Goal: Information Seeking & Learning: Check status

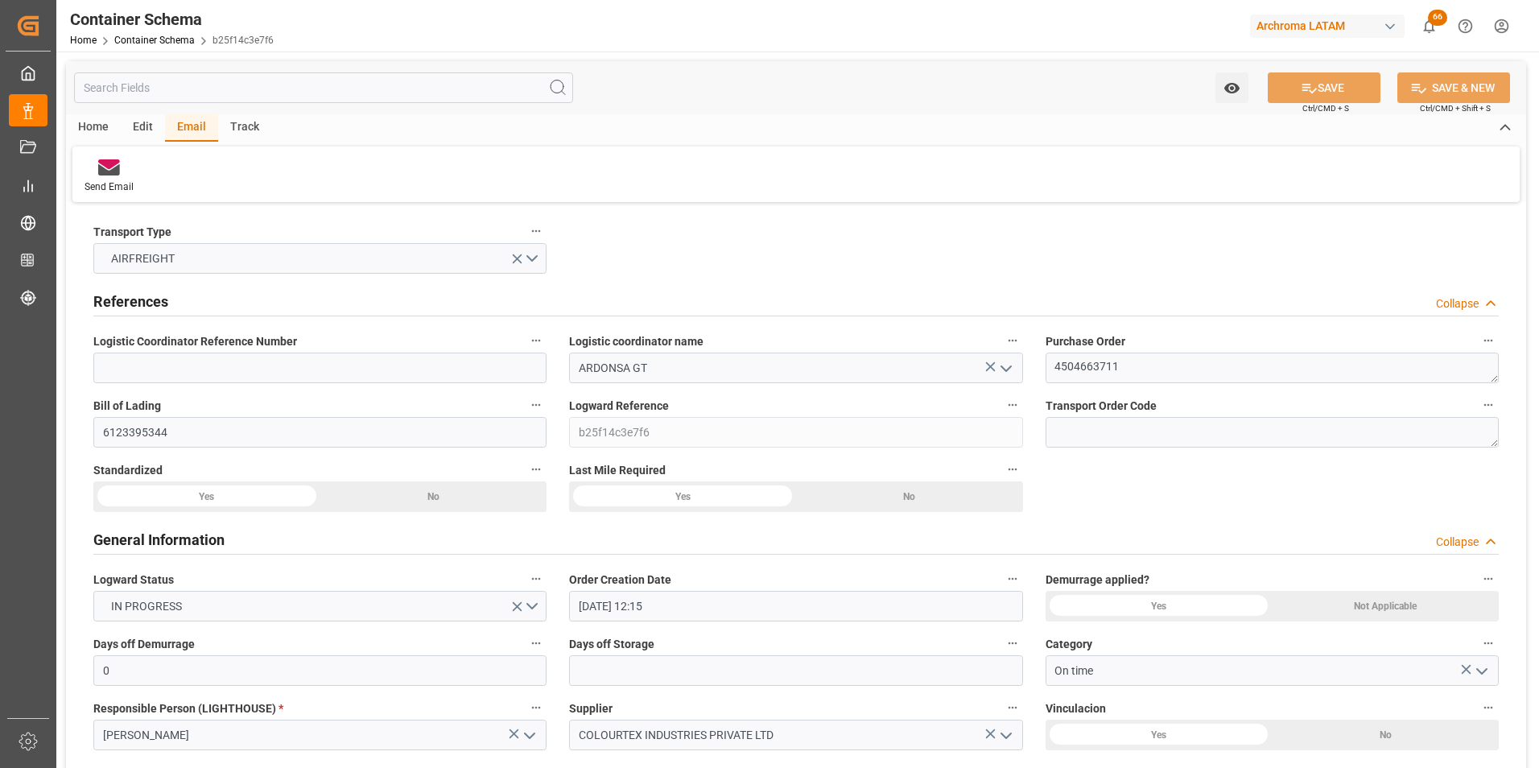
scroll to position [2414, 0]
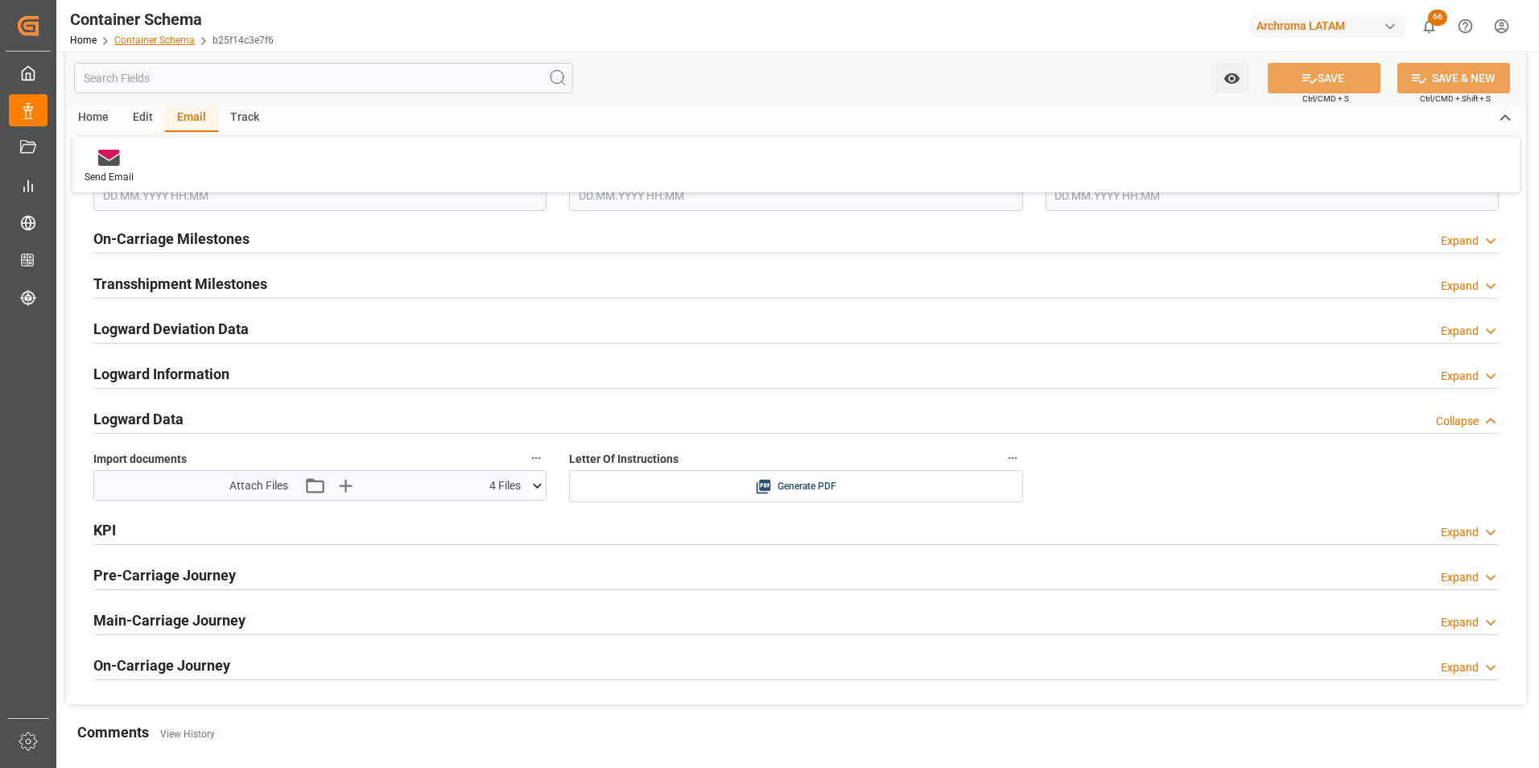
click at [126, 38] on link "Container Schema" at bounding box center [154, 40] width 80 height 11
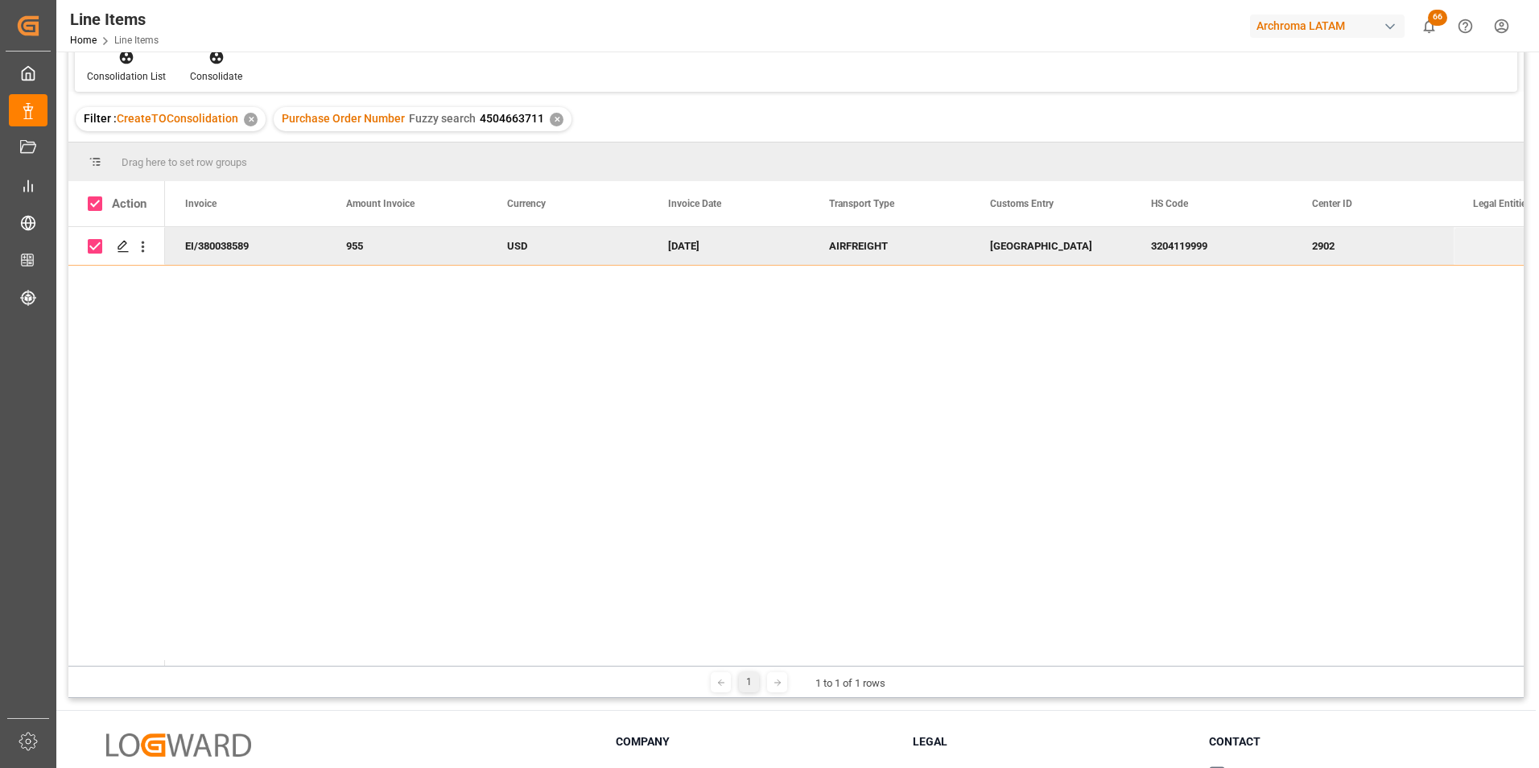
scroll to position [0, 3540]
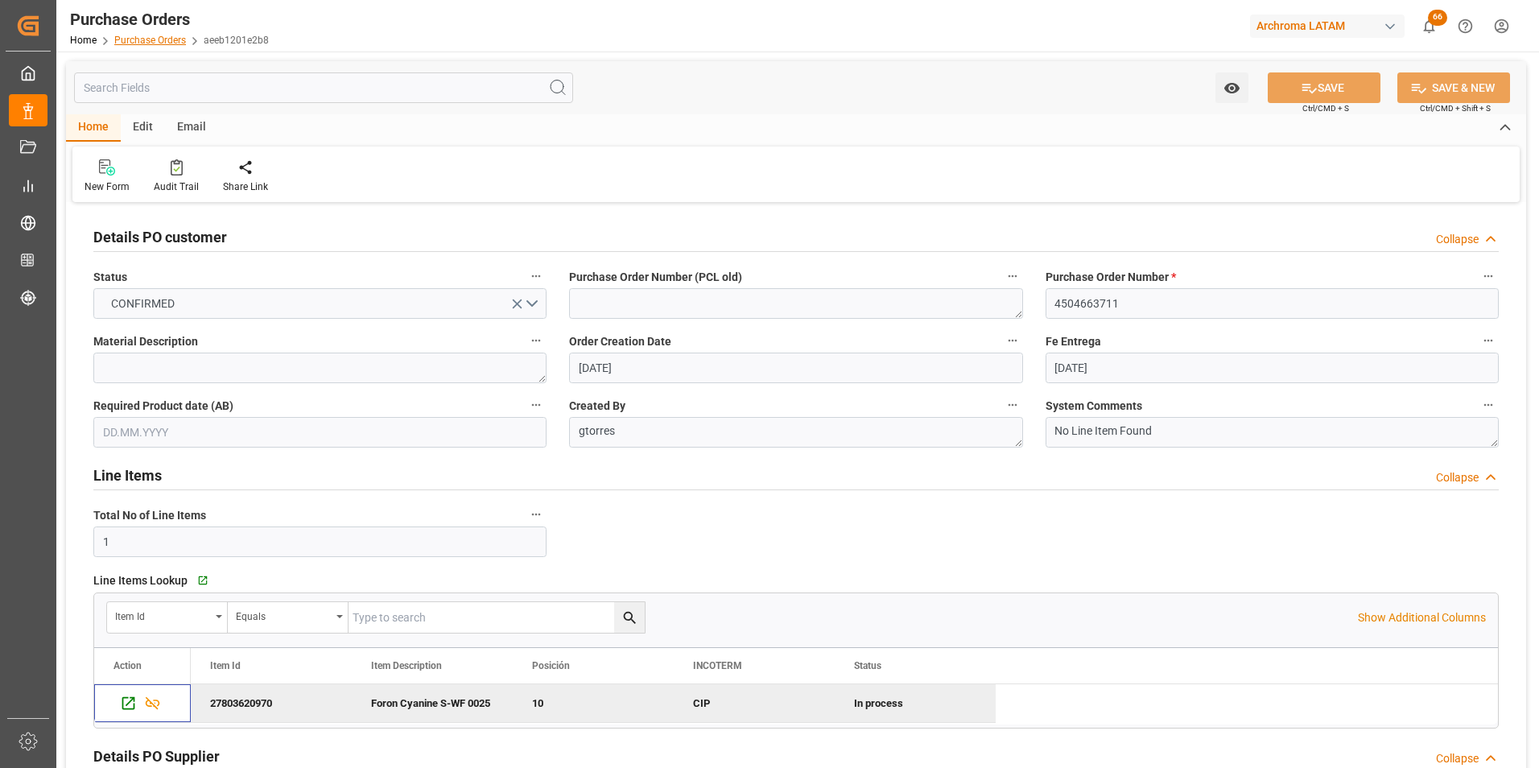
scroll to position [241, 0]
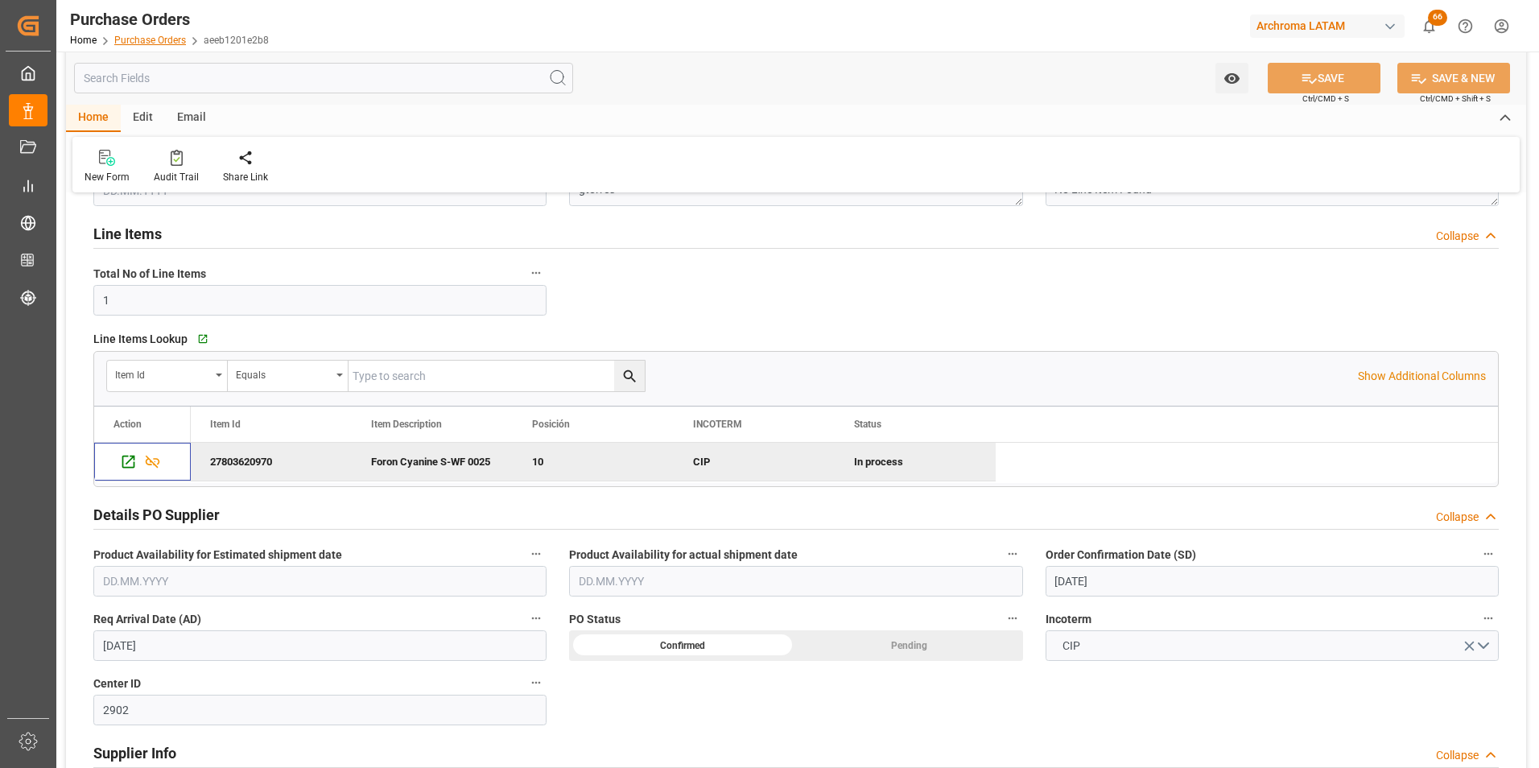
click at [130, 38] on link "Purchase Orders" at bounding box center [150, 40] width 72 height 11
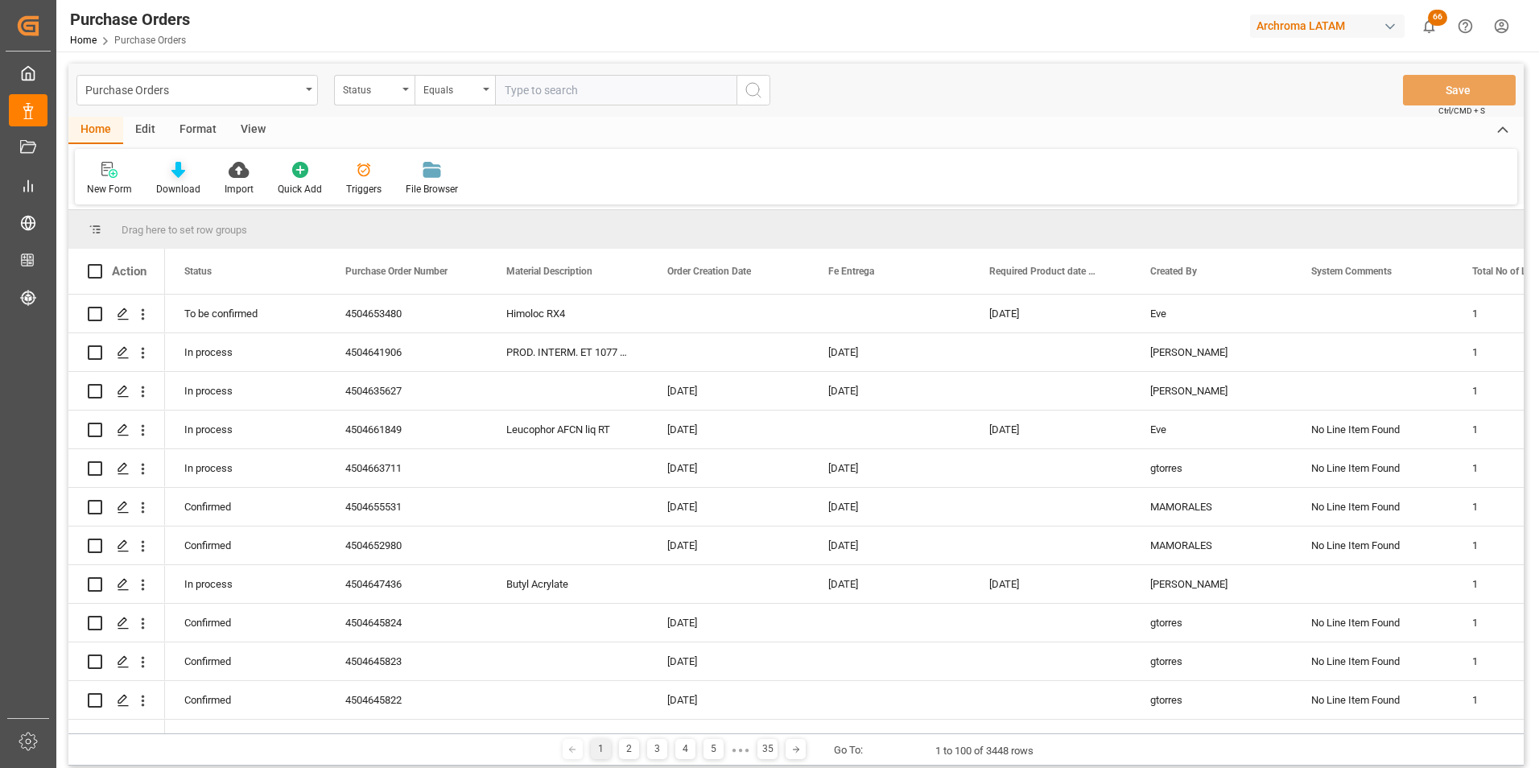
click at [183, 183] on div "Download" at bounding box center [178, 189] width 44 height 14
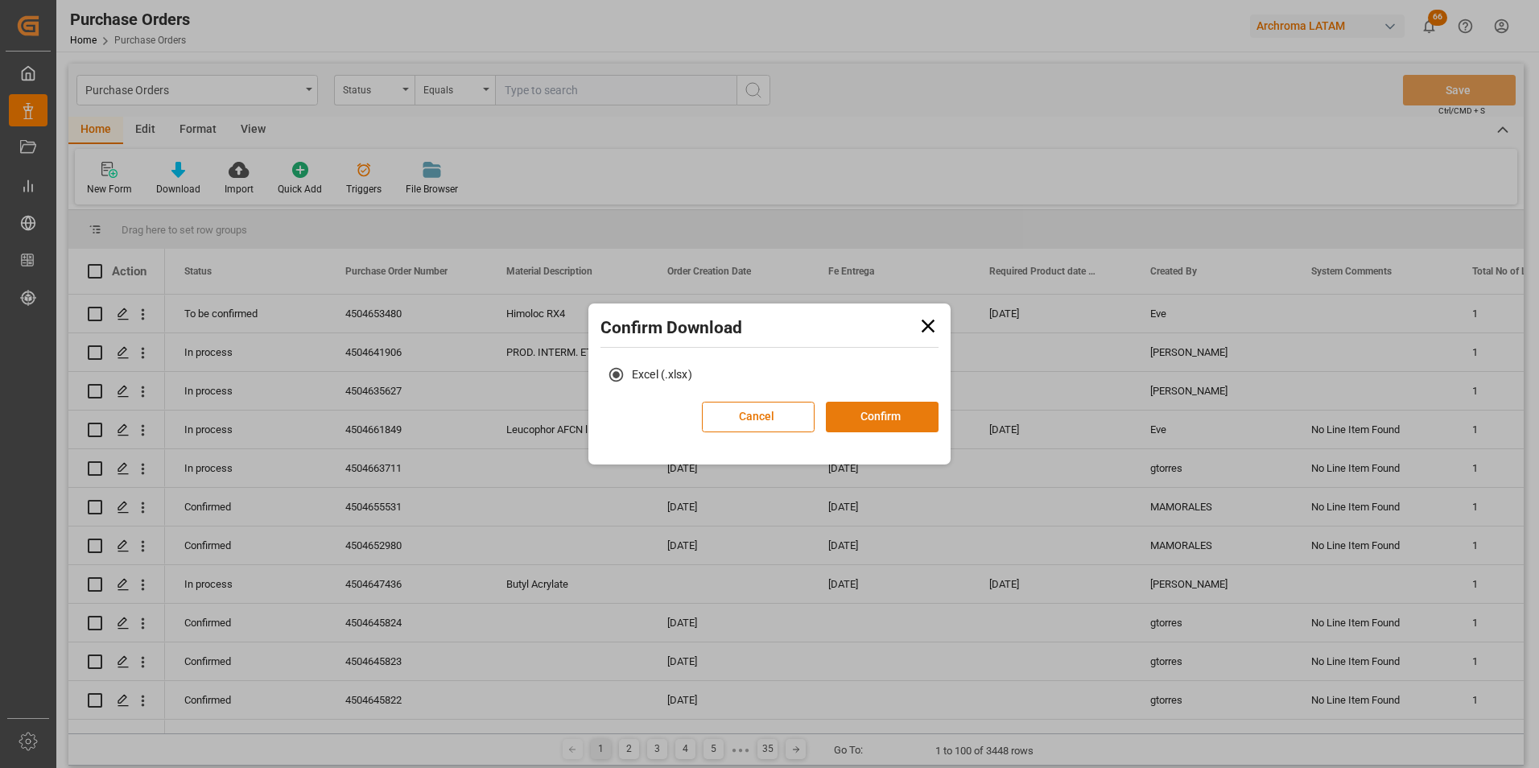
click at [887, 418] on button "Confirm" at bounding box center [882, 417] width 113 height 31
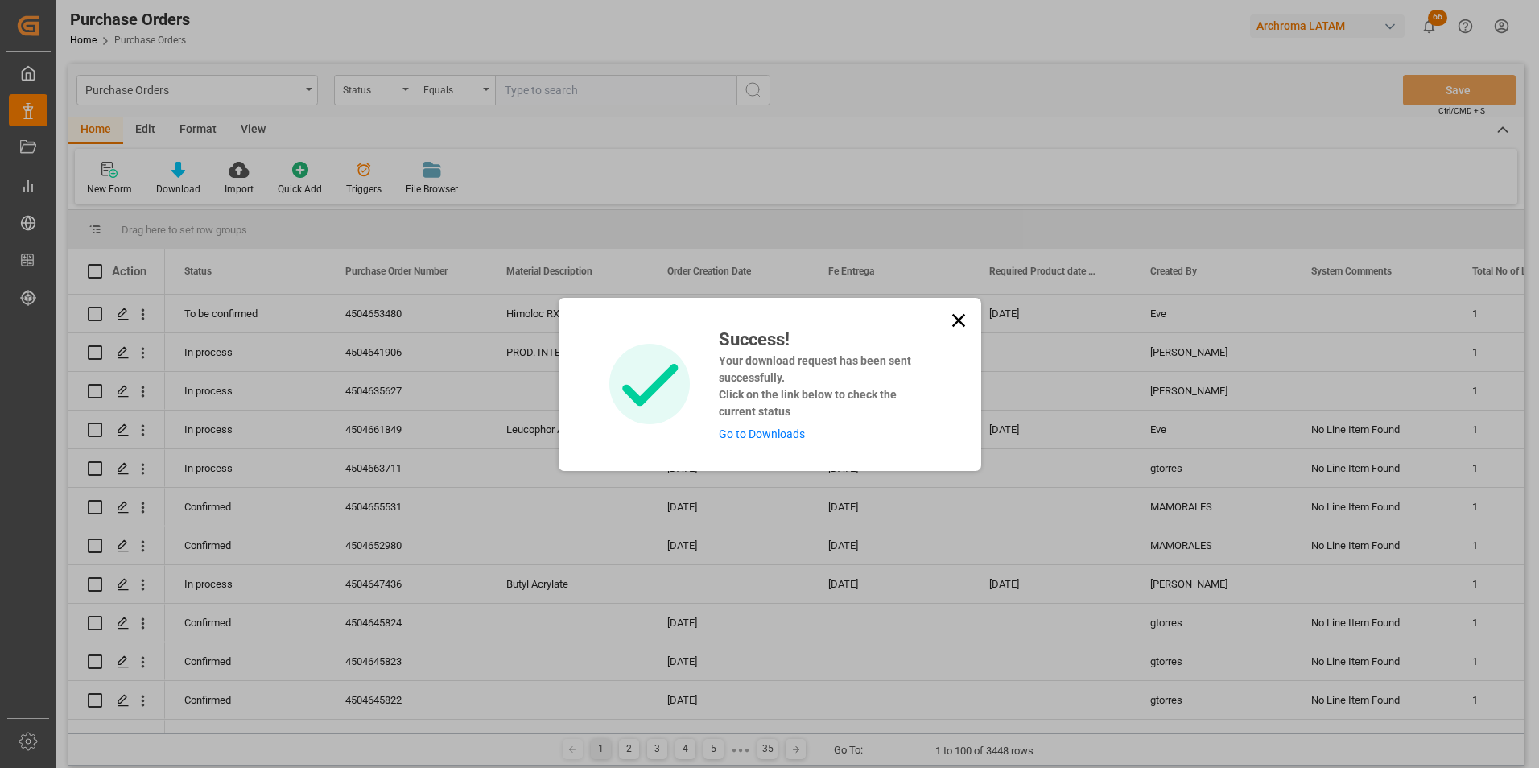
click at [788, 430] on link "Go to Downloads" at bounding box center [762, 433] width 86 height 13
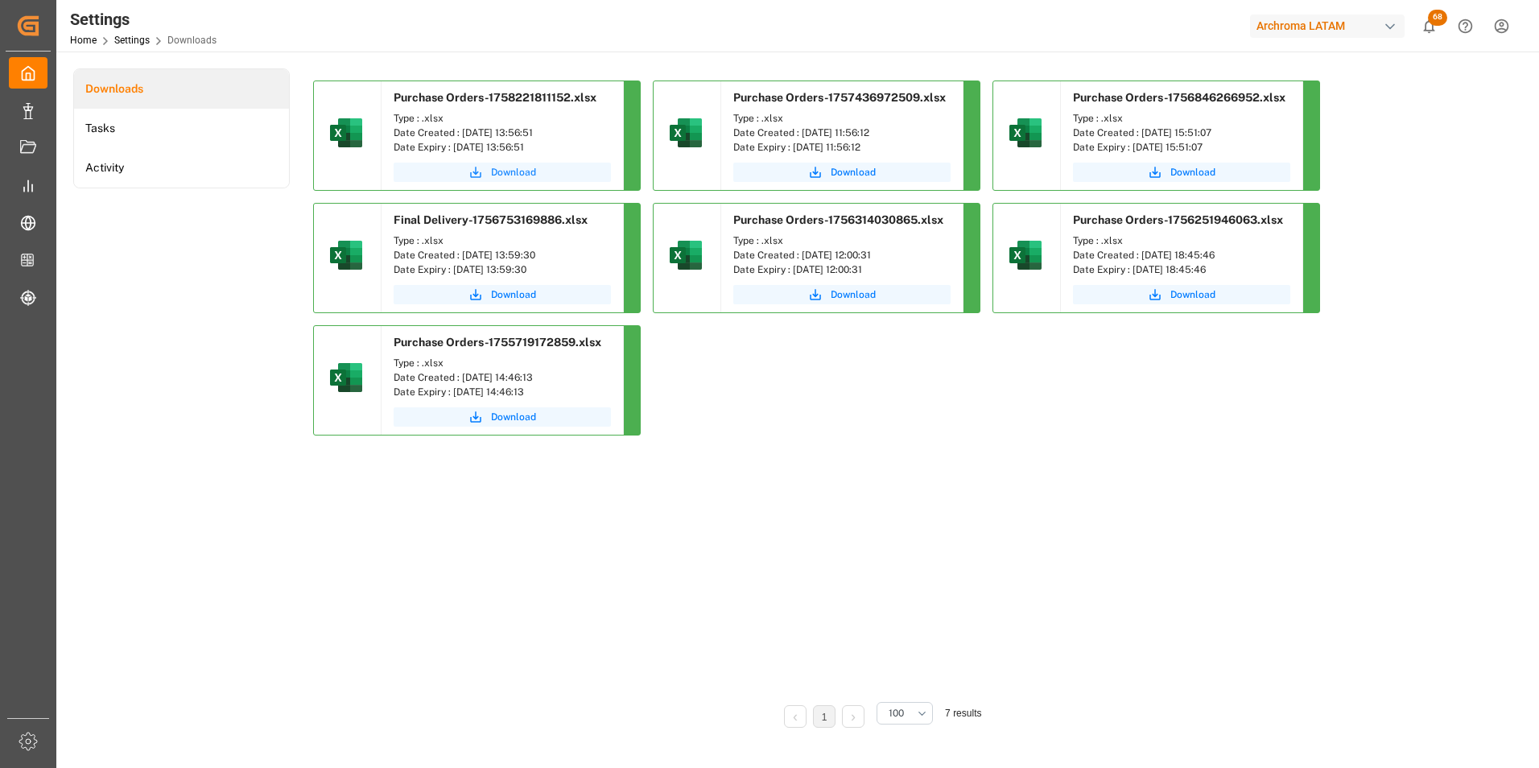
click at [525, 167] on span "Download" at bounding box center [513, 172] width 45 height 14
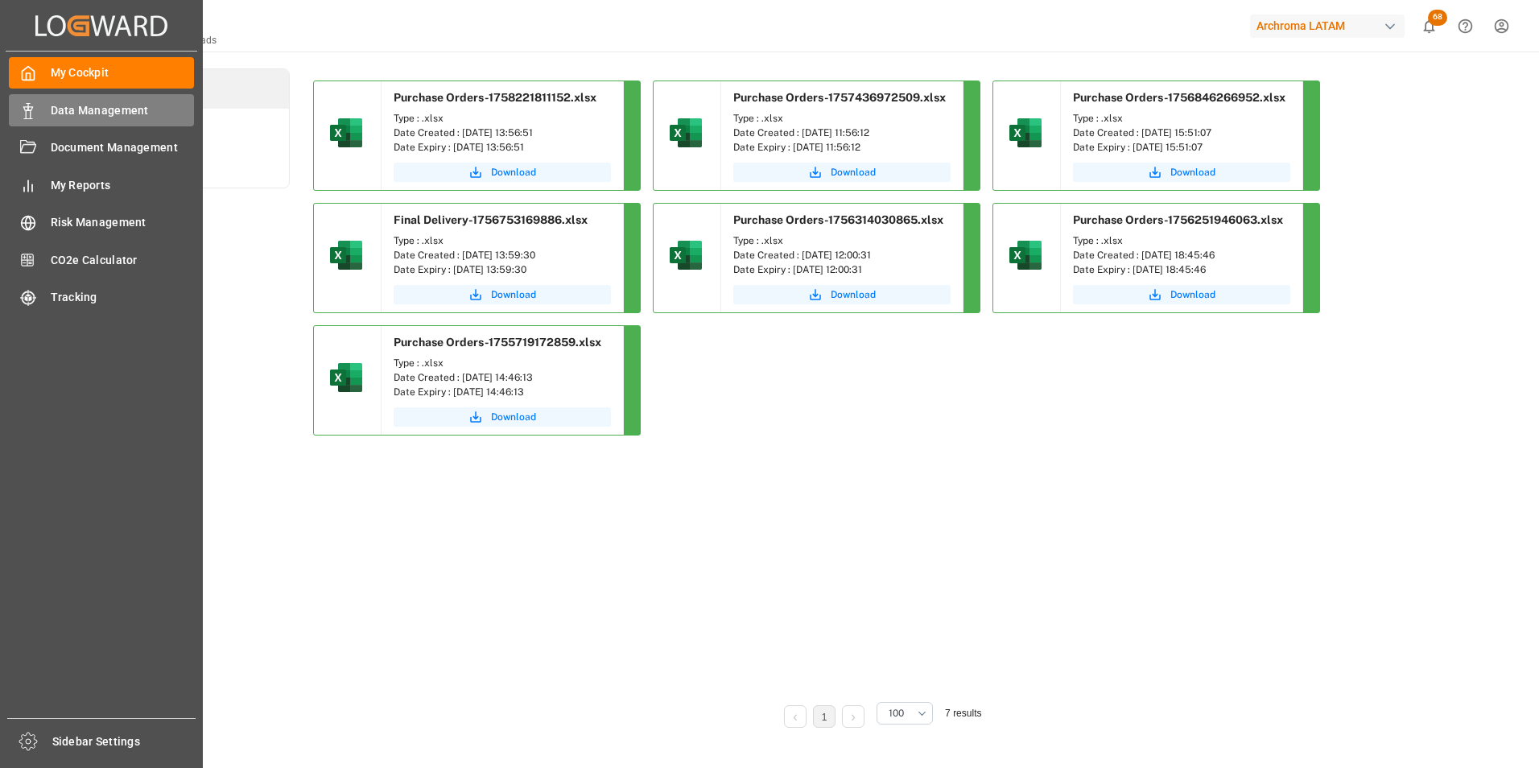
click at [39, 97] on div "Data Management Data Management" at bounding box center [101, 109] width 185 height 31
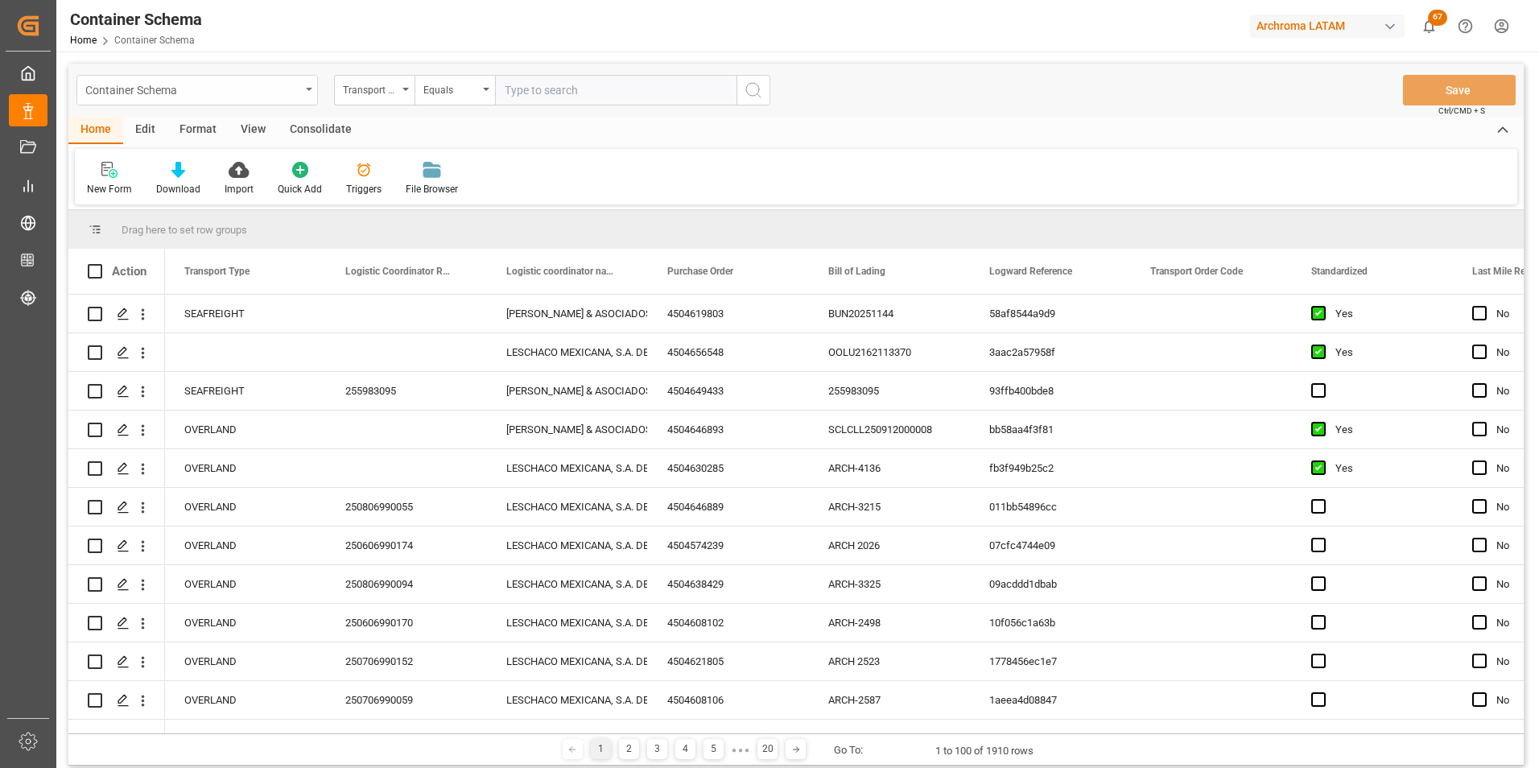
click at [303, 82] on div "Container Schema" at bounding box center [196, 90] width 241 height 31
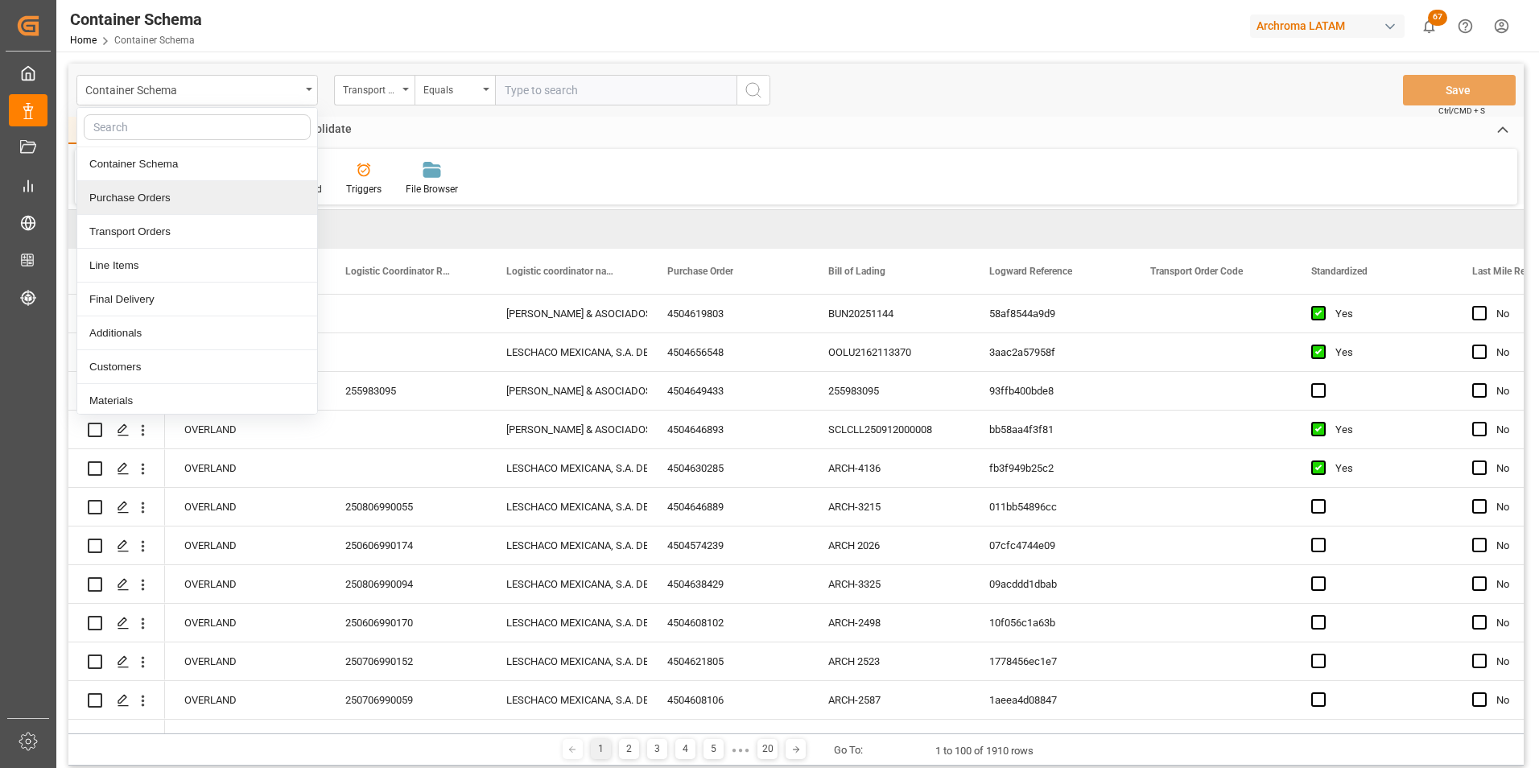
click at [188, 189] on div "Purchase Orders" at bounding box center [197, 198] width 240 height 34
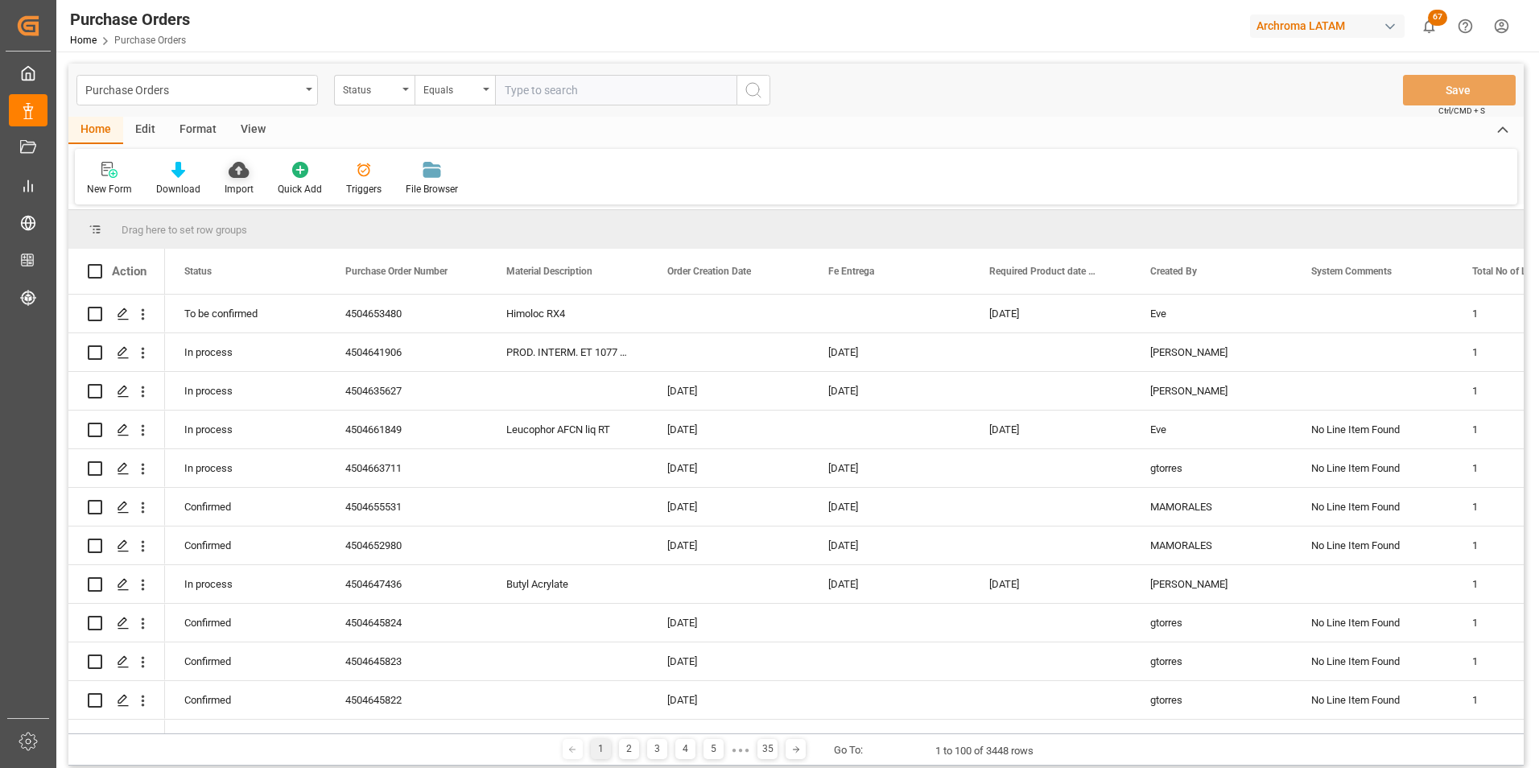
click at [226, 179] on div "Import" at bounding box center [238, 178] width 53 height 35
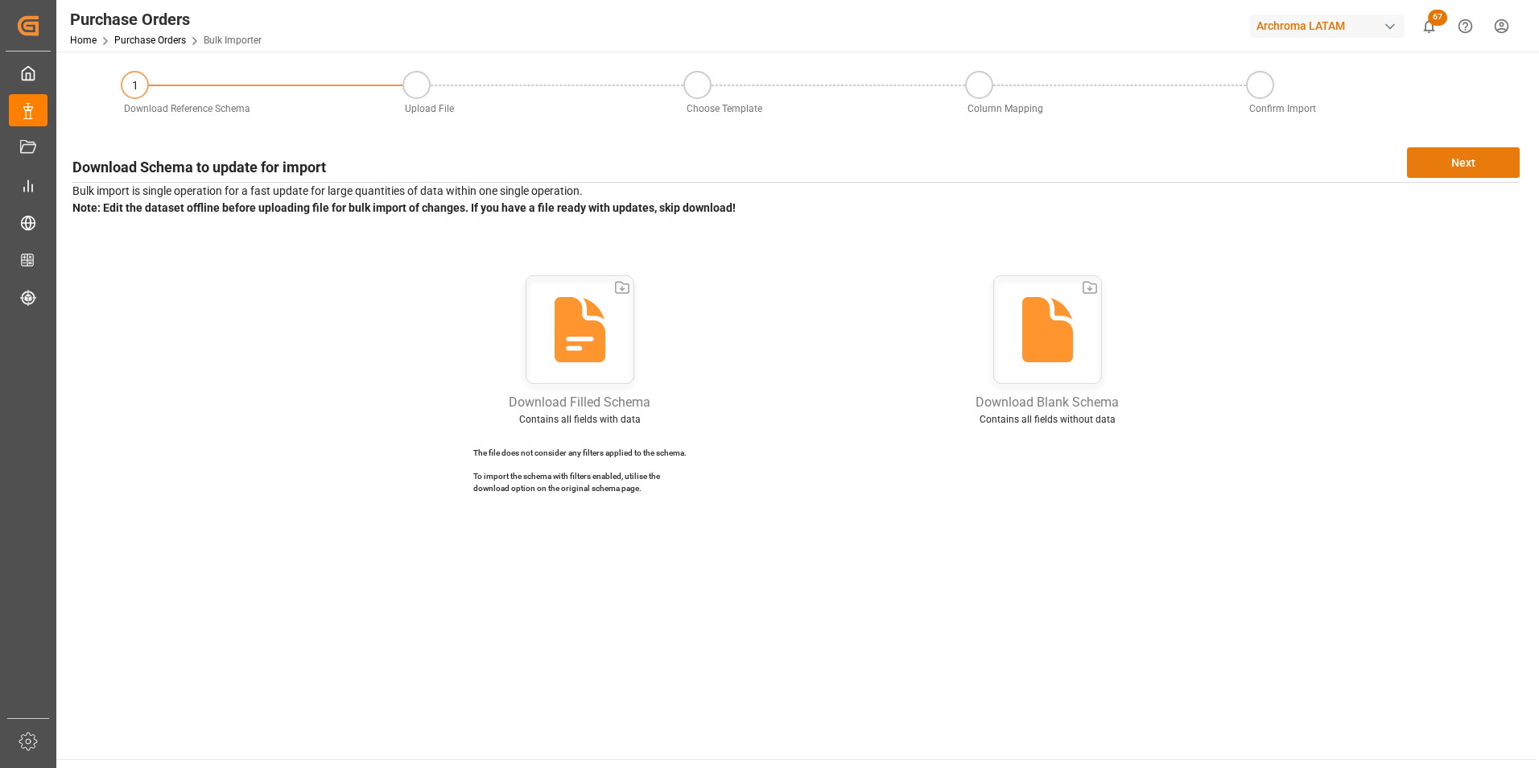
click at [1433, 161] on button "Next" at bounding box center [1463, 162] width 113 height 31
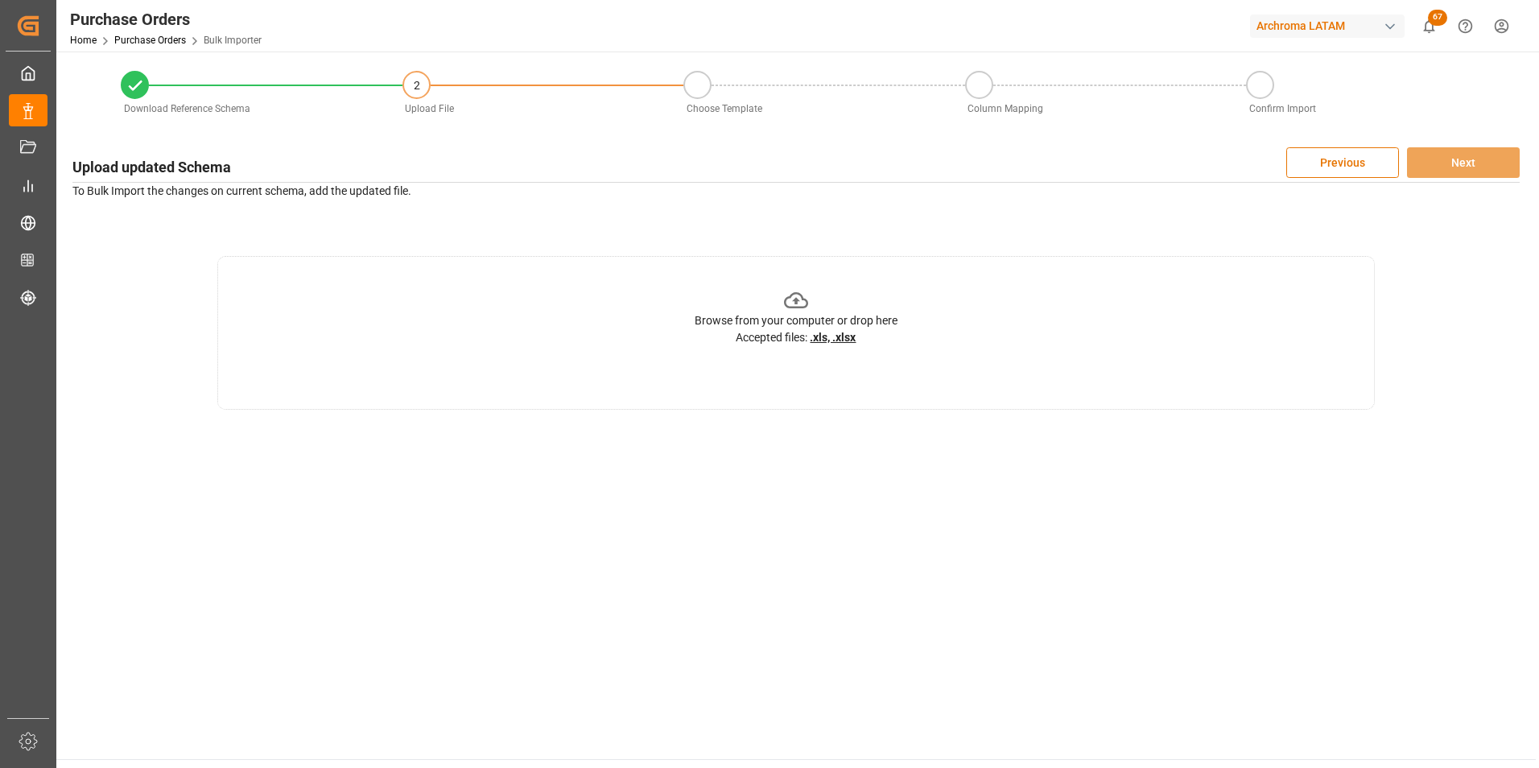
click at [1078, 307] on div "Browse from your computer or drop here Accepted files: .xls, .xlsx" at bounding box center [795, 333] width 1157 height 154
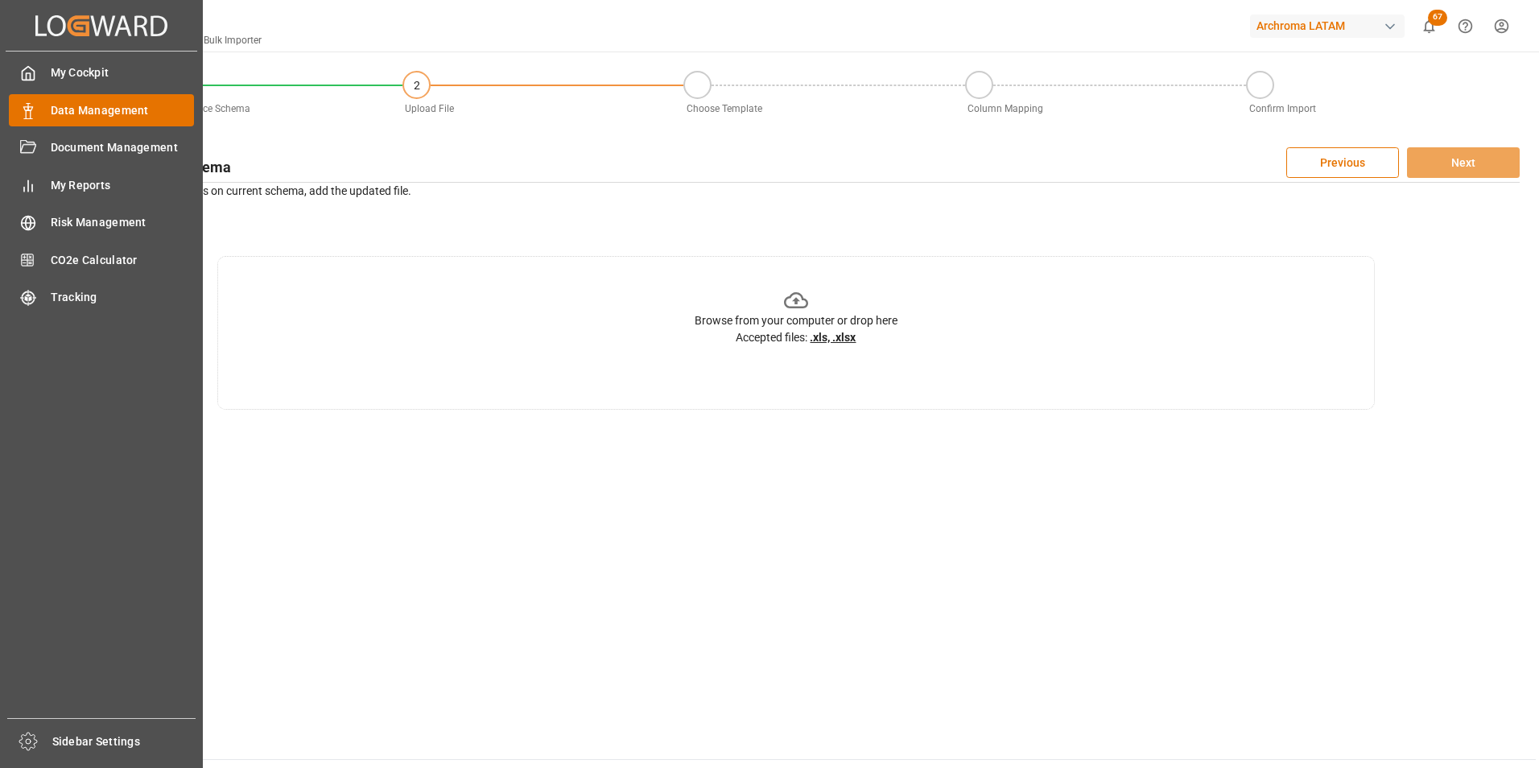
click at [75, 102] on span "Data Management" at bounding box center [123, 110] width 144 height 17
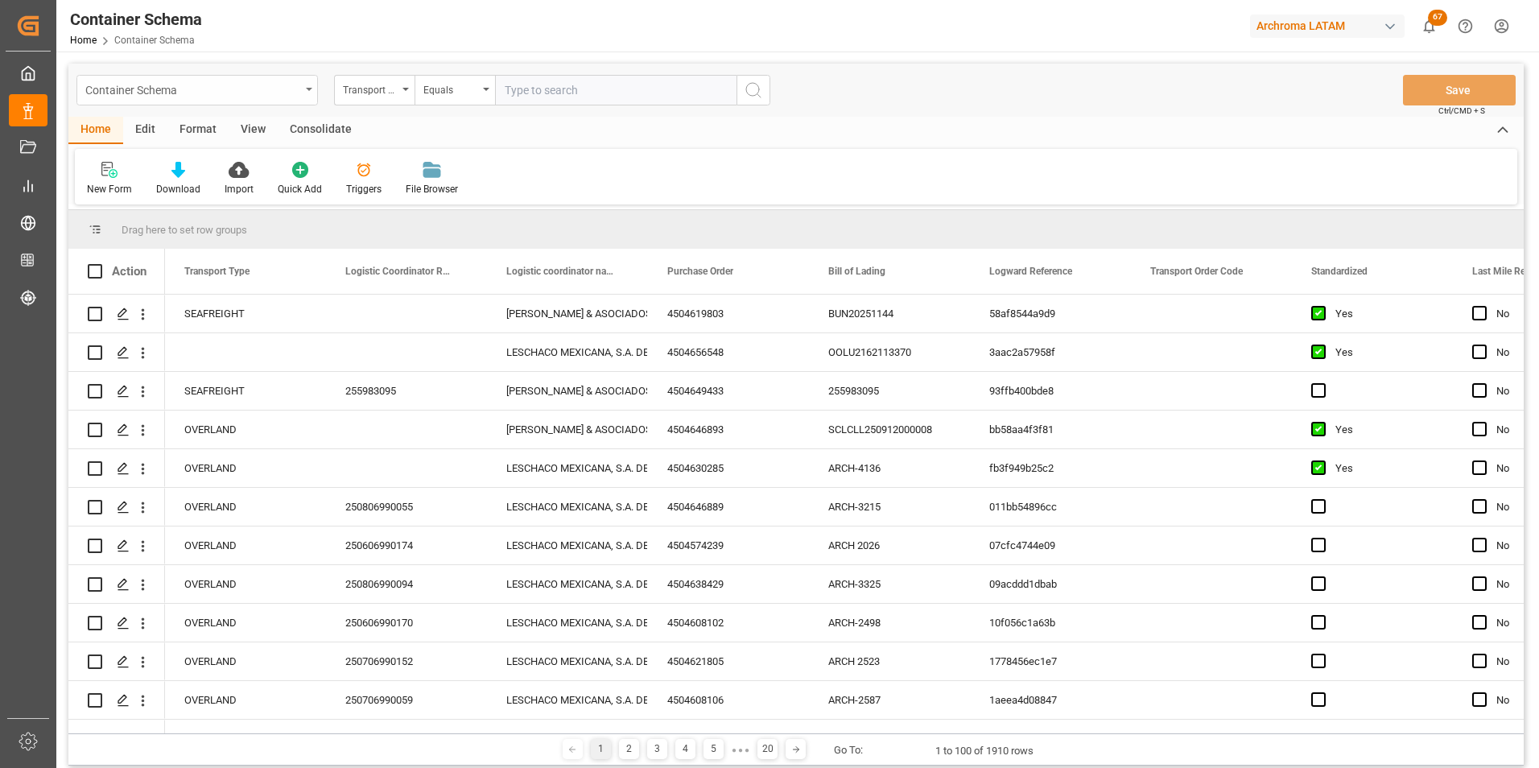
click at [300, 95] on div "Container Schema" at bounding box center [196, 90] width 241 height 31
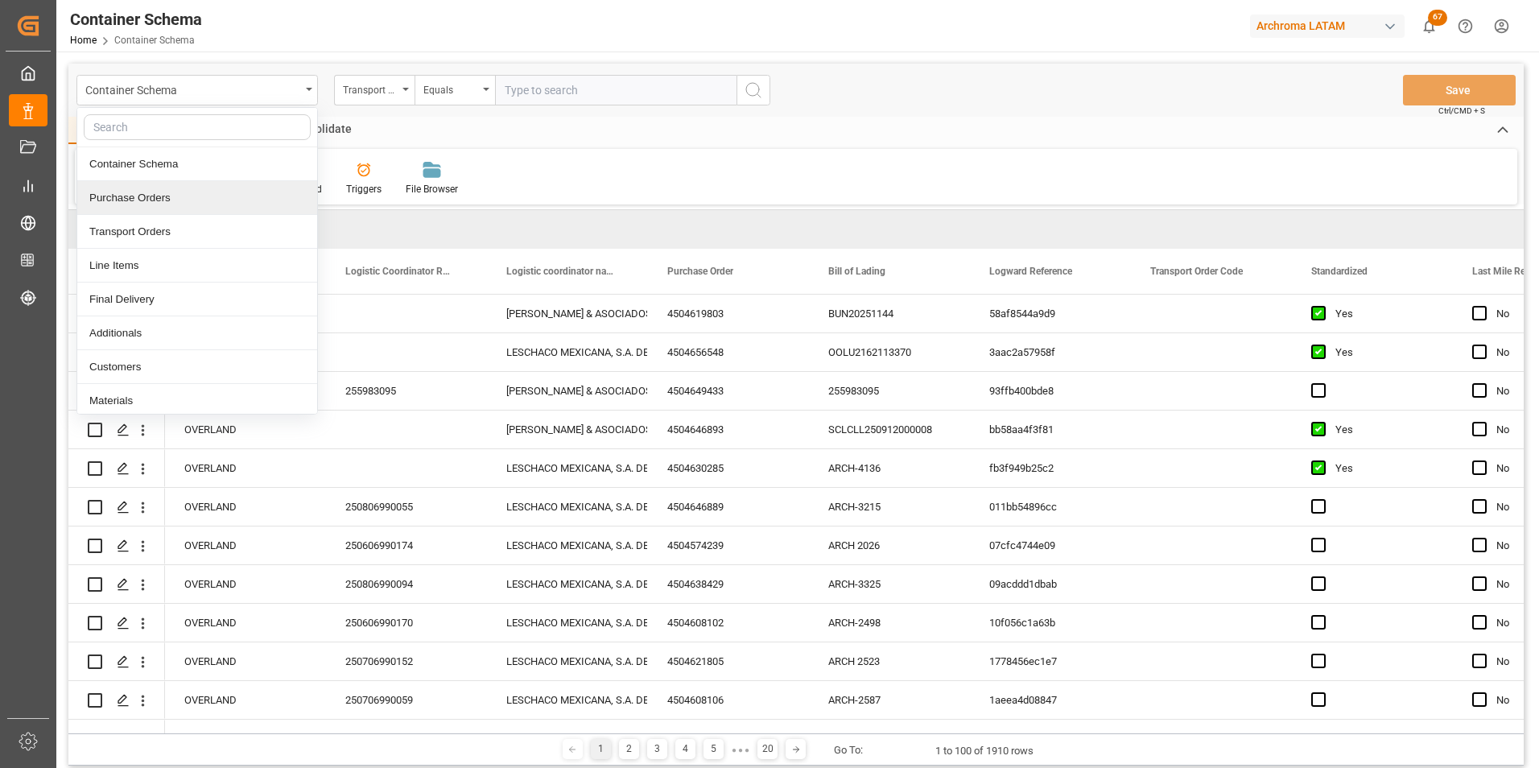
click at [198, 192] on div "Purchase Orders" at bounding box center [197, 198] width 240 height 34
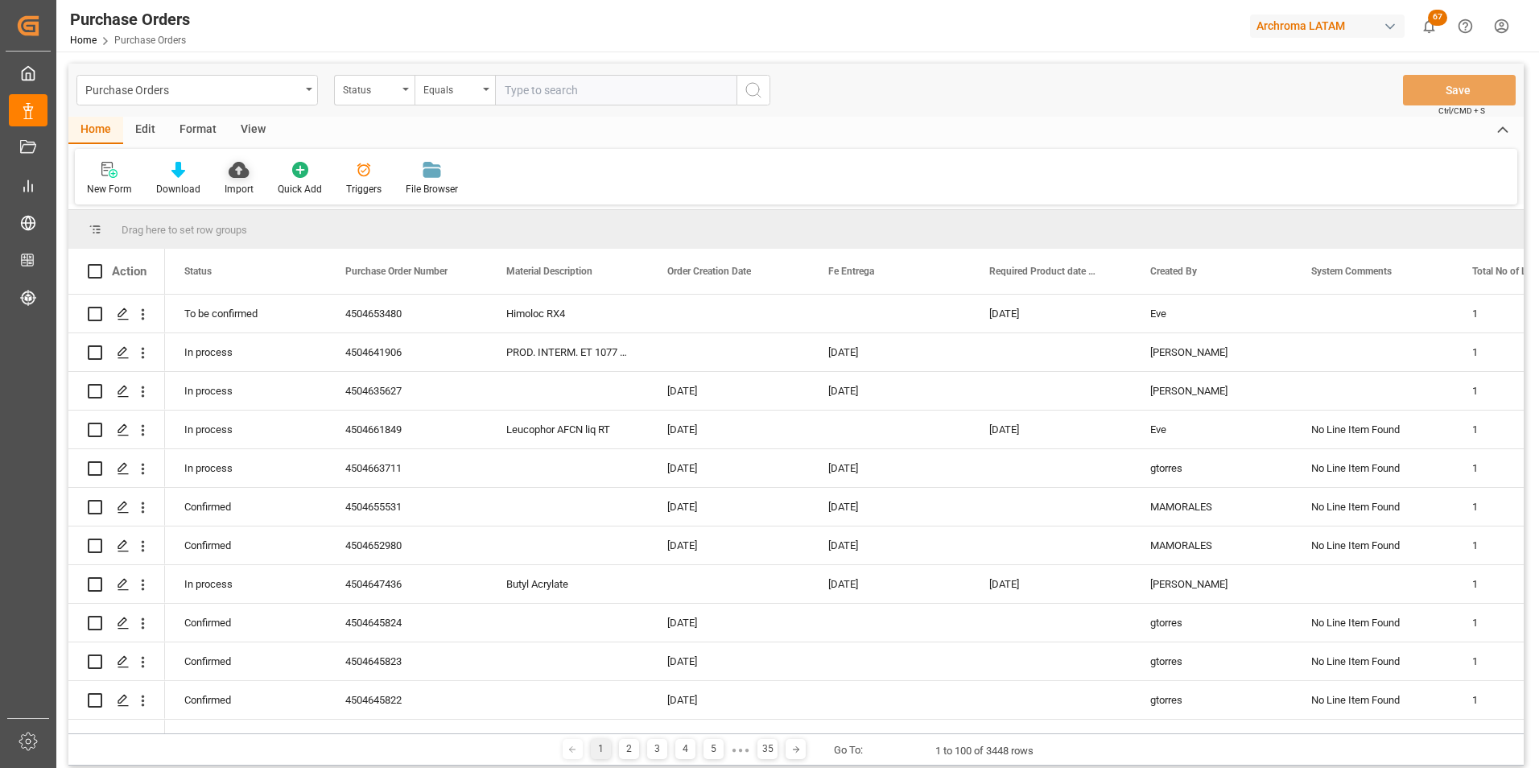
click at [231, 178] on icon at bounding box center [239, 170] width 20 height 16
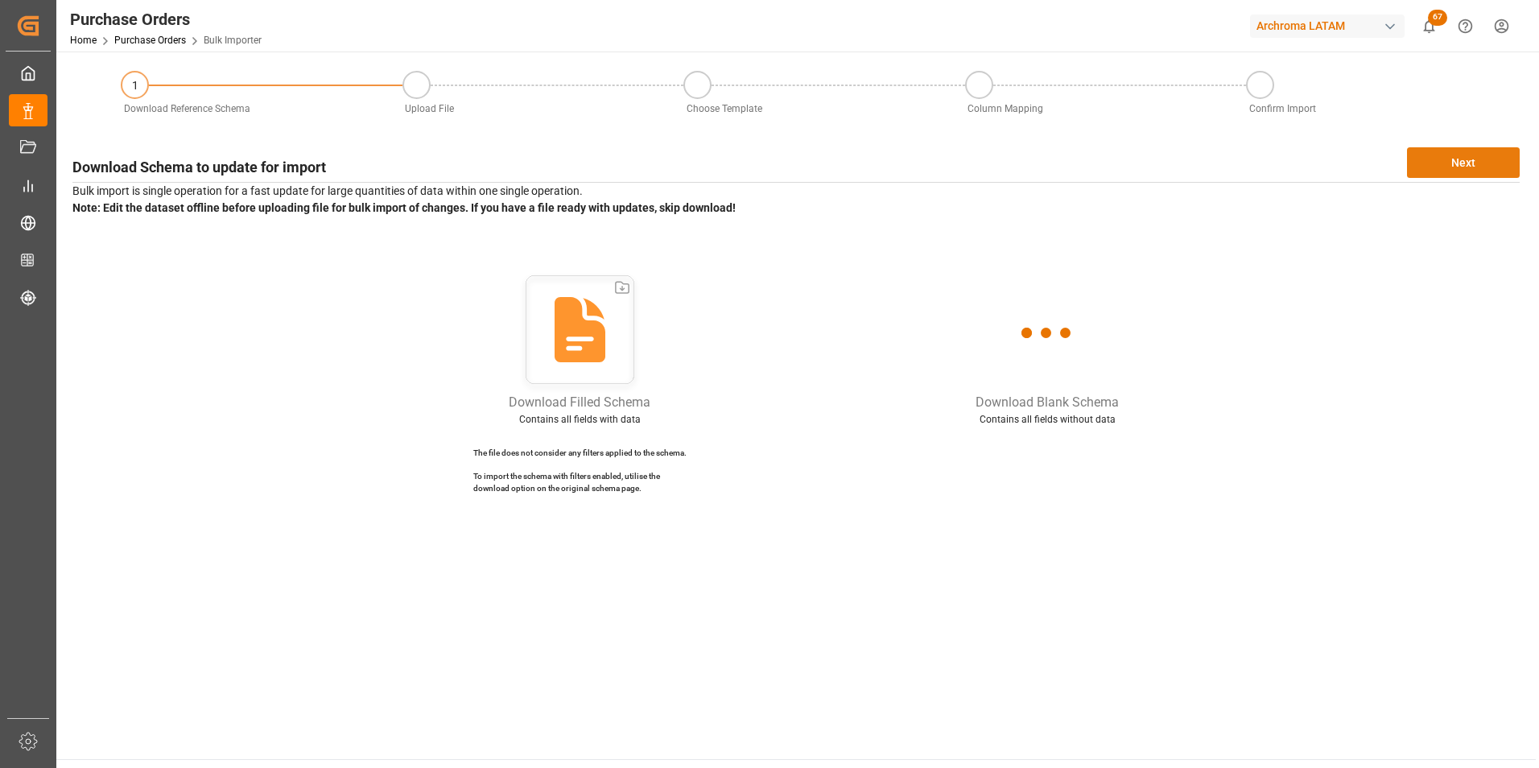
click at [1451, 163] on button "Next" at bounding box center [1463, 162] width 113 height 31
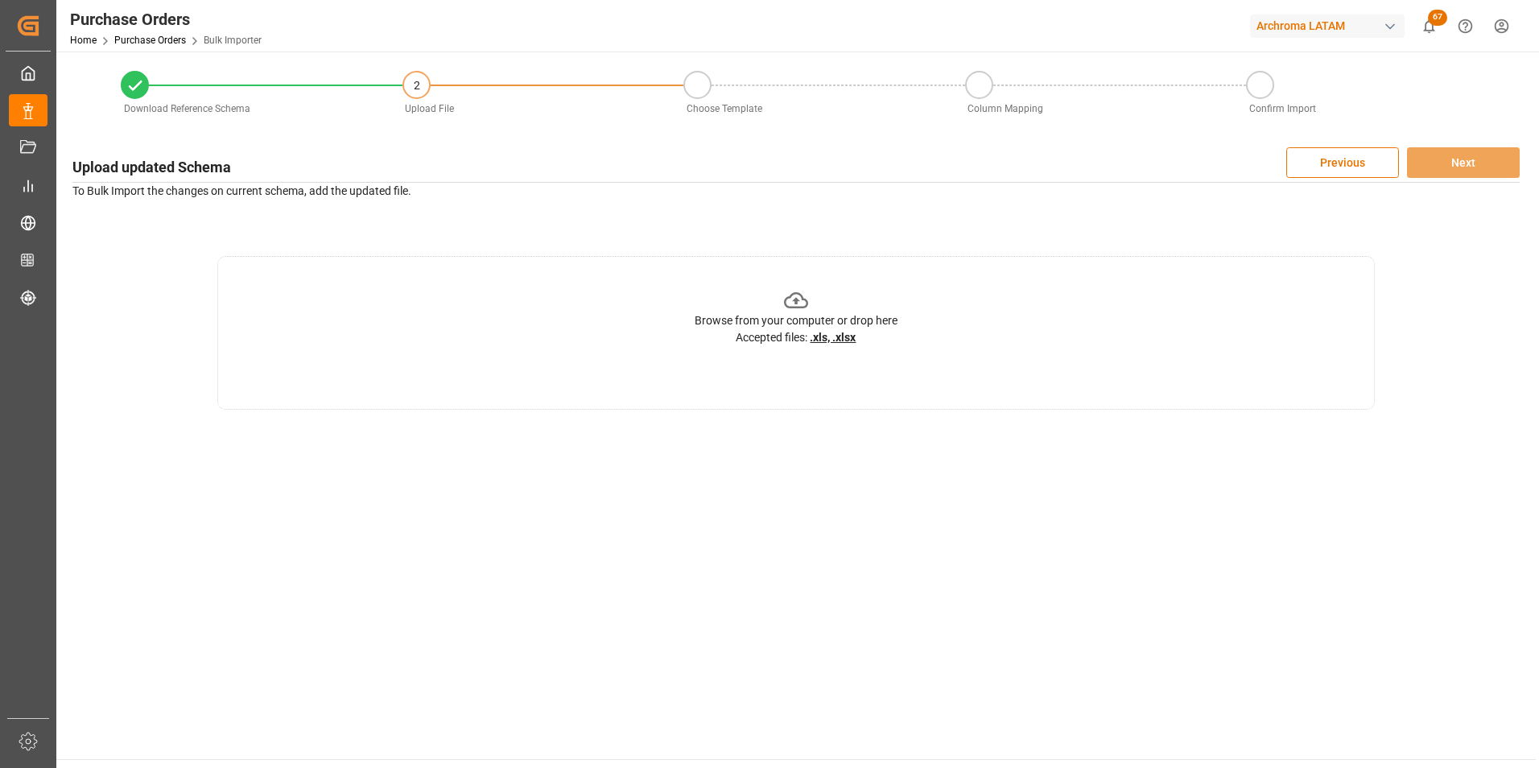
click at [910, 332] on div "Browse from your computer or drop here Accepted files: .xls, .xlsx" at bounding box center [795, 333] width 1157 height 154
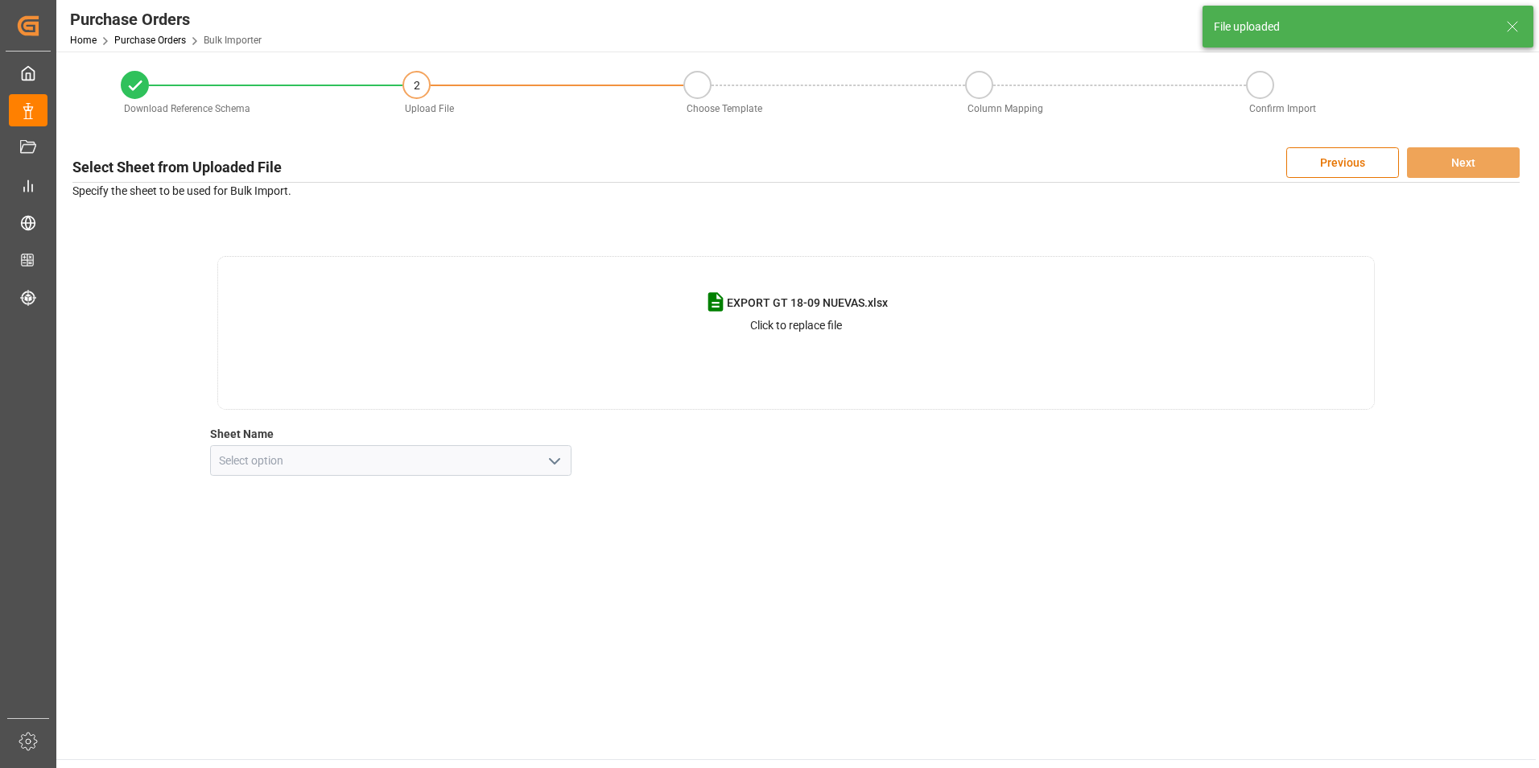
click at [551, 462] on icon "open menu" at bounding box center [554, 461] width 19 height 19
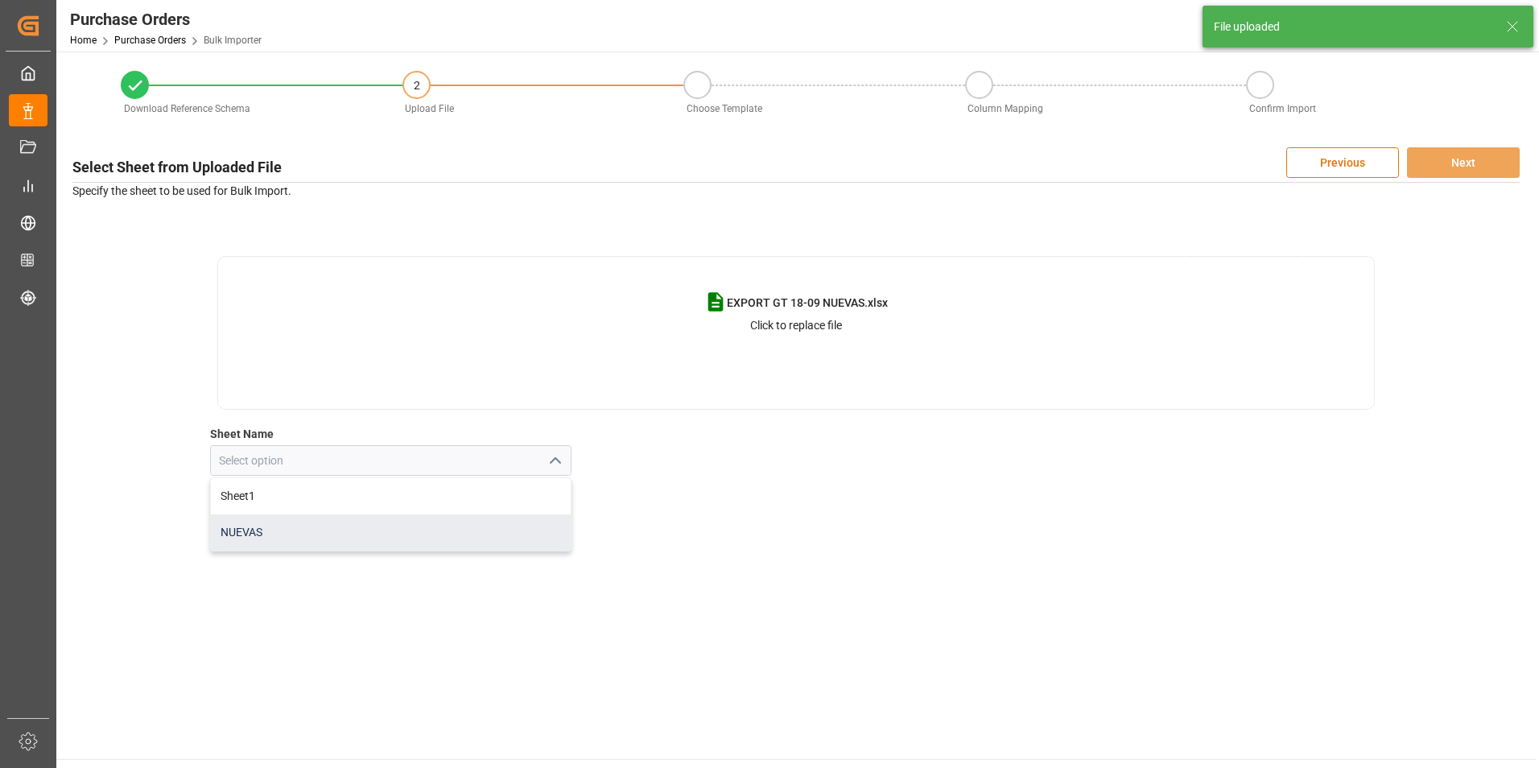
click at [474, 517] on div "NUEVAS" at bounding box center [391, 532] width 361 height 36
type input "NUEVAS"
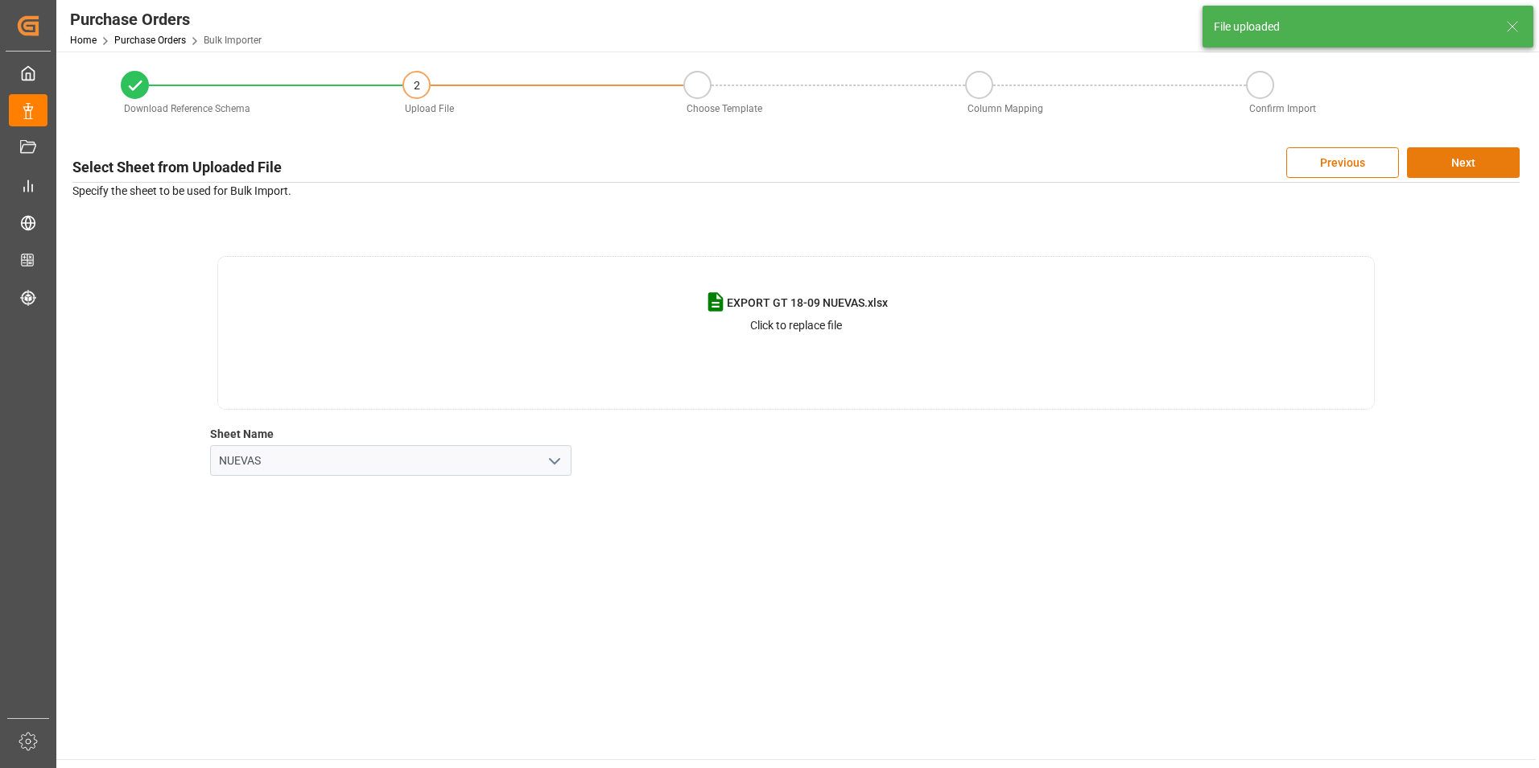
click at [1425, 166] on button "Next" at bounding box center [1463, 162] width 113 height 31
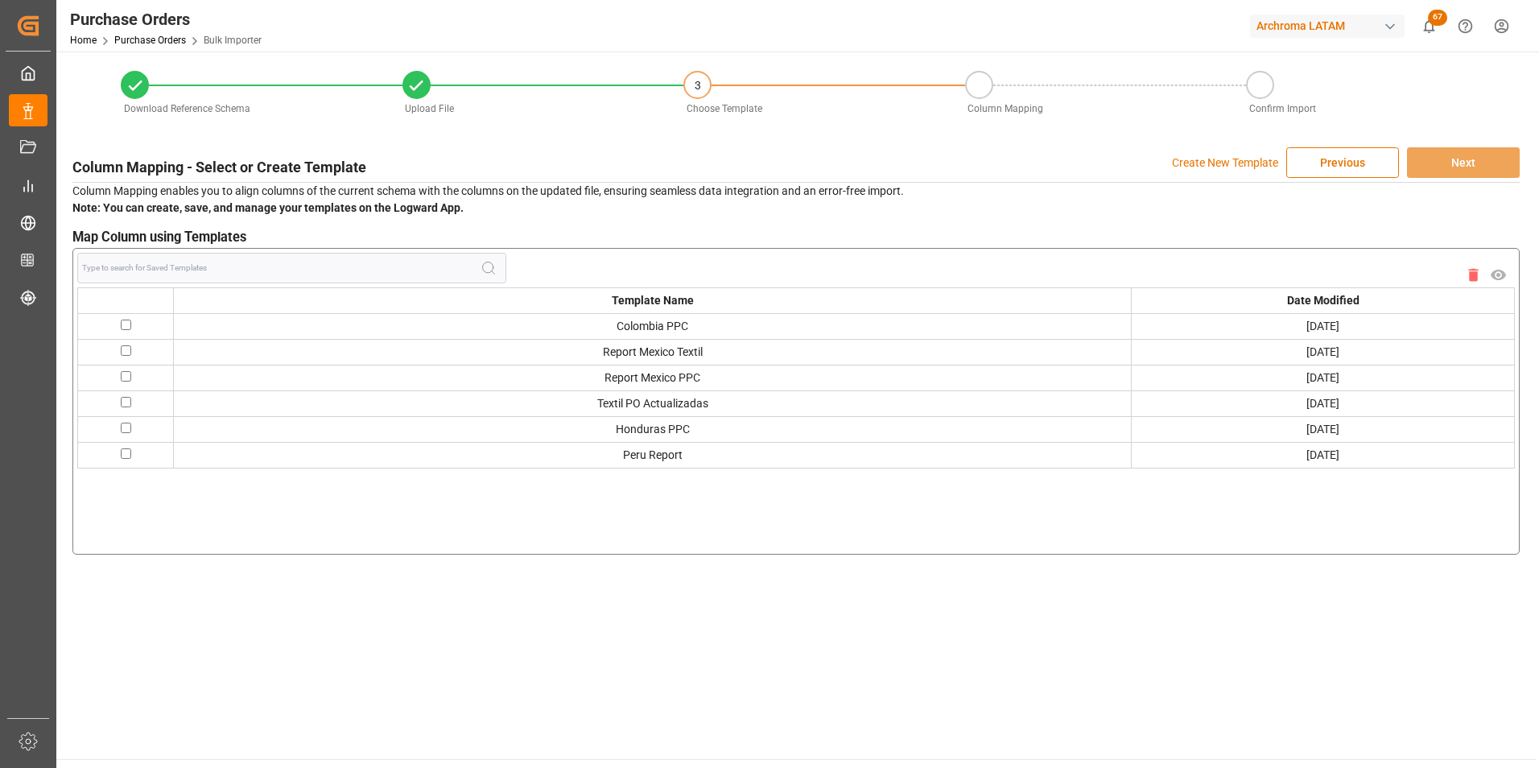
click at [1235, 168] on p "Create New Template" at bounding box center [1225, 162] width 106 height 31
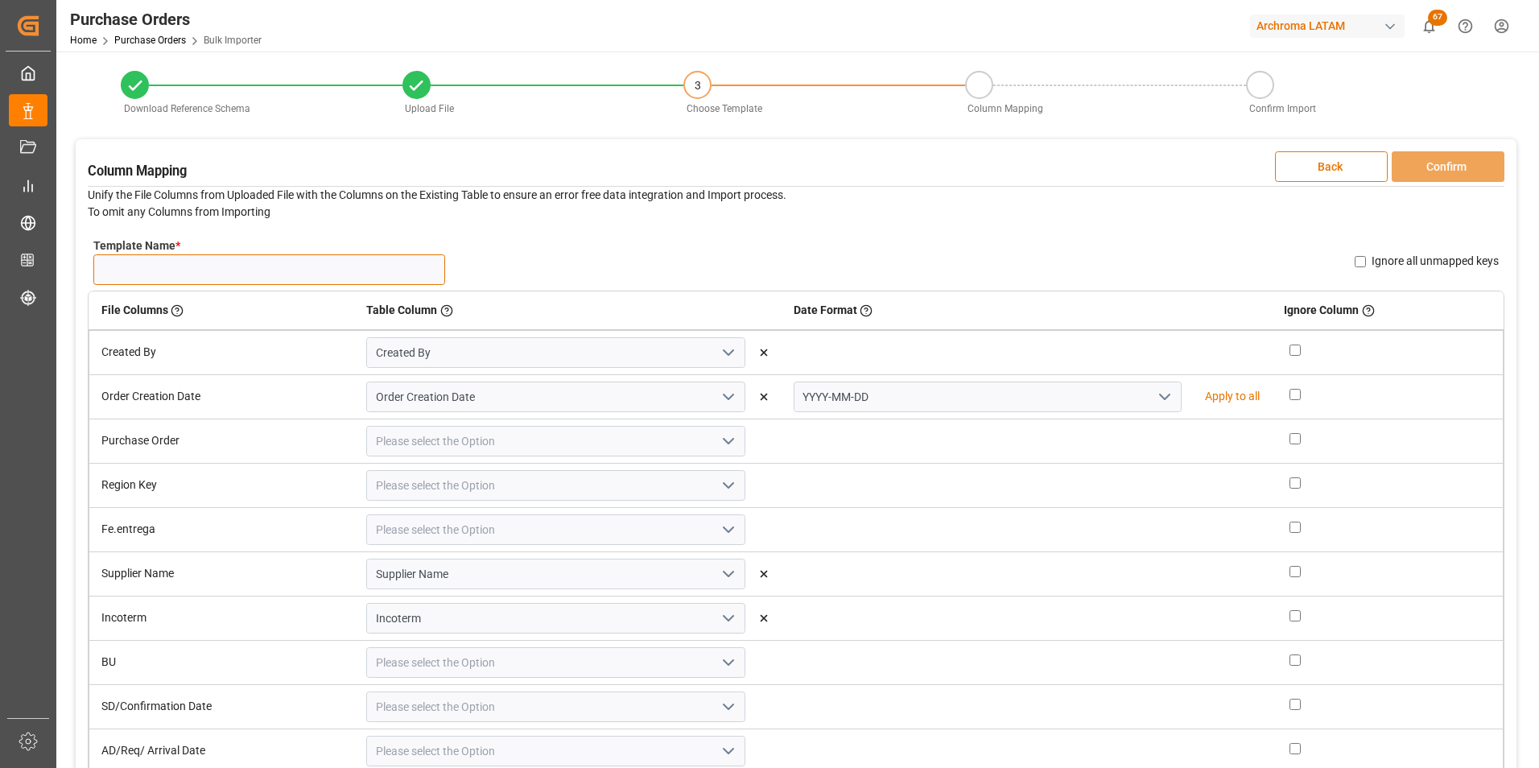
click at [400, 274] on input "Template Name *" at bounding box center [269, 269] width 352 height 31
type input "NUEVAS GT 18/09"
click at [1155, 390] on icon "open menu" at bounding box center [1164, 396] width 19 height 19
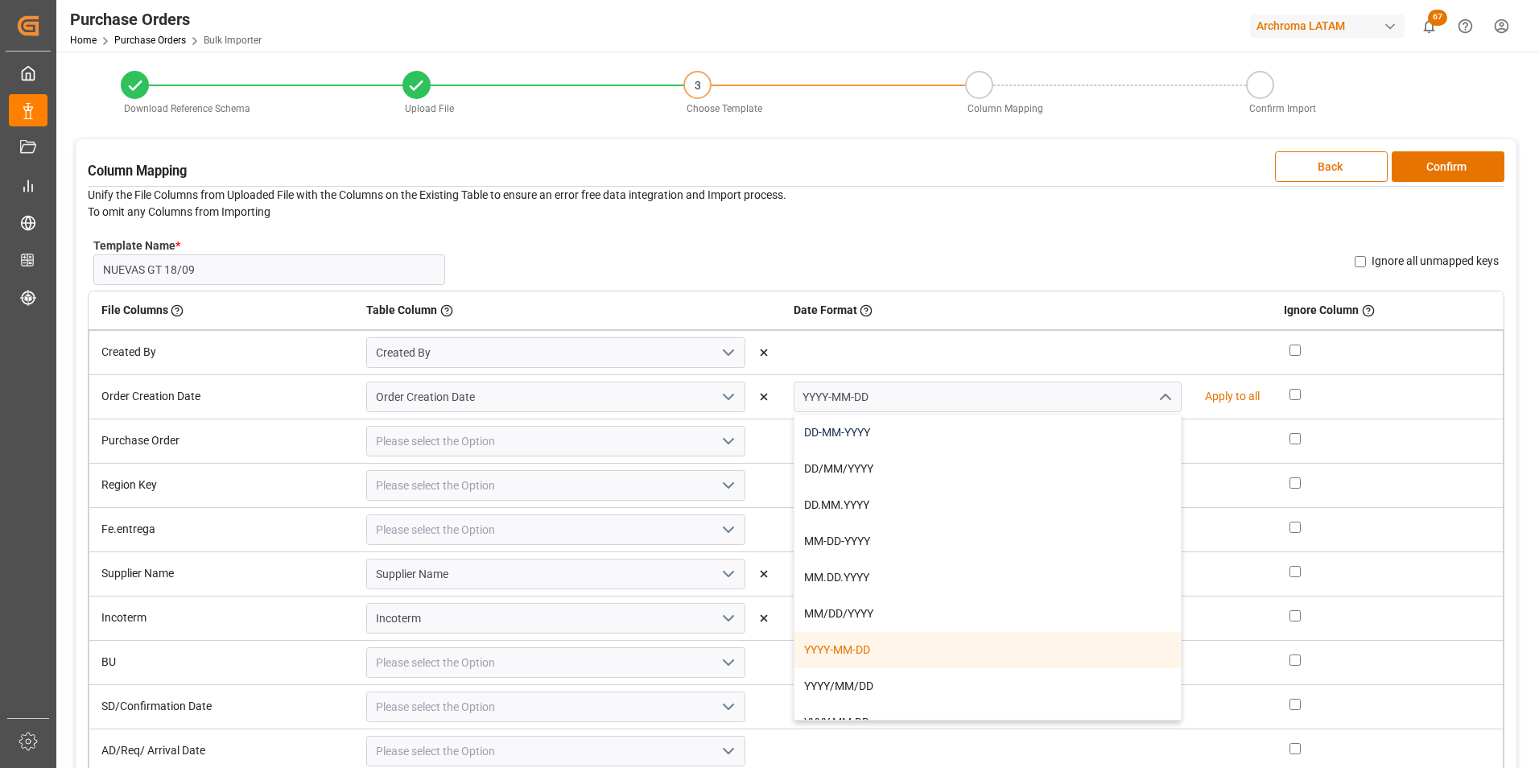
click at [1035, 430] on div "DD-MM-YYYY" at bounding box center [987, 432] width 386 height 36
type input "DD-MM-YYYY"
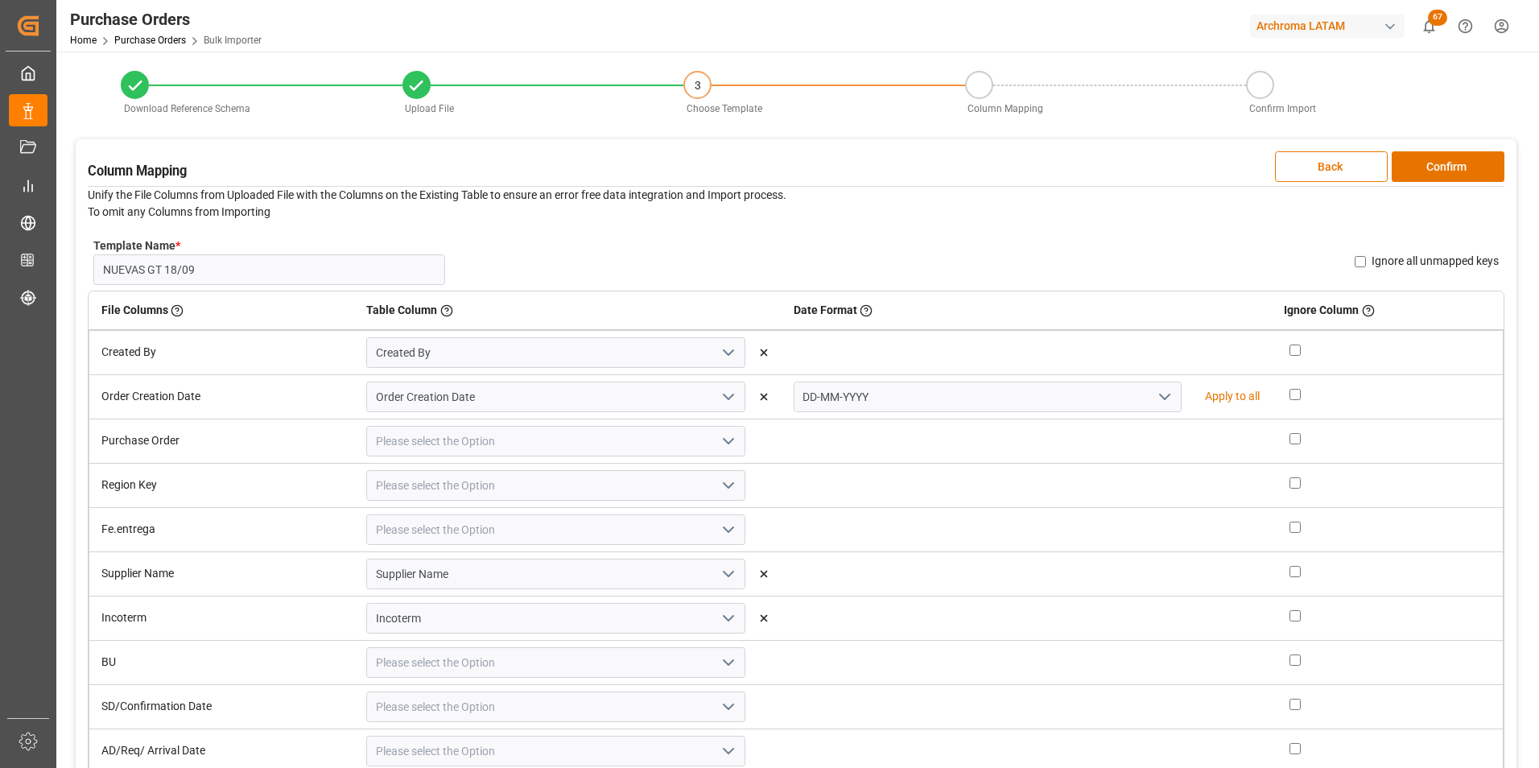
click at [724, 443] on icon "open menu" at bounding box center [728, 440] width 19 height 19
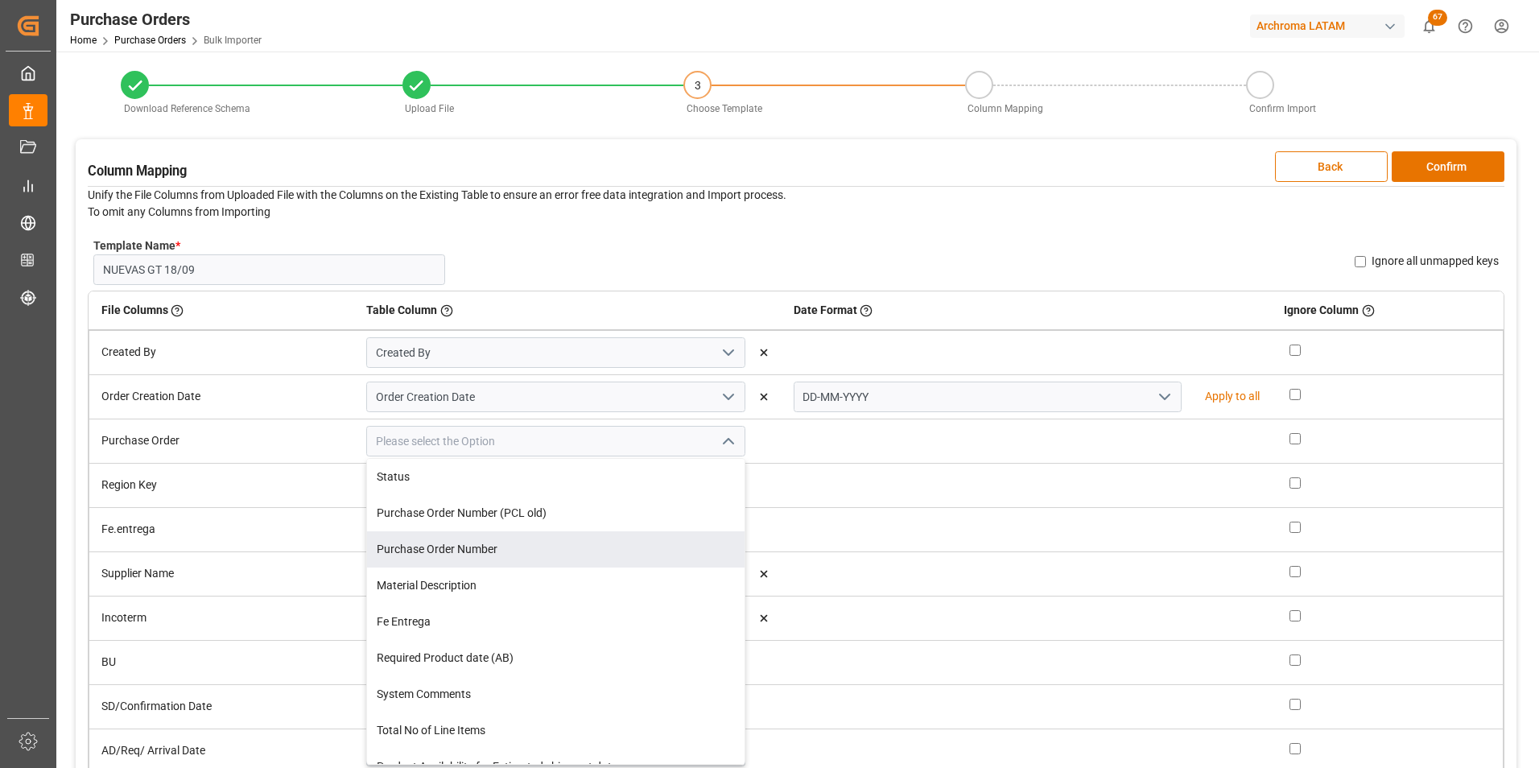
drag, startPoint x: 483, startPoint y: 543, endPoint x: 540, endPoint y: 529, distance: 58.9
click at [484, 543] on div "Purchase Order Number" at bounding box center [555, 549] width 377 height 36
type input "Purchase Order Number"
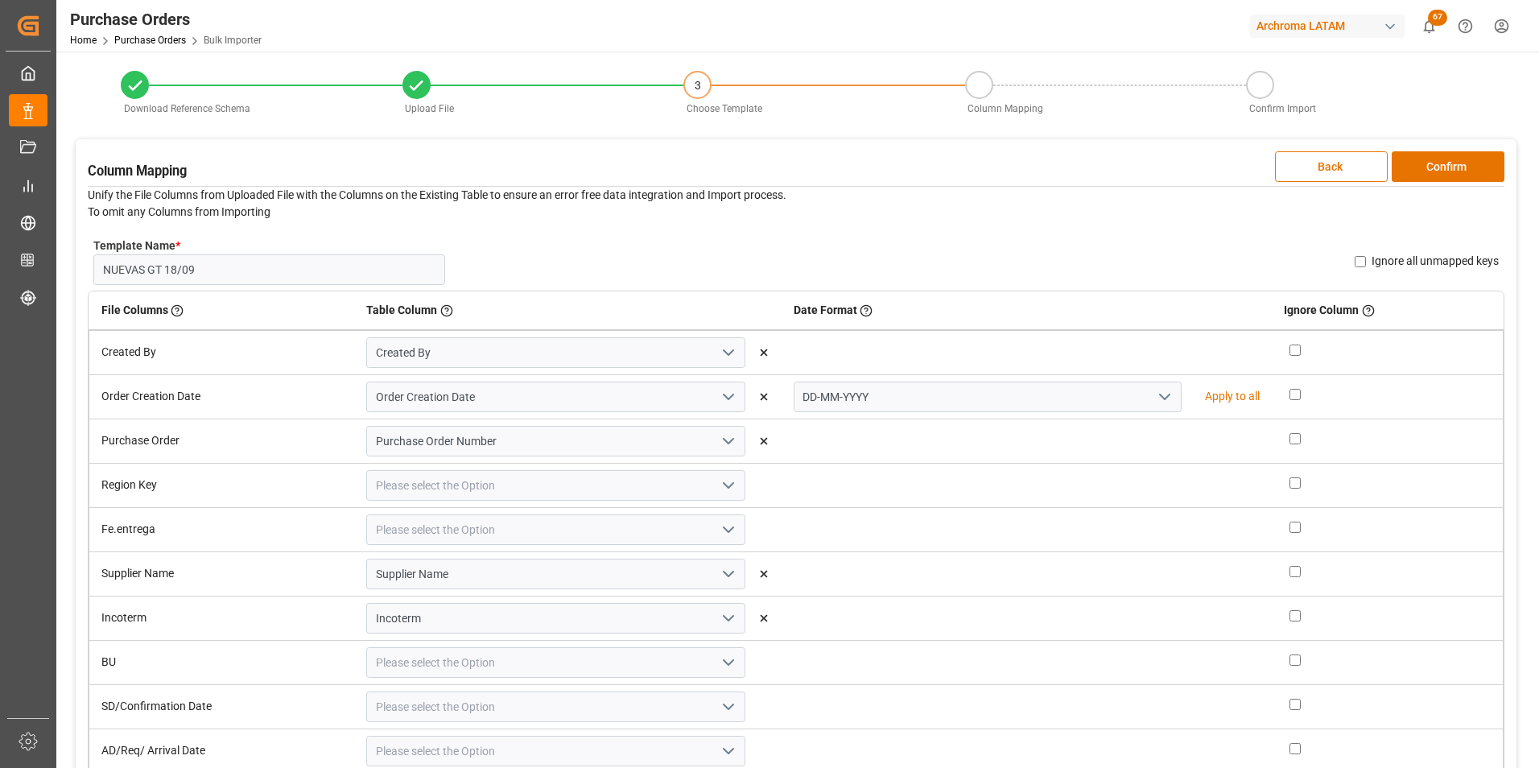
click at [724, 484] on icon "open menu" at bounding box center [728, 485] width 19 height 19
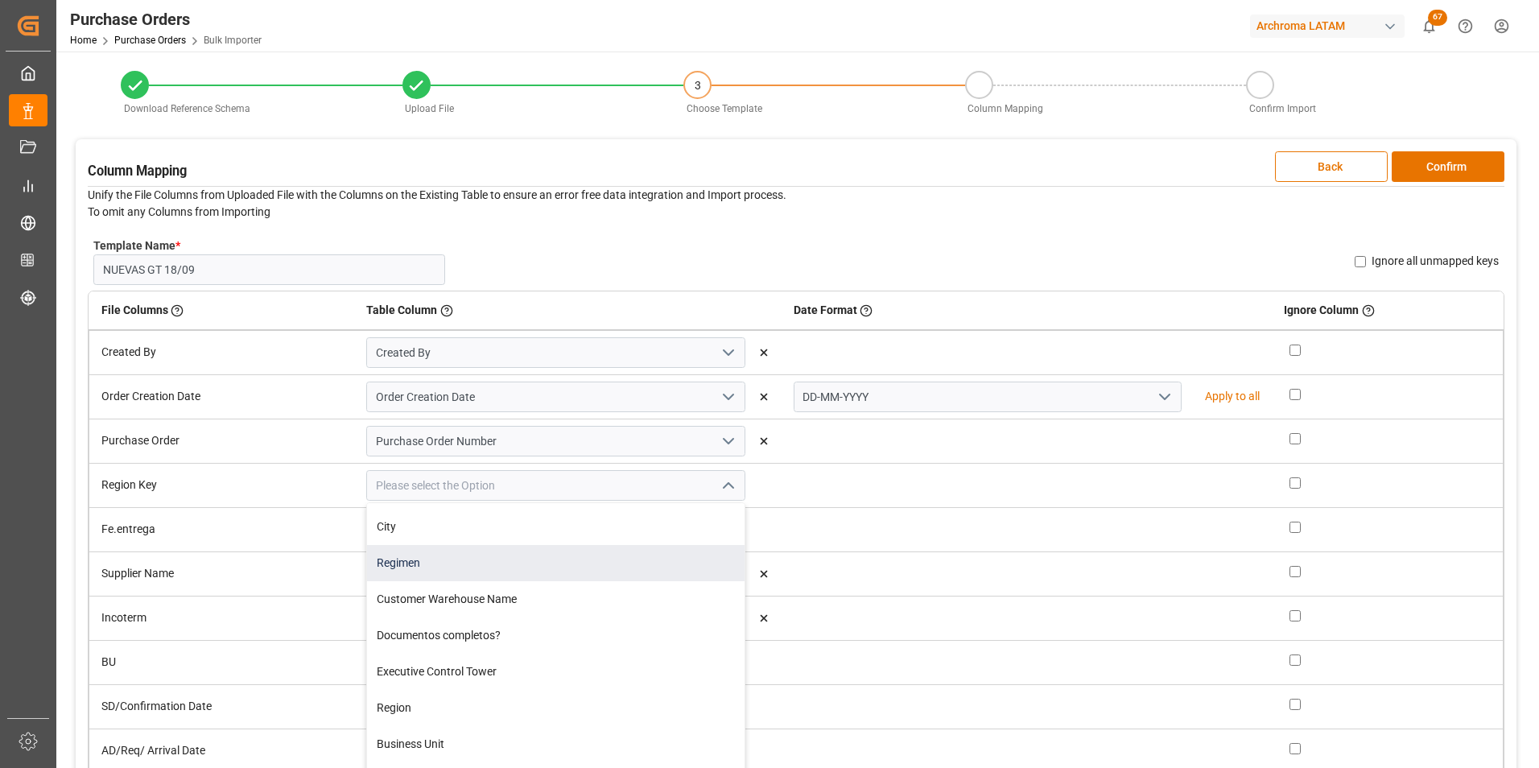
scroll to position [483, 0]
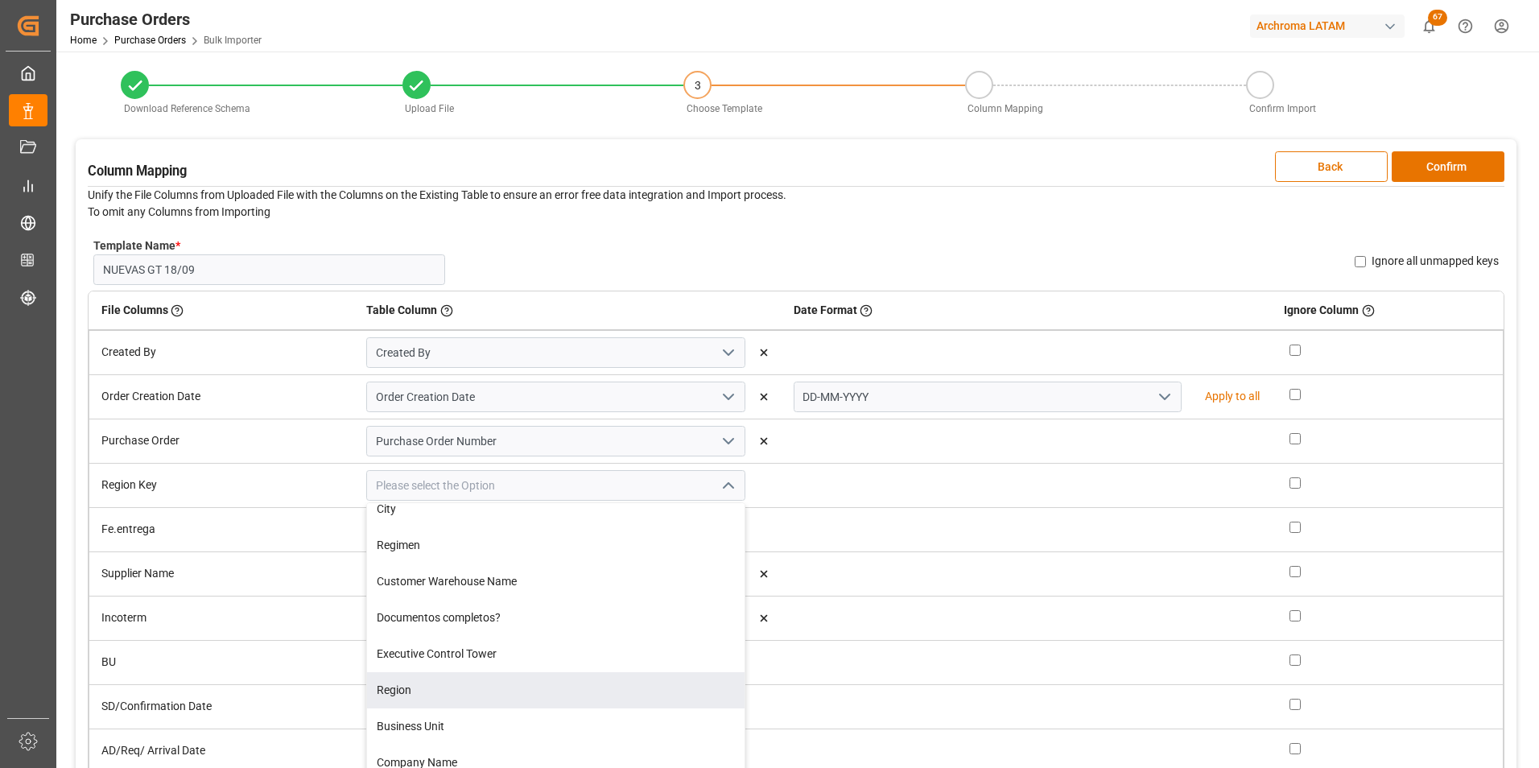
drag, startPoint x: 454, startPoint y: 684, endPoint x: 469, endPoint y: 672, distance: 19.5
click at [455, 684] on div "Region" at bounding box center [555, 690] width 377 height 36
type input "Region"
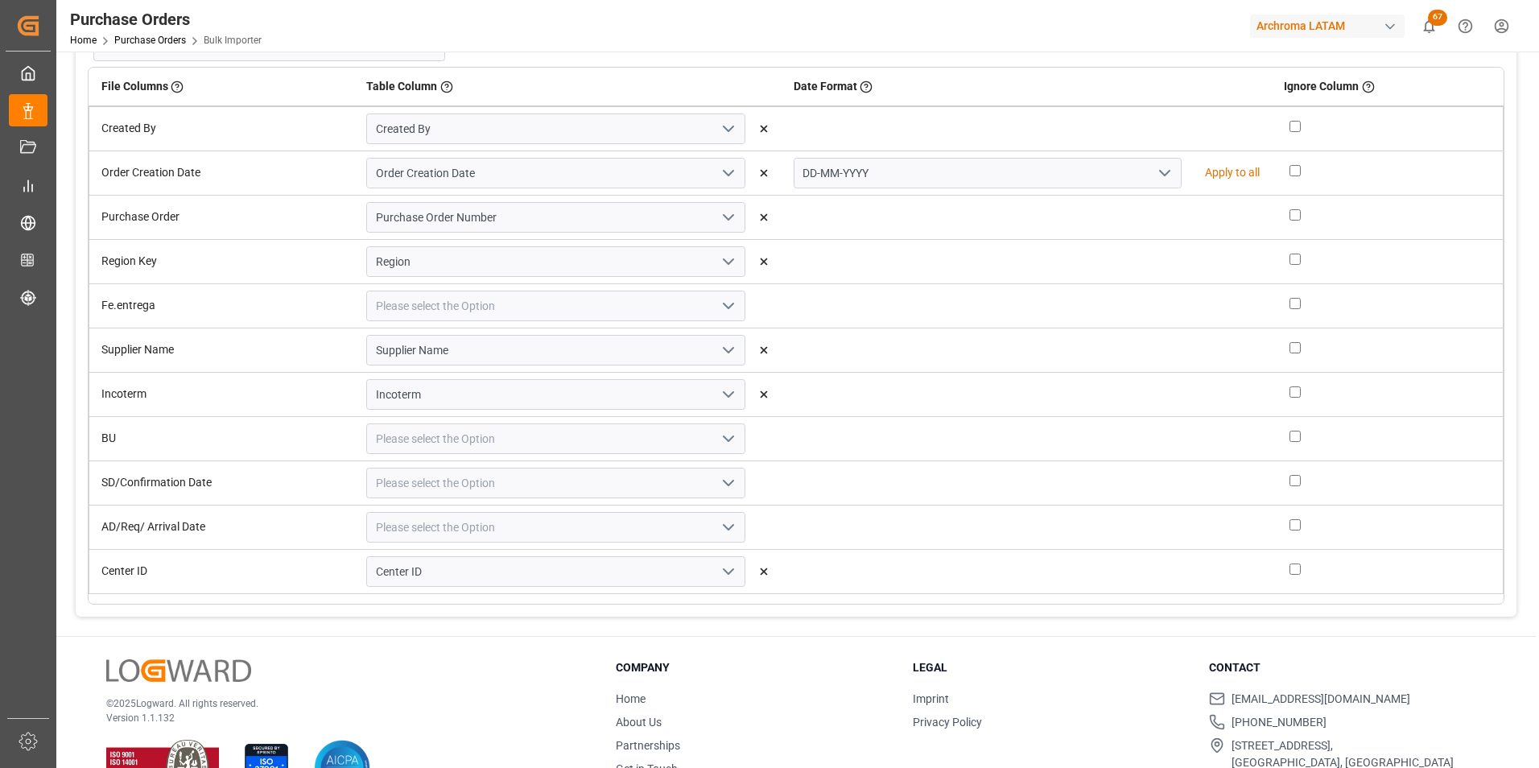
scroll to position [241, 0]
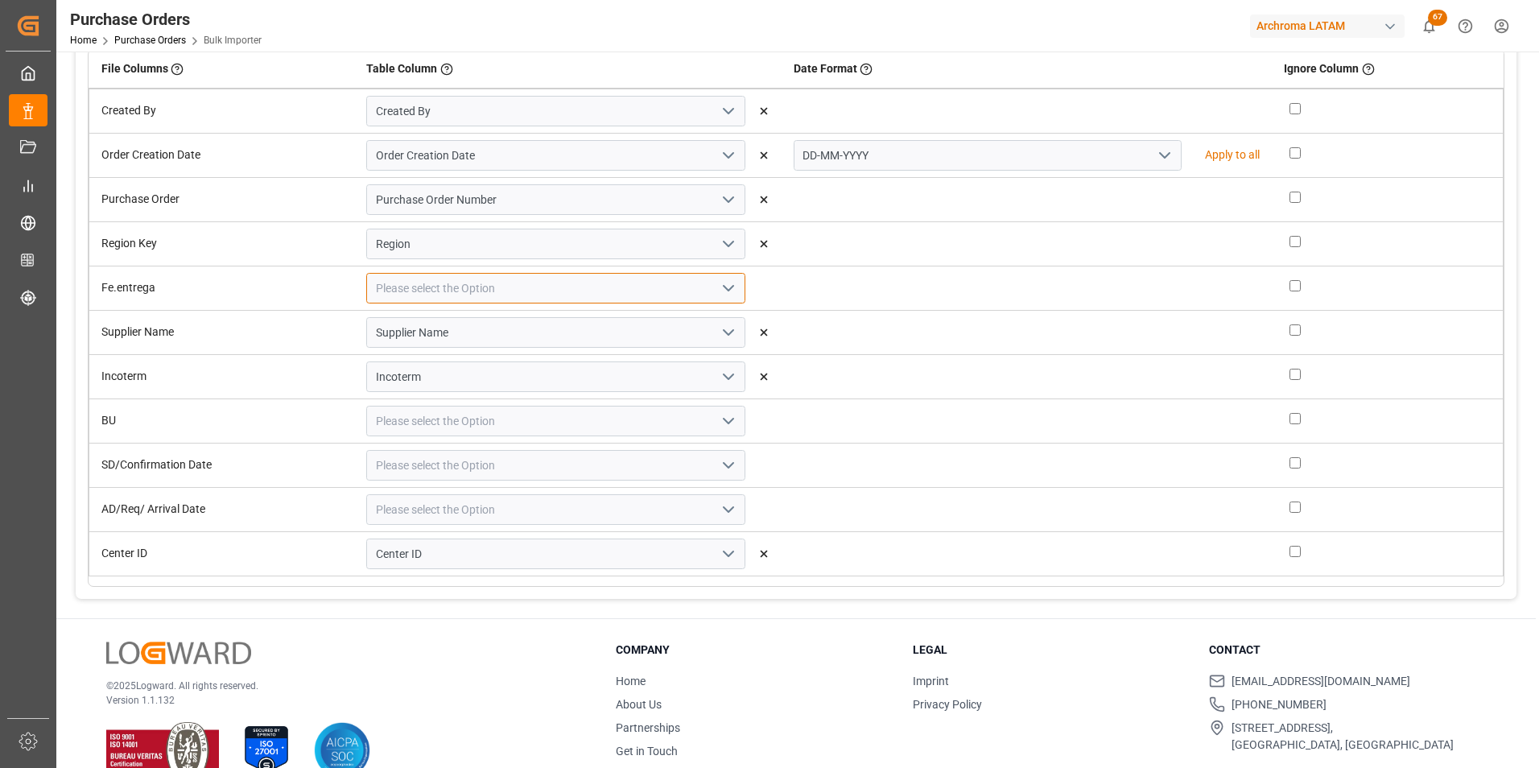
click at [727, 302] on input at bounding box center [555, 288] width 379 height 31
click at [724, 287] on icon "open menu" at bounding box center [728, 287] width 19 height 19
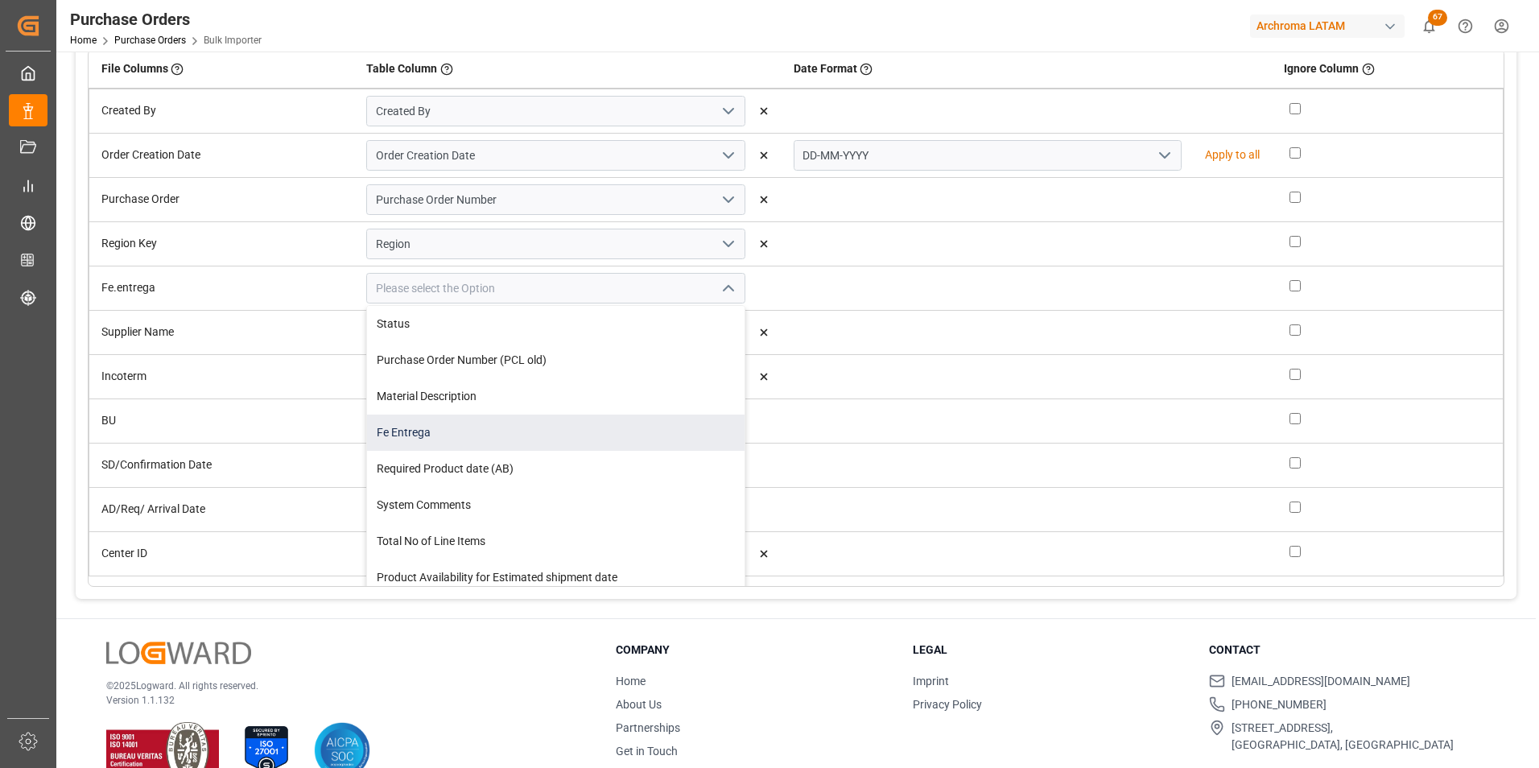
click at [640, 428] on div "Fe Entrega" at bounding box center [555, 432] width 377 height 36
type input "Fe Entrega"
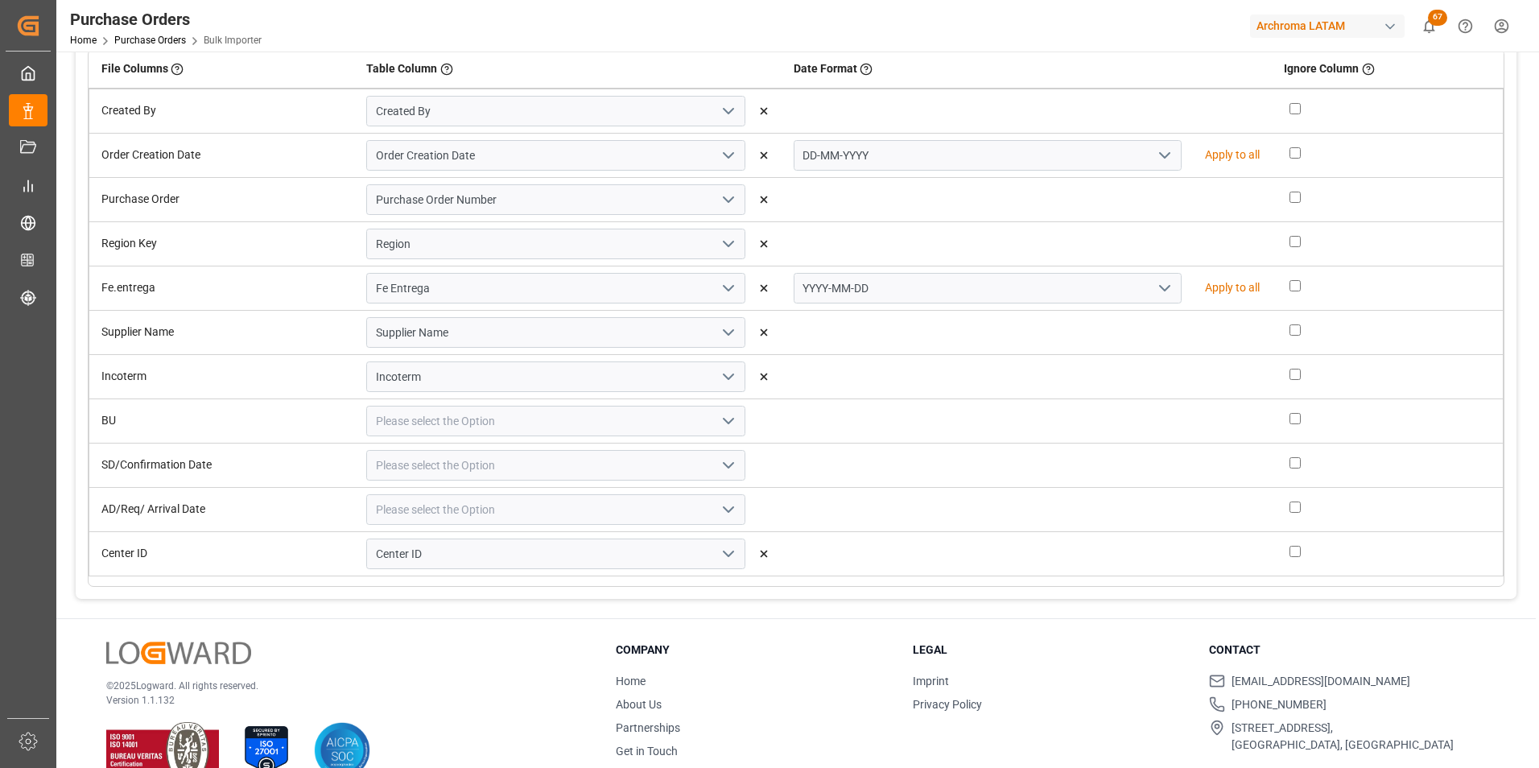
click at [1160, 286] on polyline "open menu" at bounding box center [1165, 288] width 10 height 5
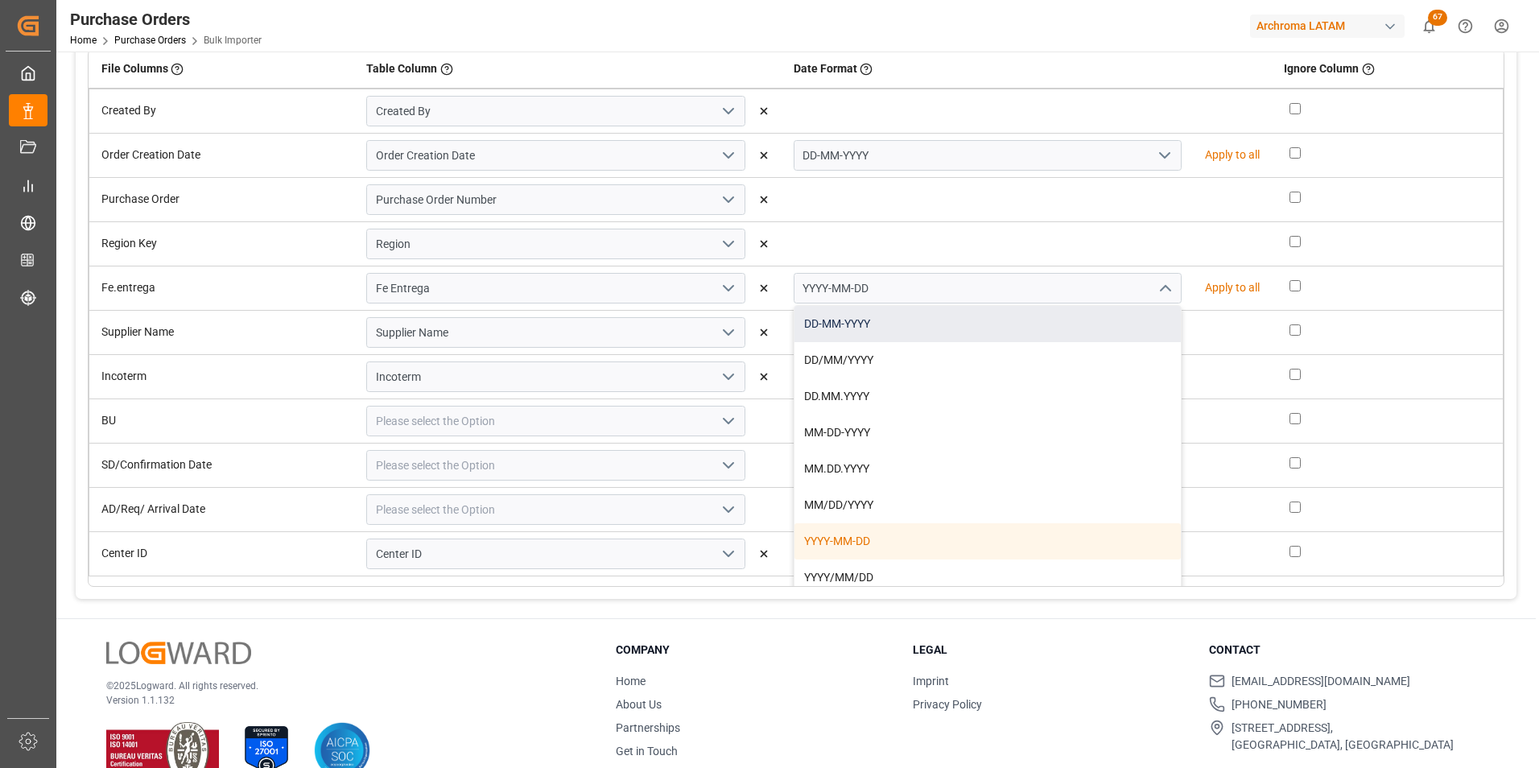
click at [1104, 332] on div "DD-MM-YYYY" at bounding box center [987, 324] width 386 height 36
type input "DD-MM-YYYY"
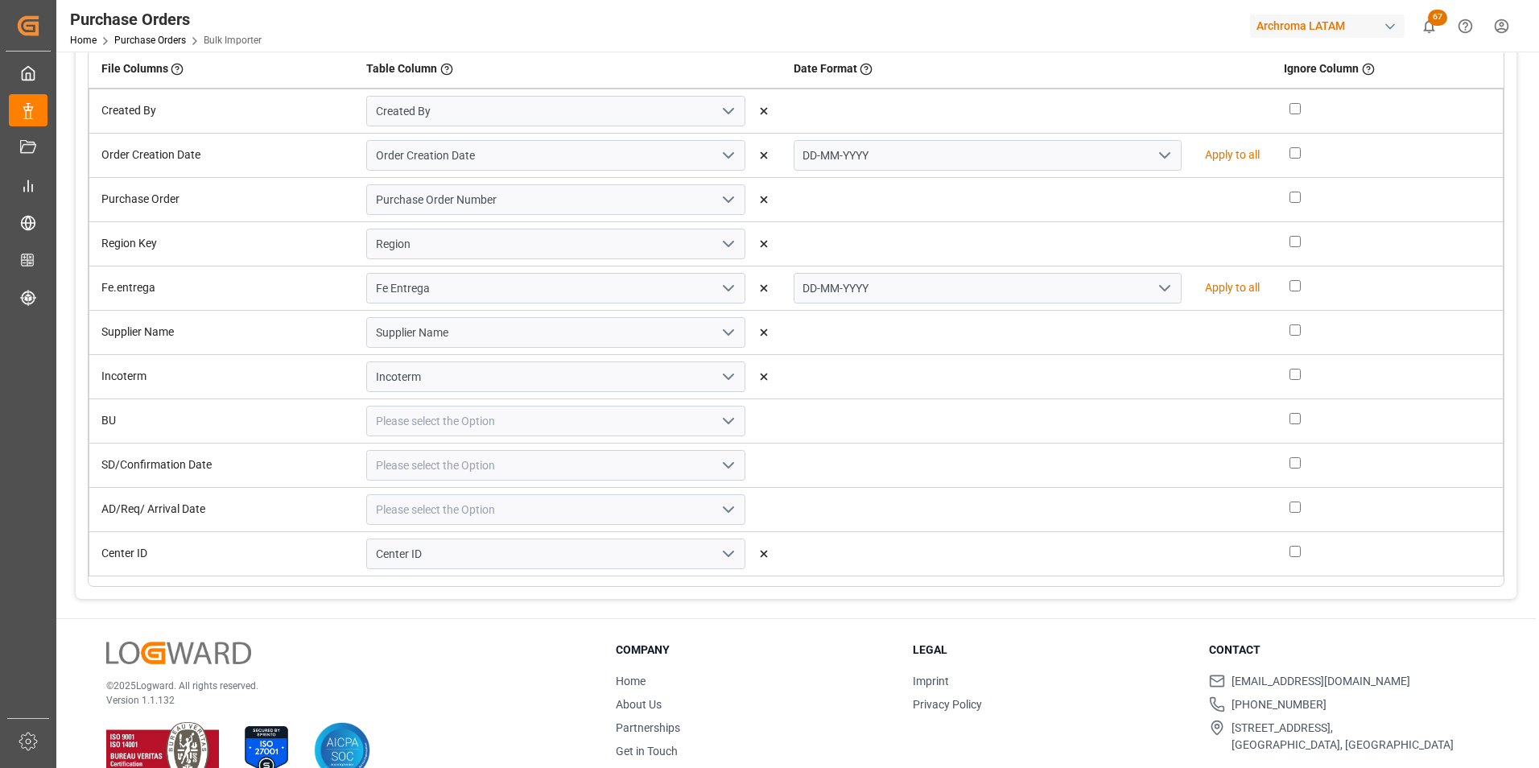
click at [721, 421] on icon "open menu" at bounding box center [728, 420] width 19 height 19
click at [542, 505] on div "Business Unit" at bounding box center [555, 516] width 377 height 36
type input "Business Unit"
click at [721, 466] on icon "open menu" at bounding box center [728, 465] width 19 height 19
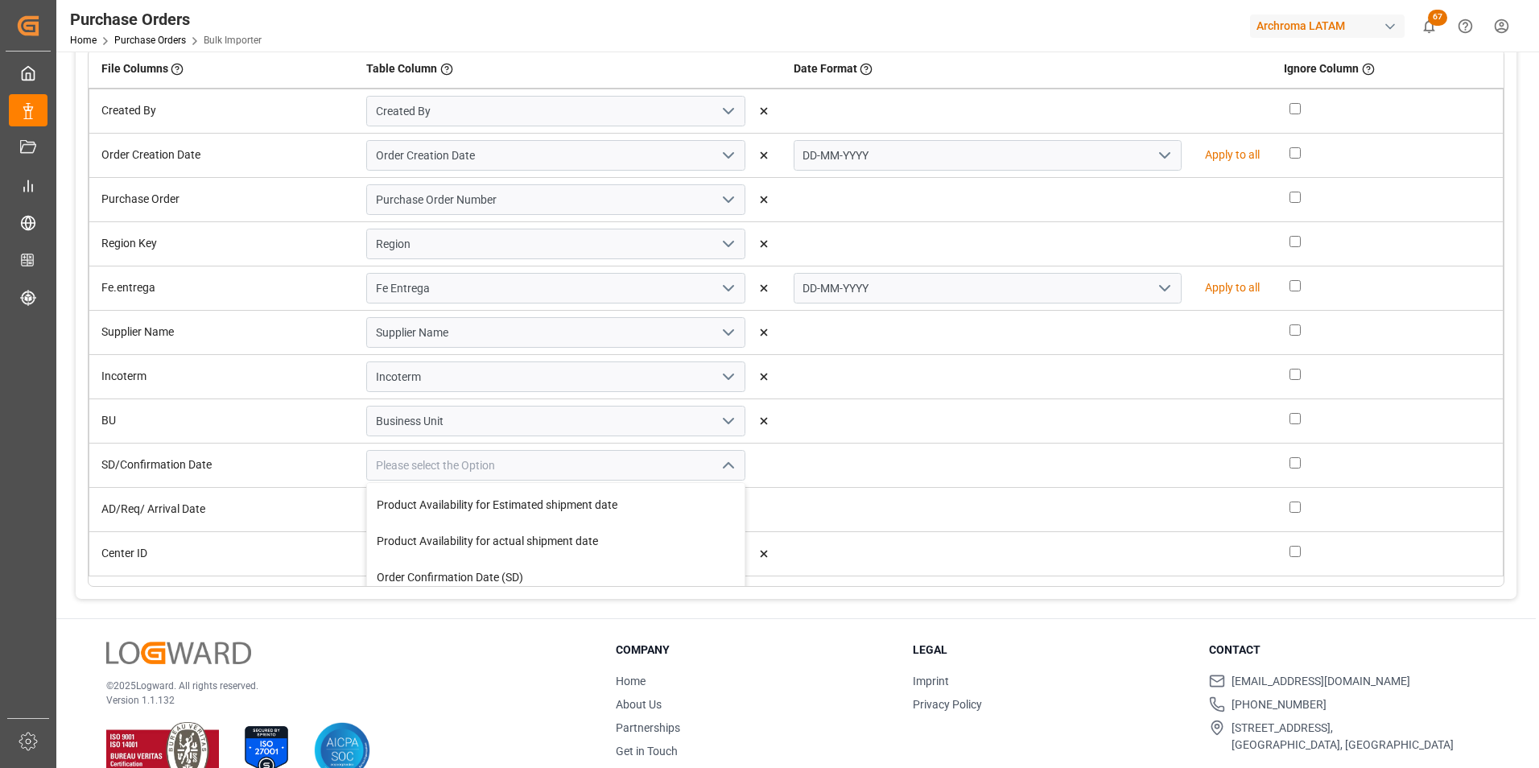
scroll to position [241, 0]
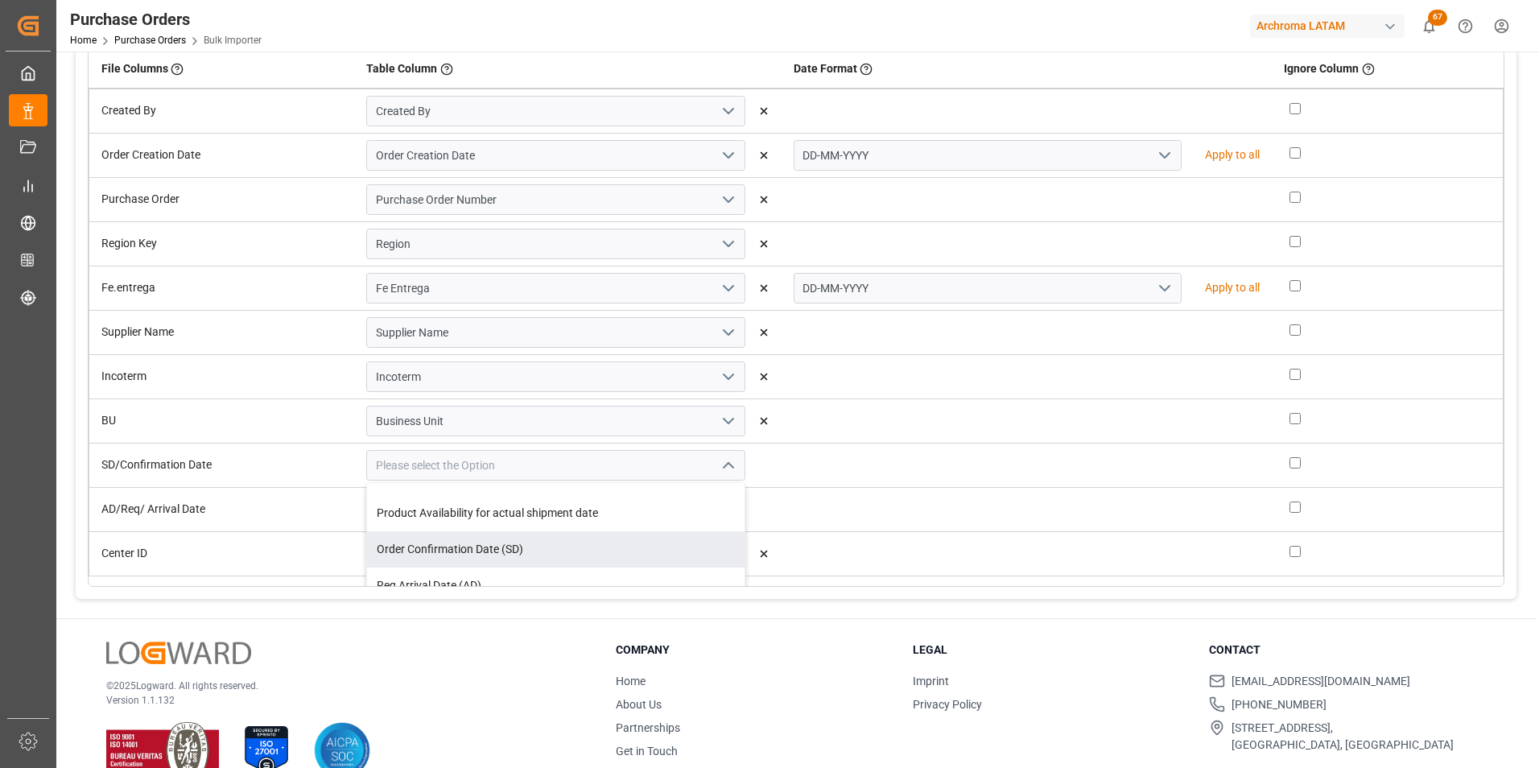
click at [600, 551] on div "Order Confirmation Date (SD)" at bounding box center [555, 549] width 377 height 36
type input "Order Confirmation Date (SD)"
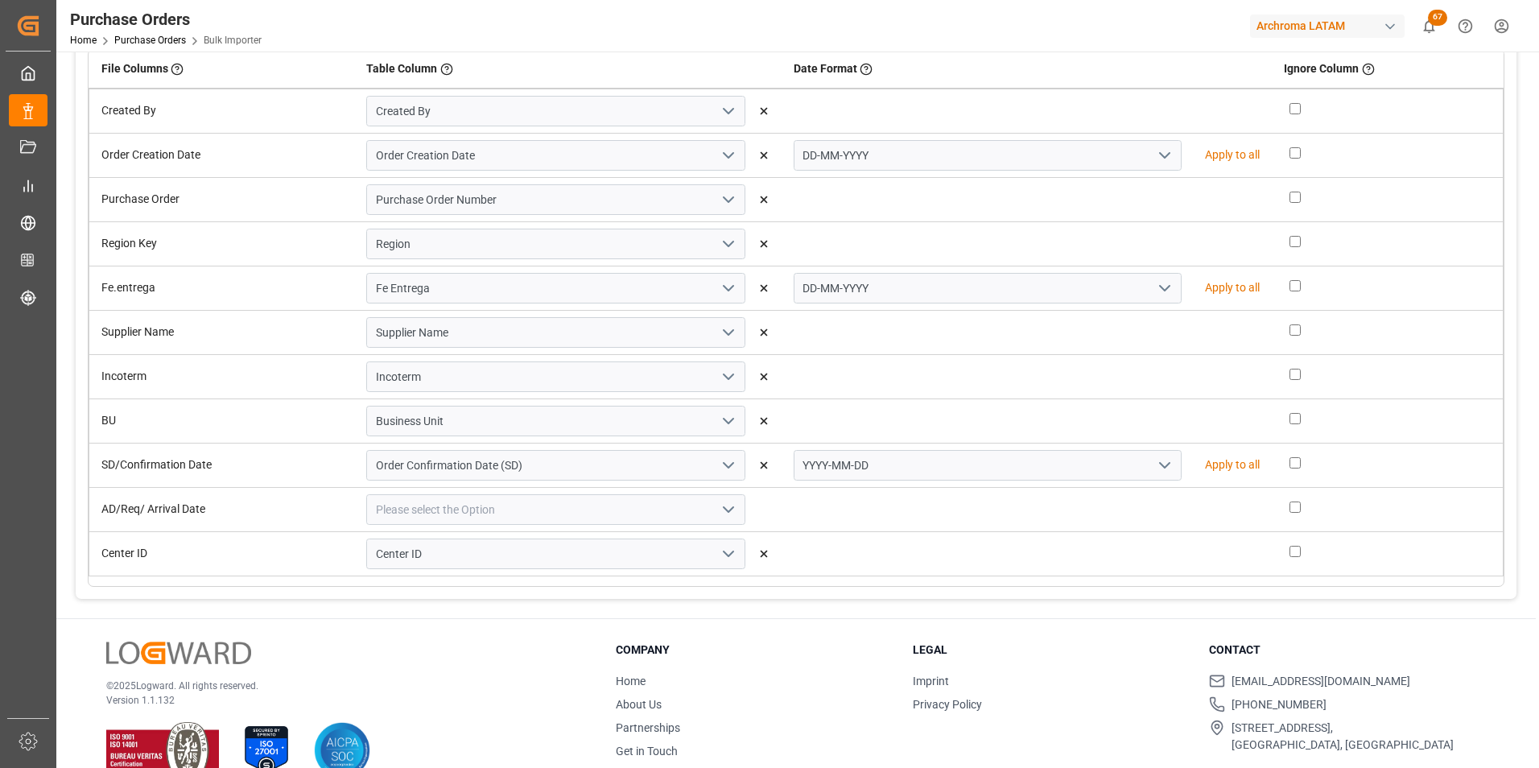
click at [1155, 468] on icon "open menu" at bounding box center [1164, 465] width 19 height 19
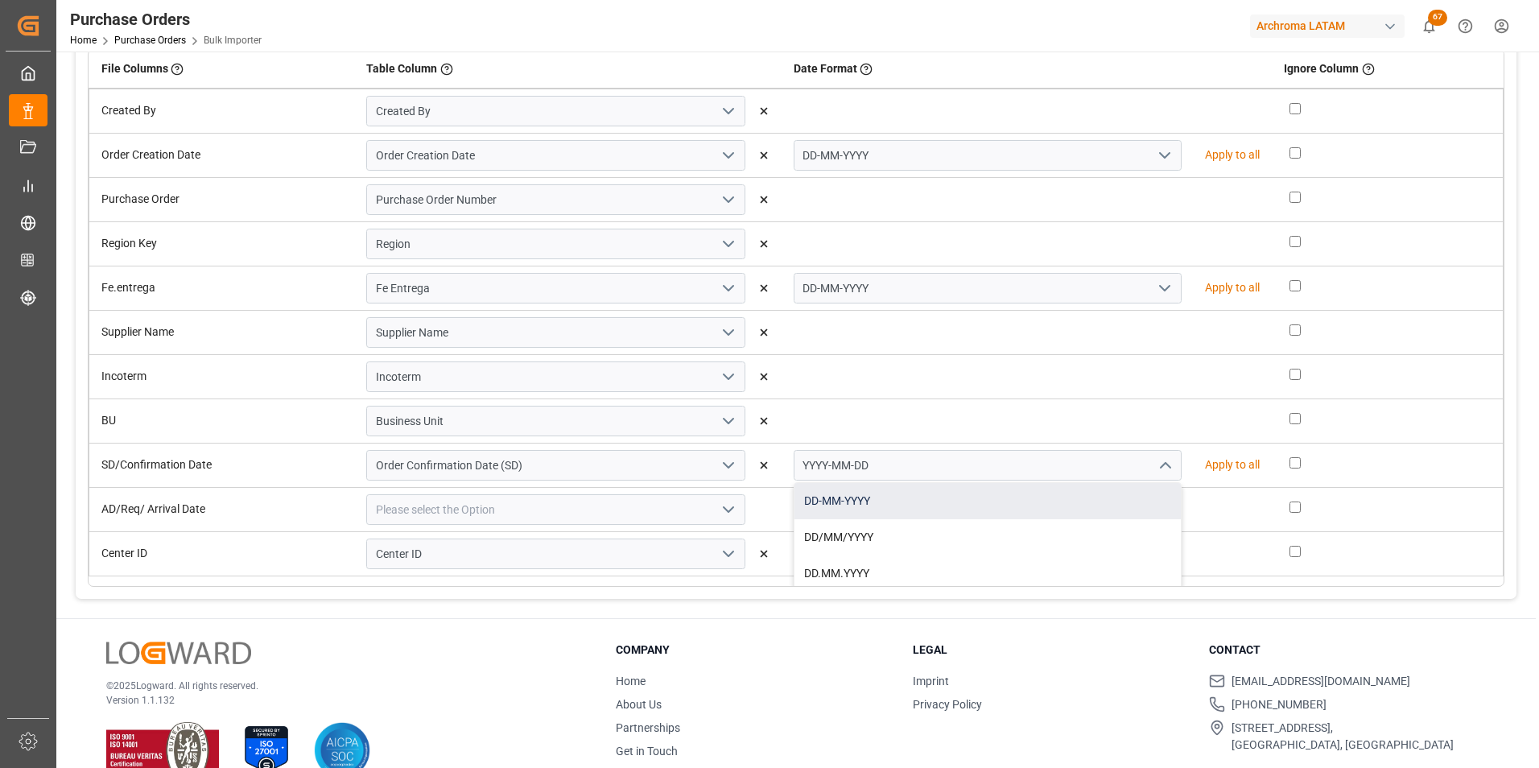
click at [1086, 500] on div "DD-MM-YYYY" at bounding box center [987, 501] width 386 height 36
type input "DD-MM-YYYY"
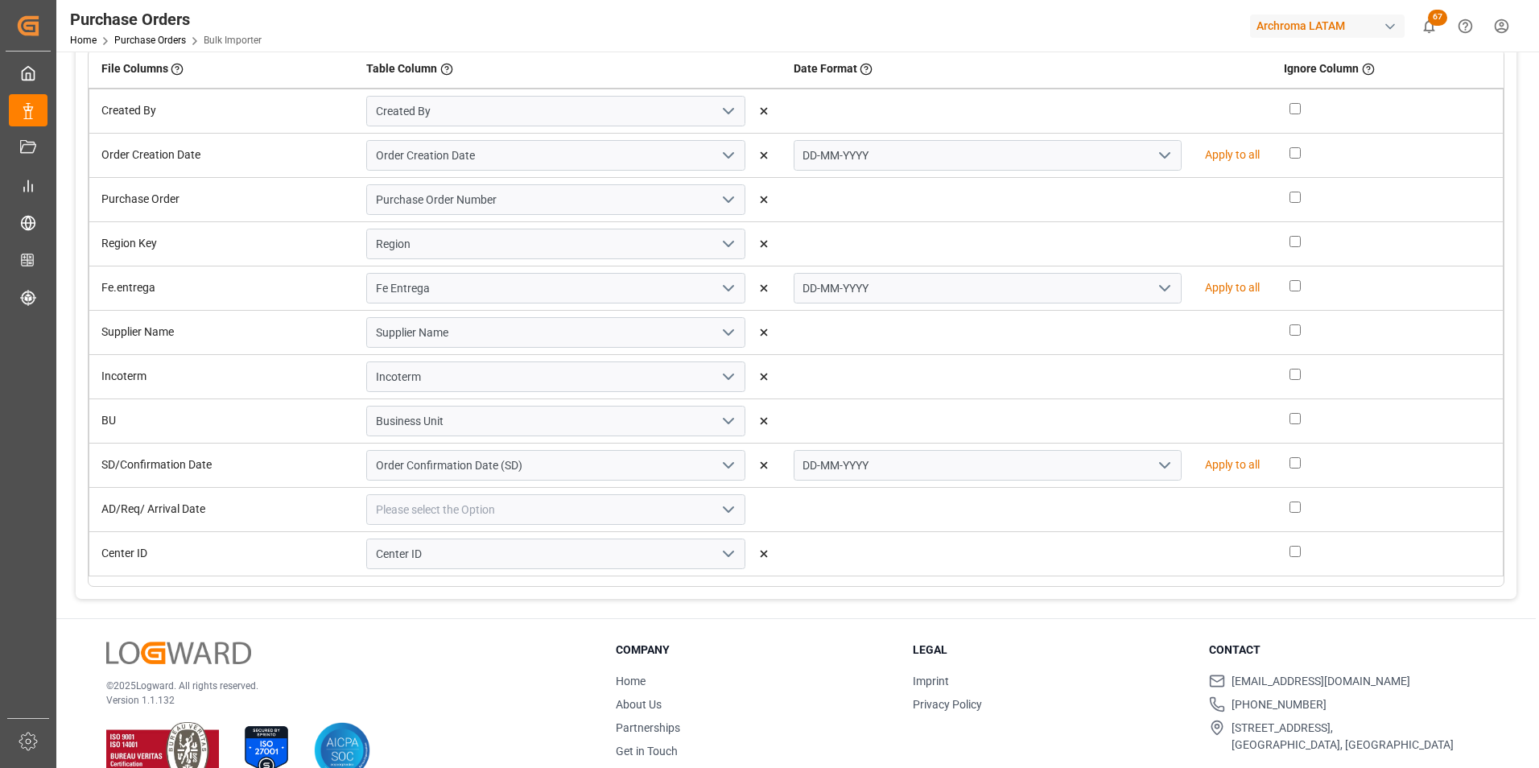
click at [724, 507] on polyline "open menu" at bounding box center [729, 509] width 10 height 5
click at [574, 526] on div "Req Arrival Date (AD)" at bounding box center [555, 513] width 377 height 36
type input "Req Arrival Date (AD)"
click at [1160, 508] on polyline "open menu" at bounding box center [1165, 509] width 10 height 5
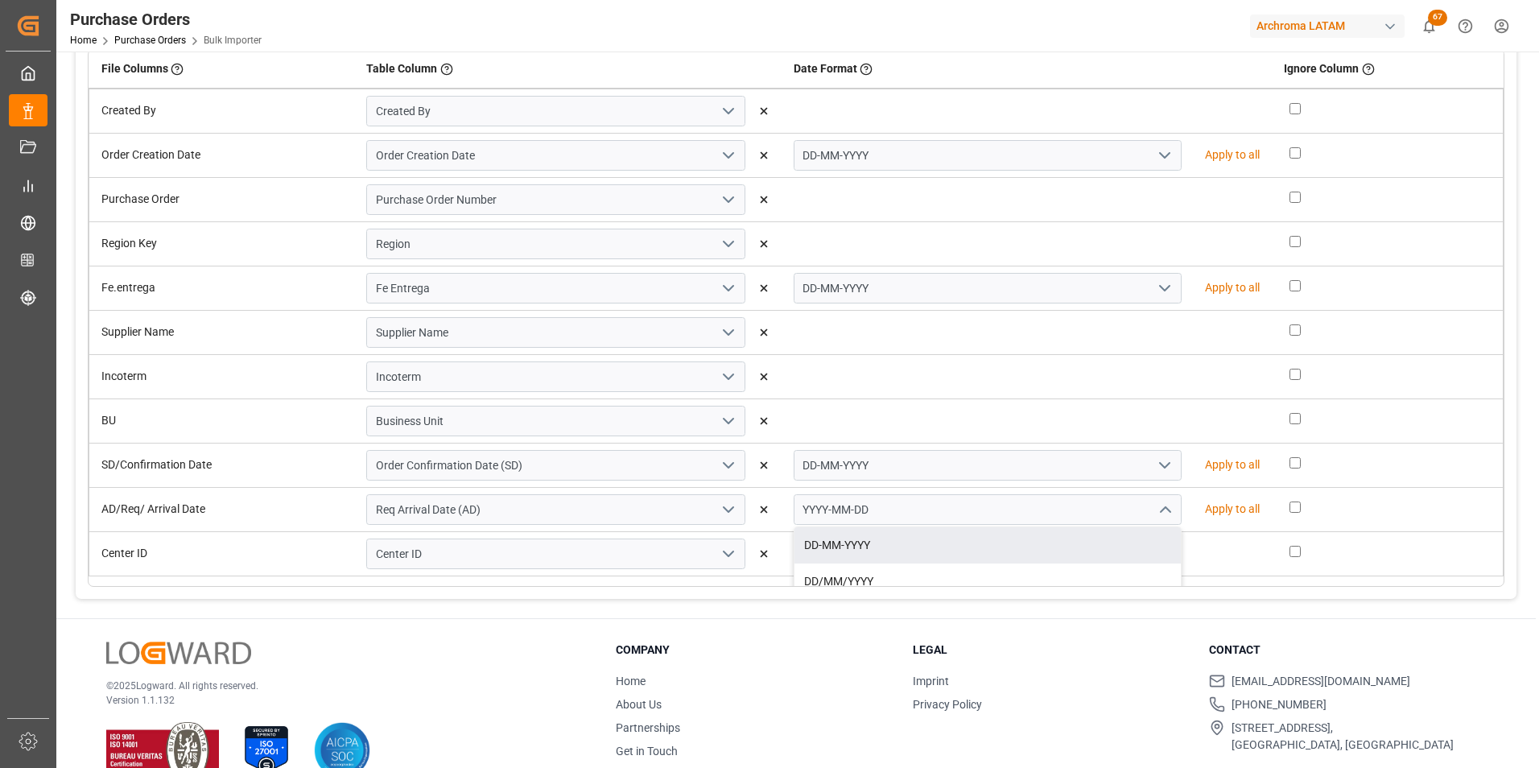
click at [1061, 537] on div "DD-MM-YYYY" at bounding box center [987, 545] width 386 height 36
type input "DD-MM-YYYY"
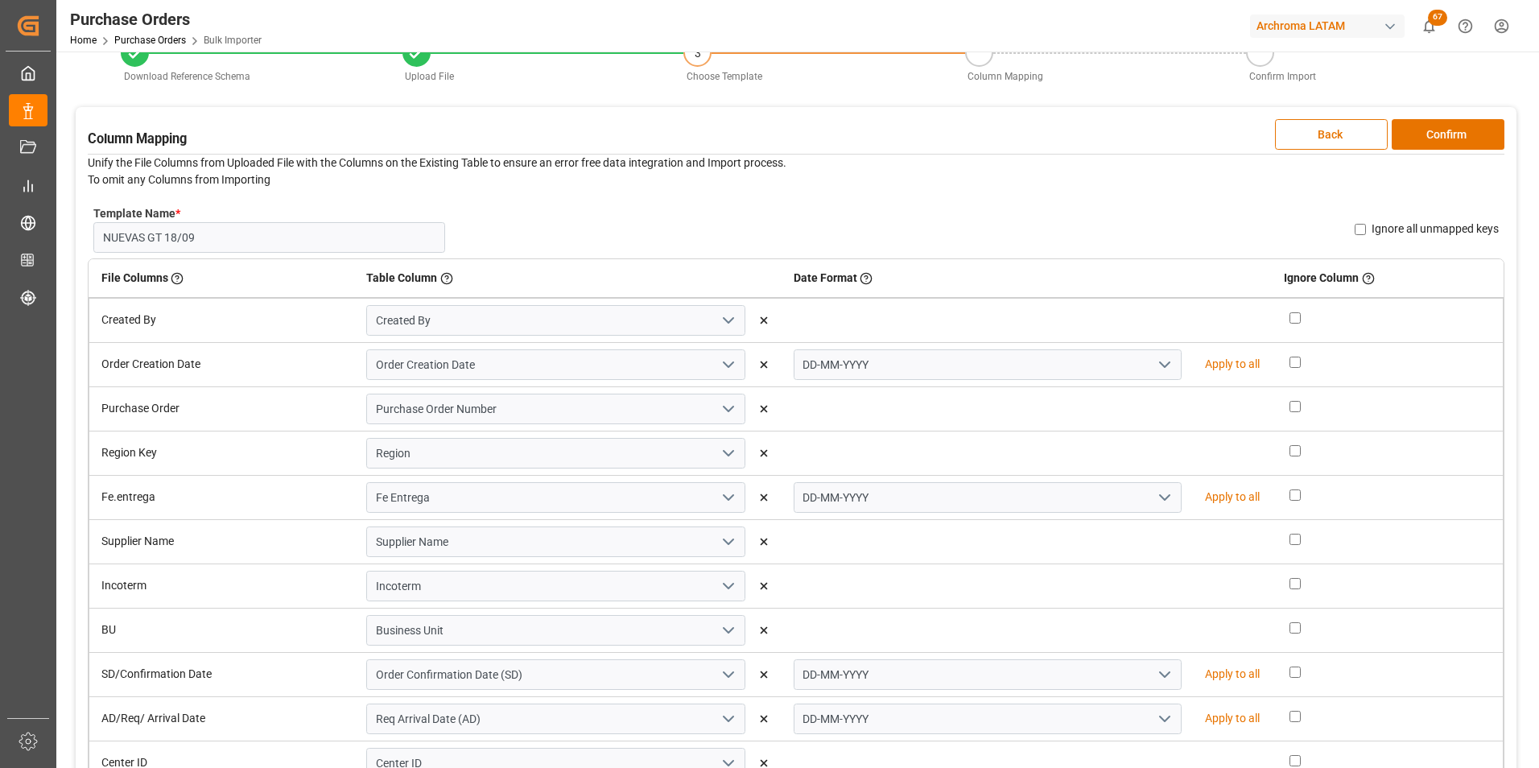
scroll to position [0, 0]
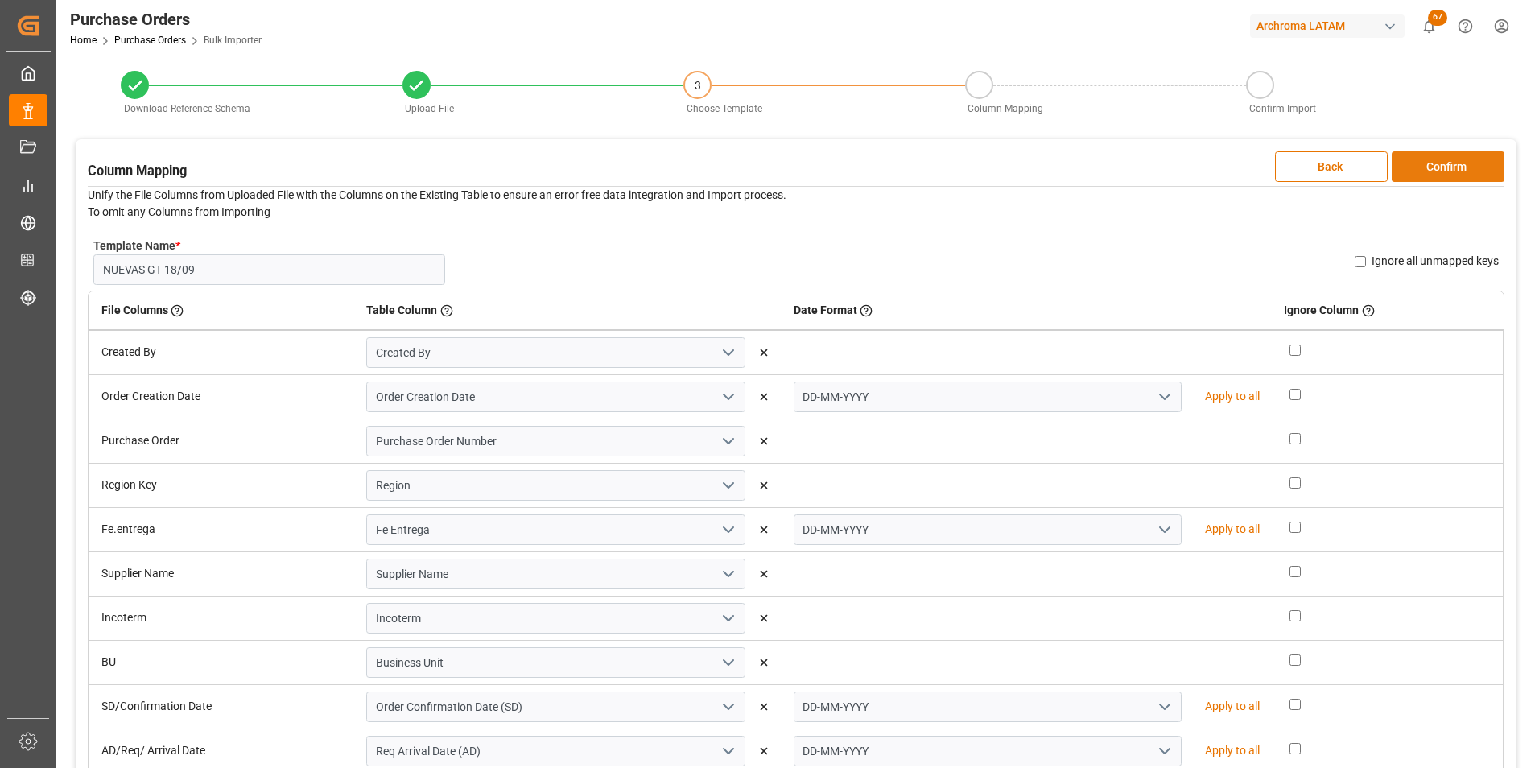
click at [1472, 165] on button "Confirm" at bounding box center [1448, 166] width 113 height 31
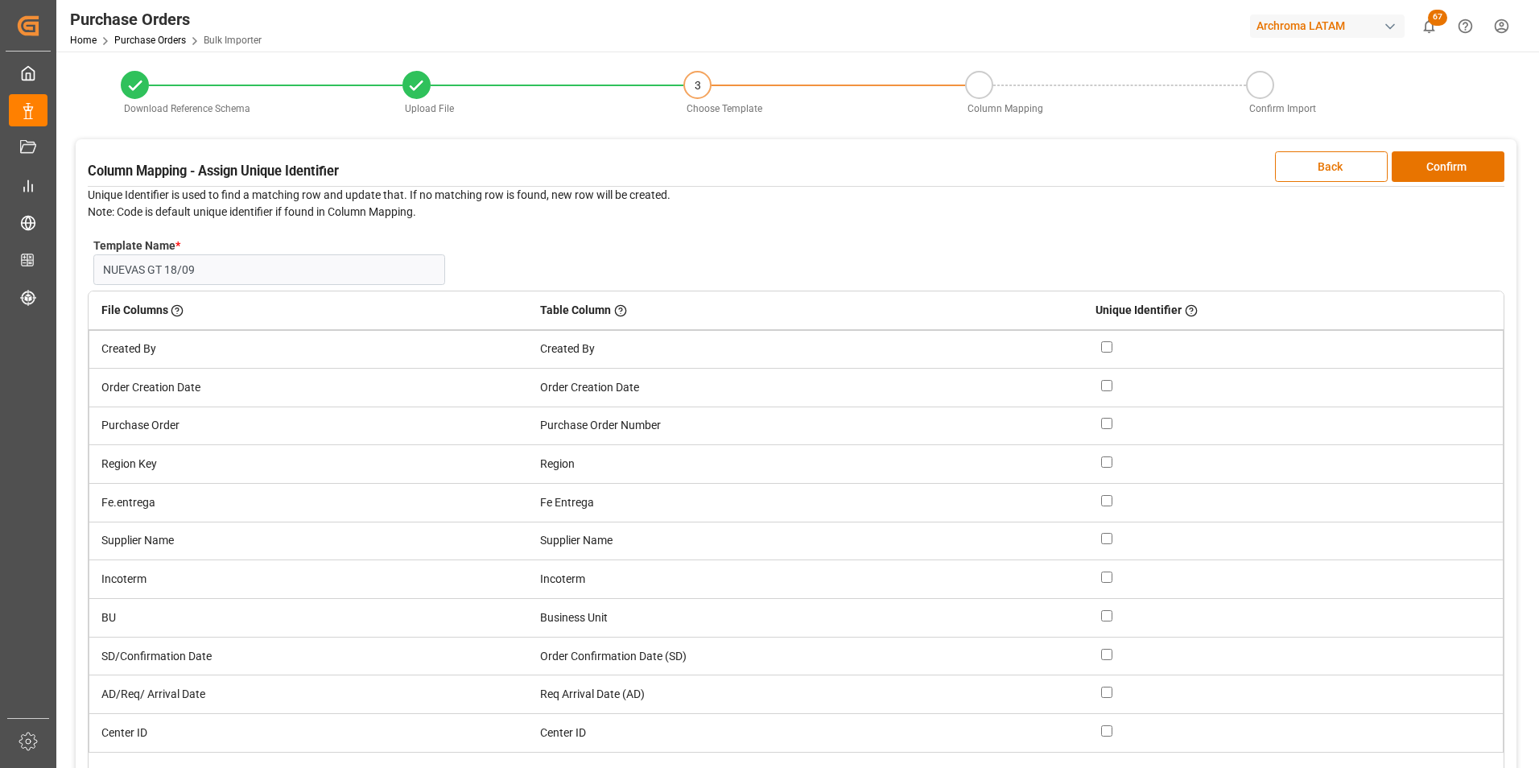
click at [1110, 426] on input "checkbox" at bounding box center [1106, 423] width 11 height 11
checkbox input "true"
click at [1439, 171] on button "Confirm" at bounding box center [1448, 166] width 113 height 31
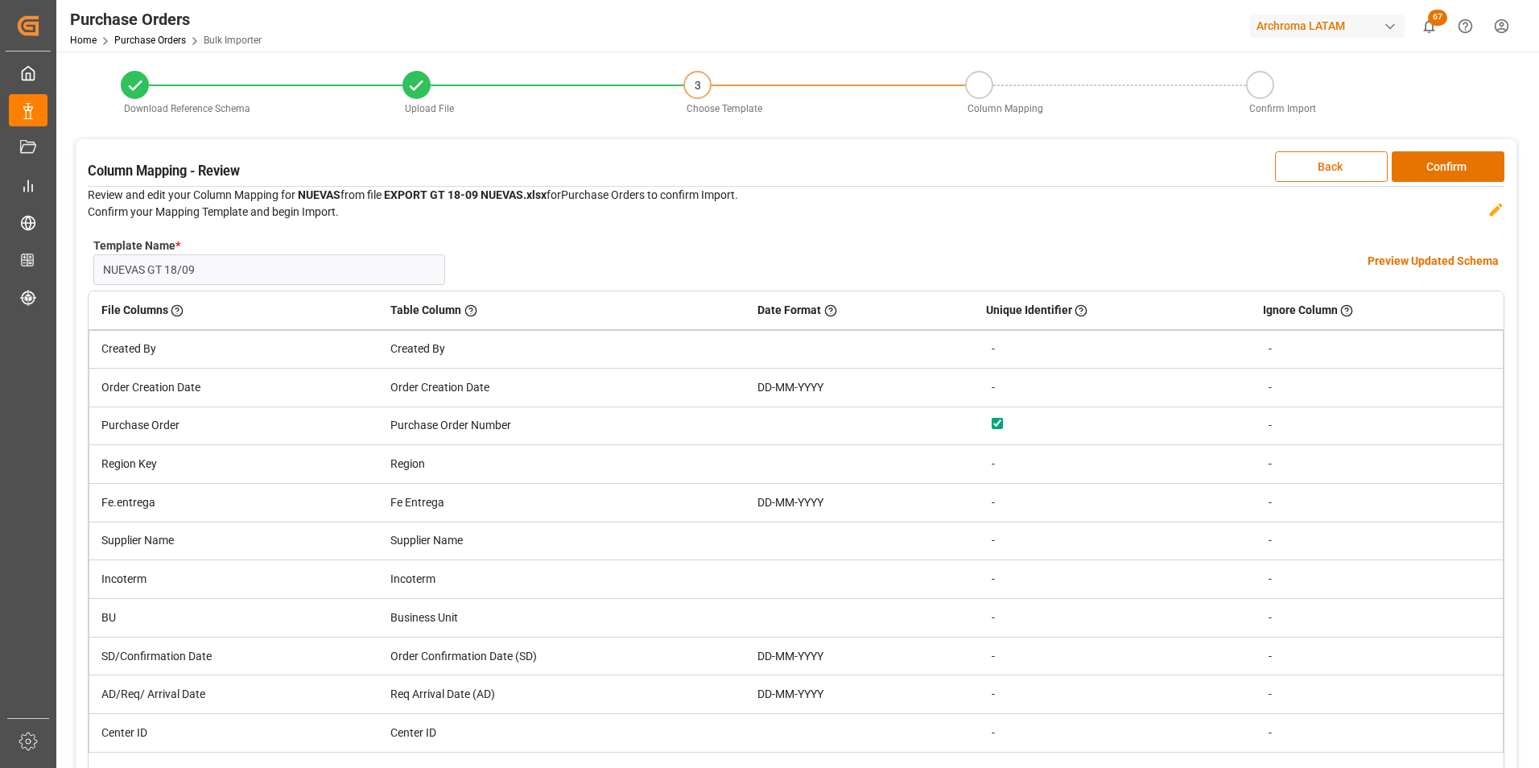
click at [1429, 258] on h4 "Preview Updated Schema" at bounding box center [1432, 261] width 131 height 17
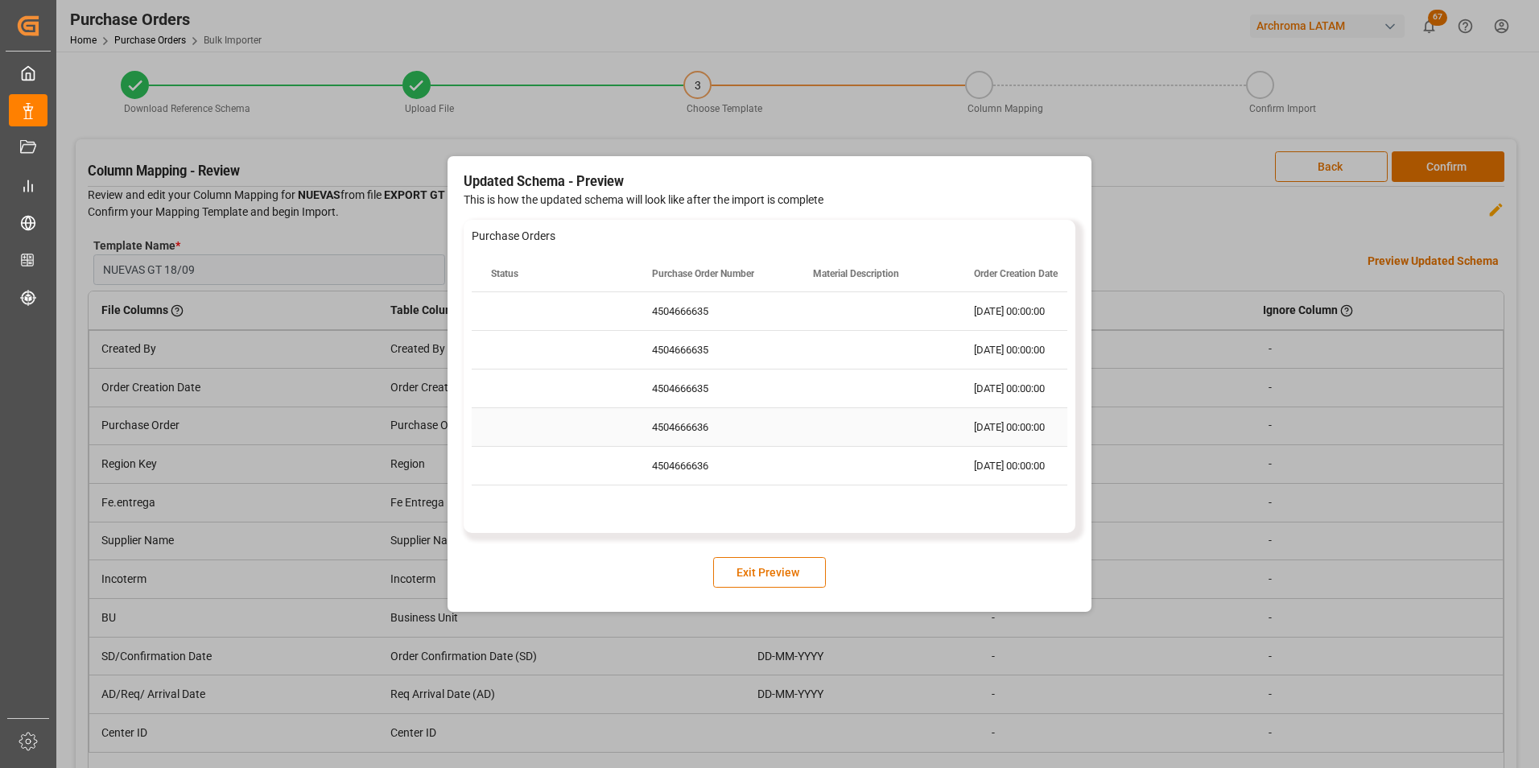
click at [853, 432] on div "Press SPACE to select this row." at bounding box center [874, 427] width 161 height 38
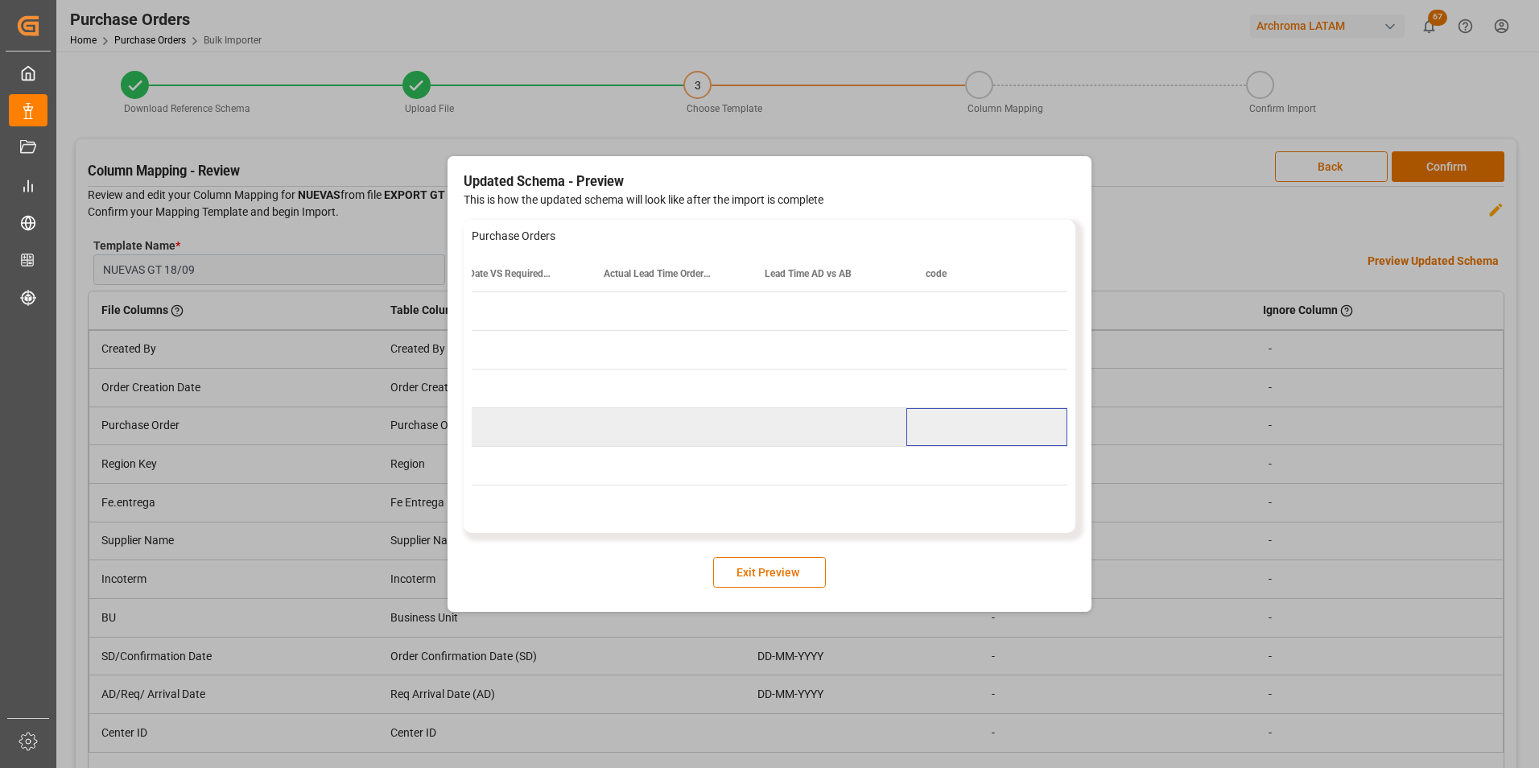
scroll to position [0, 3911]
click at [814, 566] on button "Exit Preview" at bounding box center [769, 572] width 113 height 31
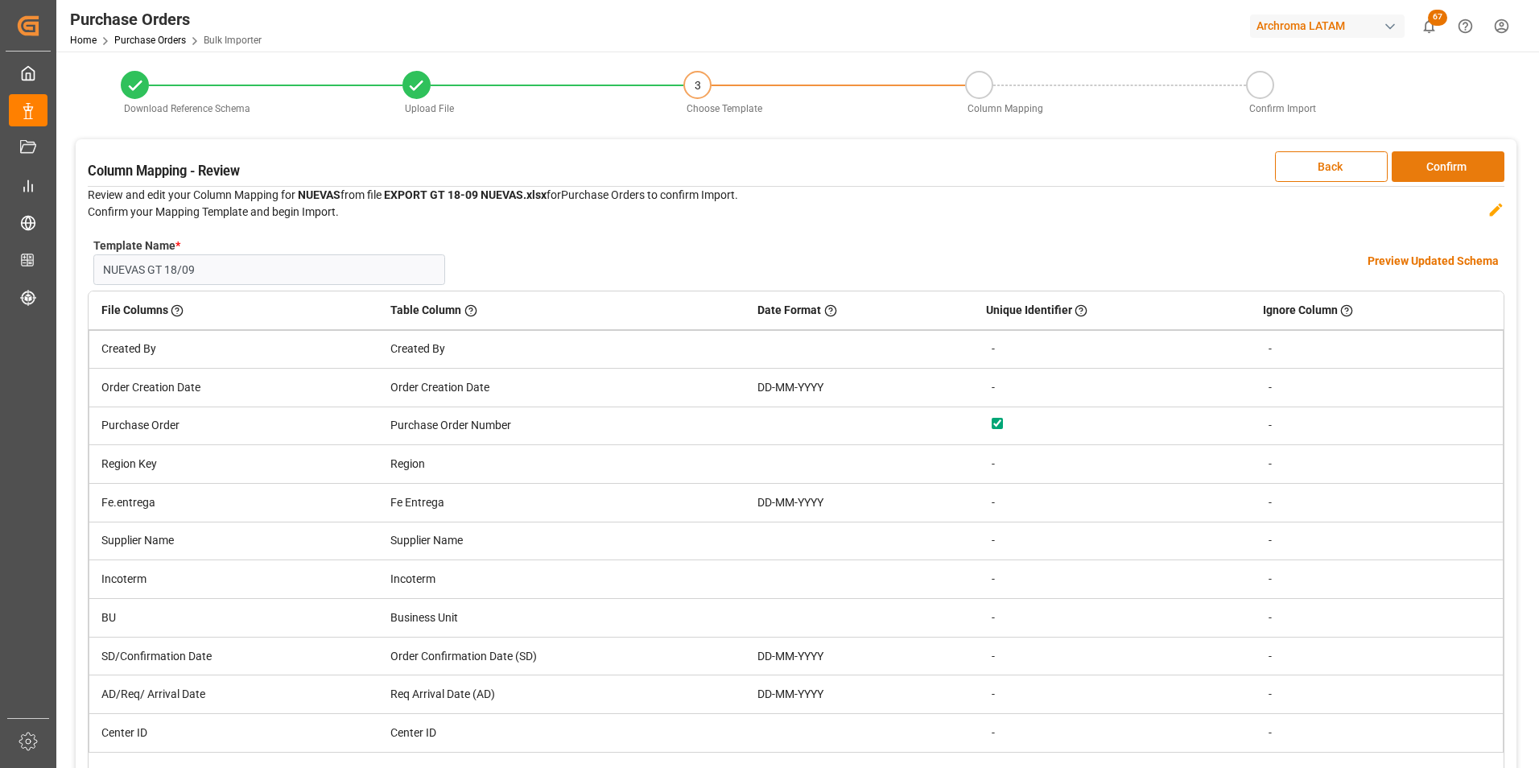
click at [1423, 175] on button "Confirm" at bounding box center [1448, 166] width 113 height 31
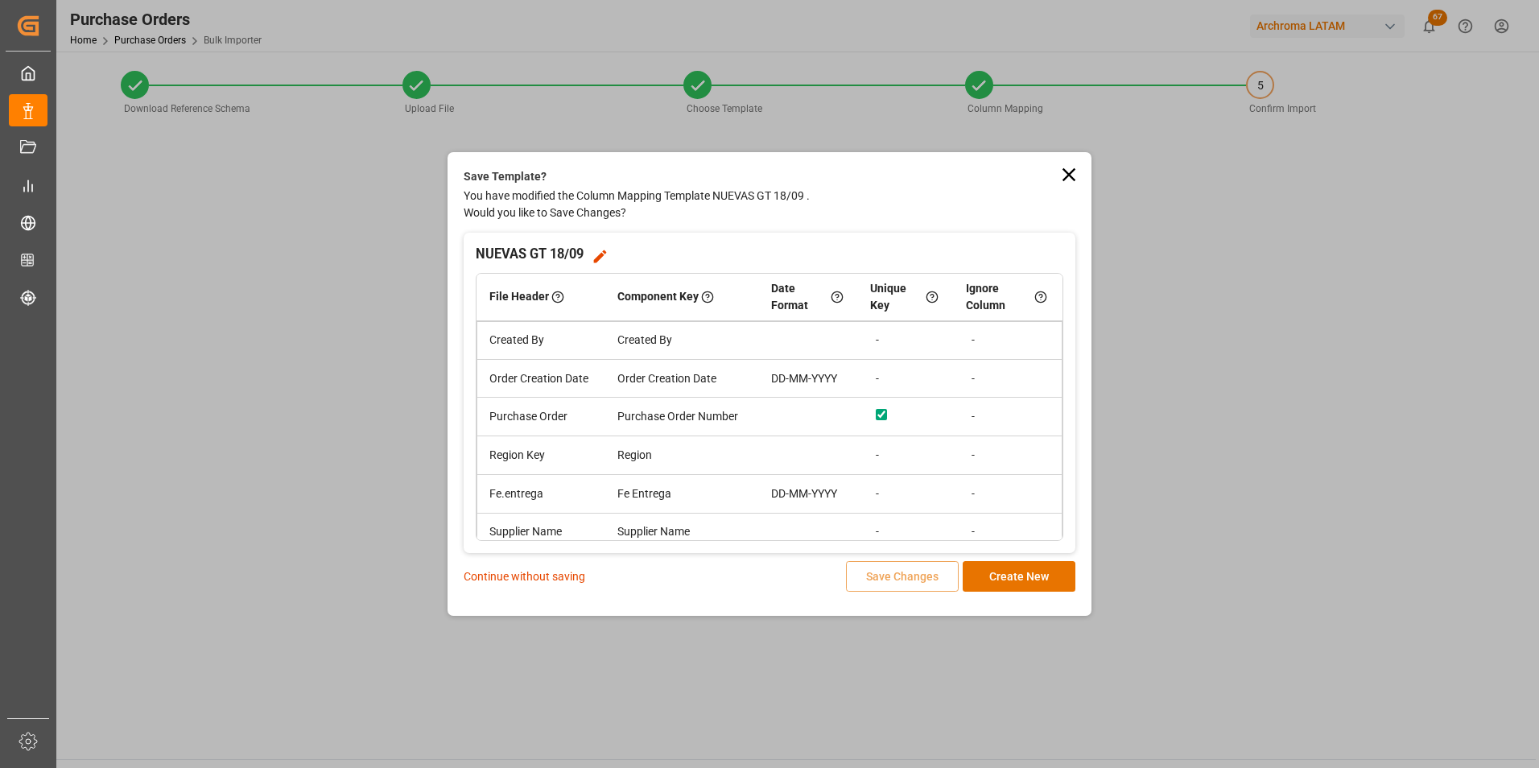
click at [580, 573] on p "Continue without saving" at bounding box center [525, 576] width 122 height 17
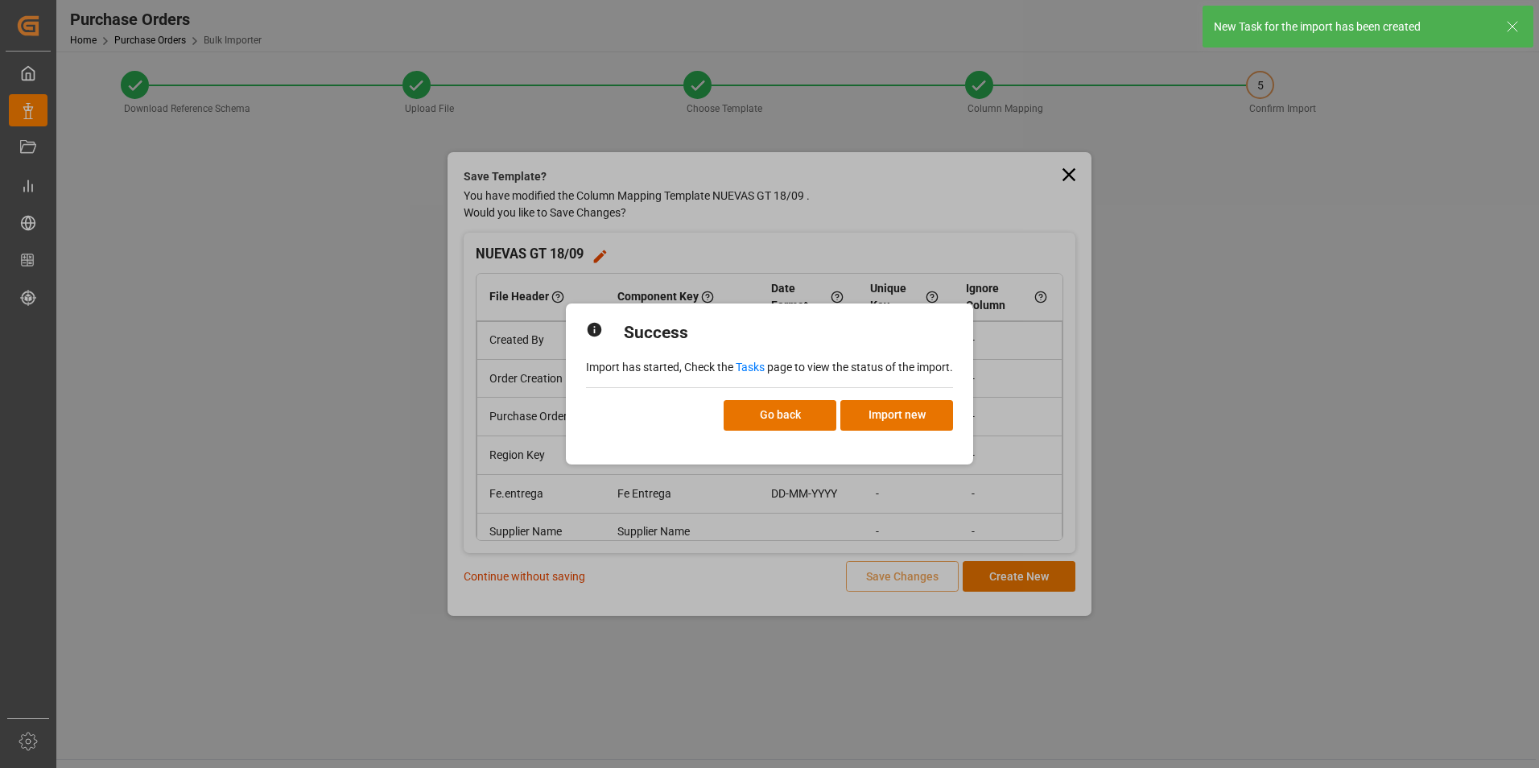
click at [740, 365] on link "Tasks" at bounding box center [750, 367] width 29 height 13
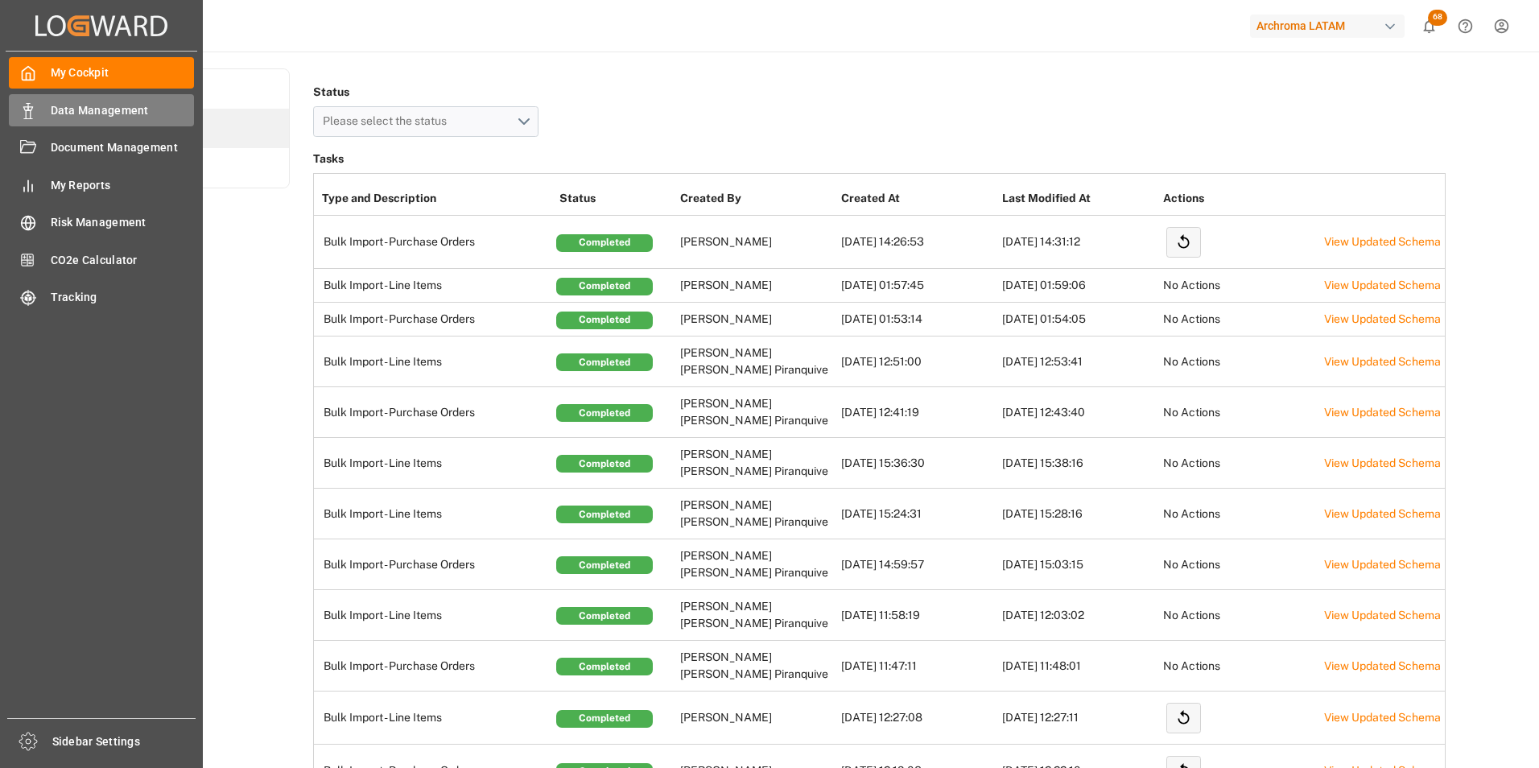
click at [38, 116] on div "Data Management Data Management" at bounding box center [101, 109] width 185 height 31
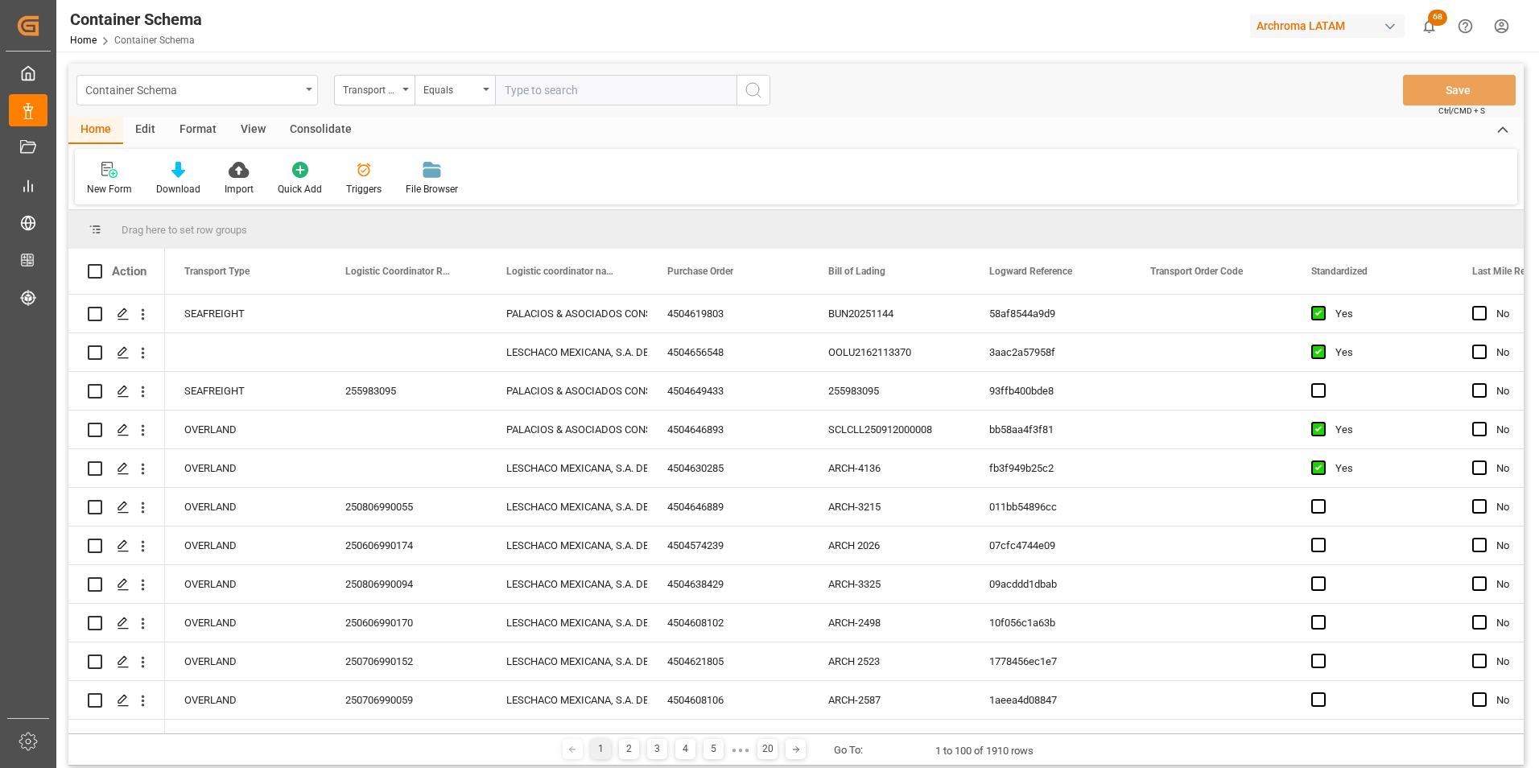
click at [290, 93] on div "Container Schema" at bounding box center [192, 89] width 215 height 20
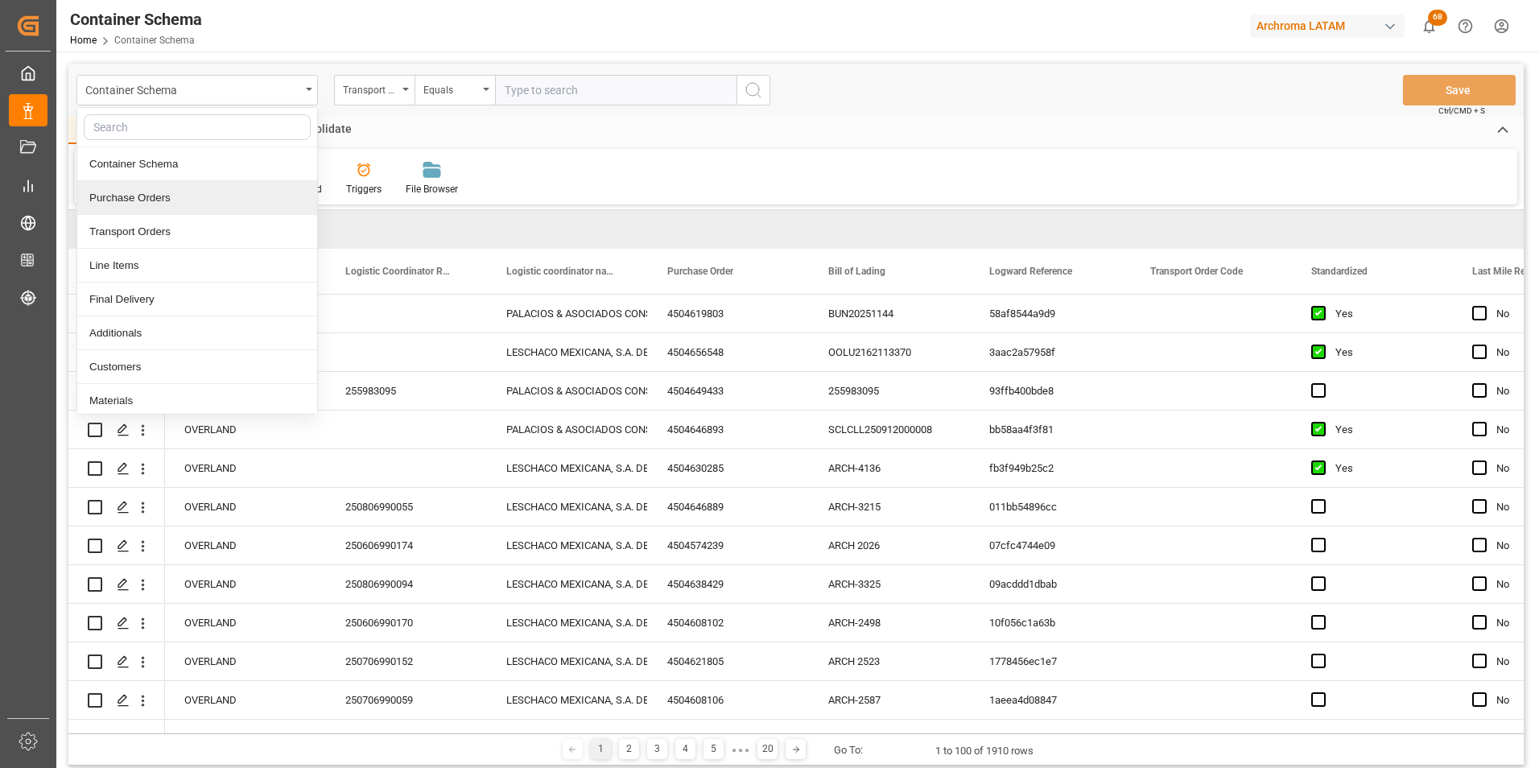
click at [187, 198] on div "Purchase Orders" at bounding box center [197, 198] width 240 height 34
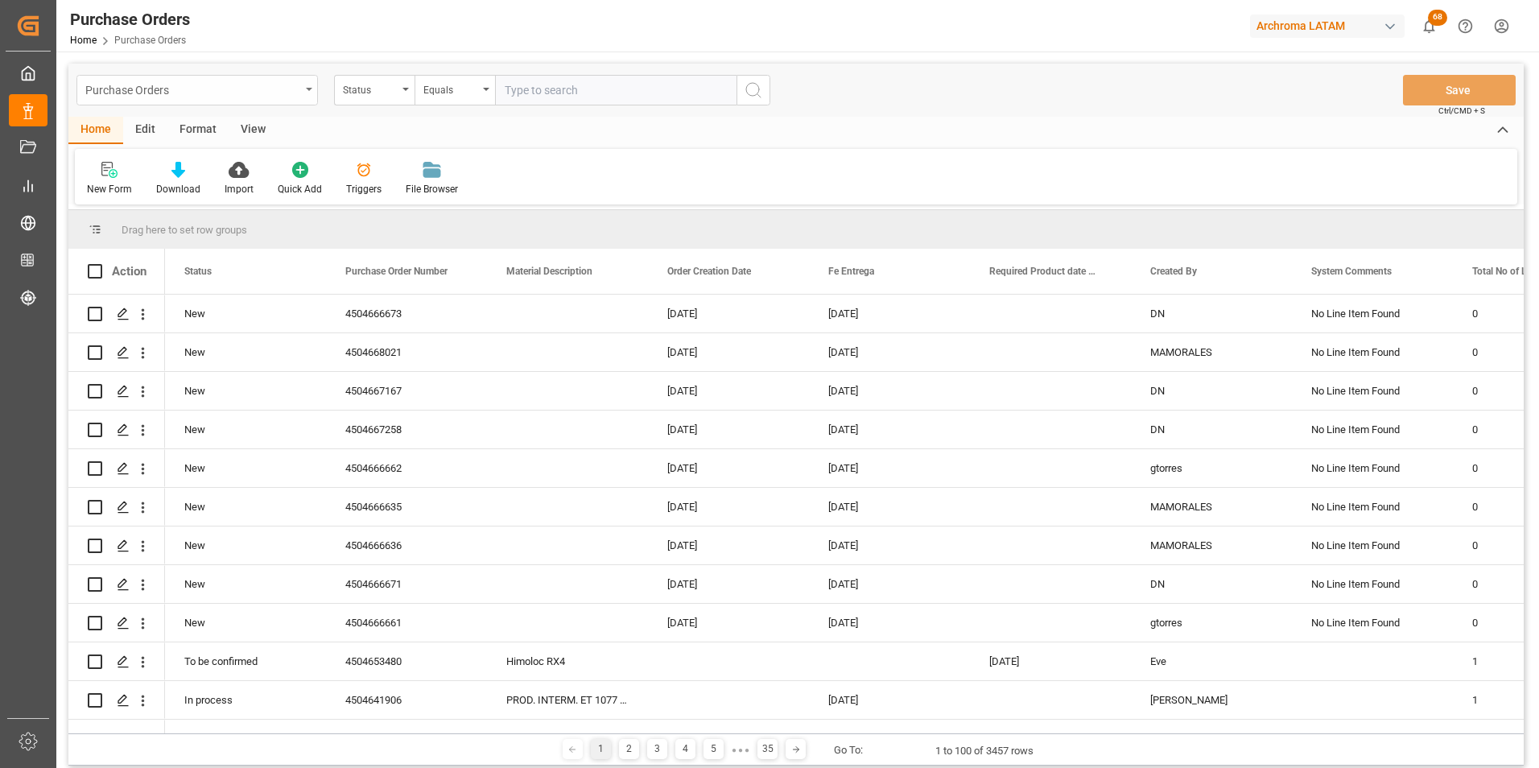
click at [307, 86] on div "Purchase Orders" at bounding box center [196, 90] width 241 height 31
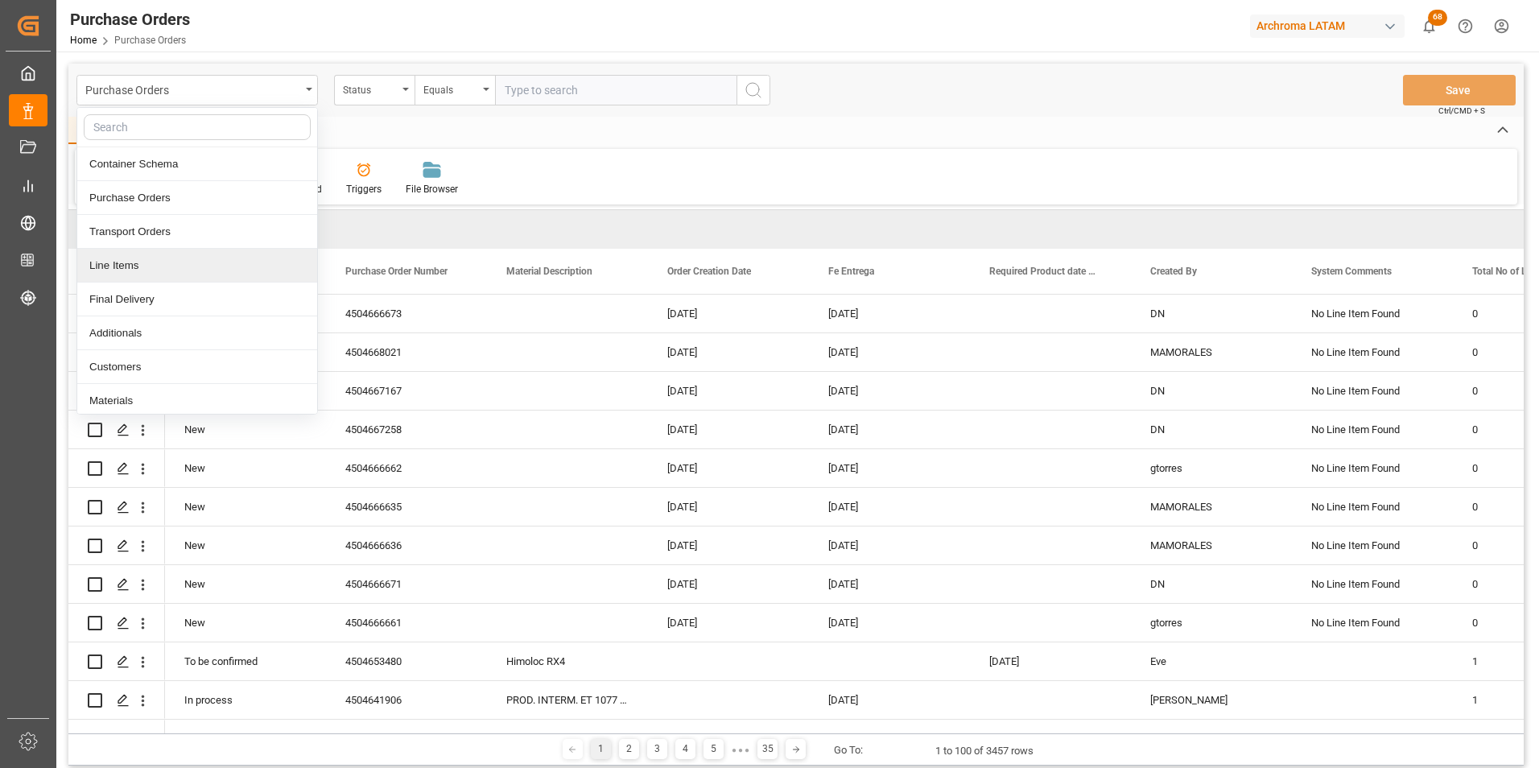
click at [159, 256] on div "Line Items" at bounding box center [197, 266] width 240 height 34
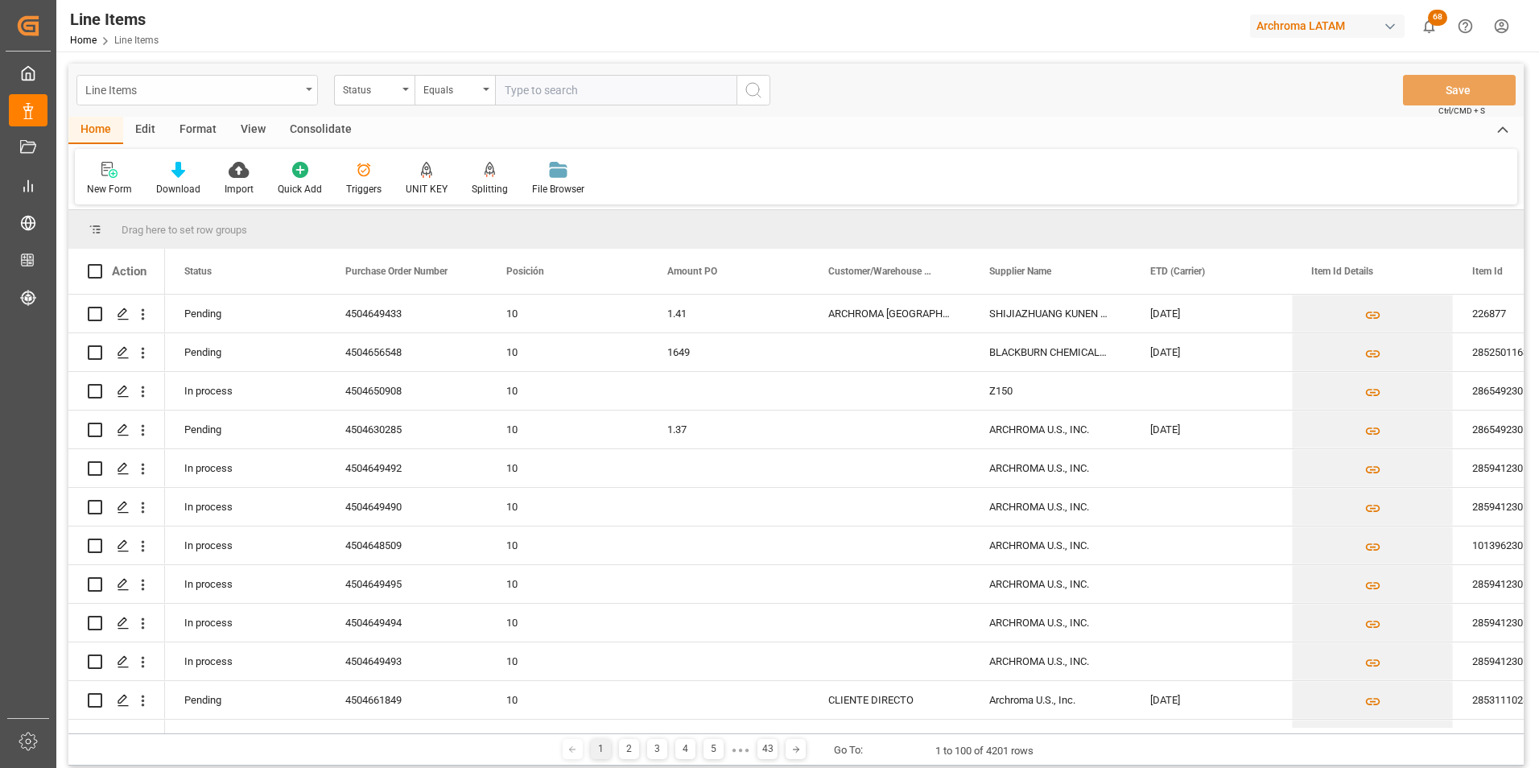
click at [300, 92] on div "Line Items" at bounding box center [196, 90] width 241 height 31
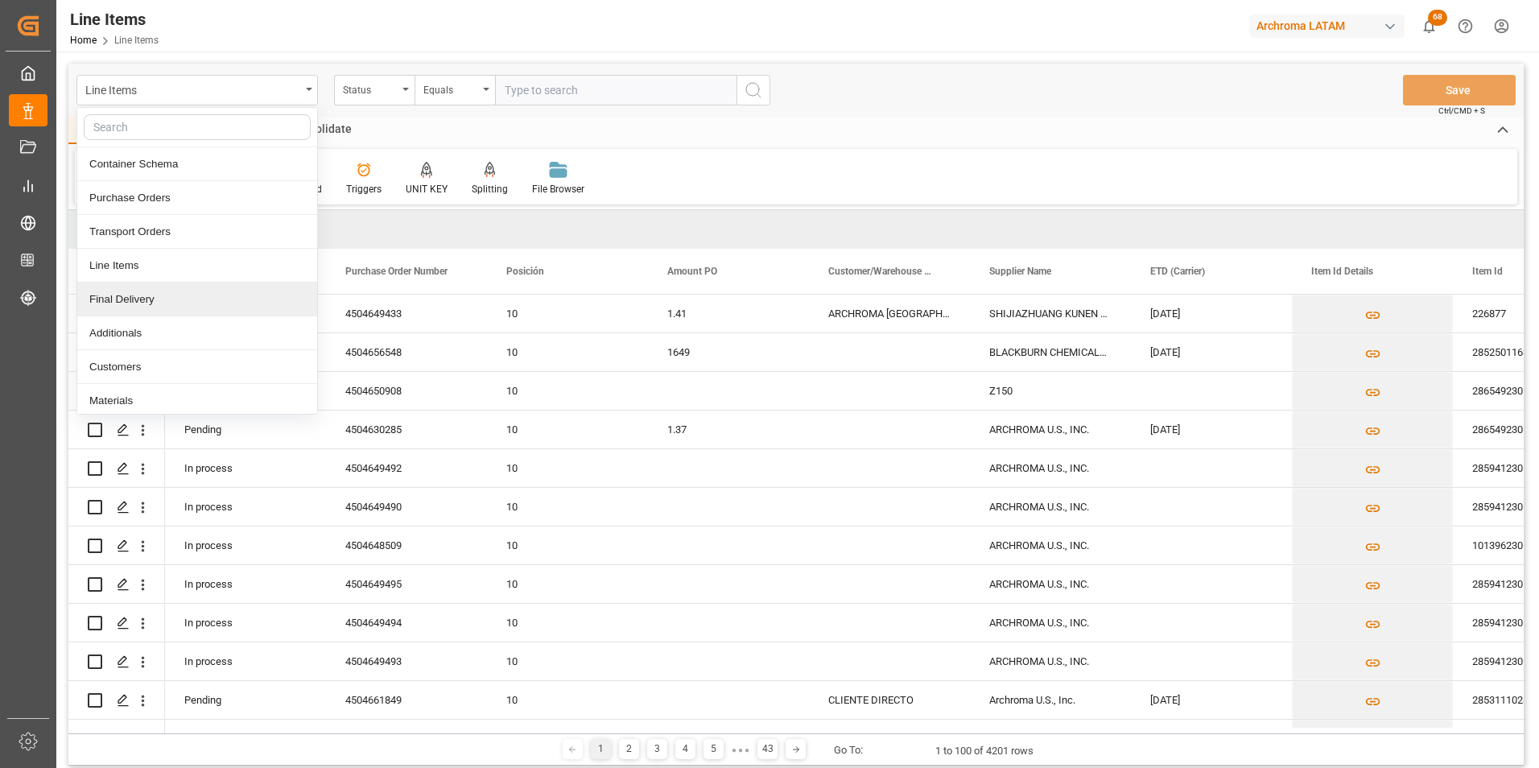
click at [765, 192] on div "New Form Download Import Quick Add Triggers UNIT KEY Splitting Split by quantit…" at bounding box center [796, 177] width 1442 height 56
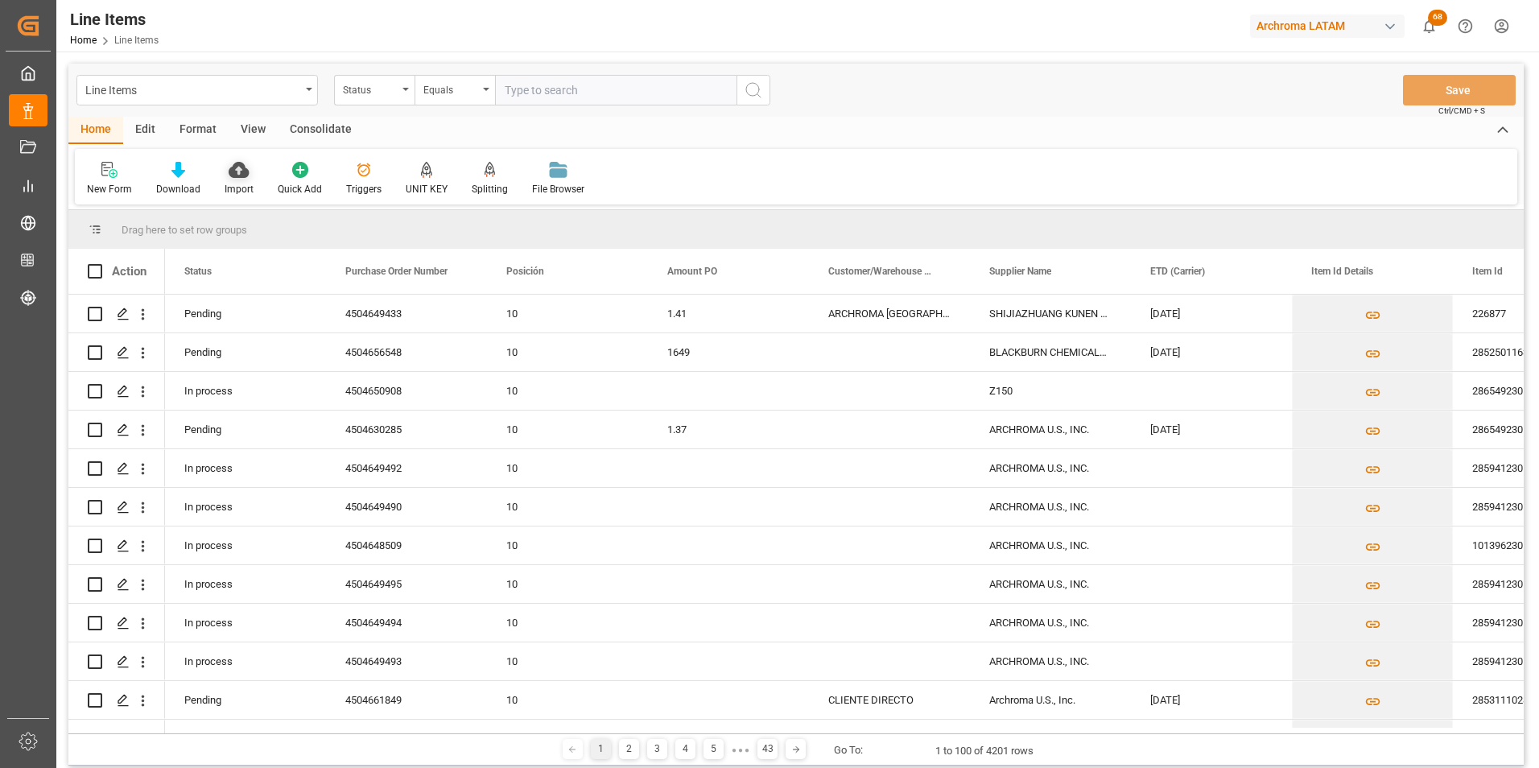
click at [245, 181] on div "Import" at bounding box center [238, 178] width 53 height 35
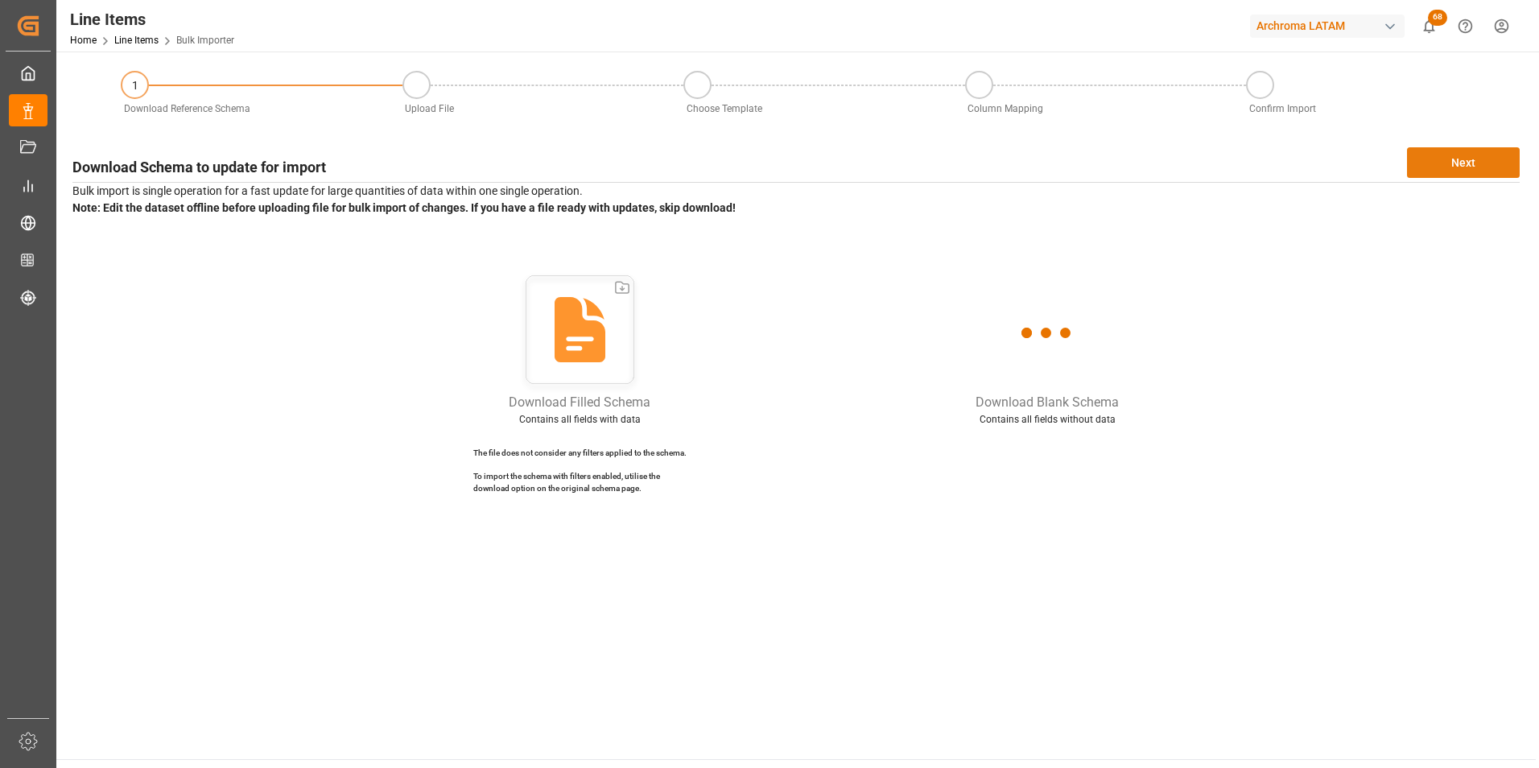
click at [1464, 165] on button "Next" at bounding box center [1463, 162] width 113 height 31
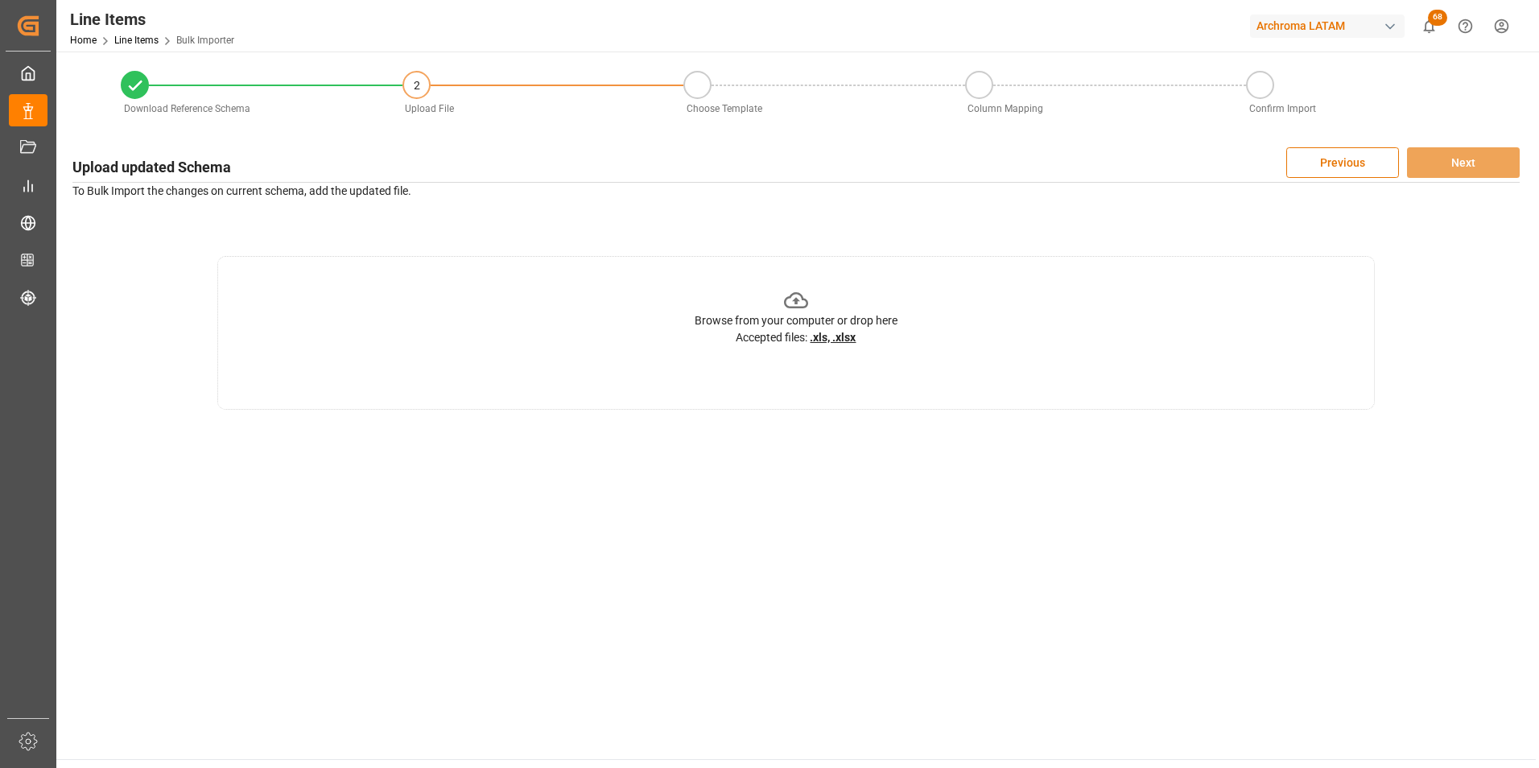
click at [736, 318] on div "Browse from your computer or drop here" at bounding box center [796, 320] width 203 height 17
click at [645, 320] on div "Browse from your computer or drop here Accepted files: .xls, .xlsx" at bounding box center [795, 333] width 1157 height 154
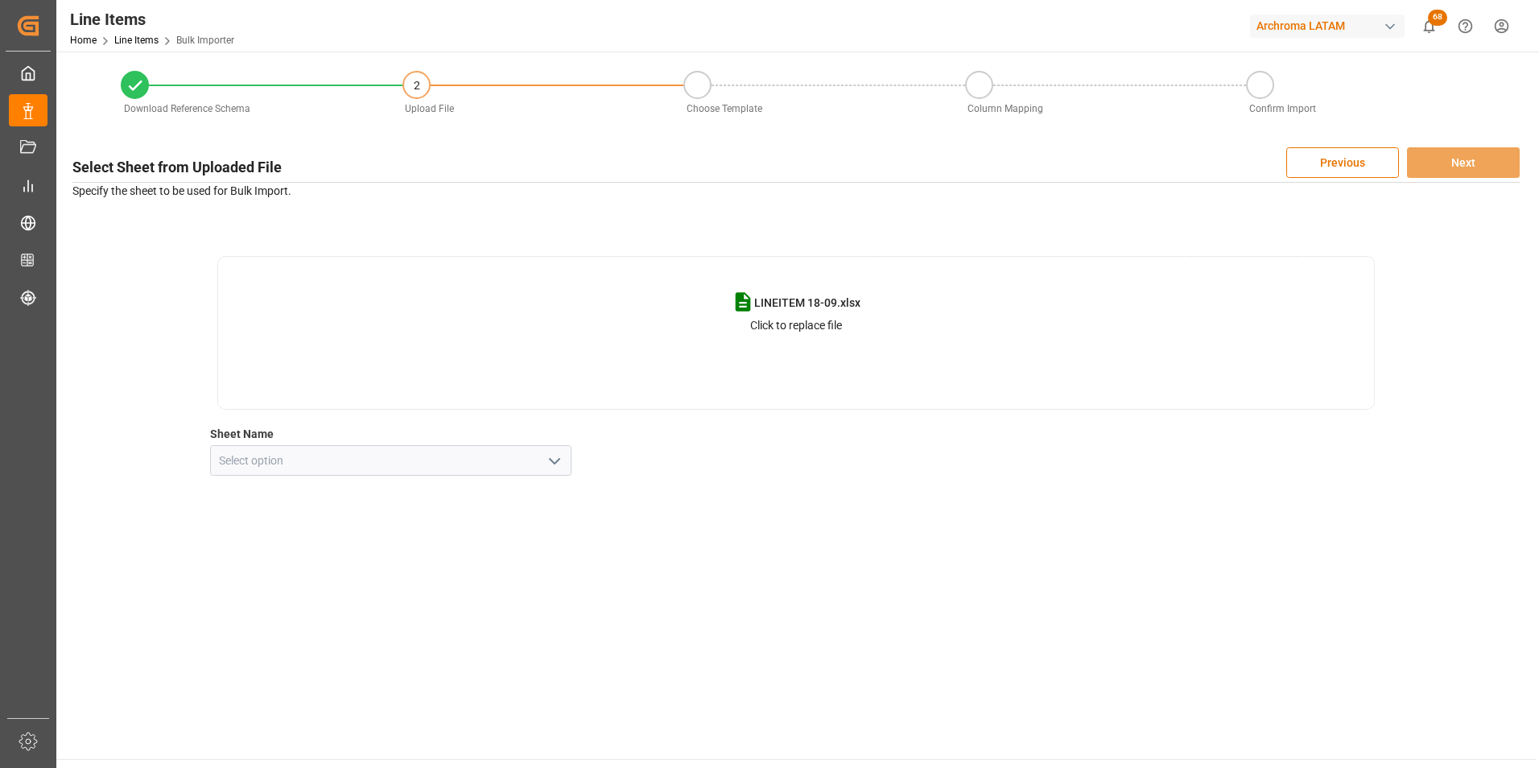
click at [555, 470] on button "open menu" at bounding box center [554, 460] width 24 height 25
click at [456, 501] on div "Hoja1" at bounding box center [391, 496] width 361 height 36
type input "Hoja1"
click at [1445, 169] on button "Next" at bounding box center [1463, 162] width 113 height 31
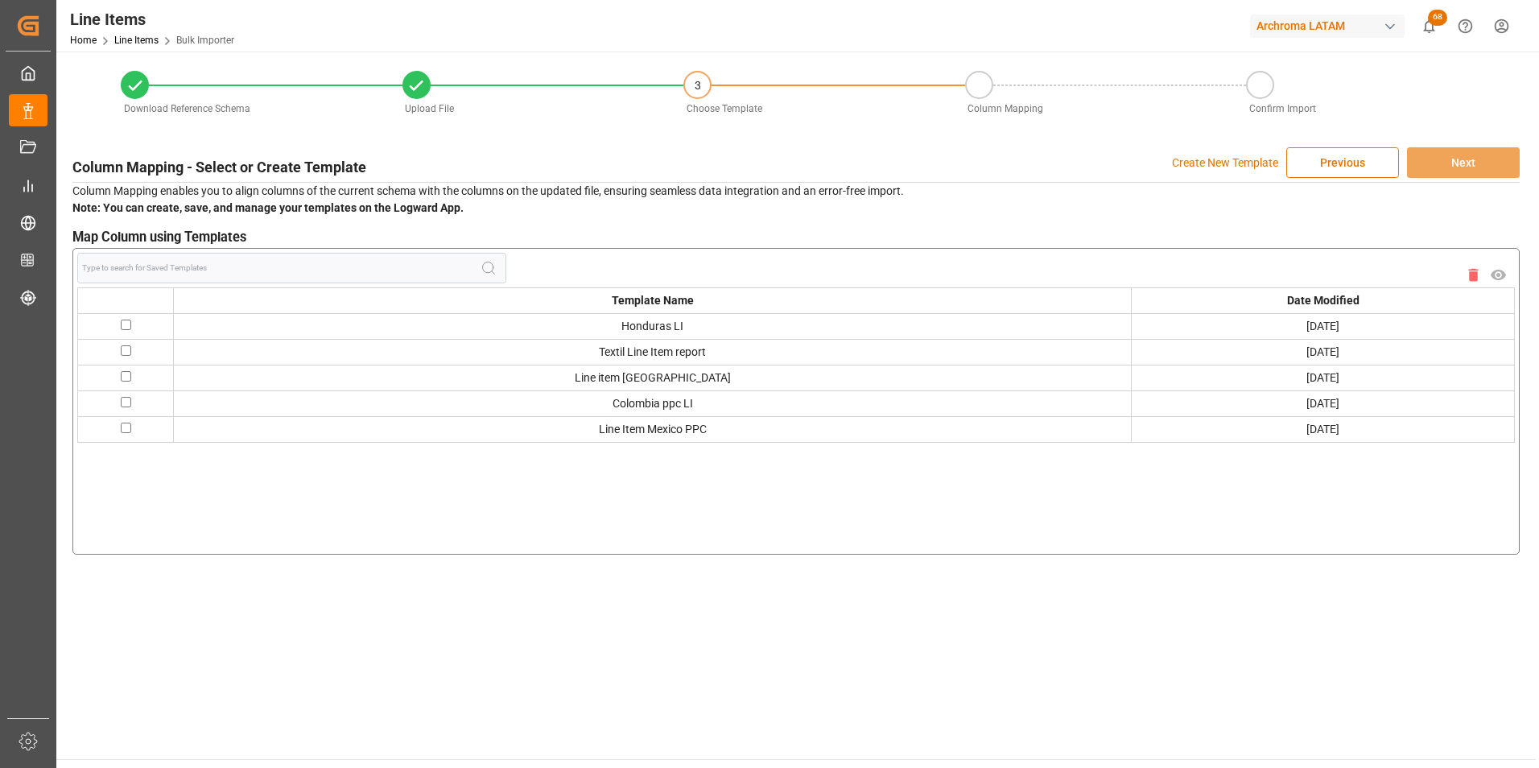
click at [1254, 167] on p "Create New Template" at bounding box center [1225, 162] width 106 height 31
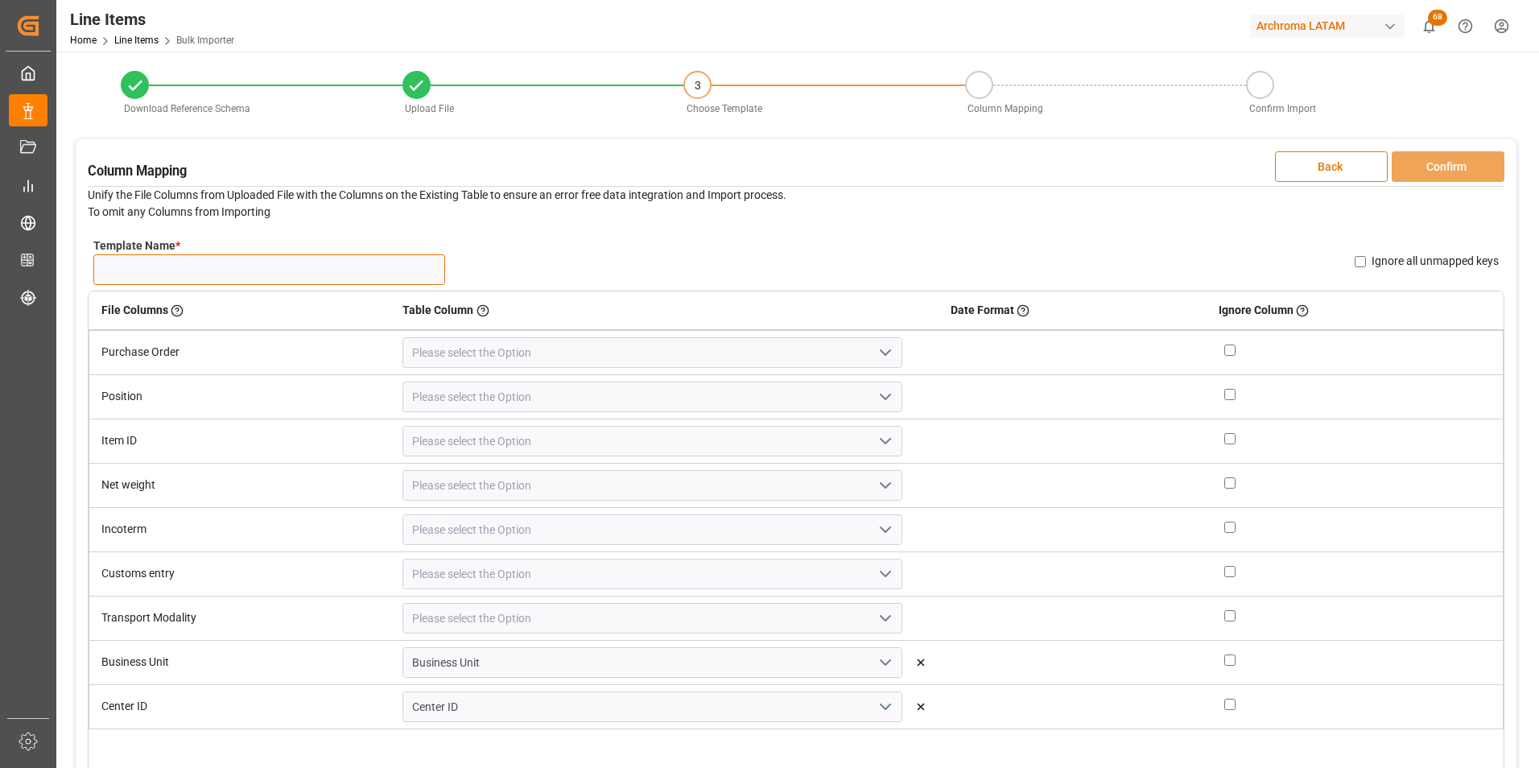
click at [321, 263] on input "Template Name *" at bounding box center [269, 269] width 352 height 31
type input "18/09"
drag, startPoint x: 864, startPoint y: 351, endPoint x: 856, endPoint y: 365, distance: 15.9
click at [876, 351] on icon "open menu" at bounding box center [885, 352] width 19 height 19
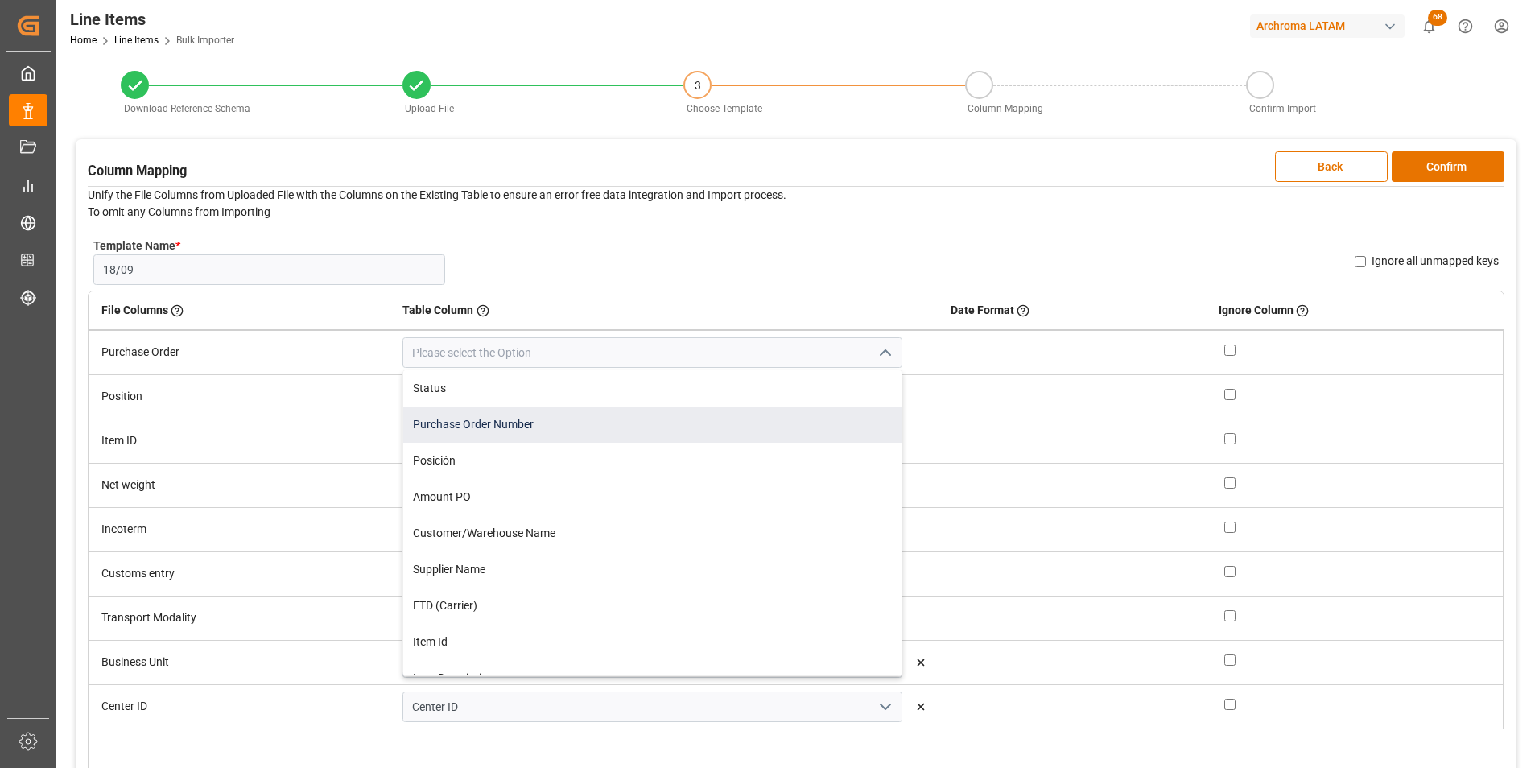
click at [770, 438] on div "Purchase Order Number" at bounding box center [651, 424] width 497 height 36
type input "Purchase Order Number"
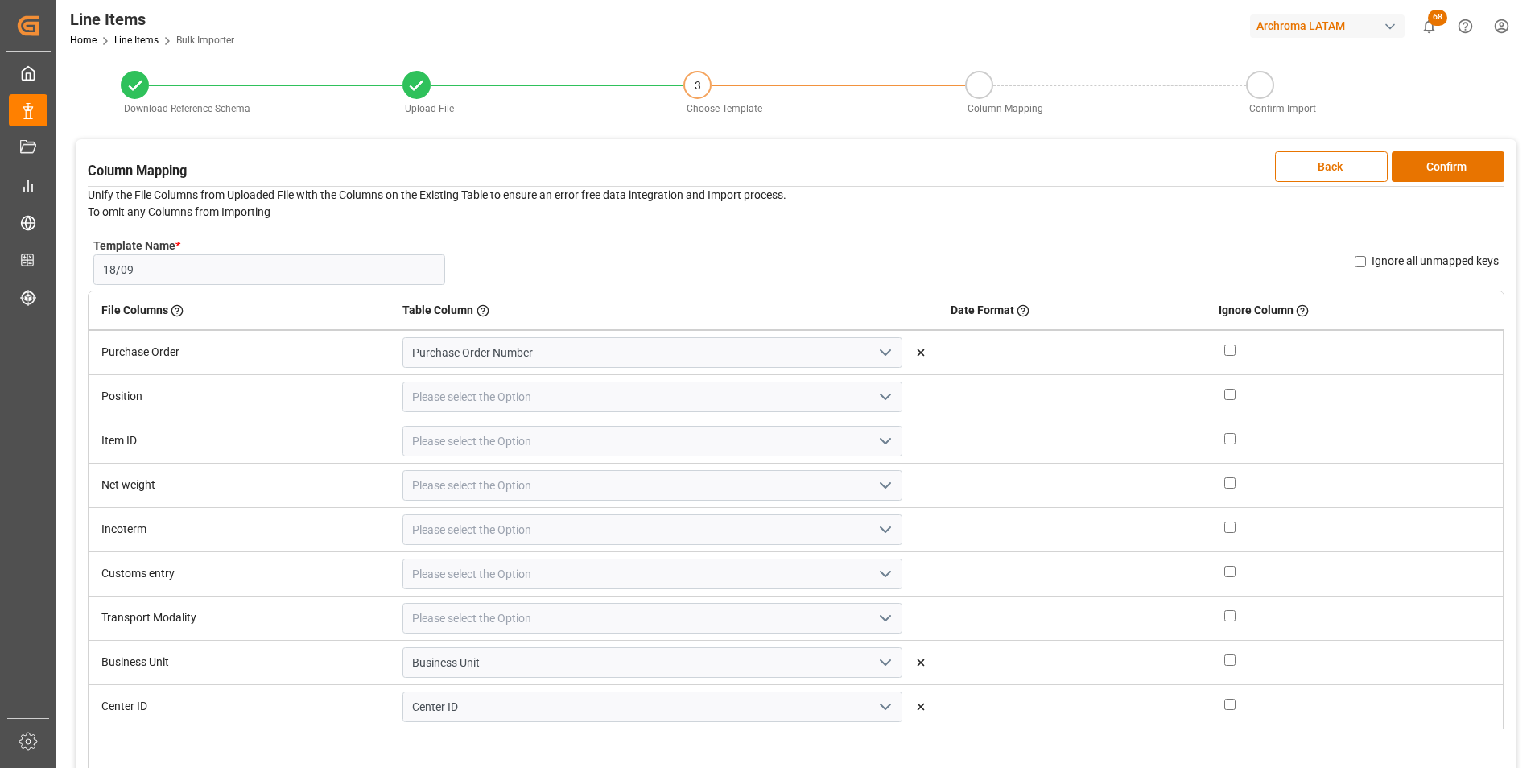
click at [876, 396] on icon "open menu" at bounding box center [885, 396] width 19 height 19
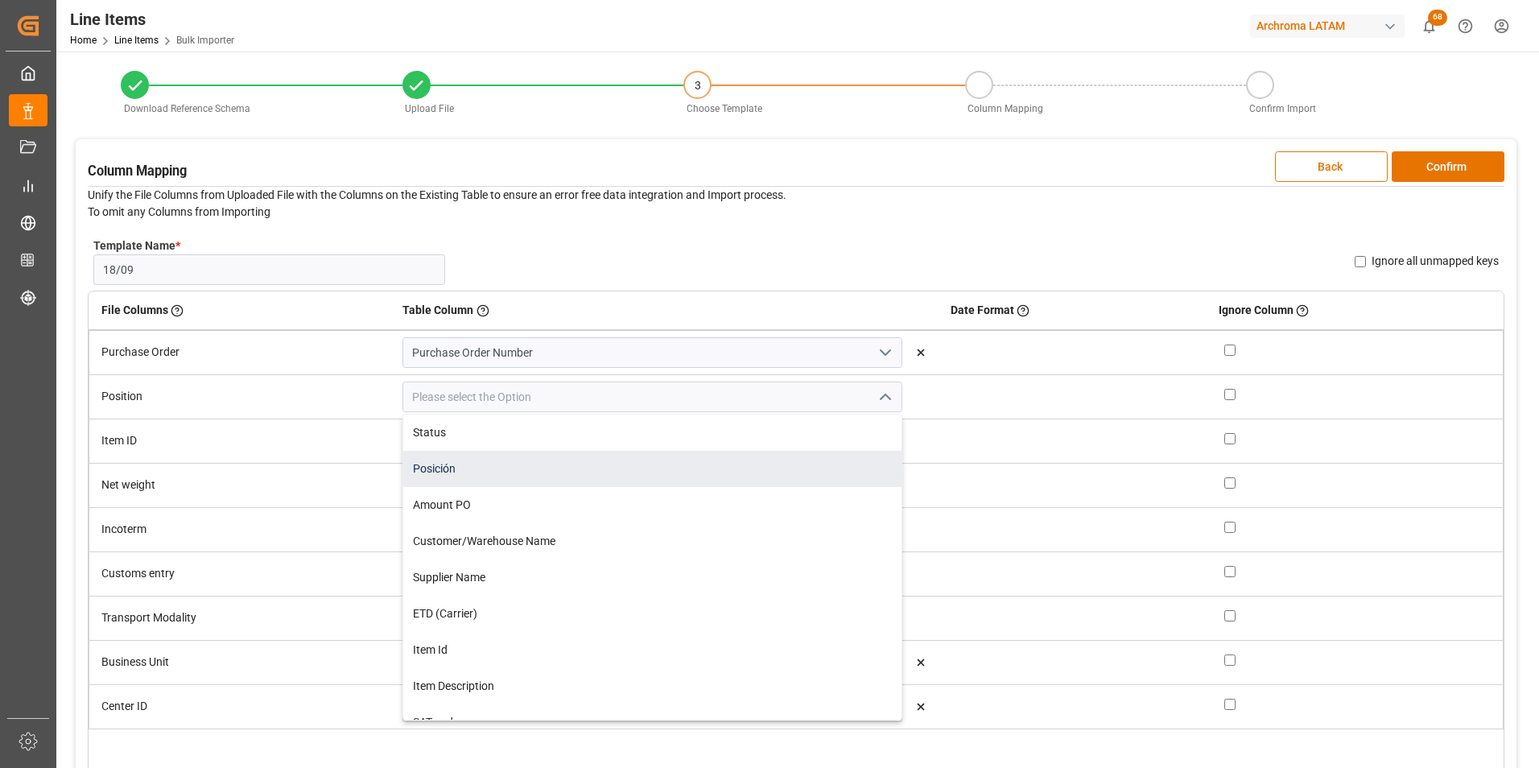
click at [559, 464] on div "Posición" at bounding box center [651, 469] width 497 height 36
type input "Posición"
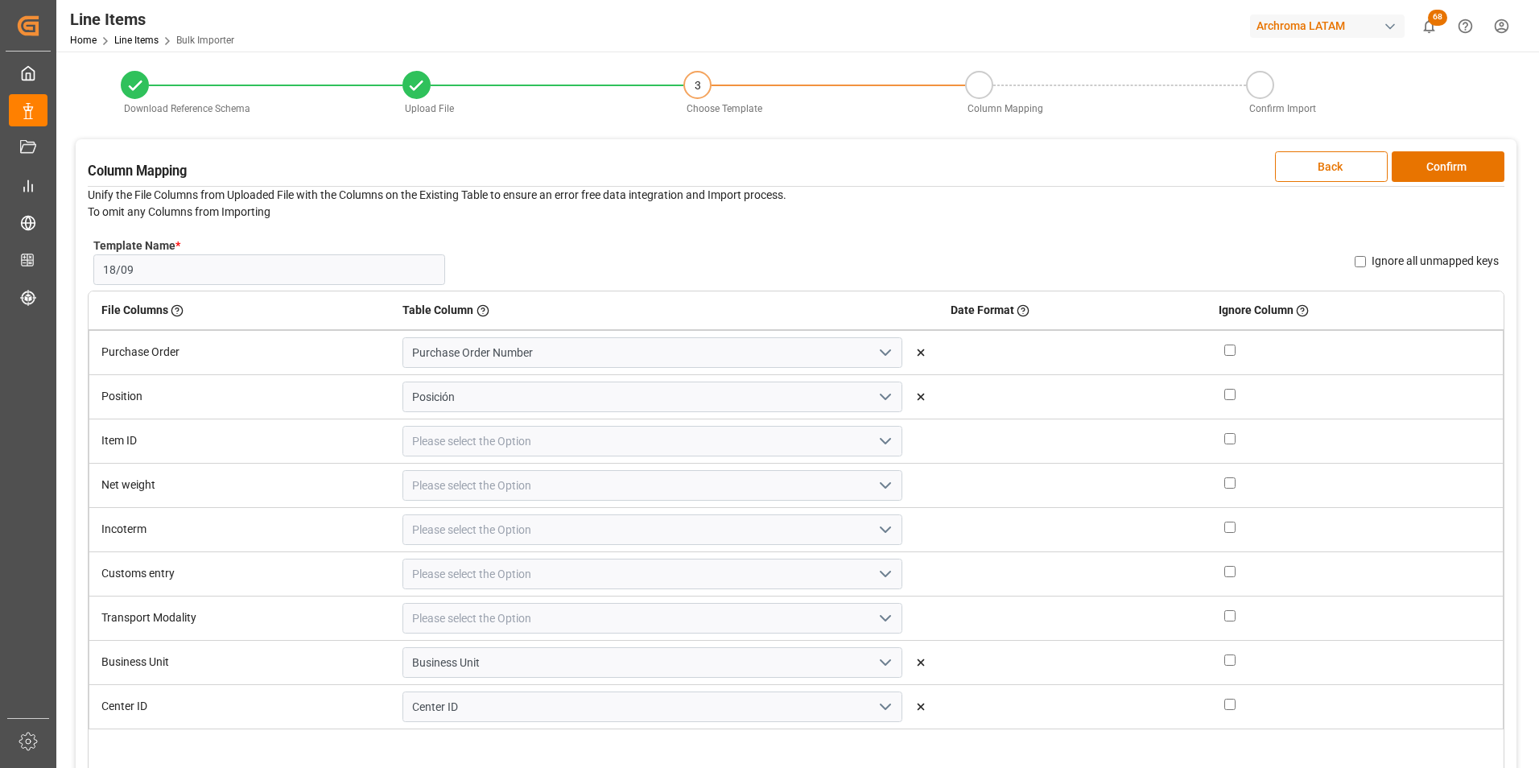
click at [876, 437] on icon "open menu" at bounding box center [885, 440] width 19 height 19
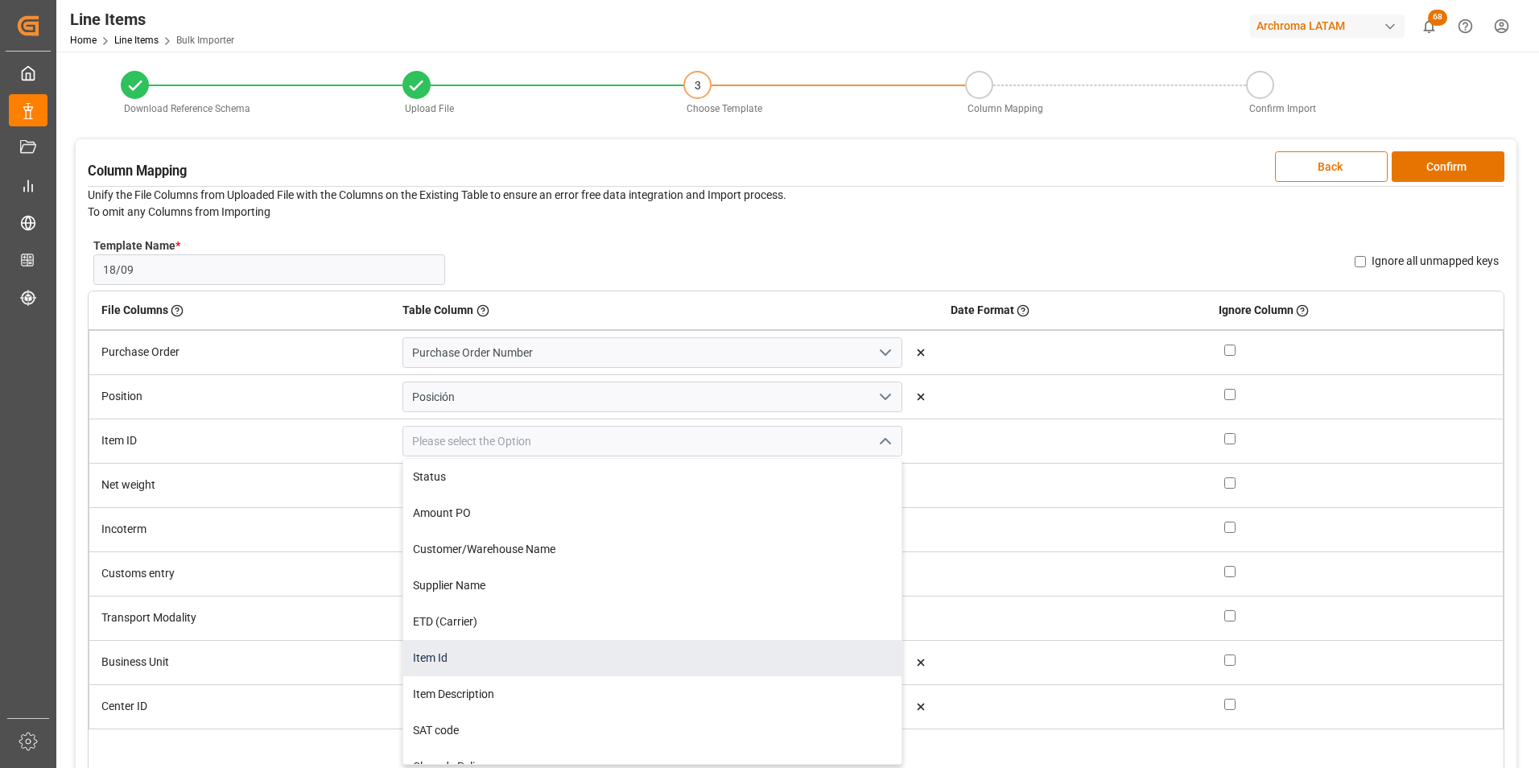
click at [465, 652] on div "Item Id" at bounding box center [651, 658] width 497 height 36
type input "Item Id"
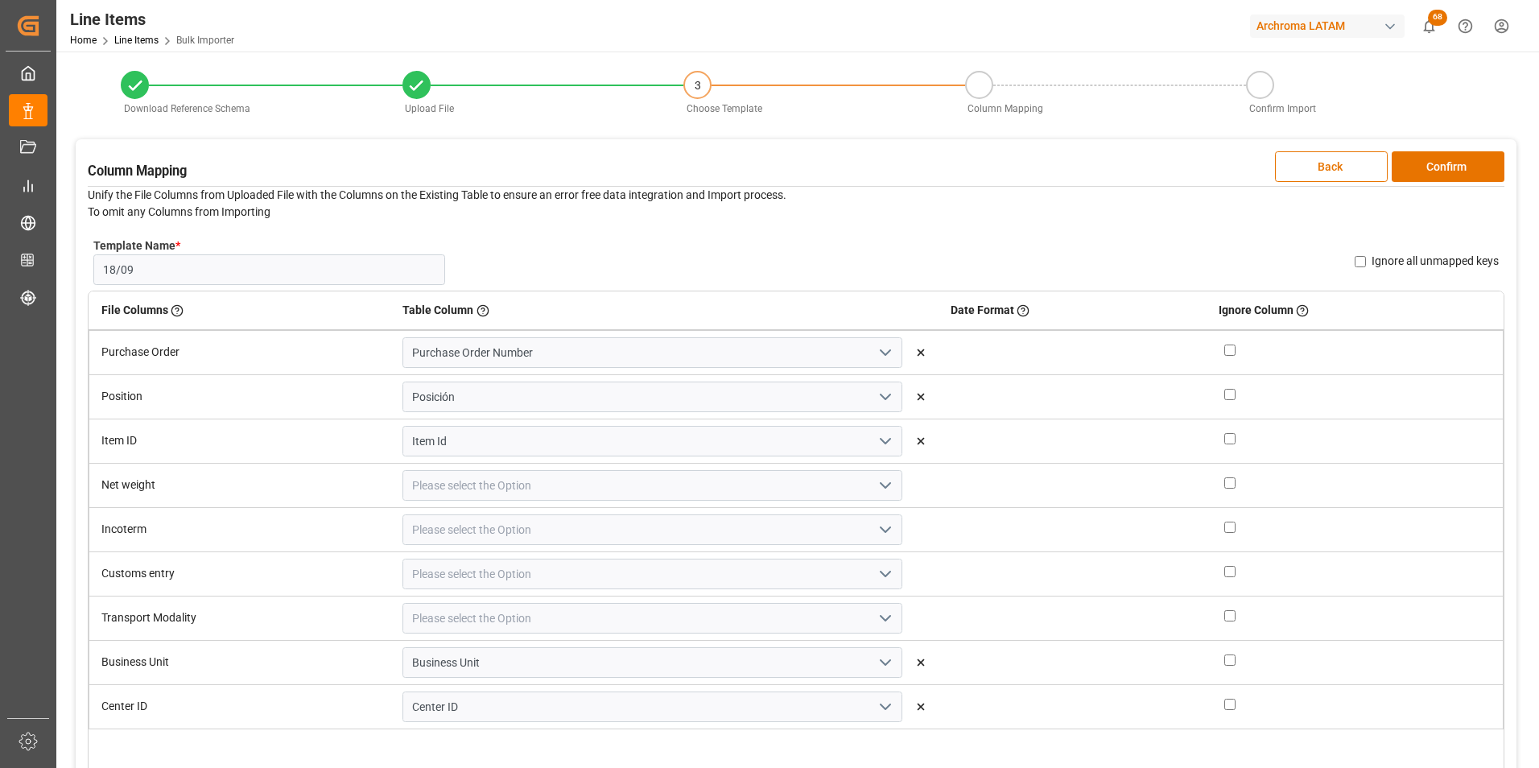
click at [876, 489] on icon "open menu" at bounding box center [885, 485] width 19 height 19
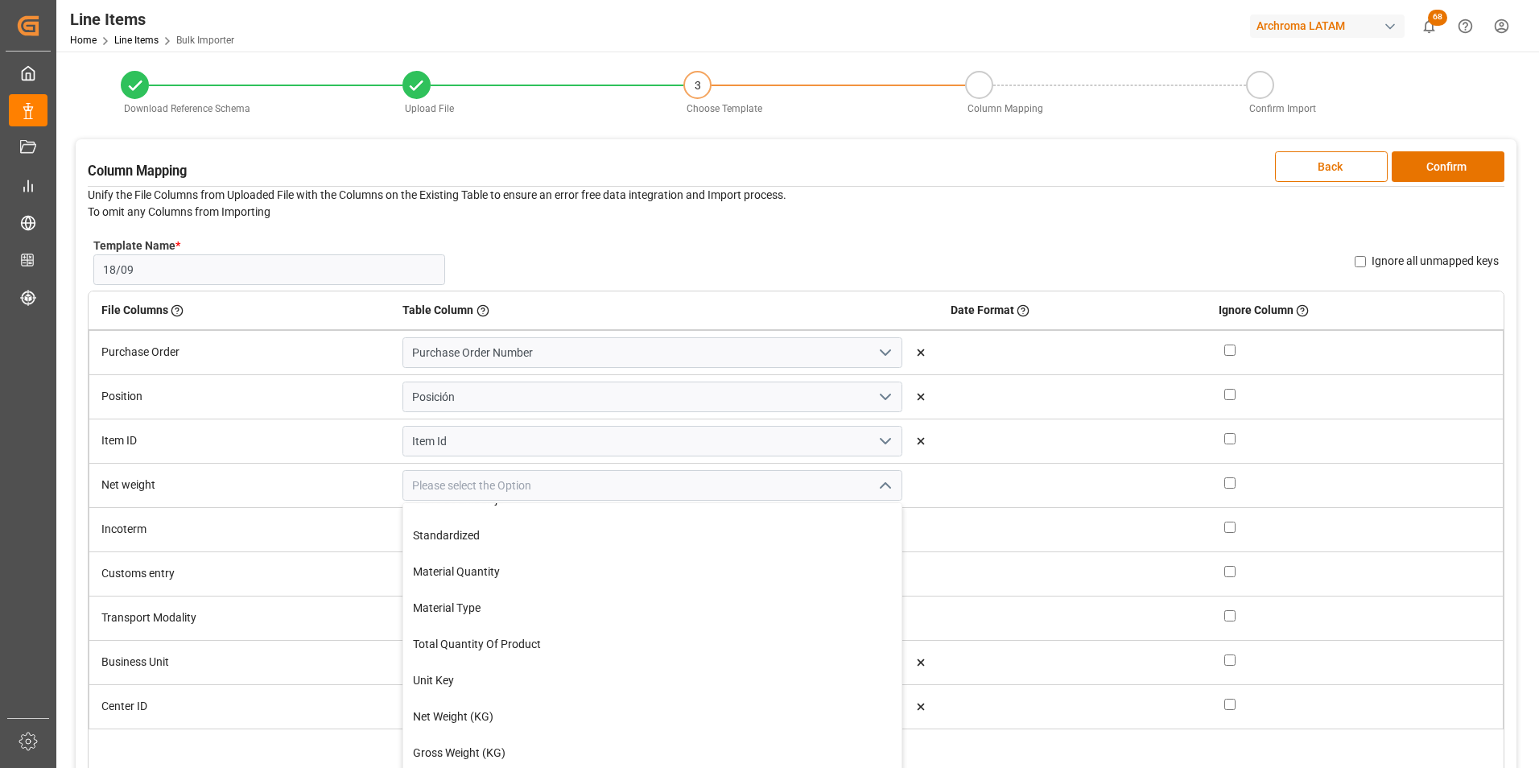
scroll to position [322, 0]
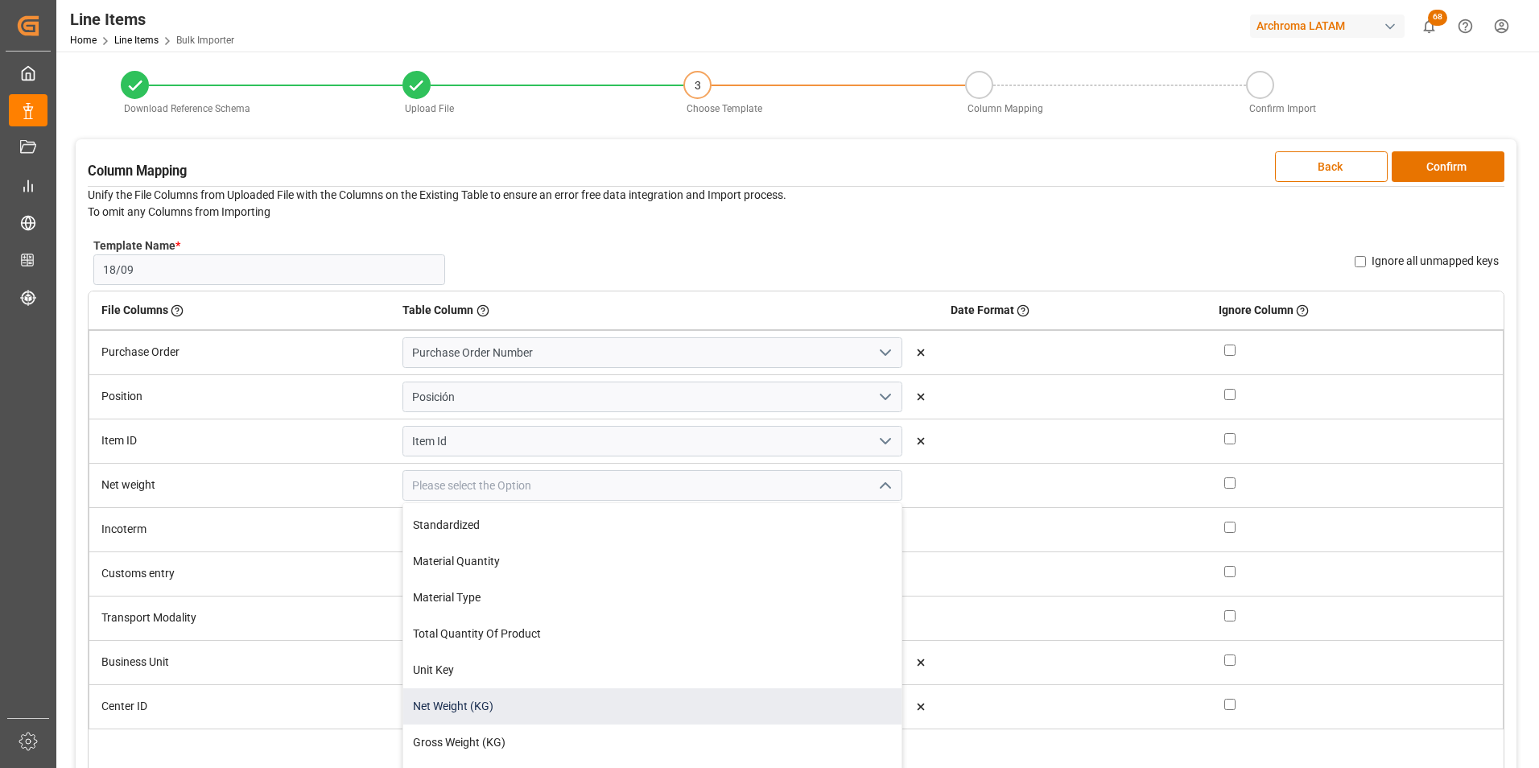
click at [539, 693] on div "Net Weight (KG)" at bounding box center [651, 706] width 497 height 36
type input "Net Weight (KG)"
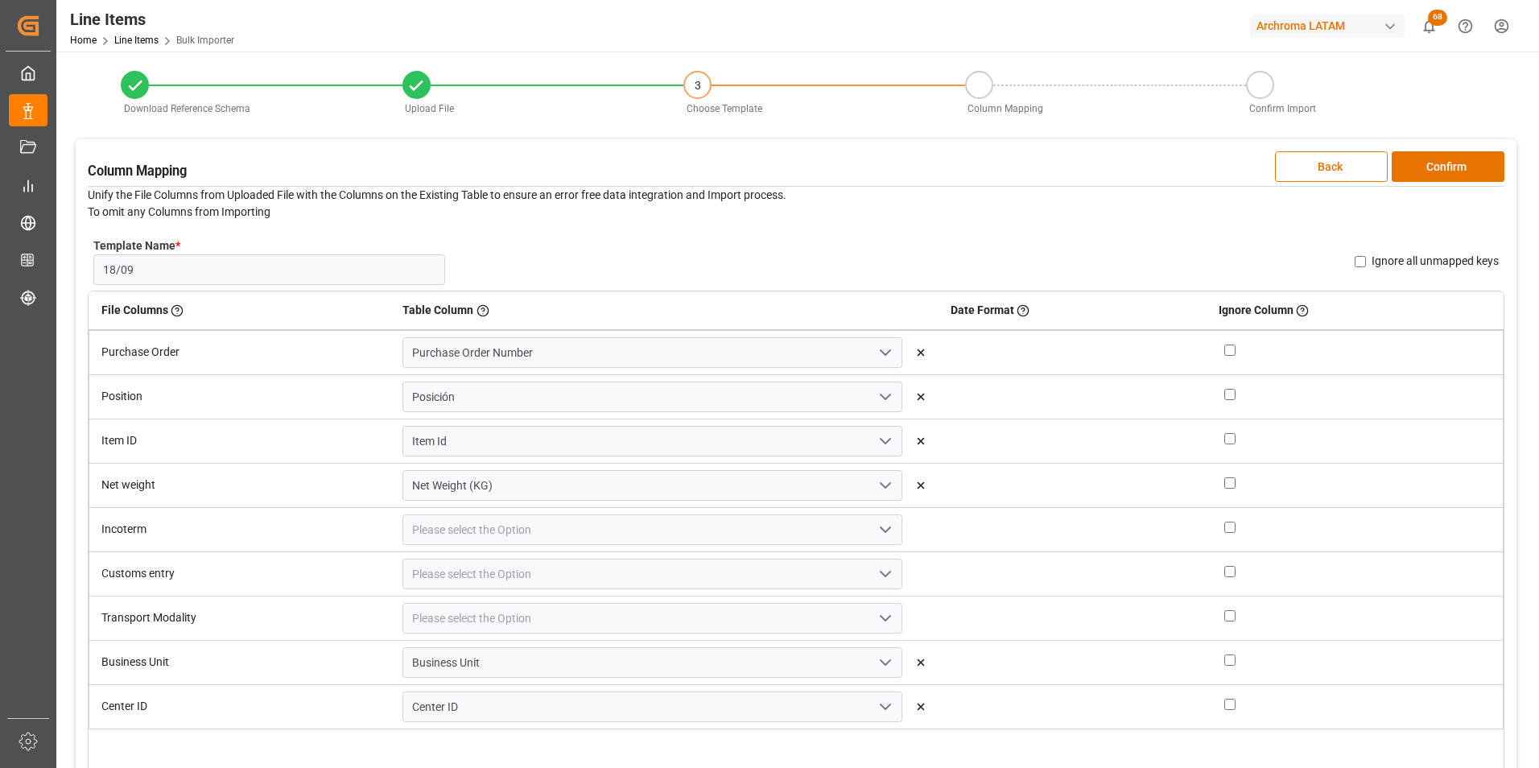
click at [876, 530] on icon "open menu" at bounding box center [885, 529] width 19 height 19
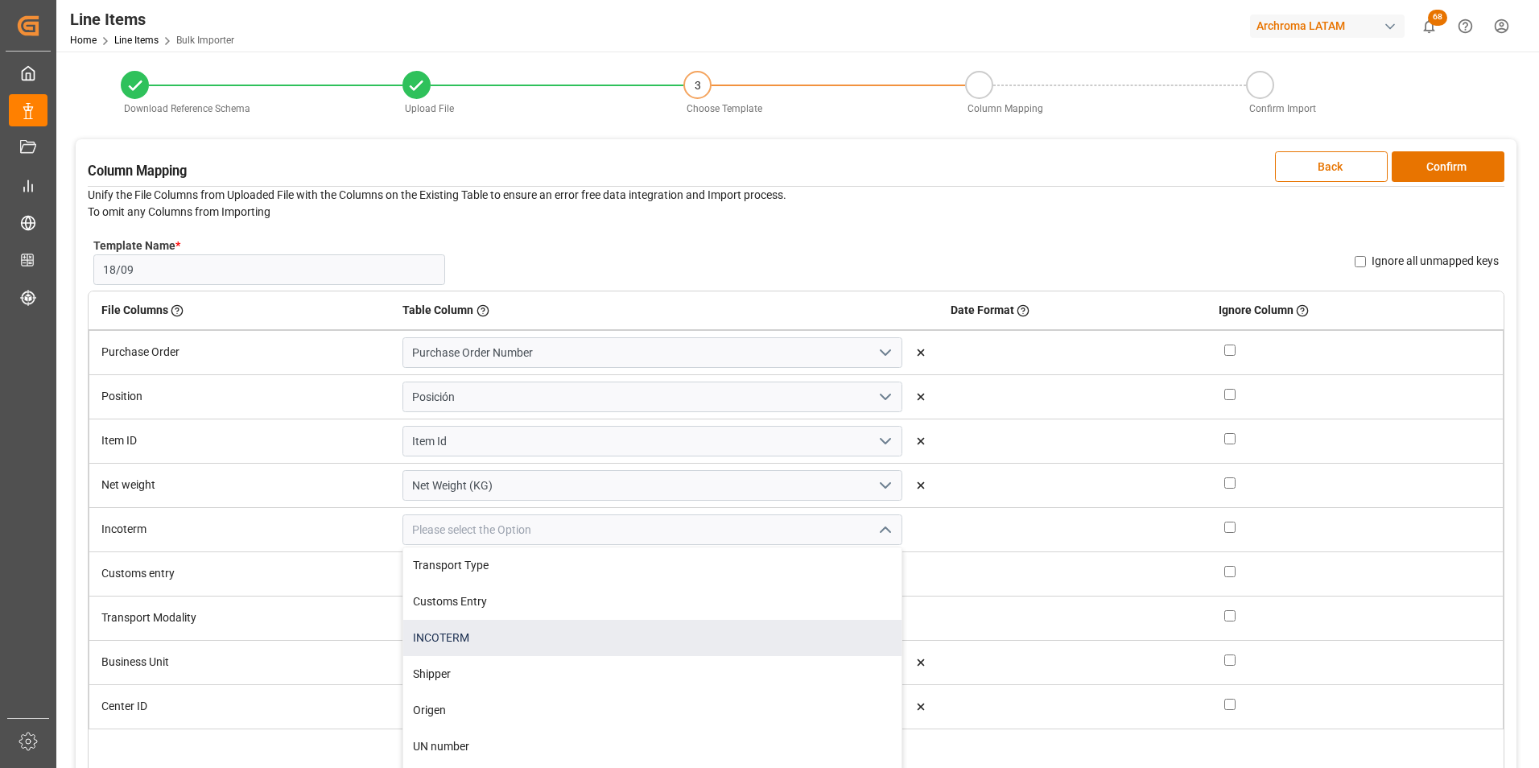
click at [594, 645] on div "INCOTERM" at bounding box center [651, 638] width 497 height 36
type input "INCOTERM"
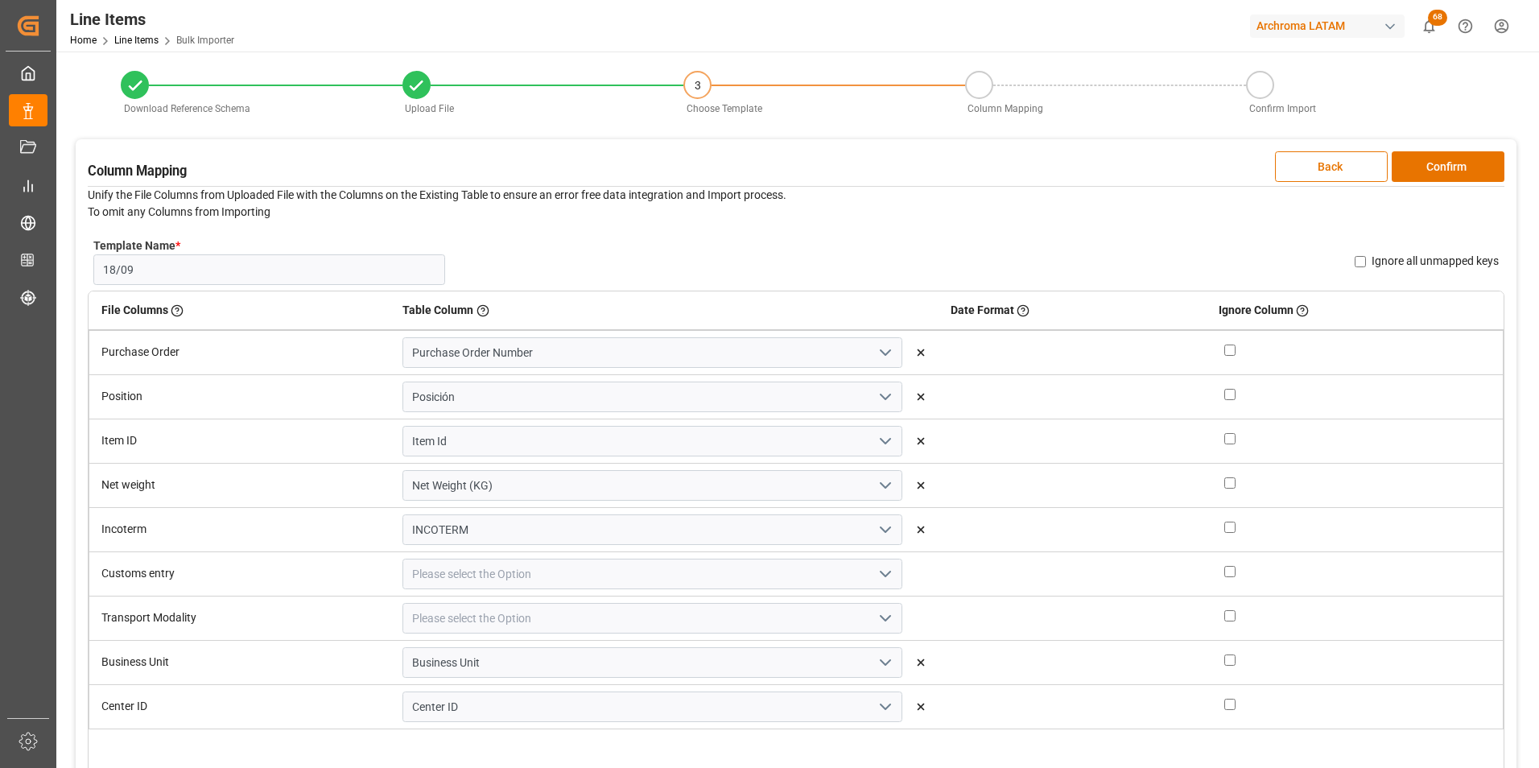
click at [876, 575] on icon "open menu" at bounding box center [885, 573] width 19 height 19
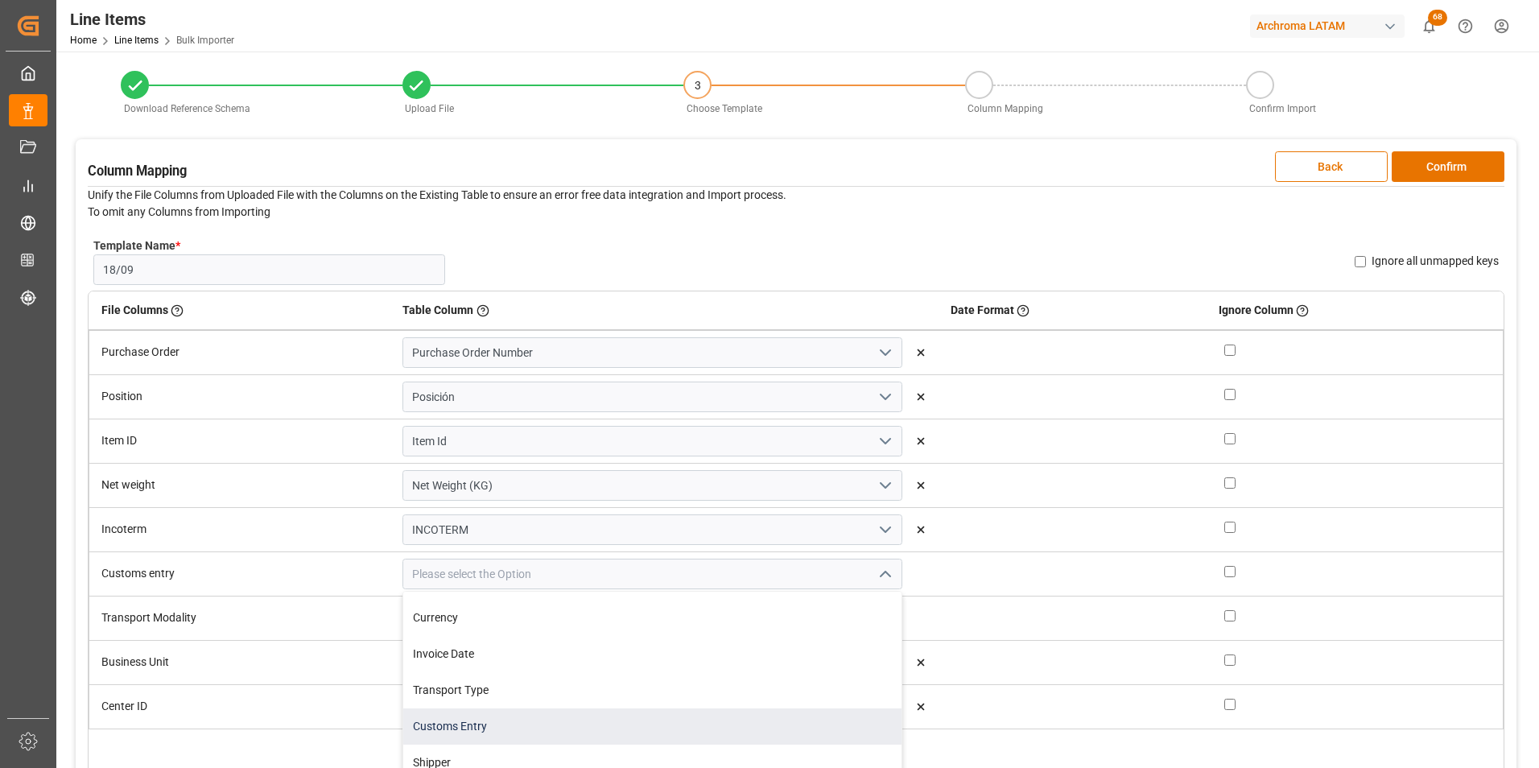
click at [474, 730] on div "Customs Entry" at bounding box center [651, 726] width 497 height 36
type input "Customs Entry"
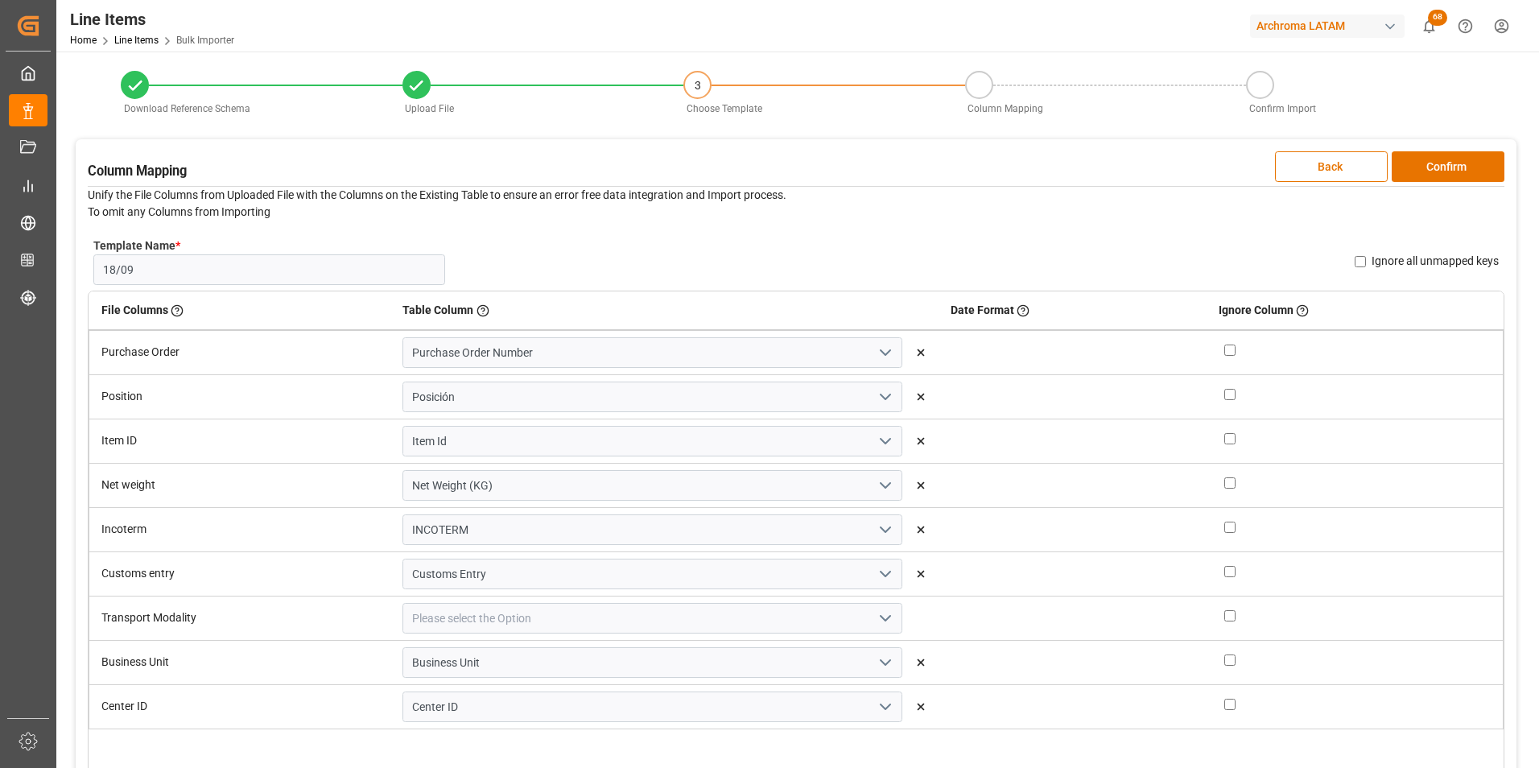
click at [876, 608] on icon "open menu" at bounding box center [885, 617] width 19 height 19
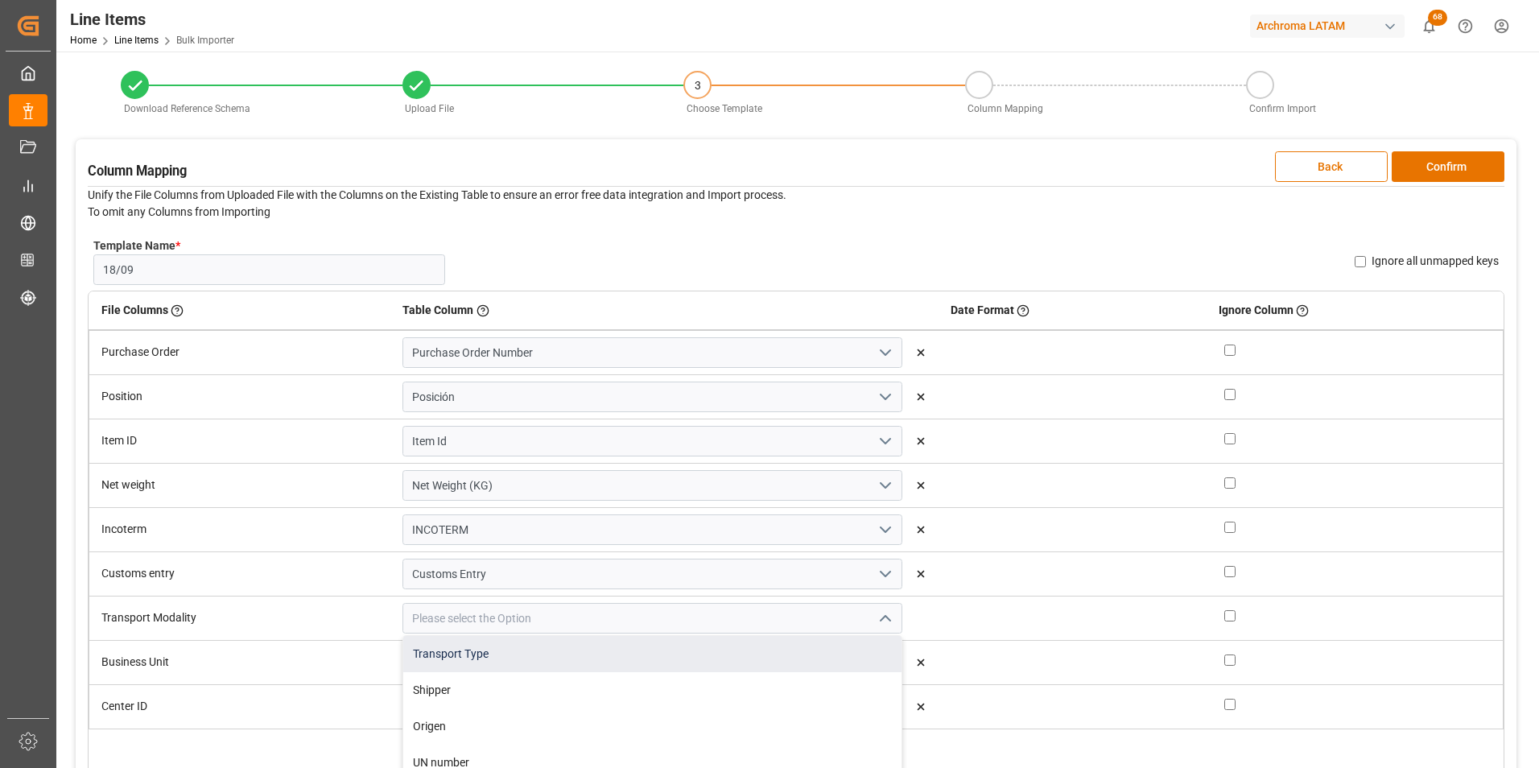
click at [491, 652] on div "Transport Type" at bounding box center [651, 654] width 497 height 36
type input "Transport Type"
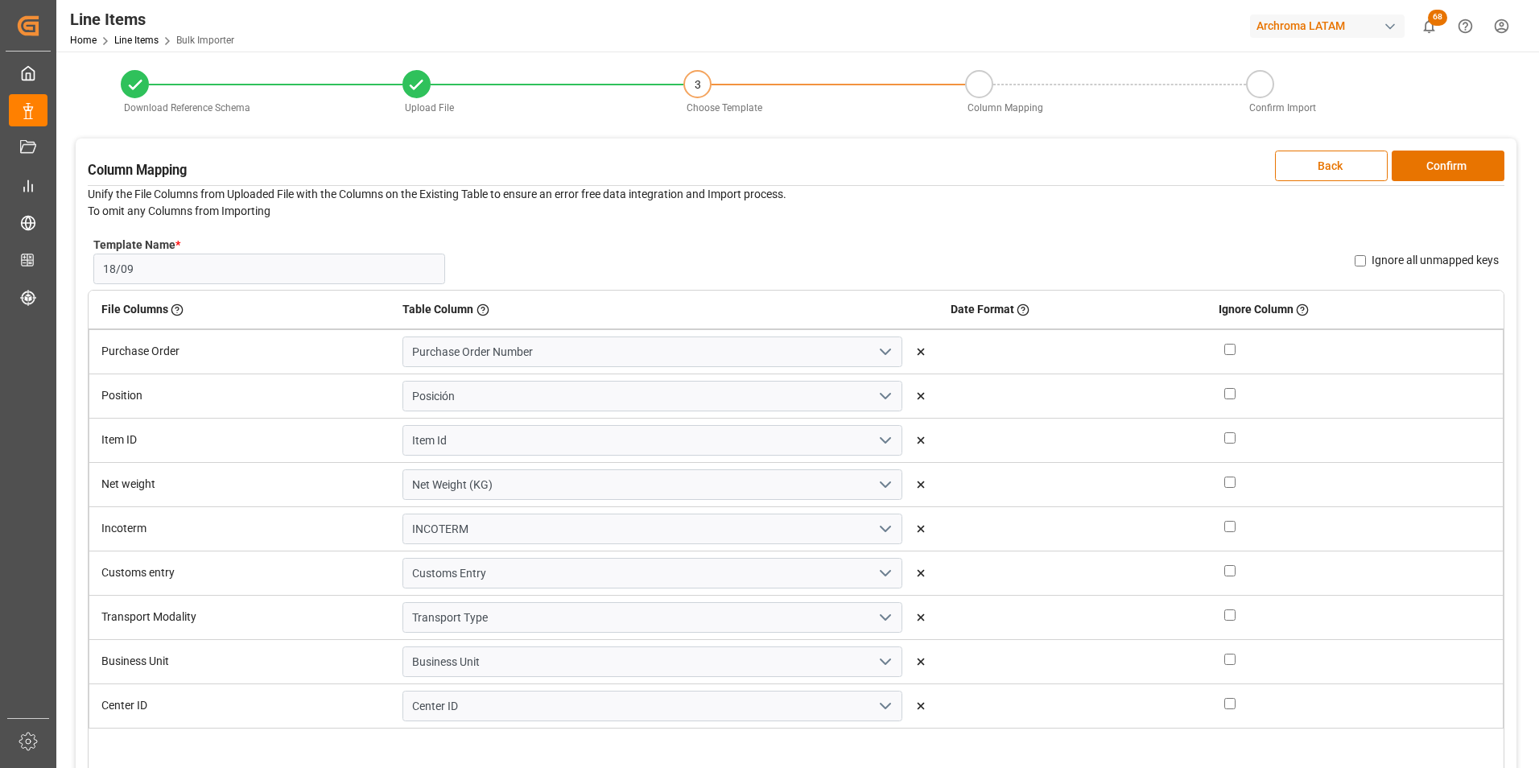
scroll to position [0, 0]
click at [1449, 164] on button "Confirm" at bounding box center [1448, 166] width 113 height 31
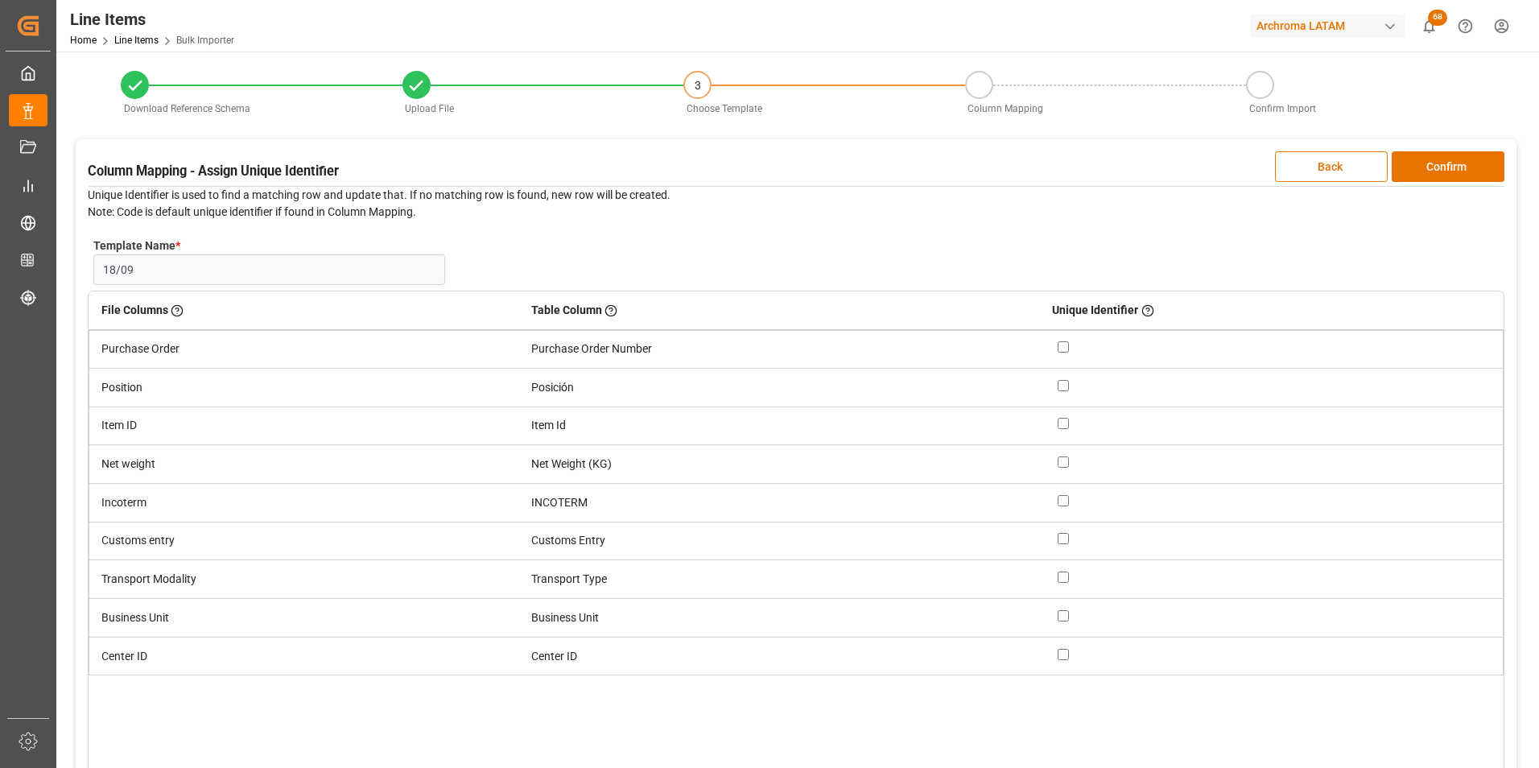
click at [1066, 385] on input "checkbox" at bounding box center [1063, 385] width 11 height 11
checkbox input "true"
click at [1064, 348] on input "checkbox" at bounding box center [1063, 346] width 11 height 11
checkbox input "true"
click at [1446, 163] on button "Confirm" at bounding box center [1448, 166] width 113 height 31
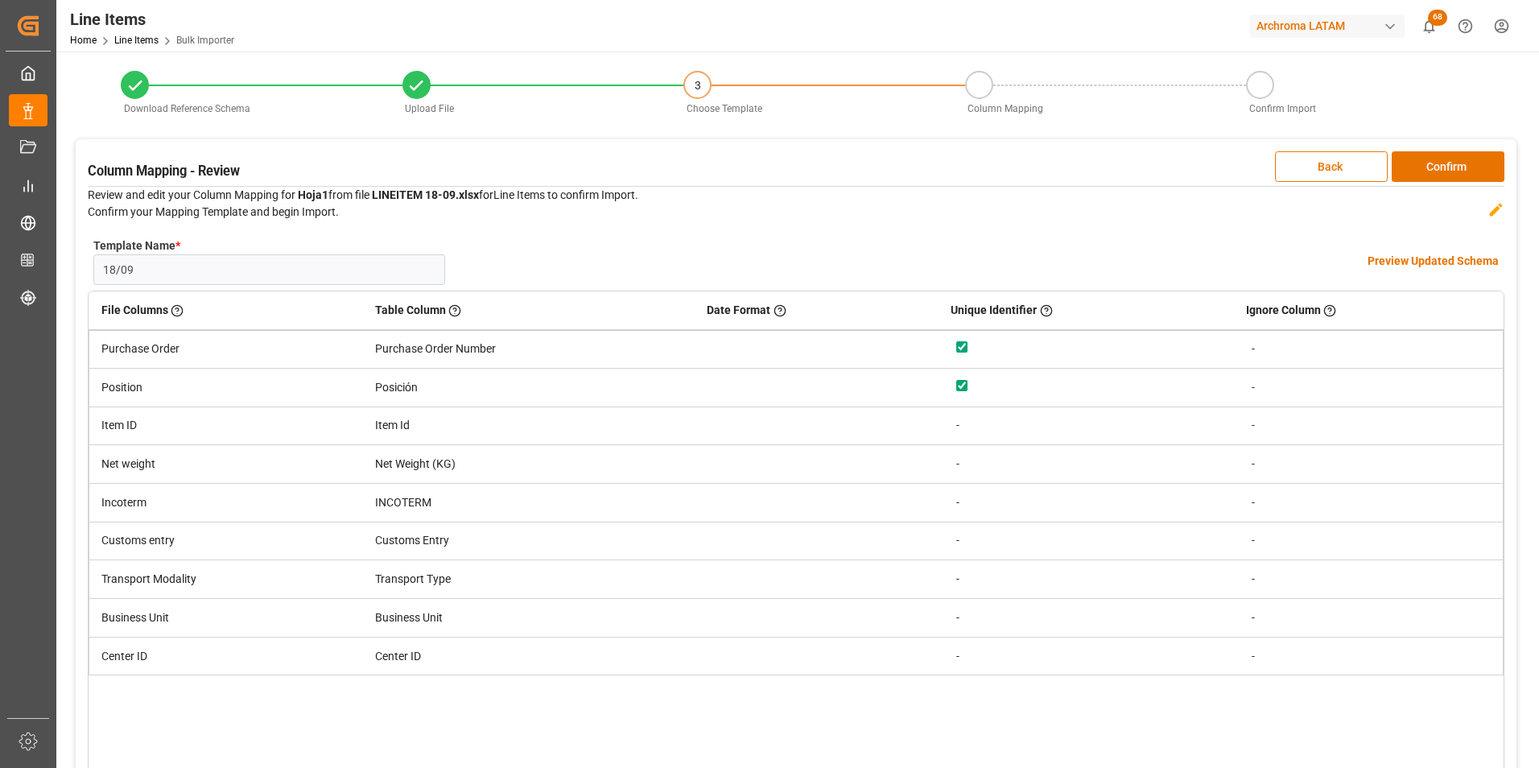
click at [1425, 258] on h4 "Preview Updated Schema" at bounding box center [1432, 261] width 131 height 17
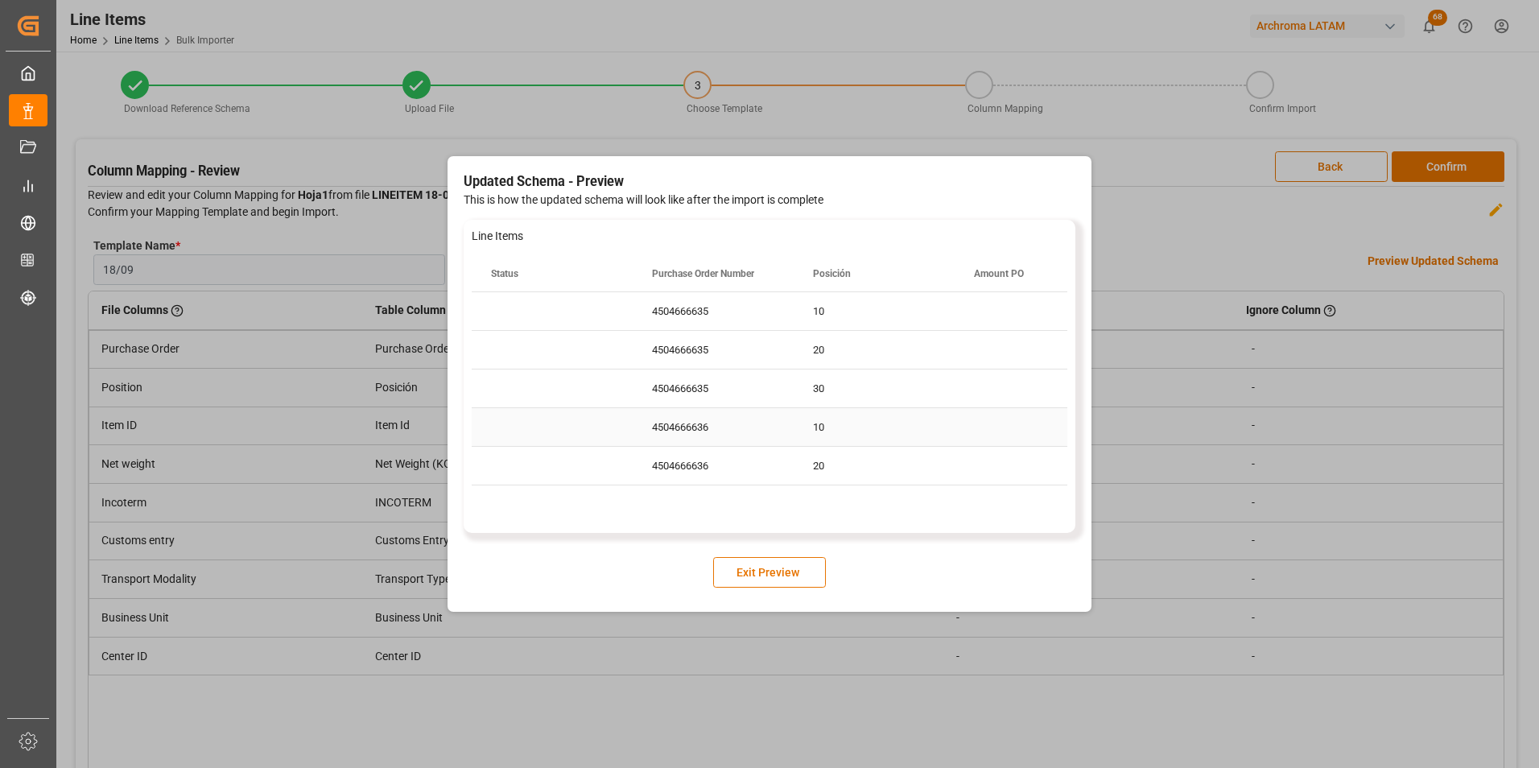
click at [960, 434] on div "Press SPACE to select this row." at bounding box center [1035, 427] width 161 height 38
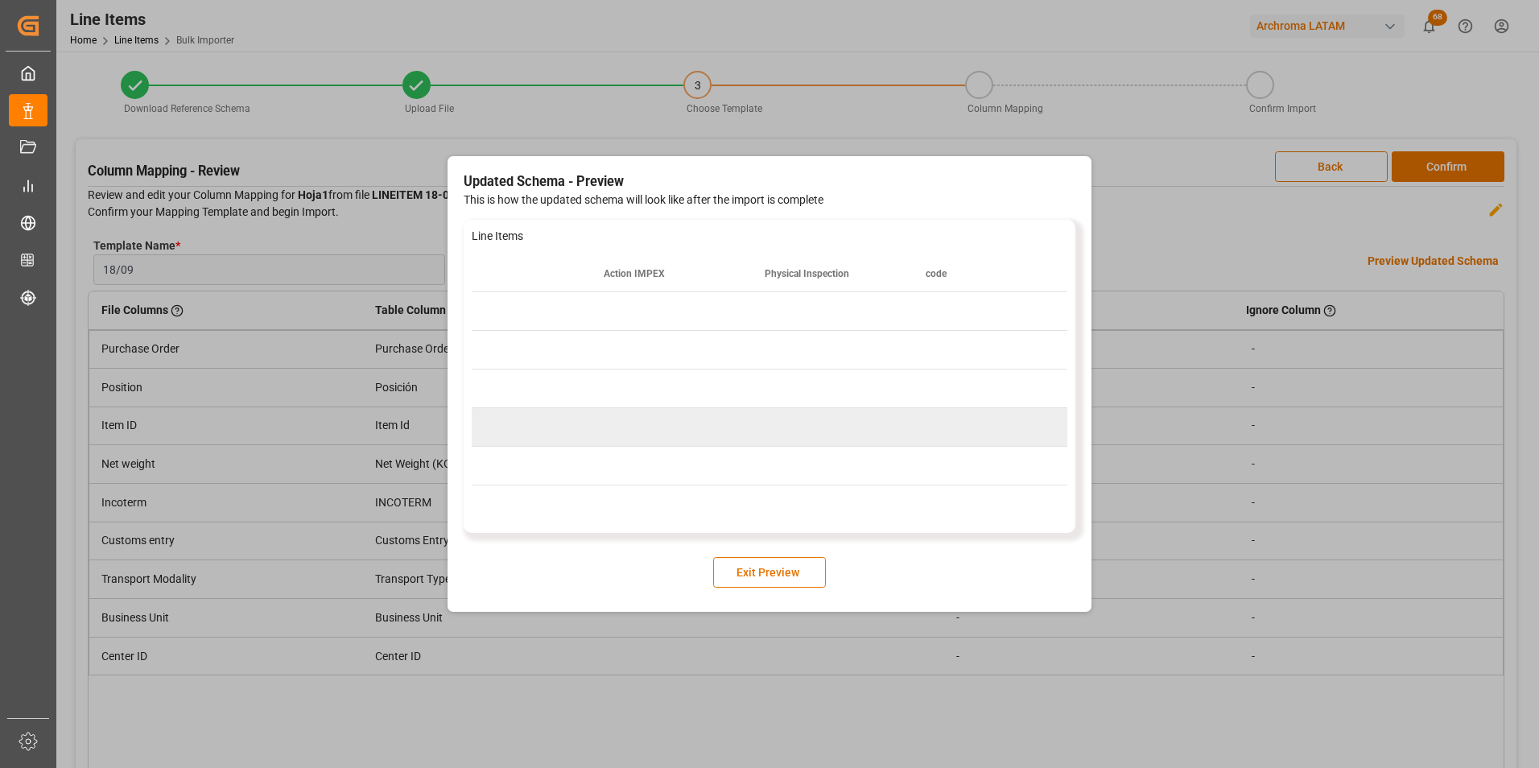
scroll to position [0, 9545]
click at [730, 575] on button "Exit Preview" at bounding box center [769, 572] width 113 height 31
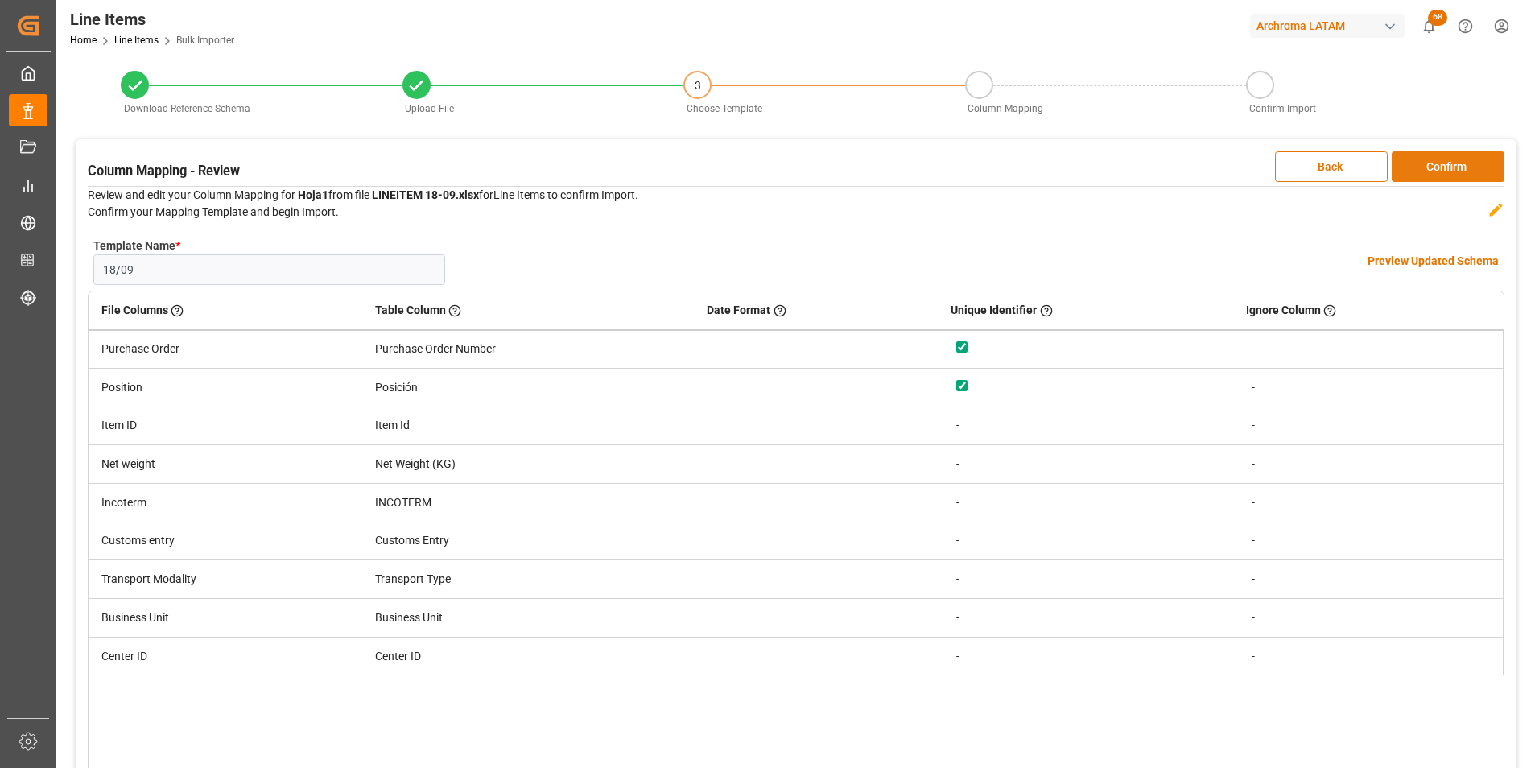
click at [1452, 165] on button "Confirm" at bounding box center [1448, 166] width 113 height 31
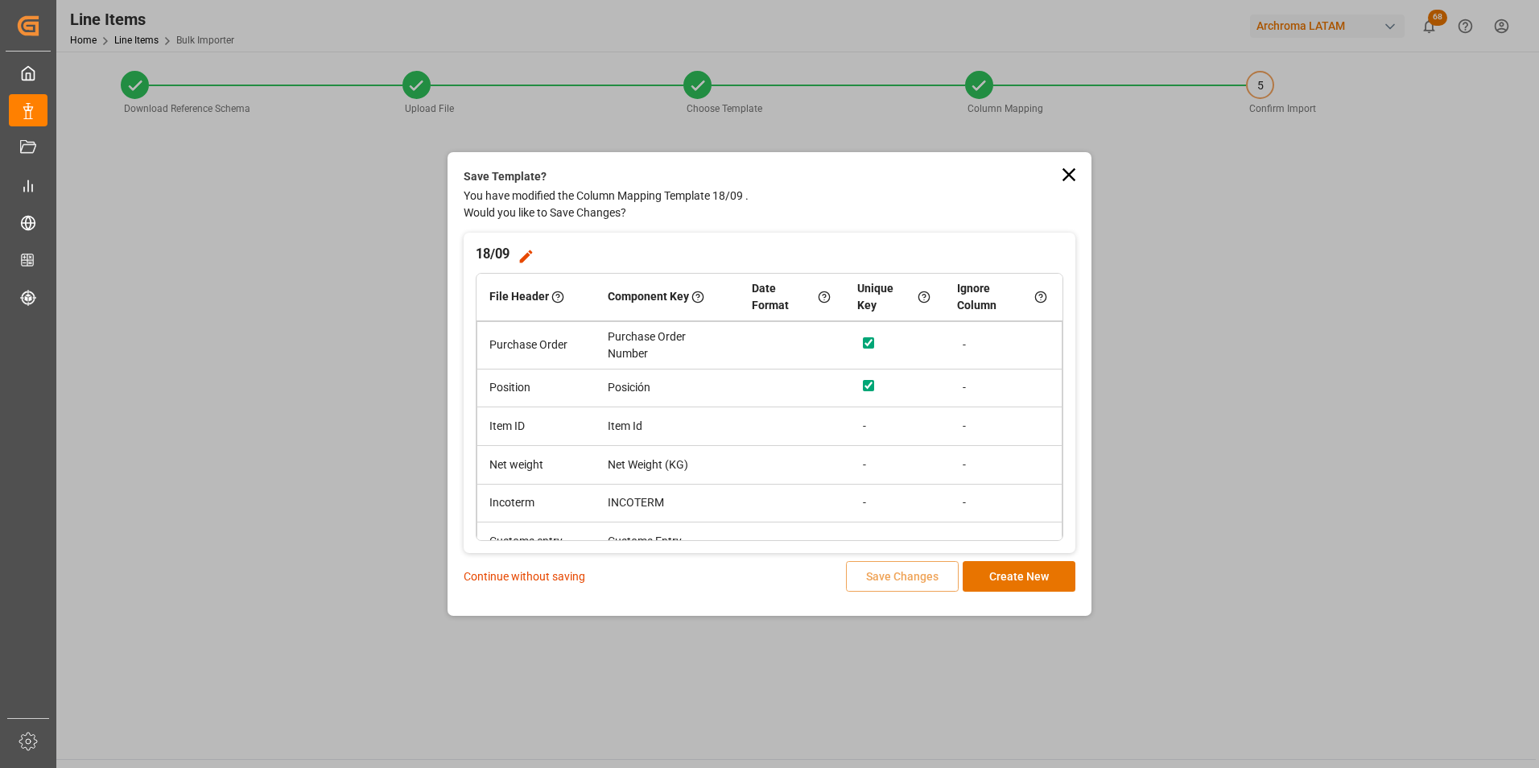
click at [501, 573] on p "Continue without saving" at bounding box center [525, 576] width 122 height 17
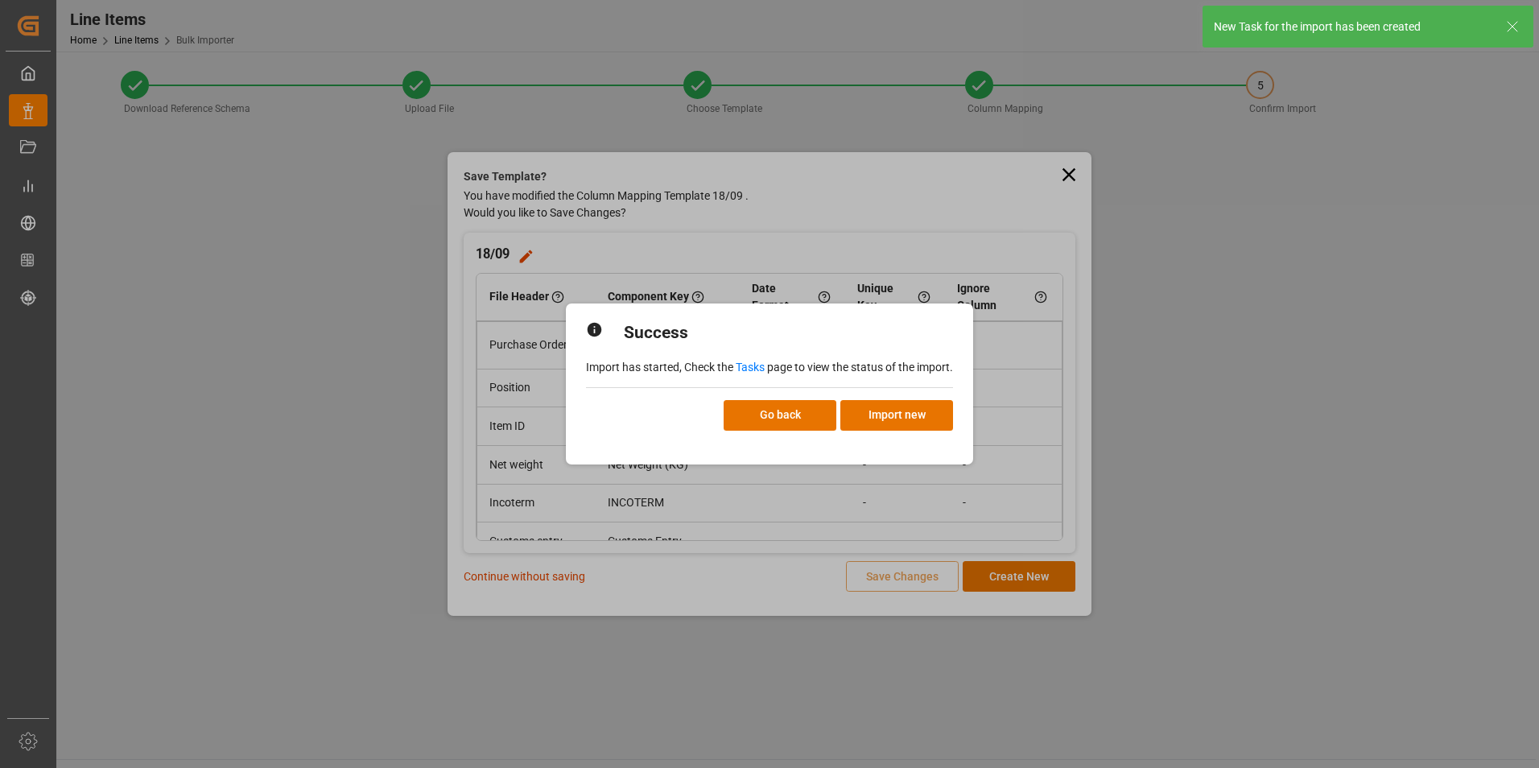
click at [753, 365] on link "Tasks" at bounding box center [750, 367] width 29 height 13
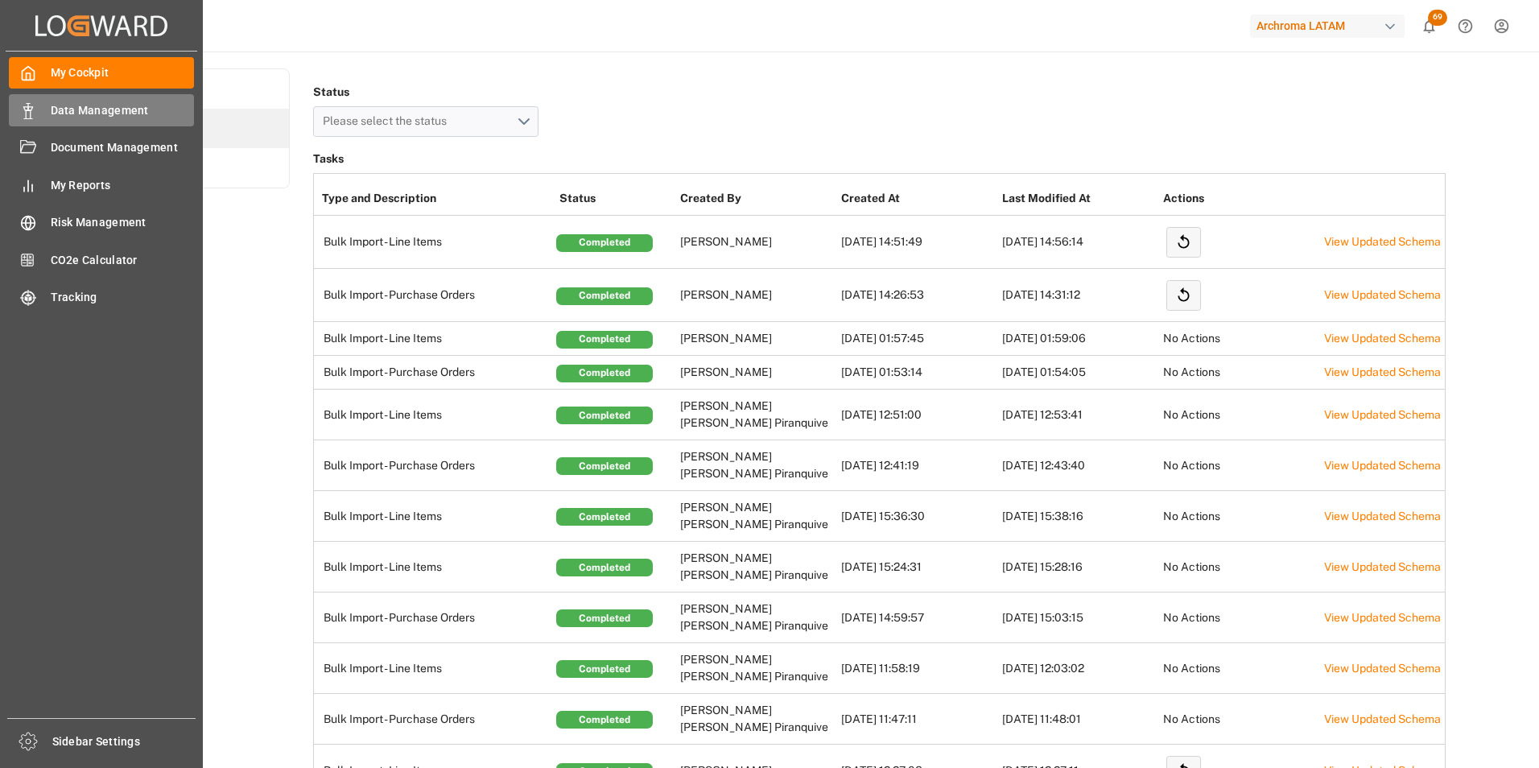
click at [32, 111] on icon at bounding box center [28, 111] width 16 height 16
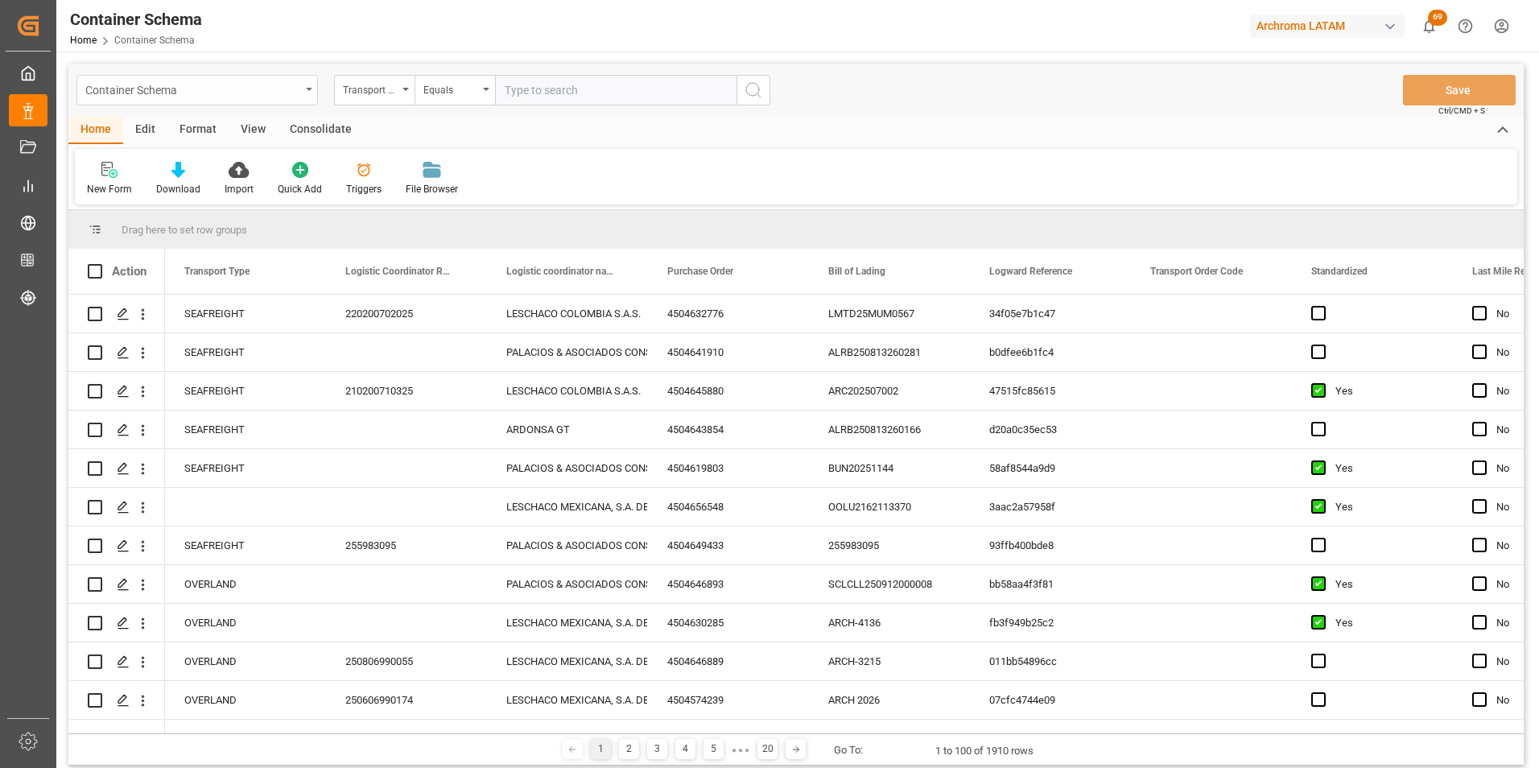
click at [297, 92] on div "Container Schema" at bounding box center [192, 89] width 215 height 20
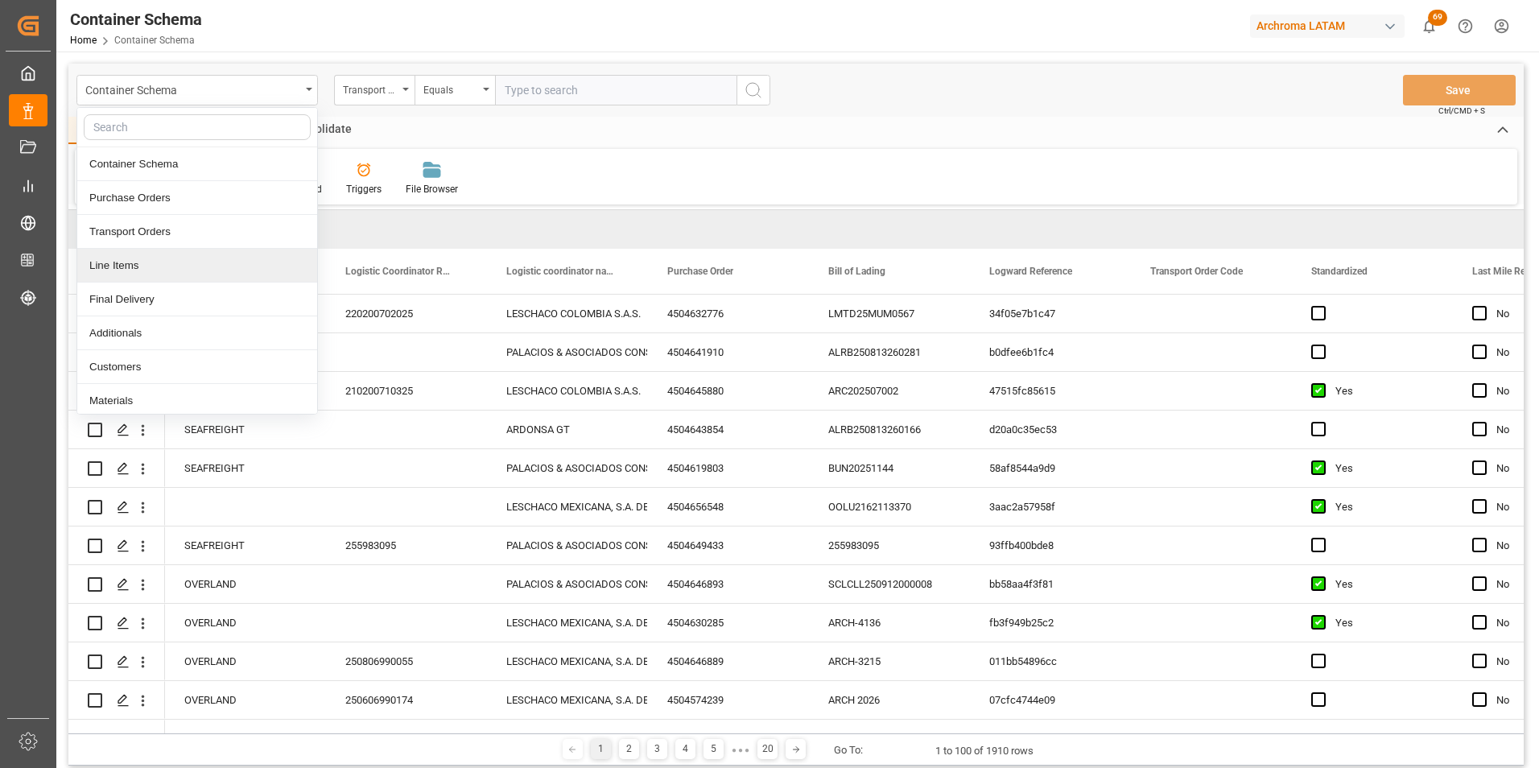
click at [193, 255] on div "Line Items" at bounding box center [197, 266] width 240 height 34
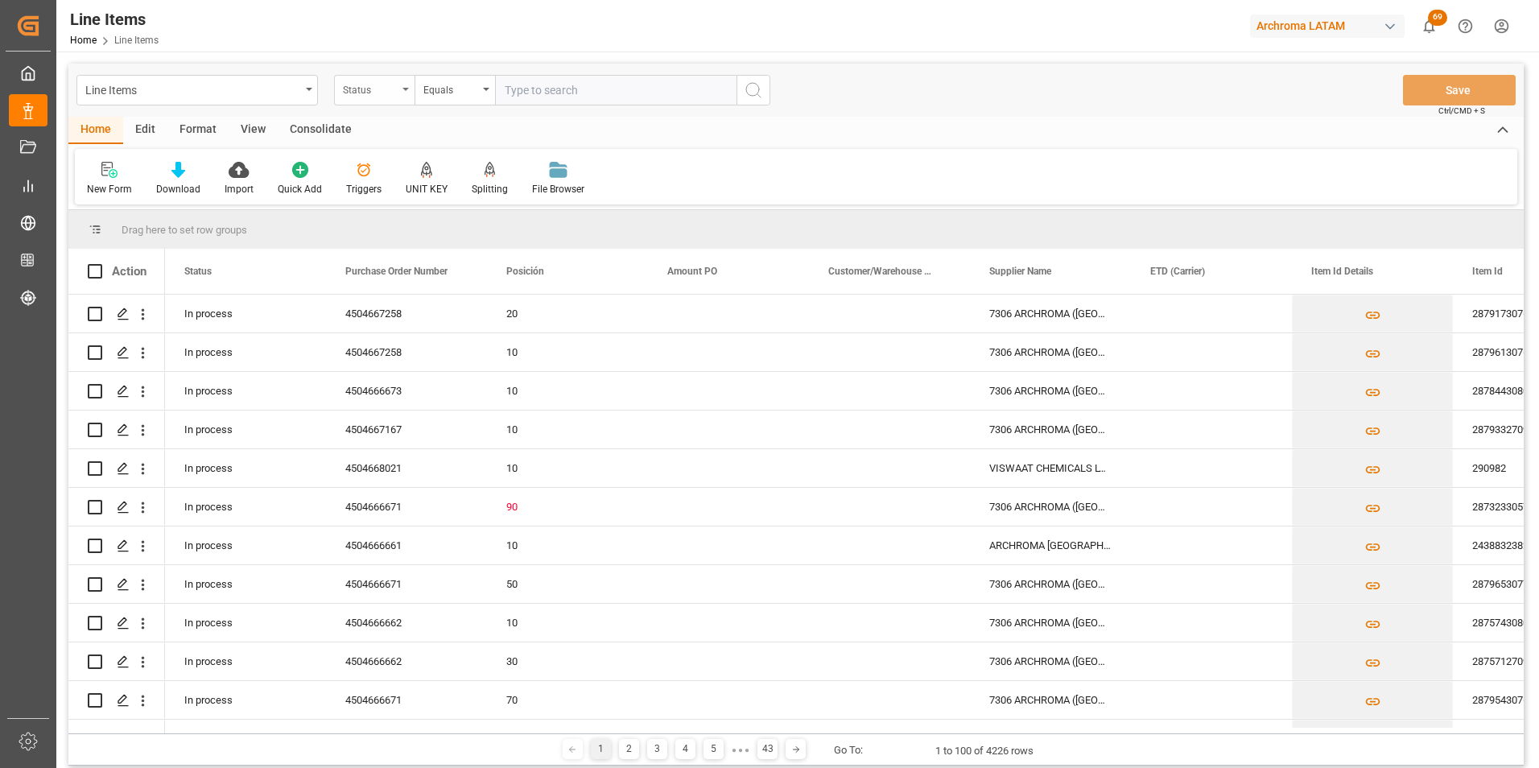
click at [388, 84] on div "Status" at bounding box center [370, 88] width 55 height 19
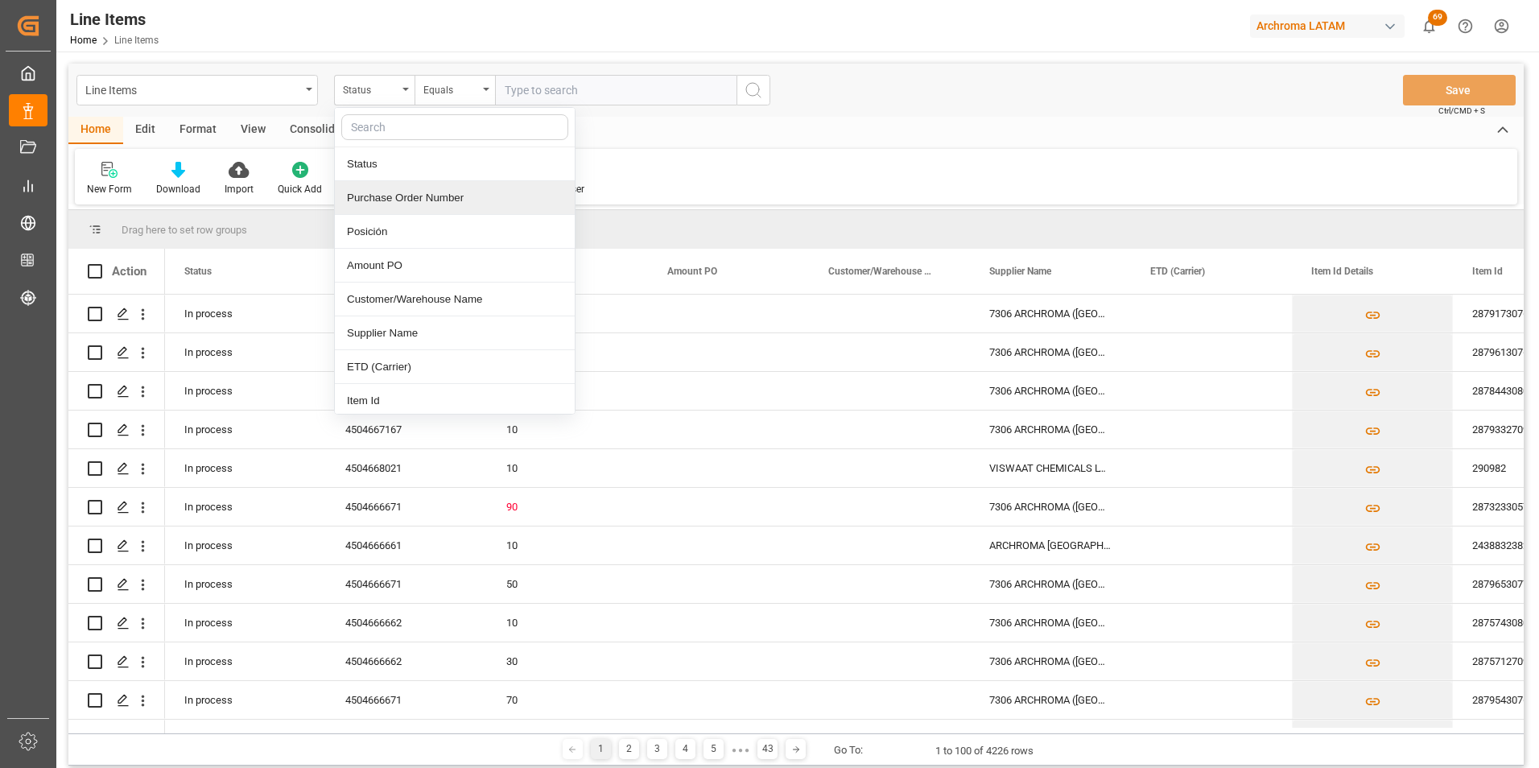
click at [413, 188] on div "Purchase Order Number" at bounding box center [455, 198] width 240 height 34
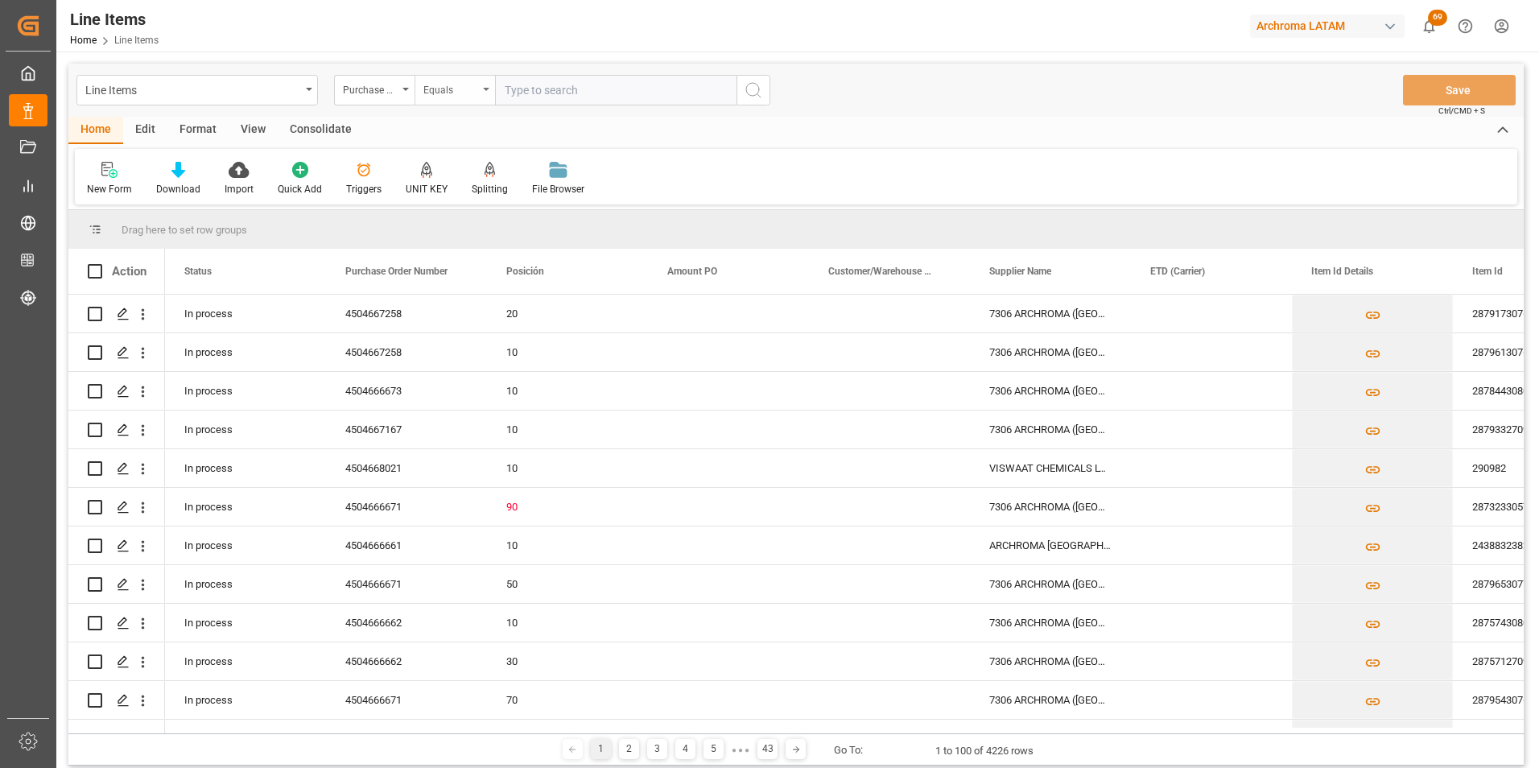
drag, startPoint x: 435, startPoint y: 89, endPoint x: 443, endPoint y: 101, distance: 14.5
click at [435, 89] on div "Equals" at bounding box center [450, 88] width 55 height 19
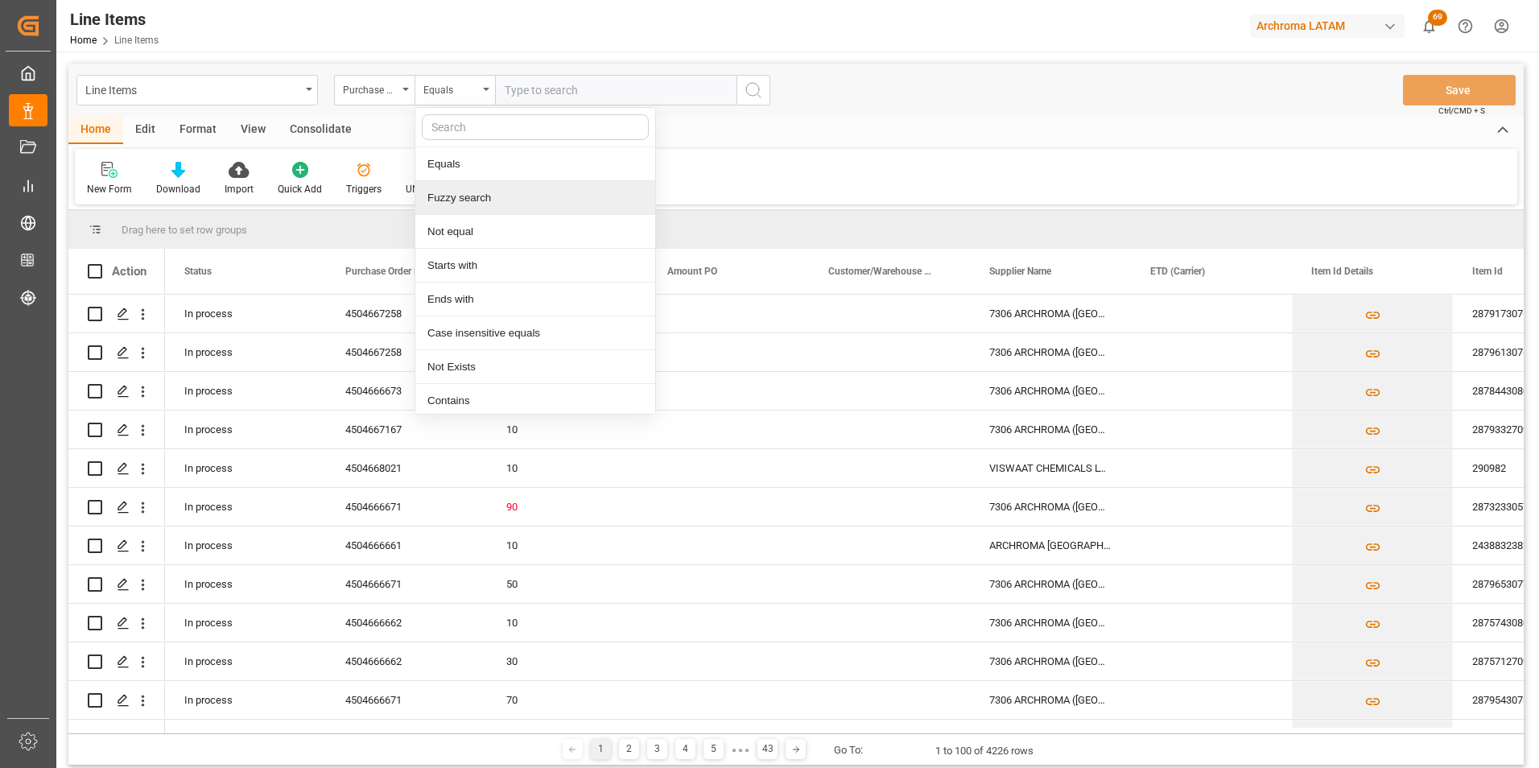
click at [474, 199] on div "Fuzzy search" at bounding box center [535, 198] width 240 height 34
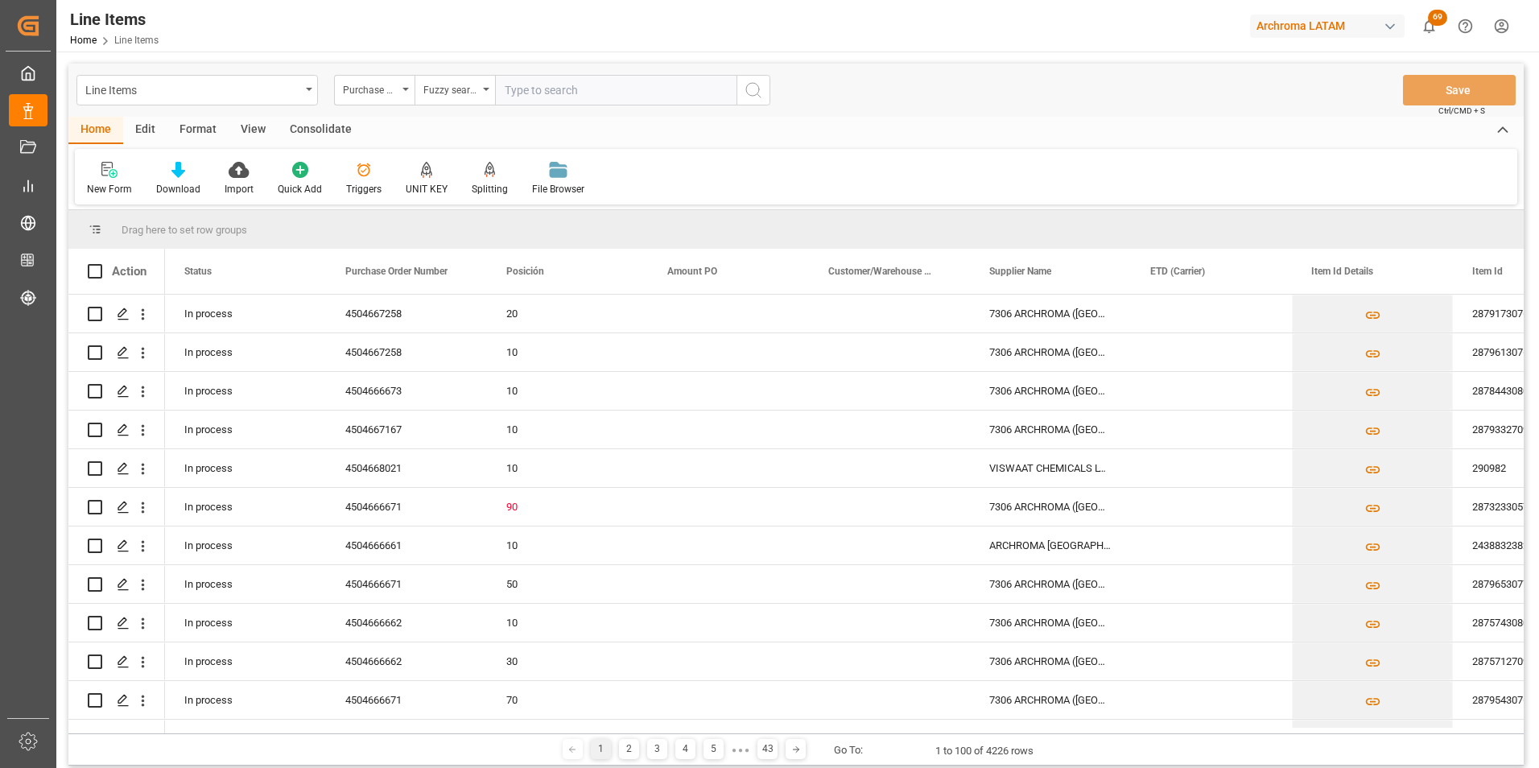
paste input "4504666635"
type input "4504666635"
click at [750, 93] on icon "search button" at bounding box center [753, 89] width 19 height 19
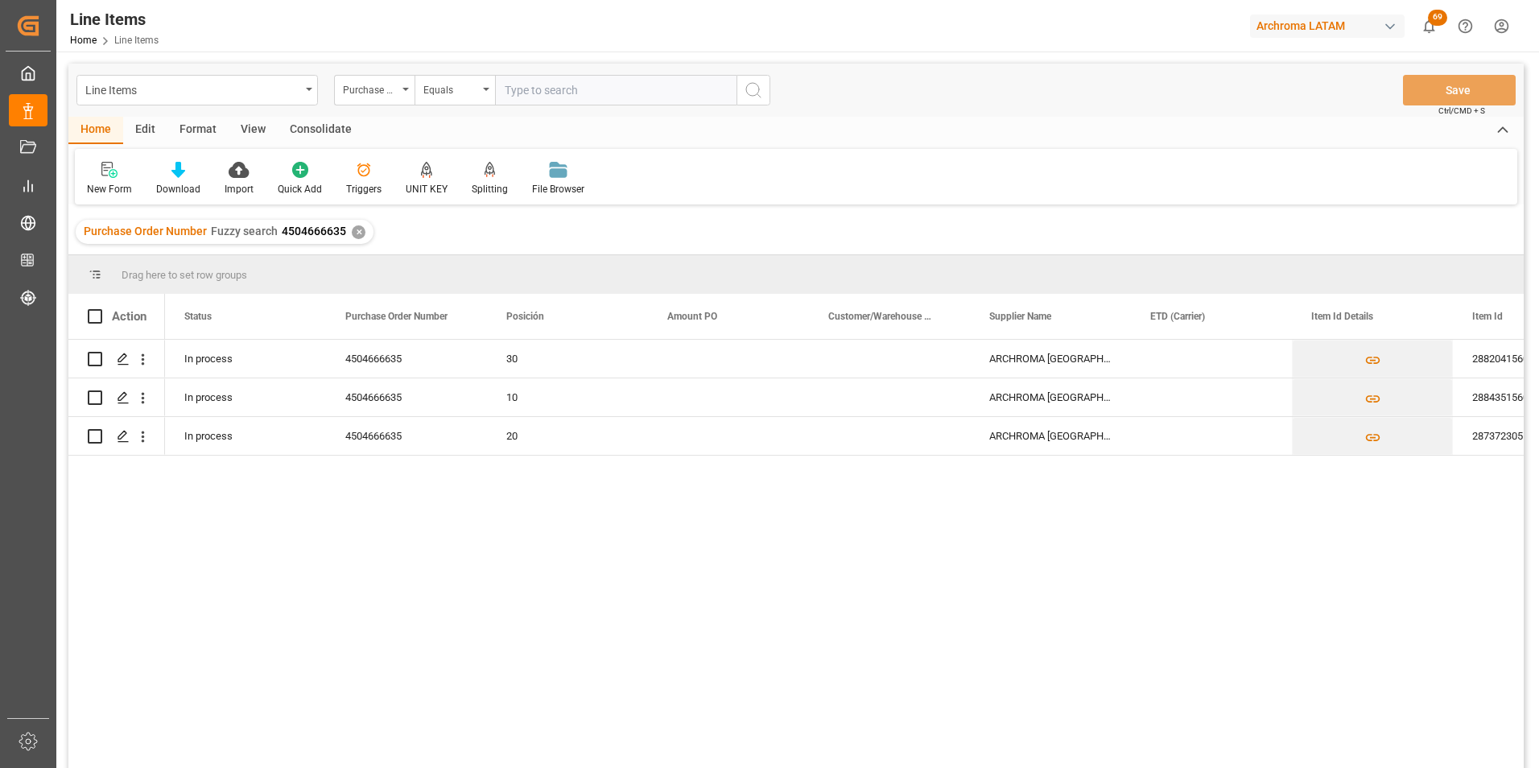
click at [356, 229] on div "✕" at bounding box center [359, 232] width 14 height 14
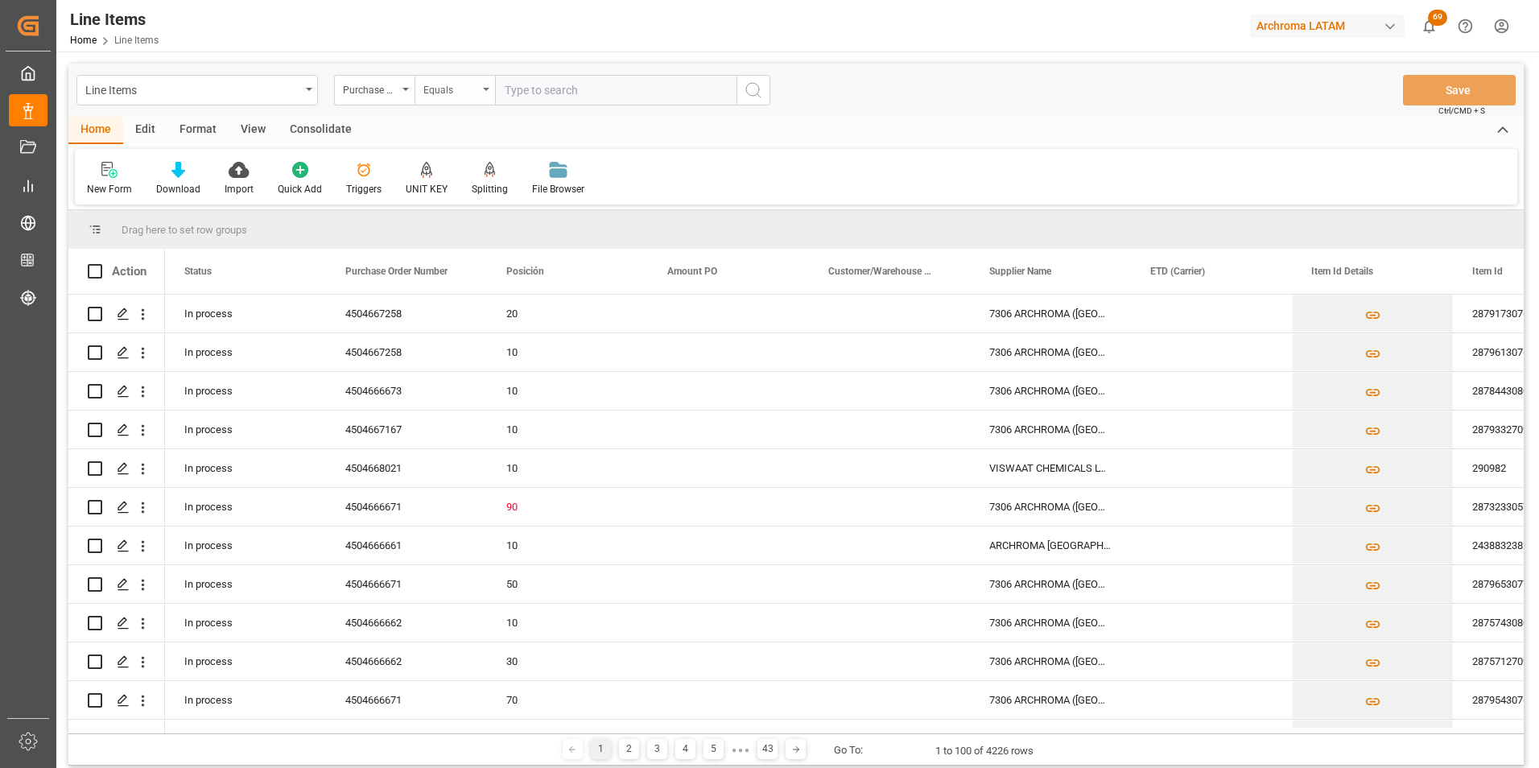
click at [485, 92] on div "Equals" at bounding box center [454, 90] width 80 height 31
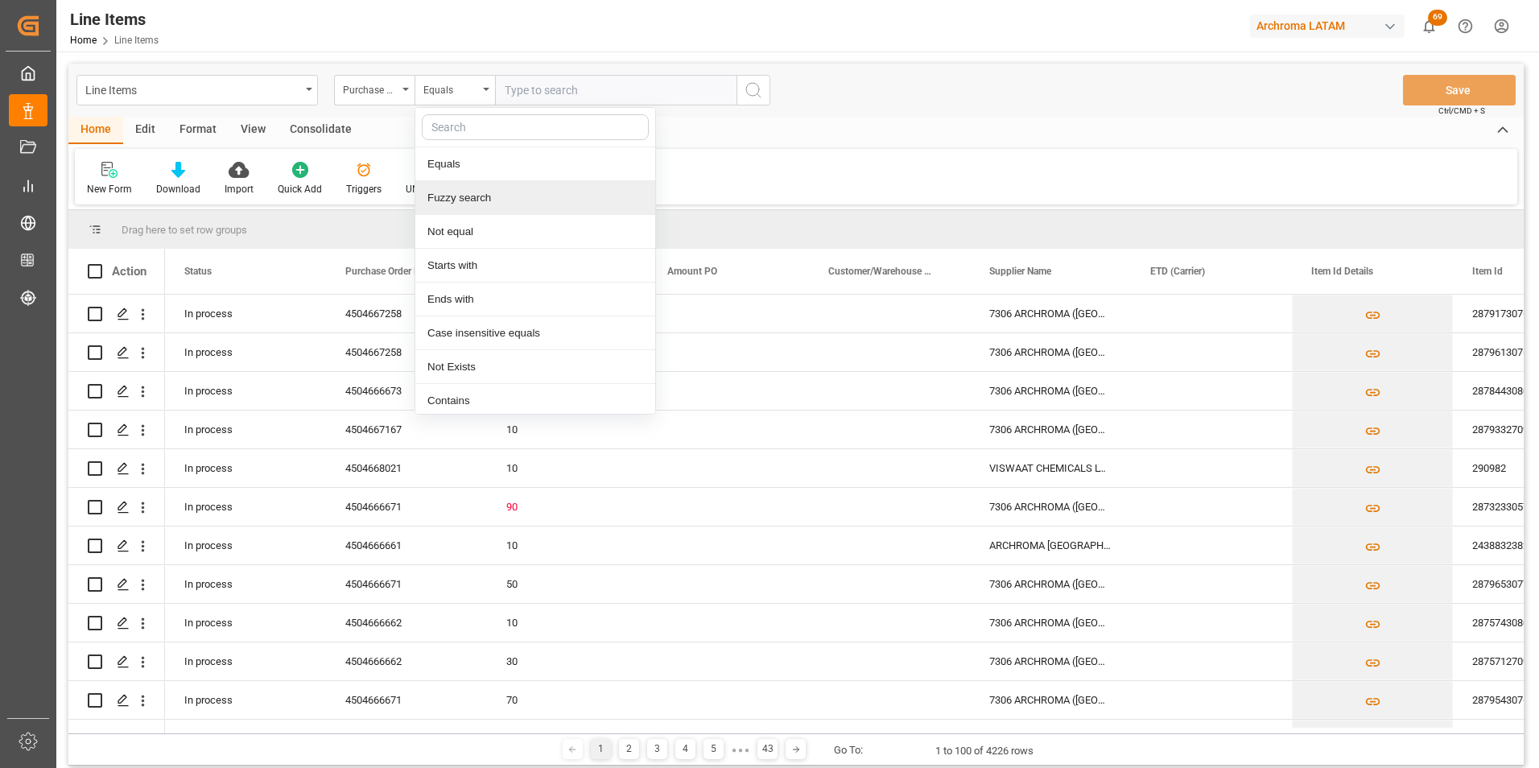
click at [494, 200] on div "Fuzzy search" at bounding box center [535, 198] width 240 height 34
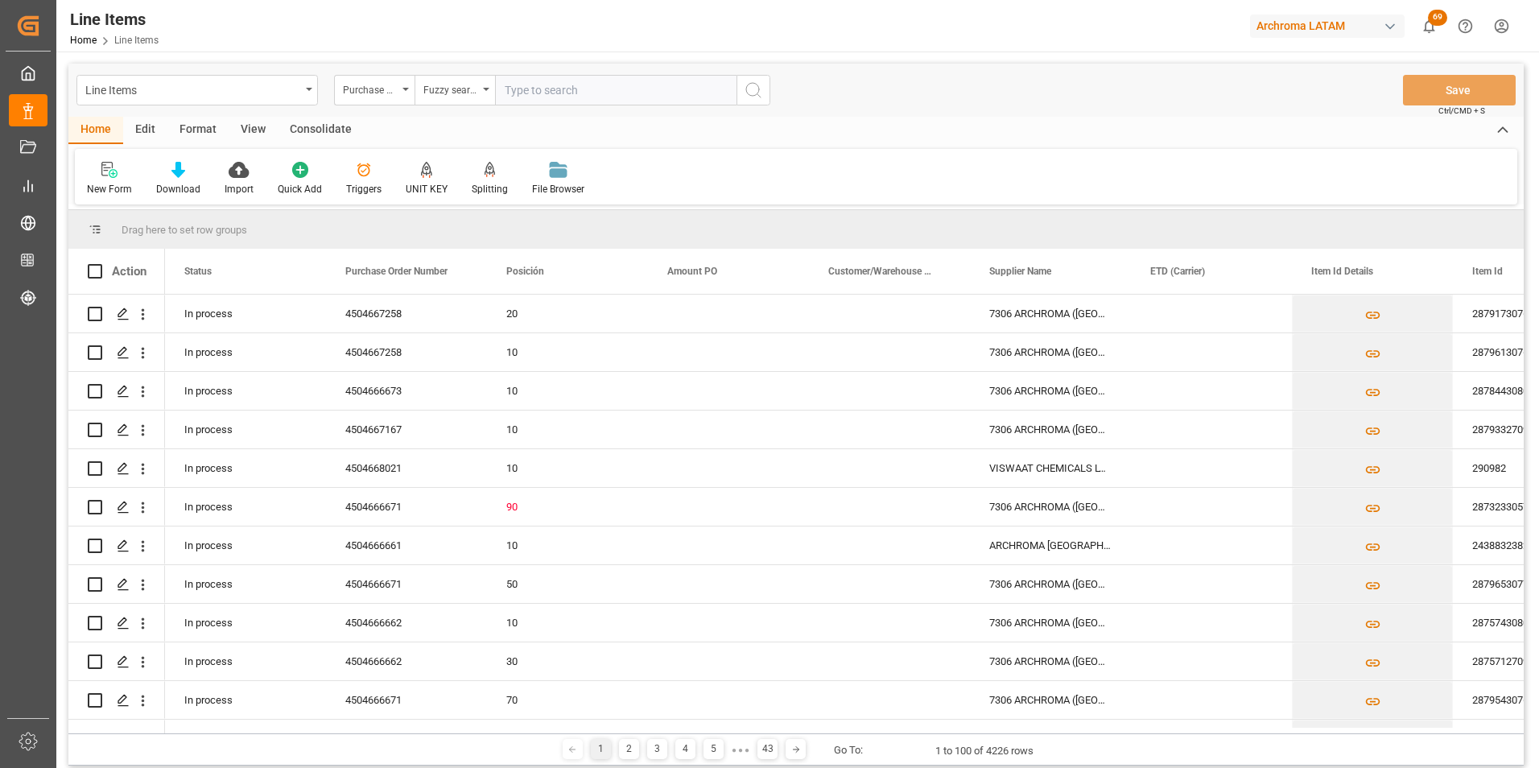
paste input "4504666636"
click at [729, 93] on input "4504666636" at bounding box center [615, 90] width 241 height 31
type input "4504666636"
click at [748, 93] on icon "search button" at bounding box center [753, 89] width 19 height 19
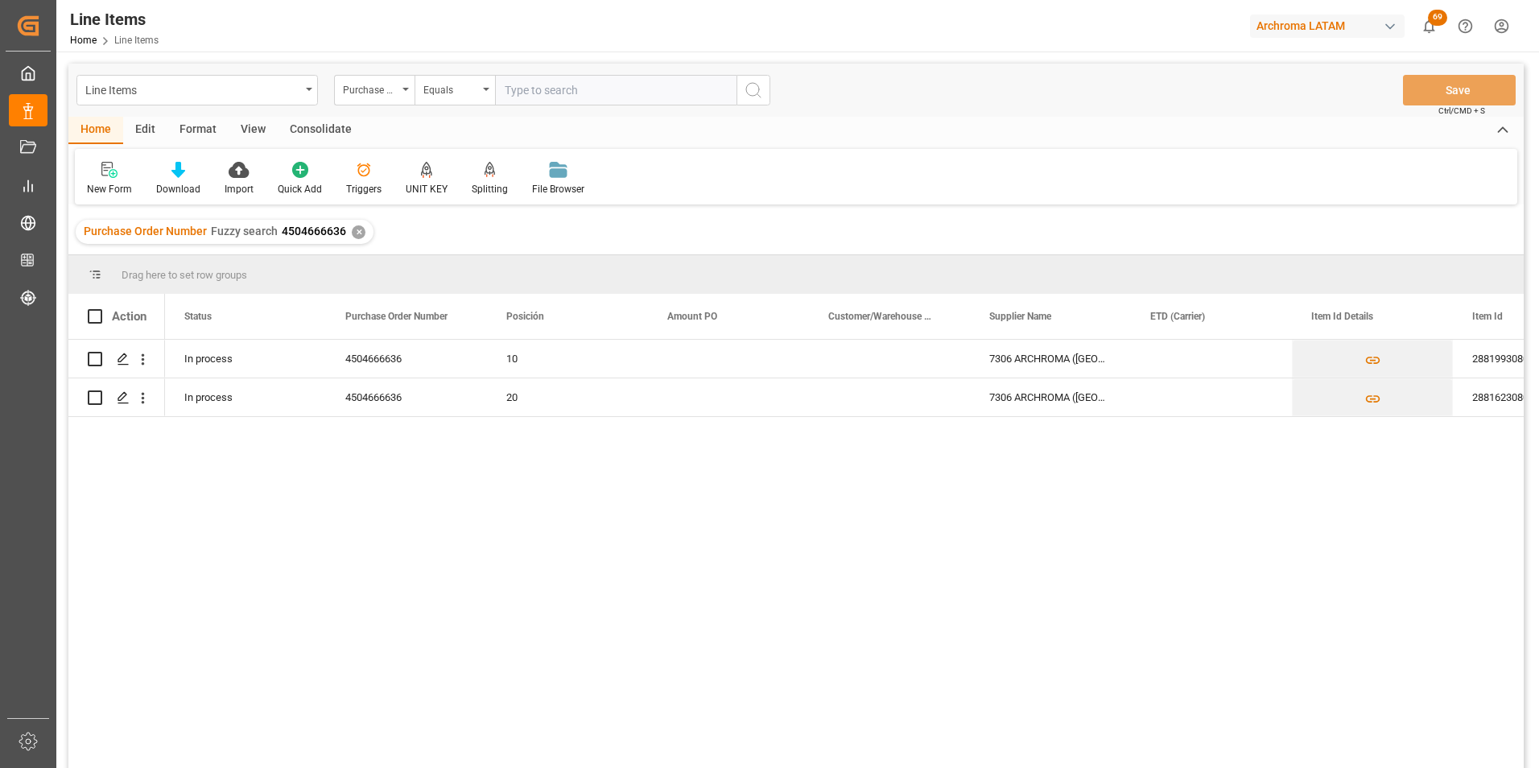
click at [353, 233] on div "✕" at bounding box center [359, 232] width 14 height 14
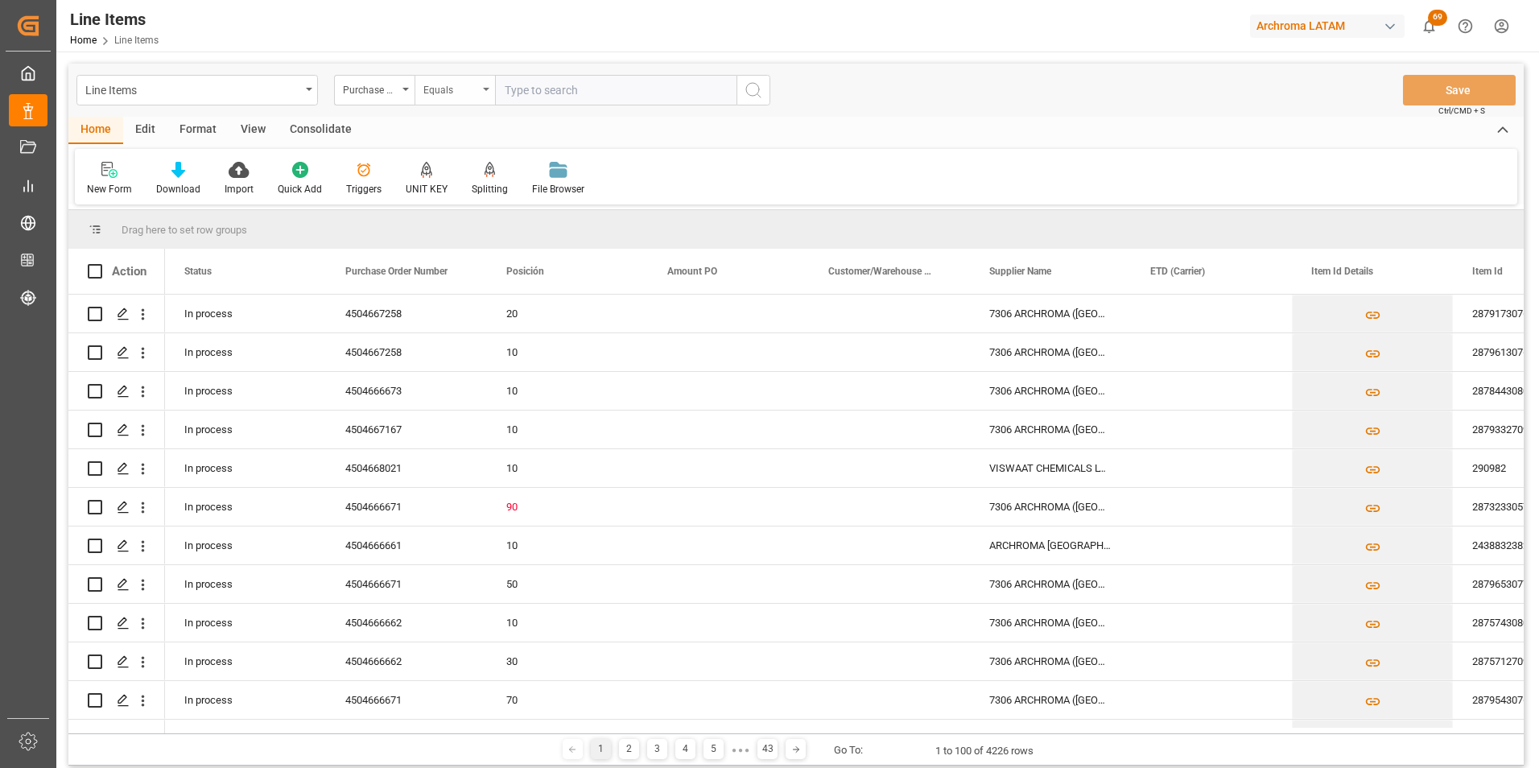
click at [488, 93] on div "Equals" at bounding box center [454, 90] width 80 height 31
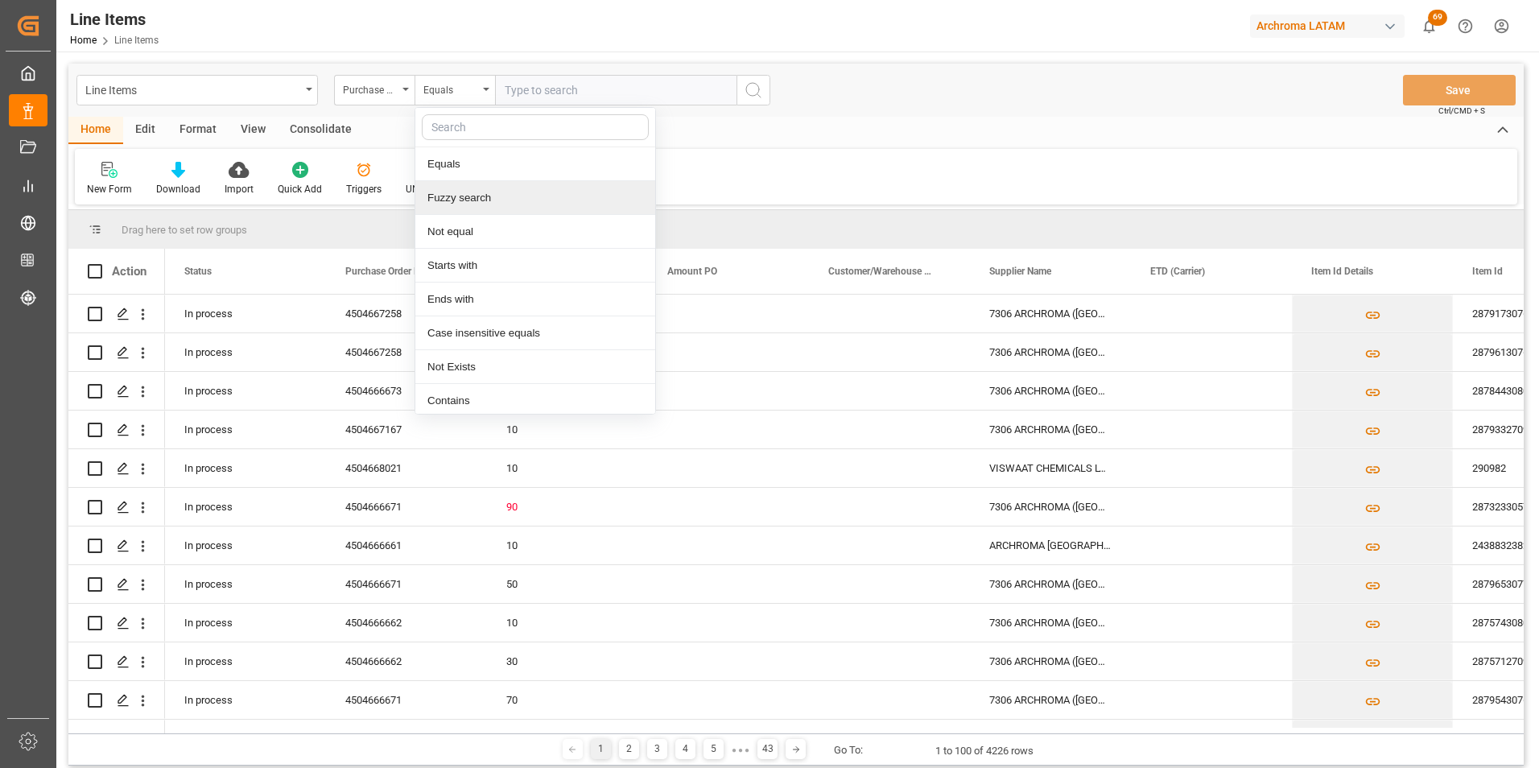
click at [463, 191] on div "Fuzzy search" at bounding box center [535, 198] width 240 height 34
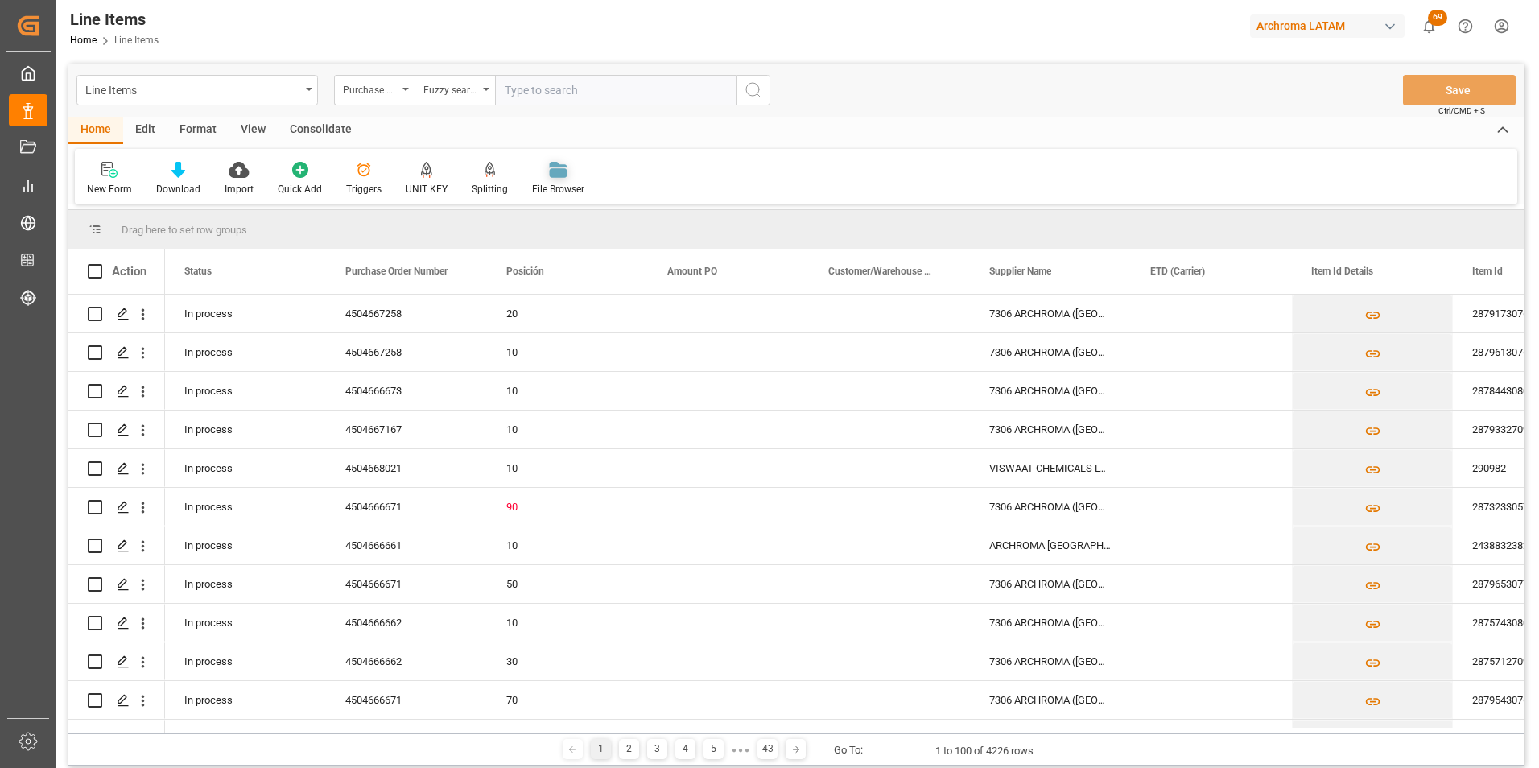
paste input "4504666661"
type input "4504666661"
click at [749, 92] on icon "search button" at bounding box center [753, 89] width 19 height 19
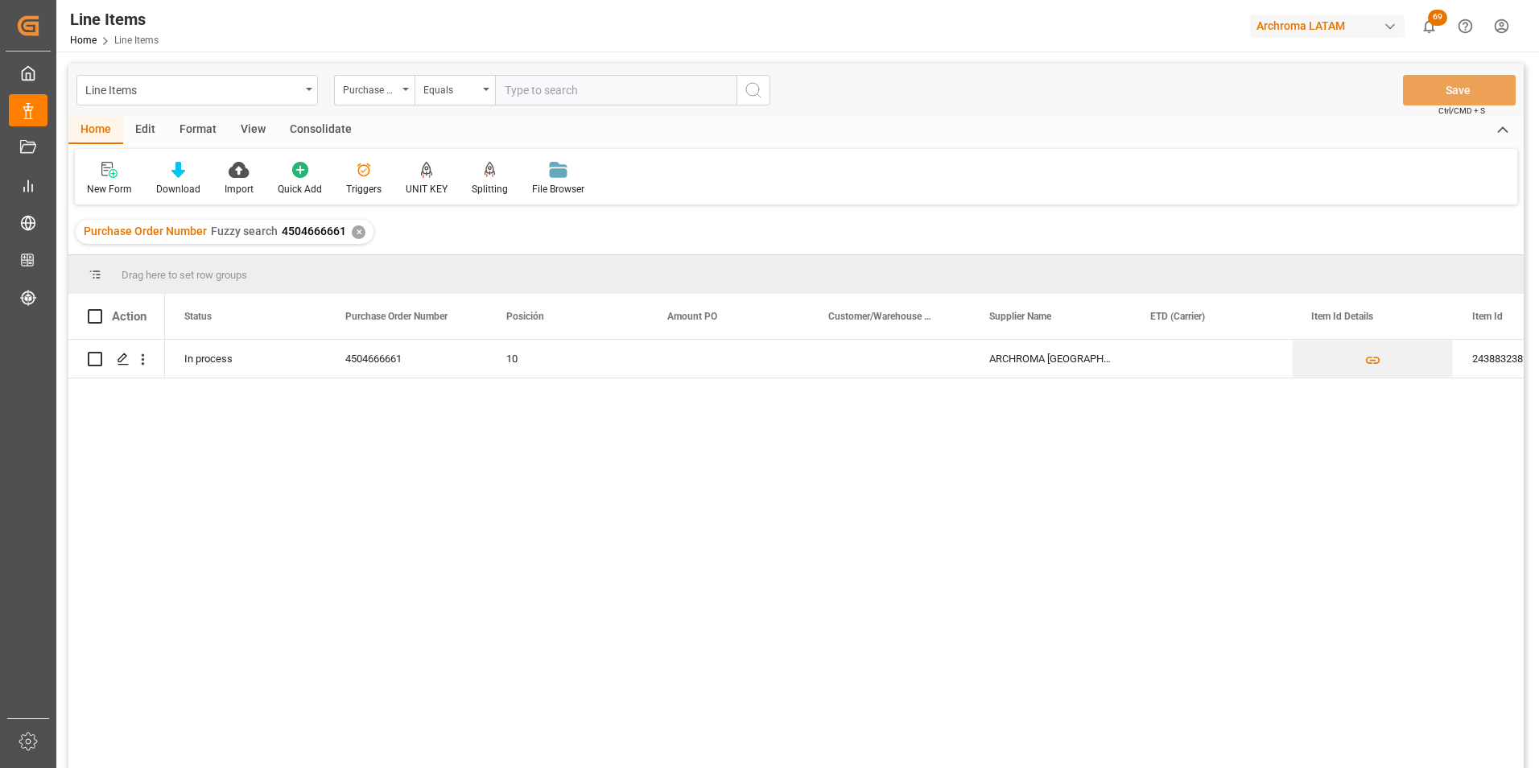
click at [357, 233] on div "✕" at bounding box center [359, 232] width 14 height 14
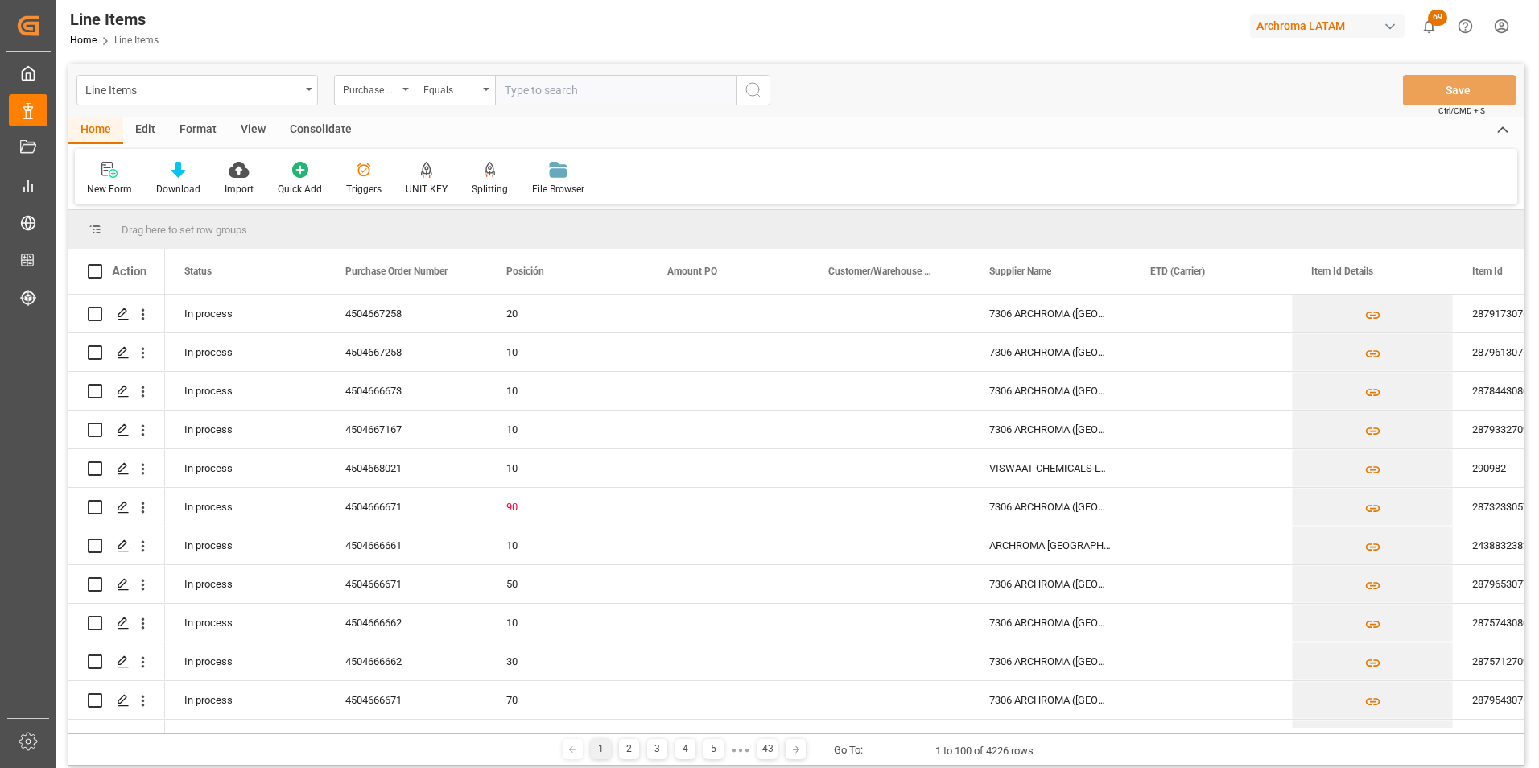
click at [488, 98] on div "Equals" at bounding box center [454, 90] width 80 height 31
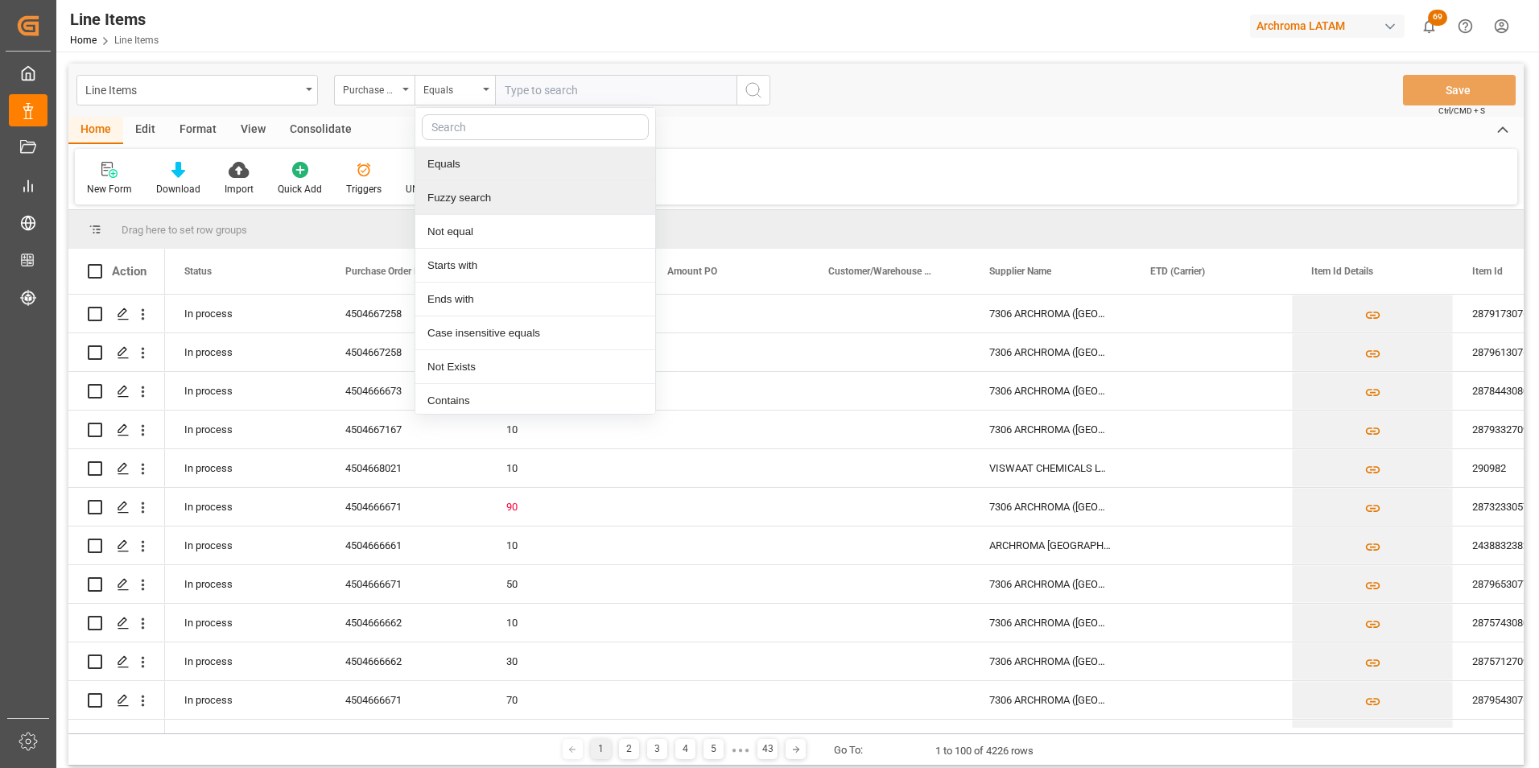
click at [481, 200] on div "Fuzzy search" at bounding box center [535, 198] width 240 height 34
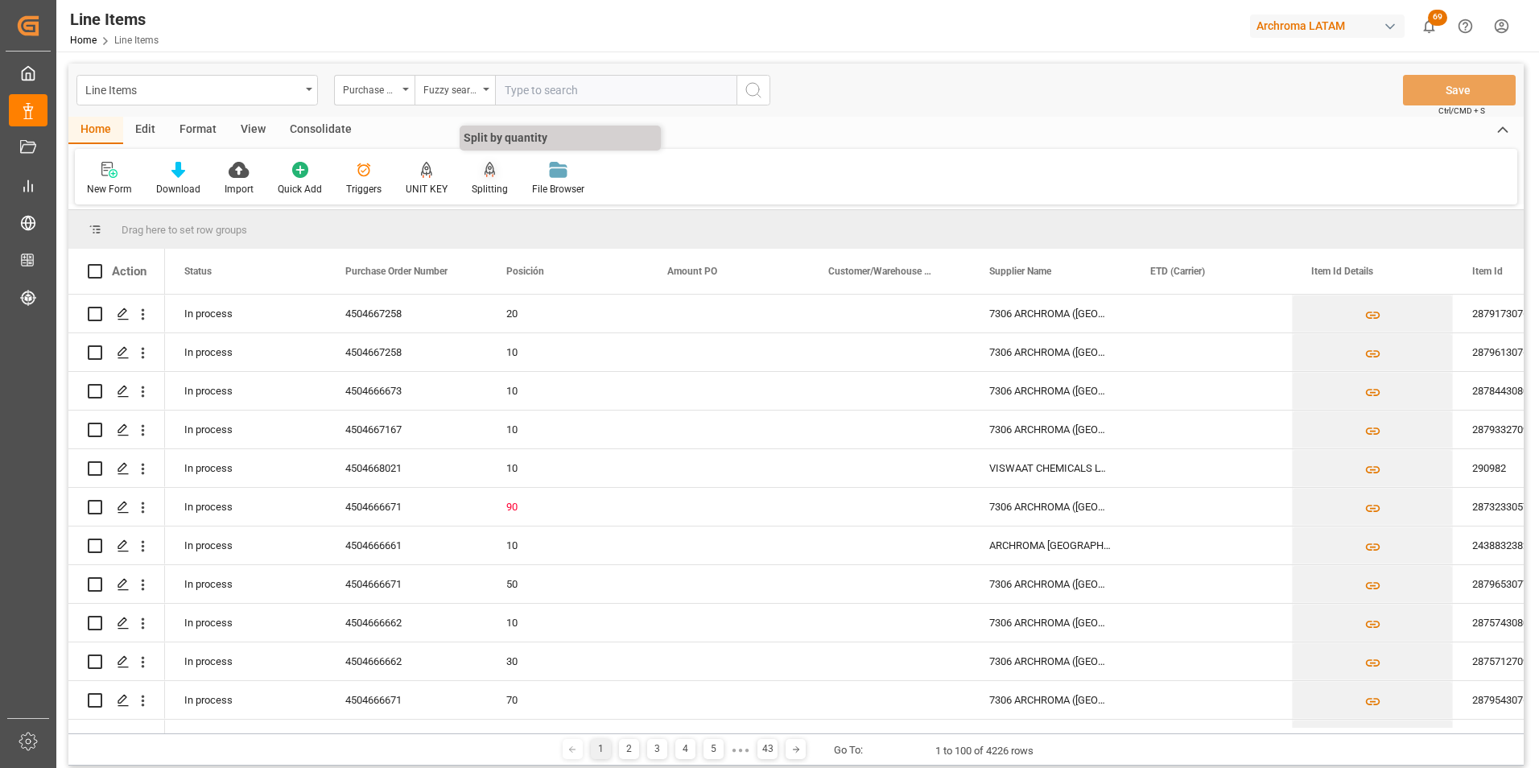
paste input "4504666662"
type input "4504666662"
click at [751, 99] on icon "search button" at bounding box center [753, 89] width 19 height 19
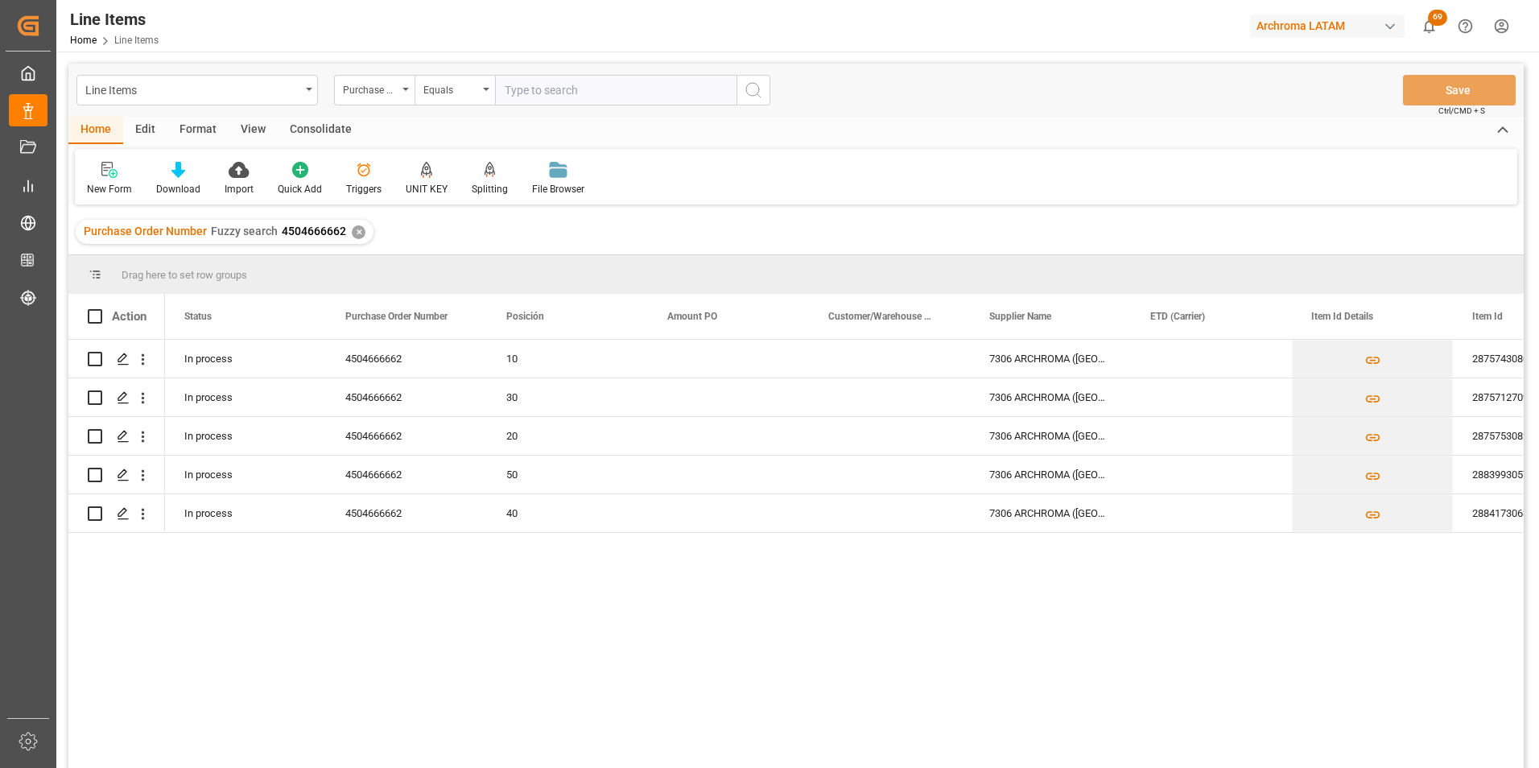
click at [358, 229] on div "✕" at bounding box center [359, 232] width 14 height 14
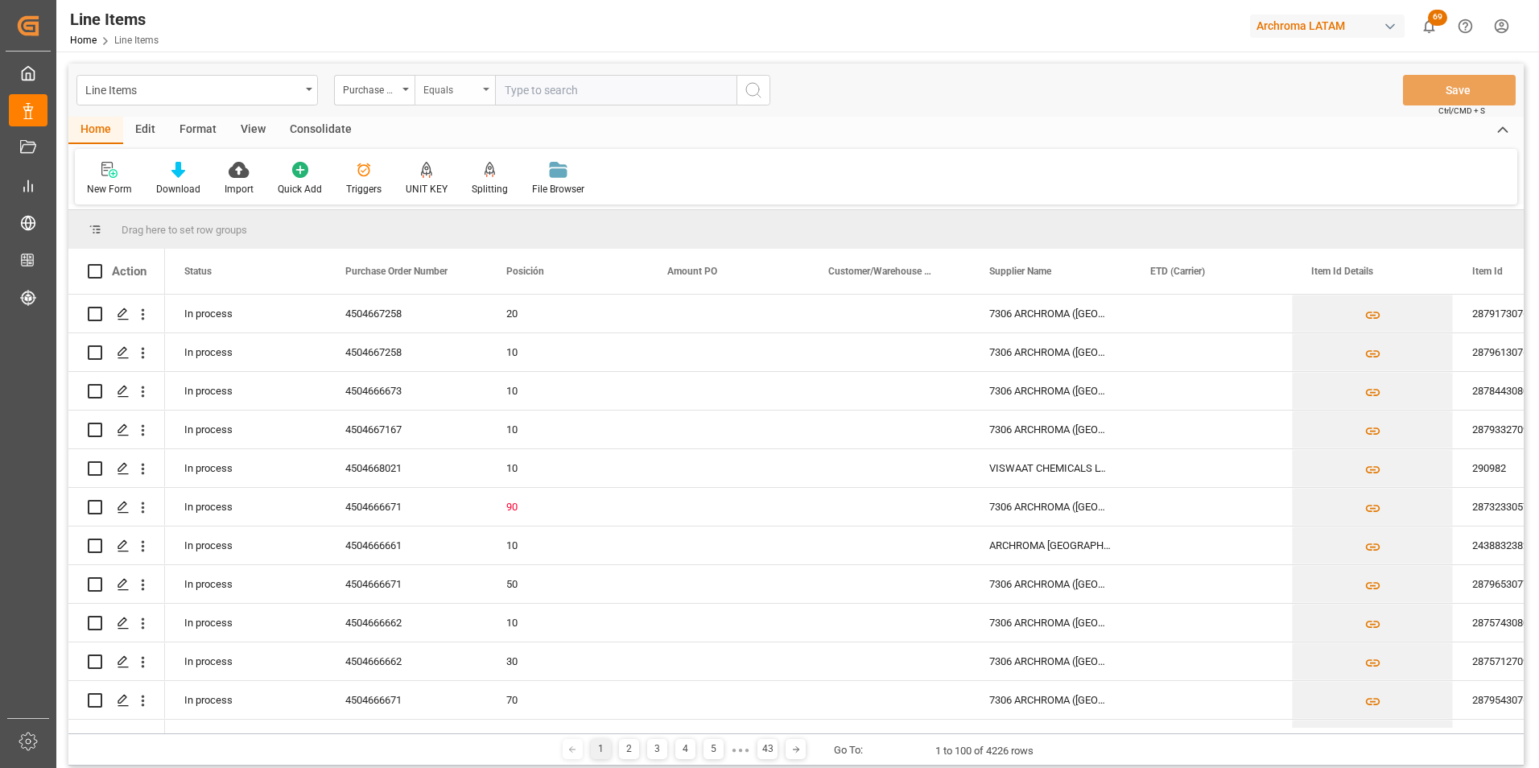
click at [469, 99] on div "Equals" at bounding box center [454, 90] width 80 height 31
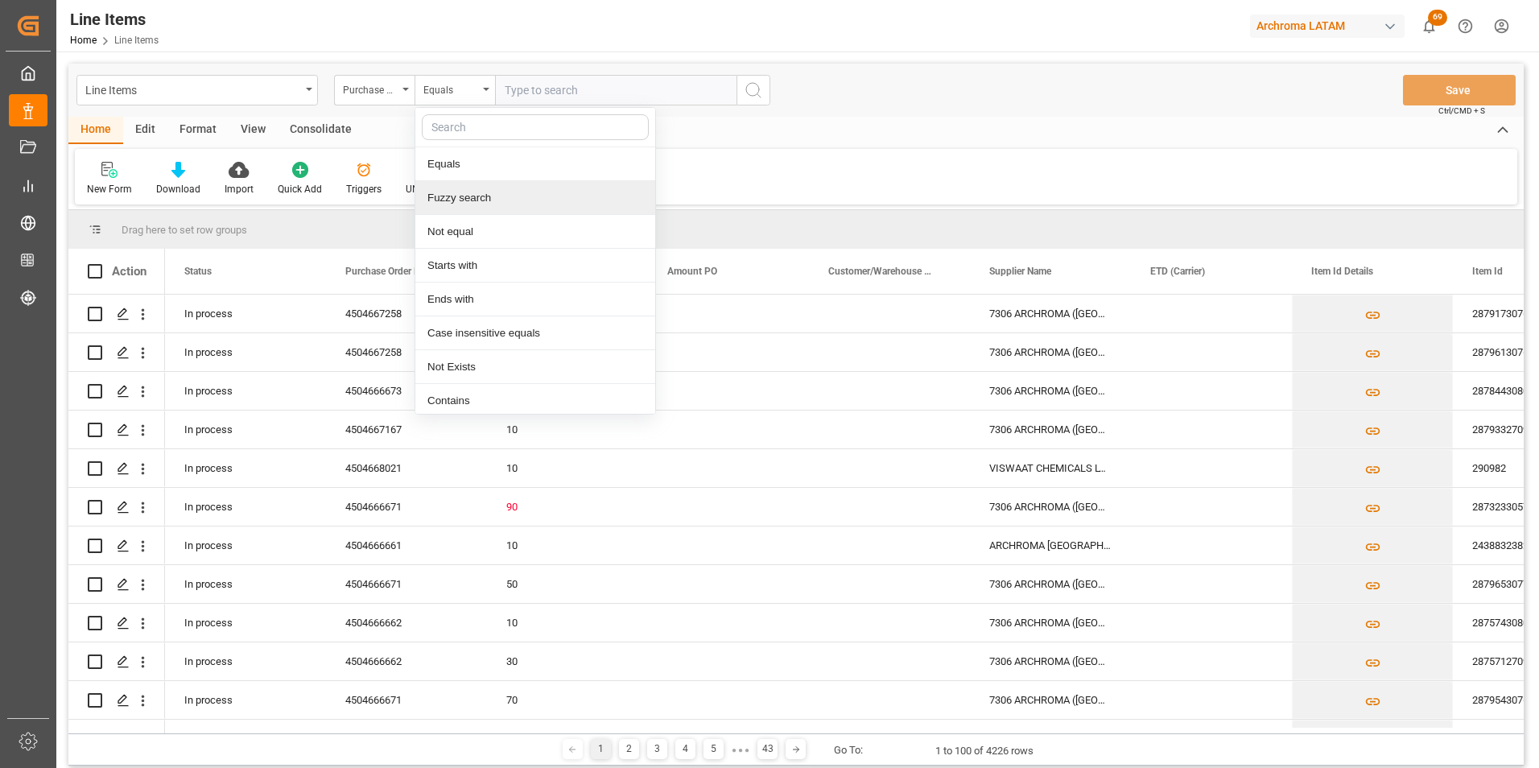
click at [490, 188] on div "Fuzzy search" at bounding box center [535, 198] width 240 height 34
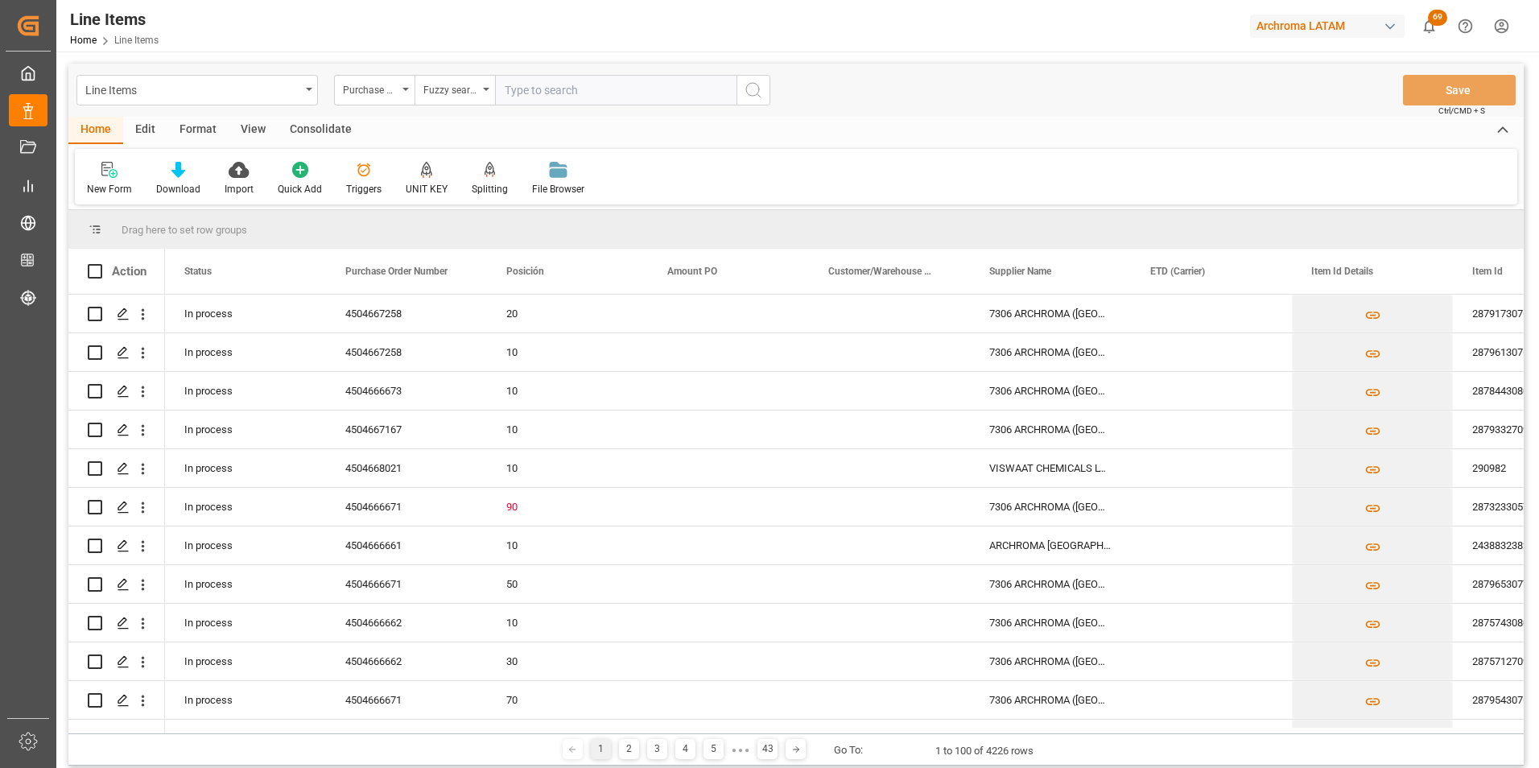
paste input "4504666671"
type input "4504666671"
click at [743, 96] on button "search button" at bounding box center [753, 90] width 34 height 31
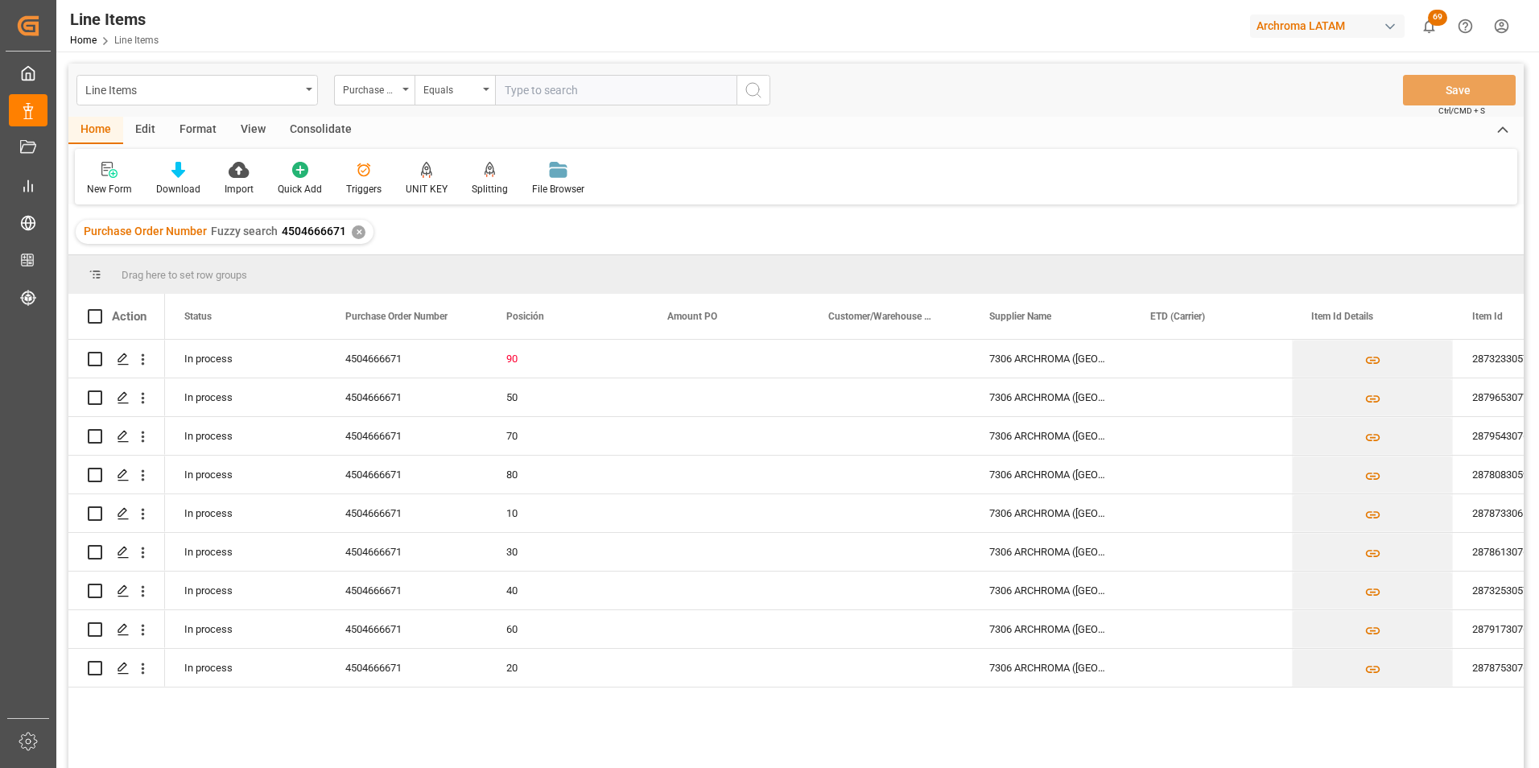
click at [354, 233] on div "✕" at bounding box center [359, 232] width 14 height 14
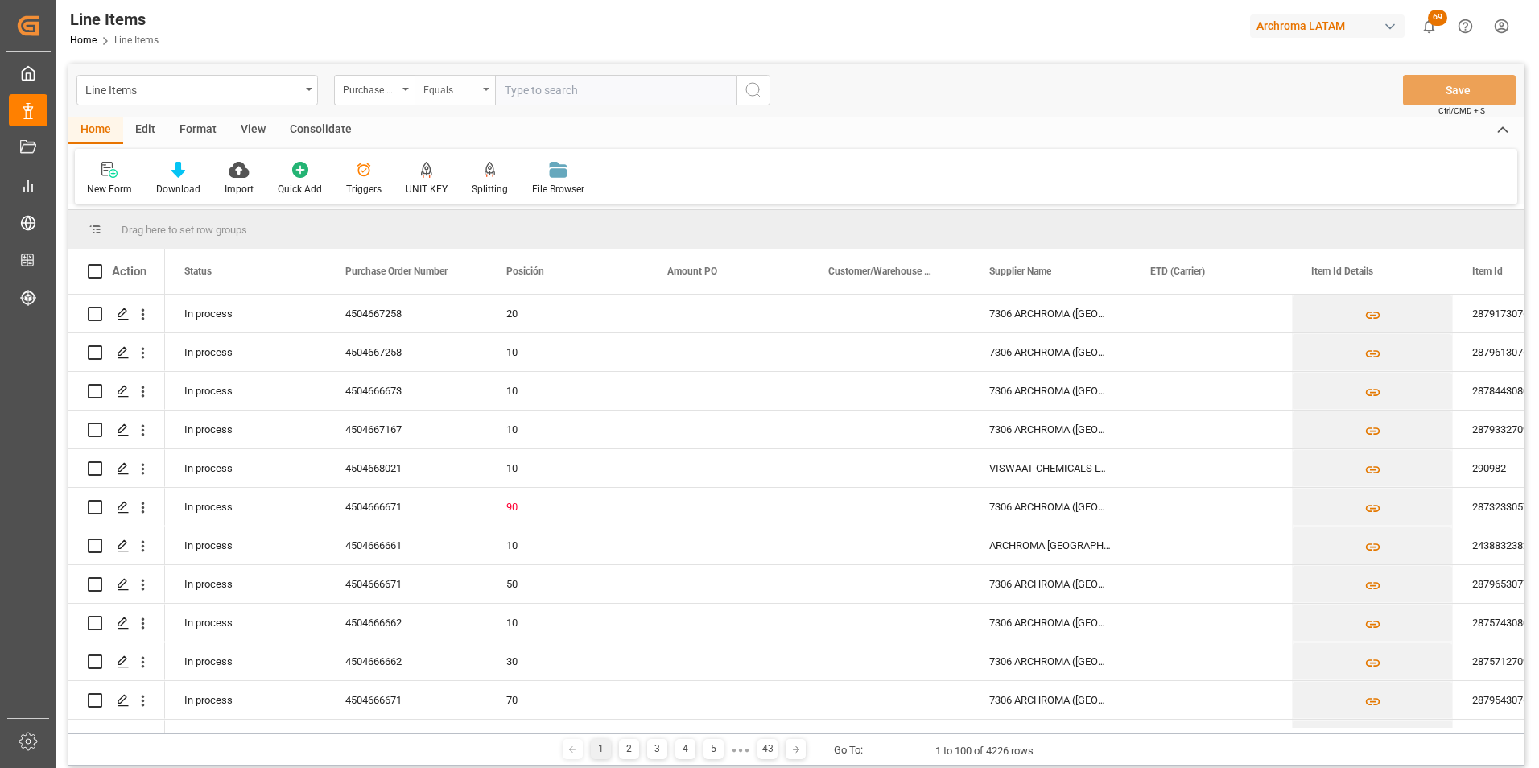
click at [479, 92] on div "Equals" at bounding box center [454, 90] width 80 height 31
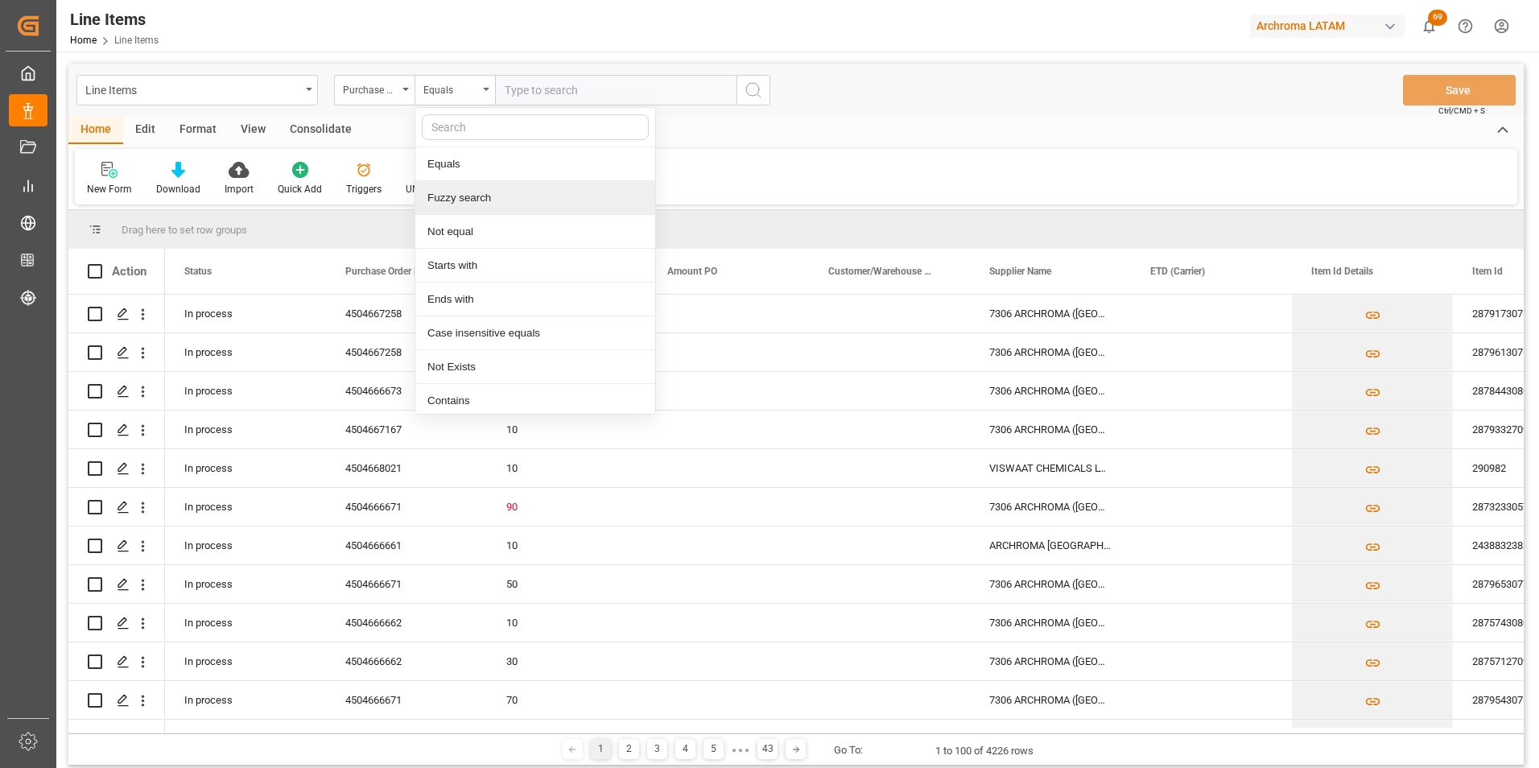
click at [489, 188] on div "Fuzzy search" at bounding box center [535, 198] width 240 height 34
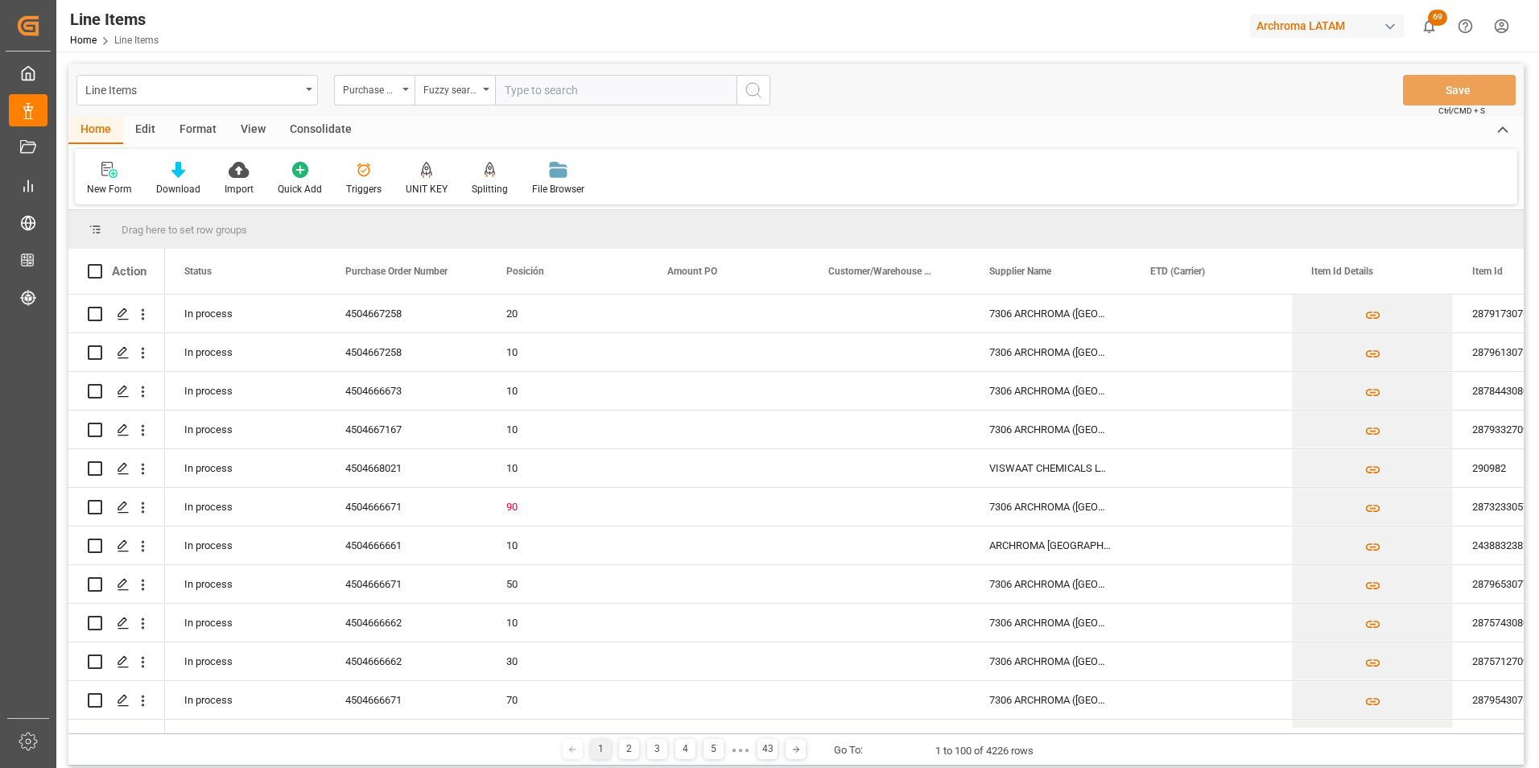
paste input "4504666673"
type input "4504666673"
click at [750, 91] on icon "search button" at bounding box center [753, 89] width 19 height 19
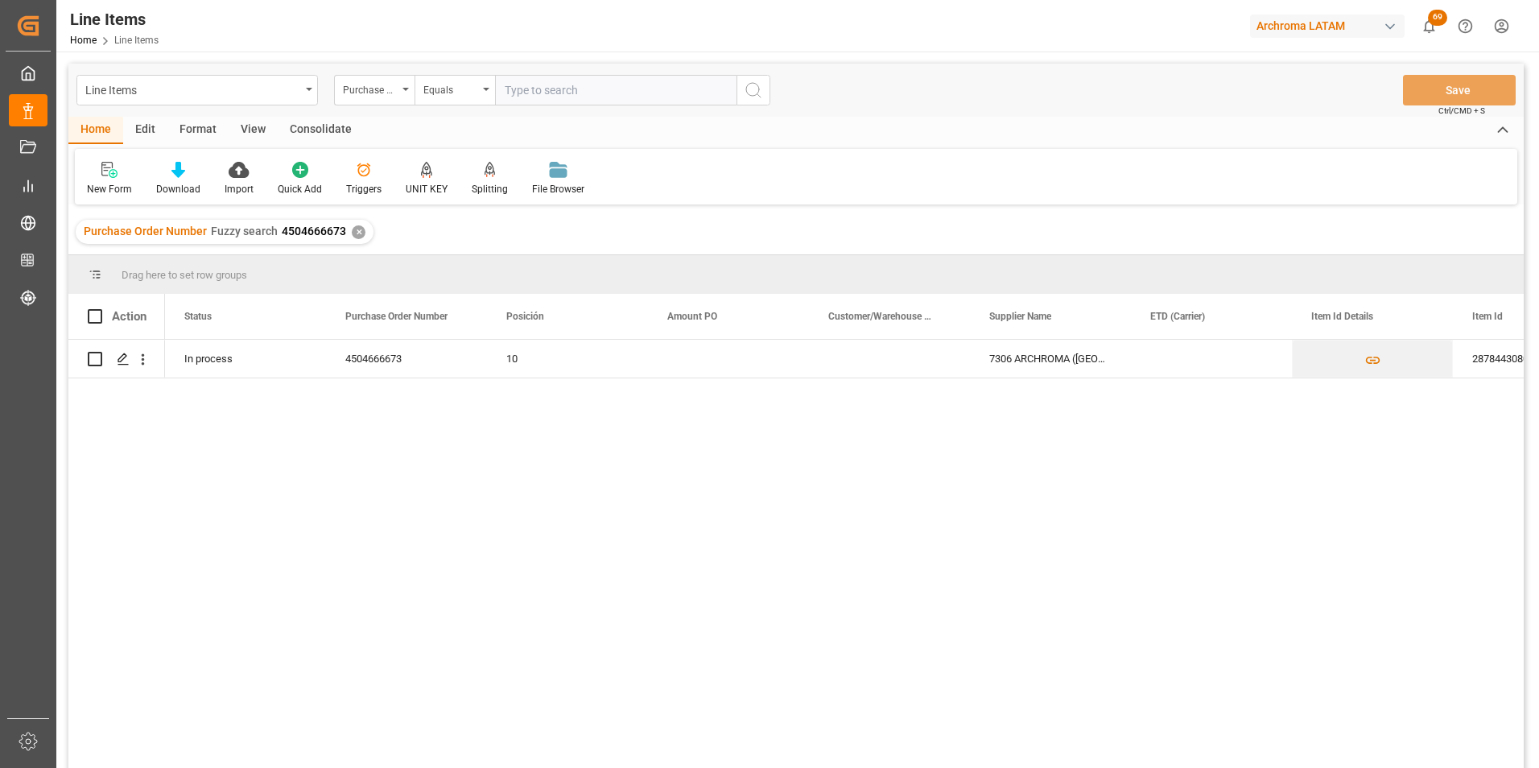
click at [350, 227] on div "Purchase Order Number Fuzzy search 4504666673 ✕" at bounding box center [225, 232] width 298 height 24
click at [352, 229] on div "✕" at bounding box center [359, 232] width 14 height 14
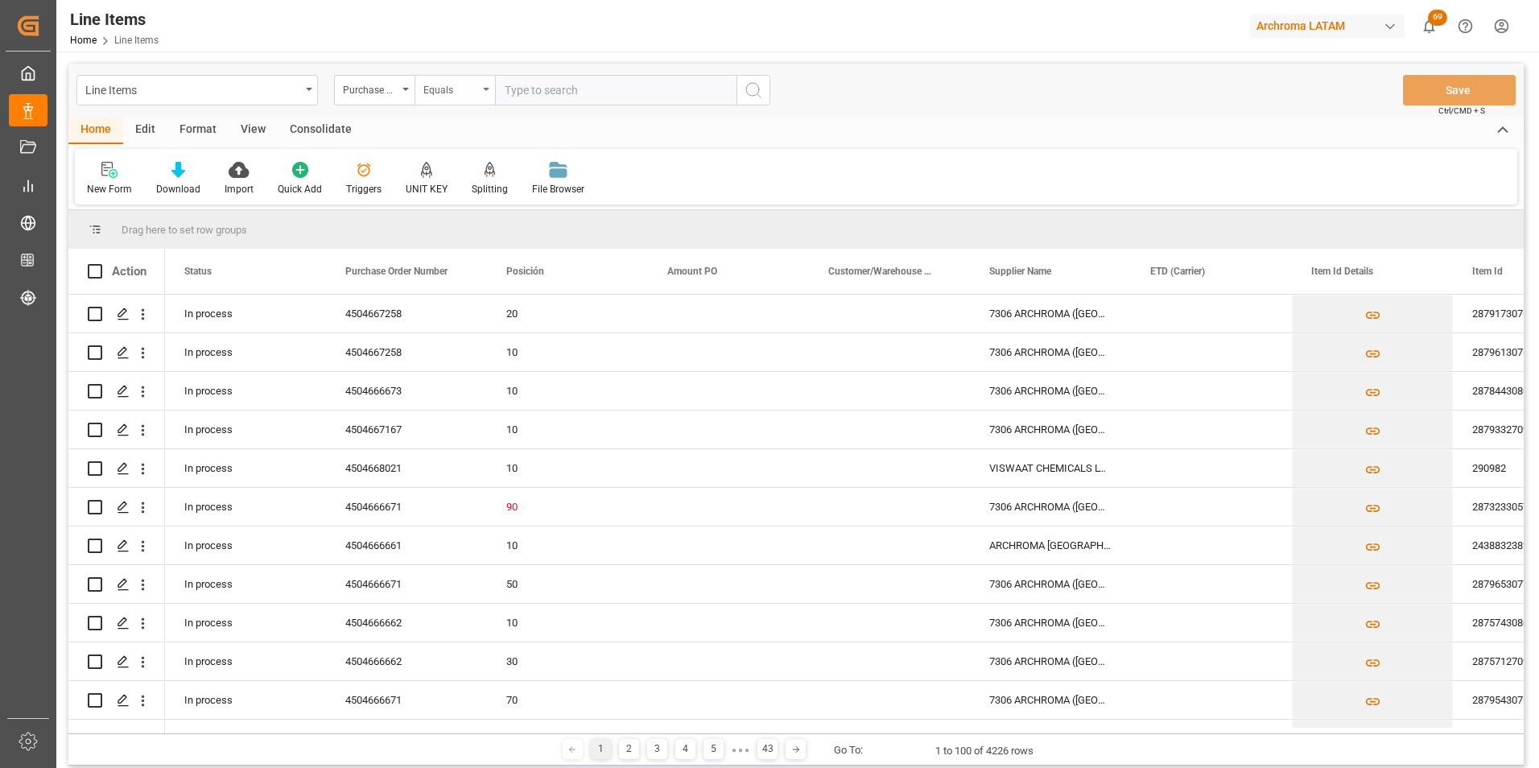
click at [476, 81] on div "Equals" at bounding box center [450, 88] width 55 height 19
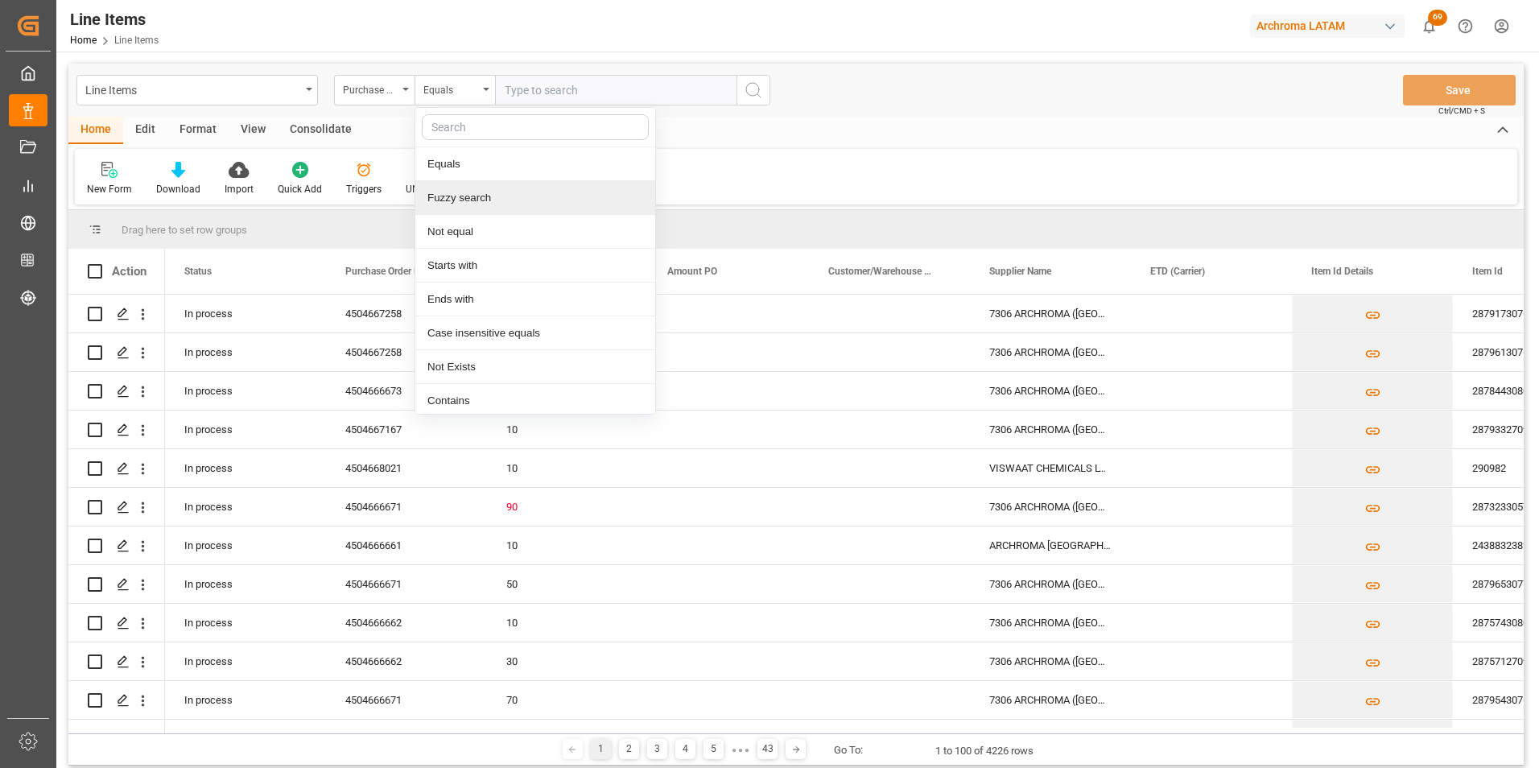
click at [487, 206] on div "Fuzzy search" at bounding box center [535, 198] width 240 height 34
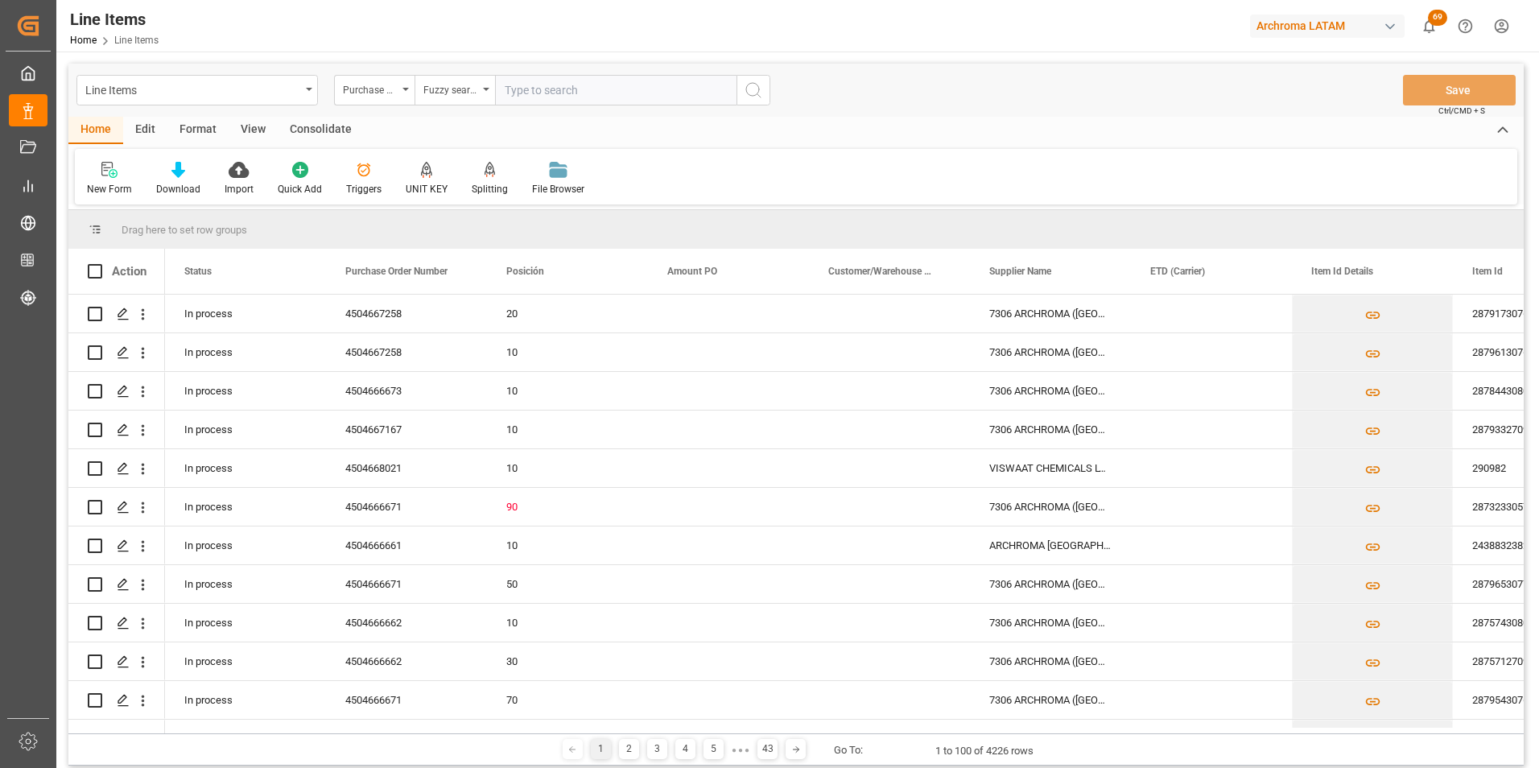
paste input "4504667167"
type input "4504667167"
click at [758, 97] on icon "search button" at bounding box center [753, 89] width 19 height 19
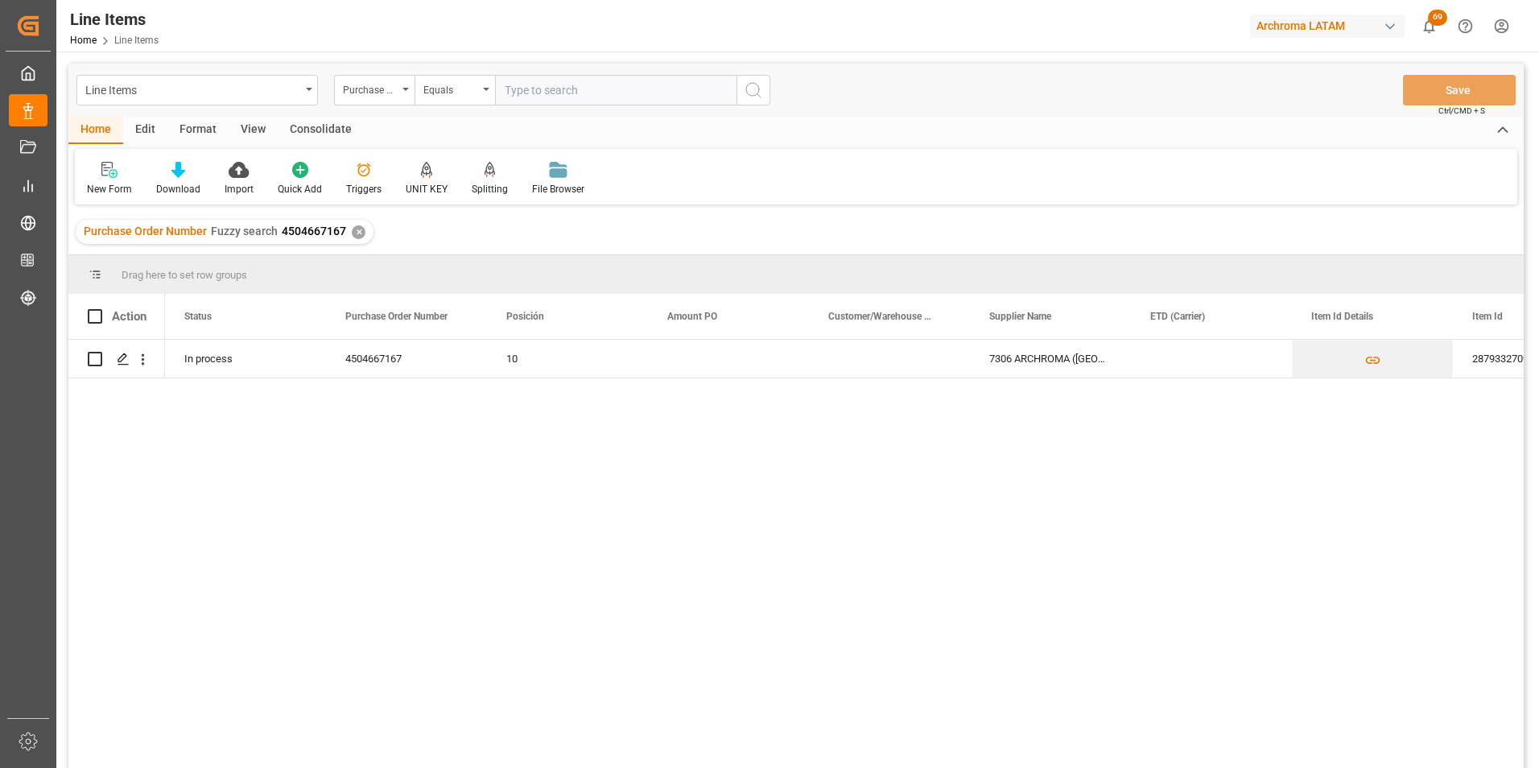
click at [355, 238] on div "✕" at bounding box center [359, 232] width 14 height 14
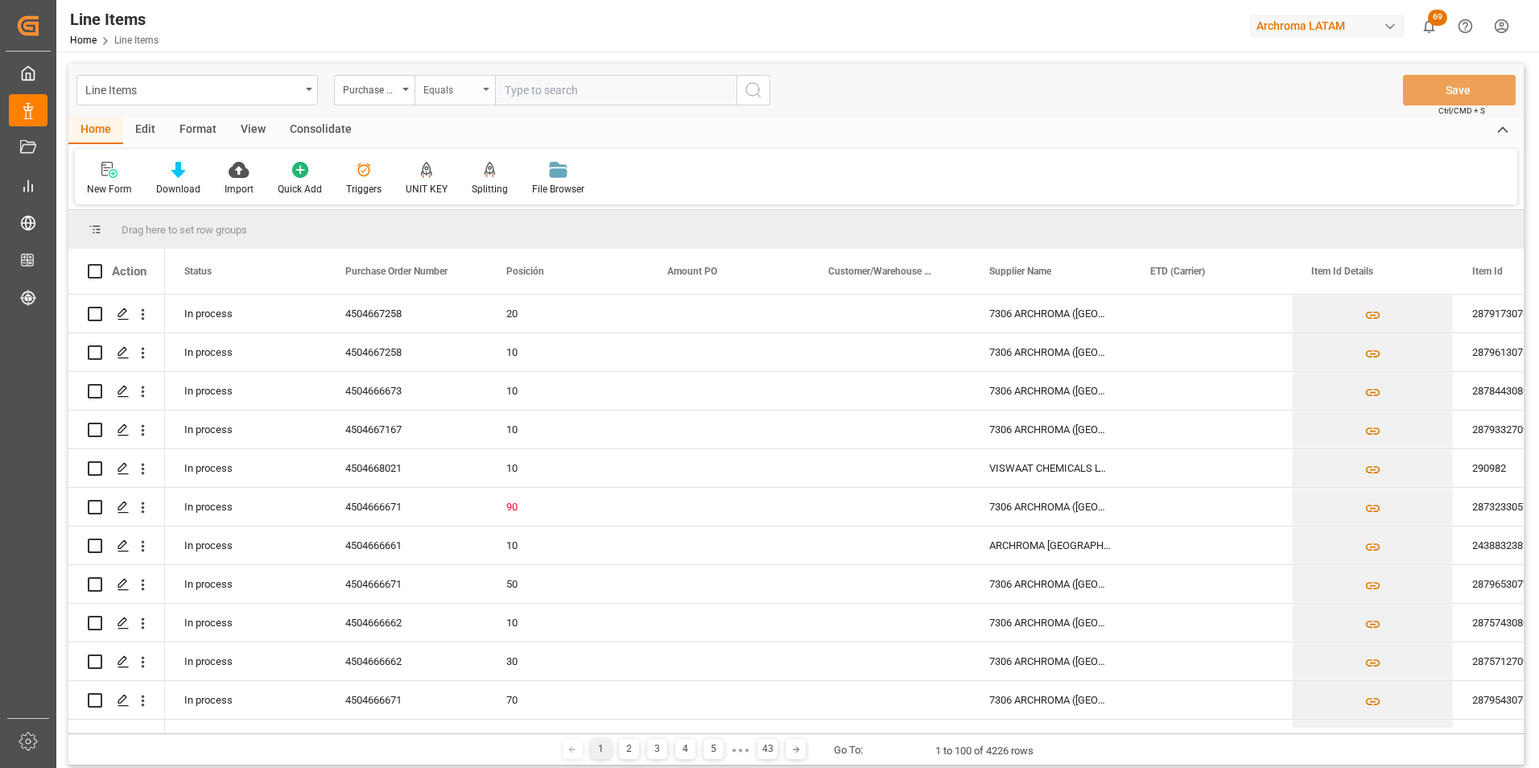
click at [479, 87] on div "Equals" at bounding box center [454, 90] width 80 height 31
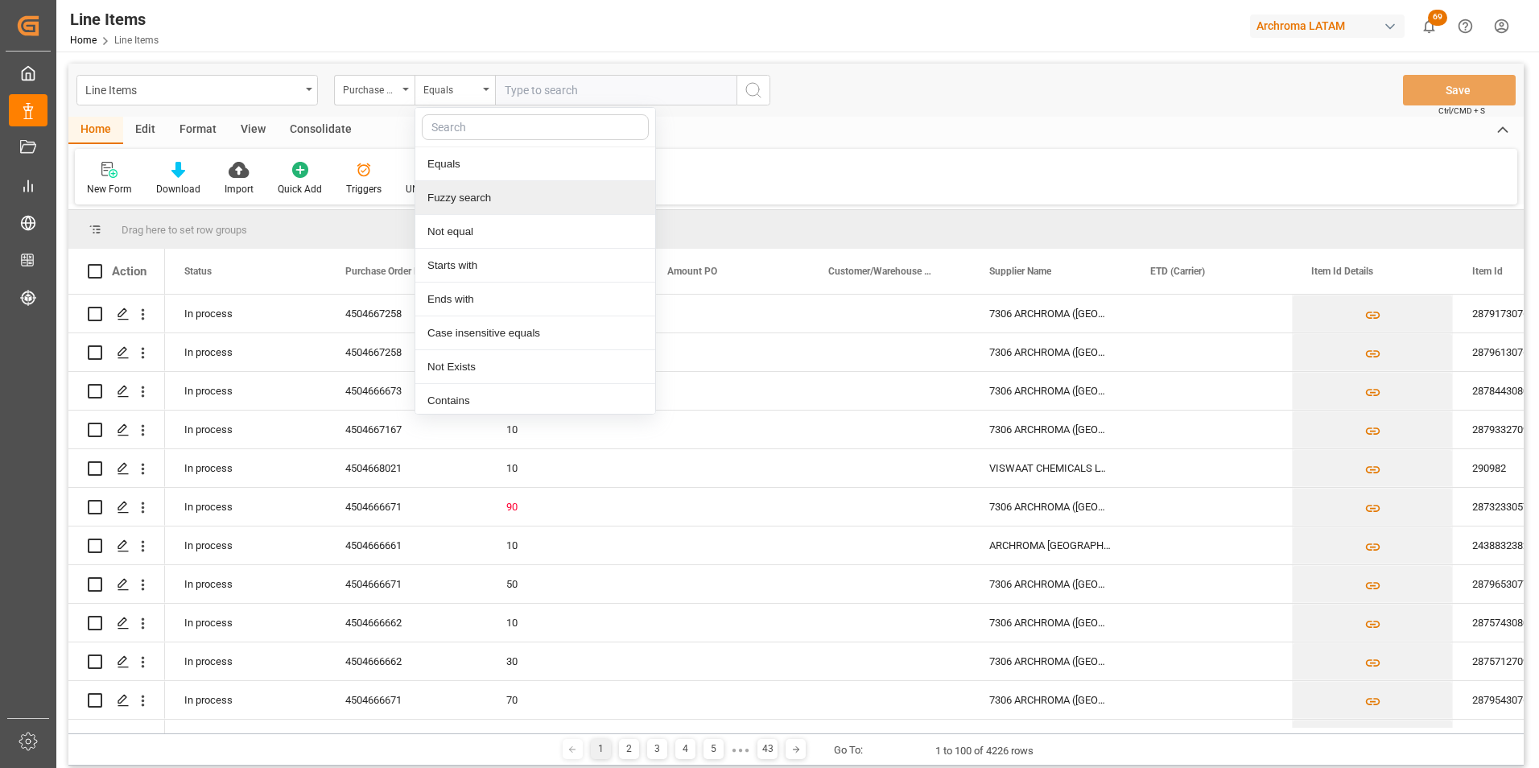
click at [493, 190] on div "Fuzzy search" at bounding box center [535, 198] width 240 height 34
paste input "4504667258"
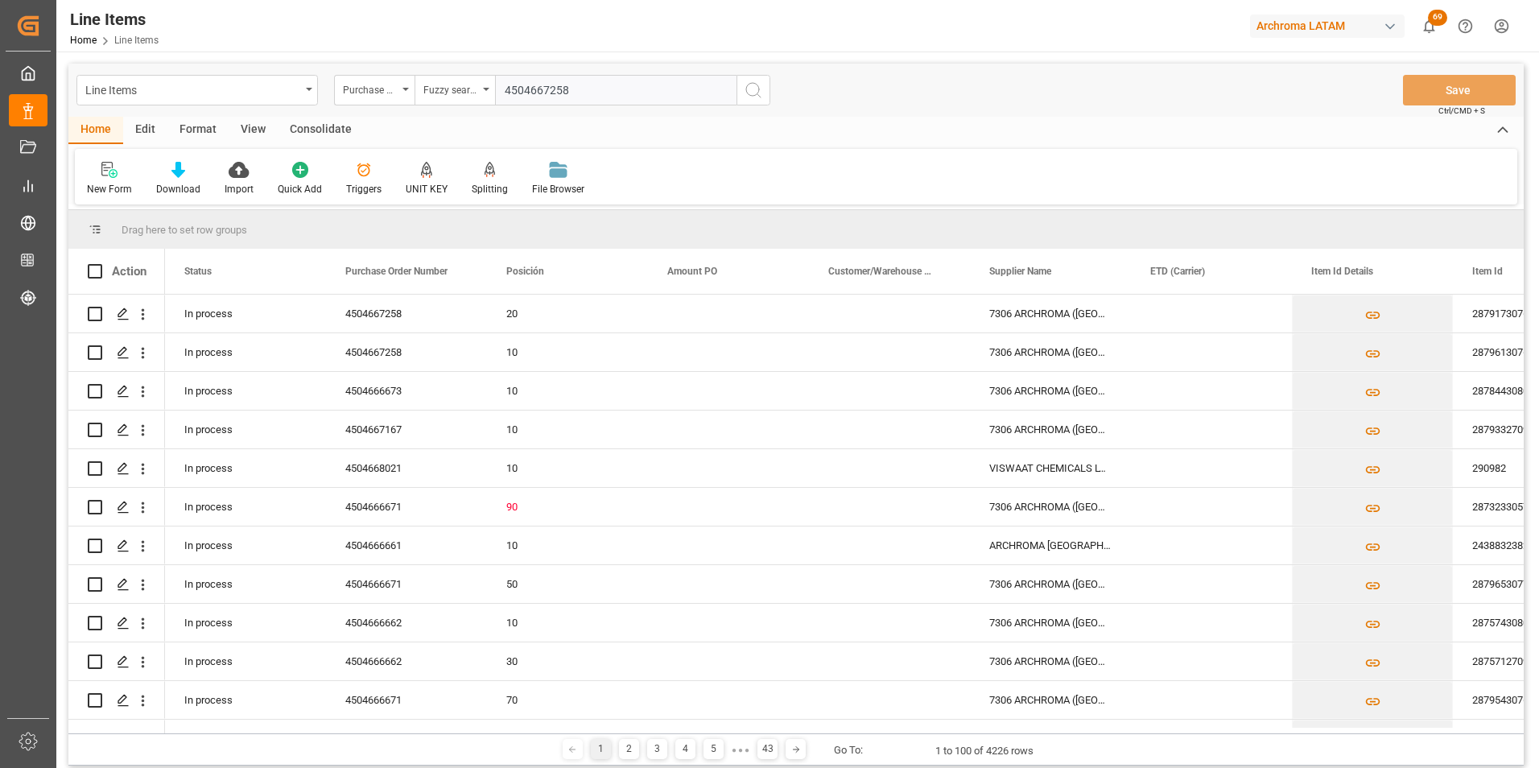
type input "4504667258"
click at [748, 98] on icon "search button" at bounding box center [753, 89] width 19 height 19
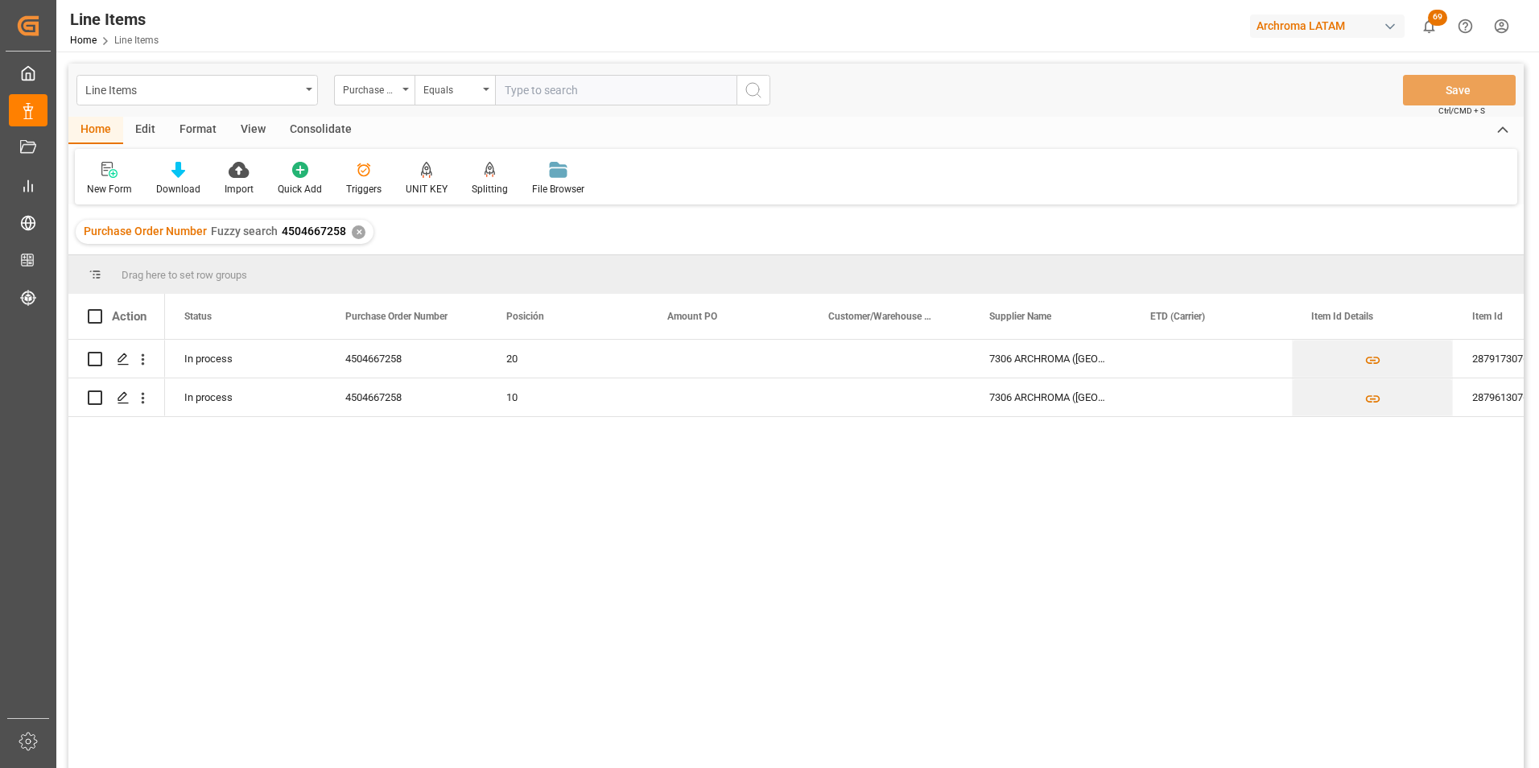
click at [538, 569] on div "In process 4504667258 20 7306 ARCHROMA (PANAMA) S. DE R.L 28791730768 NOVACRON …" at bounding box center [844, 559] width 1359 height 439
click at [353, 231] on div "✕" at bounding box center [359, 232] width 14 height 14
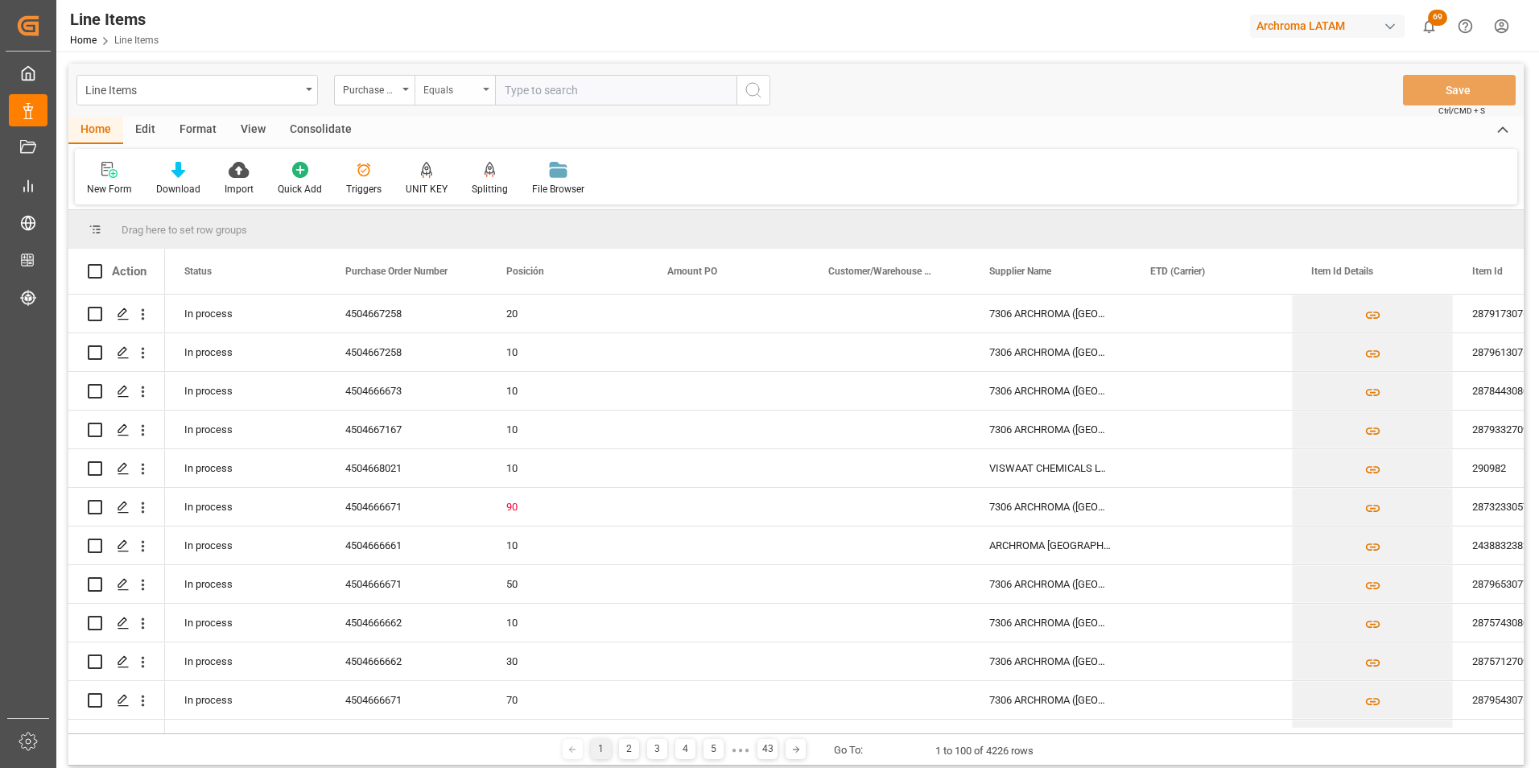
click at [471, 84] on div "Equals" at bounding box center [450, 88] width 55 height 19
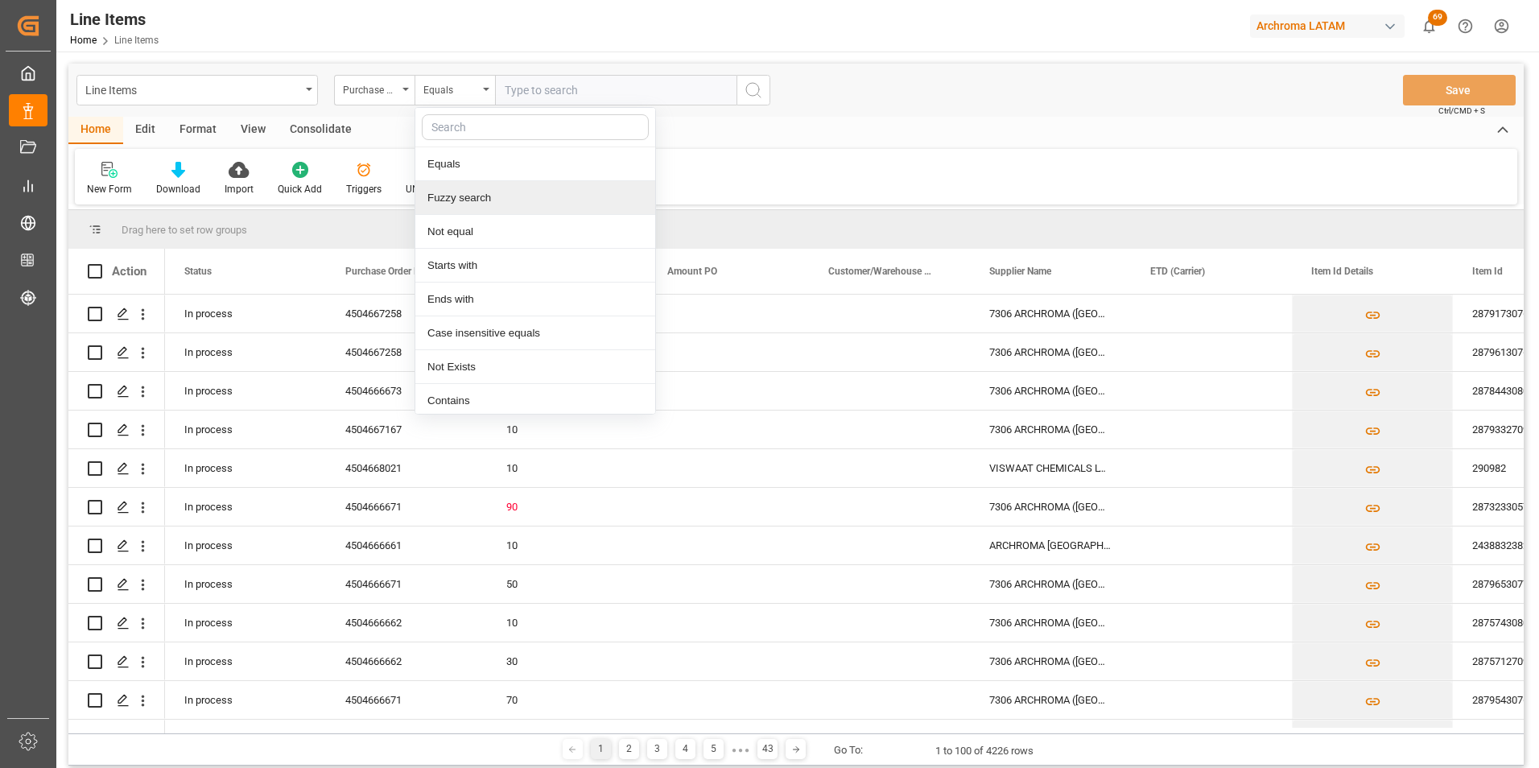
click at [509, 193] on div "Fuzzy search" at bounding box center [535, 198] width 240 height 34
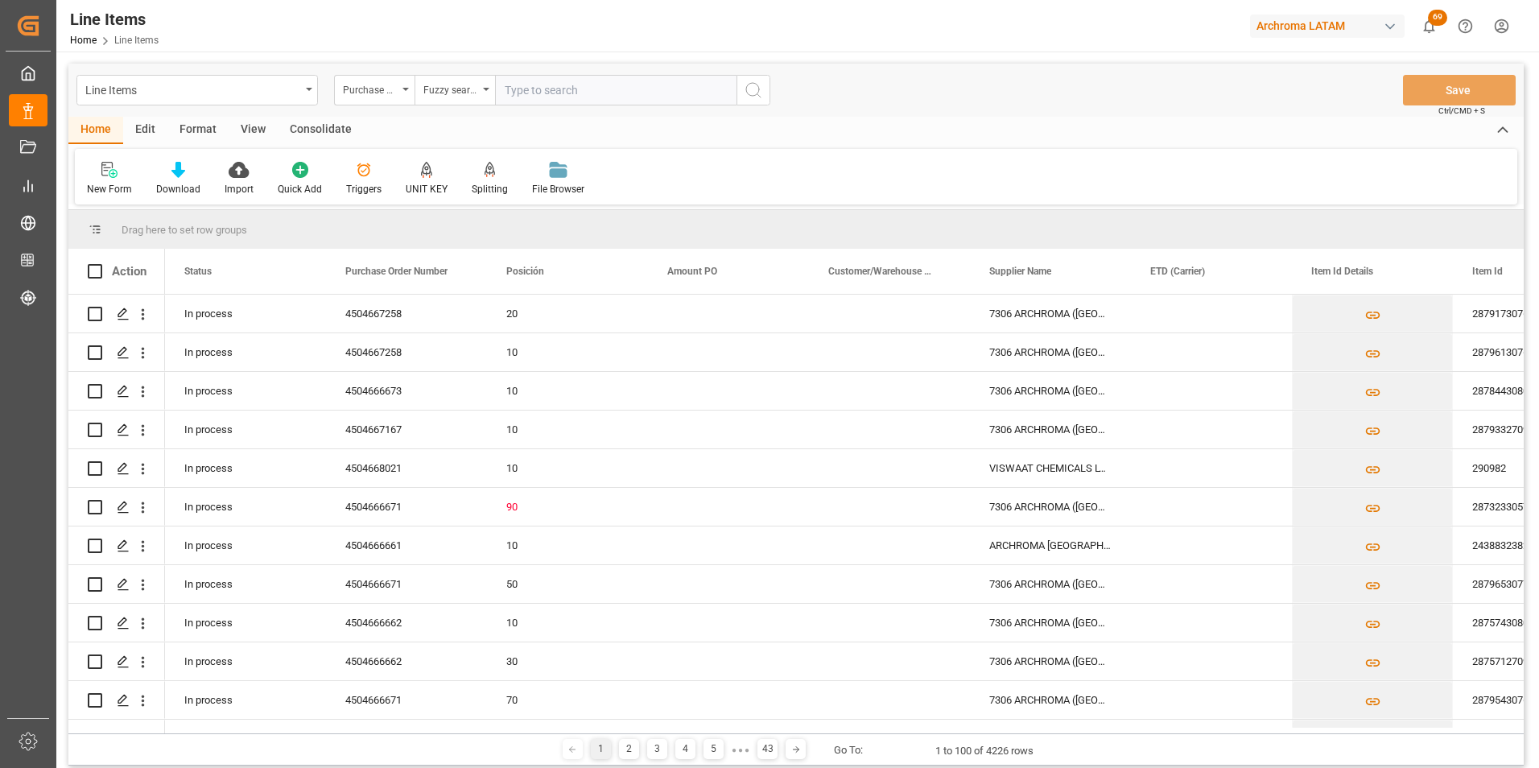
click at [531, 89] on input "text" at bounding box center [615, 90] width 241 height 31
paste input "4504668021"
type input "4504668021"
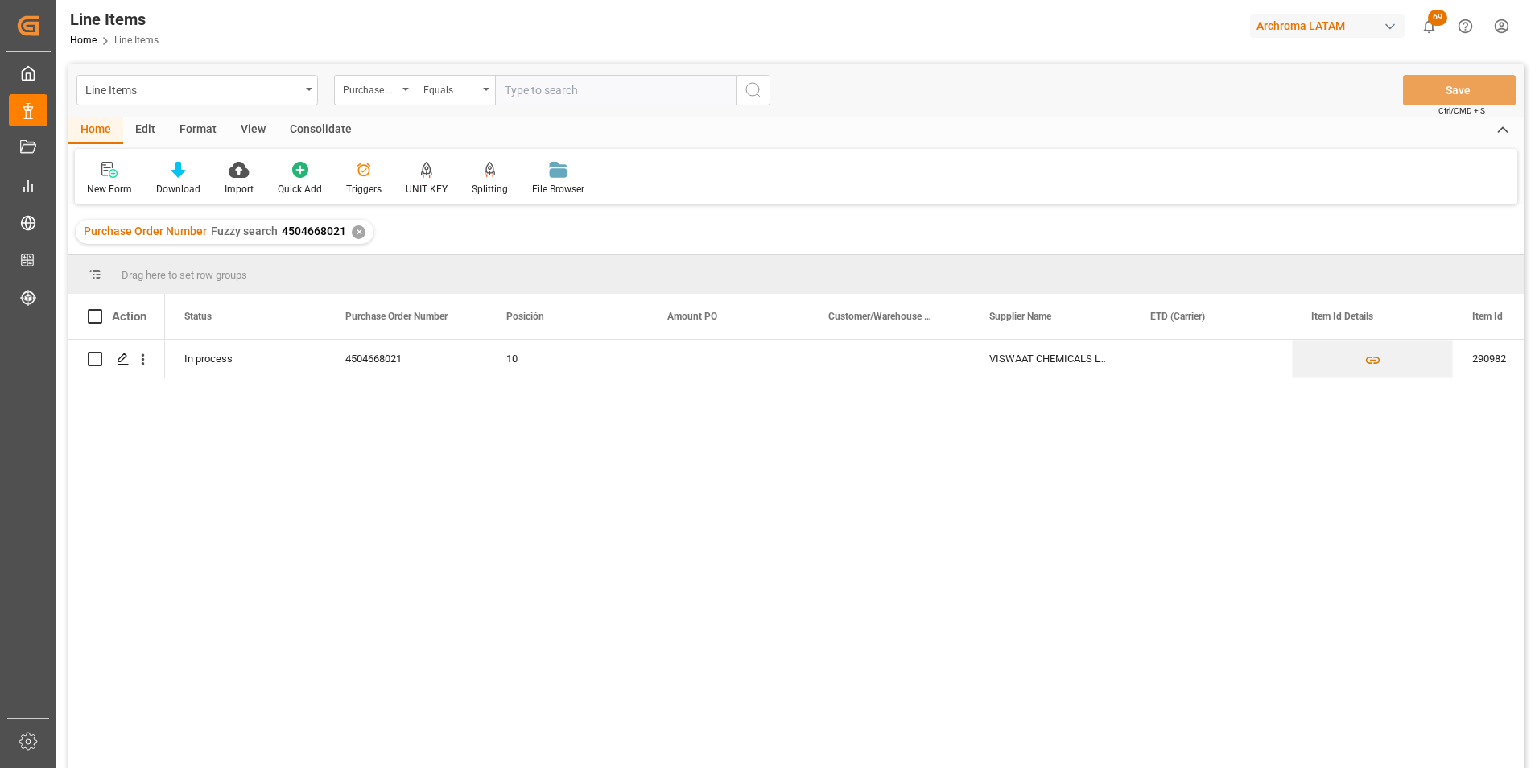
click at [538, 443] on div "In process 4504668021 10 VISWAAT CHEMICALS LTD 290982 CASTOR OIL ETHOXYLATE (VI…" at bounding box center [844, 559] width 1359 height 439
click at [357, 229] on div "✕" at bounding box center [359, 232] width 14 height 14
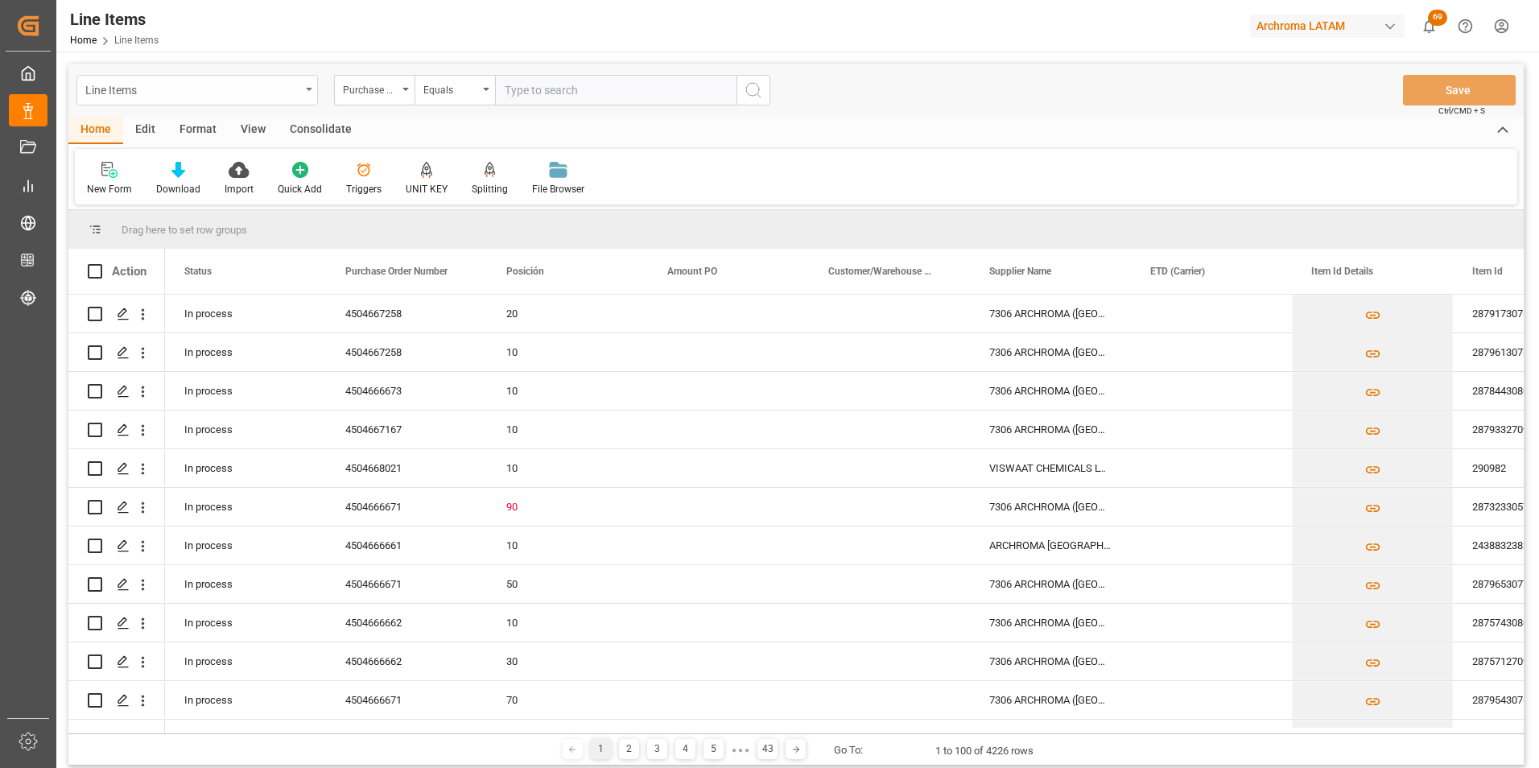
click at [289, 102] on div "Line Items" at bounding box center [196, 90] width 241 height 31
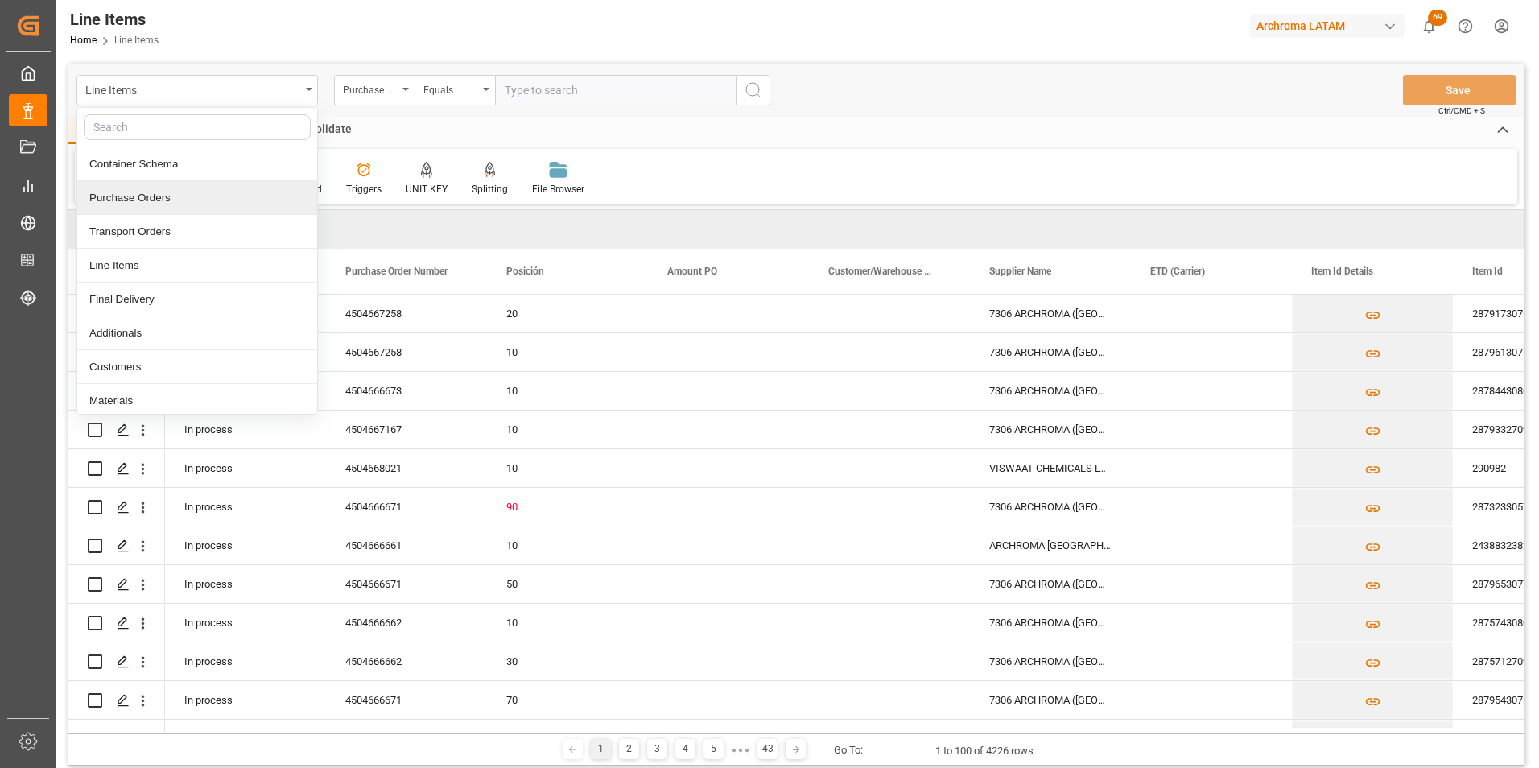
click at [221, 192] on div "Purchase Orders" at bounding box center [197, 198] width 240 height 34
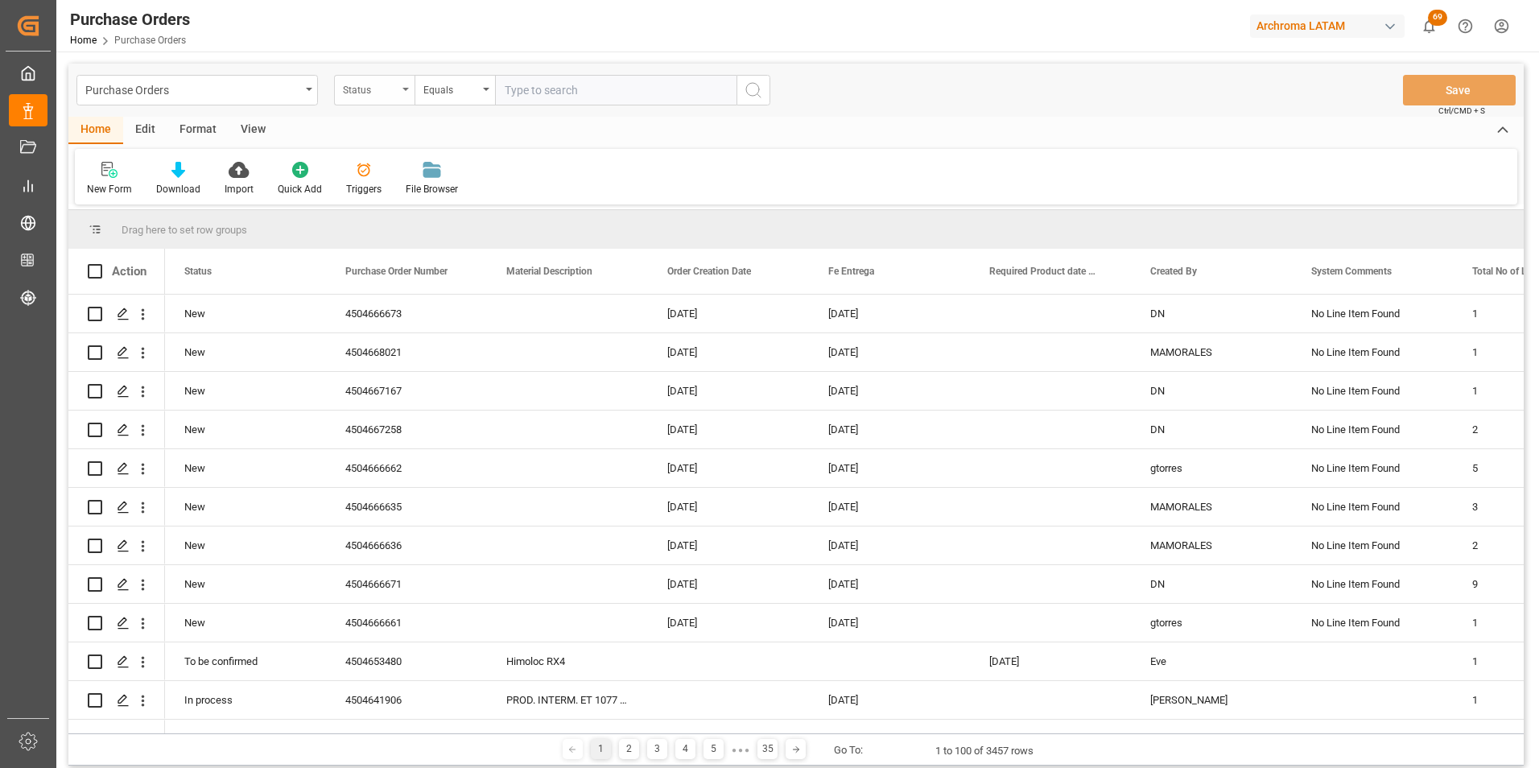
click at [404, 80] on div "Status" at bounding box center [374, 90] width 80 height 31
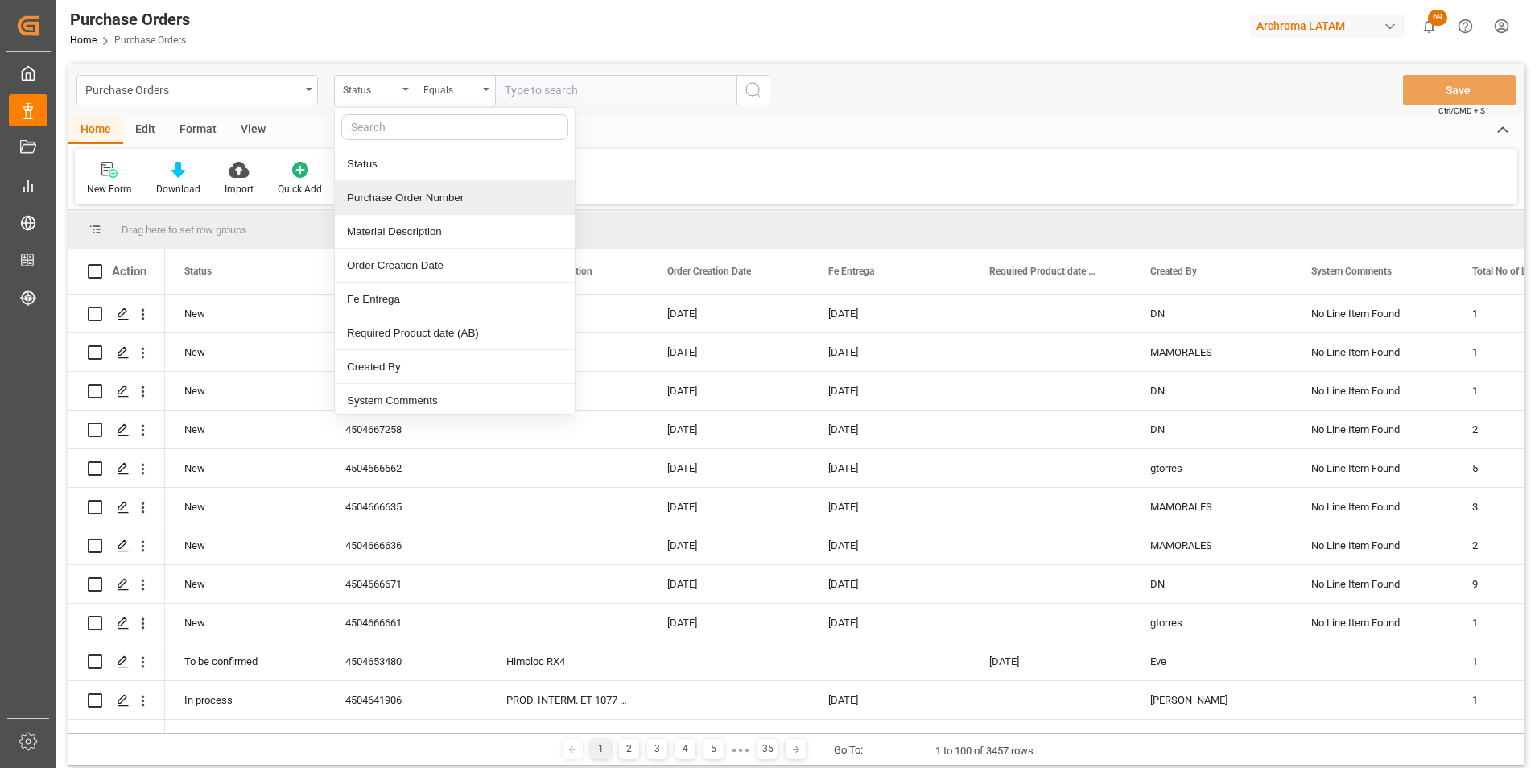
click at [422, 192] on div "Purchase Order Number" at bounding box center [455, 198] width 240 height 34
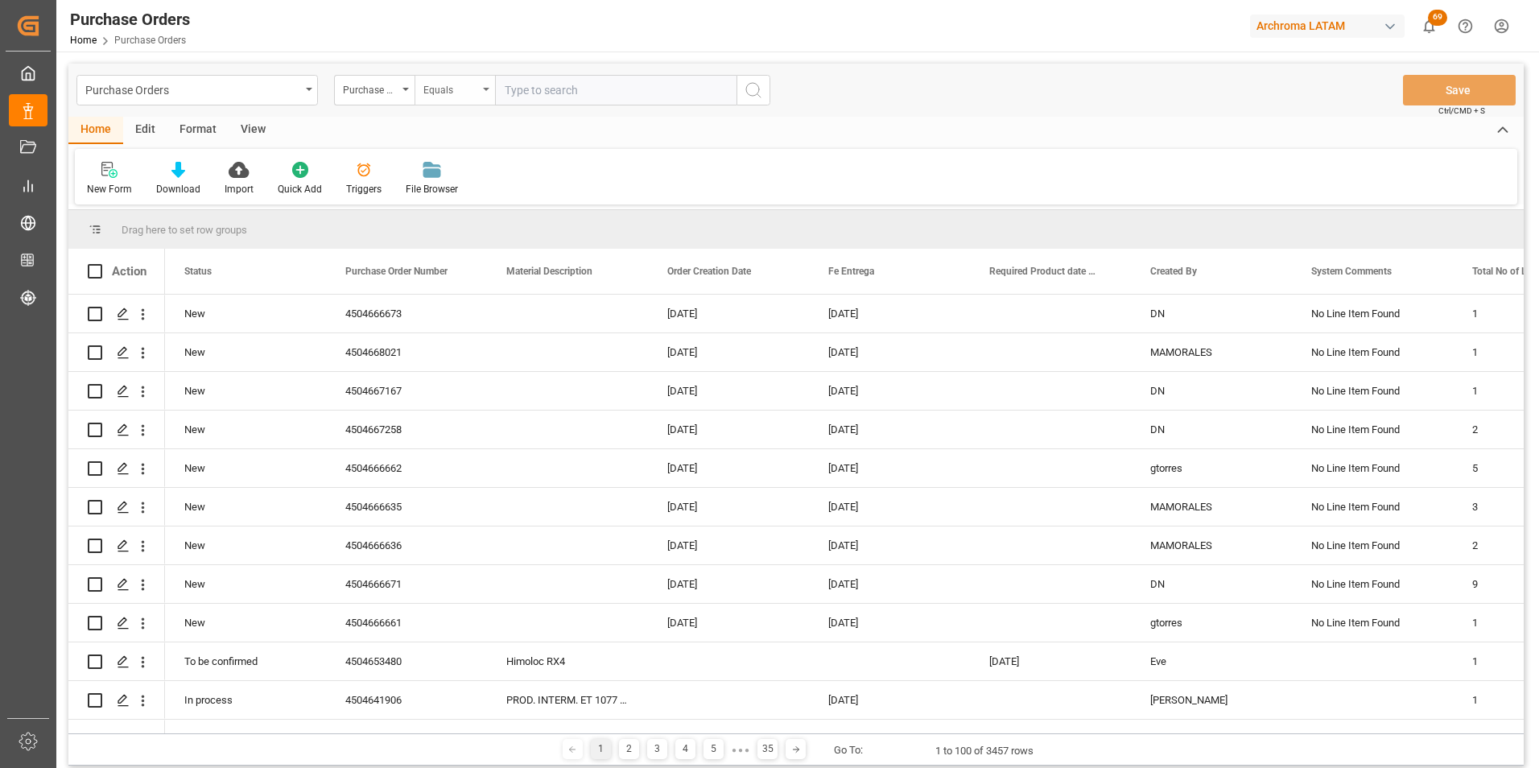
click at [474, 100] on div "Equals" at bounding box center [454, 90] width 80 height 31
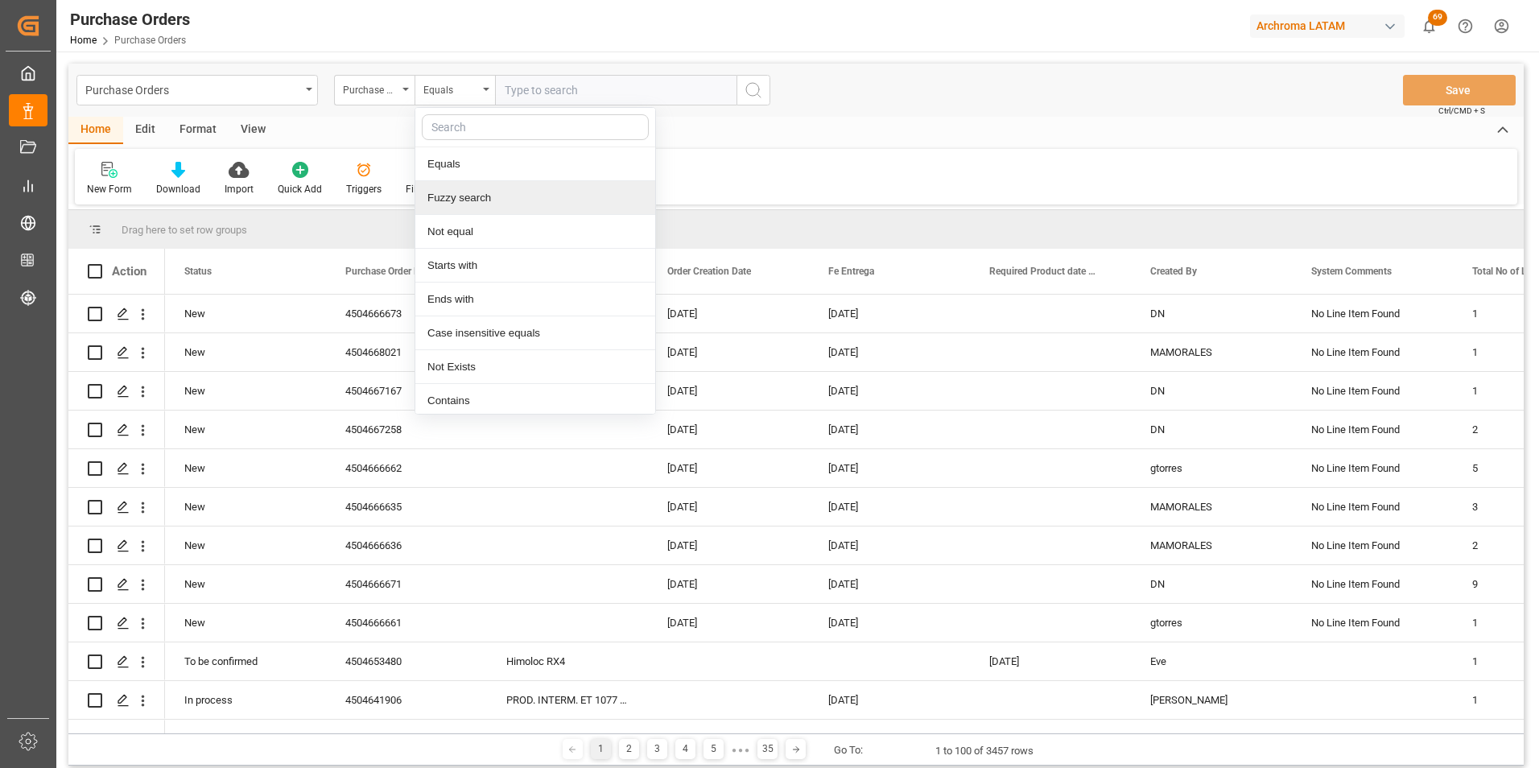
click at [491, 189] on div "Fuzzy search" at bounding box center [535, 198] width 240 height 34
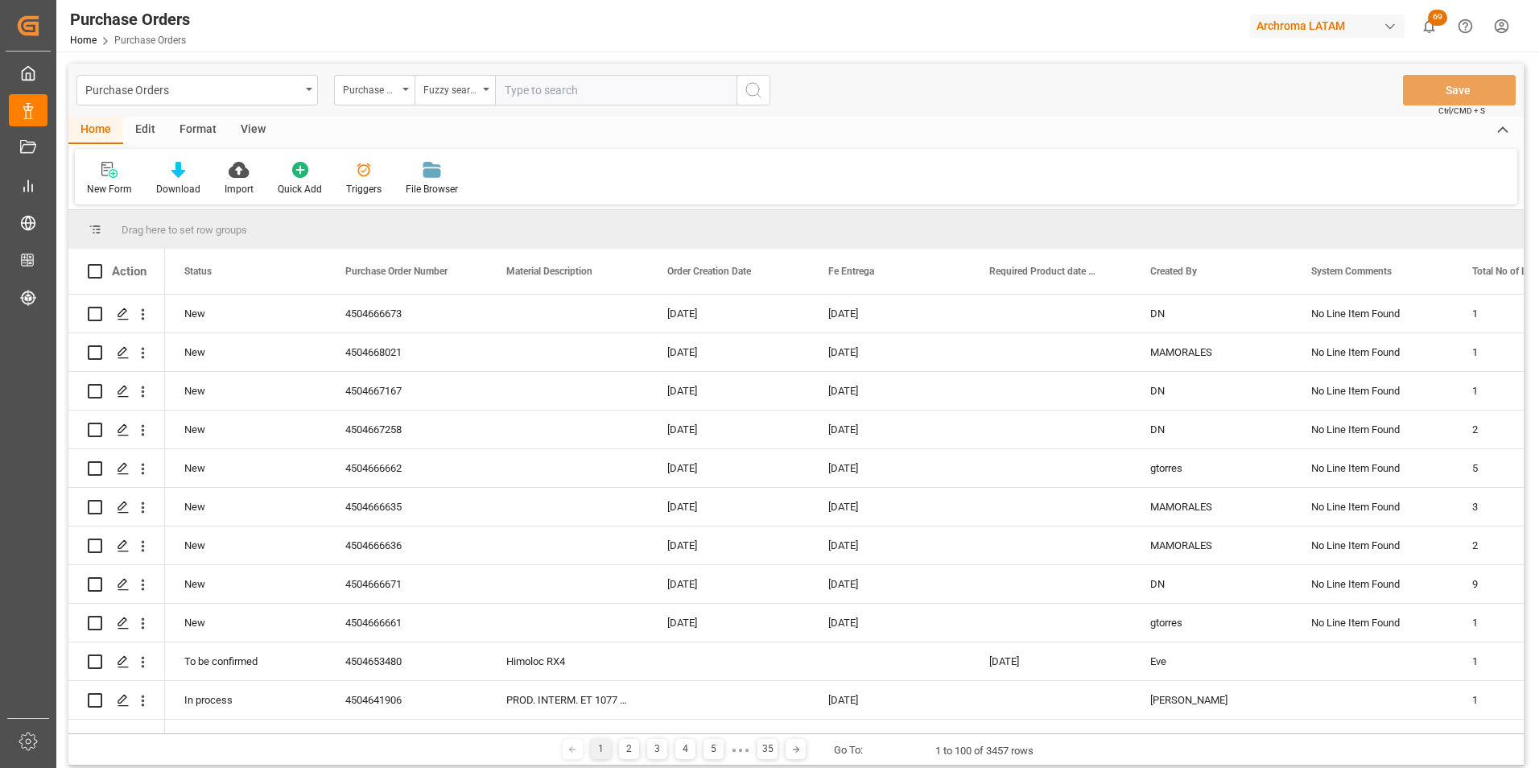
click at [573, 80] on input "text" at bounding box center [615, 90] width 241 height 31
paste input "4504666635"
type input "4504666635"
click at [752, 91] on icon "search button" at bounding box center [753, 89] width 19 height 19
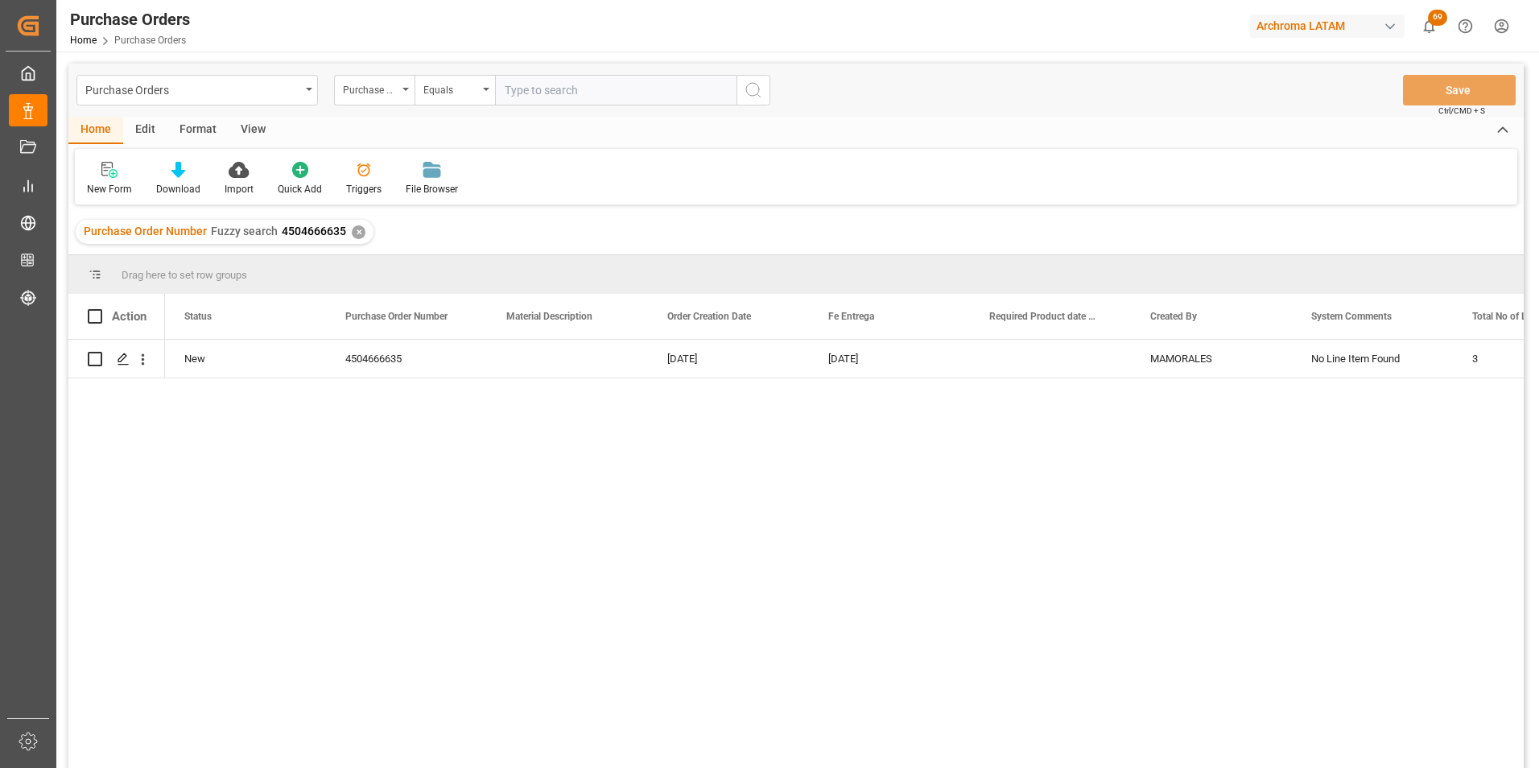
click at [361, 229] on div "✕" at bounding box center [359, 232] width 14 height 14
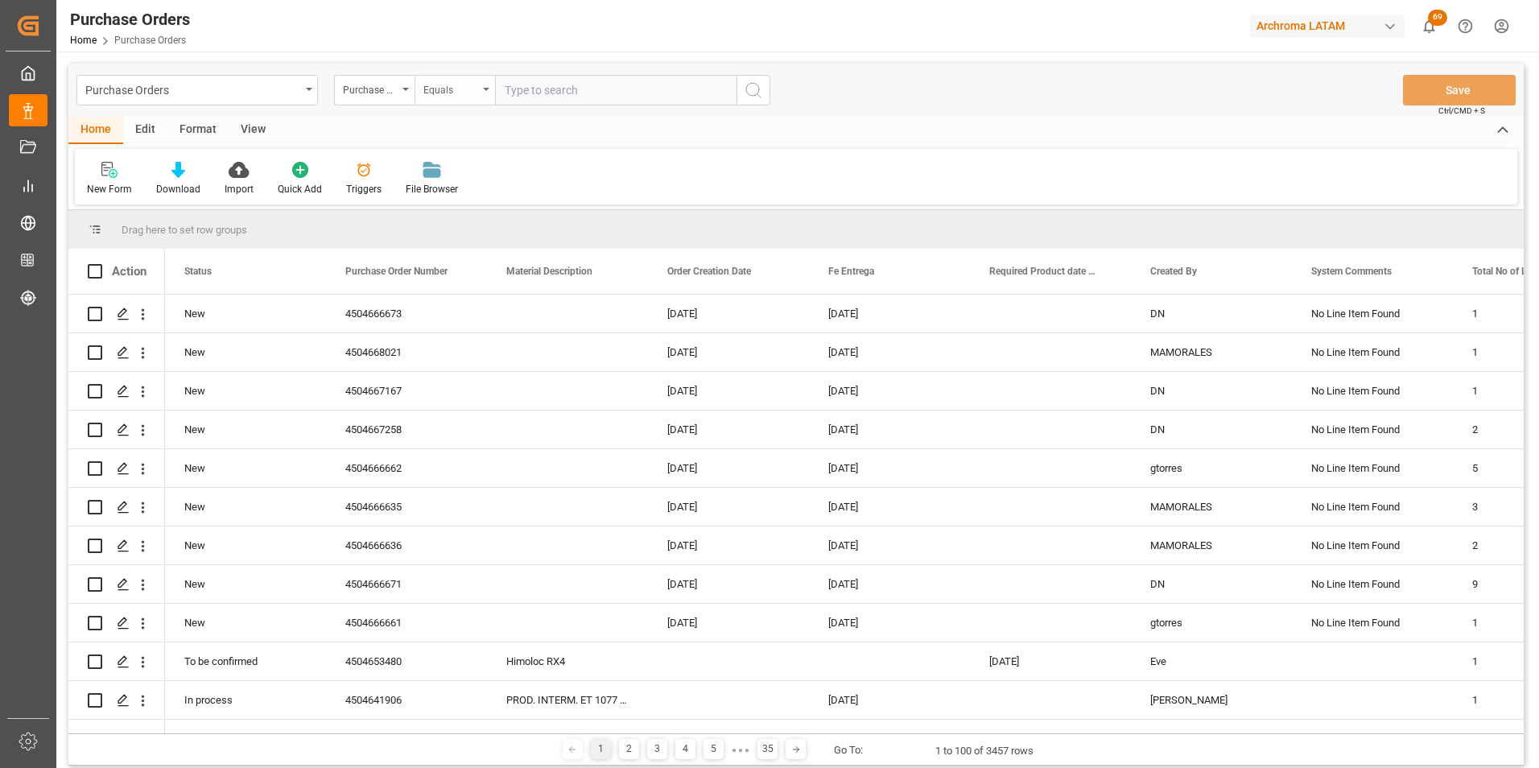
click at [487, 93] on div "Equals" at bounding box center [454, 90] width 80 height 31
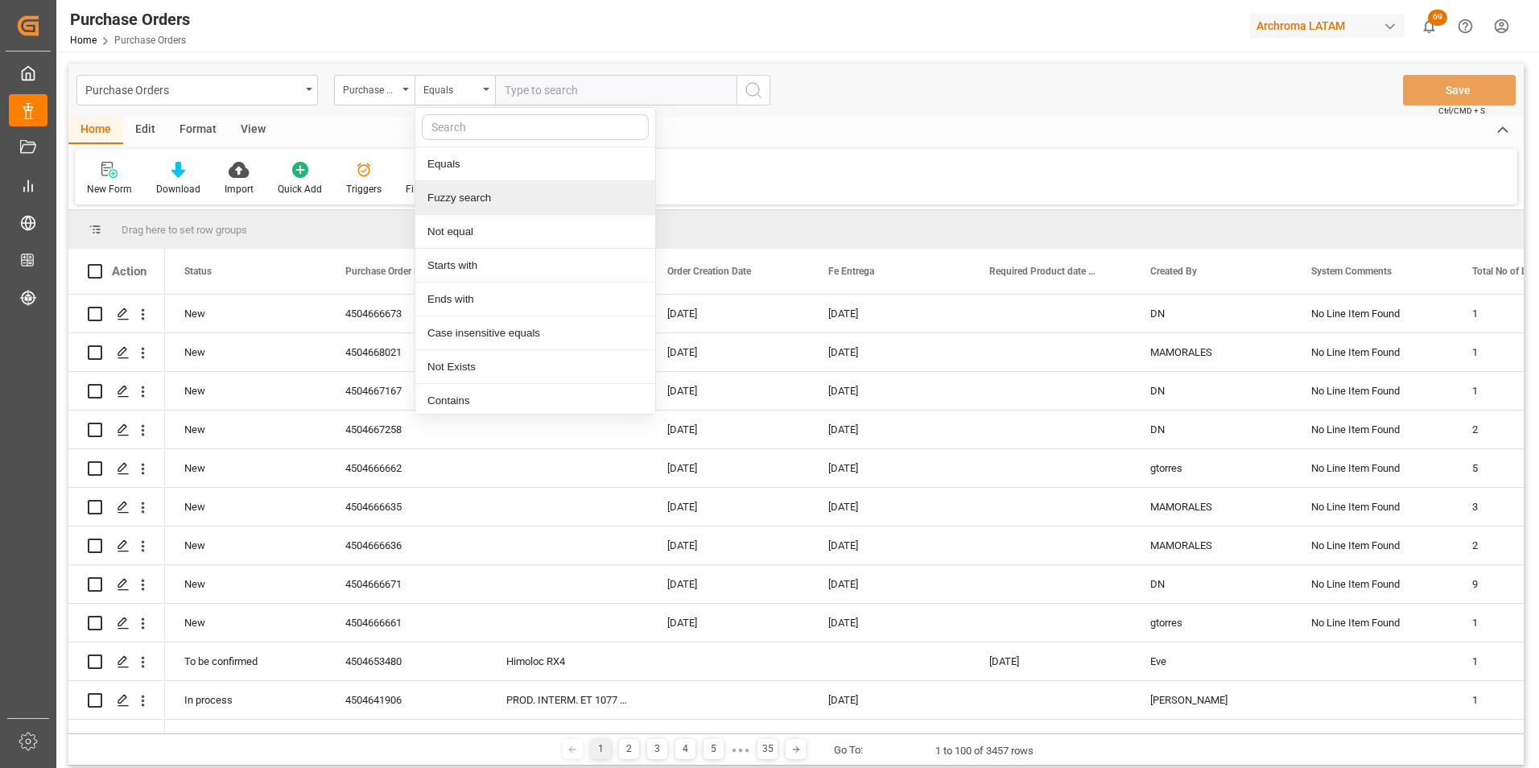
click at [480, 192] on div "Fuzzy search" at bounding box center [535, 198] width 240 height 34
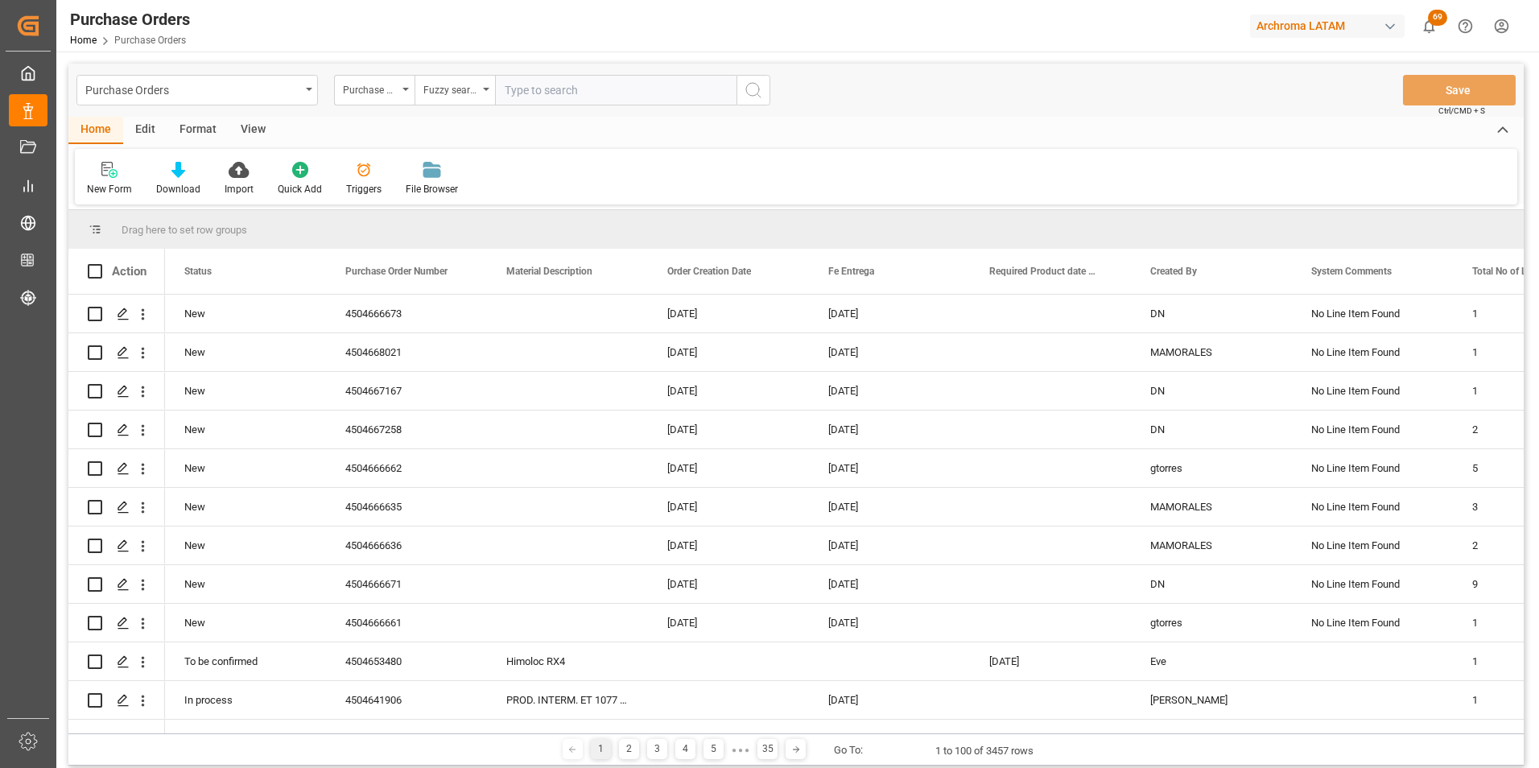
paste input "4504666636"
type input "4504666636"
click at [746, 89] on icon "search button" at bounding box center [753, 89] width 19 height 19
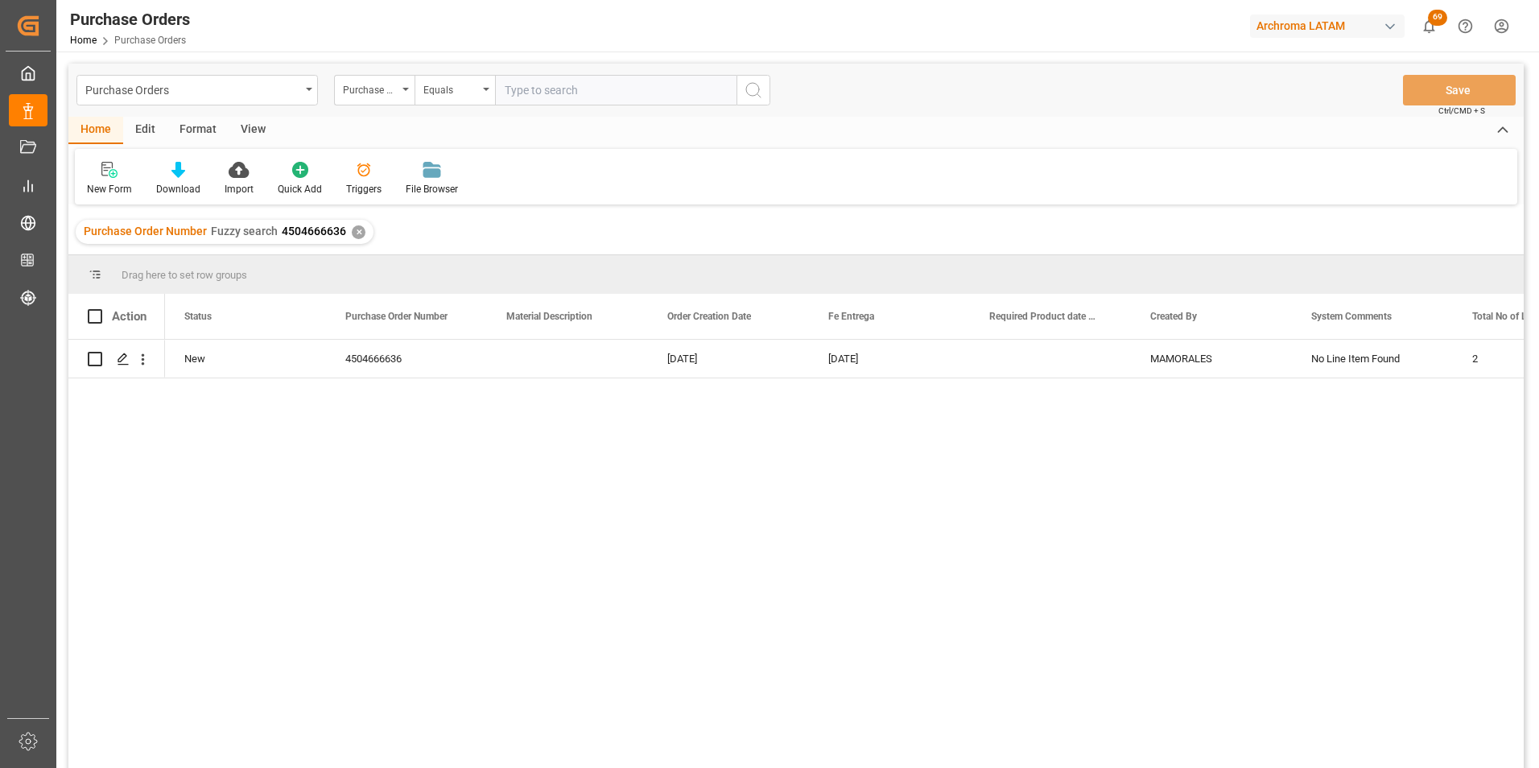
click at [357, 229] on div "✕" at bounding box center [359, 232] width 14 height 14
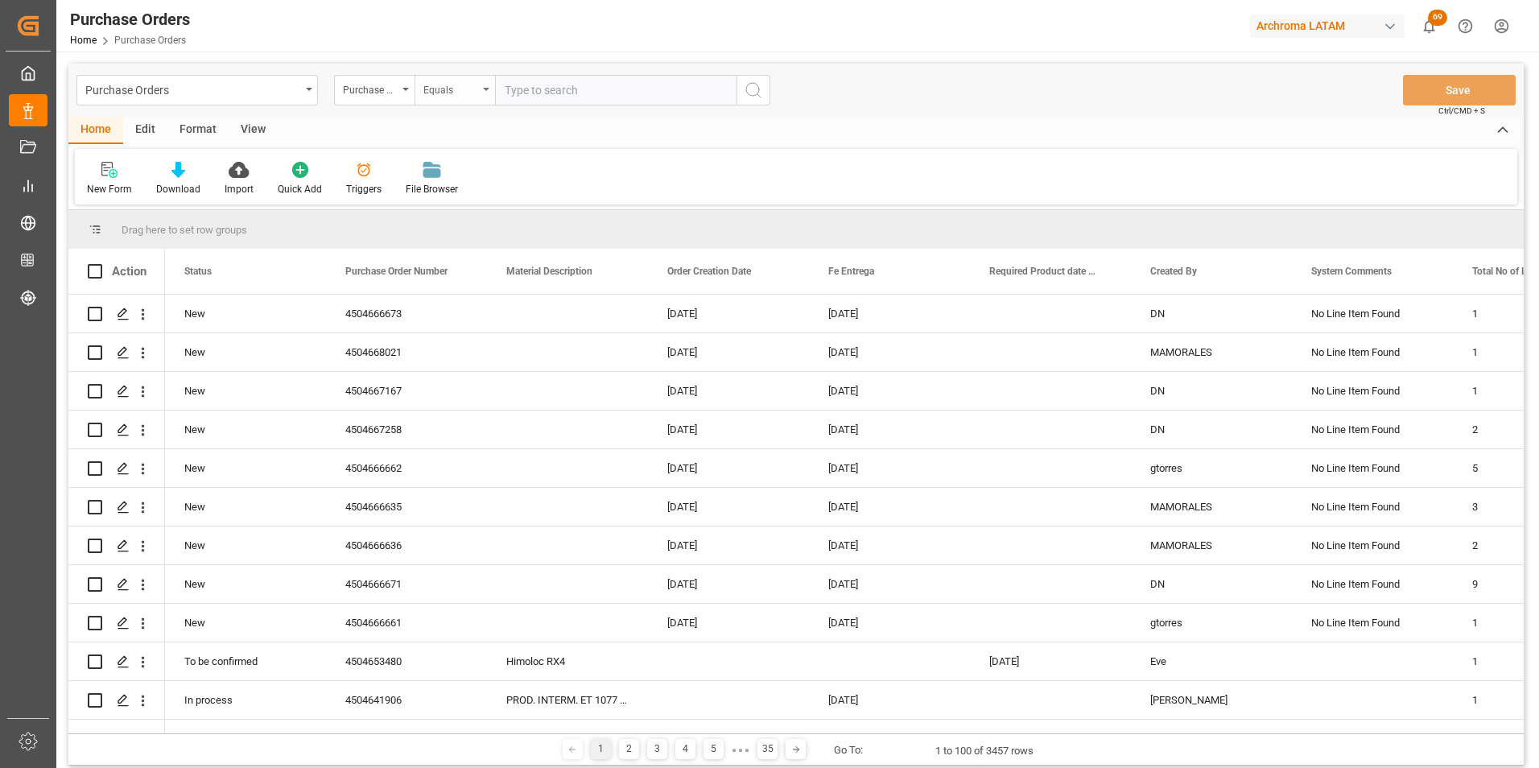
click at [464, 85] on div "Equals" at bounding box center [450, 88] width 55 height 19
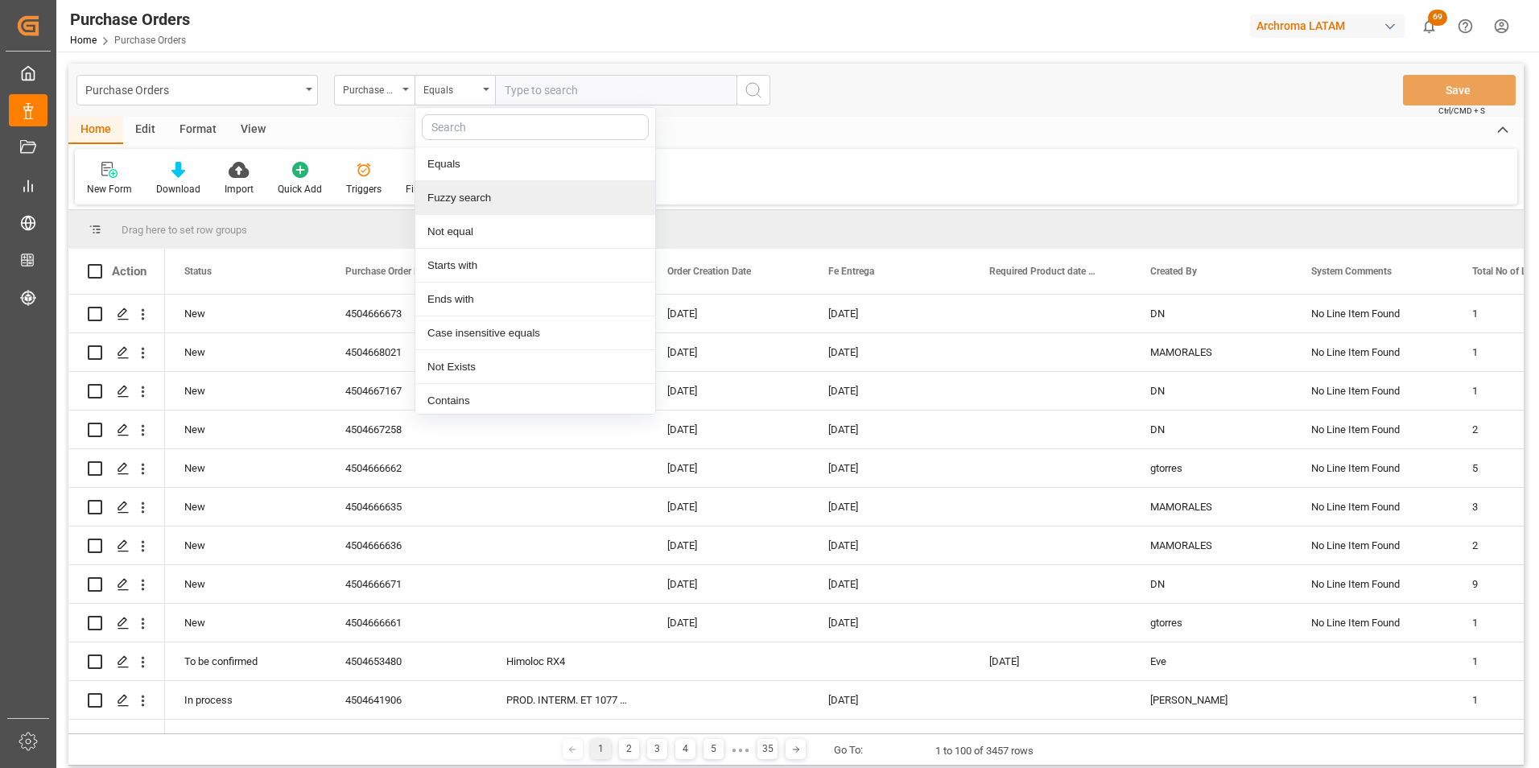
click at [528, 197] on div "Fuzzy search" at bounding box center [535, 198] width 240 height 34
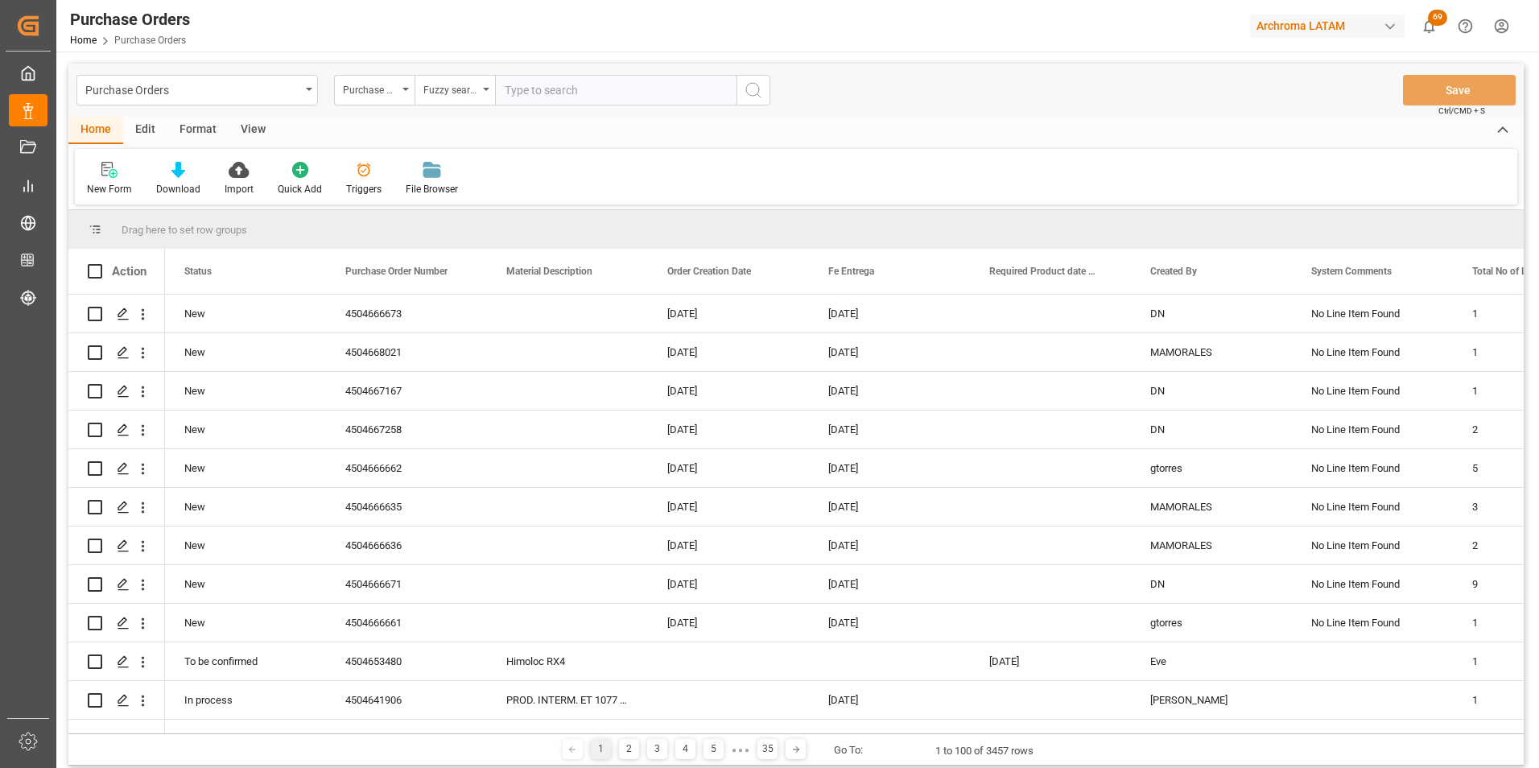
paste input "4504666661"
type input "4504666661"
click at [767, 85] on button "search button" at bounding box center [753, 90] width 34 height 31
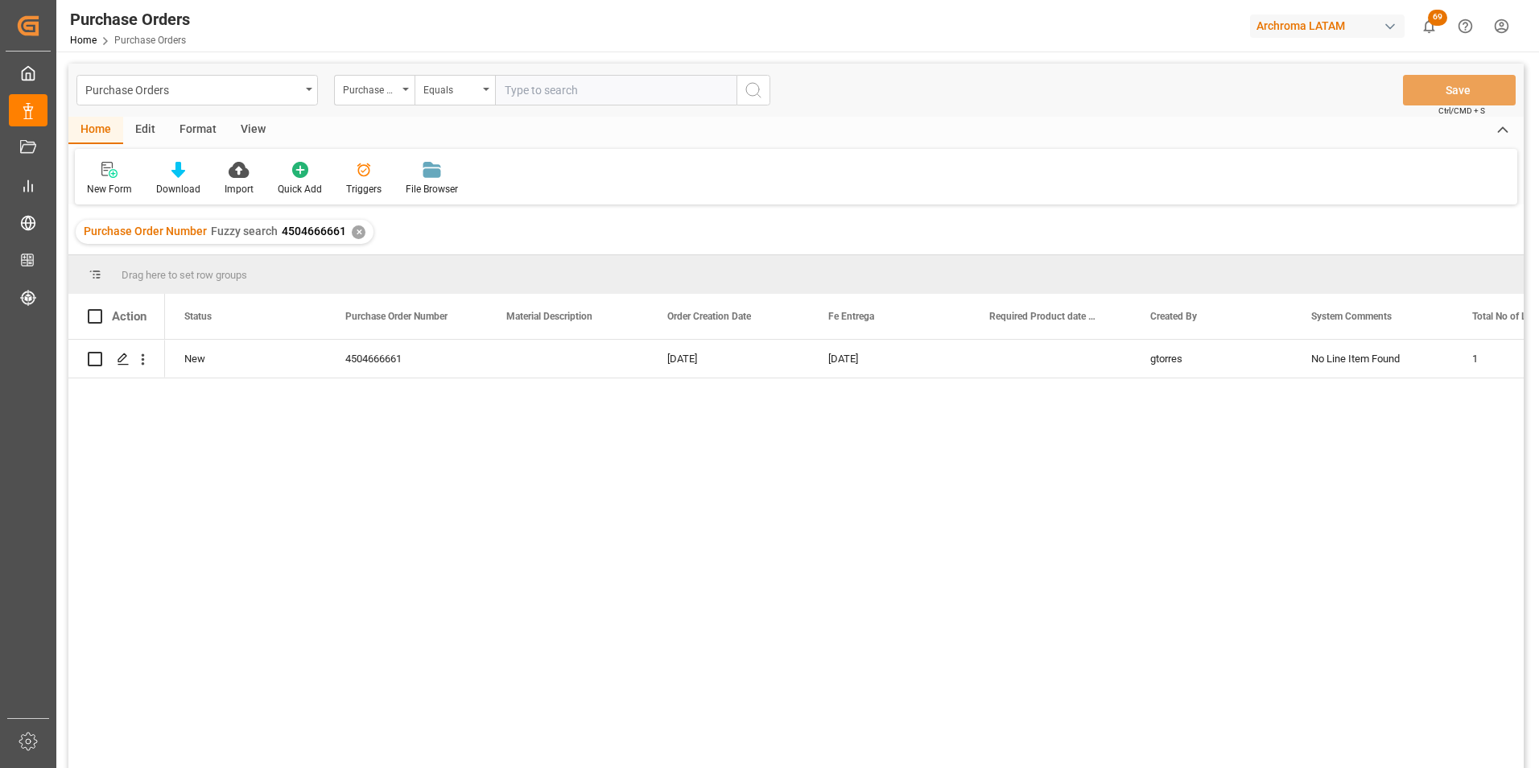
click at [352, 232] on div "✕" at bounding box center [359, 232] width 14 height 14
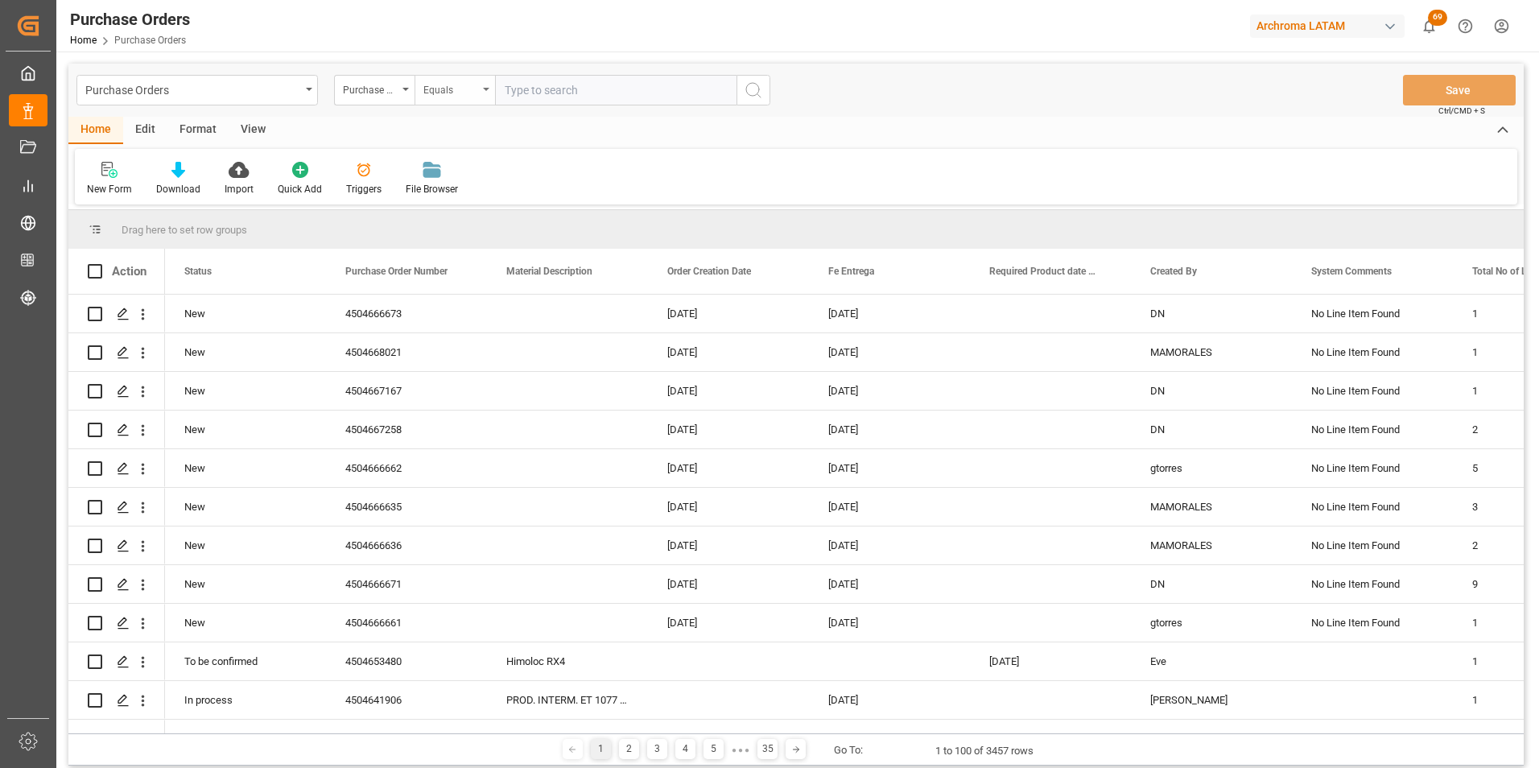
click at [466, 86] on div "Equals" at bounding box center [450, 88] width 55 height 19
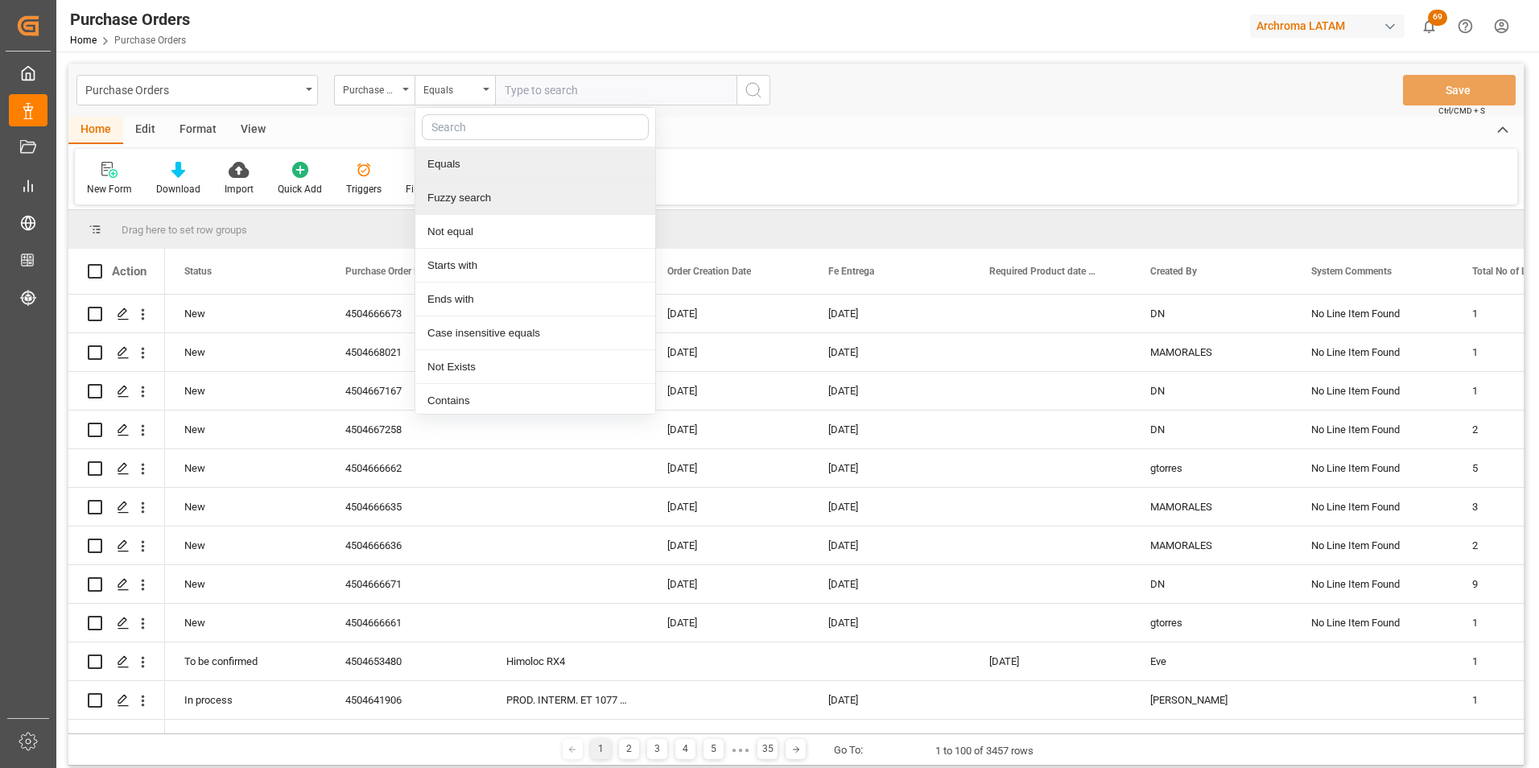
click at [522, 195] on div "Fuzzy search" at bounding box center [535, 198] width 240 height 34
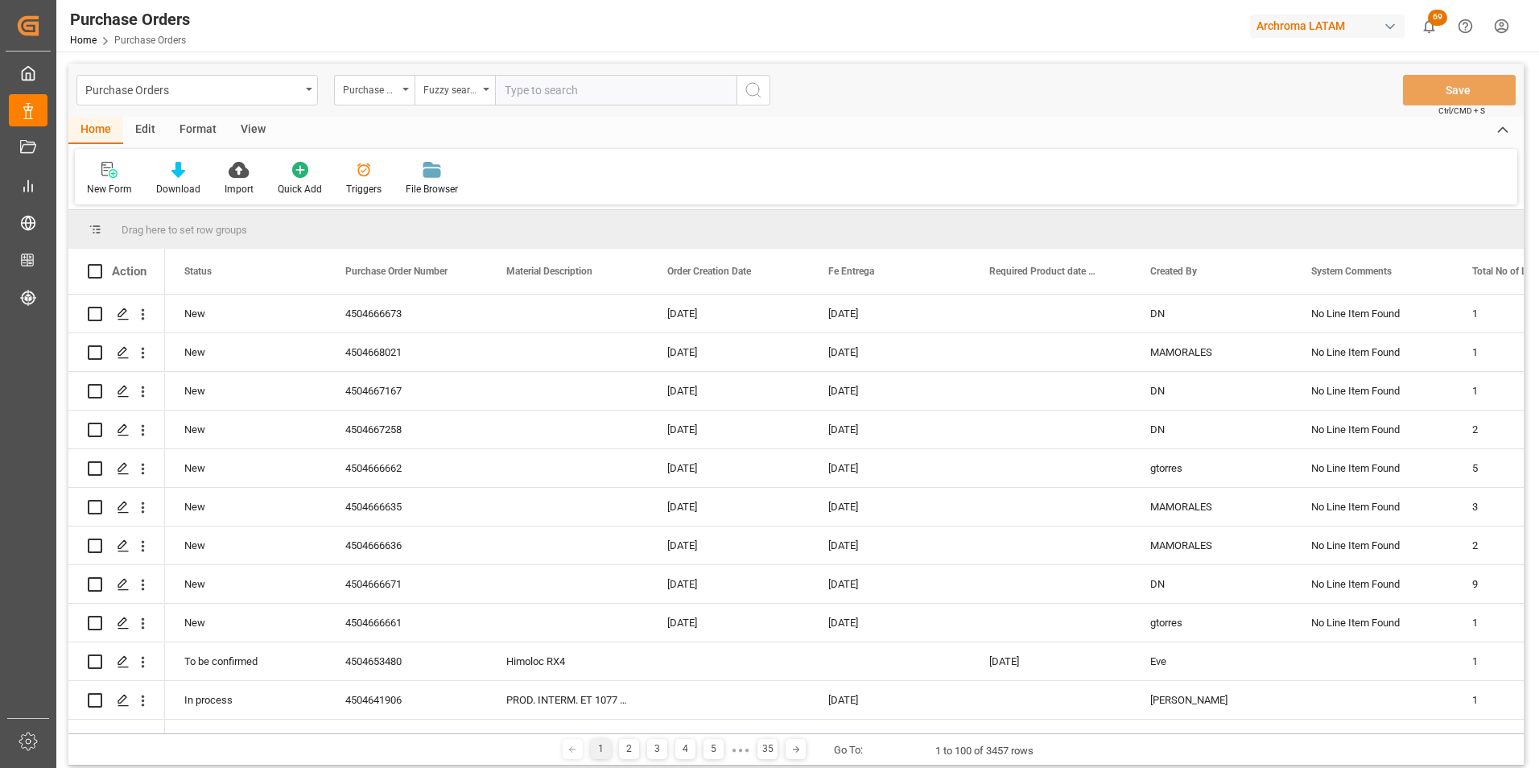
paste input "4504666662"
type input "4504666662"
click at [746, 91] on circle "search button" at bounding box center [752, 89] width 13 height 13
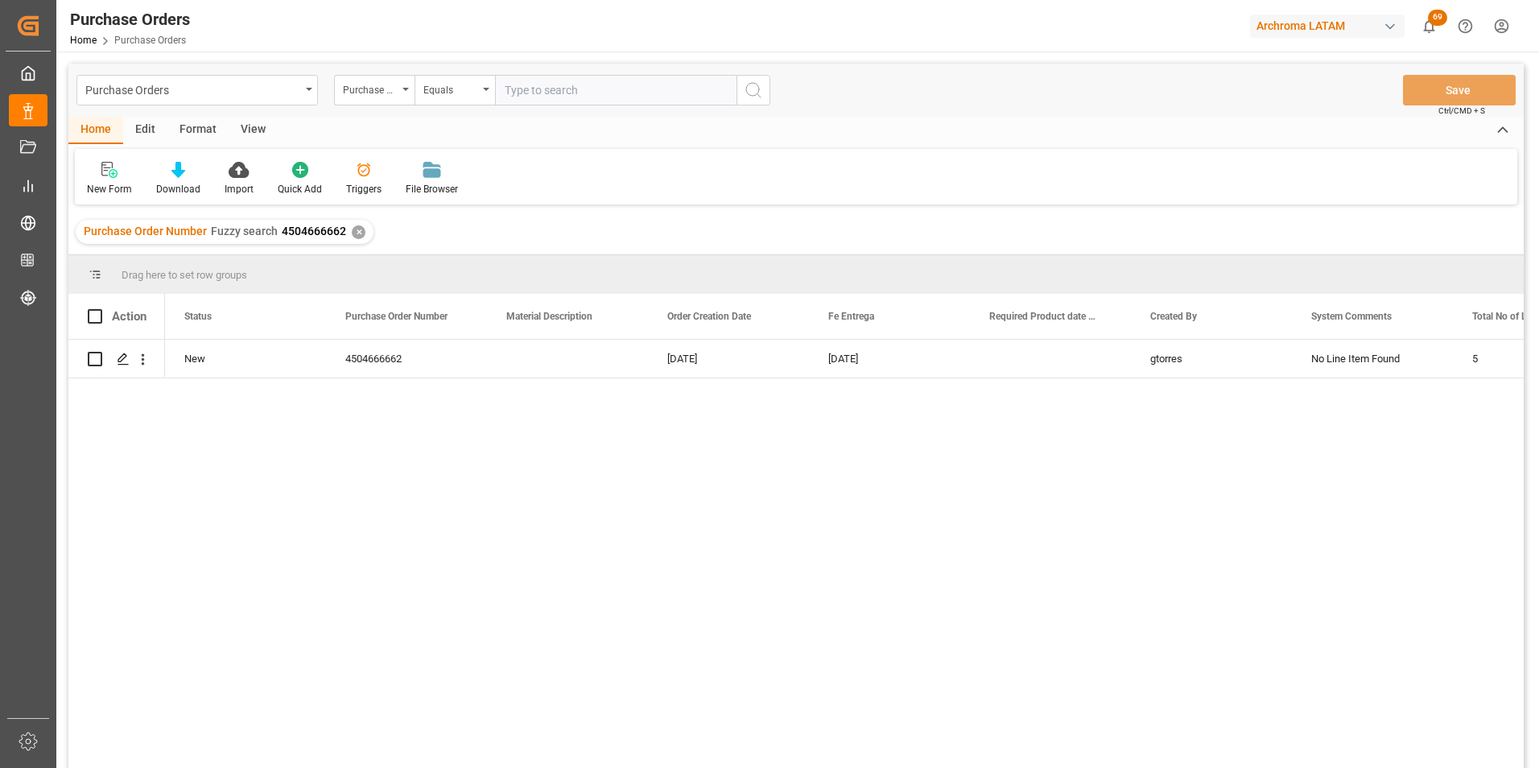
click at [354, 236] on div "✕" at bounding box center [359, 232] width 14 height 14
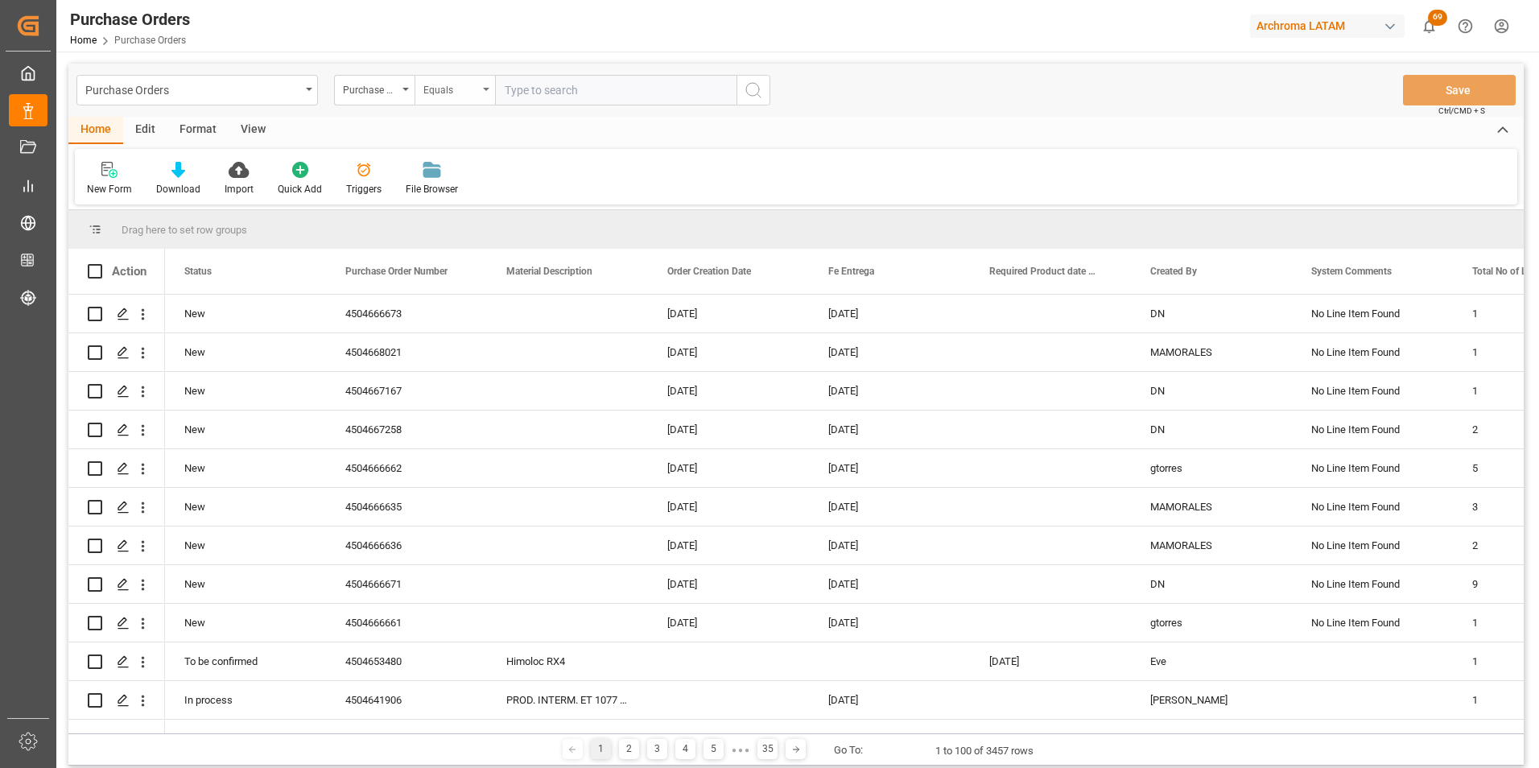
click at [482, 97] on div "Equals" at bounding box center [454, 90] width 80 height 31
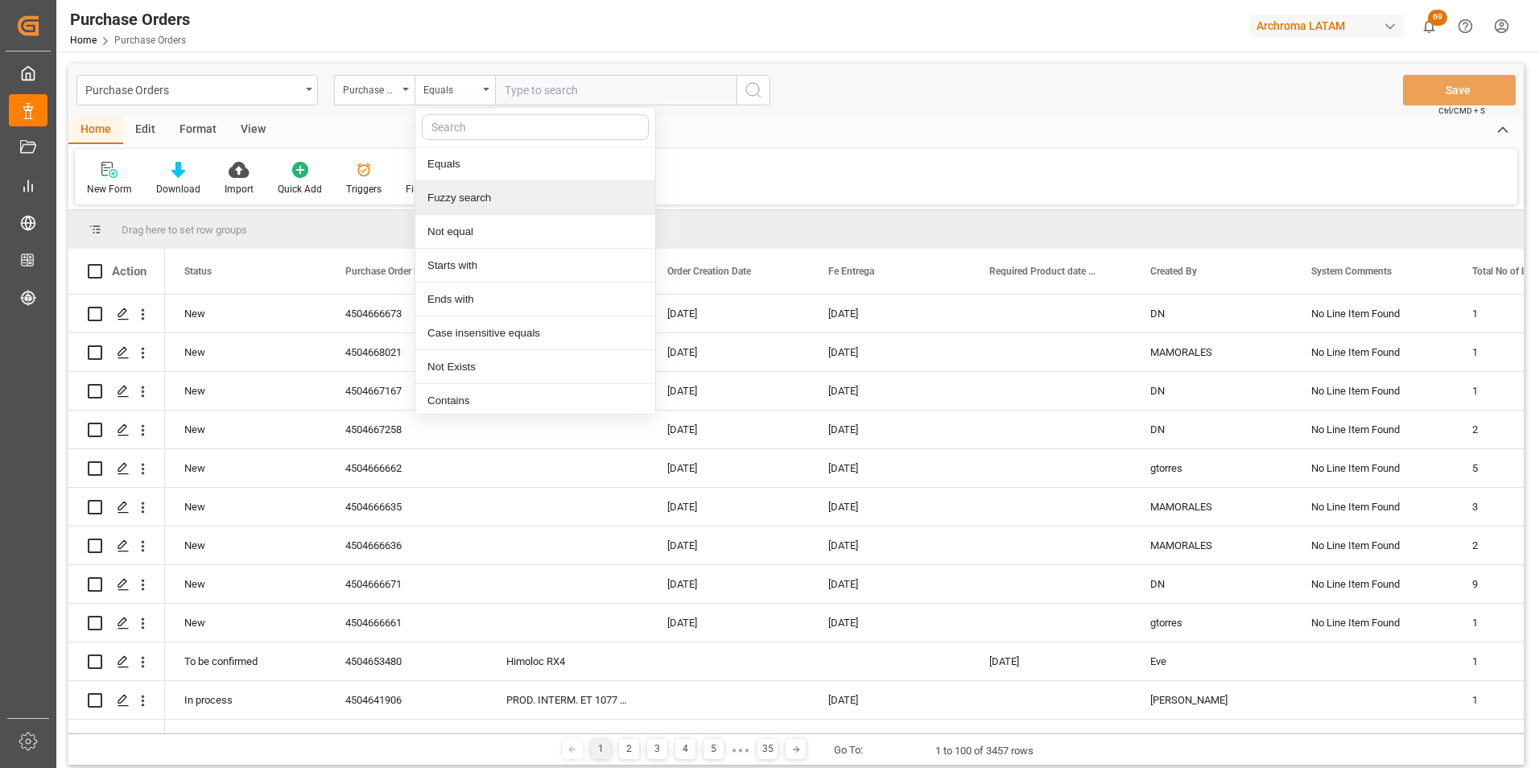
click at [476, 192] on div "Fuzzy search" at bounding box center [535, 198] width 240 height 34
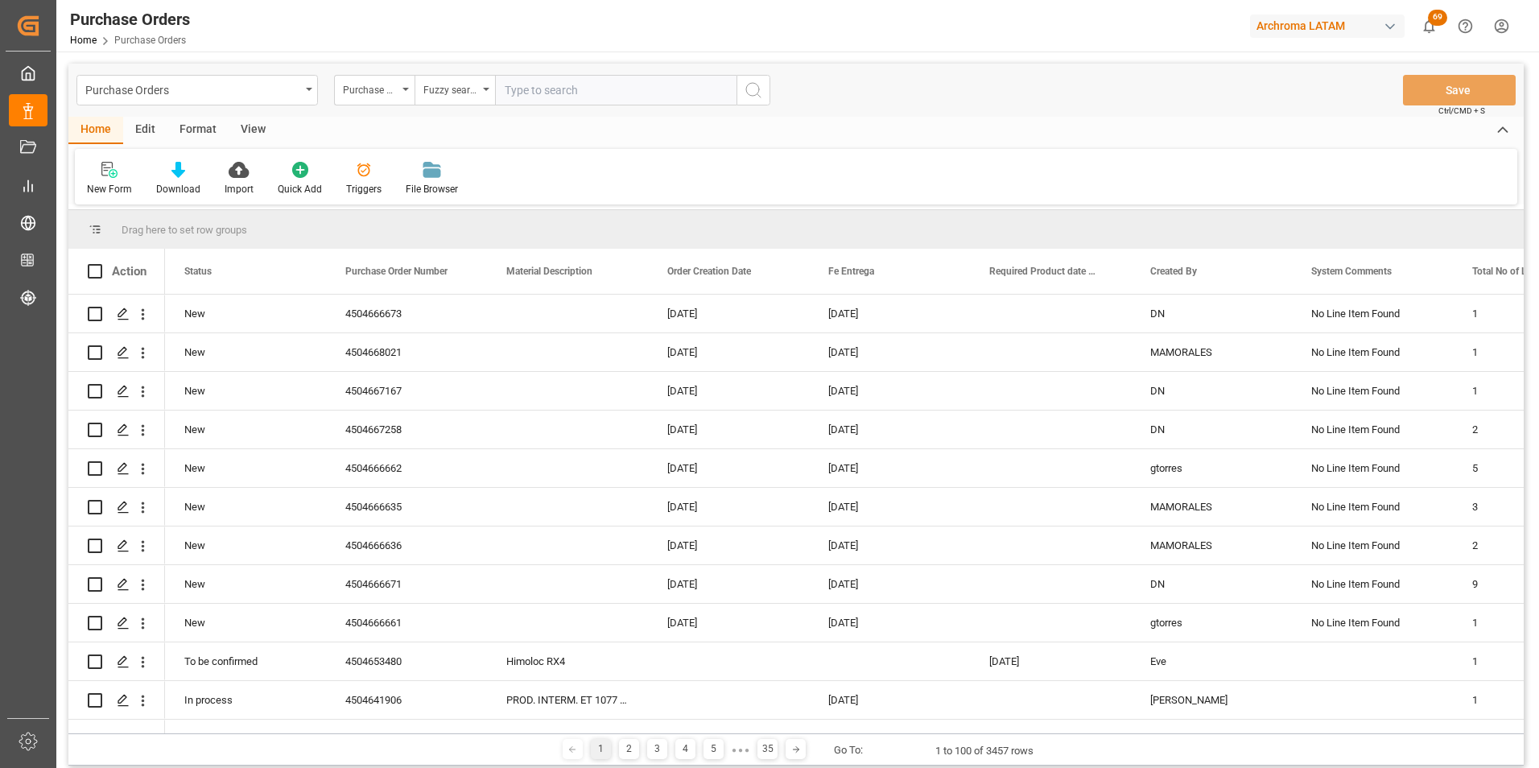
paste input "4504666671"
type input "4504666671"
click at [753, 102] on button "search button" at bounding box center [753, 90] width 34 height 31
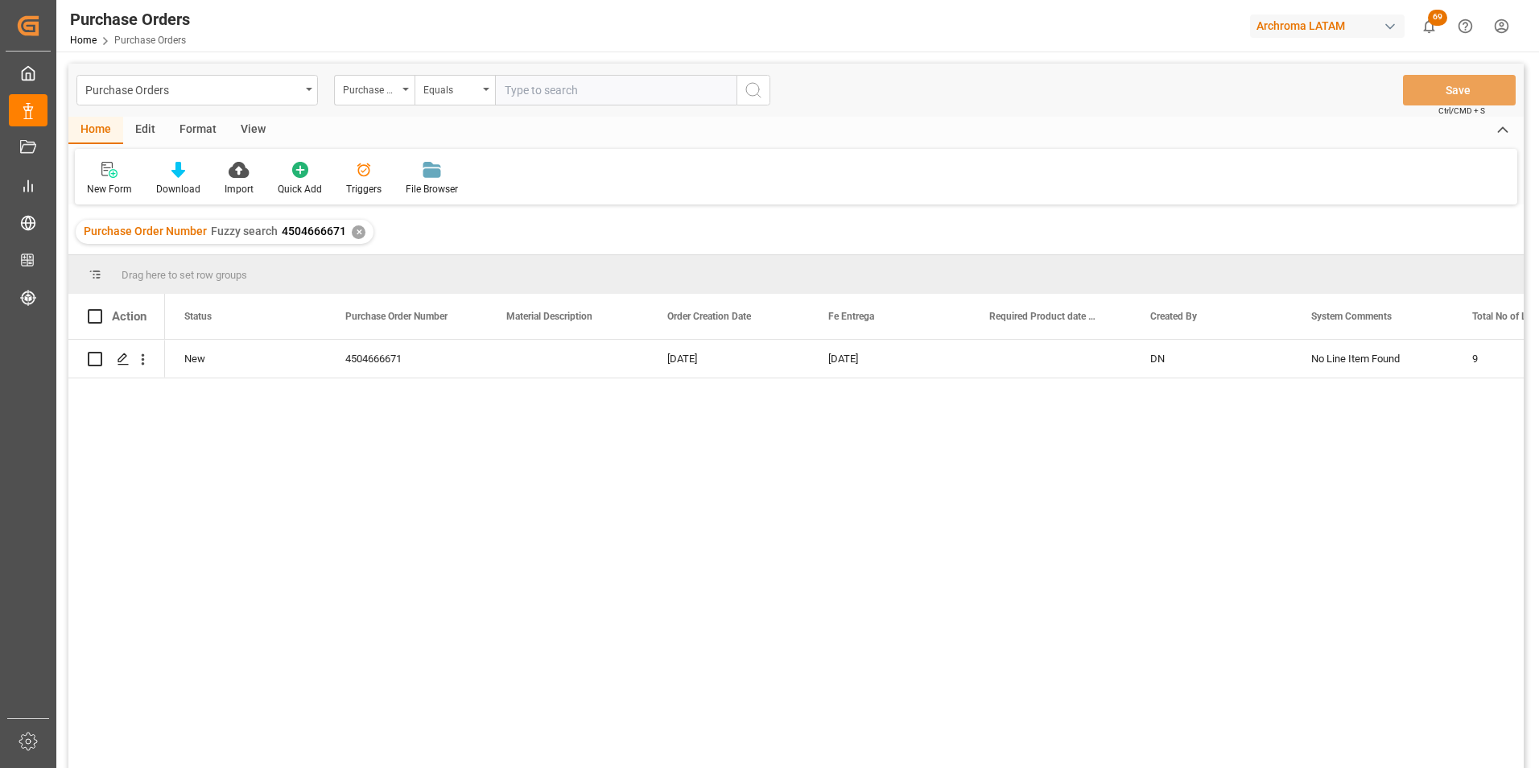
click at [355, 231] on div "✕" at bounding box center [359, 232] width 14 height 14
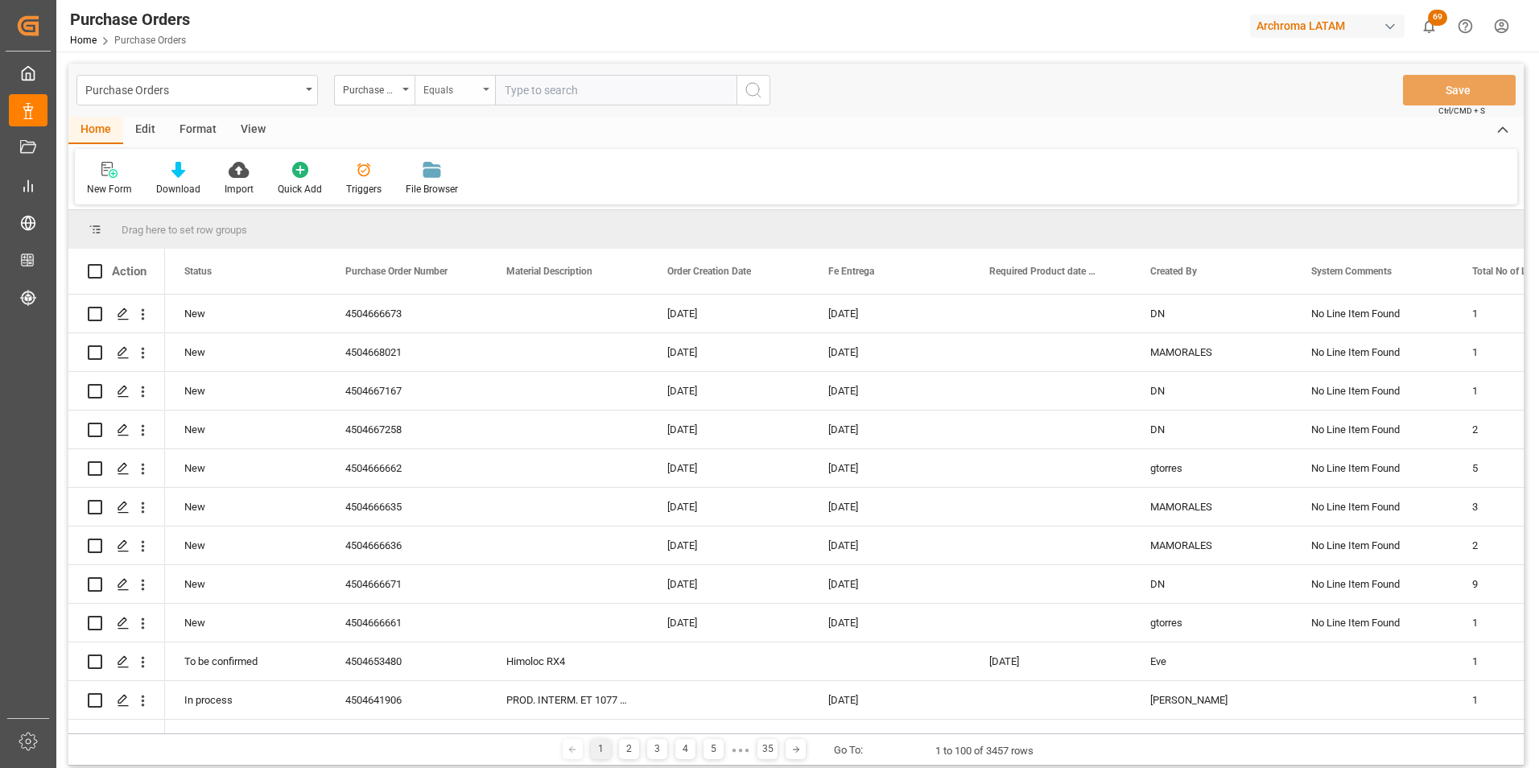
click at [481, 97] on div "Equals" at bounding box center [454, 90] width 80 height 31
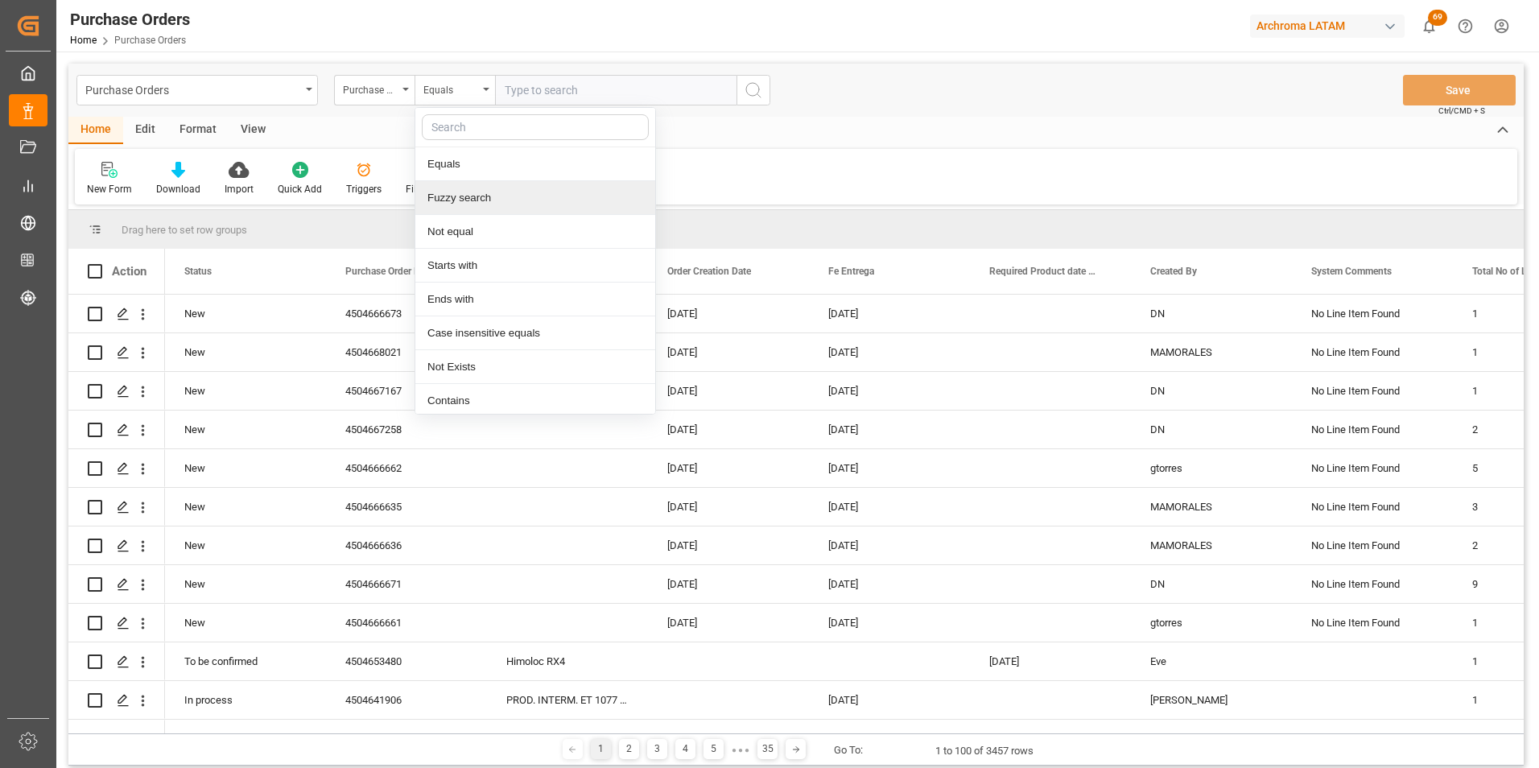
click at [494, 194] on div "Fuzzy search" at bounding box center [535, 198] width 240 height 34
paste input "4504666673"
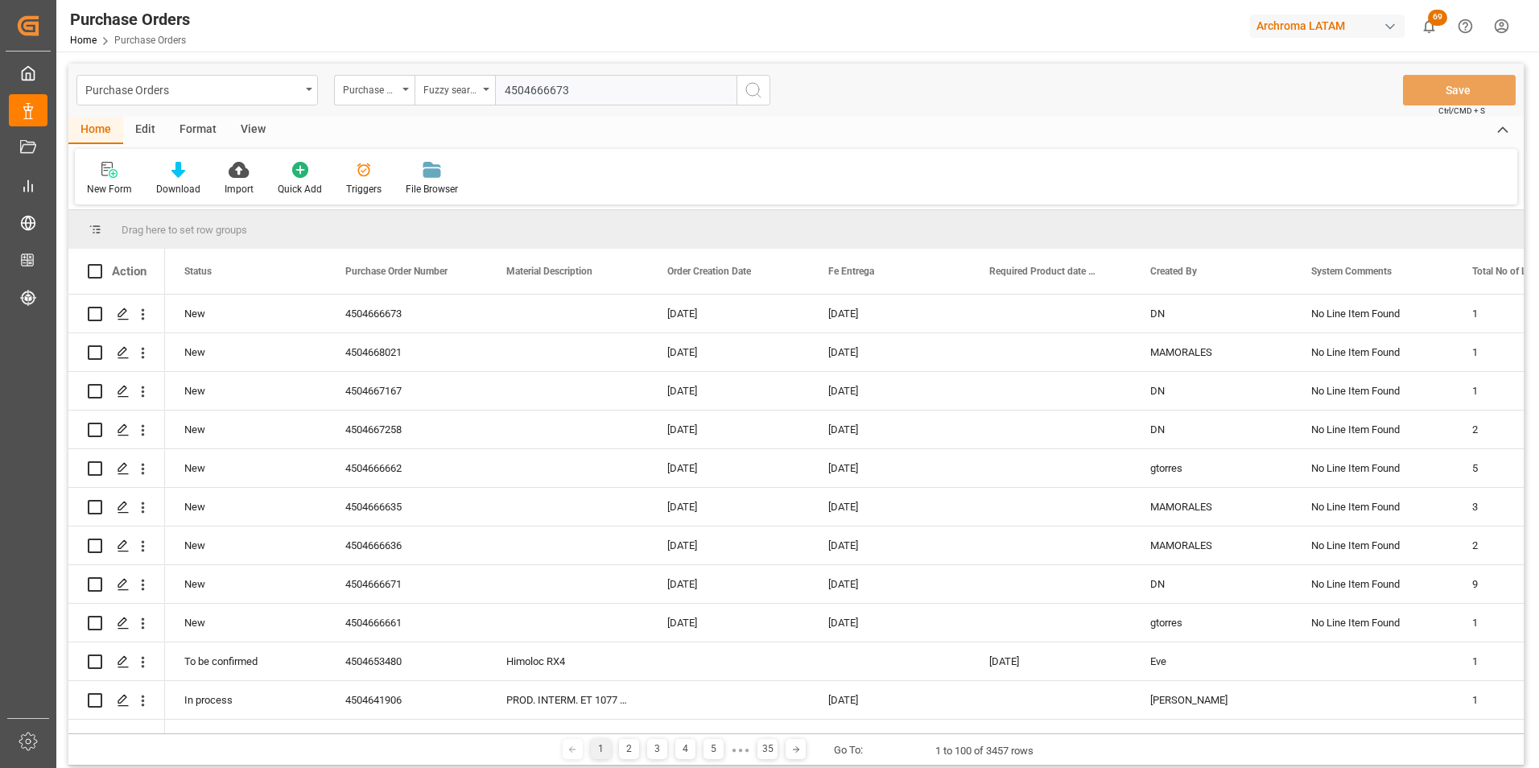
type input "4504666673"
click at [765, 86] on button "search button" at bounding box center [753, 90] width 34 height 31
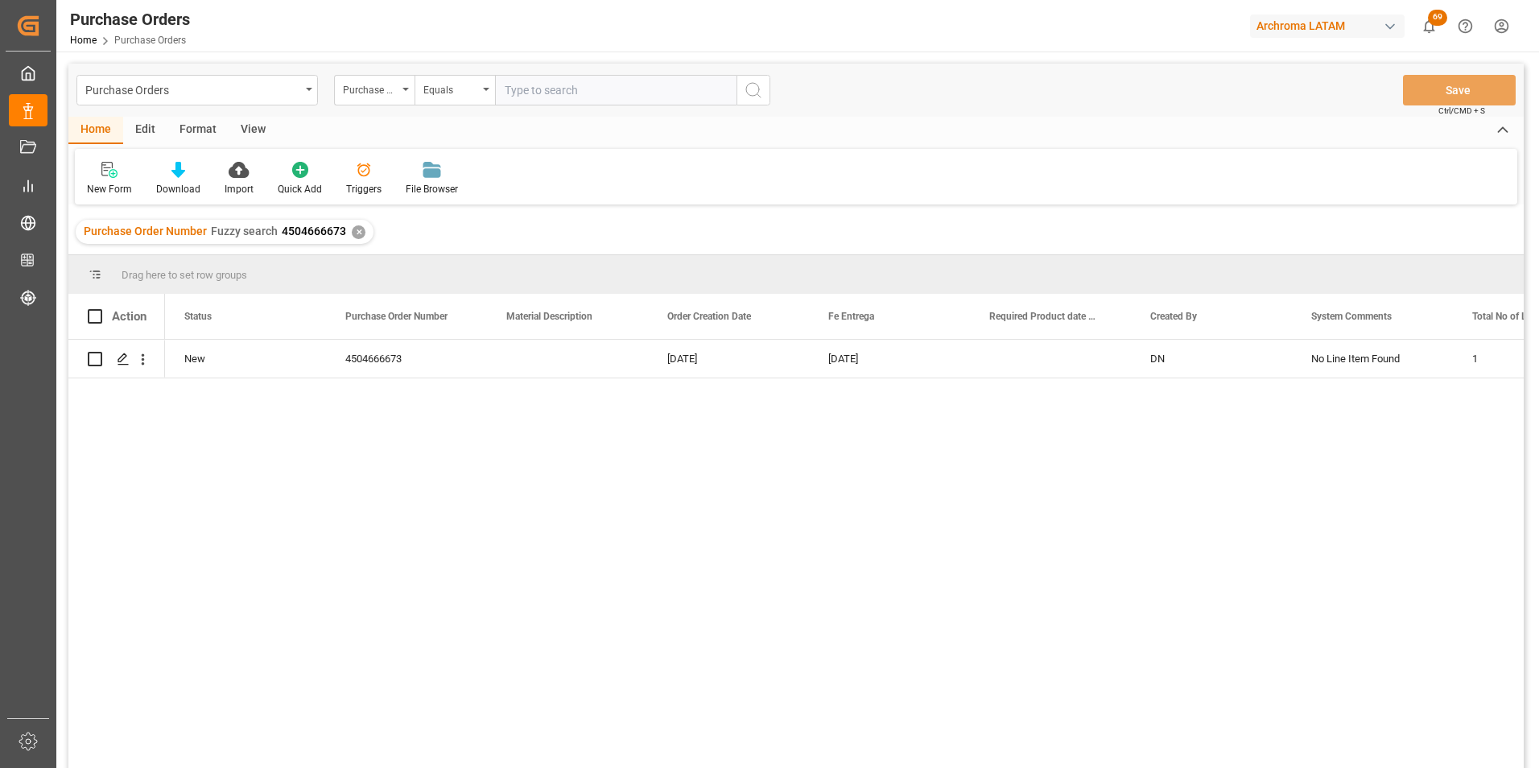
click at [355, 235] on div "✕" at bounding box center [359, 232] width 14 height 14
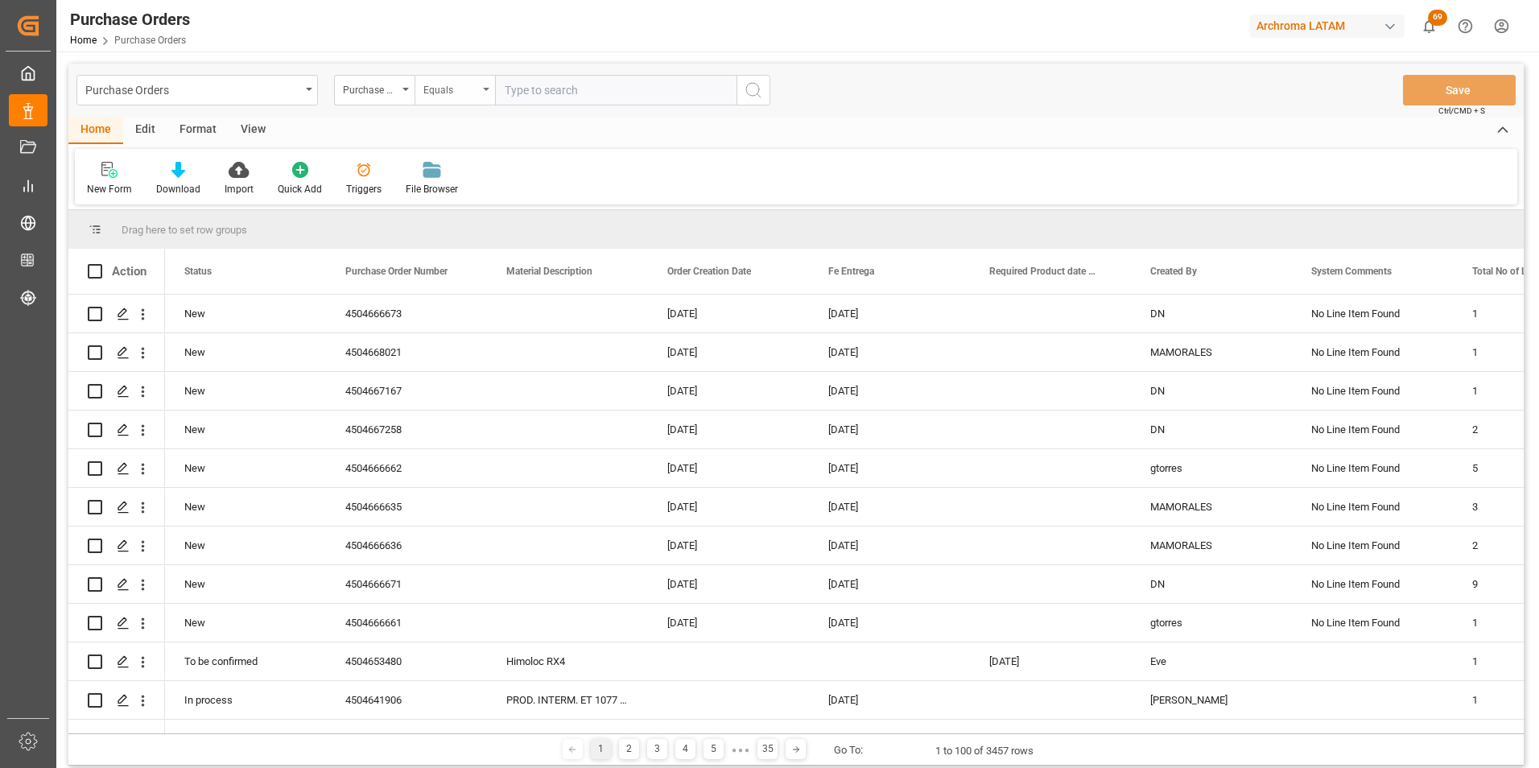
click at [480, 93] on div "Equals" at bounding box center [454, 90] width 80 height 31
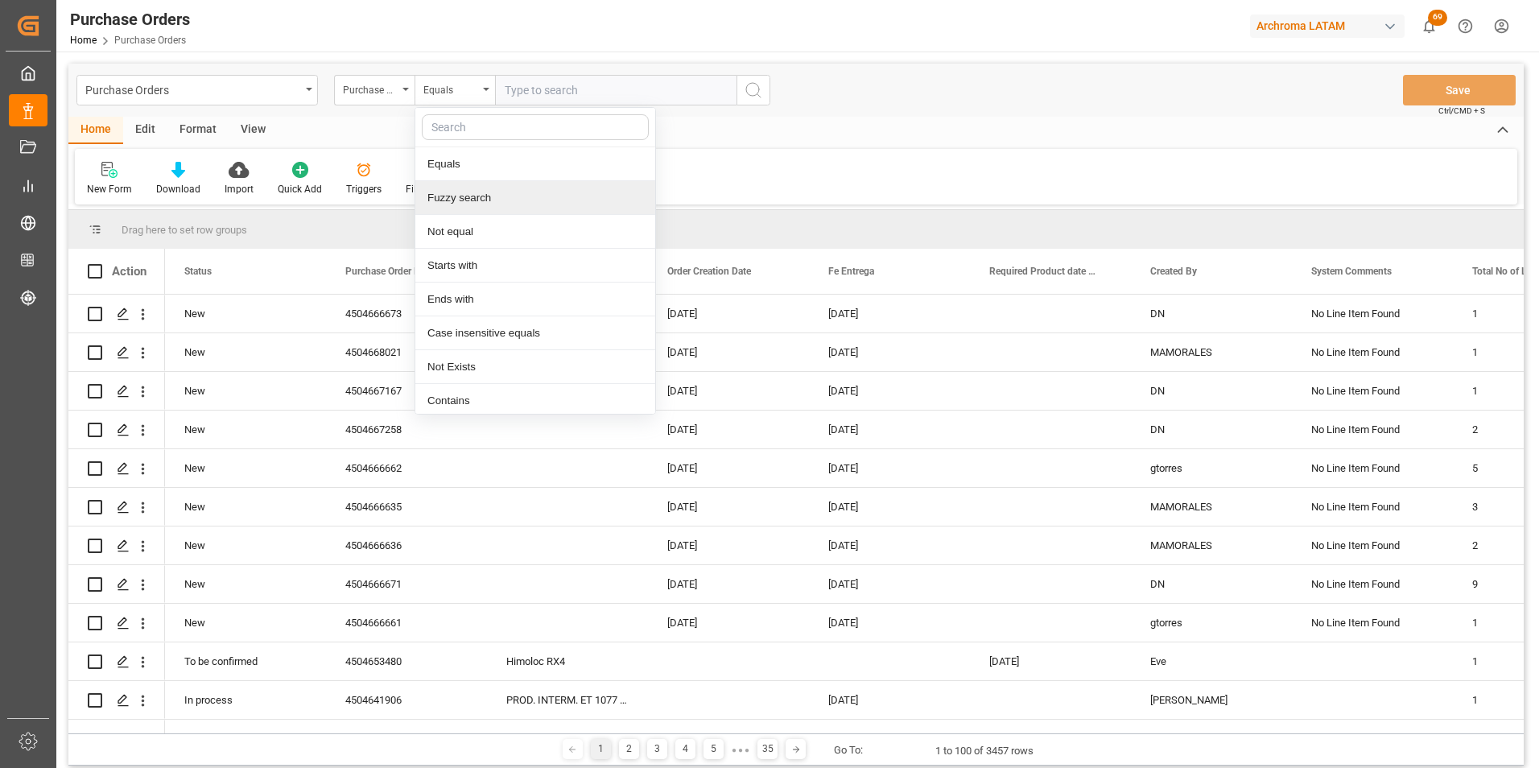
click at [505, 196] on div "Fuzzy search" at bounding box center [535, 198] width 240 height 34
paste input "4504667167"
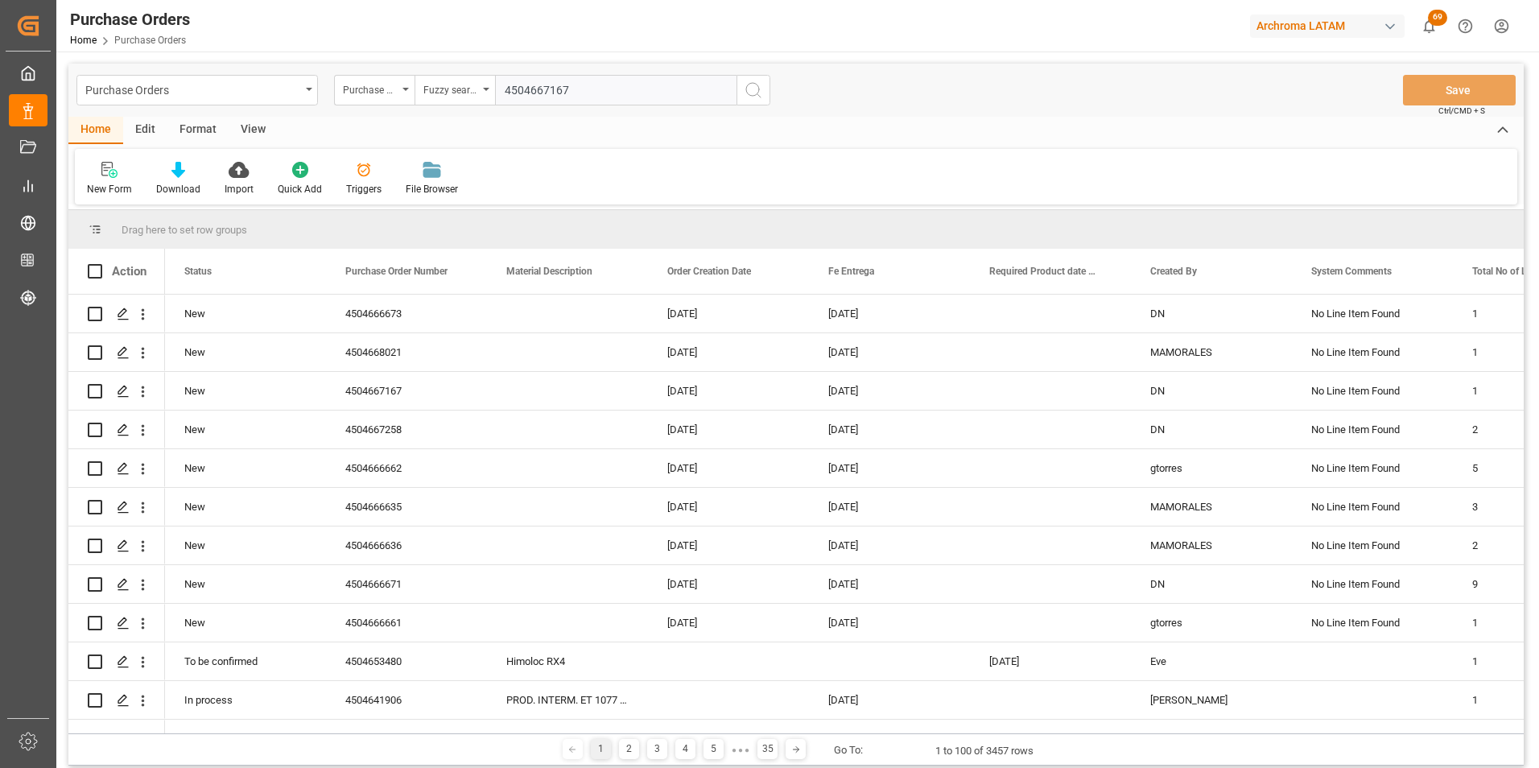
type input "4504667167"
click at [750, 85] on icon "search button" at bounding box center [753, 89] width 19 height 19
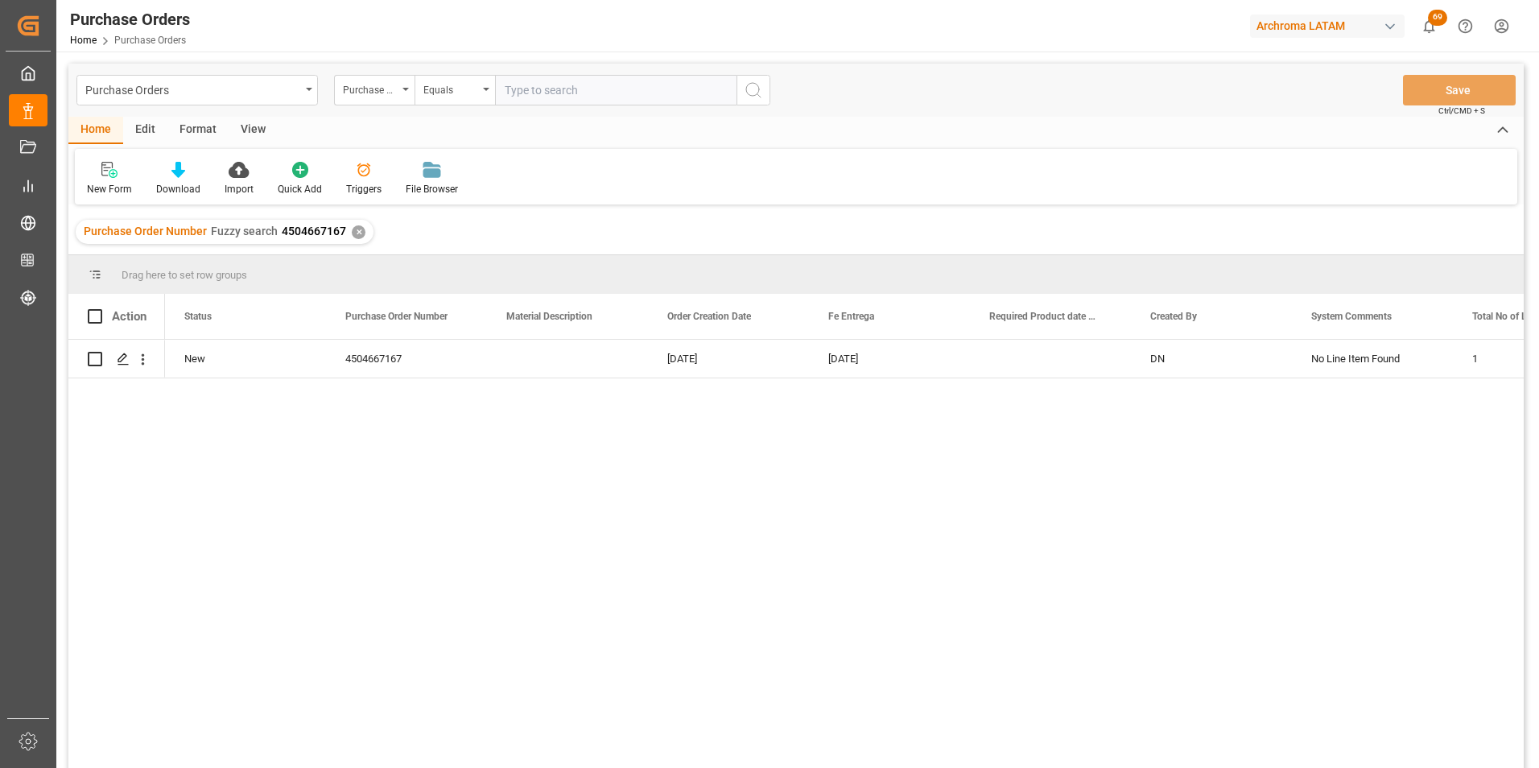
click at [357, 229] on div "✕" at bounding box center [359, 232] width 14 height 14
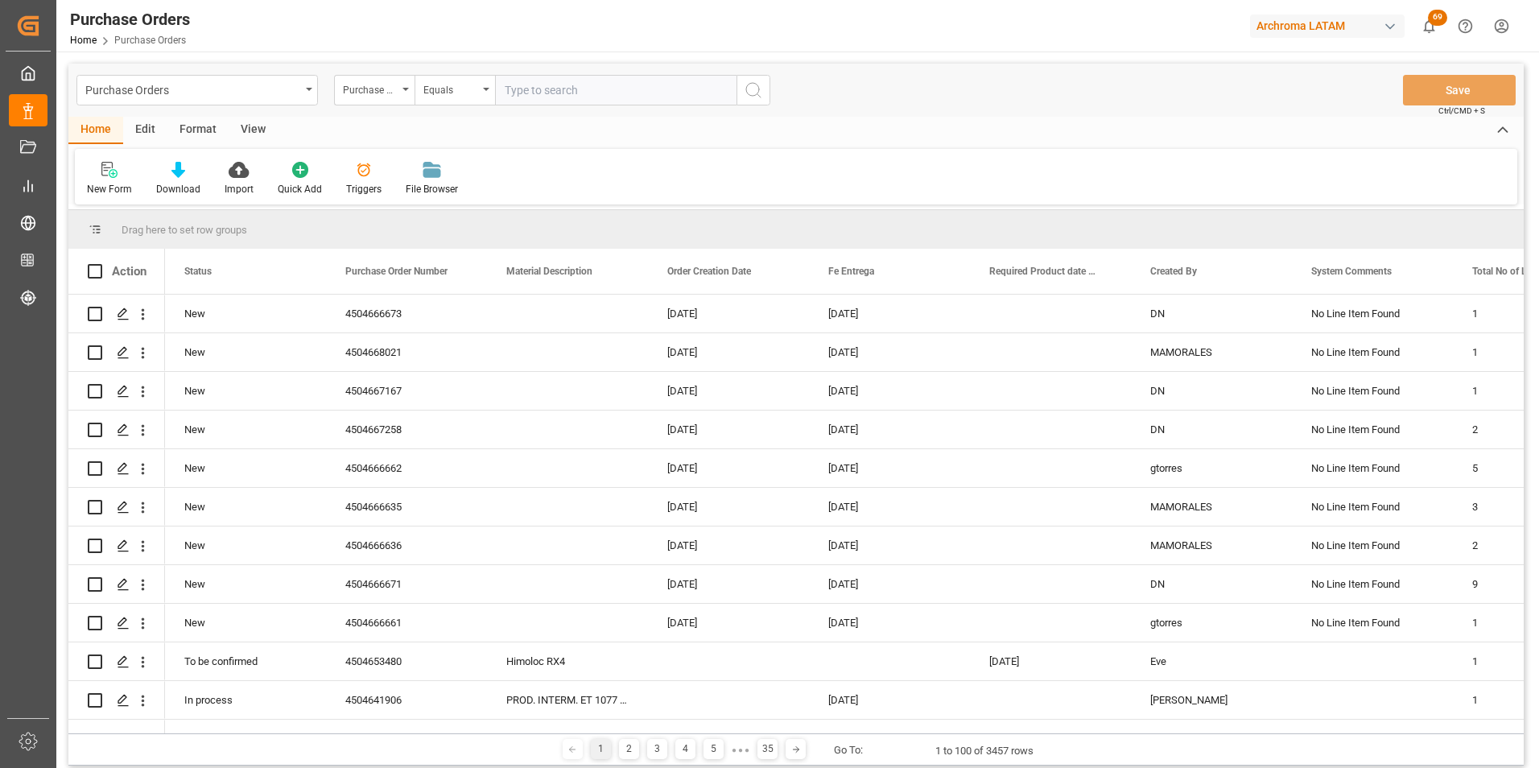
click at [469, 73] on div "Purchase Orders Purchase Order Number Equals Save Ctrl/CMD + S" at bounding box center [795, 90] width 1455 height 53
click at [473, 100] on div "Equals" at bounding box center [454, 90] width 80 height 31
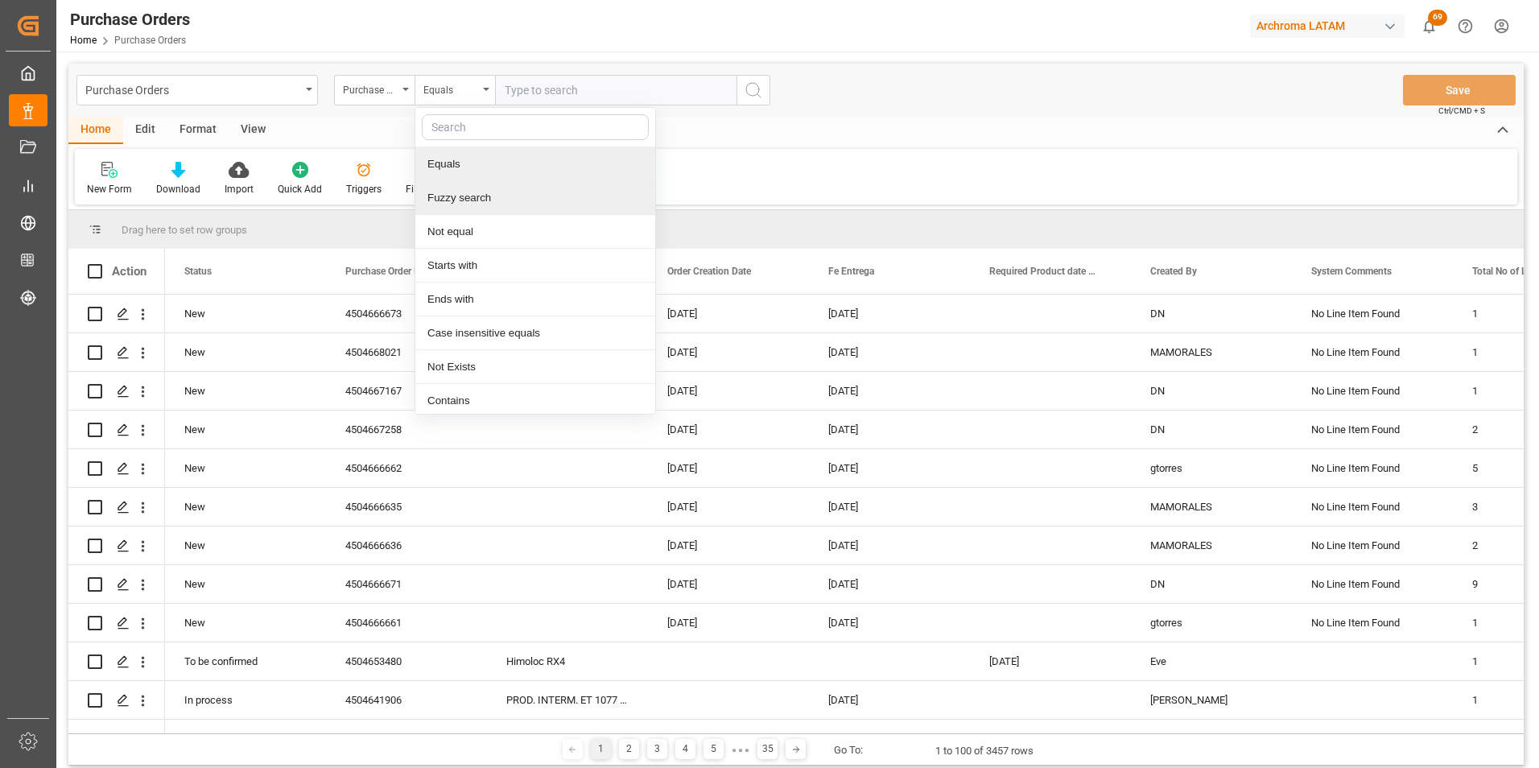
click at [476, 185] on div "Fuzzy search" at bounding box center [535, 198] width 240 height 34
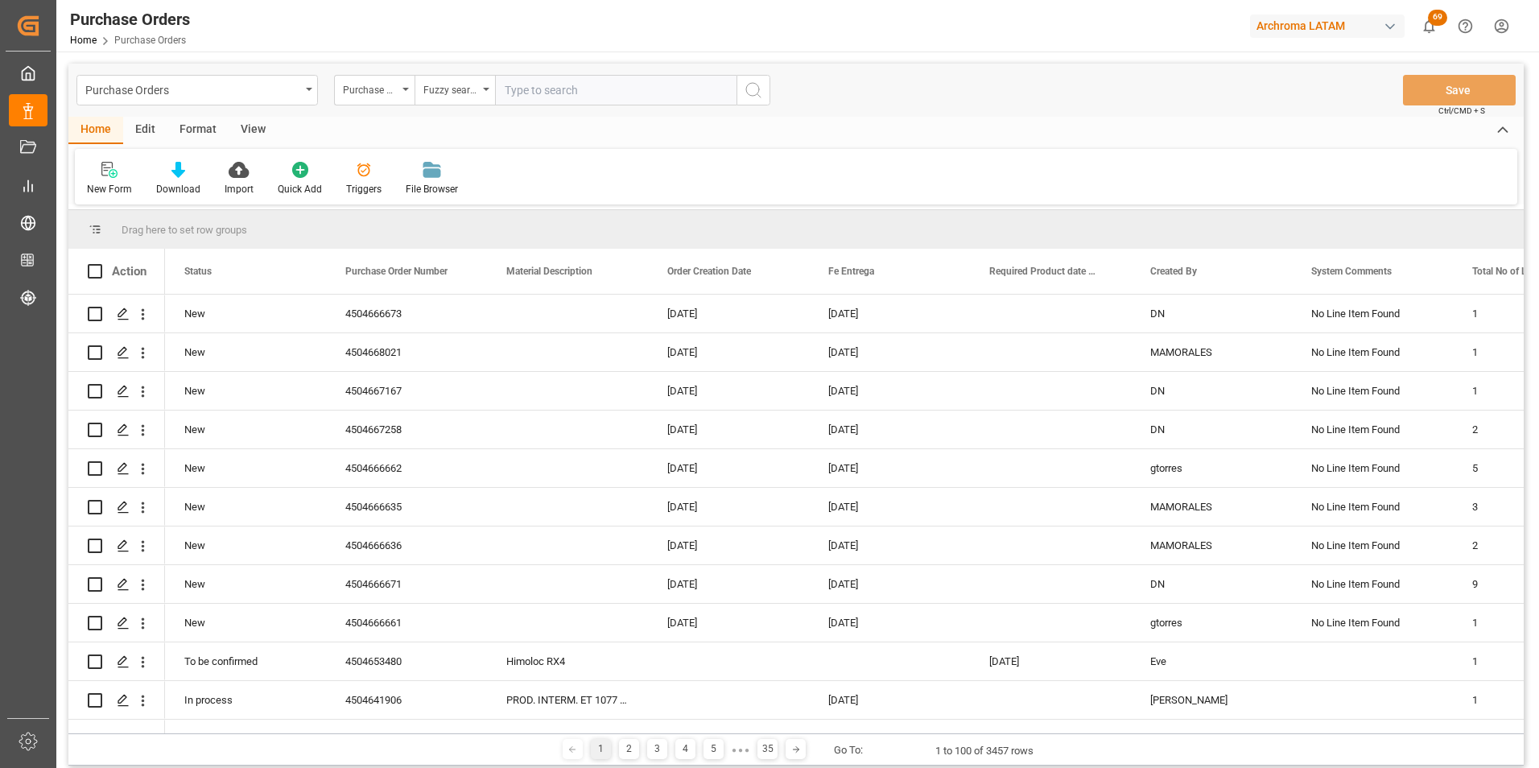
paste input "4504667258"
type input "4504667258"
click at [741, 87] on button "search button" at bounding box center [753, 90] width 34 height 31
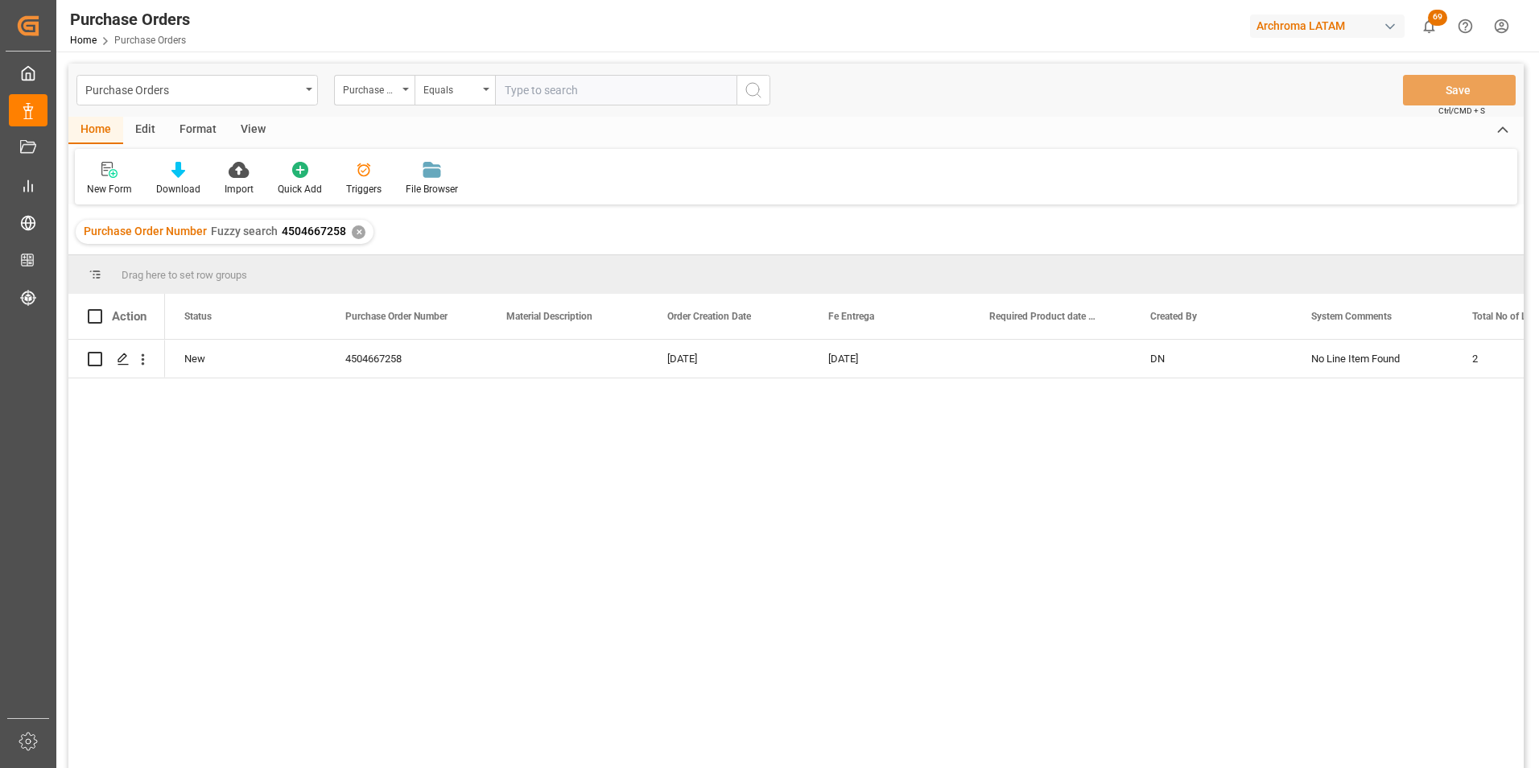
click at [357, 235] on div "✕" at bounding box center [359, 232] width 14 height 14
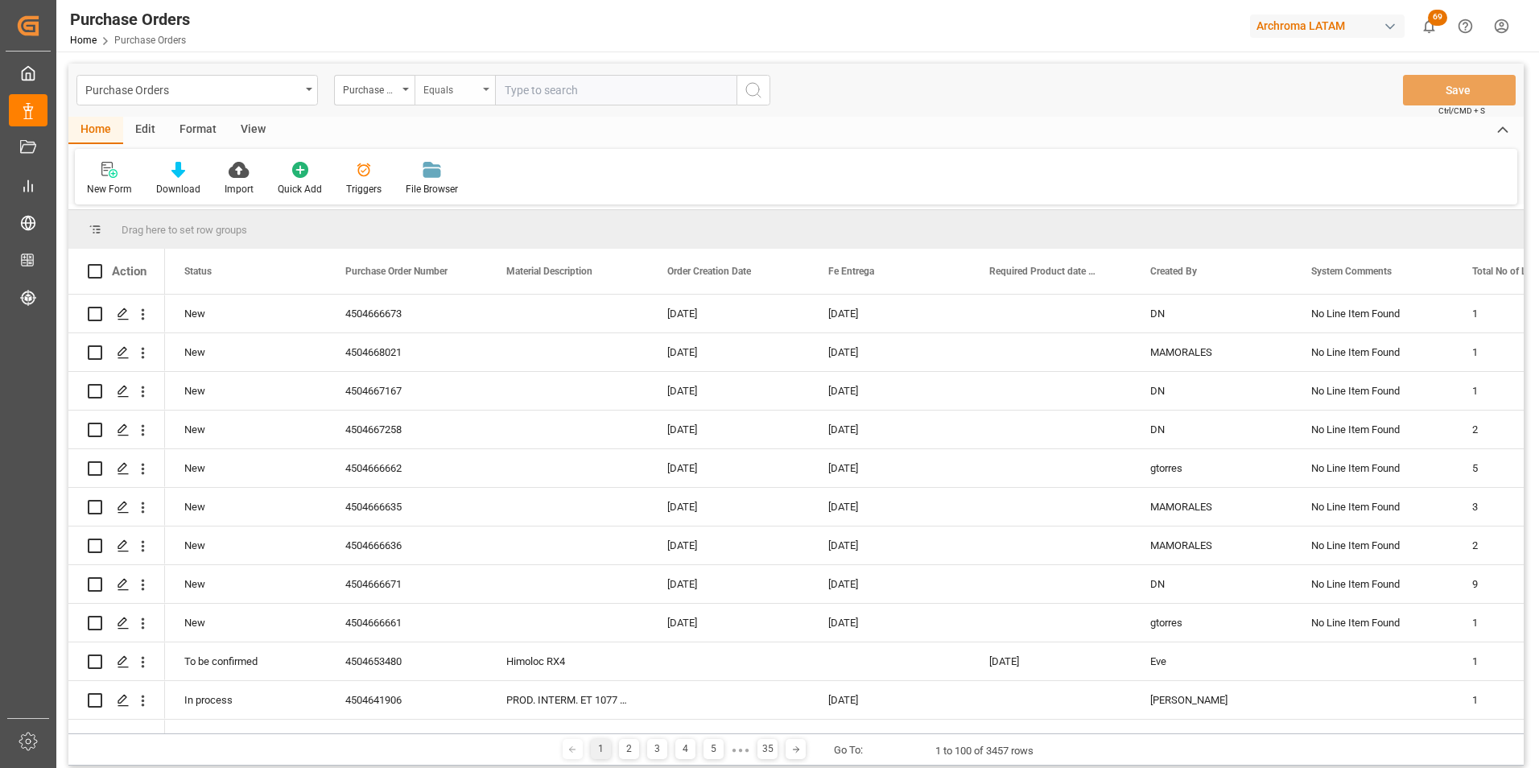
click at [465, 93] on div "Equals" at bounding box center [450, 88] width 55 height 19
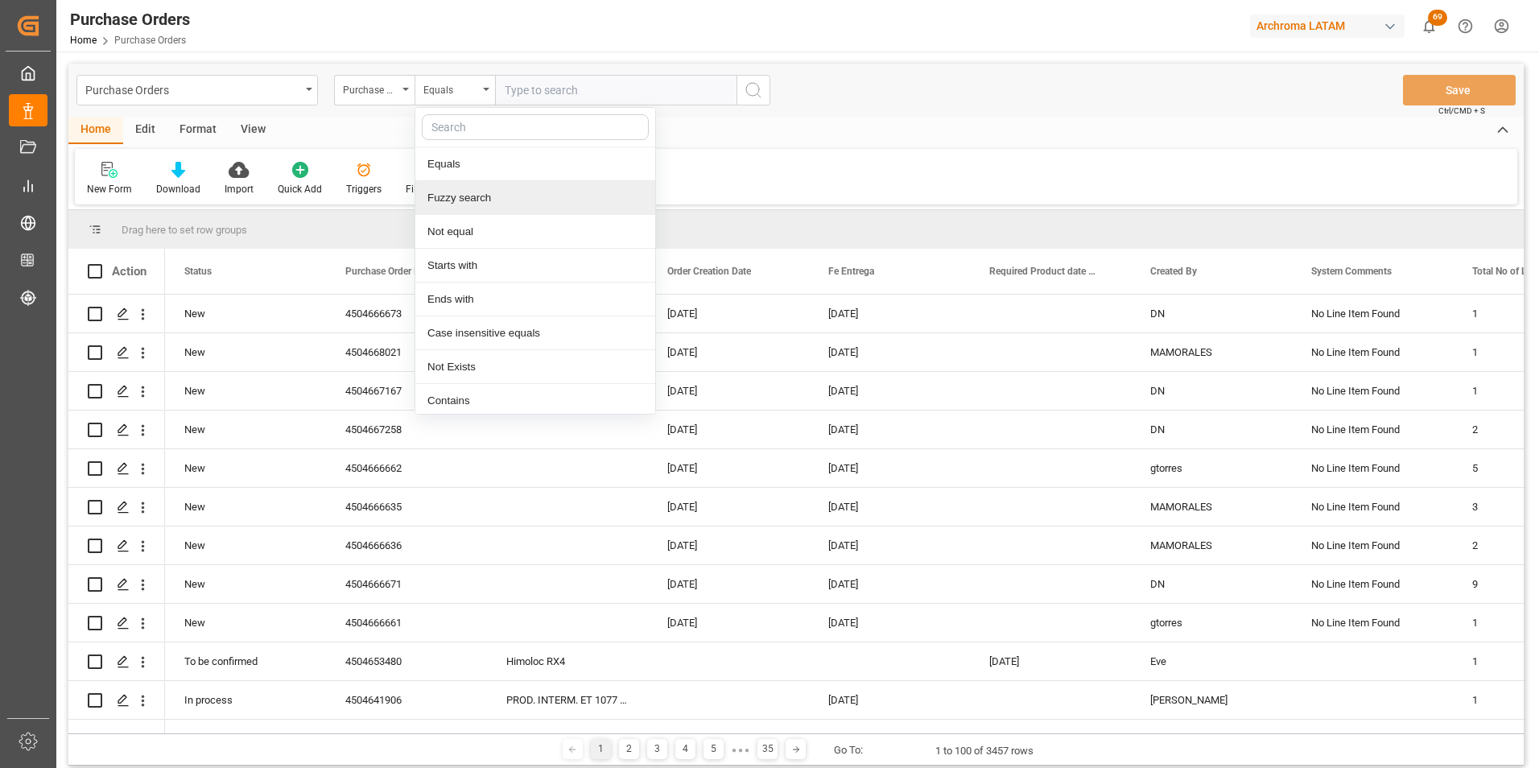
click at [489, 199] on div "Fuzzy search" at bounding box center [535, 198] width 240 height 34
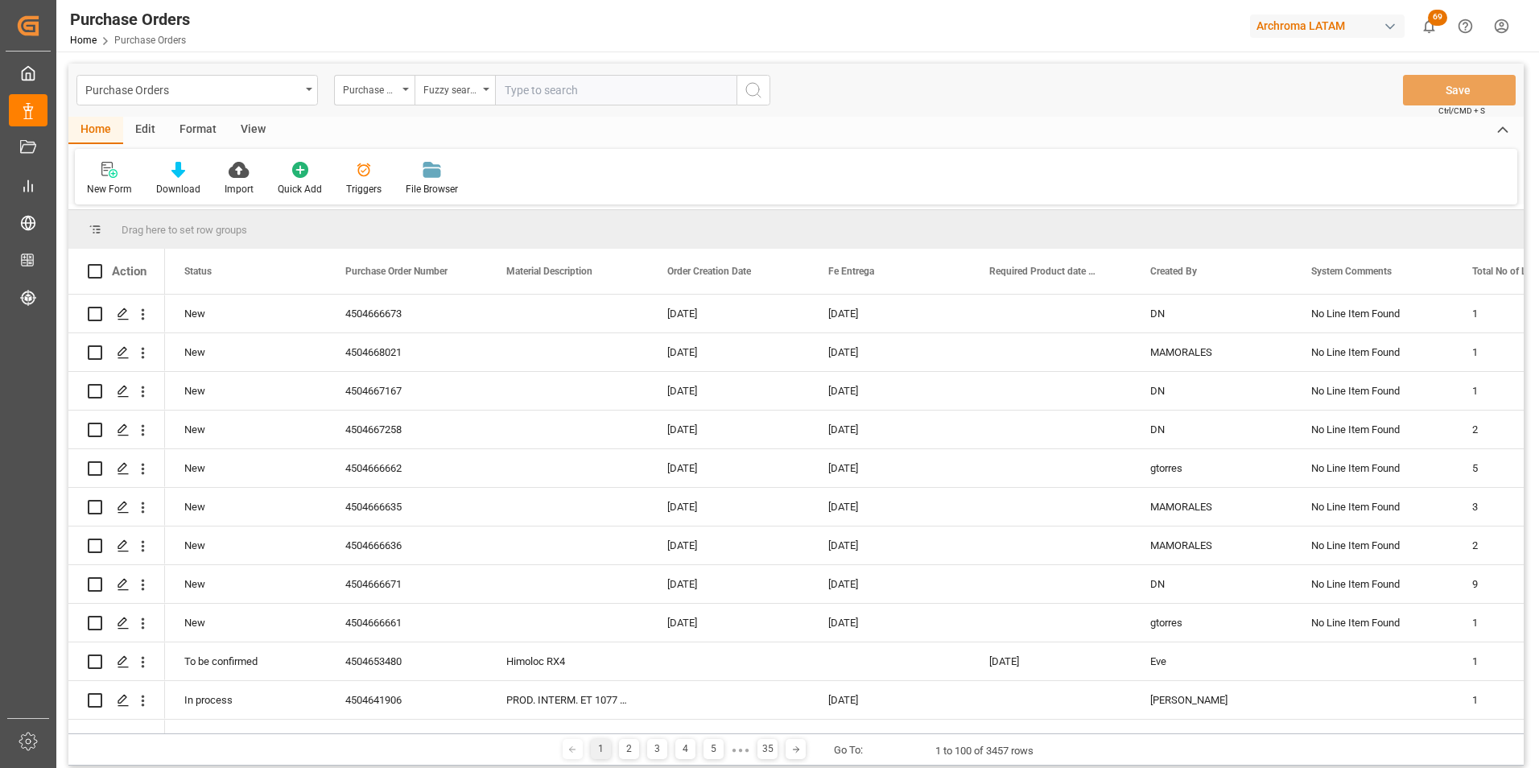
paste input "4504668021"
type input "4504668021"
click at [739, 91] on button "search button" at bounding box center [753, 90] width 34 height 31
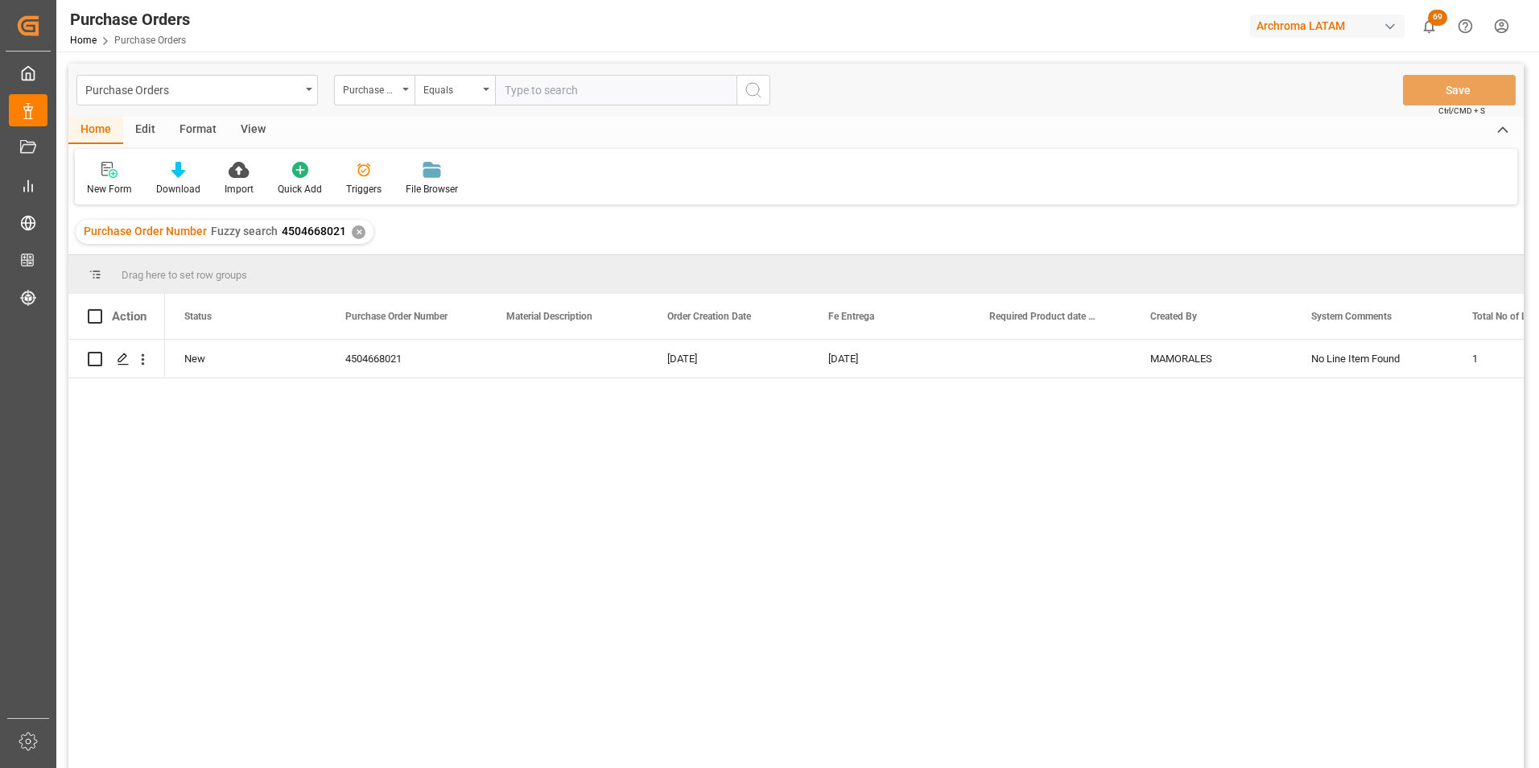
click at [357, 233] on div "✕" at bounding box center [359, 232] width 14 height 14
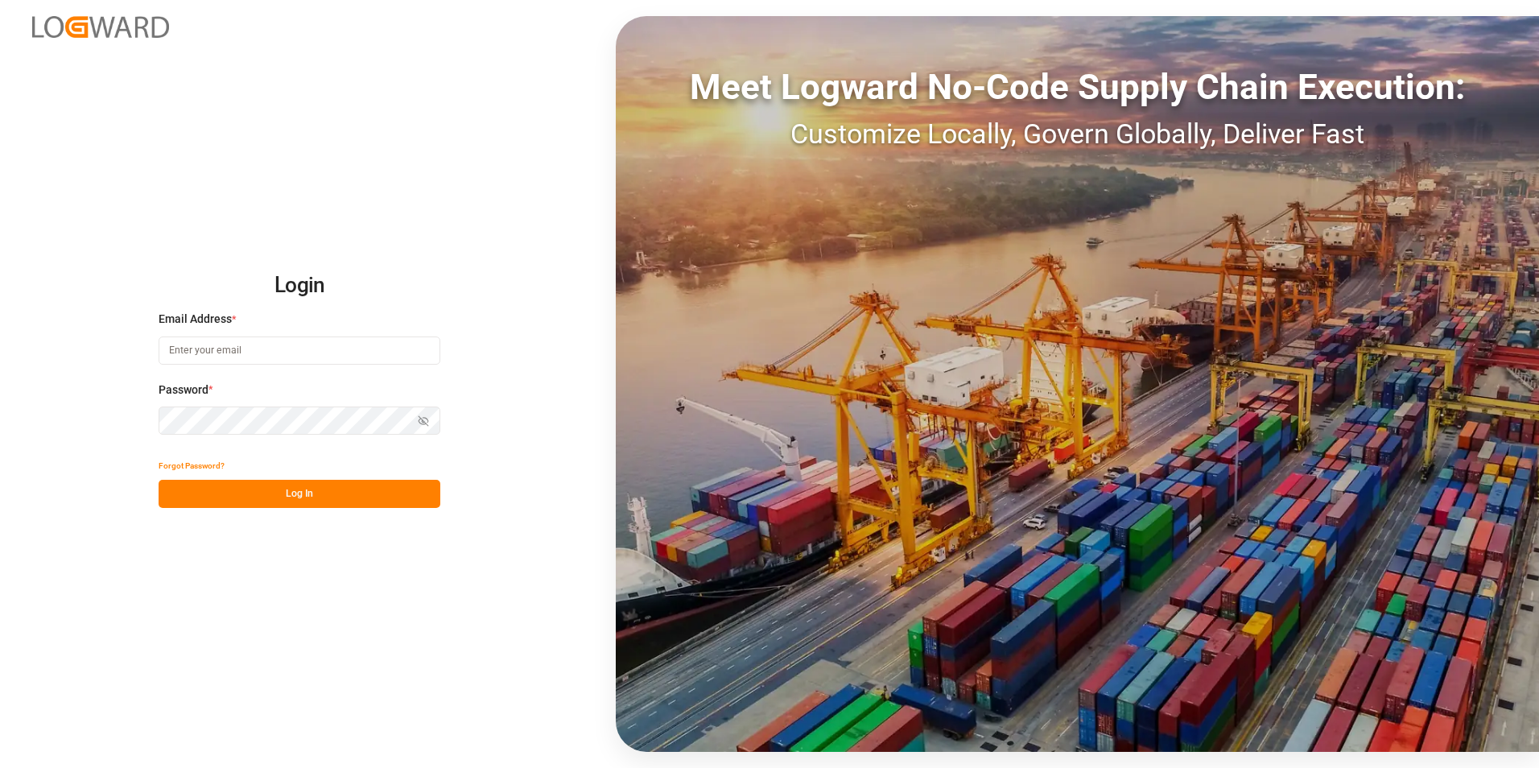
type input "valeria.hurtado@leschaco.com"
click at [380, 486] on button "Log In" at bounding box center [300, 494] width 282 height 28
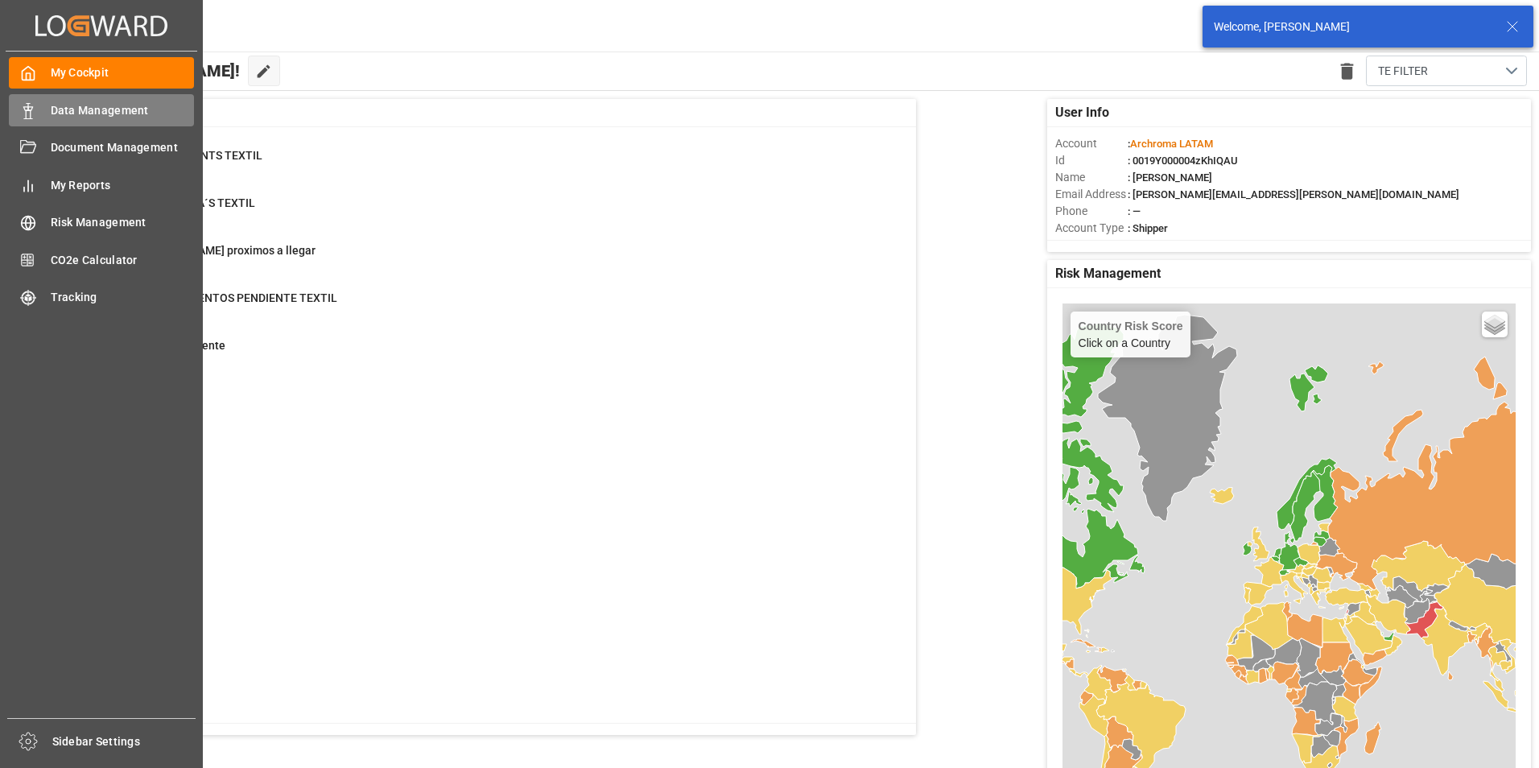
click at [51, 113] on span "Data Management" at bounding box center [123, 110] width 144 height 17
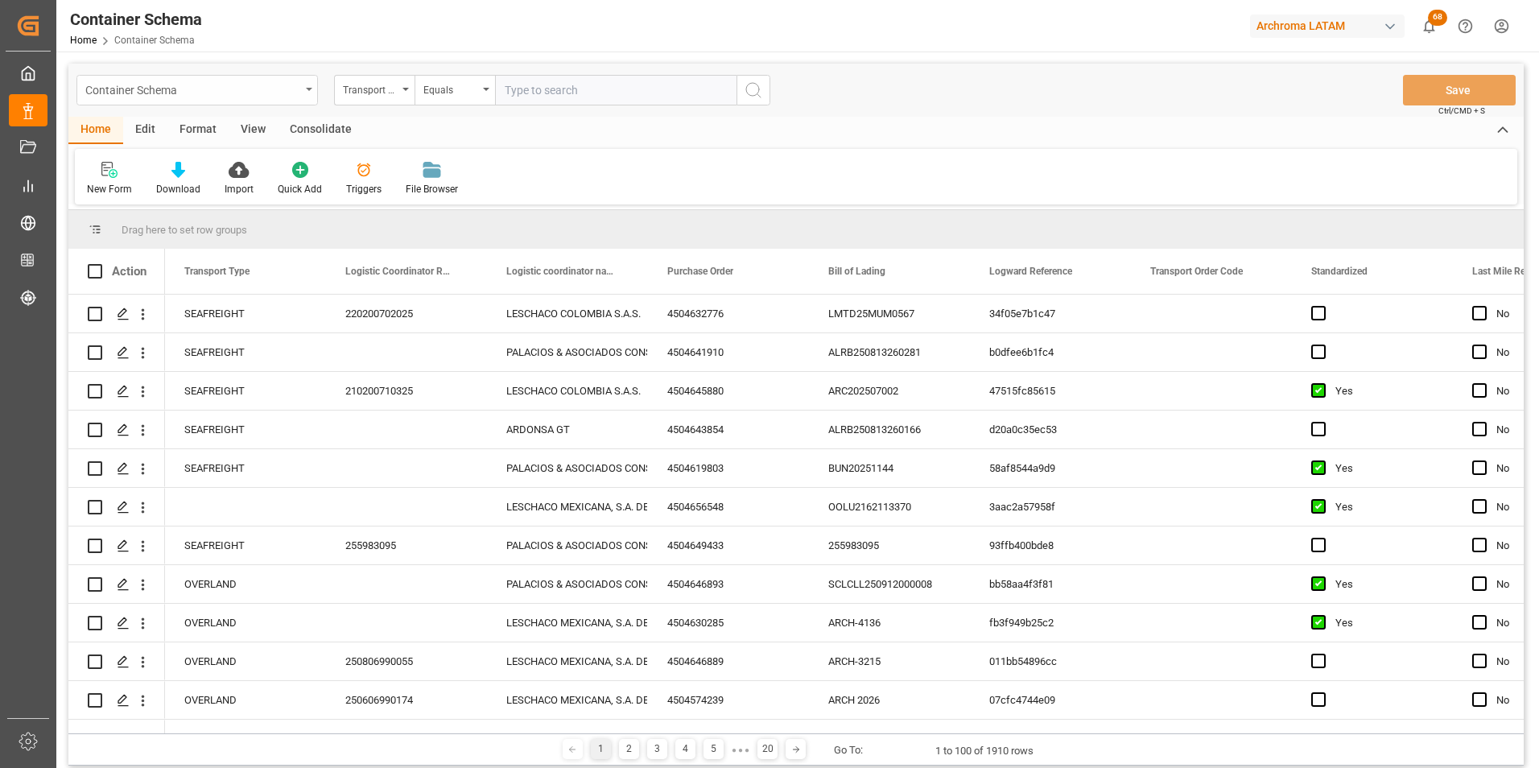
click at [278, 97] on div "Container Schema" at bounding box center [192, 89] width 215 height 20
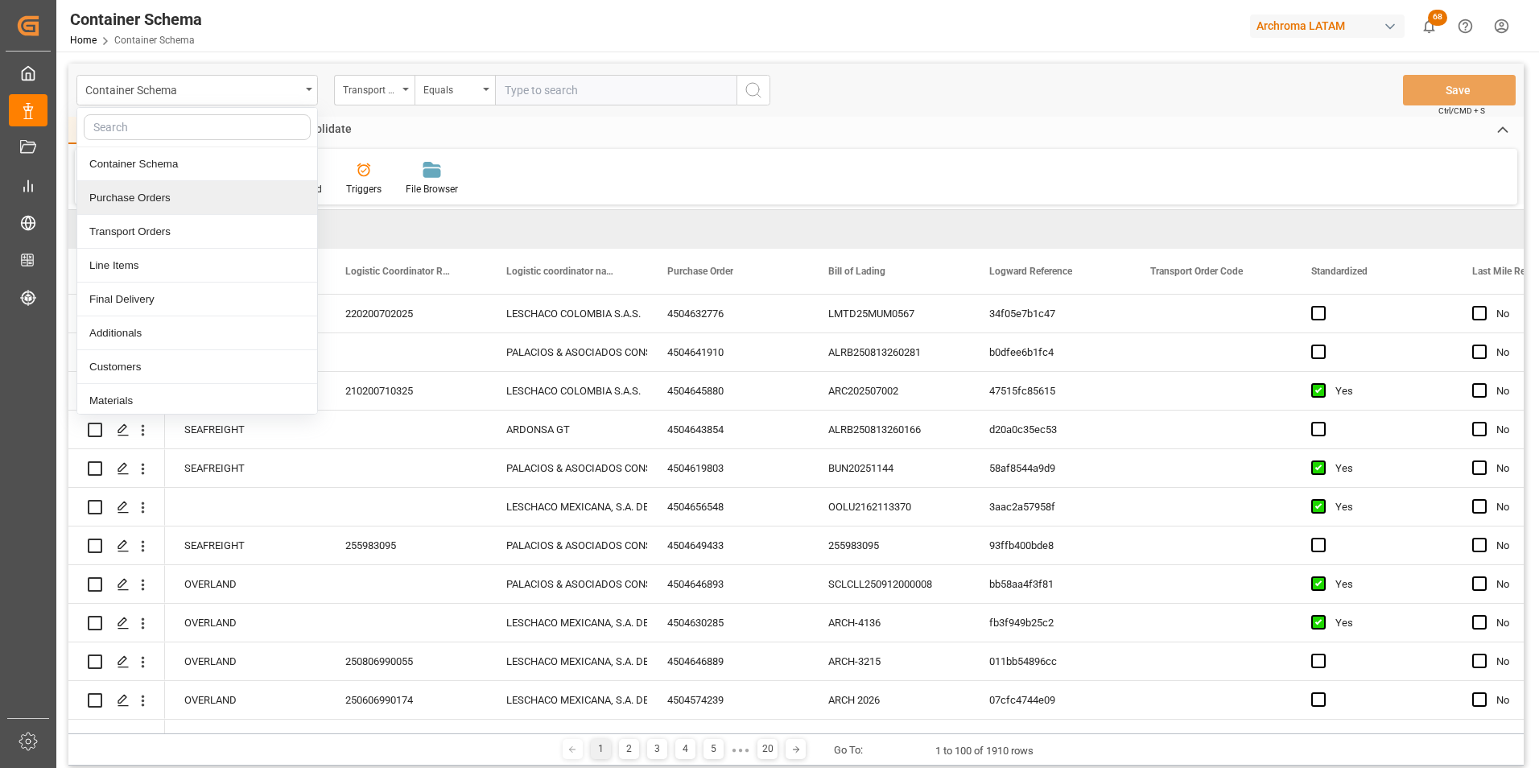
click at [168, 197] on div "Purchase Orders" at bounding box center [197, 198] width 240 height 34
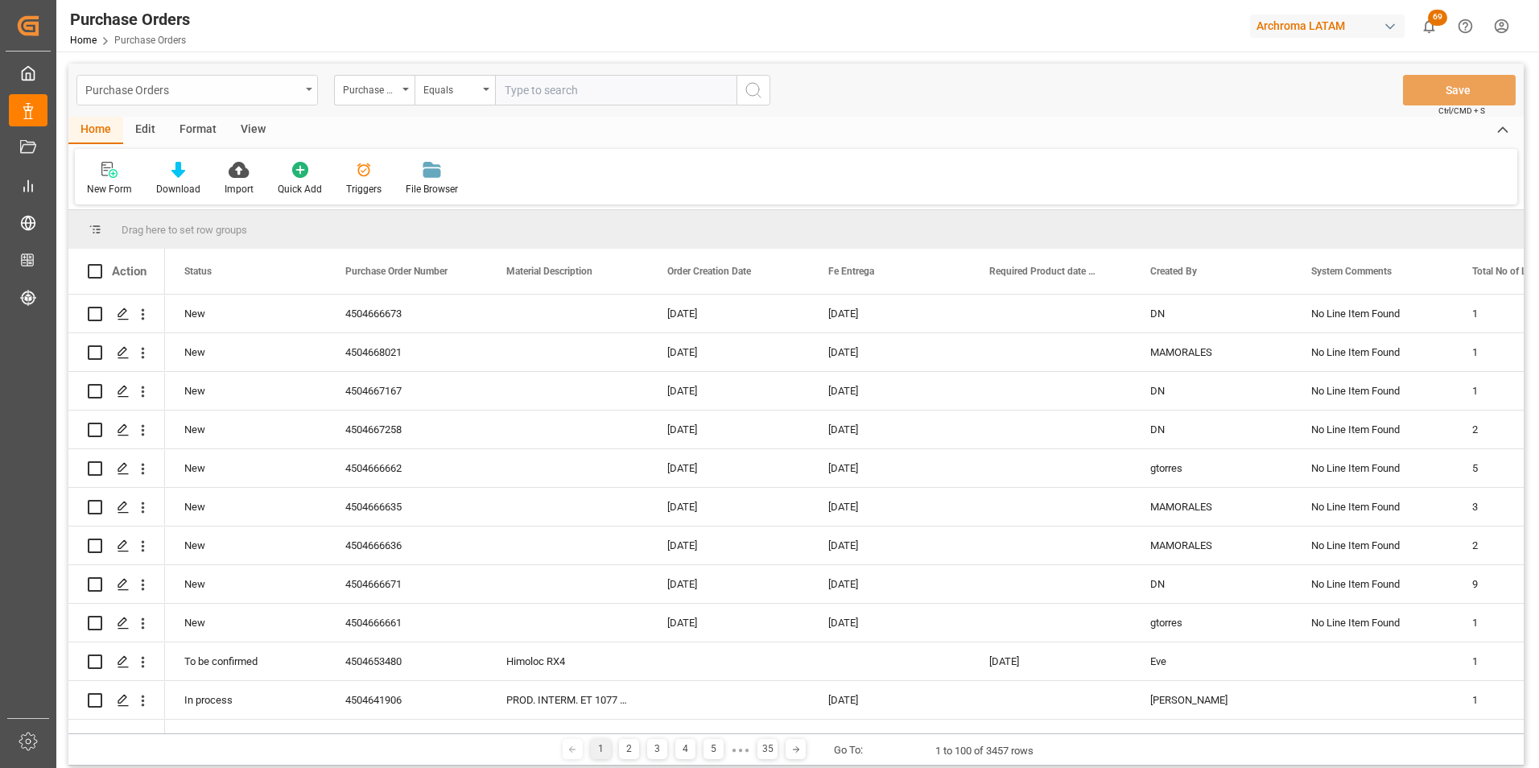
click at [291, 83] on div "Purchase Orders" at bounding box center [192, 89] width 215 height 20
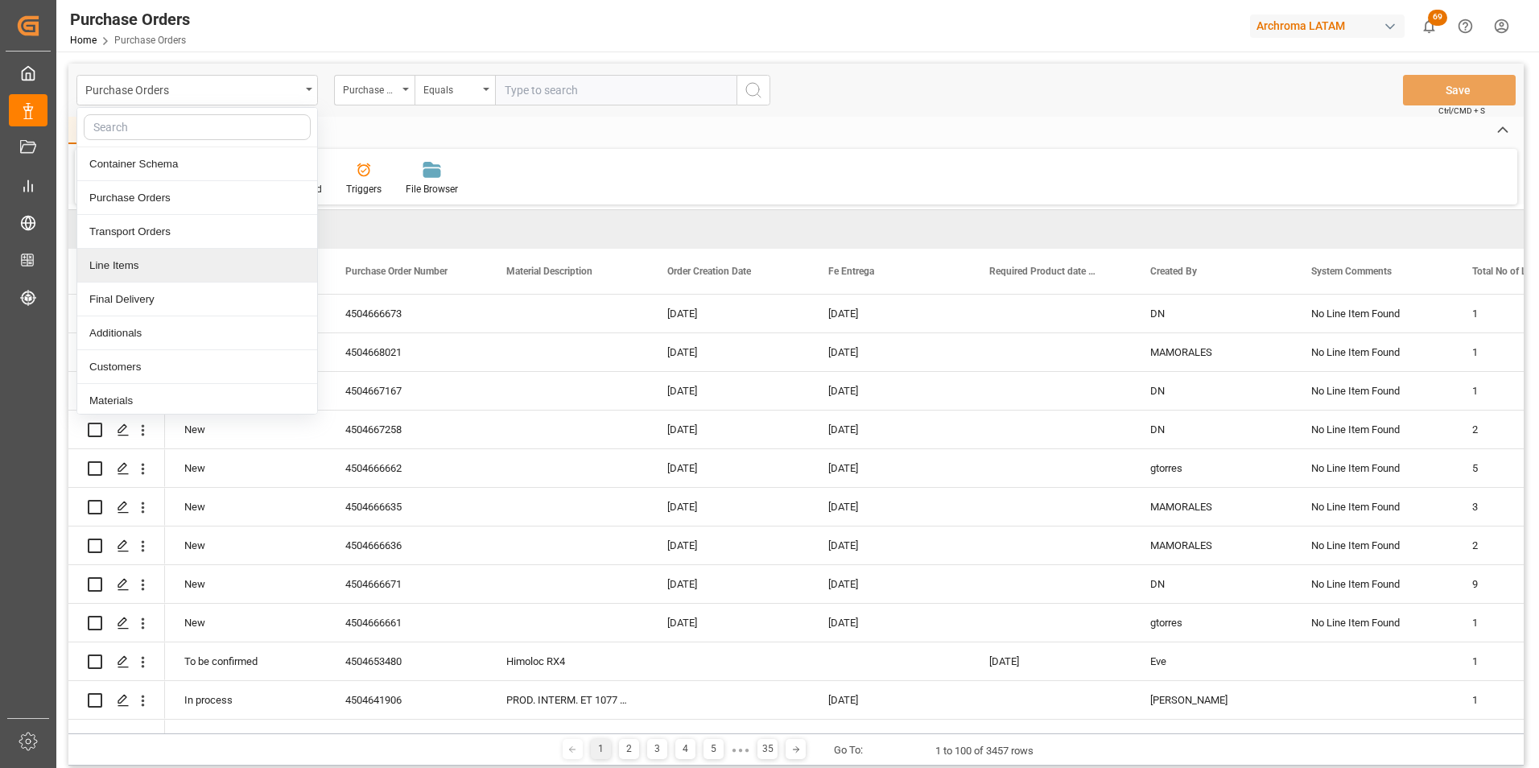
click at [149, 269] on div "Line Items" at bounding box center [197, 266] width 240 height 34
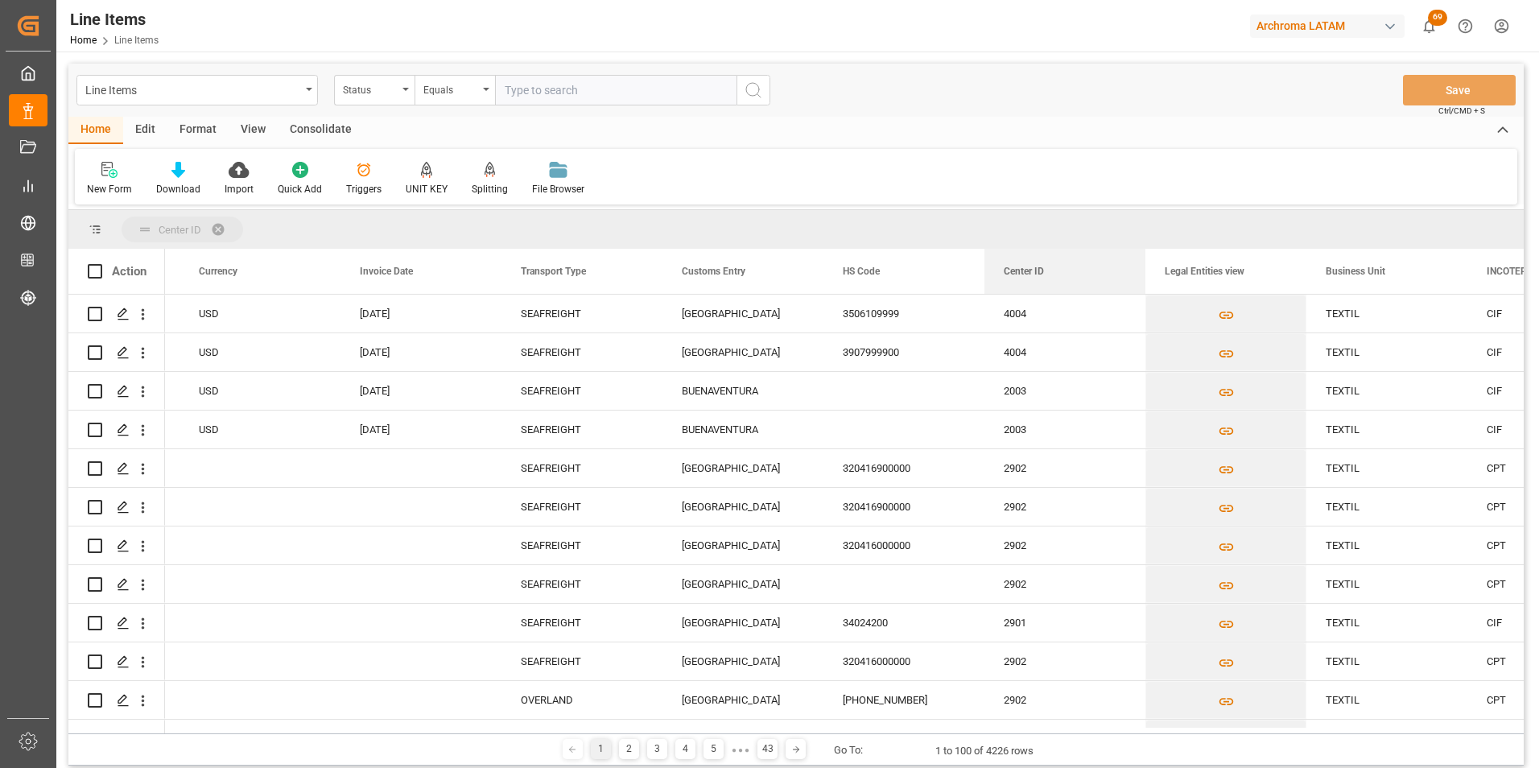
drag, startPoint x: 1015, startPoint y: 280, endPoint x: 979, endPoint y: 232, distance: 59.9
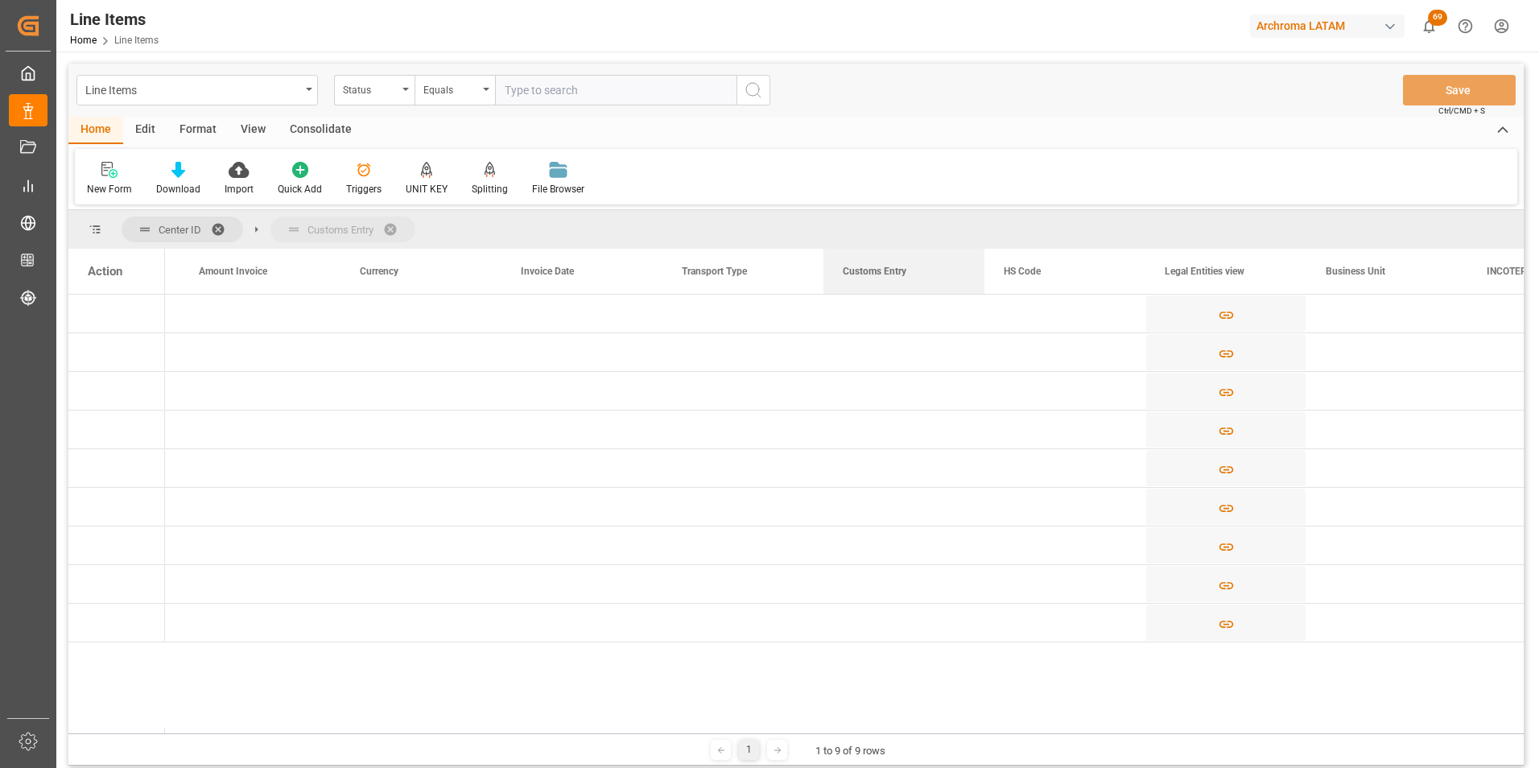
drag, startPoint x: 831, startPoint y: 250, endPoint x: 815, endPoint y: 227, distance: 27.9
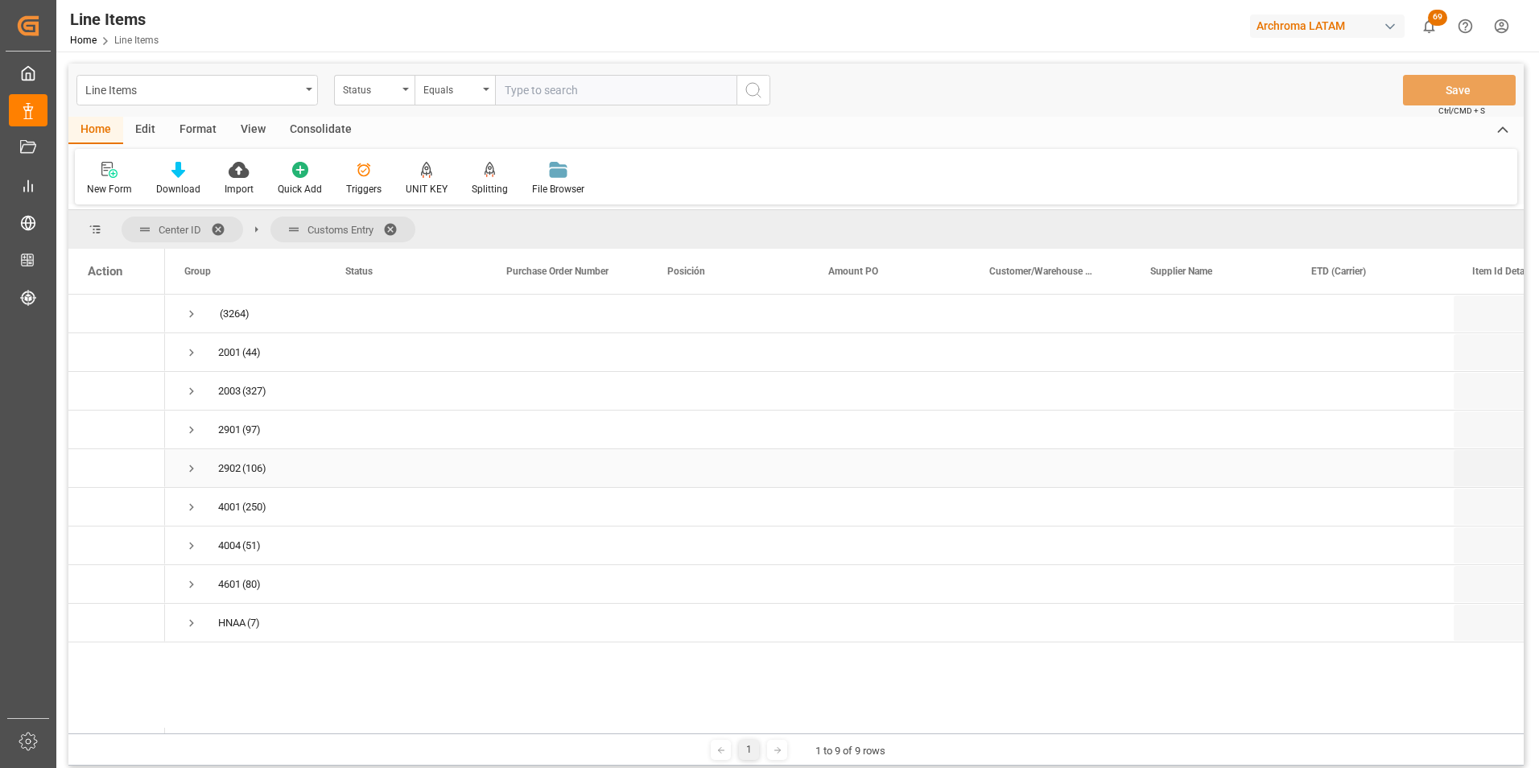
click at [188, 461] on span "Press SPACE to select this row." at bounding box center [191, 468] width 14 height 14
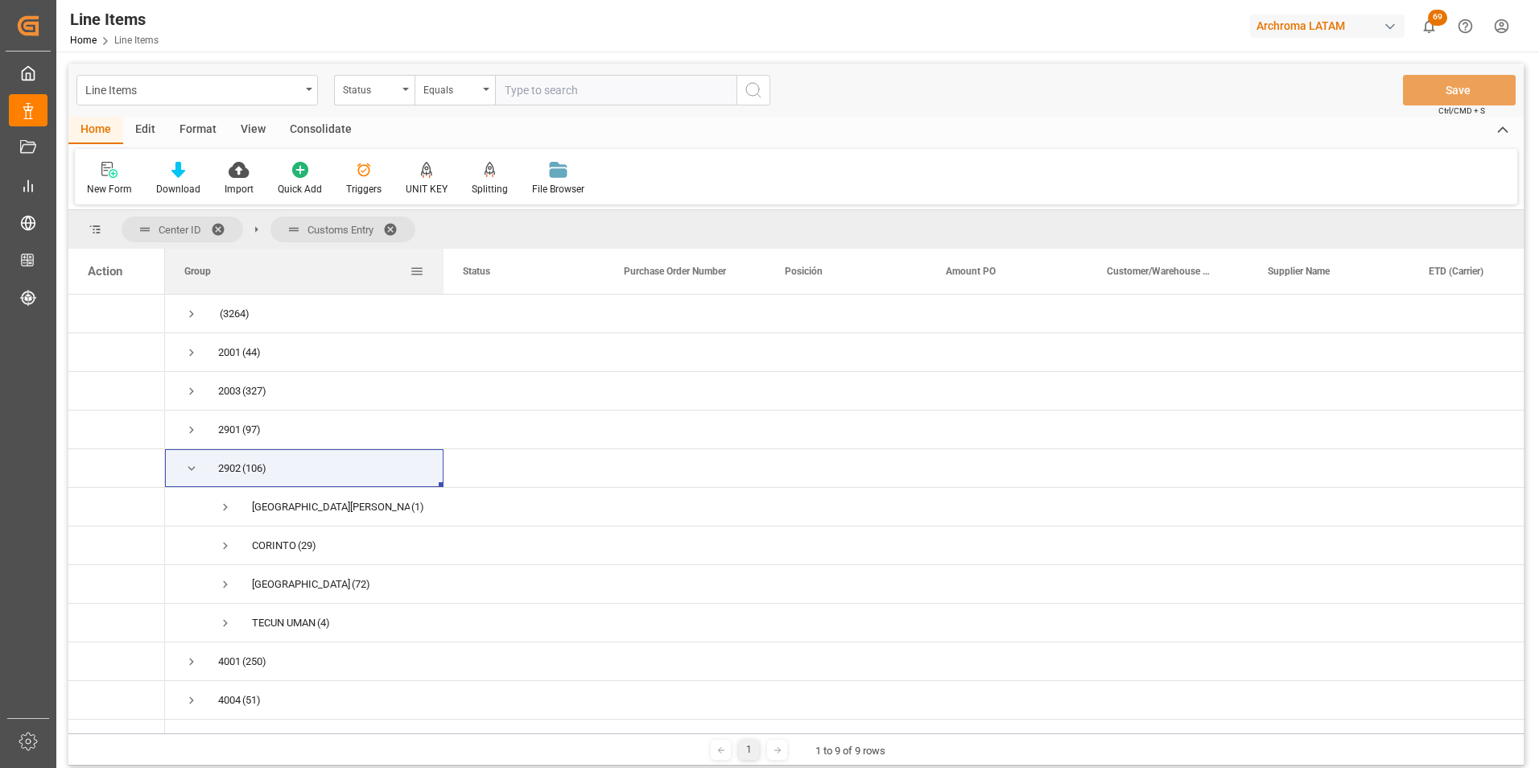
drag, startPoint x: 323, startPoint y: 273, endPoint x: 440, endPoint y: 270, distance: 117.5
click at [440, 270] on div at bounding box center [443, 271] width 6 height 45
click at [228, 584] on span "Press SPACE to select this row." at bounding box center [225, 584] width 14 height 14
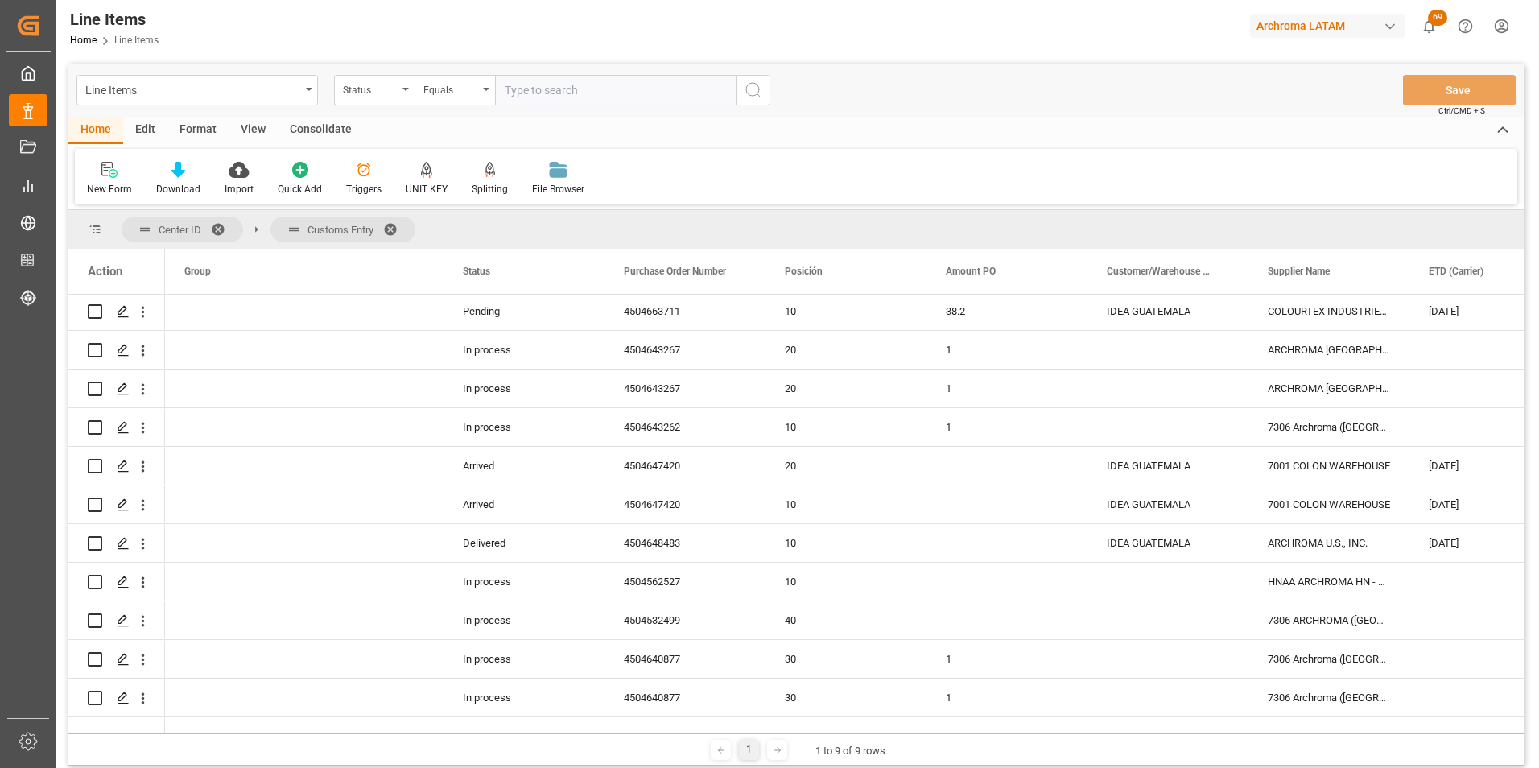
scroll to position [1288, 0]
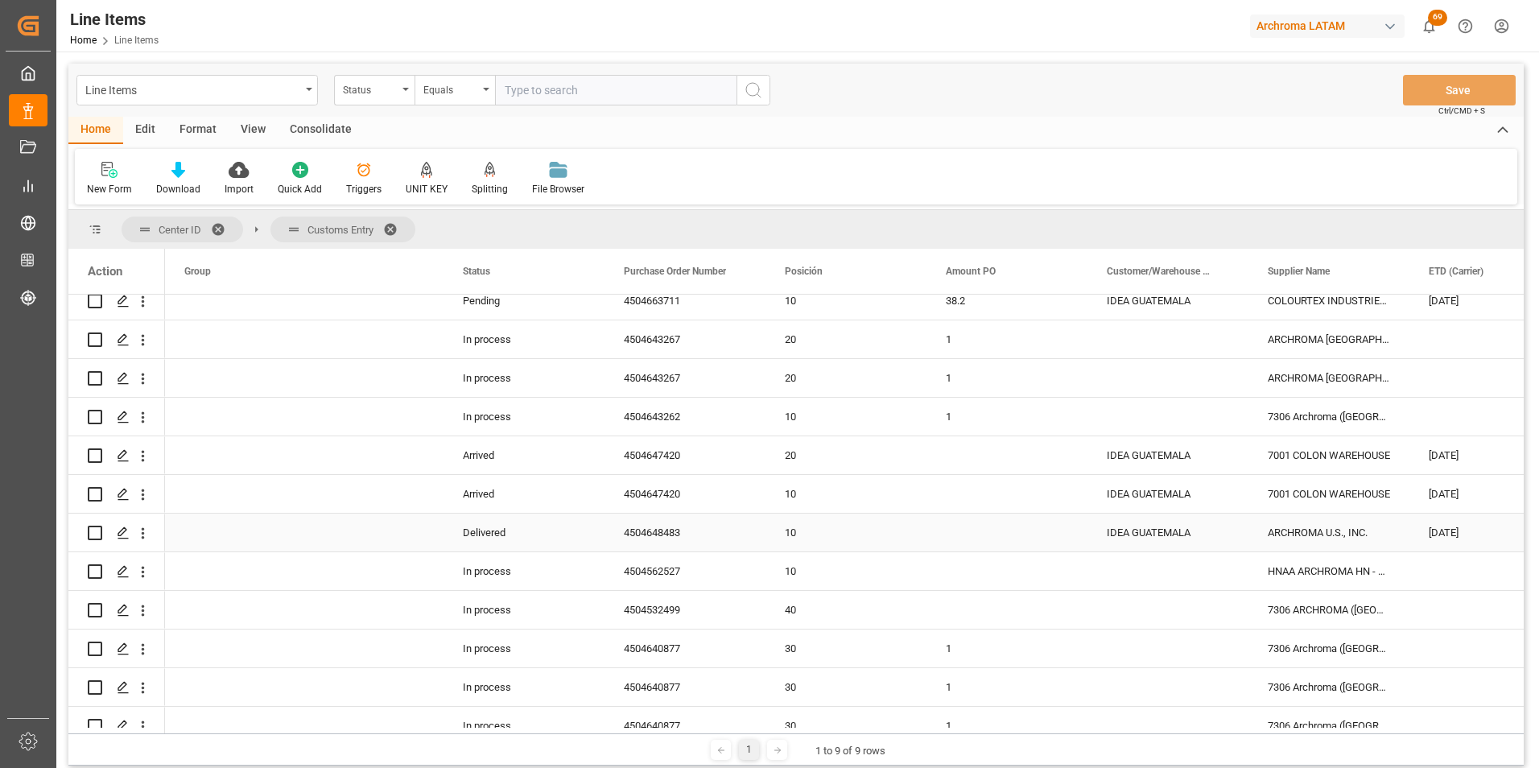
click at [678, 533] on div "4504648483" at bounding box center [684, 532] width 161 height 38
click at [650, 490] on div "4504647420" at bounding box center [684, 494] width 161 height 38
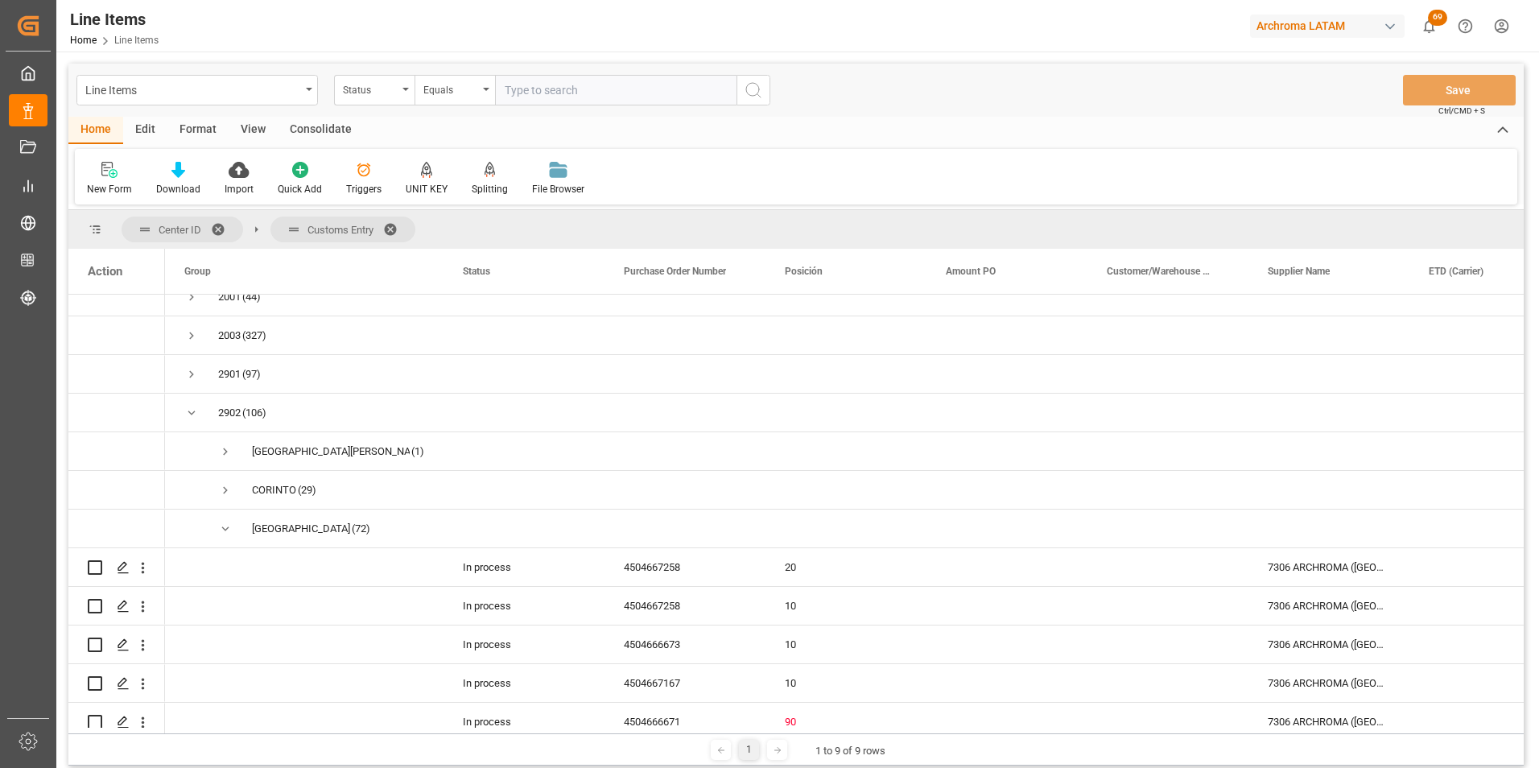
scroll to position [0, 0]
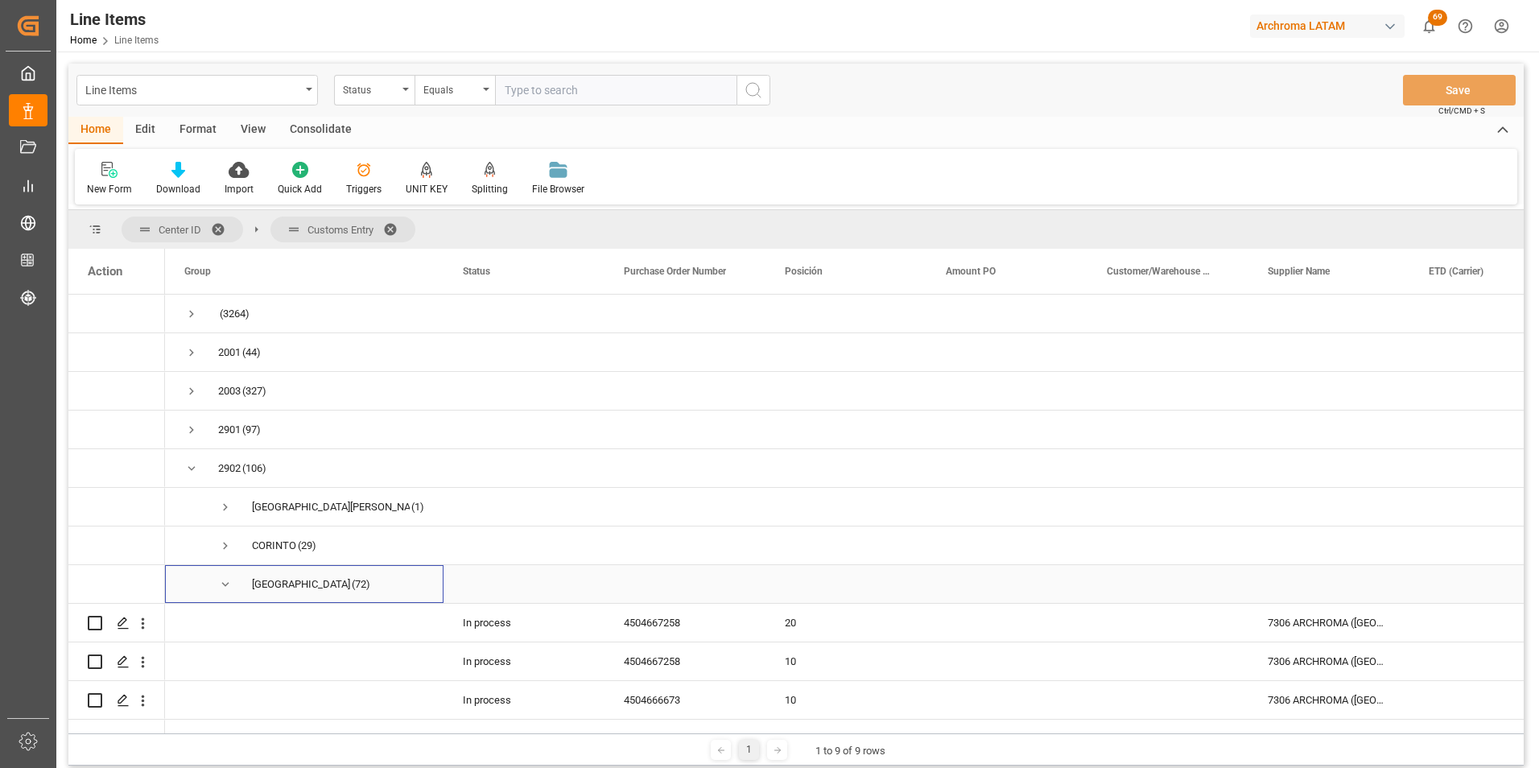
click at [220, 582] on span "Press SPACE to select this row." at bounding box center [225, 584] width 14 height 14
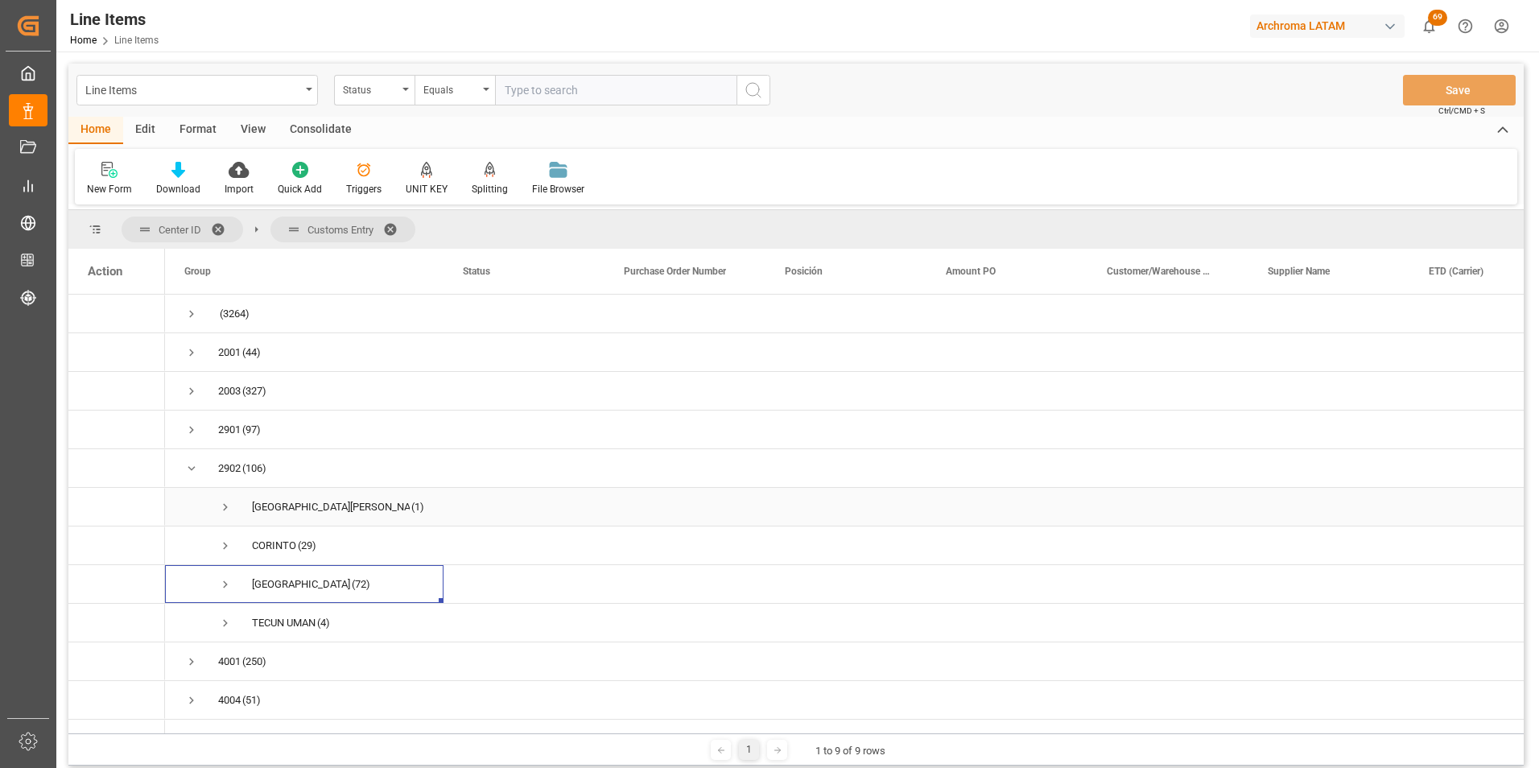
click at [221, 501] on span "Press SPACE to select this row." at bounding box center [225, 507] width 14 height 14
click at [641, 545] on div "4504634085" at bounding box center [684, 545] width 161 height 38
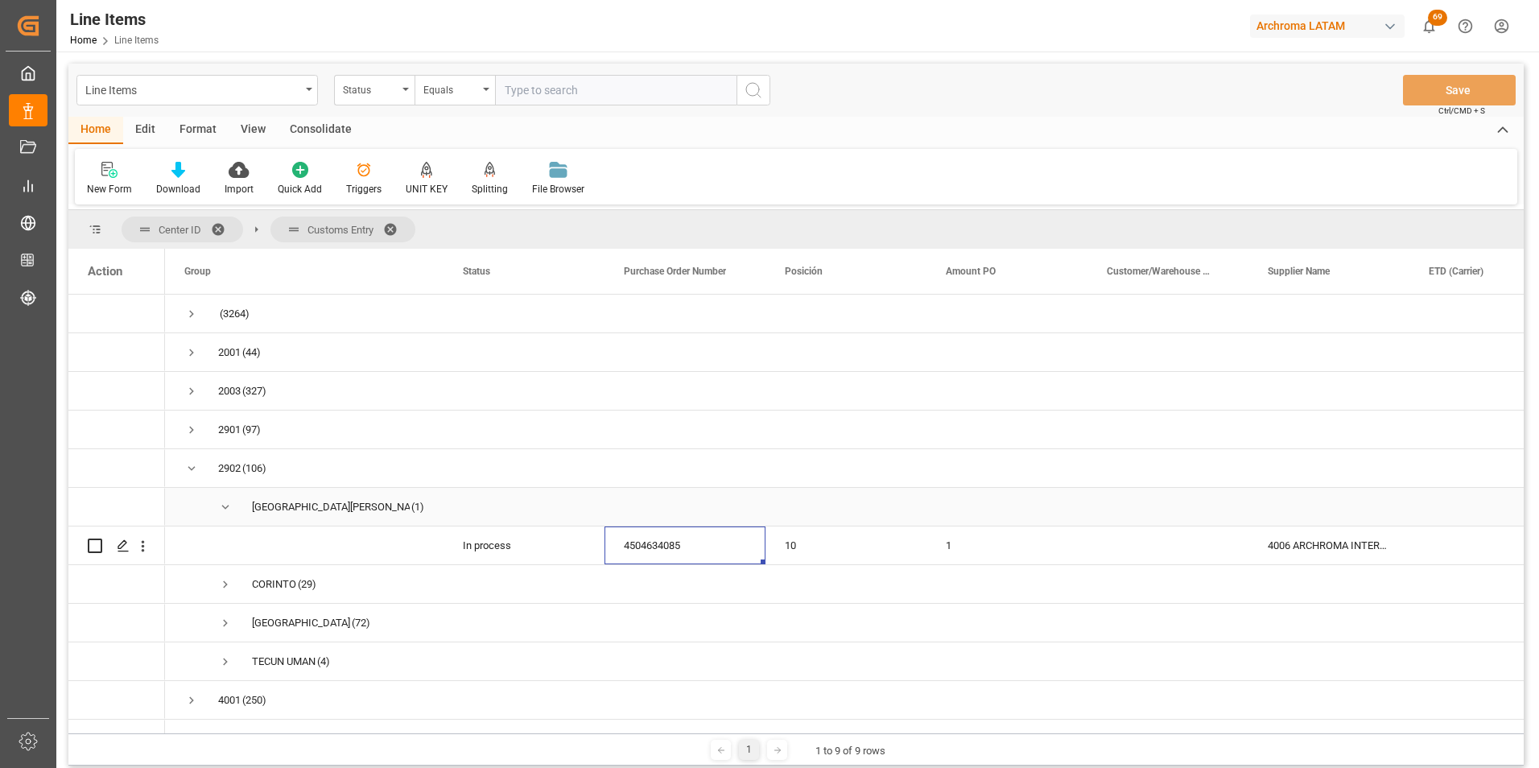
click at [222, 506] on span "Press SPACE to select this row." at bounding box center [225, 507] width 14 height 14
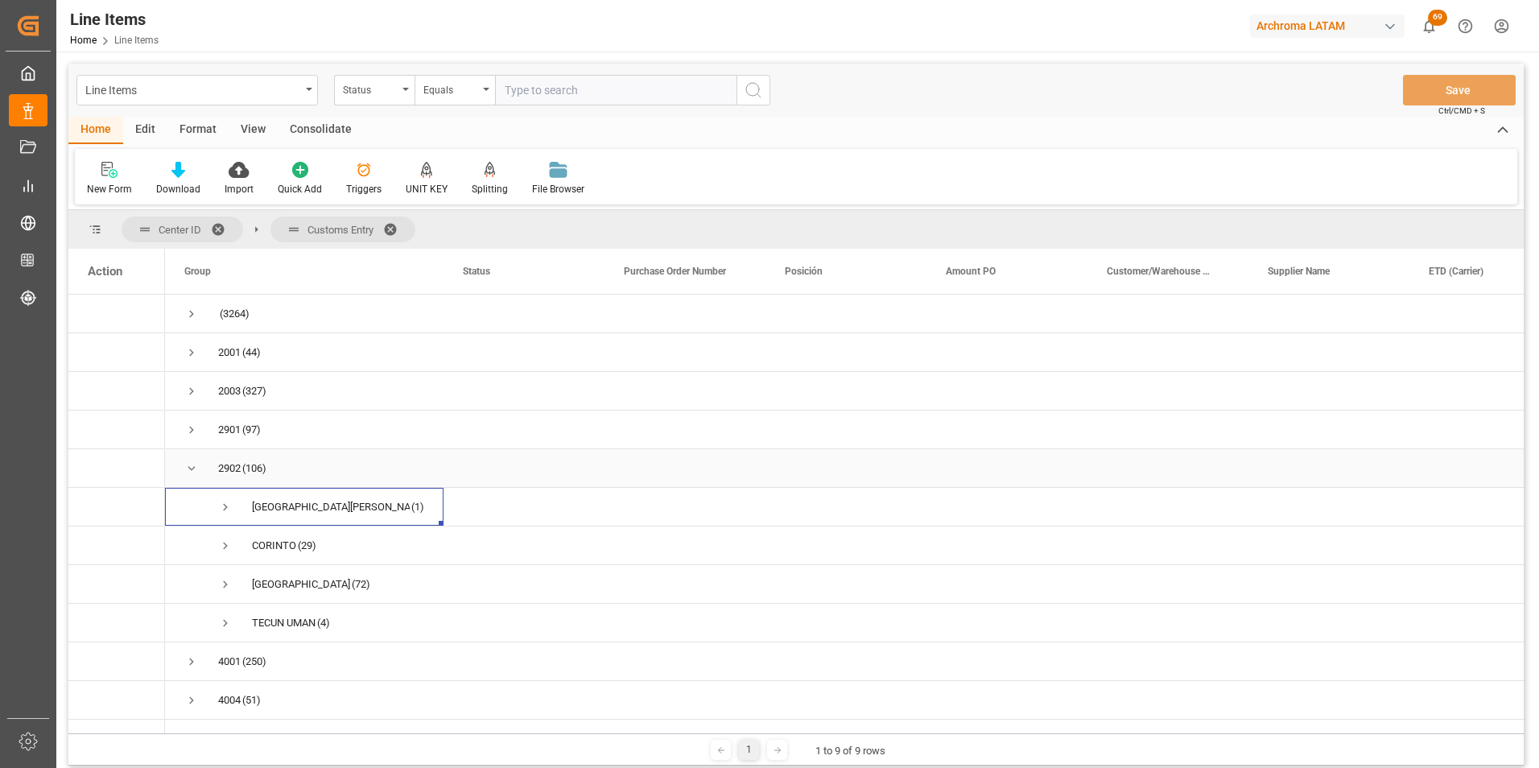
click at [186, 473] on span "Press SPACE to select this row." at bounding box center [191, 468] width 14 height 14
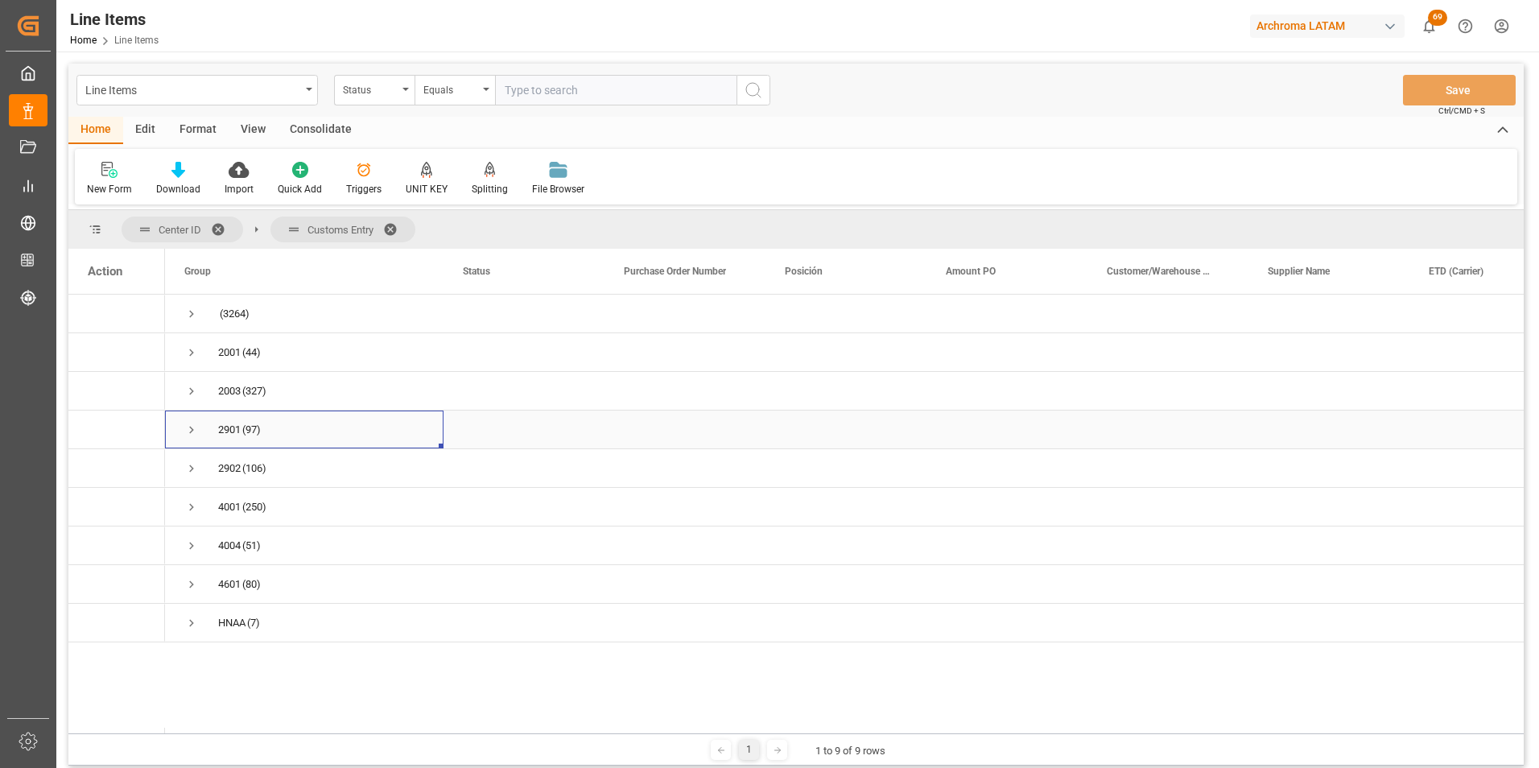
click at [191, 430] on span "Press SPACE to select this row." at bounding box center [191, 430] width 14 height 14
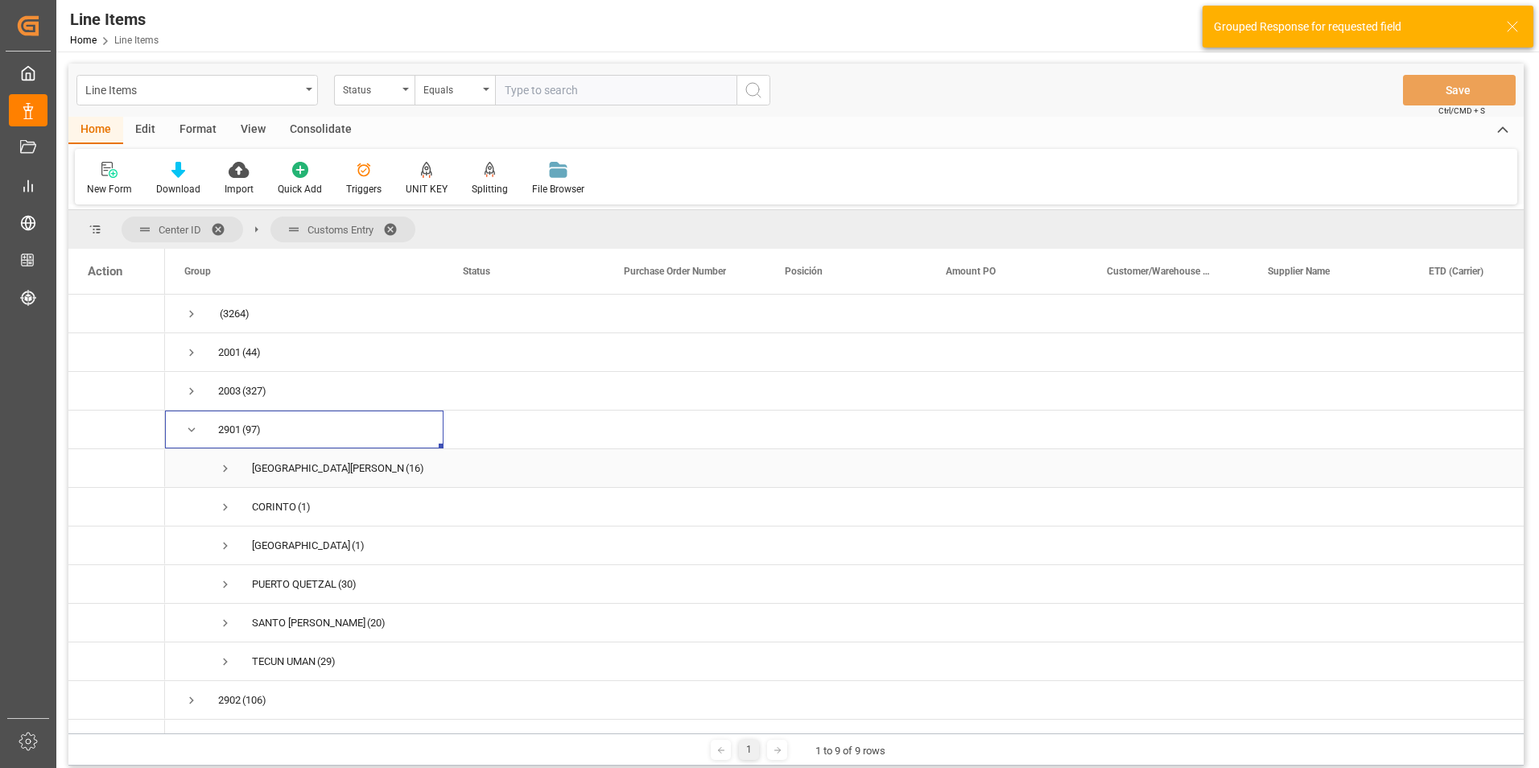
click at [227, 464] on span "Press SPACE to select this row." at bounding box center [225, 468] width 14 height 14
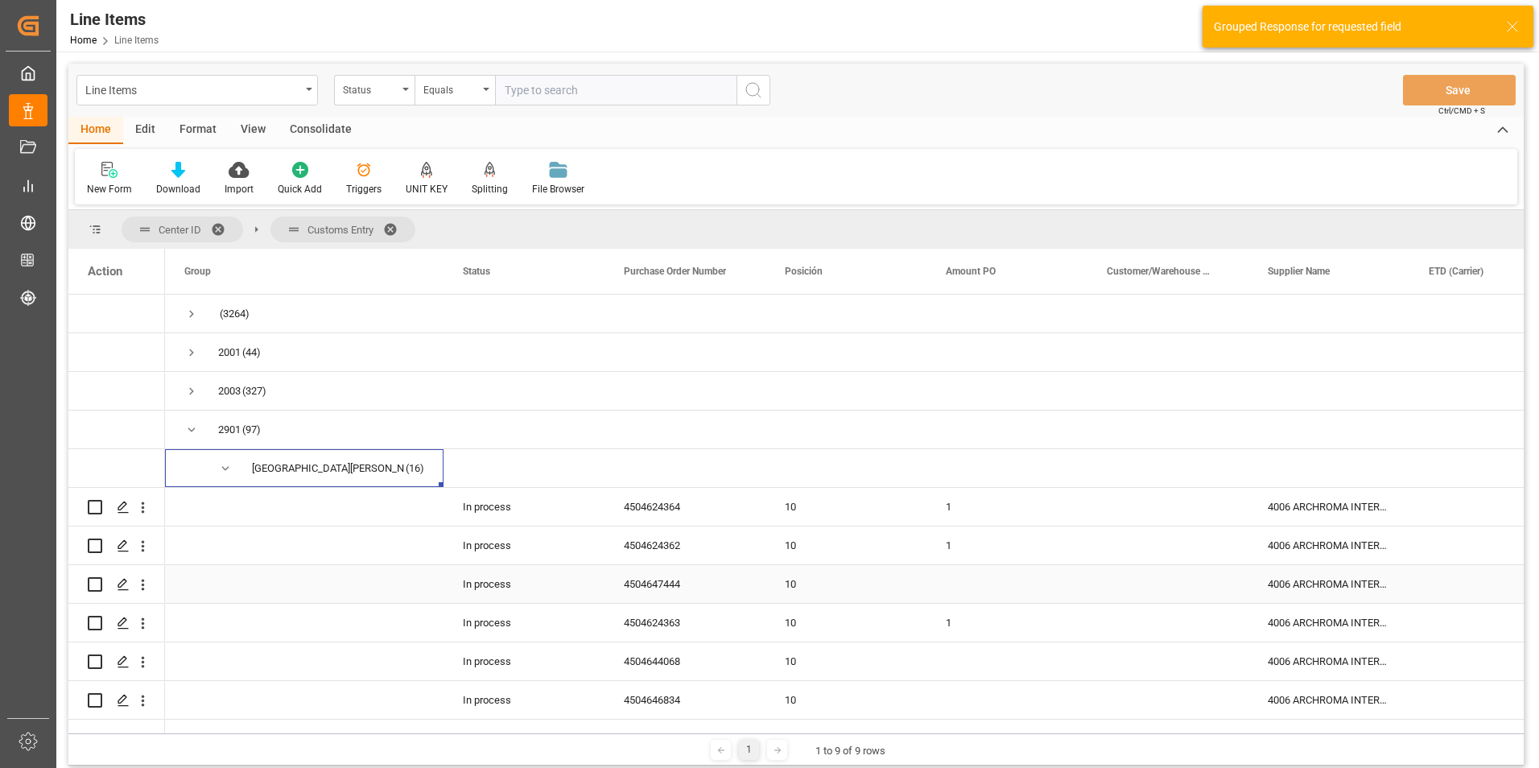
scroll to position [80, 0]
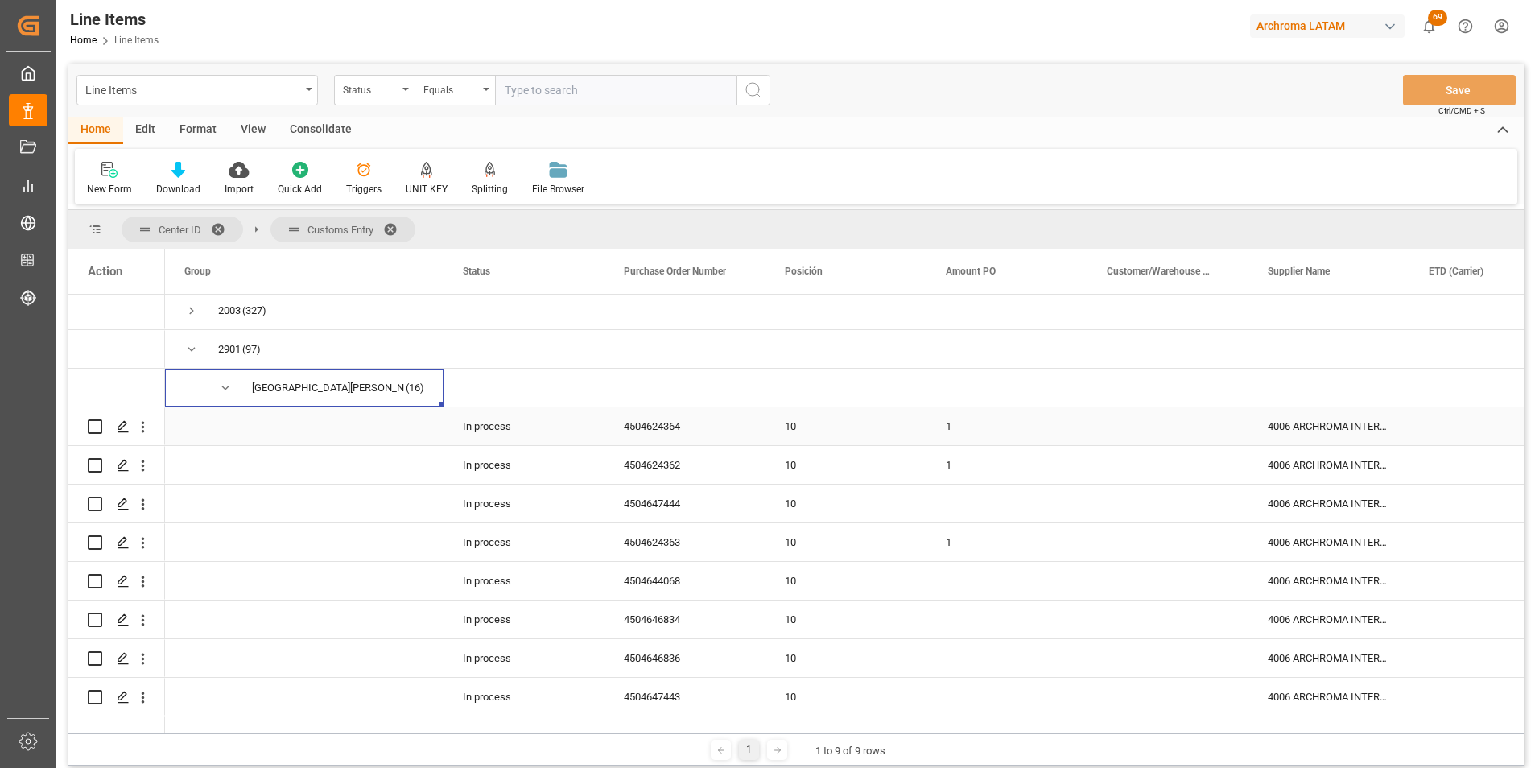
click at [675, 424] on div "4504624364" at bounding box center [684, 426] width 161 height 38
click at [668, 463] on div "4504624362" at bounding box center [684, 465] width 161 height 38
click at [672, 459] on div "4504624362" at bounding box center [684, 465] width 161 height 38
click at [666, 505] on div "4504647444" at bounding box center [684, 504] width 161 height 38
click at [686, 535] on div "4504624363" at bounding box center [684, 542] width 161 height 38
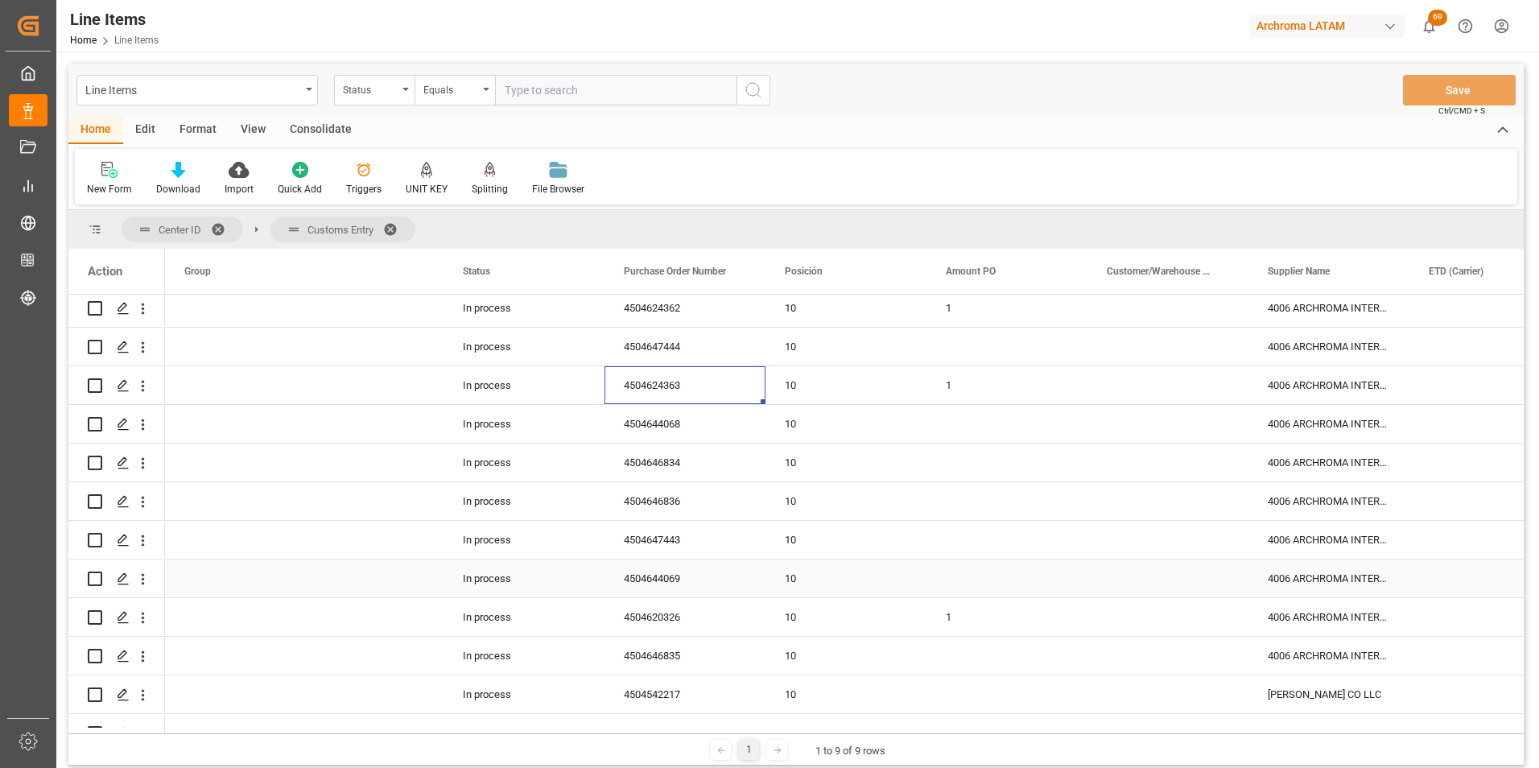
scroll to position [241, 0]
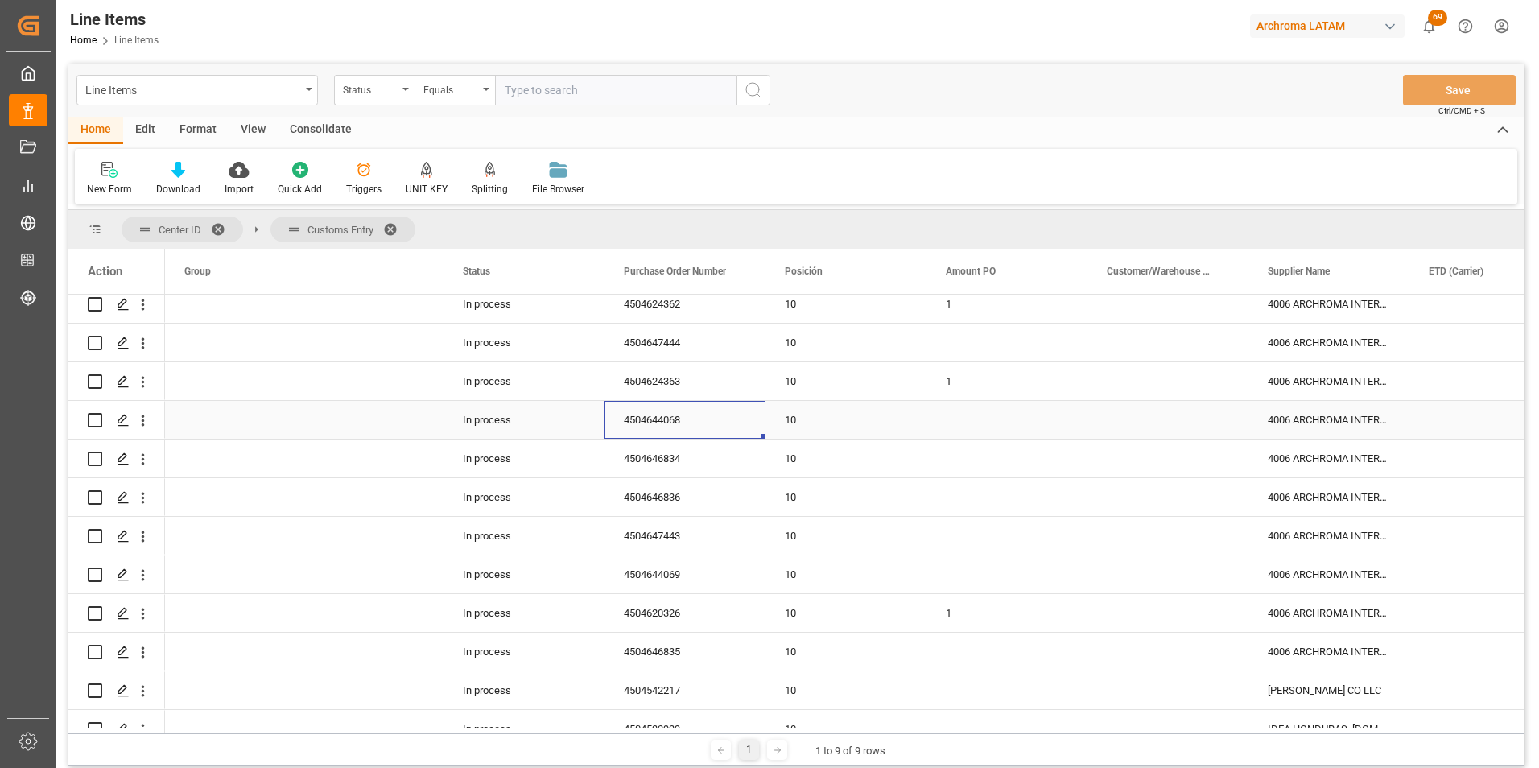
click at [665, 424] on div "4504644068" at bounding box center [684, 420] width 161 height 38
click at [690, 460] on div "4504646834" at bounding box center [684, 458] width 161 height 38
click at [674, 493] on div "4504646836" at bounding box center [684, 497] width 161 height 38
click at [639, 540] on div "4504647443" at bounding box center [684, 536] width 161 height 38
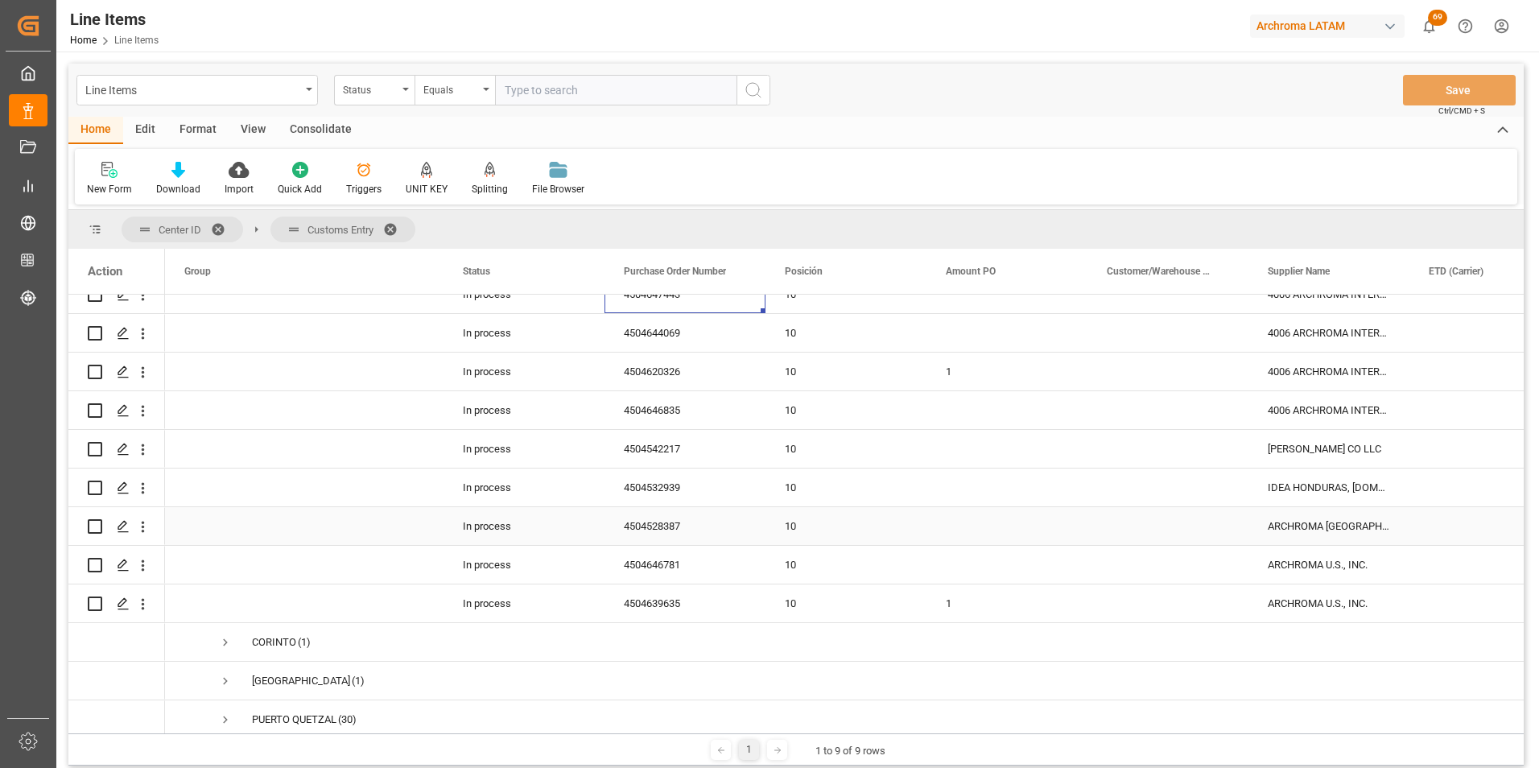
scroll to position [402, 0]
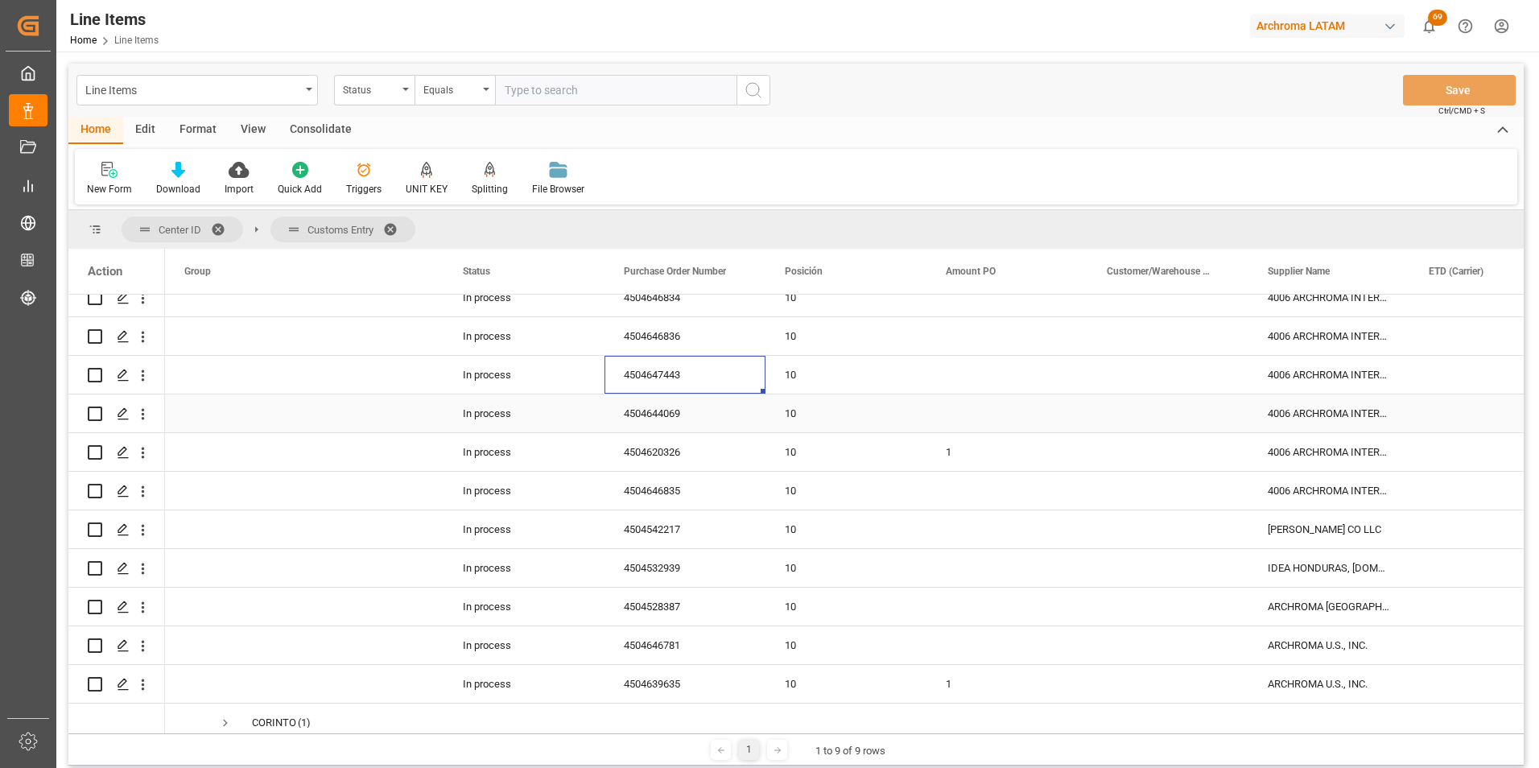
click at [661, 419] on div "4504644069" at bounding box center [684, 413] width 161 height 38
click at [649, 442] on div "4504620326" at bounding box center [684, 452] width 161 height 38
click at [641, 481] on div "4504646835" at bounding box center [684, 491] width 161 height 38
click at [675, 525] on div "4504542217" at bounding box center [684, 529] width 161 height 38
click at [681, 569] on div "4504532939" at bounding box center [684, 568] width 161 height 38
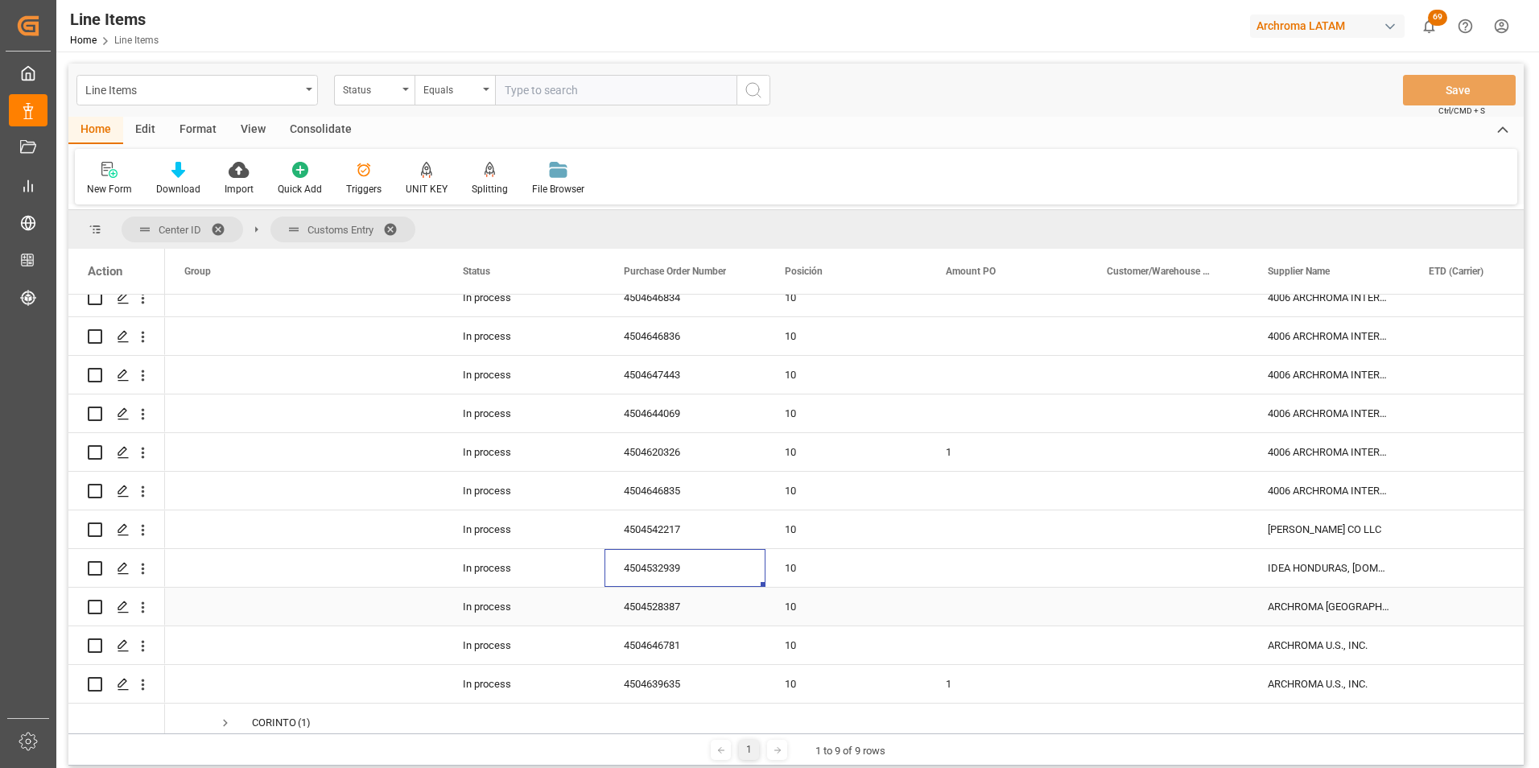
click at [658, 608] on div "4504528387" at bounding box center [684, 607] width 161 height 38
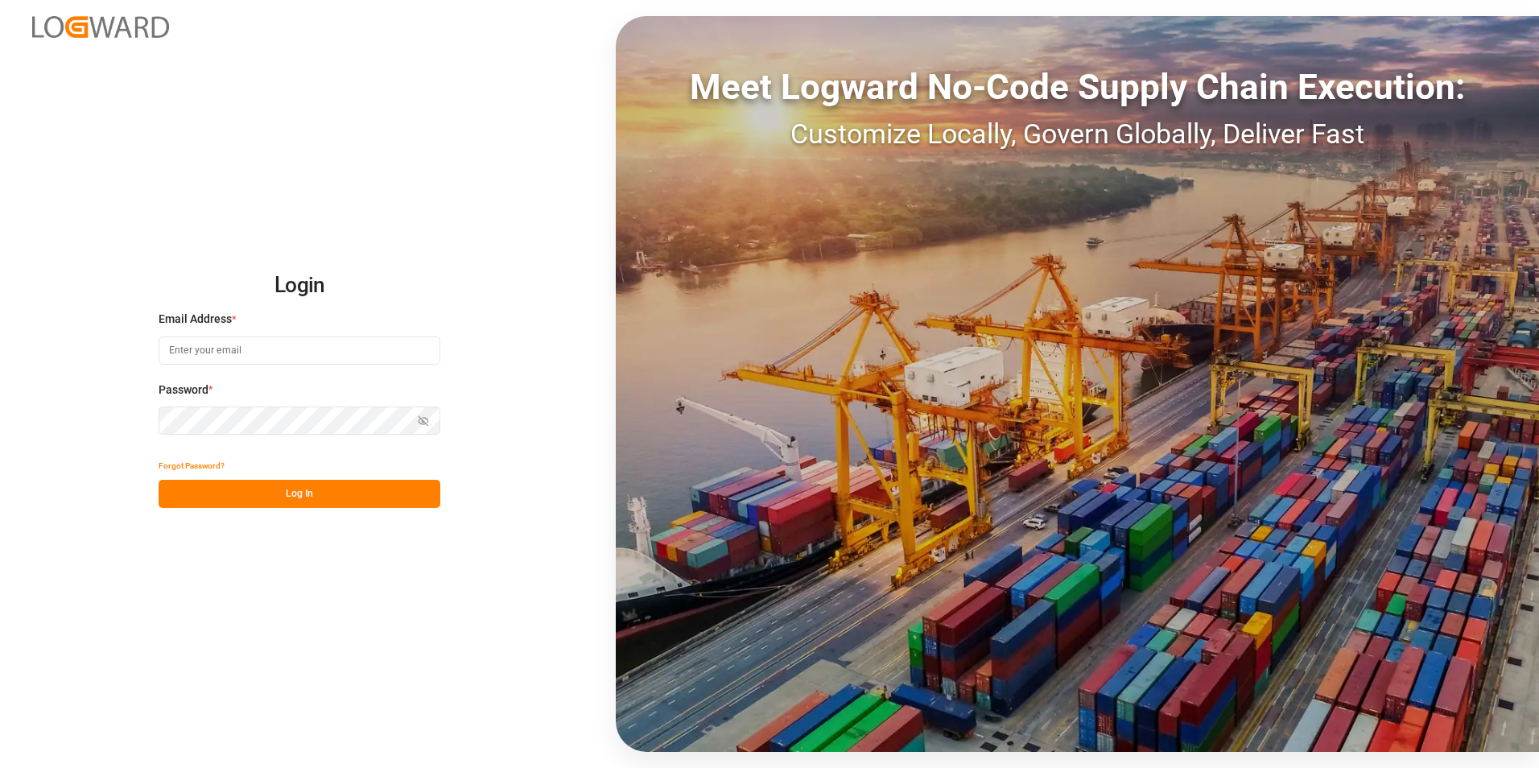
type input "[PERSON_NAME][EMAIL_ADDRESS][PERSON_NAME][DOMAIN_NAME]"
drag, startPoint x: 244, startPoint y: 505, endPoint x: 241, endPoint y: 458, distance: 46.8
click at [244, 504] on button "Log In" at bounding box center [300, 494] width 282 height 28
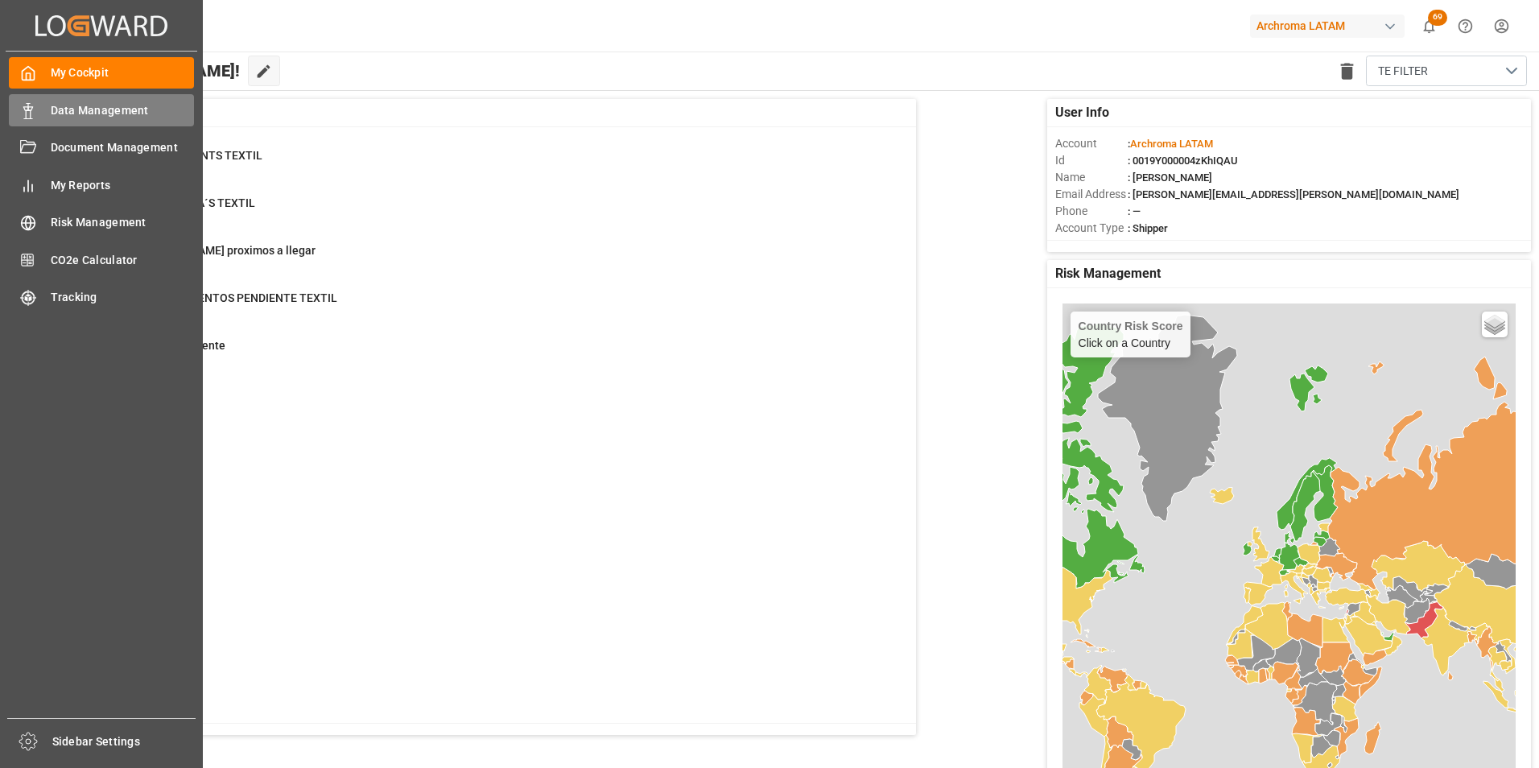
click at [39, 115] on div "Data Management Data Management" at bounding box center [101, 109] width 185 height 31
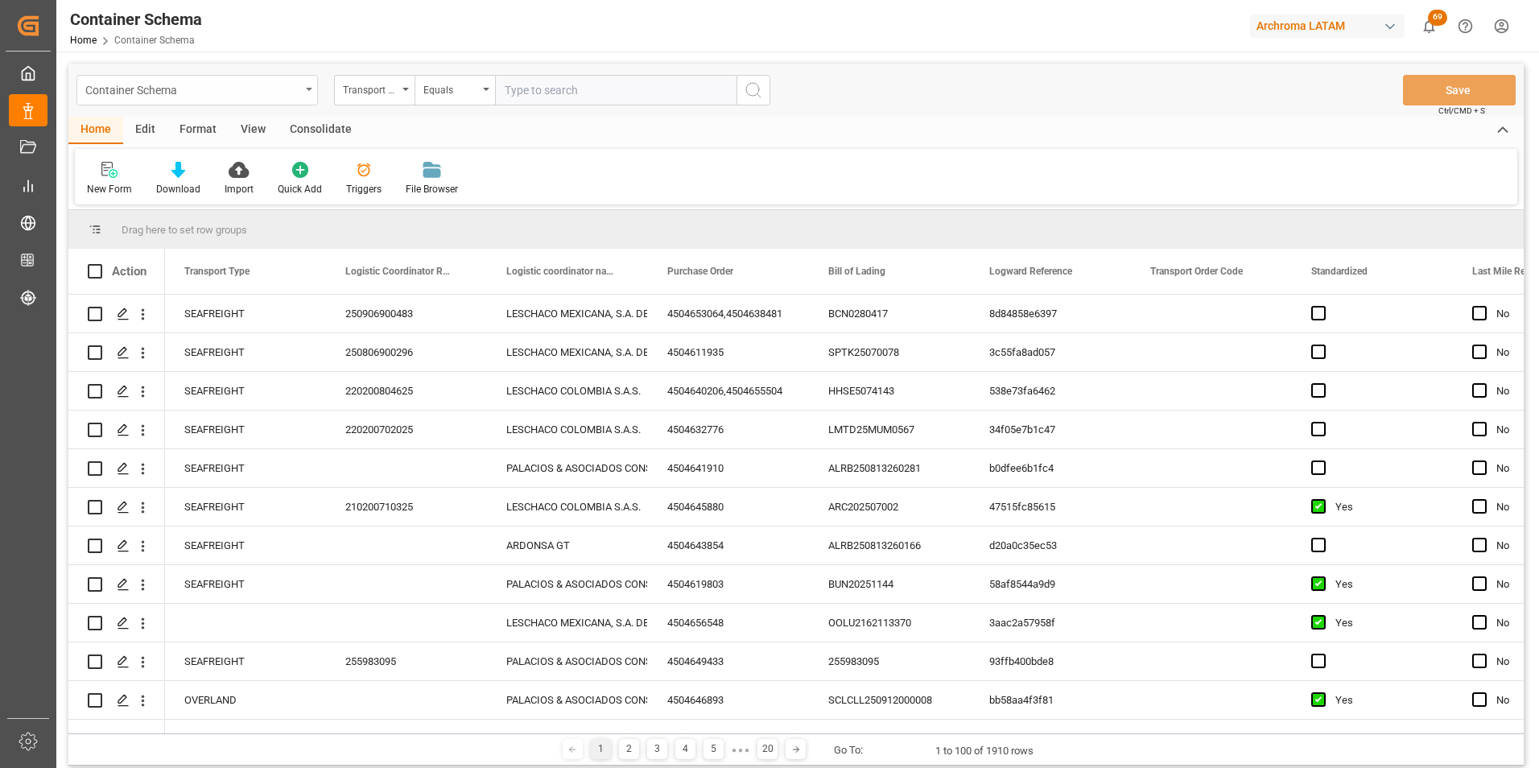
click at [307, 99] on div "Container Schema" at bounding box center [196, 90] width 241 height 31
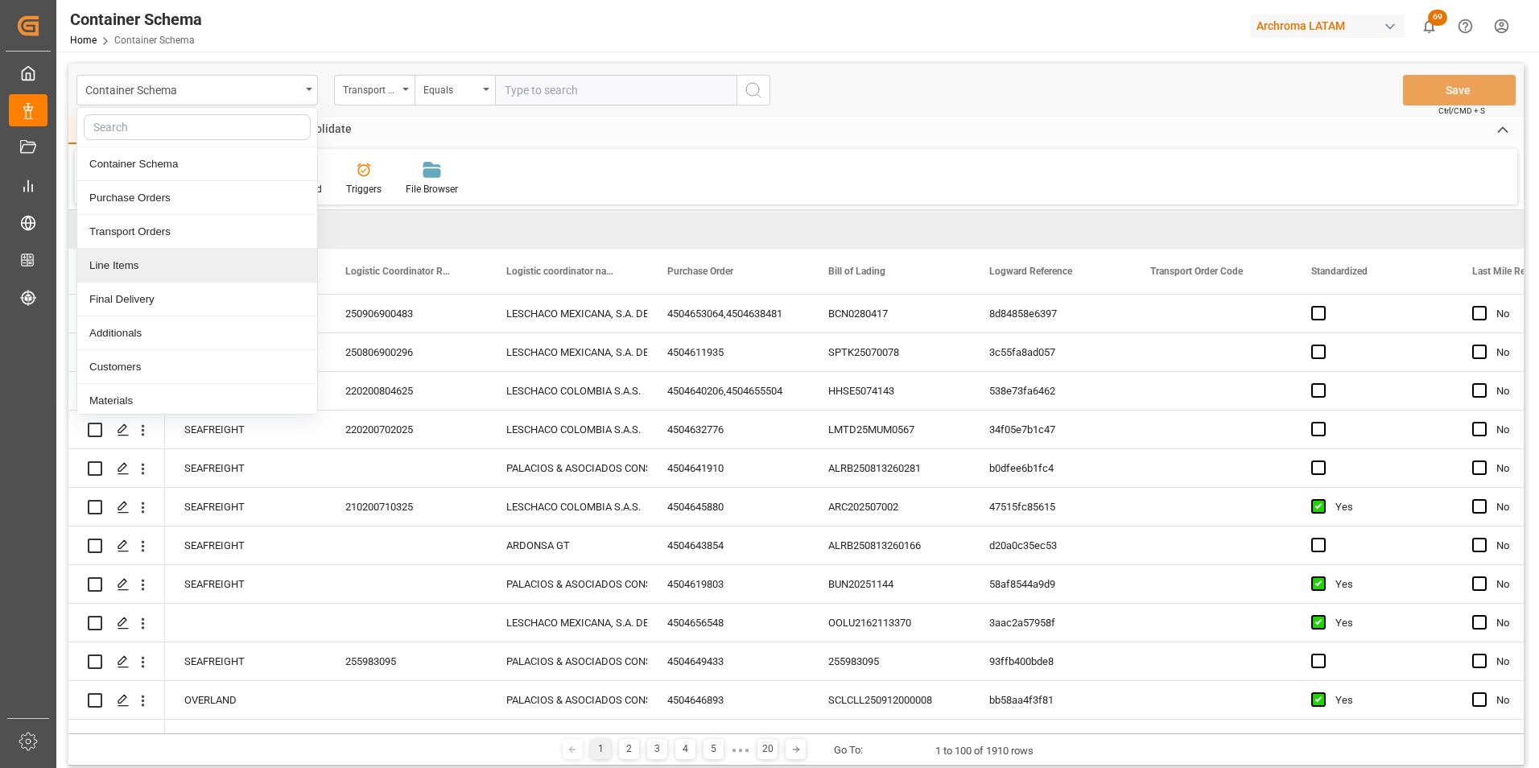
click at [163, 274] on div "Line Items" at bounding box center [197, 266] width 240 height 34
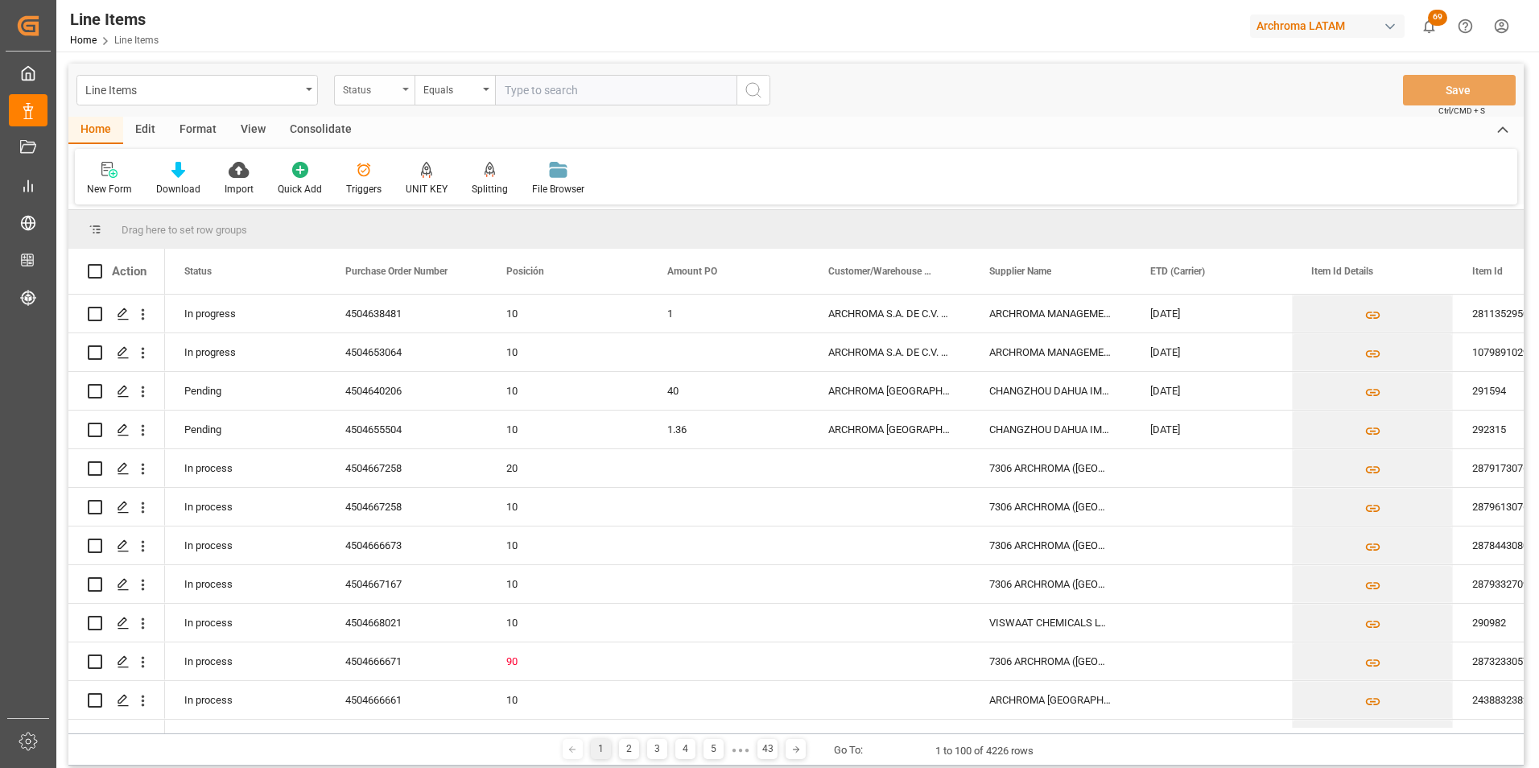
click at [398, 97] on div "Status" at bounding box center [374, 90] width 80 height 31
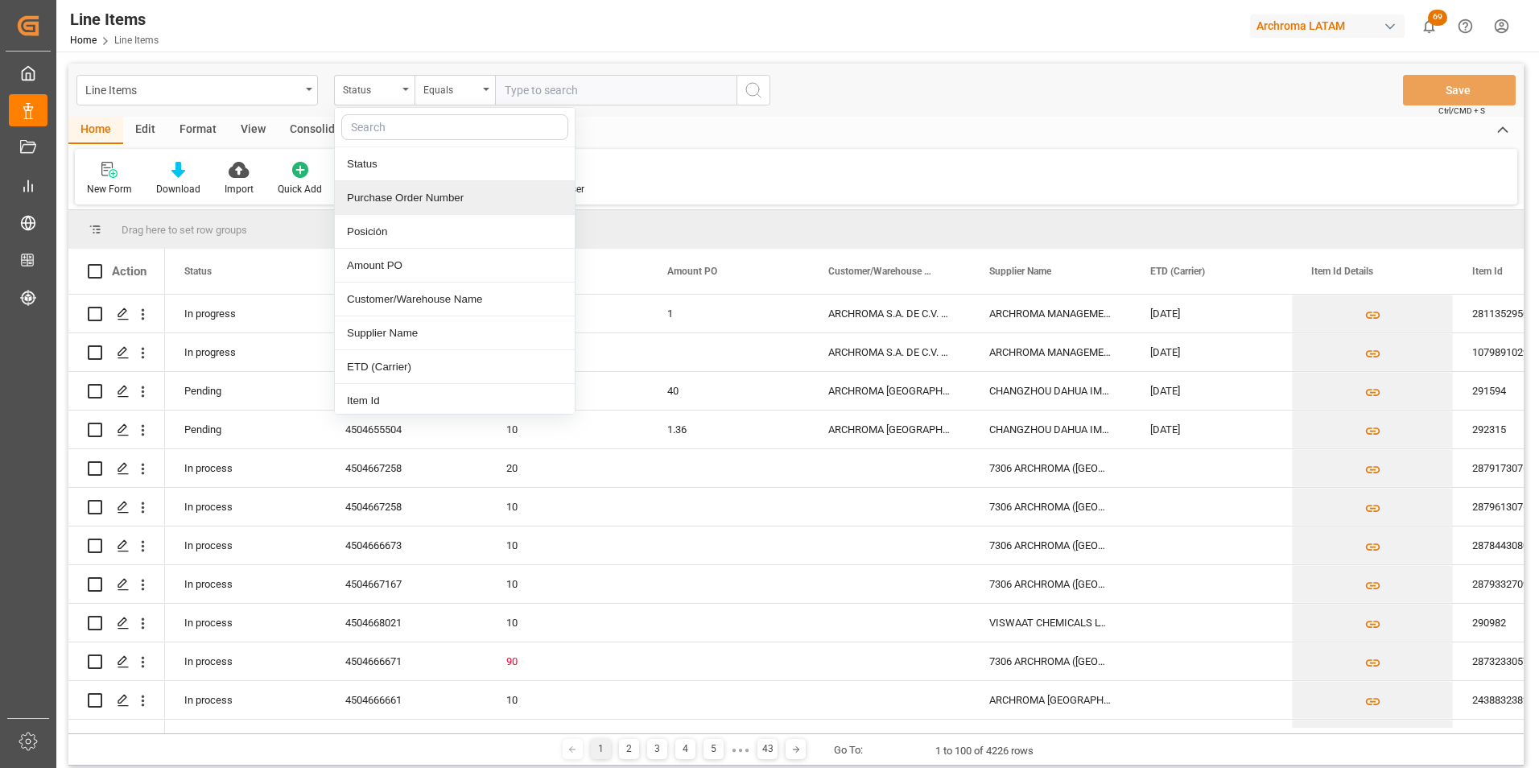
click at [405, 203] on div "Purchase Order Number" at bounding box center [455, 198] width 240 height 34
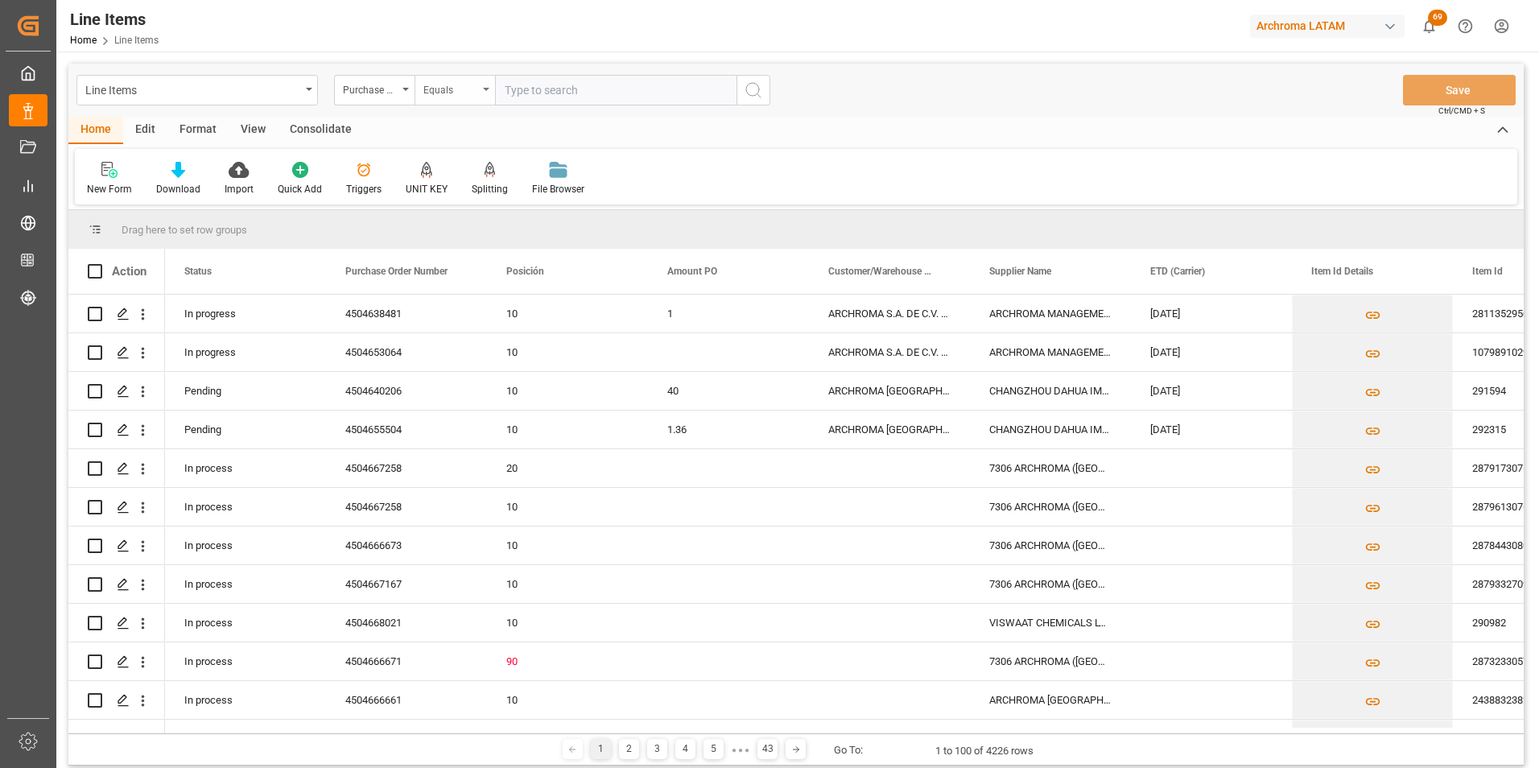
click at [456, 88] on div "Equals" at bounding box center [450, 88] width 55 height 19
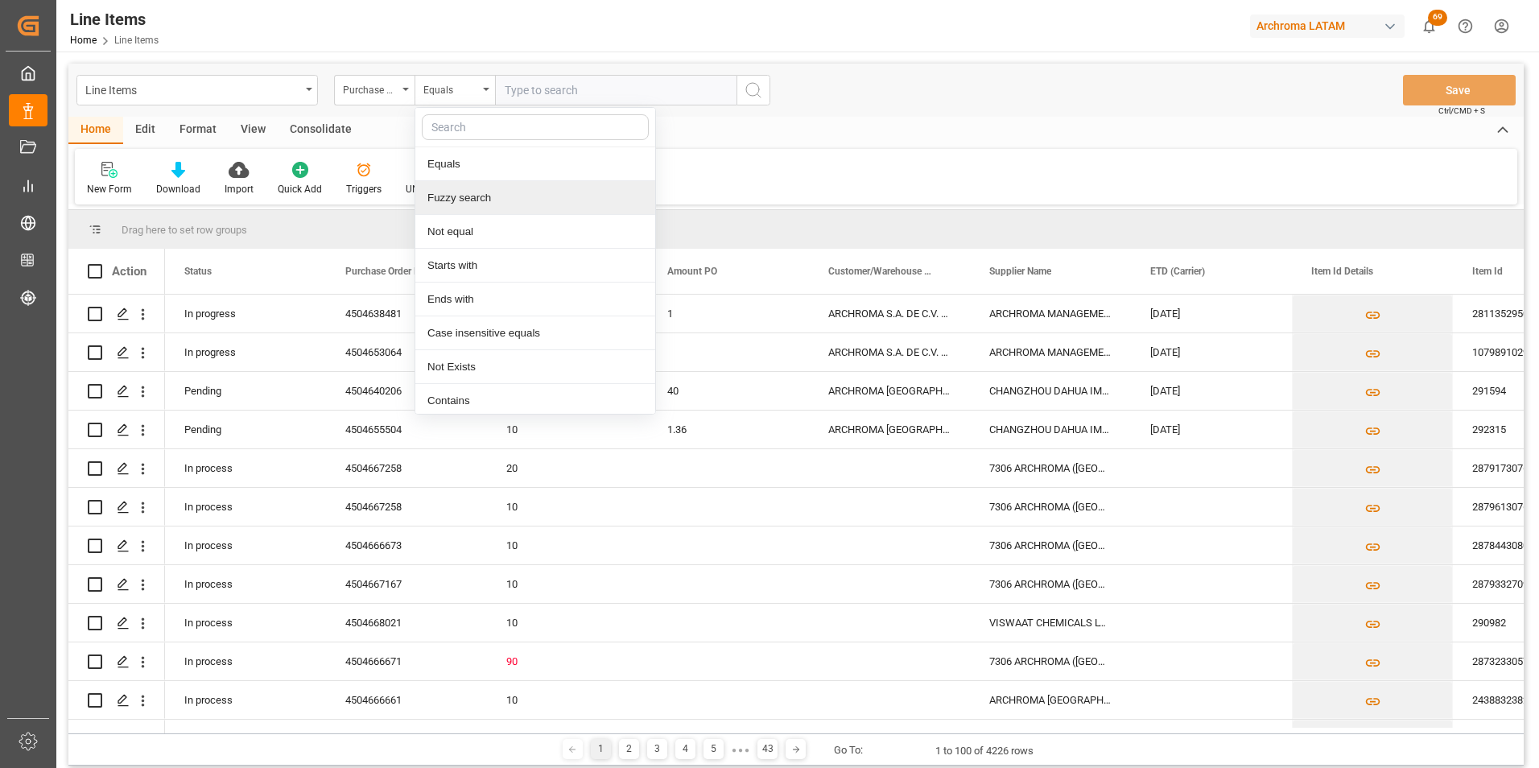
click at [480, 192] on div "Fuzzy search" at bounding box center [535, 198] width 240 height 34
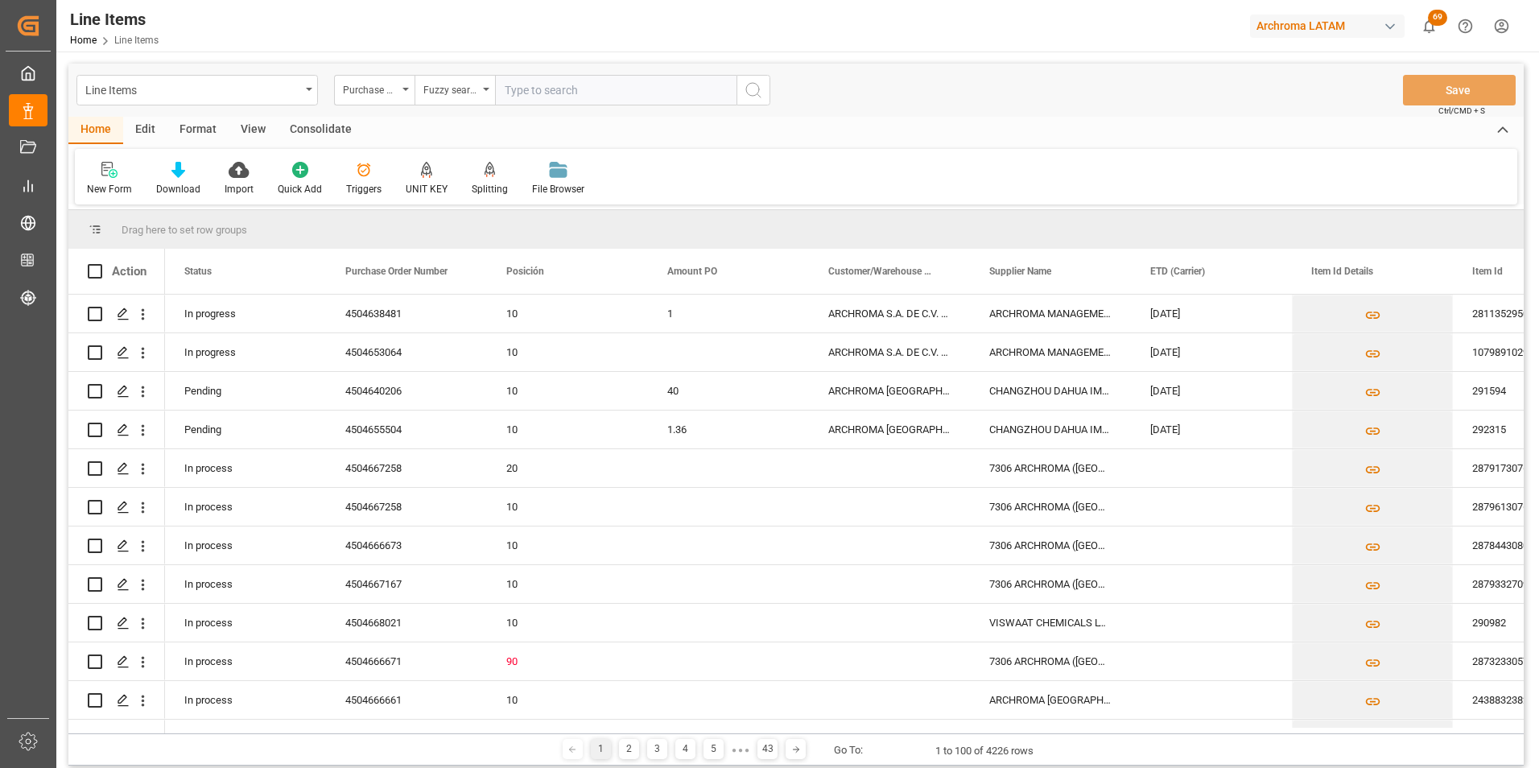
paste input "4504648483"
type input "4504648483"
click at [749, 92] on icon "search button" at bounding box center [753, 89] width 19 height 19
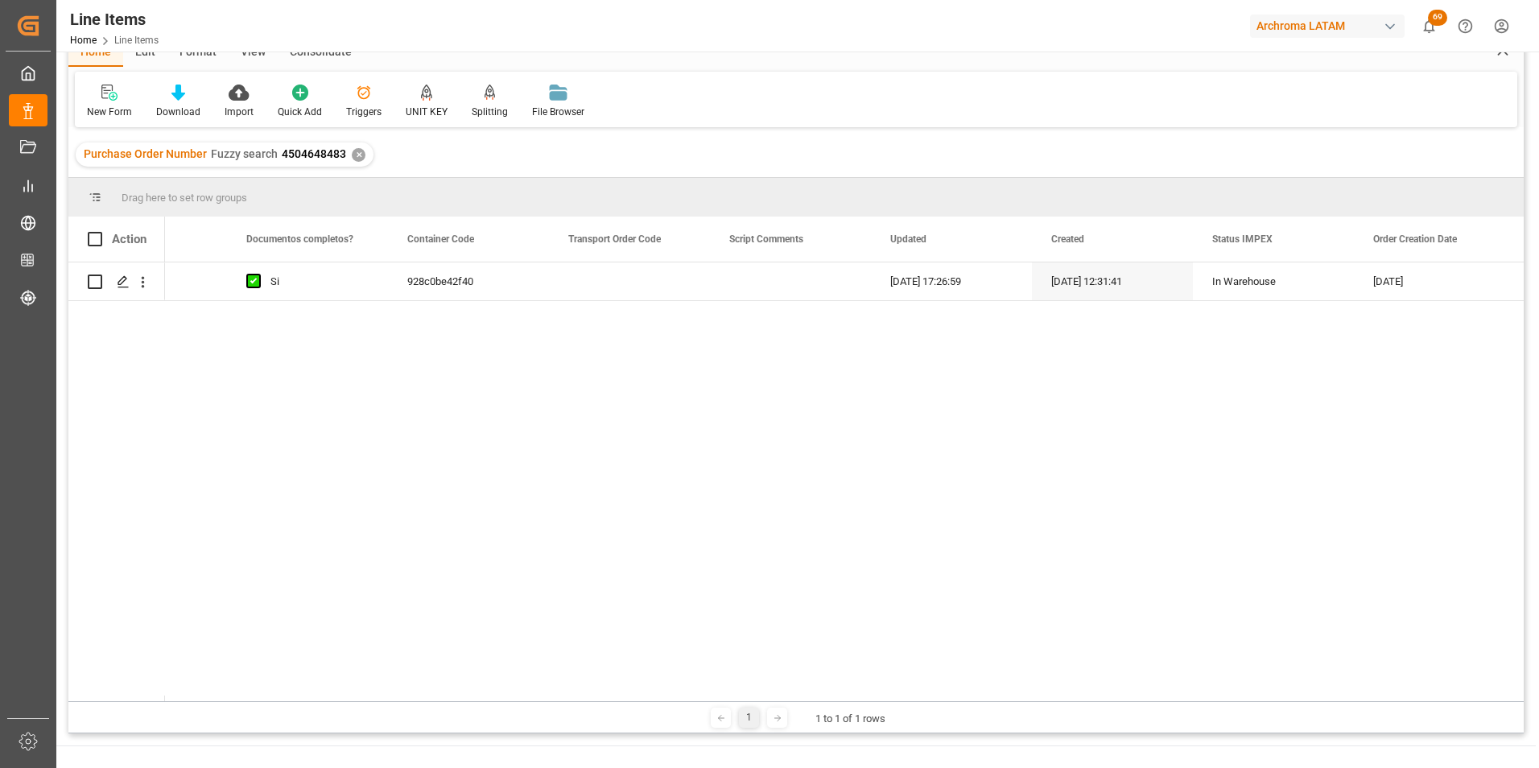
scroll to position [0, 5707]
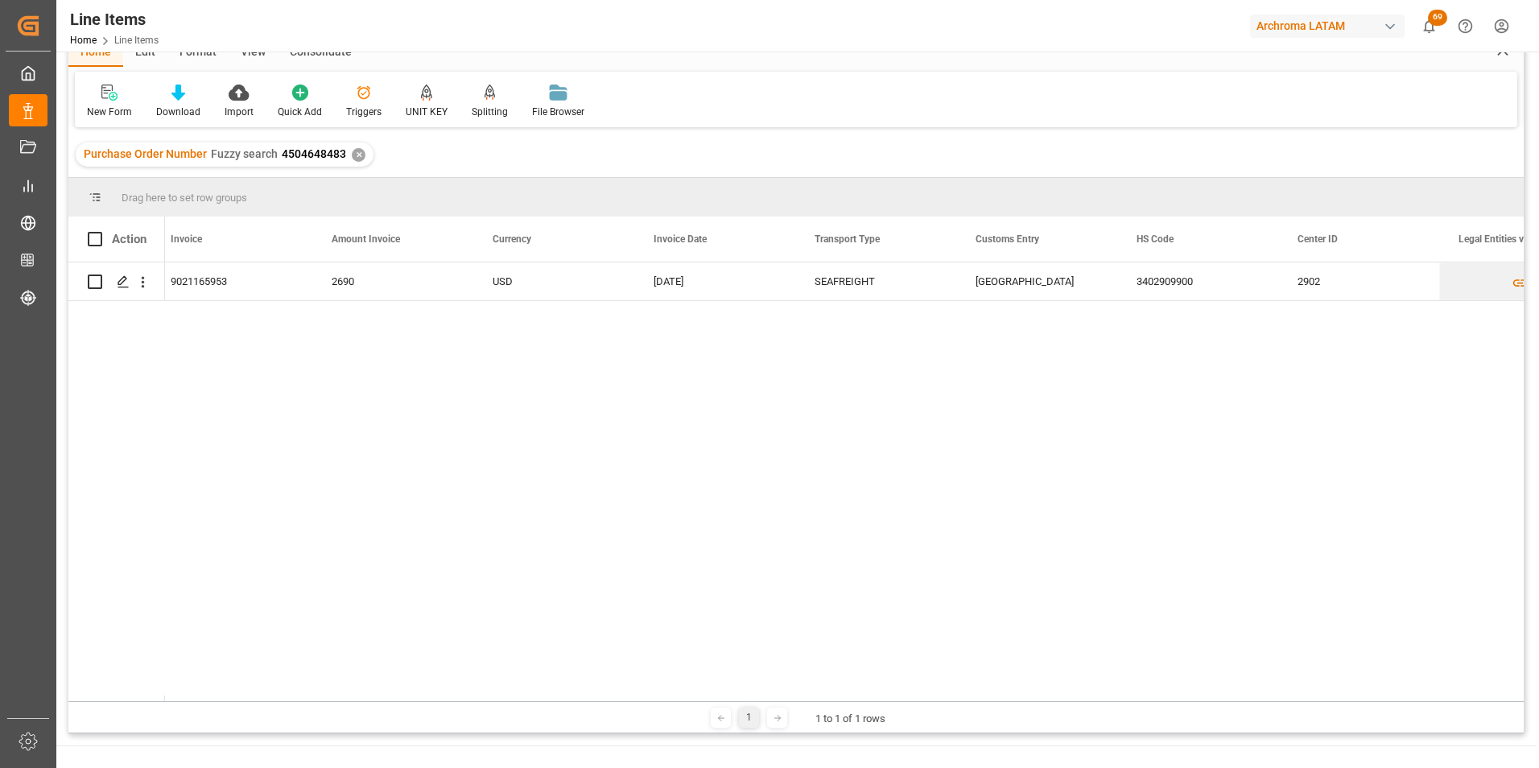
click at [353, 160] on div "✕" at bounding box center [359, 155] width 14 height 14
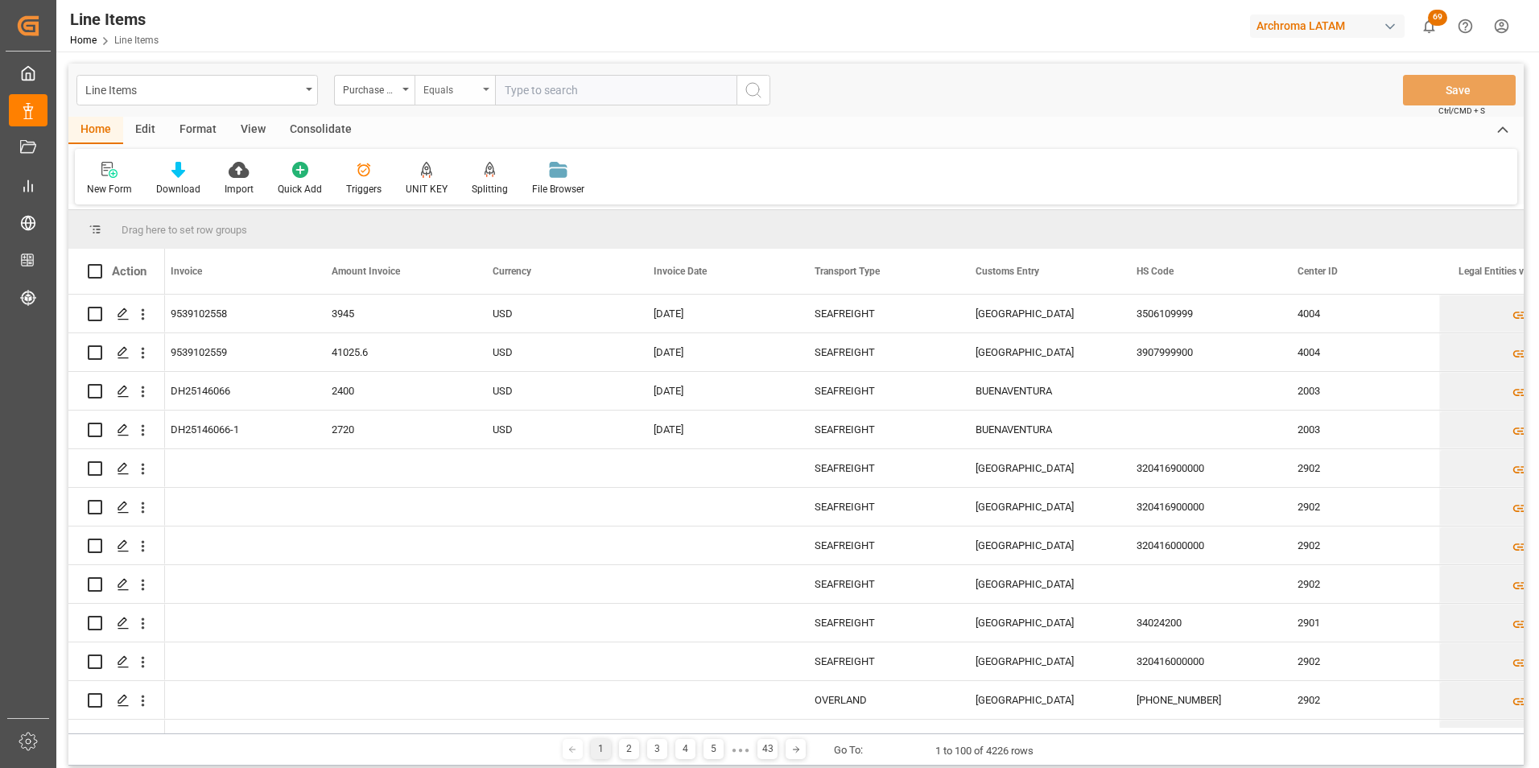
click at [431, 101] on div "Equals" at bounding box center [454, 90] width 80 height 31
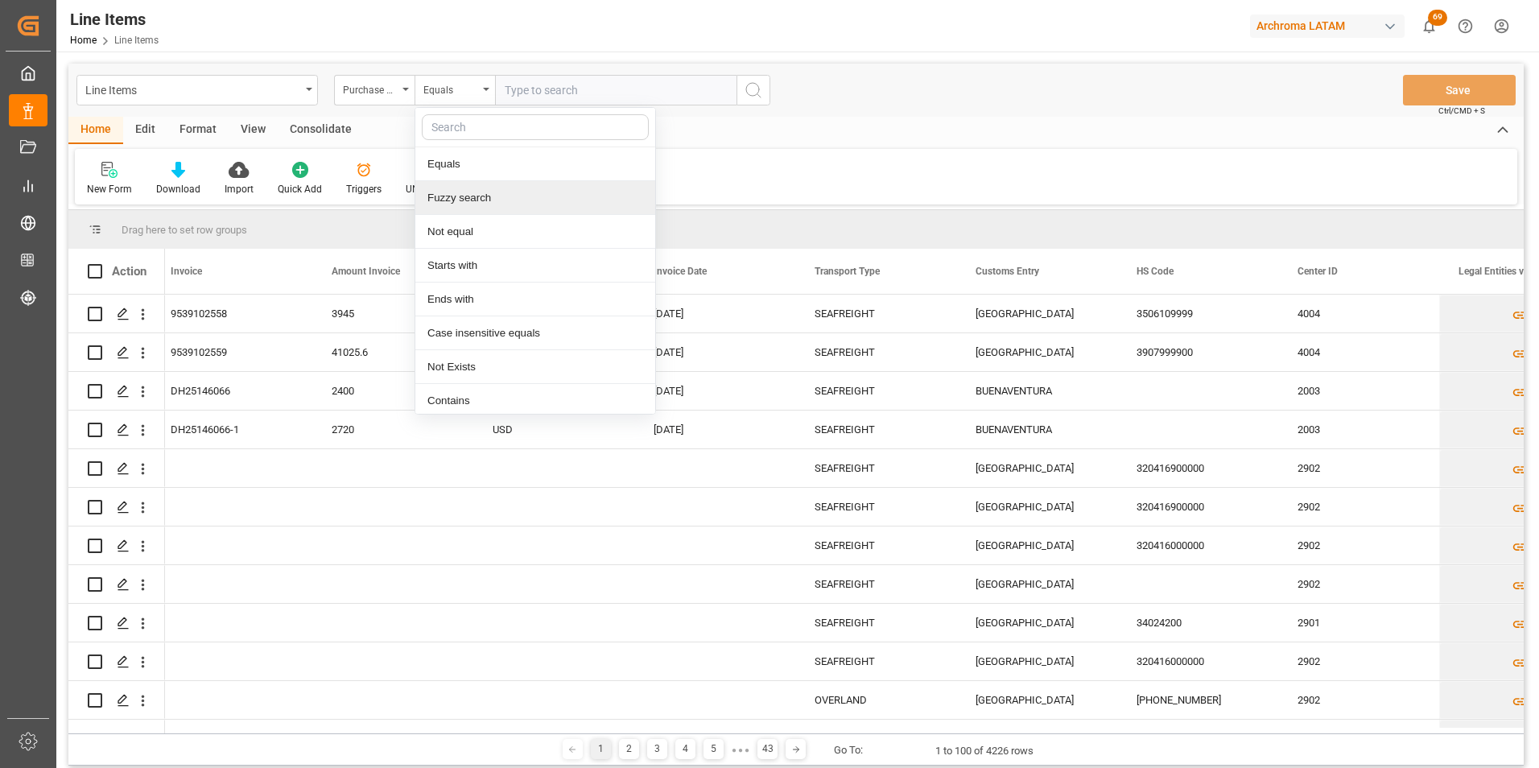
click at [461, 192] on div "Fuzzy search" at bounding box center [535, 198] width 240 height 34
paste input "4504647420"
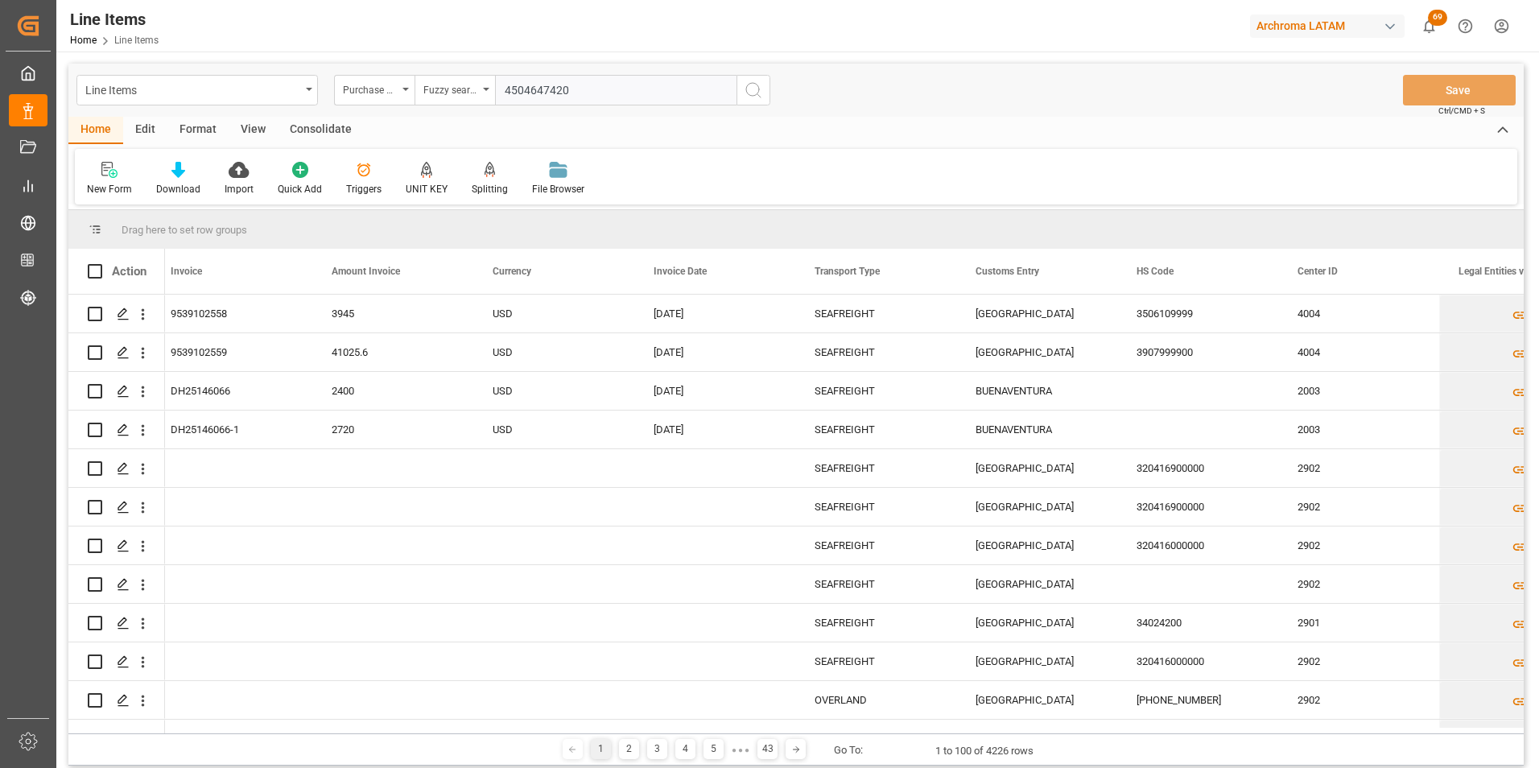
click at [736, 89] on input "4504647420" at bounding box center [615, 90] width 241 height 31
type input "4504647420"
click at [748, 89] on icon "search button" at bounding box center [753, 89] width 19 height 19
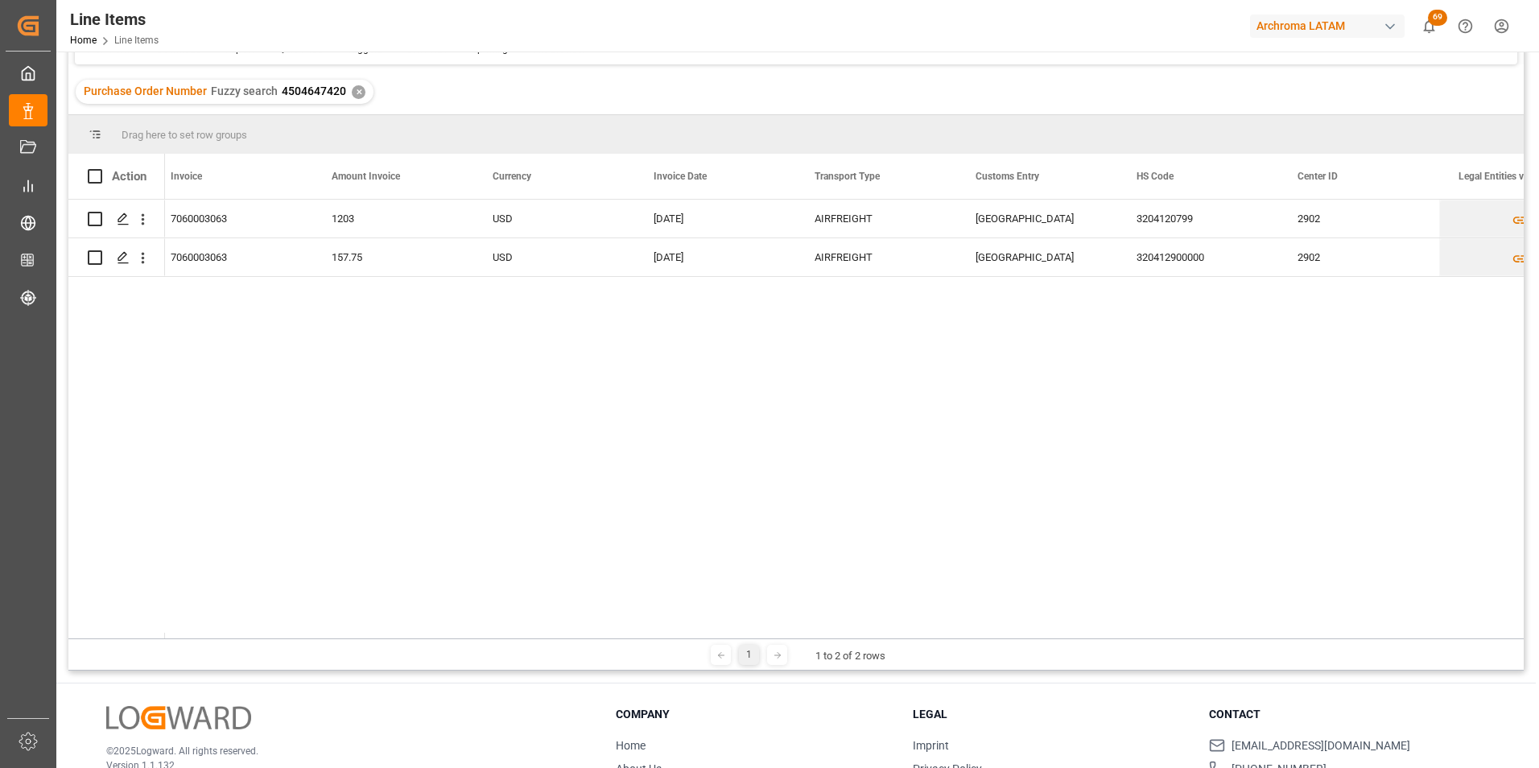
scroll to position [161, 0]
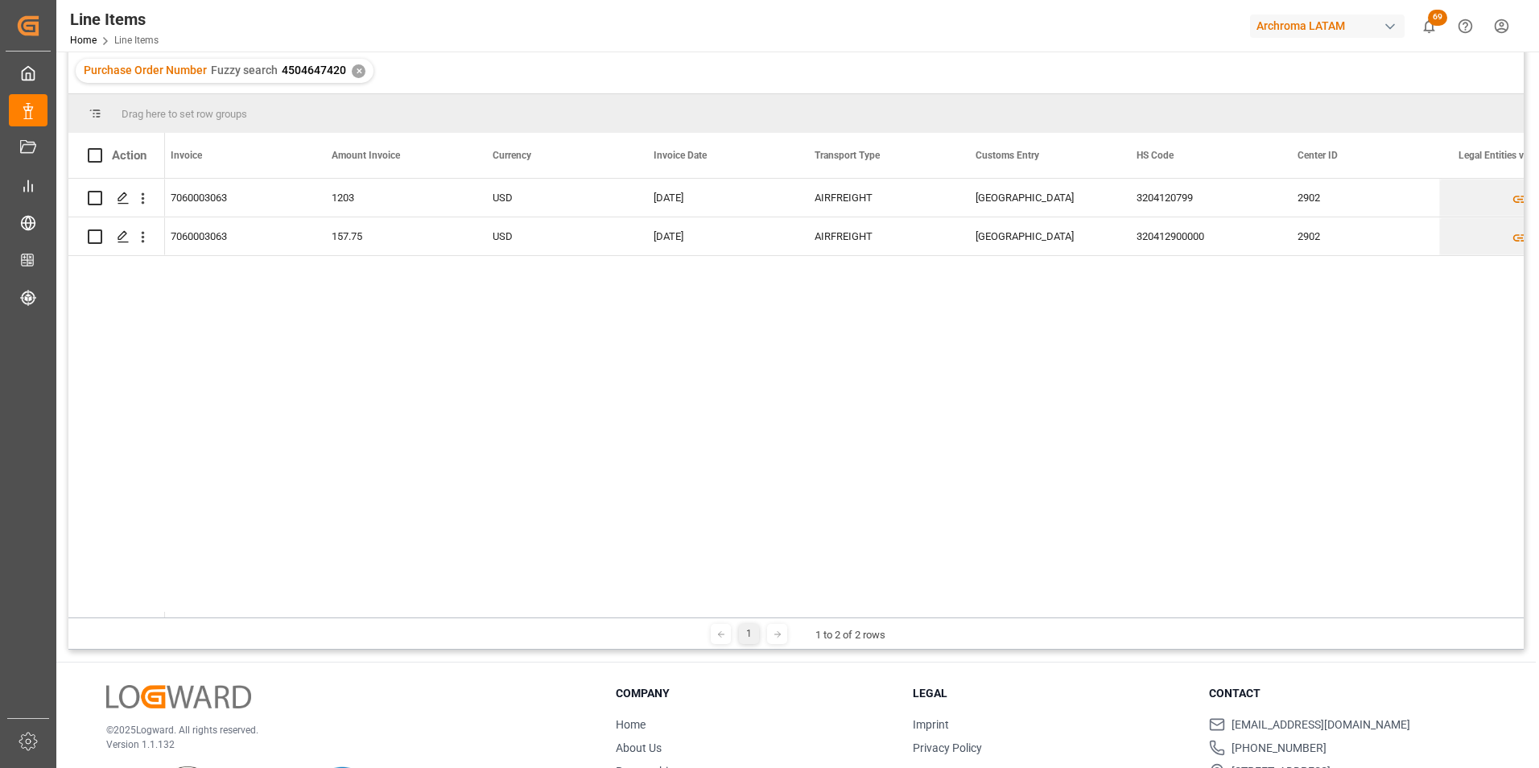
click at [360, 68] on div "✕" at bounding box center [359, 71] width 14 height 14
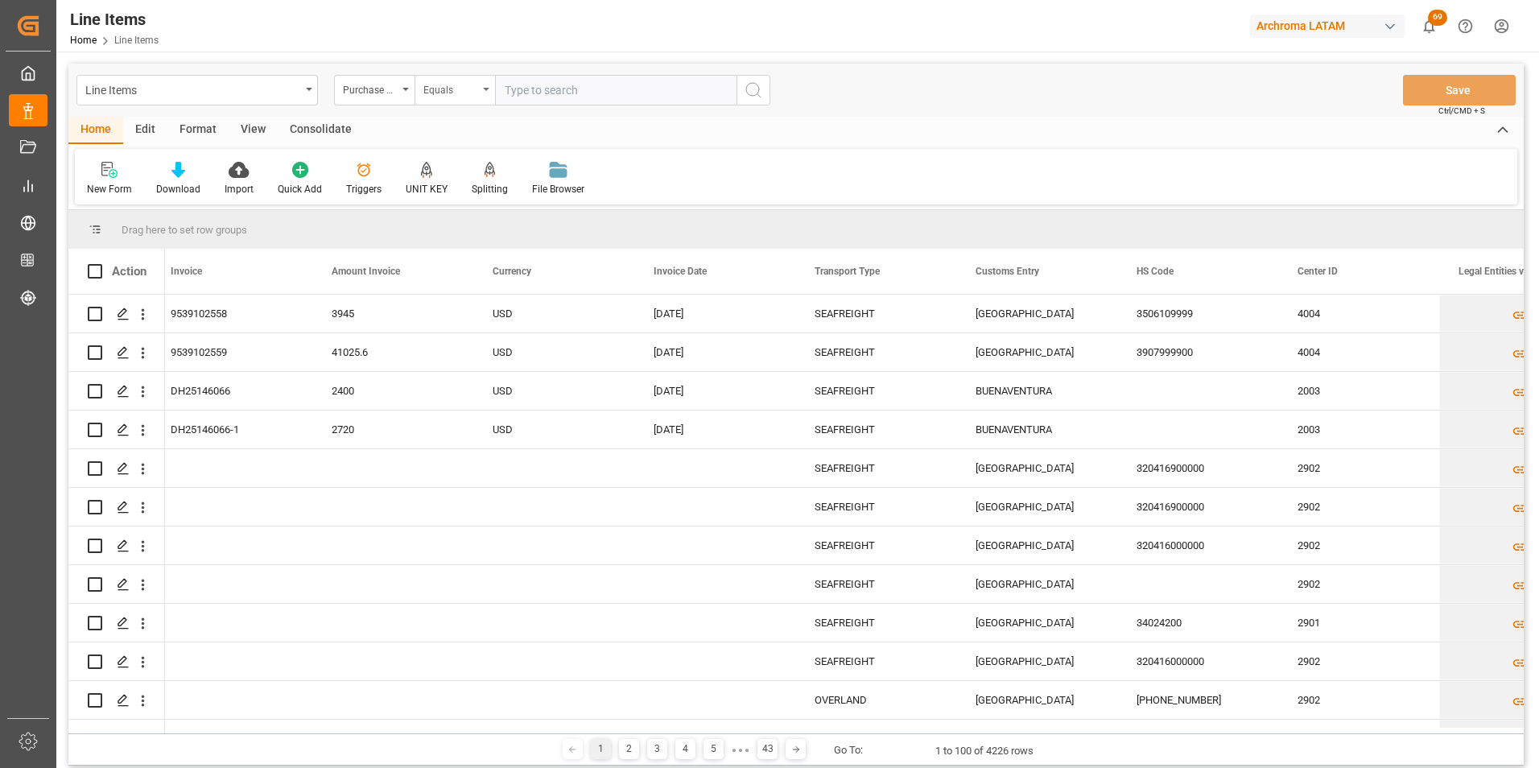
click at [452, 101] on div "Equals" at bounding box center [454, 90] width 80 height 31
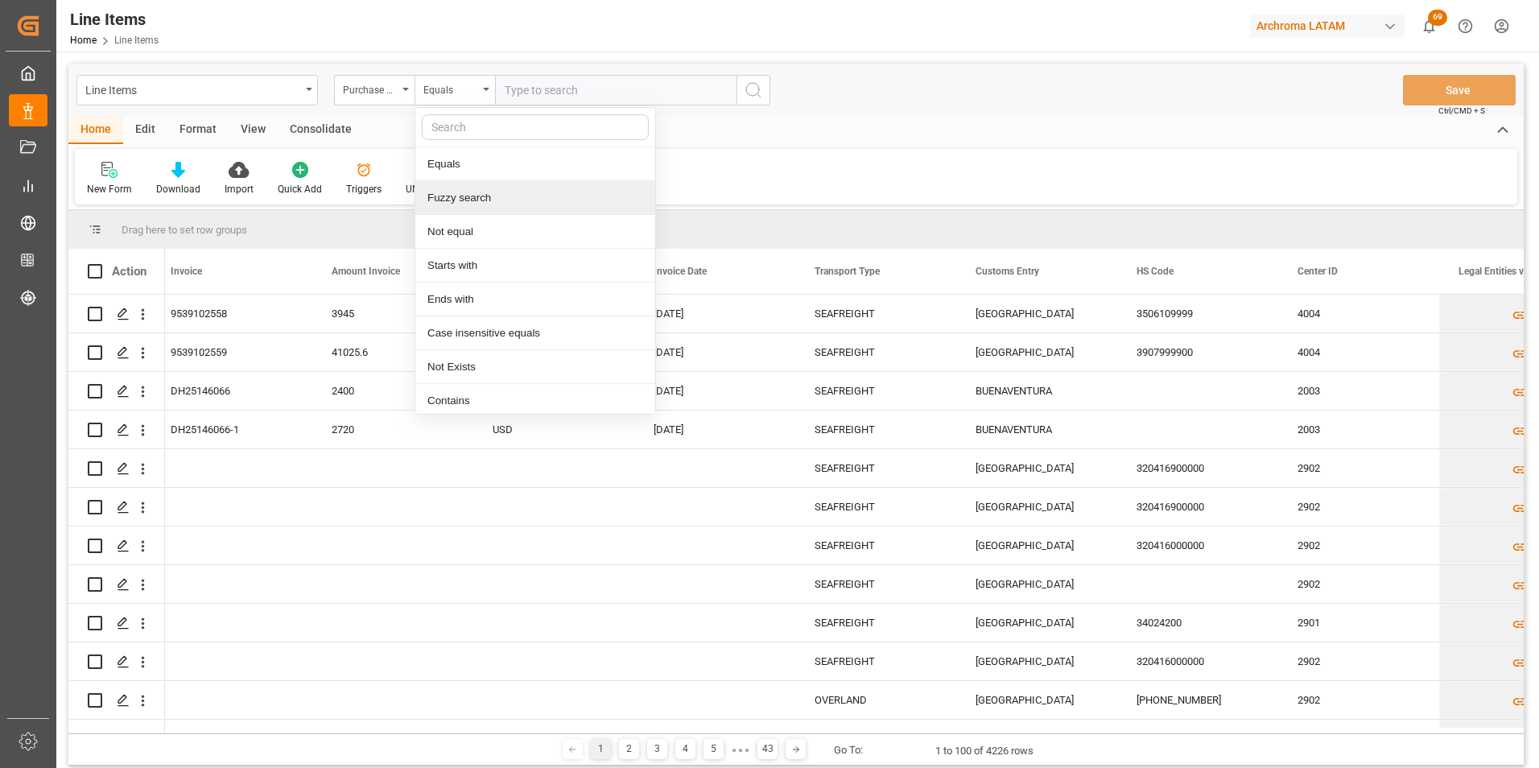
click at [475, 195] on div "Fuzzy search" at bounding box center [535, 198] width 240 height 34
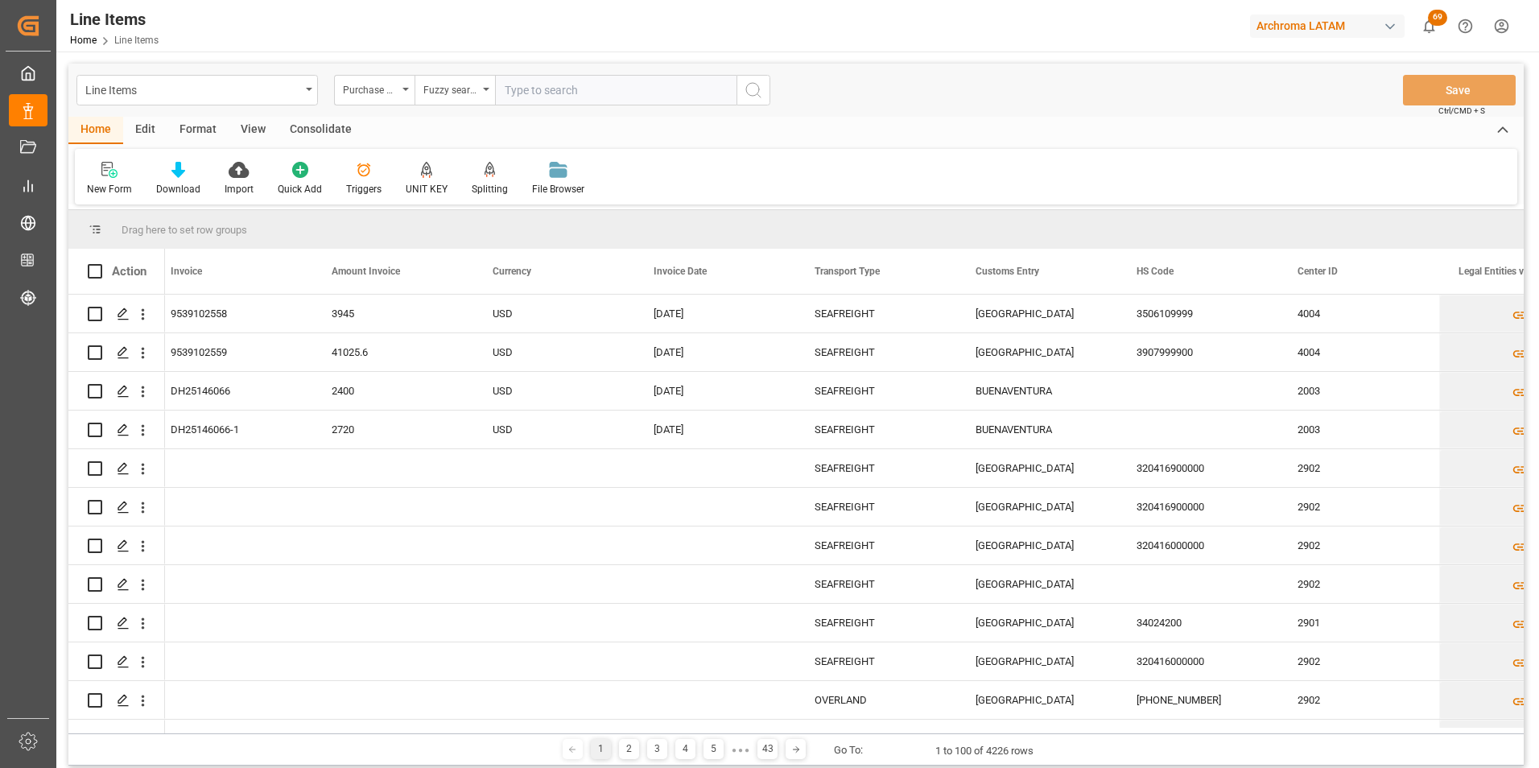
paste input "4504634085"
type input "4504634085"
click at [738, 92] on button "search button" at bounding box center [753, 90] width 34 height 31
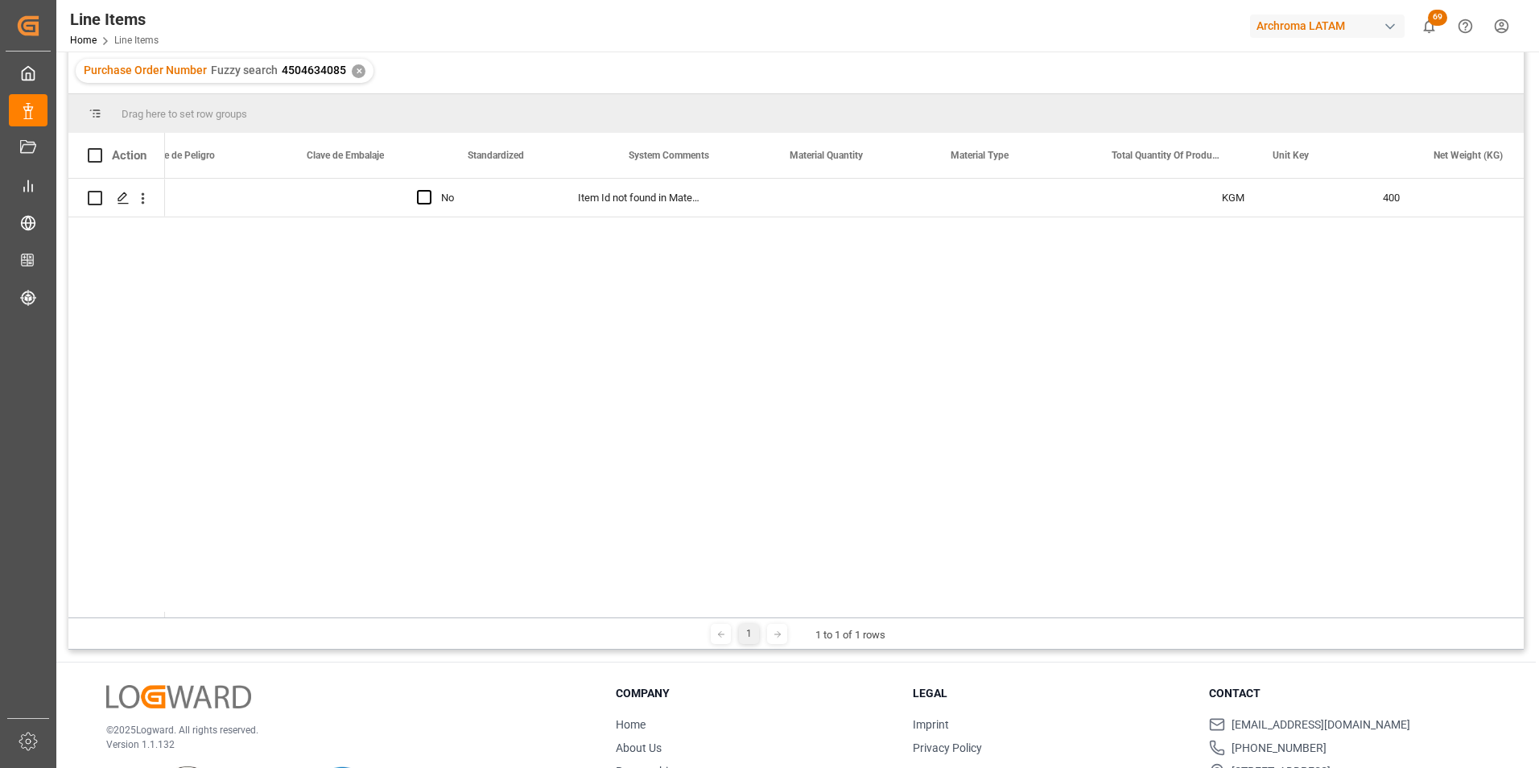
scroll to position [0, 1759]
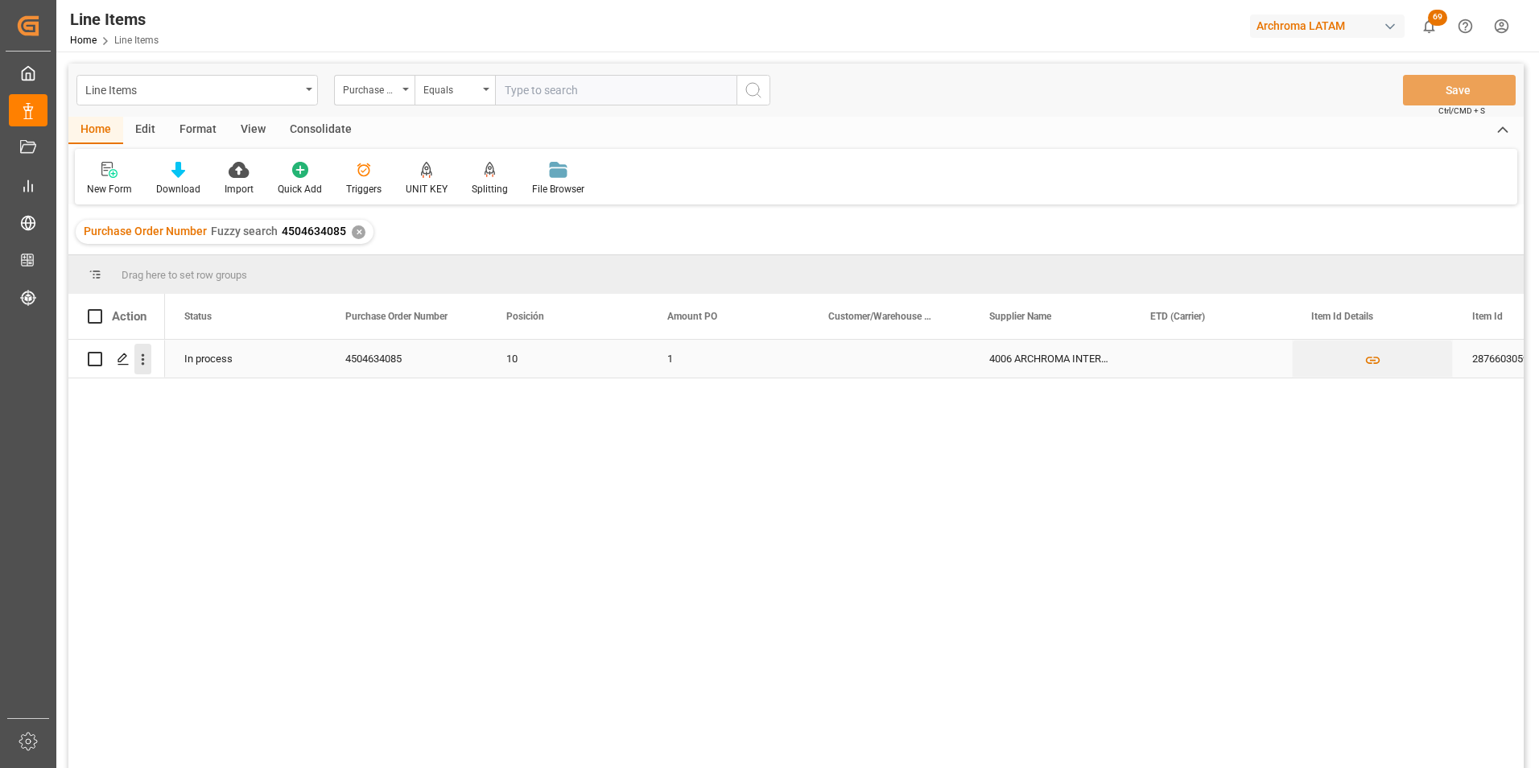
click at [140, 361] on icon "open menu" at bounding box center [142, 359] width 17 height 17
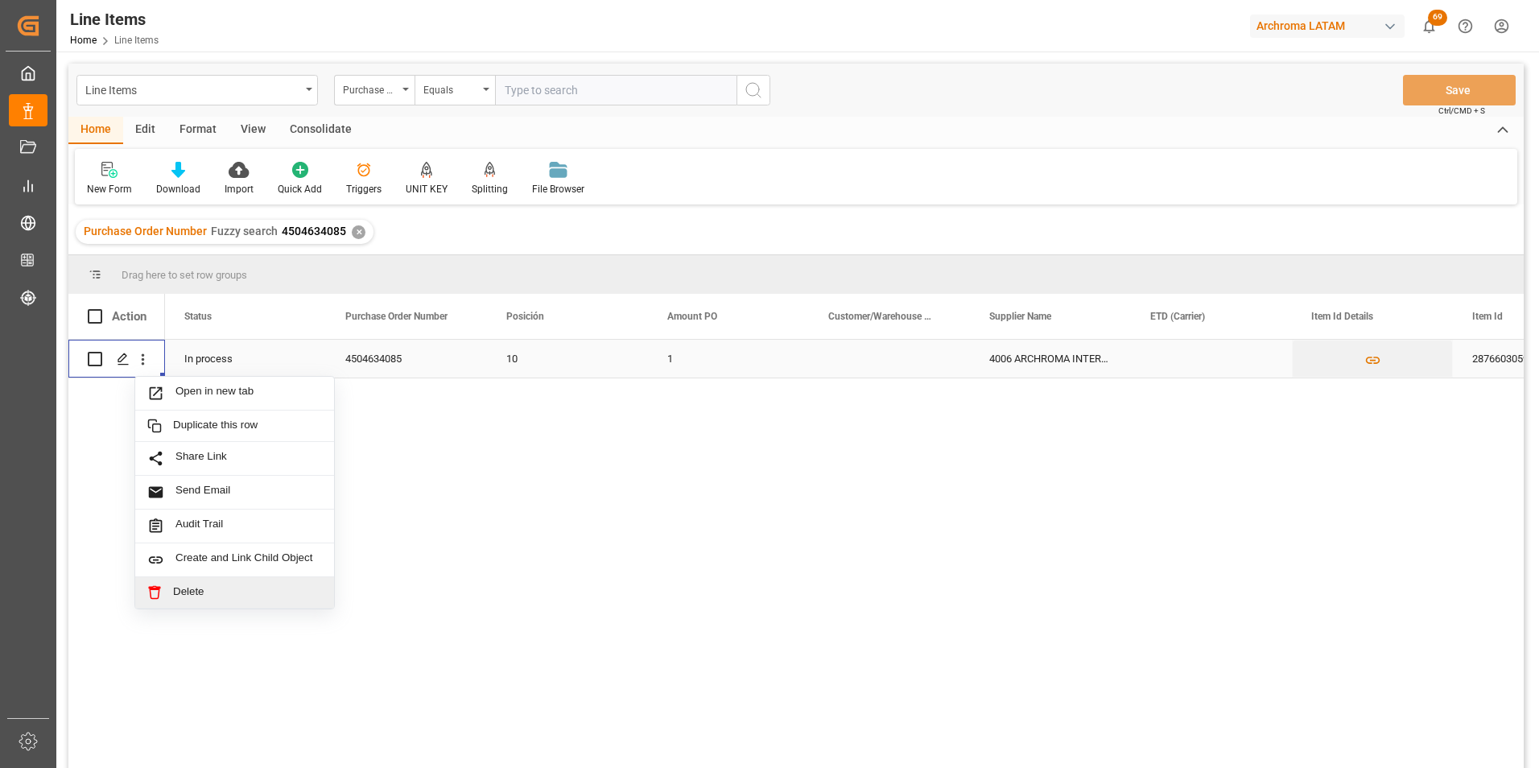
click at [200, 588] on span "Delete" at bounding box center [247, 592] width 149 height 14
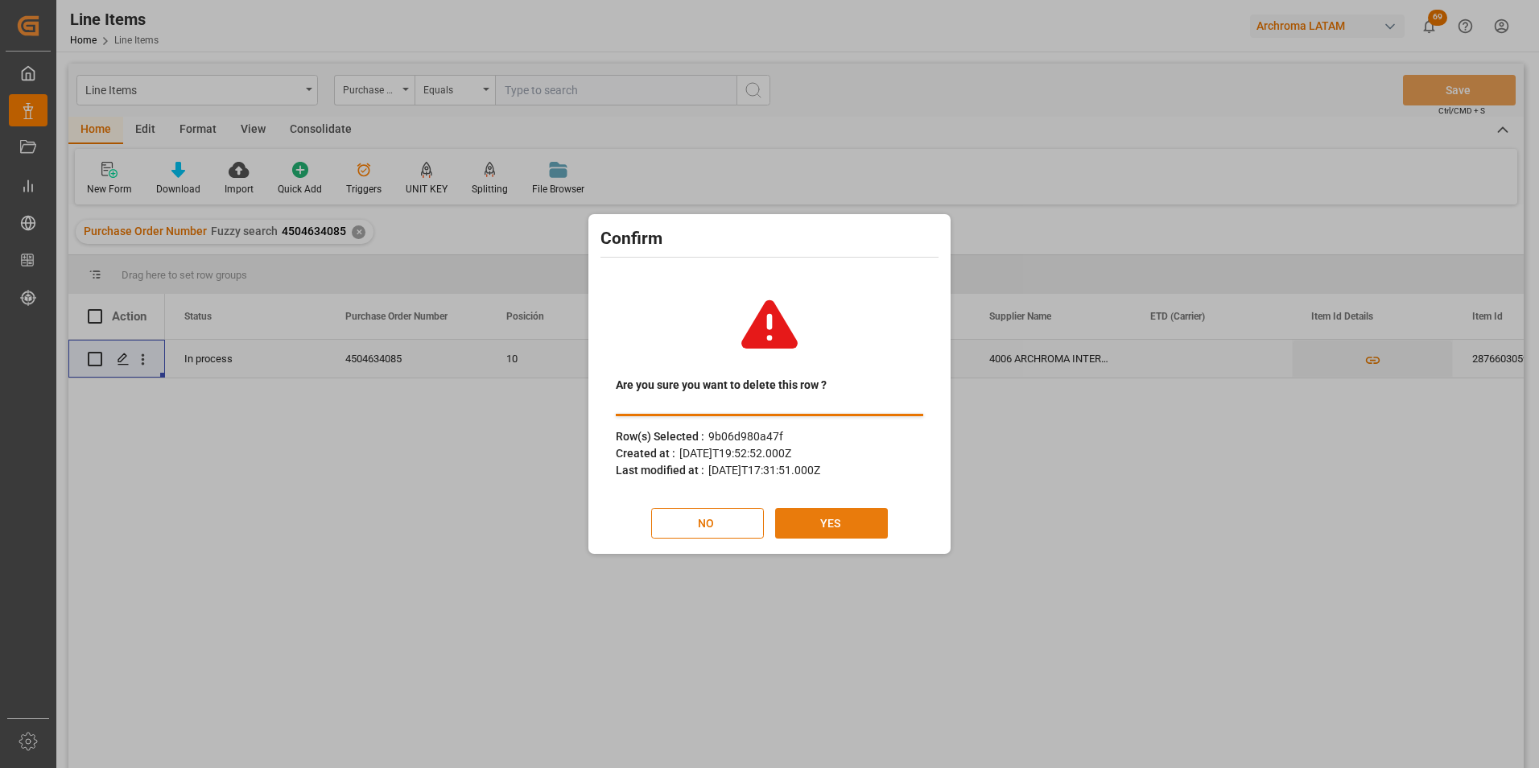
click at [810, 516] on button "YES" at bounding box center [831, 523] width 113 height 31
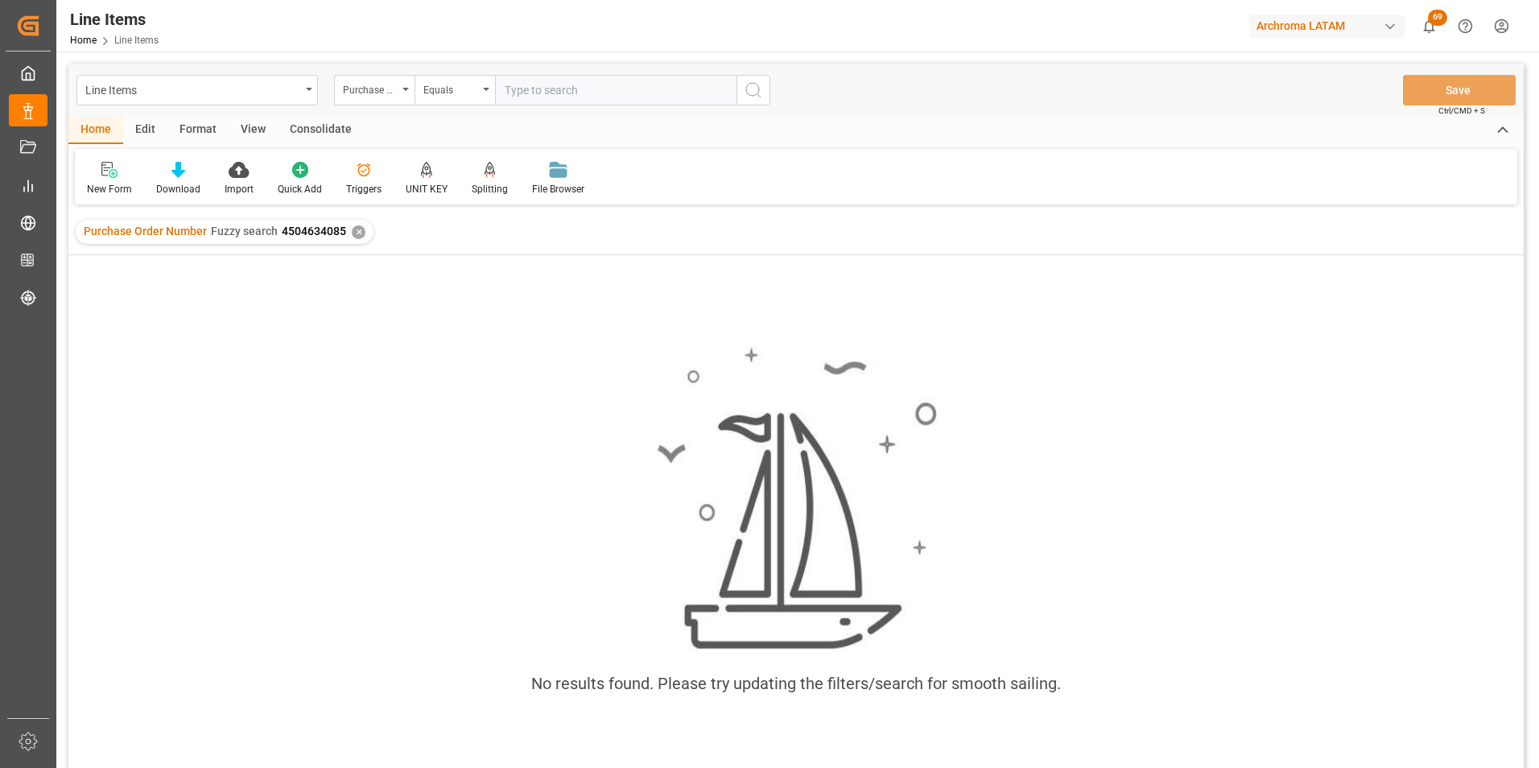
click at [359, 235] on div "✕" at bounding box center [359, 232] width 14 height 14
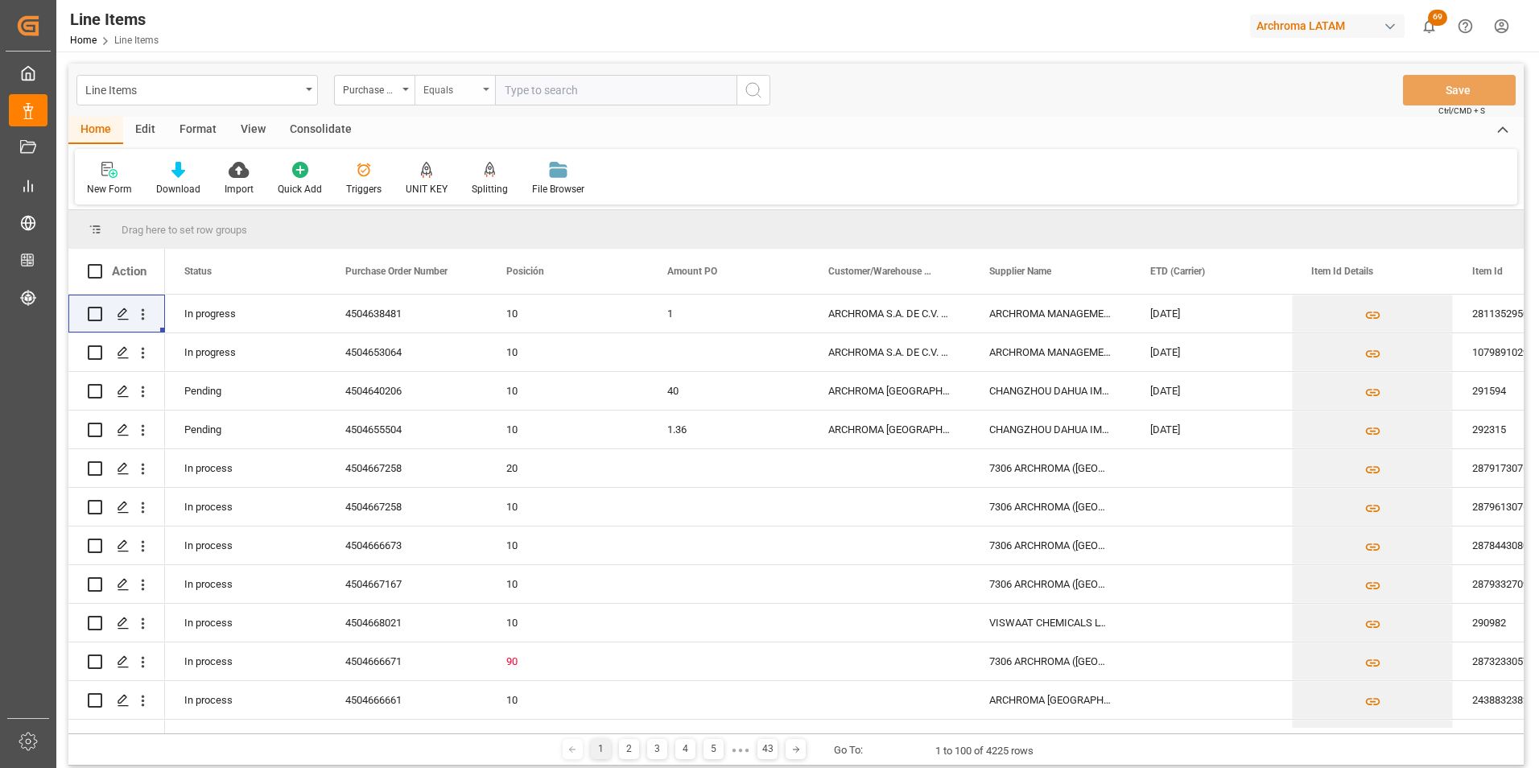
click at [442, 80] on div "Equals" at bounding box center [450, 88] width 55 height 19
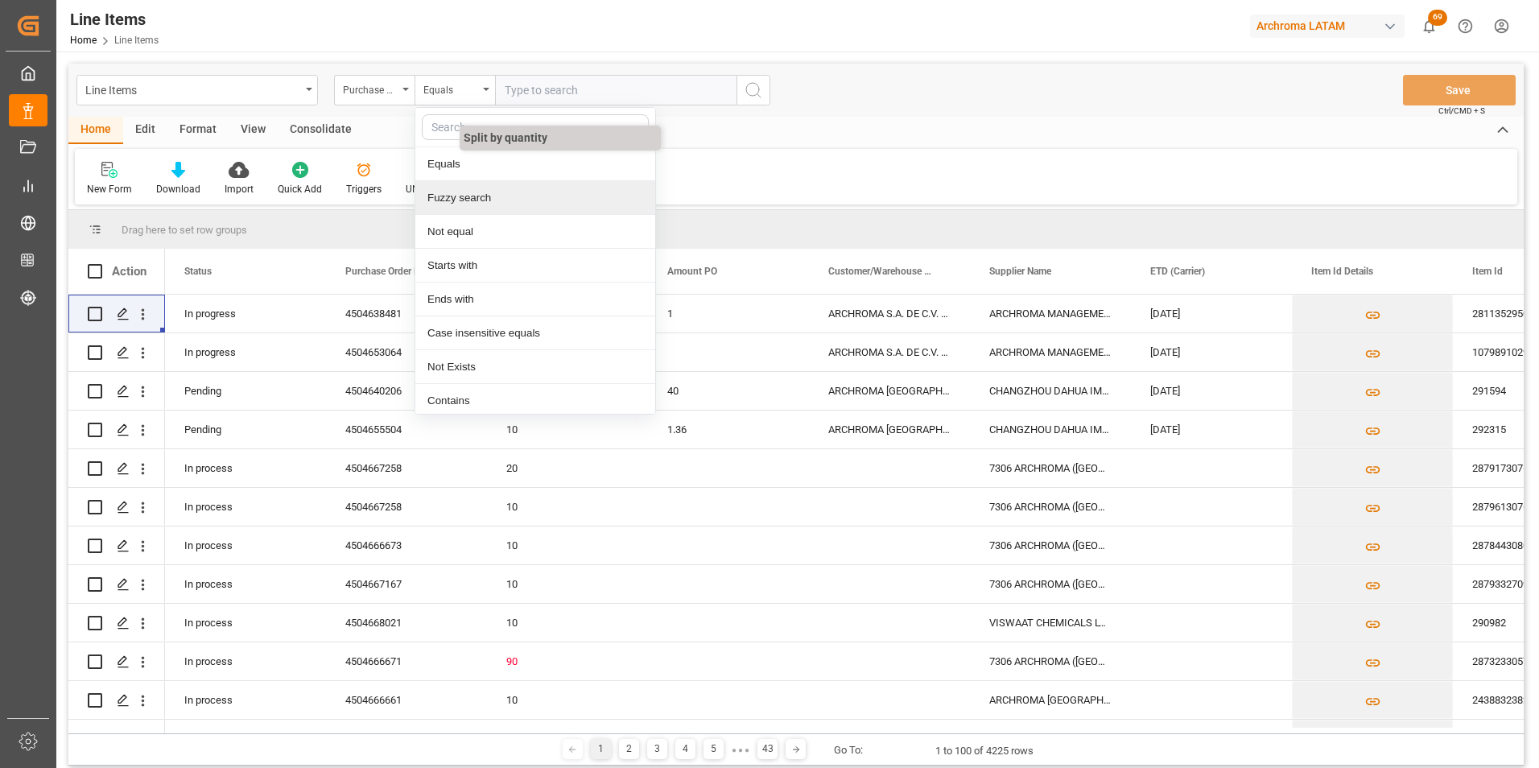
click at [478, 191] on div "Fuzzy search" at bounding box center [535, 198] width 240 height 34
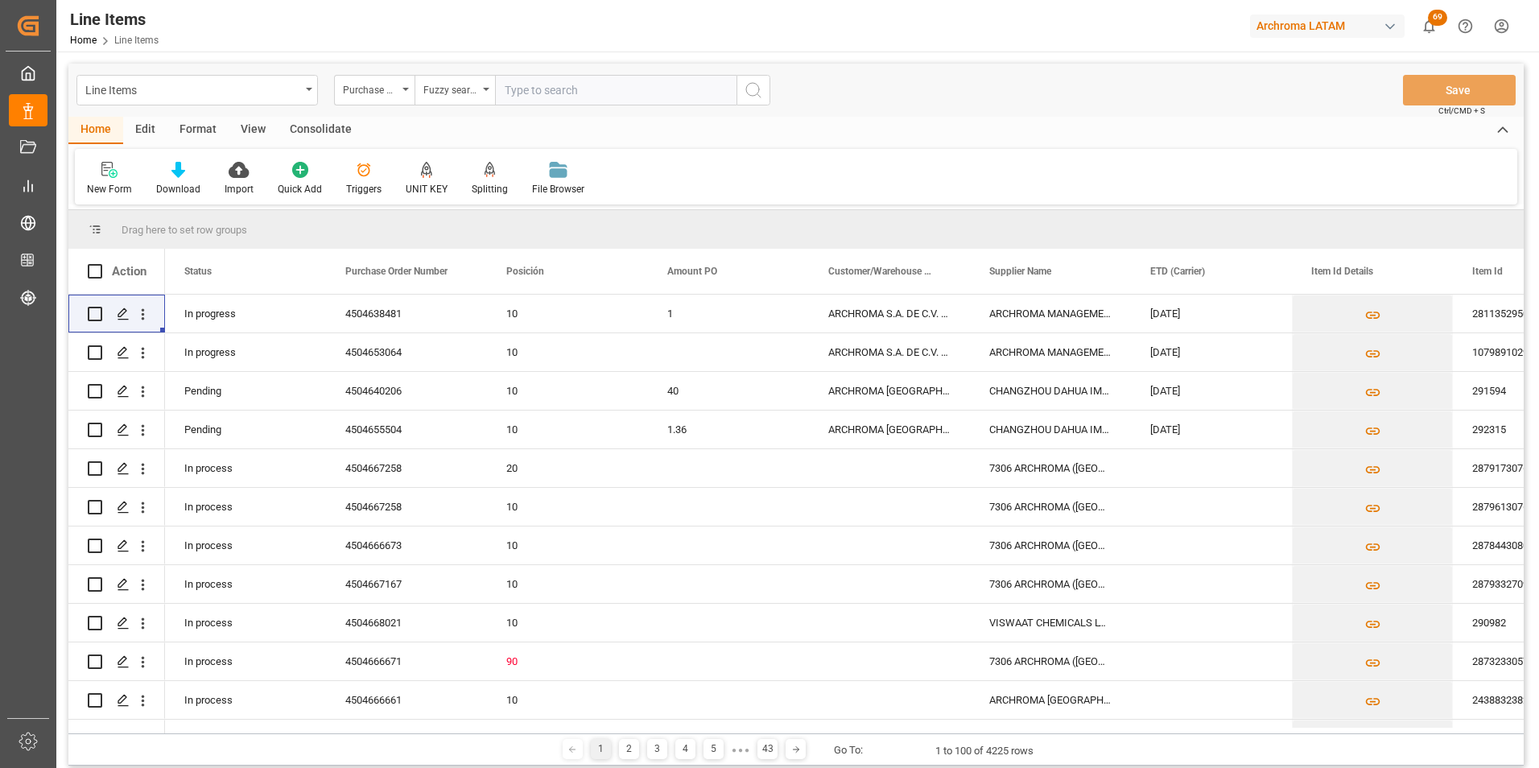
paste input "4504624364"
type input "4504624364"
click at [755, 76] on button "search button" at bounding box center [753, 90] width 34 height 31
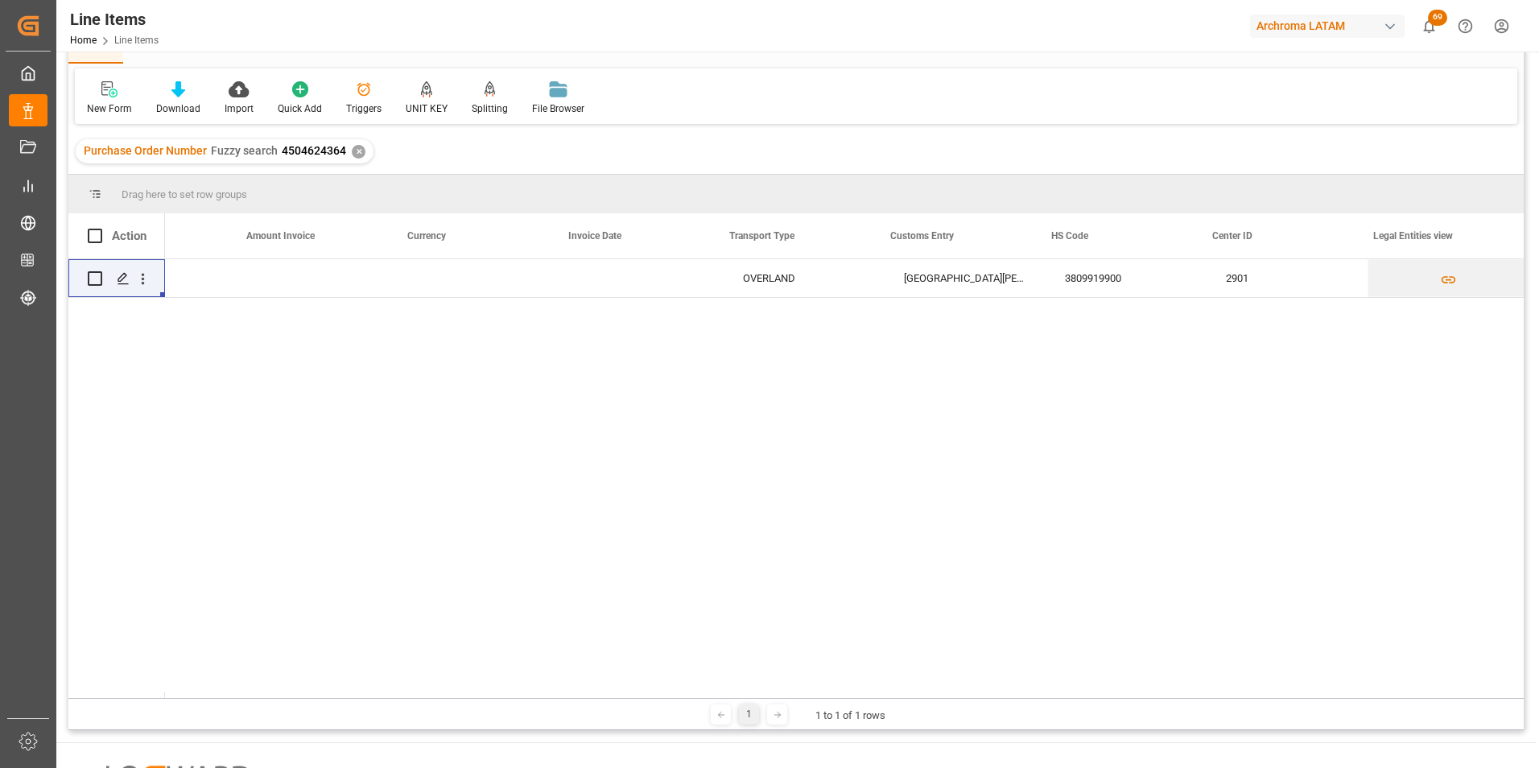
scroll to position [0, 3655]
click at [915, 289] on div "[GEOGRAPHIC_DATA][PERSON_NAME]" at bounding box center [936, 278] width 161 height 38
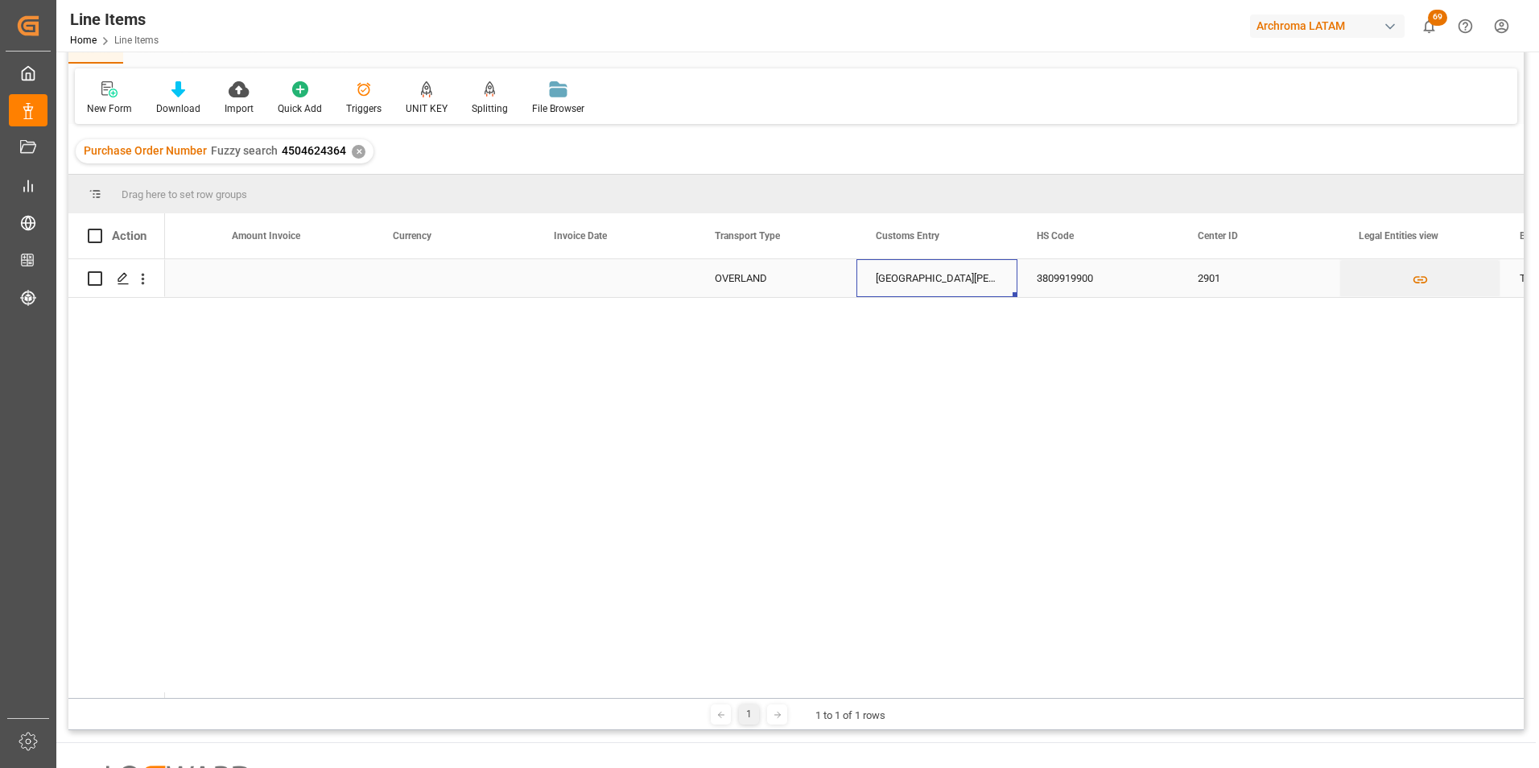
click at [915, 289] on div "[GEOGRAPHIC_DATA][PERSON_NAME]" at bounding box center [936, 278] width 161 height 38
drag, startPoint x: 975, startPoint y: 292, endPoint x: 765, endPoint y: 277, distance: 210.6
type input "TECUN UMAN"
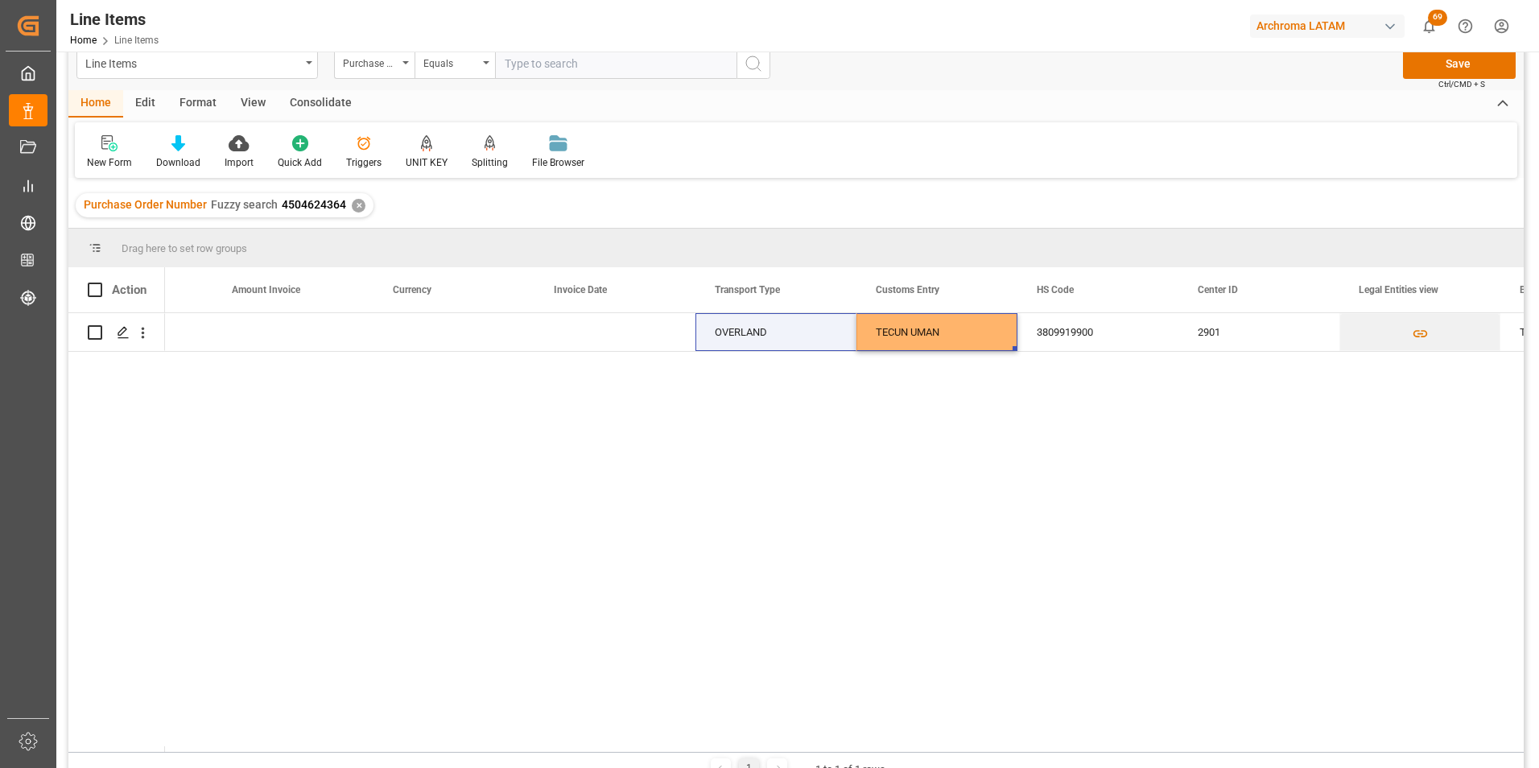
scroll to position [0, 0]
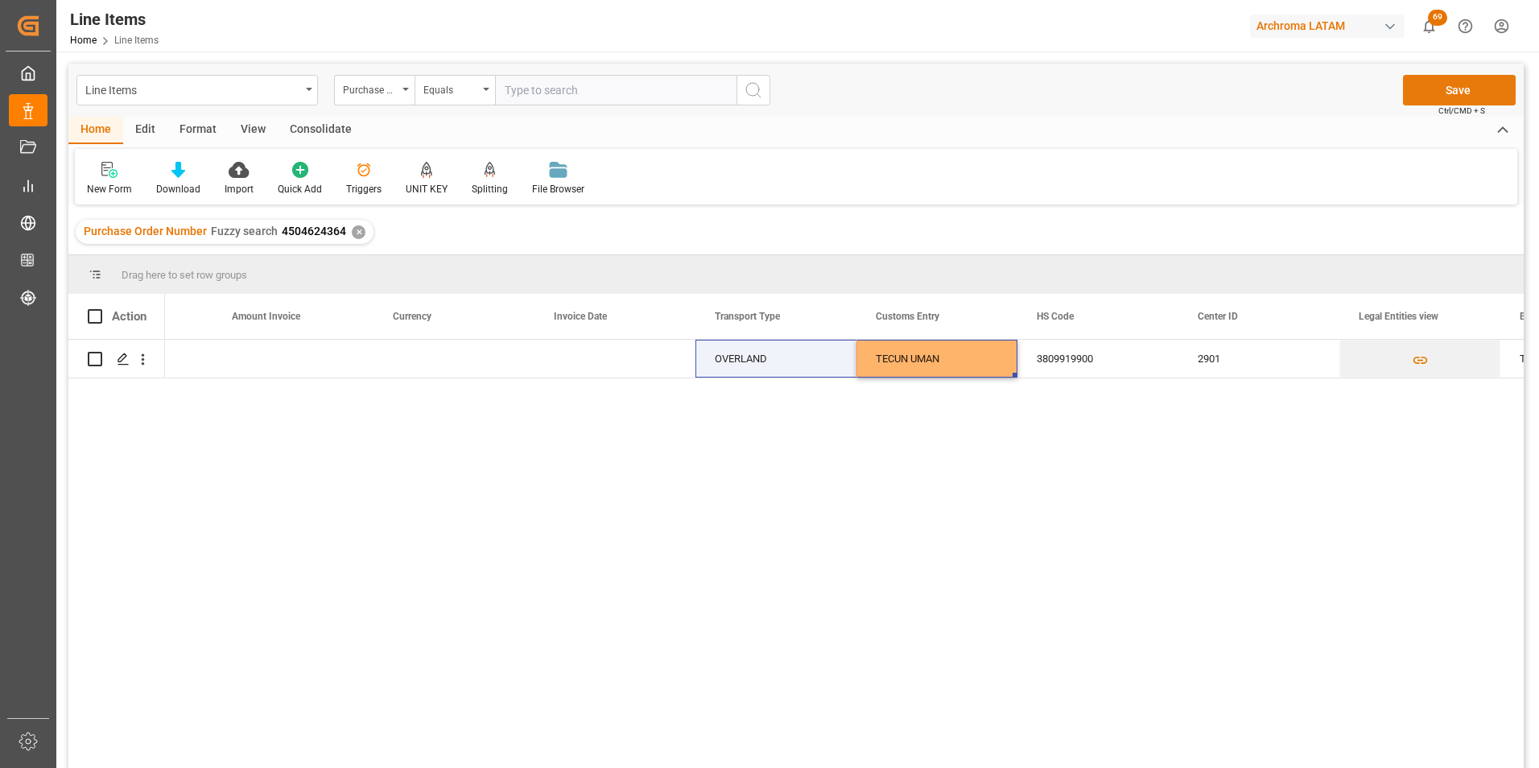
click at [1458, 76] on button "Save" at bounding box center [1459, 90] width 113 height 31
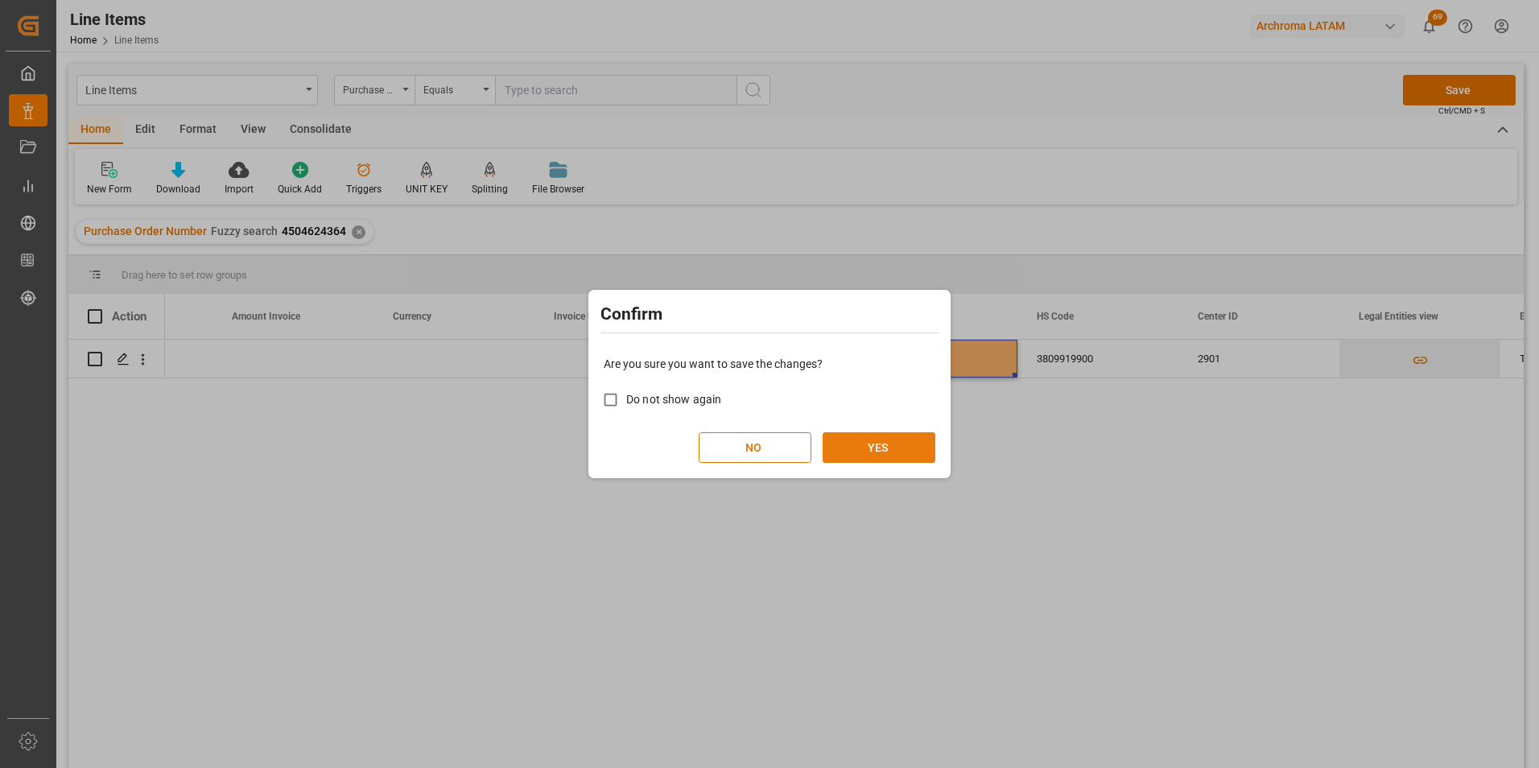
click at [897, 446] on button "YES" at bounding box center [879, 447] width 113 height 31
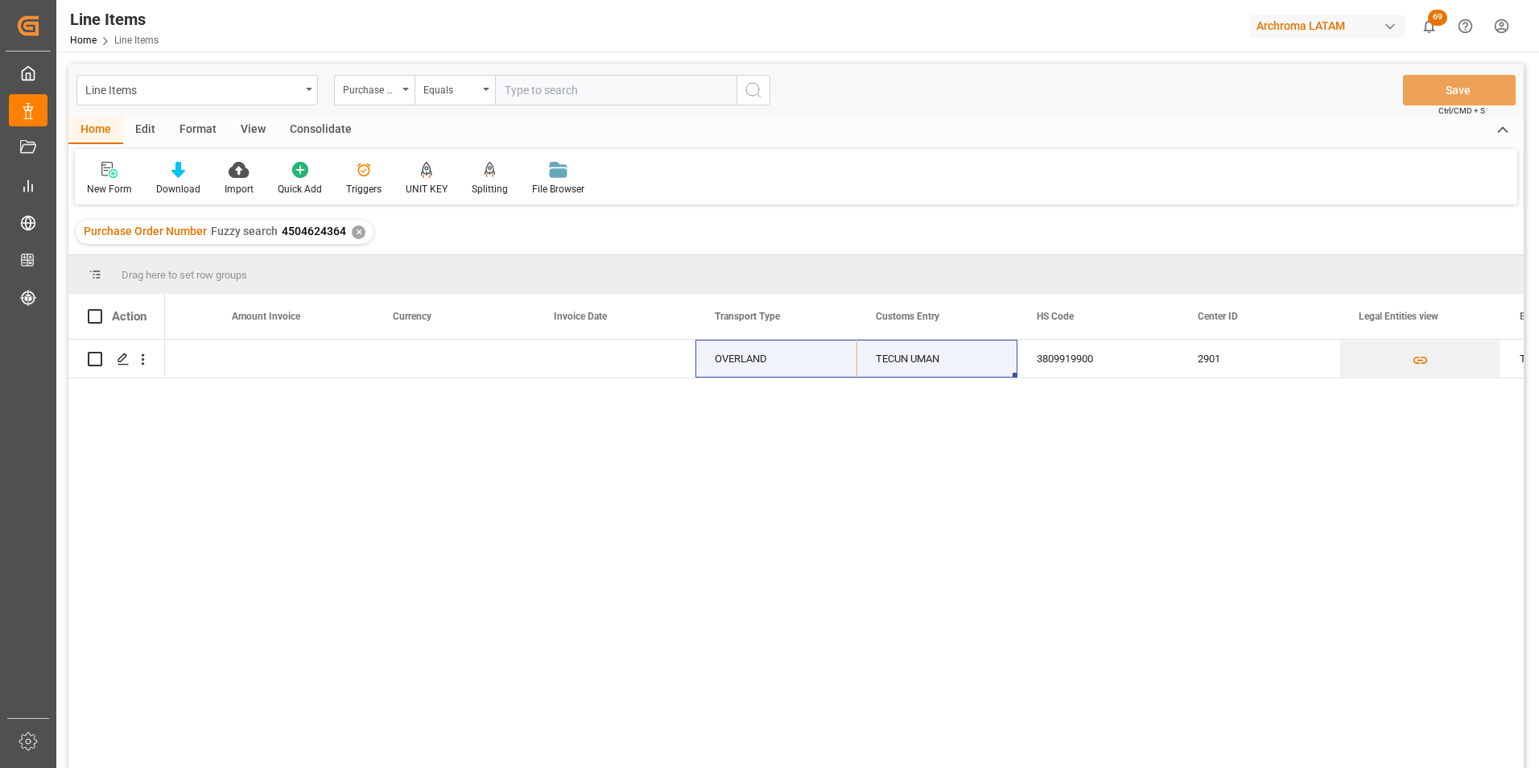
click at [555, 472] on div "KG OVERLAND TECUN UMAN 3809919900 2901 TEXTIL DAP" at bounding box center [844, 559] width 1359 height 439
click at [361, 229] on div "✕" at bounding box center [359, 232] width 14 height 14
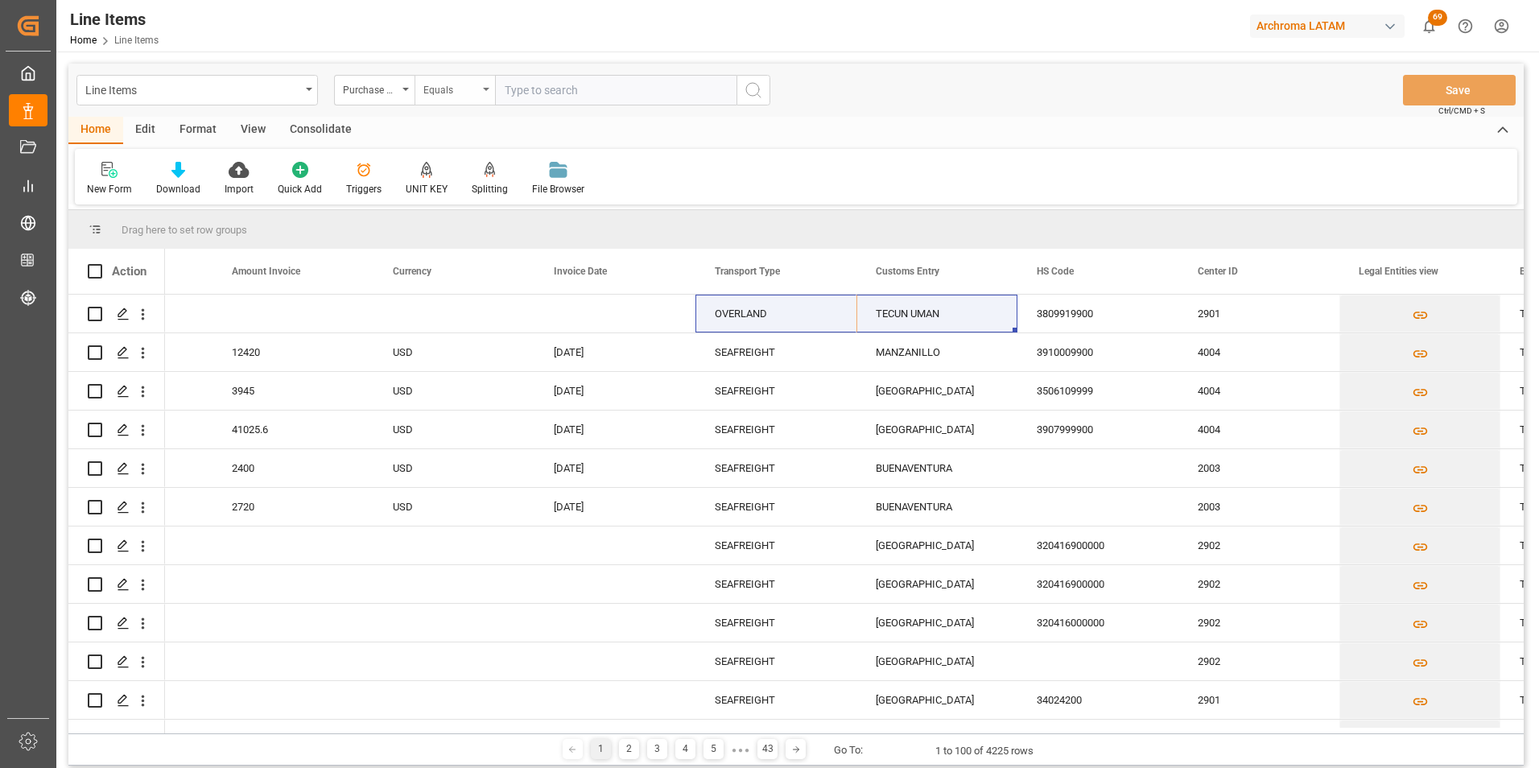
click at [472, 93] on div "Equals" at bounding box center [450, 88] width 55 height 19
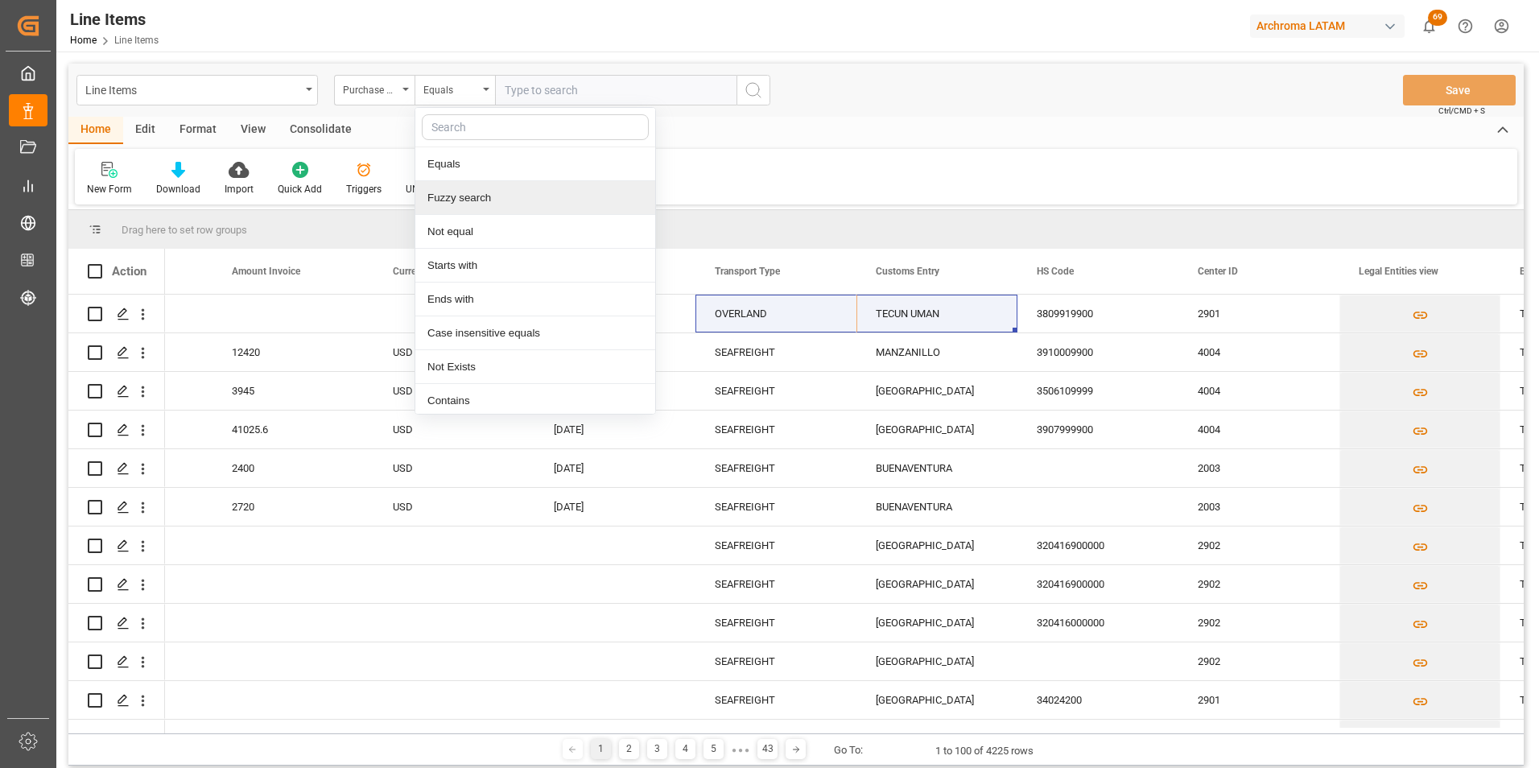
click at [470, 192] on div "Fuzzy search" at bounding box center [535, 198] width 240 height 34
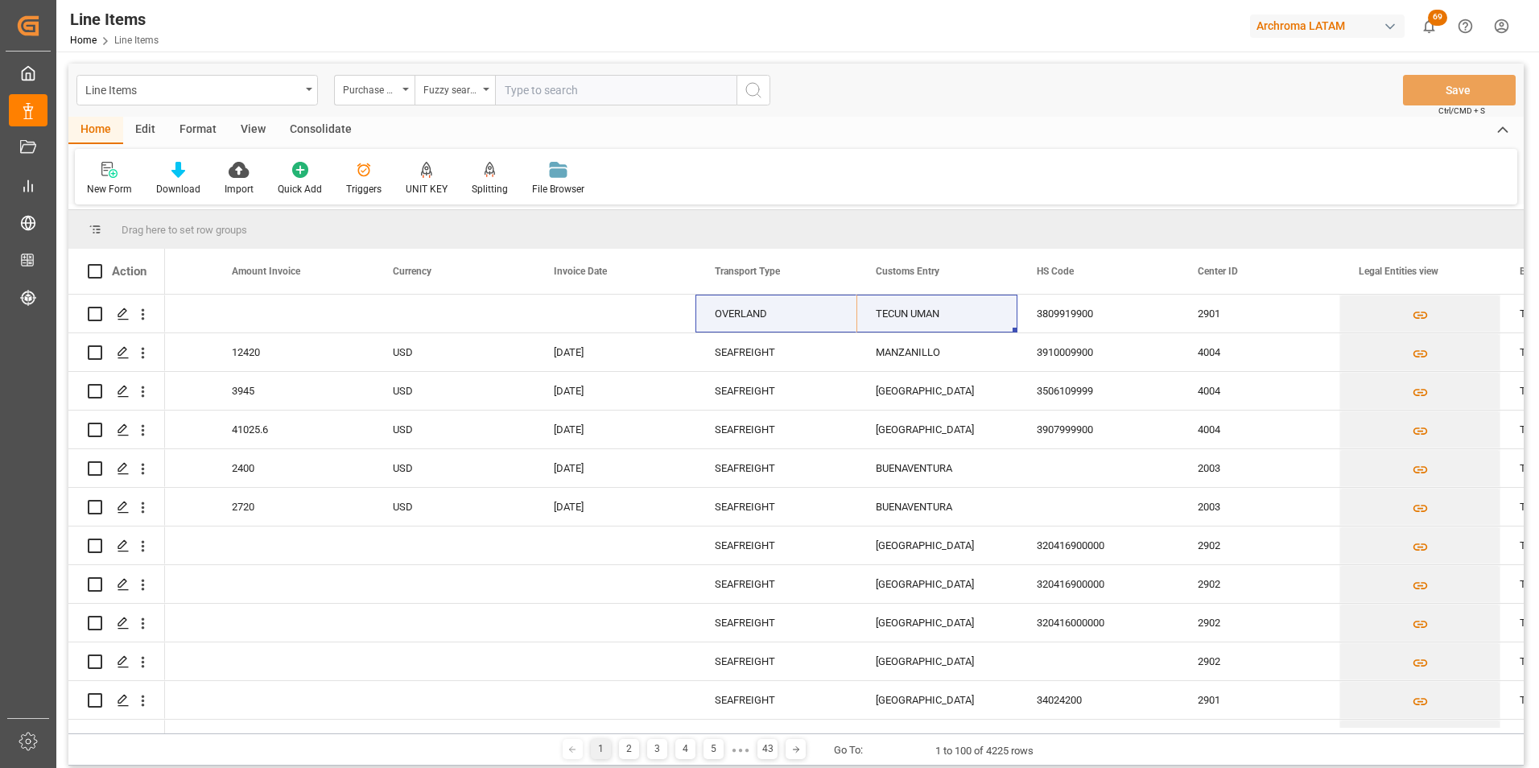
paste input "4504624362"
click at [680, 89] on input "4504624362" at bounding box center [615, 90] width 241 height 31
type input "4504624362"
click at [759, 96] on line "search button" at bounding box center [758, 95] width 3 height 3
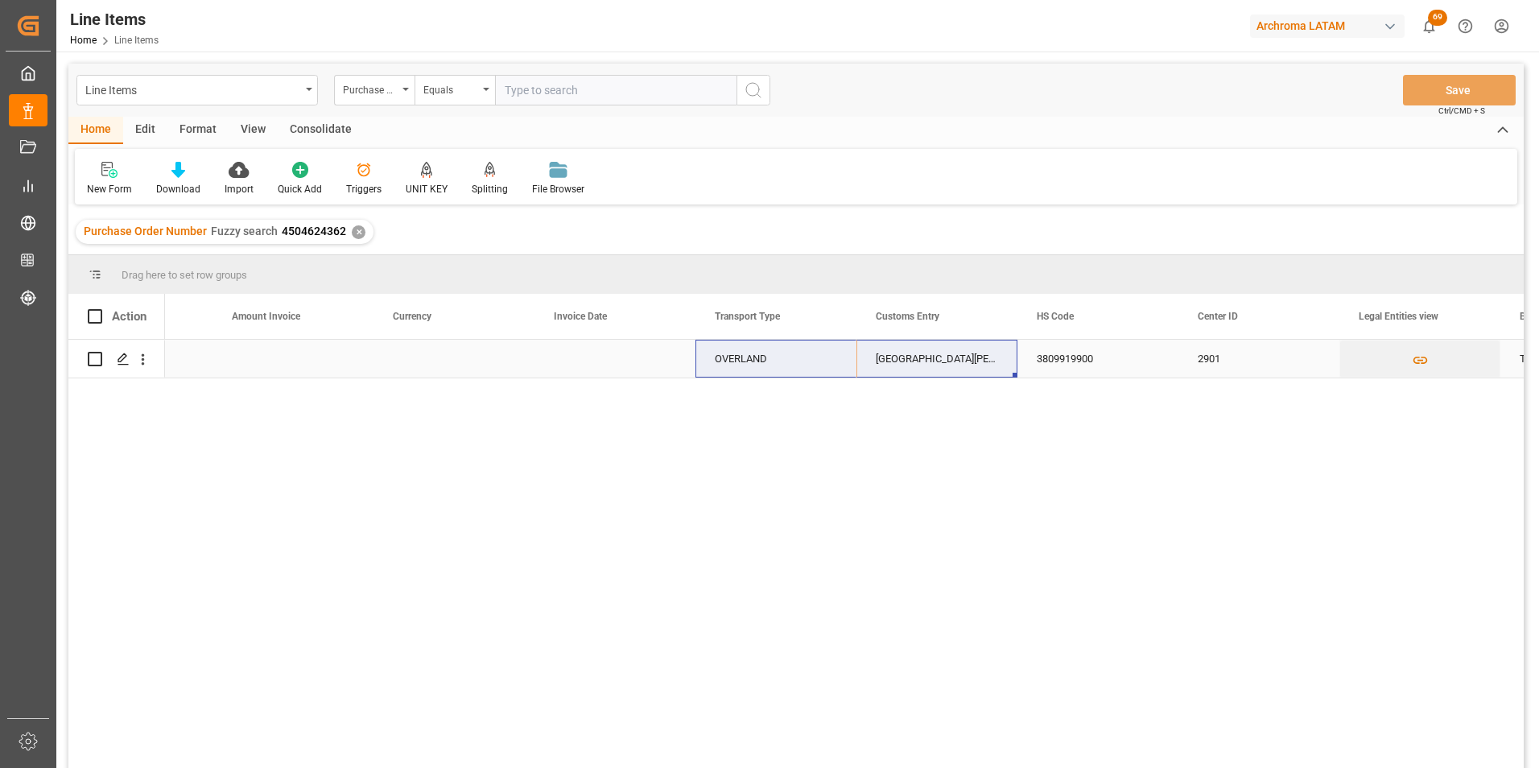
click at [915, 355] on div "[GEOGRAPHIC_DATA][PERSON_NAME]" at bounding box center [936, 359] width 161 height 38
drag, startPoint x: 938, startPoint y: 368, endPoint x: 700, endPoint y: 347, distance: 239.1
type input "TECUN UMAN"
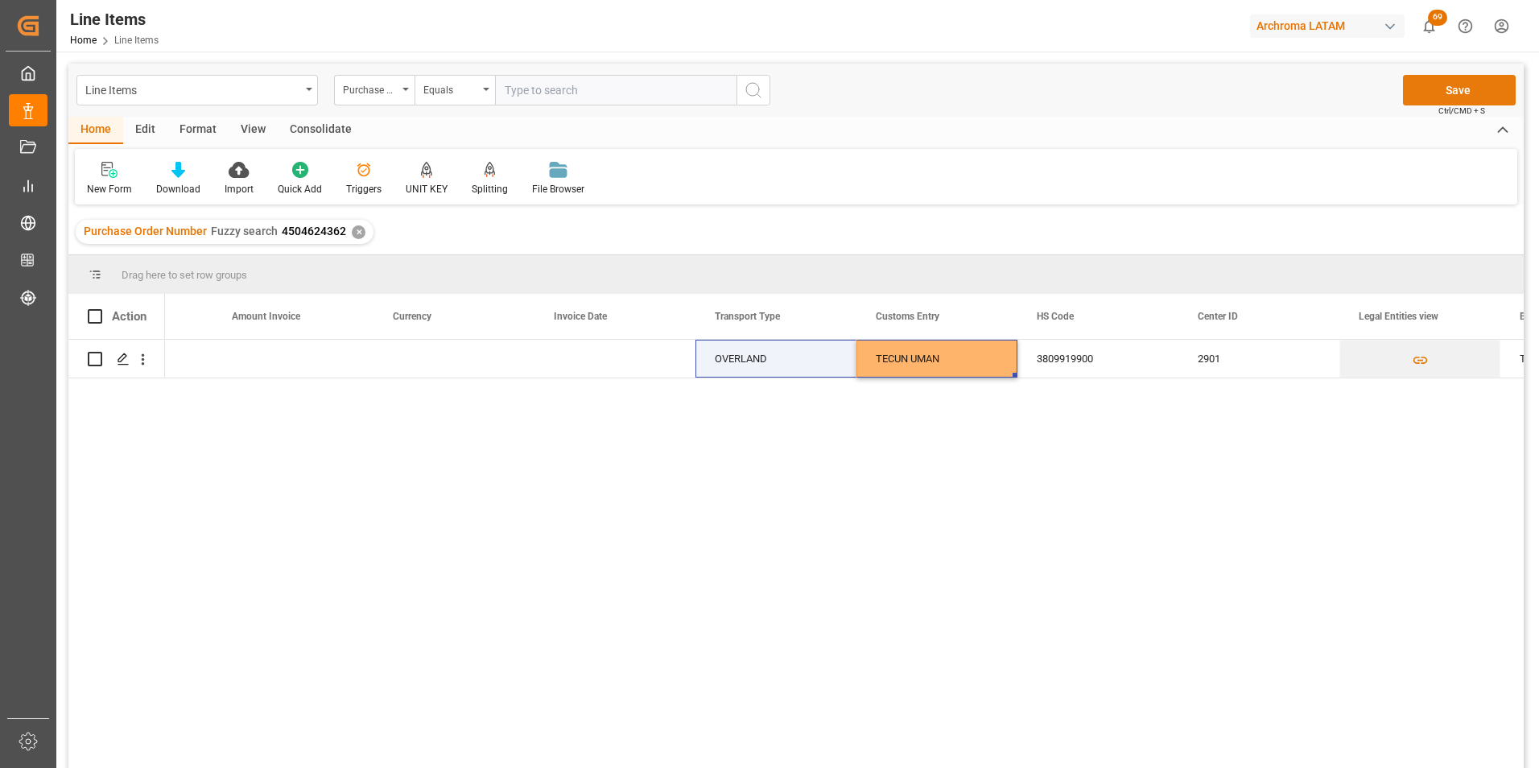
click at [1447, 83] on button "Save" at bounding box center [1459, 90] width 113 height 31
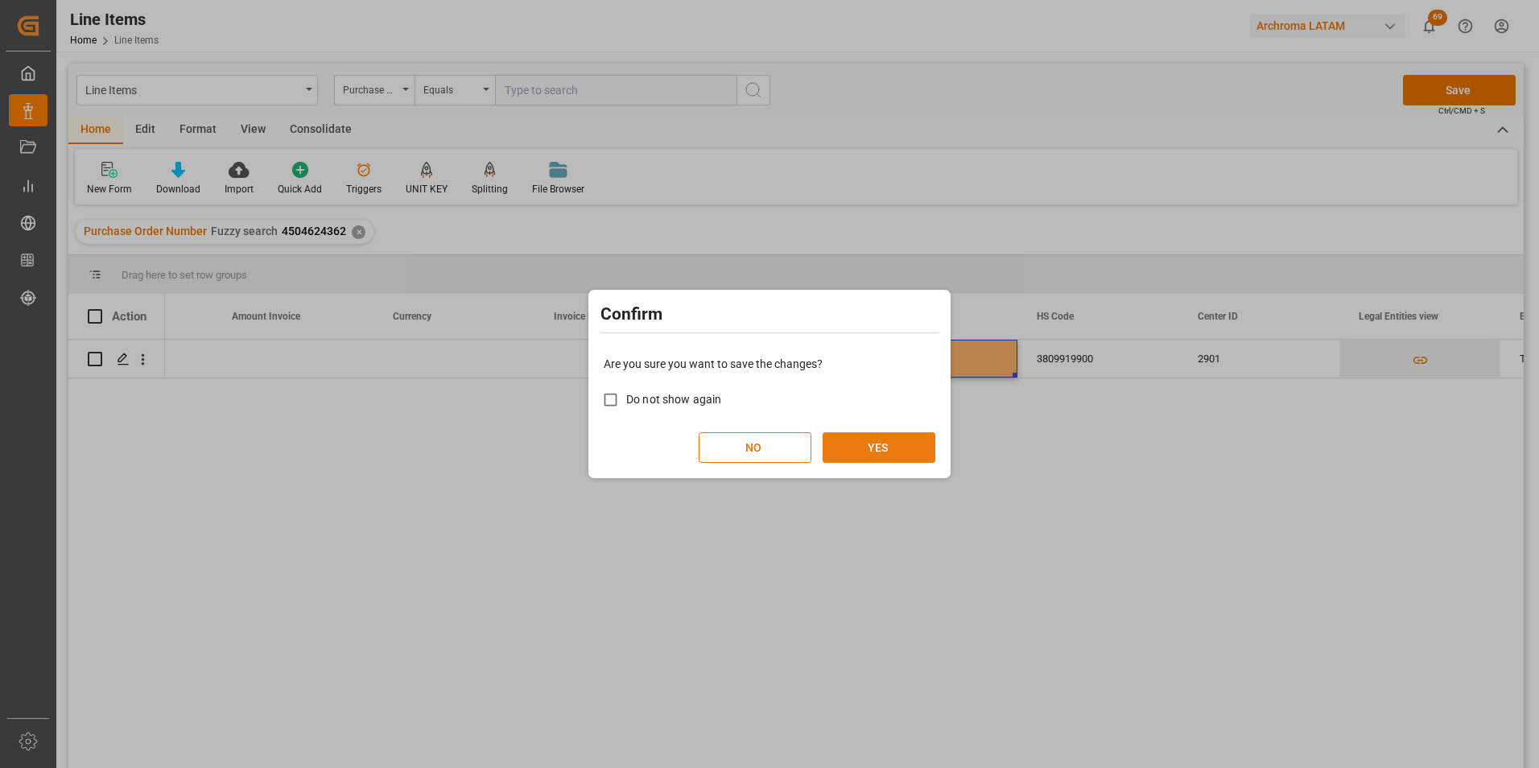
click at [913, 452] on button "YES" at bounding box center [879, 447] width 113 height 31
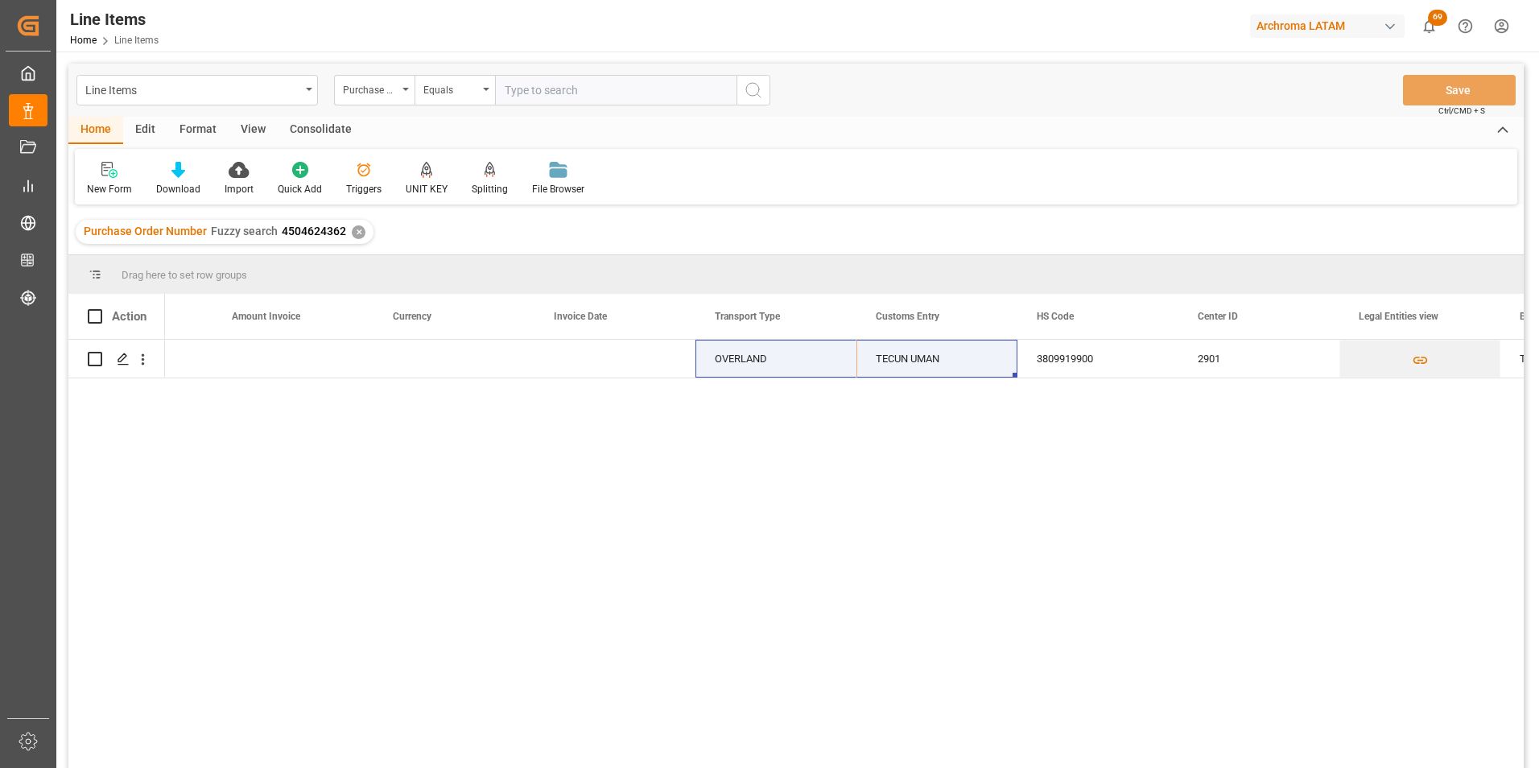
click at [354, 232] on div "✕" at bounding box center [359, 232] width 14 height 14
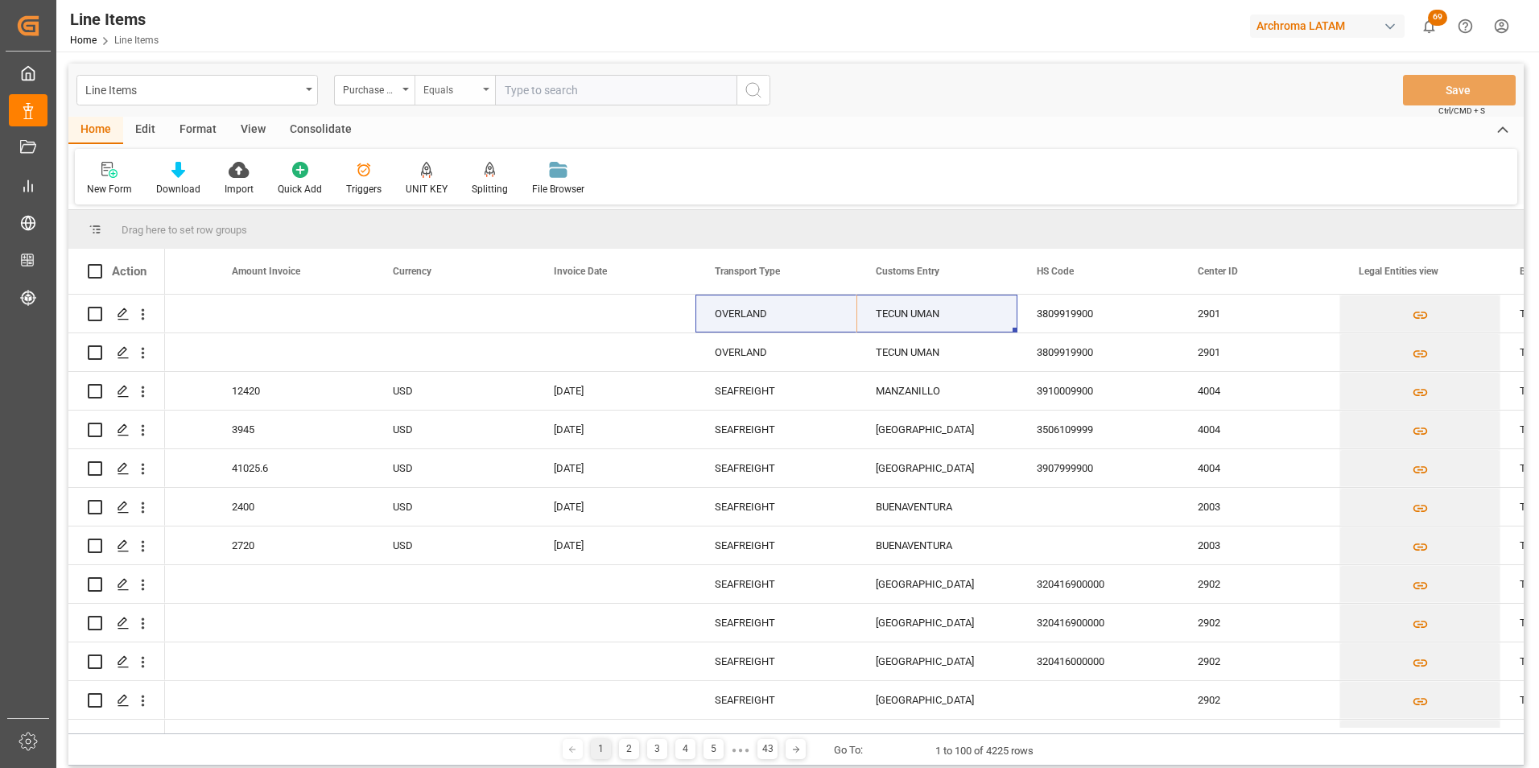
click at [456, 89] on div "Equals" at bounding box center [450, 88] width 55 height 19
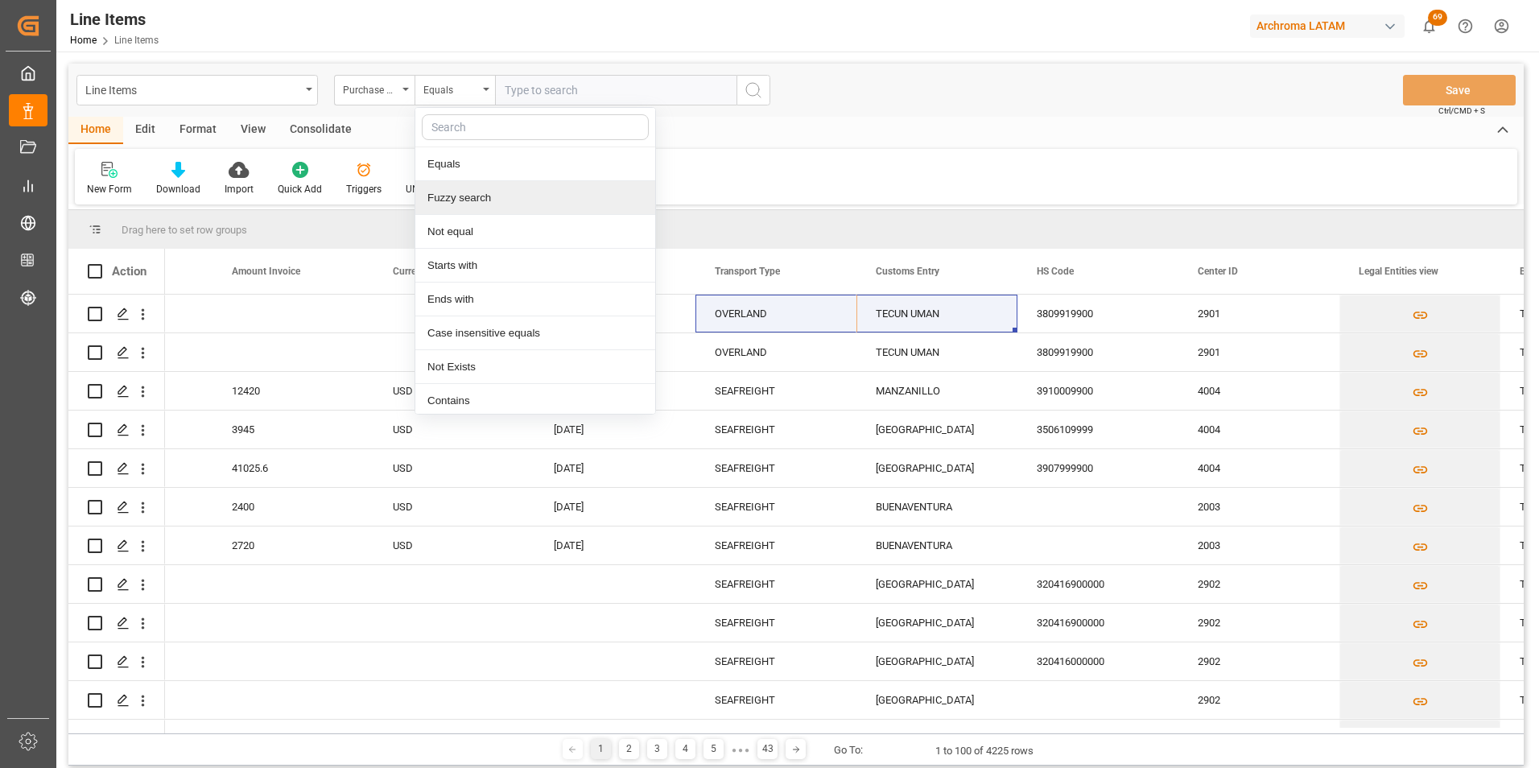
click at [480, 203] on div "Fuzzy search" at bounding box center [535, 198] width 240 height 34
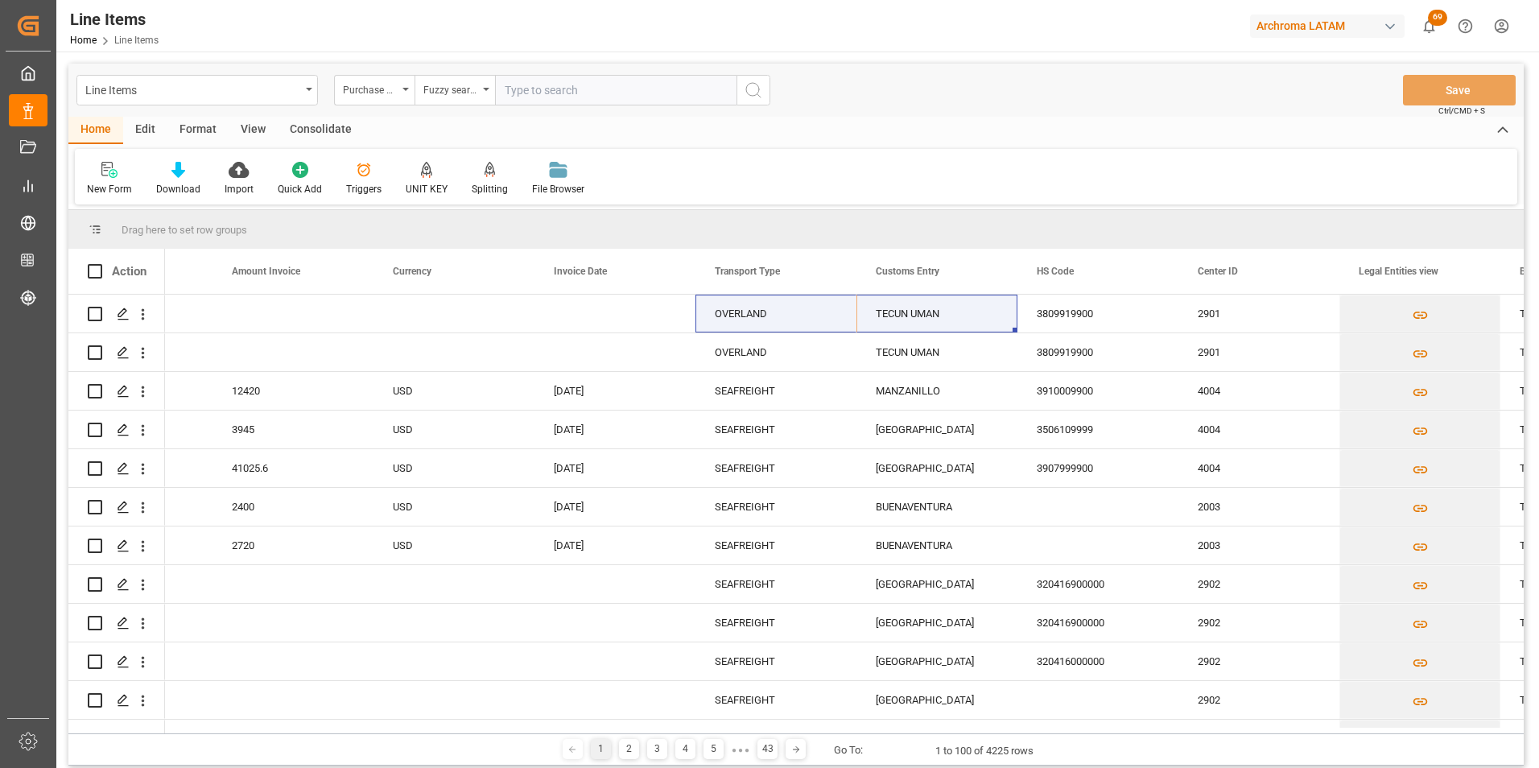
paste input "4504647444"
type input "4504647444"
click at [752, 95] on icon "search button" at bounding box center [753, 89] width 19 height 19
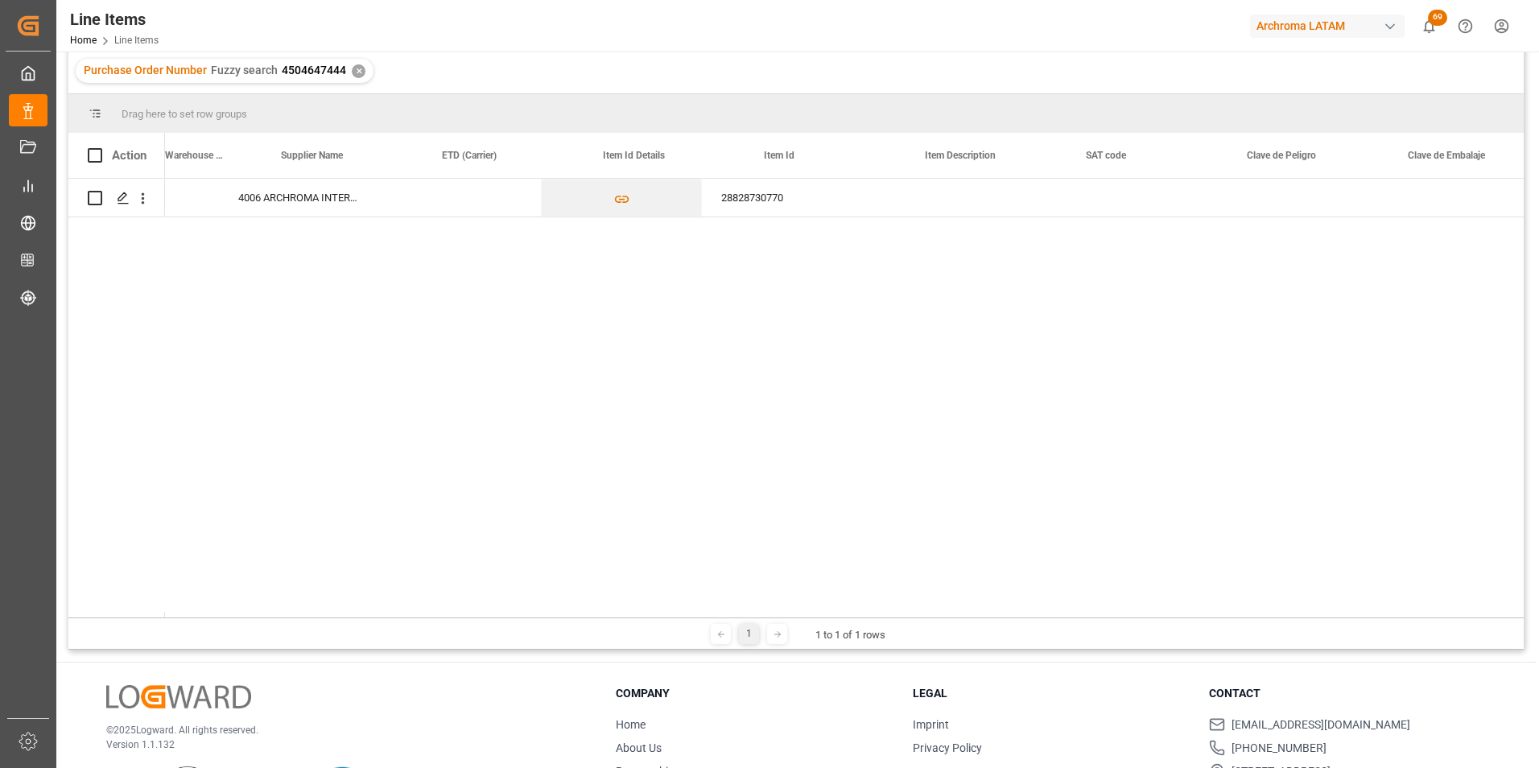
scroll to position [0, 651]
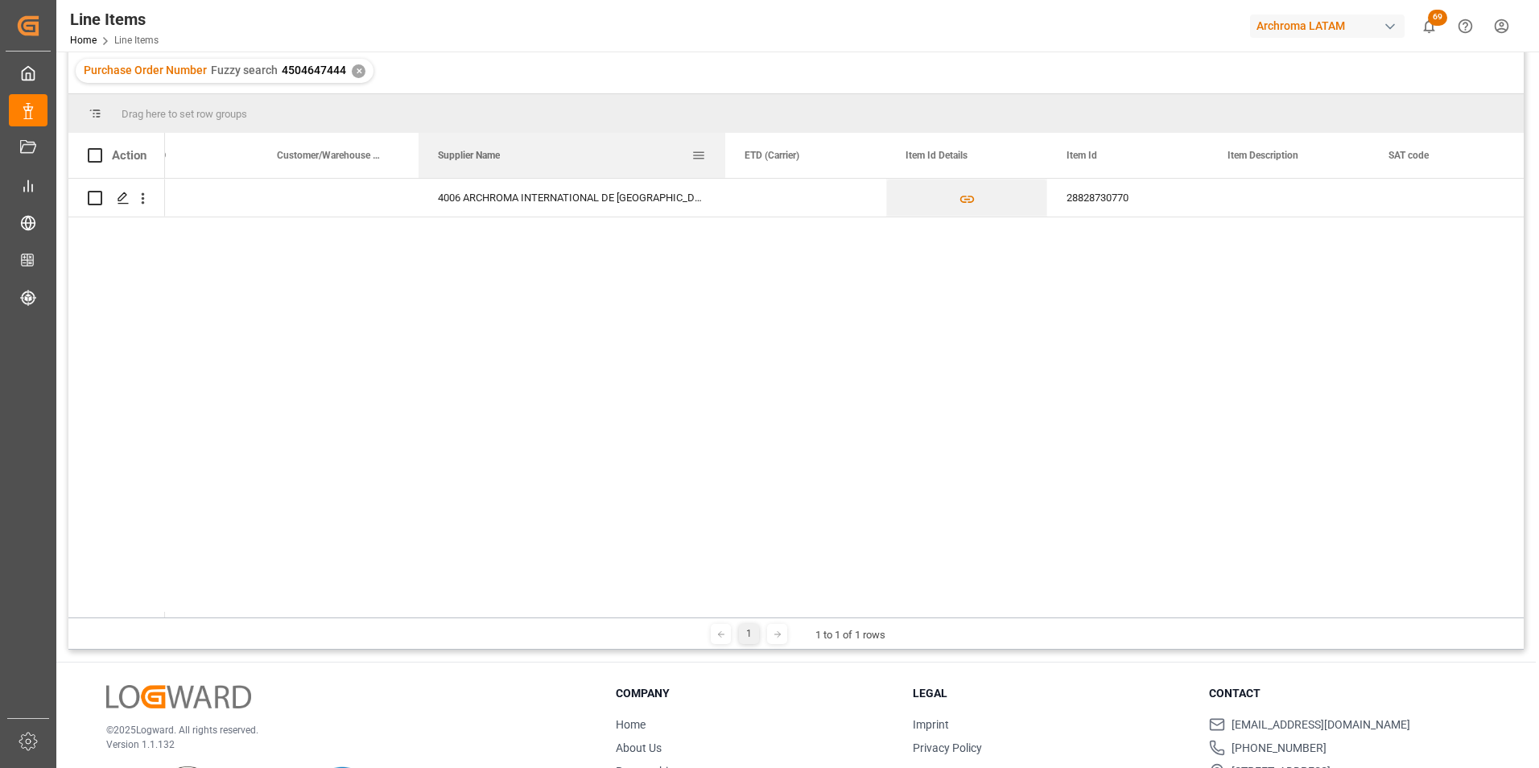
drag, startPoint x: 578, startPoint y: 151, endPoint x: 724, endPoint y: 173, distance: 147.3
click at [724, 173] on div at bounding box center [725, 155] width 6 height 45
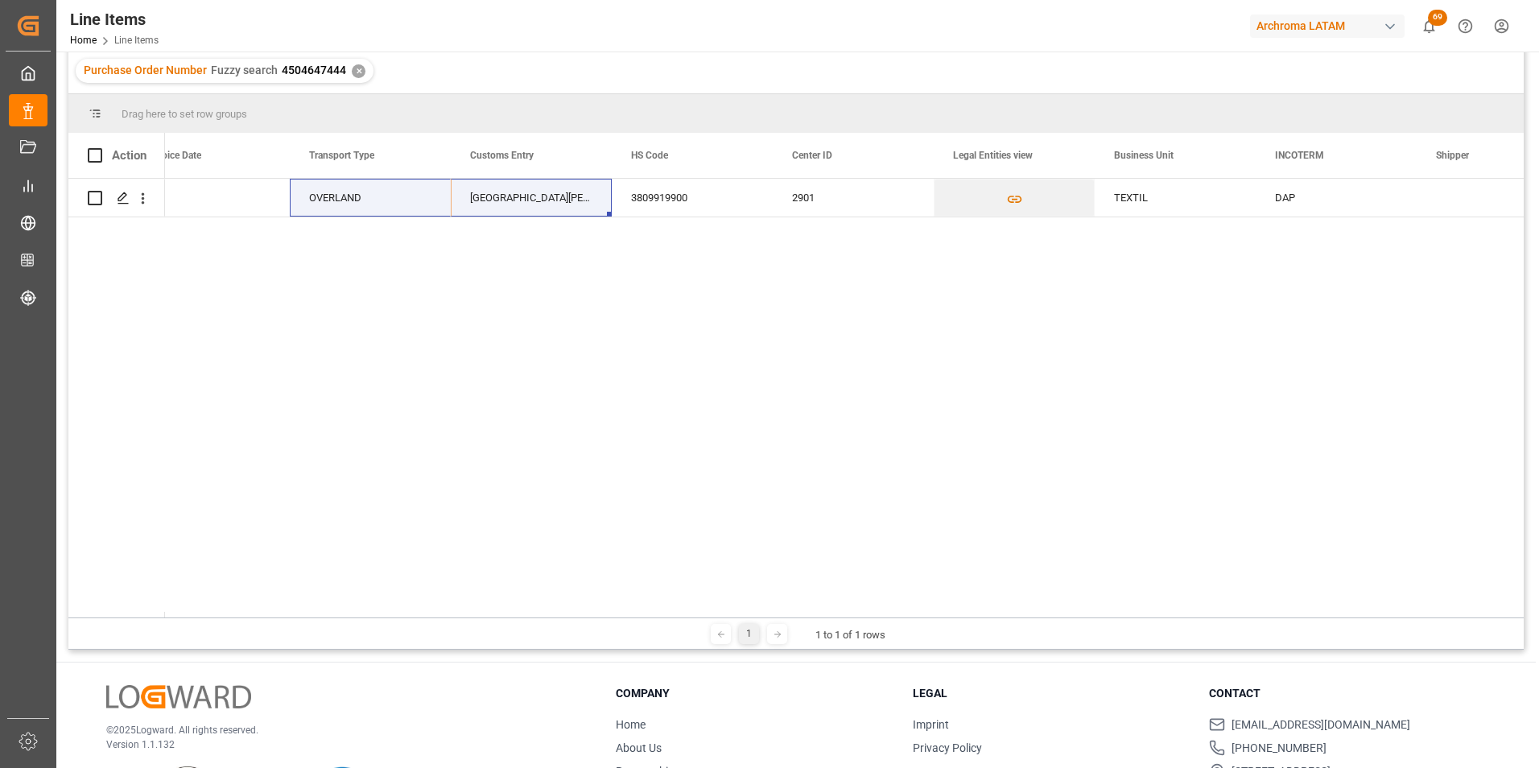
scroll to position [0, 4272]
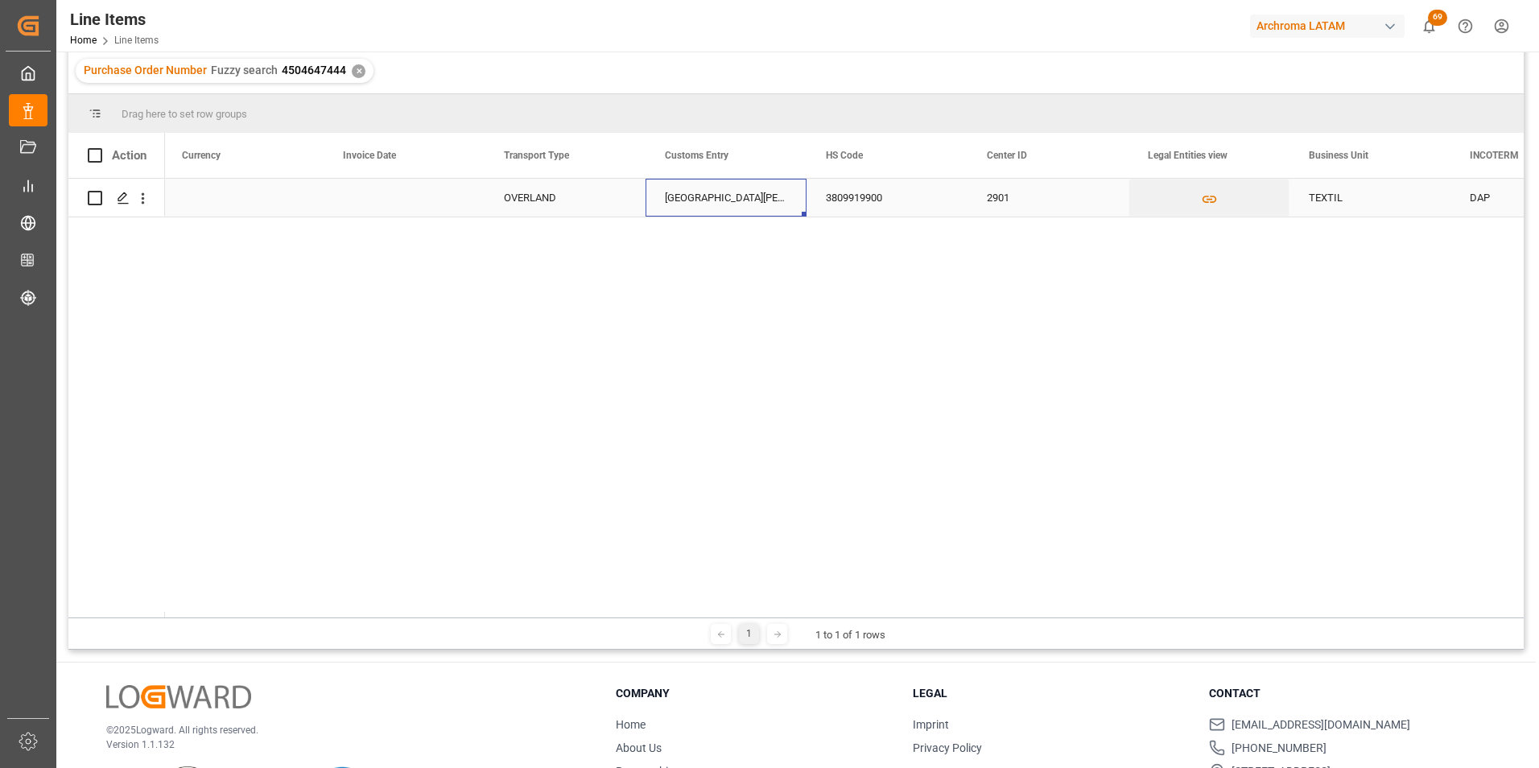
click at [705, 200] on div "[GEOGRAPHIC_DATA][PERSON_NAME]" at bounding box center [725, 198] width 161 height 38
drag, startPoint x: 765, startPoint y: 208, endPoint x: 539, endPoint y: 202, distance: 225.4
type input "TECUN UMAN"
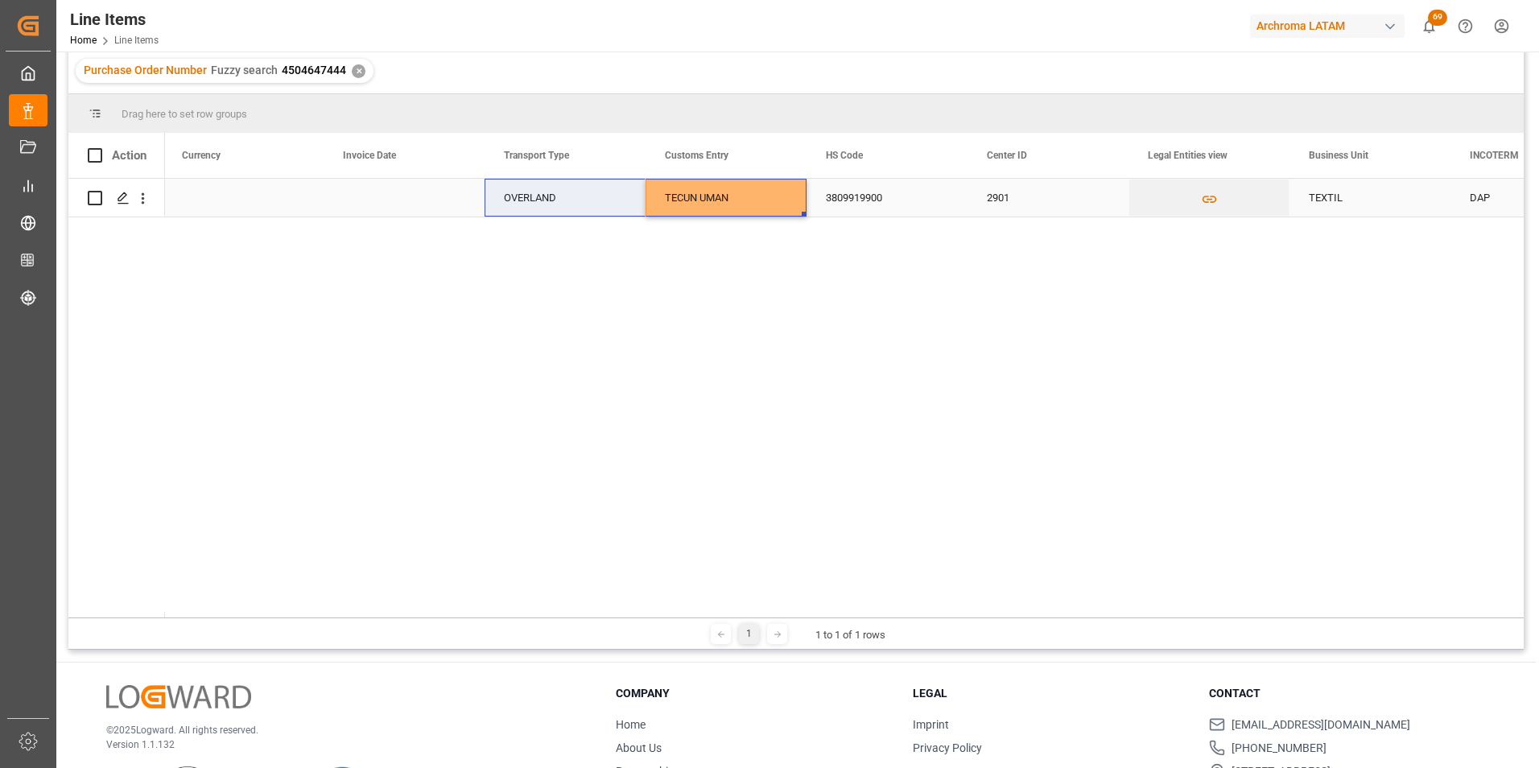
click at [731, 215] on div "TECUN UMAN" at bounding box center [725, 198] width 161 height 38
click at [732, 210] on div "TECUN UMAN" at bounding box center [725, 198] width 161 height 38
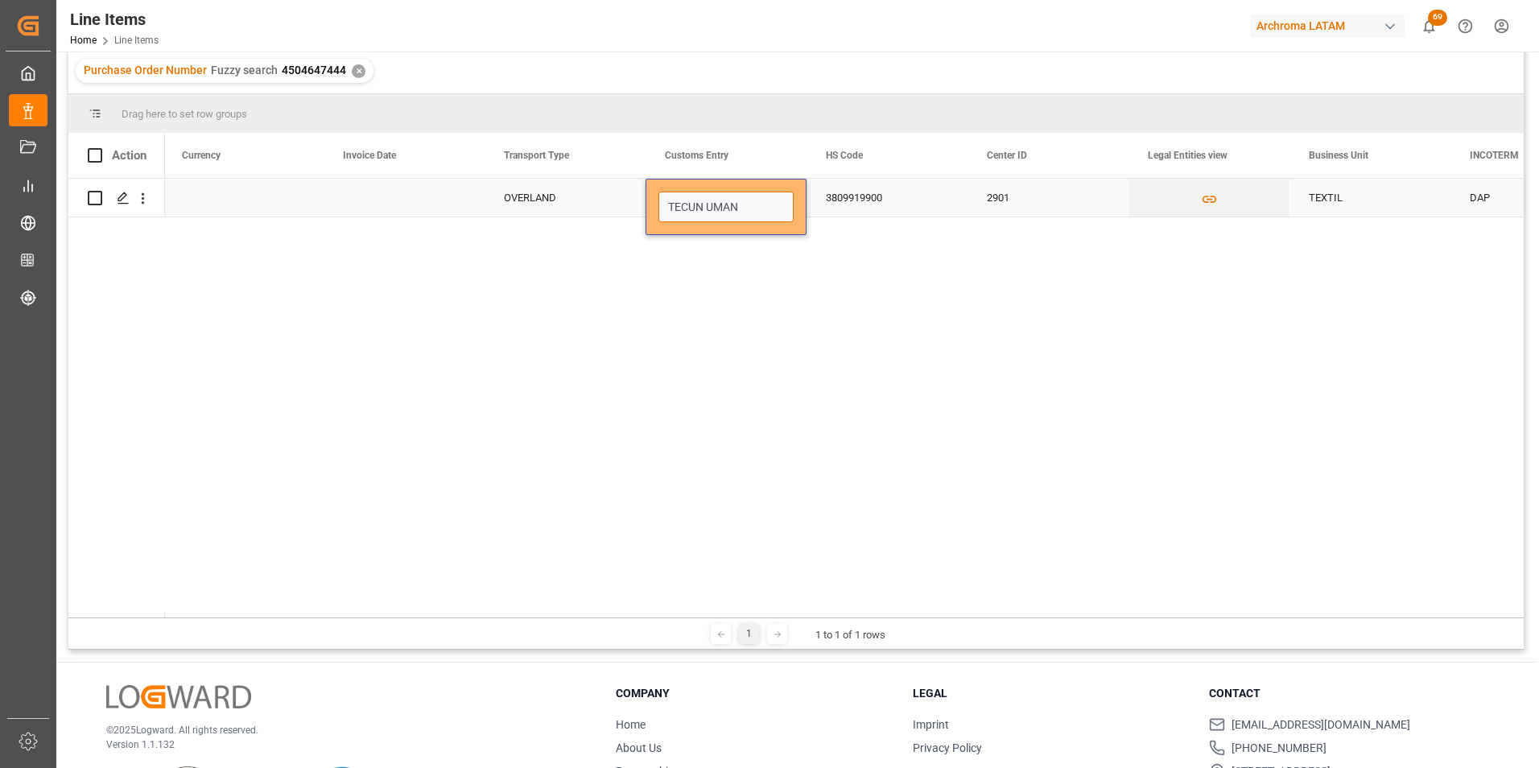
click at [744, 208] on input "TECUN UMAN" at bounding box center [725, 207] width 135 height 31
type input "TECUN UMAN"
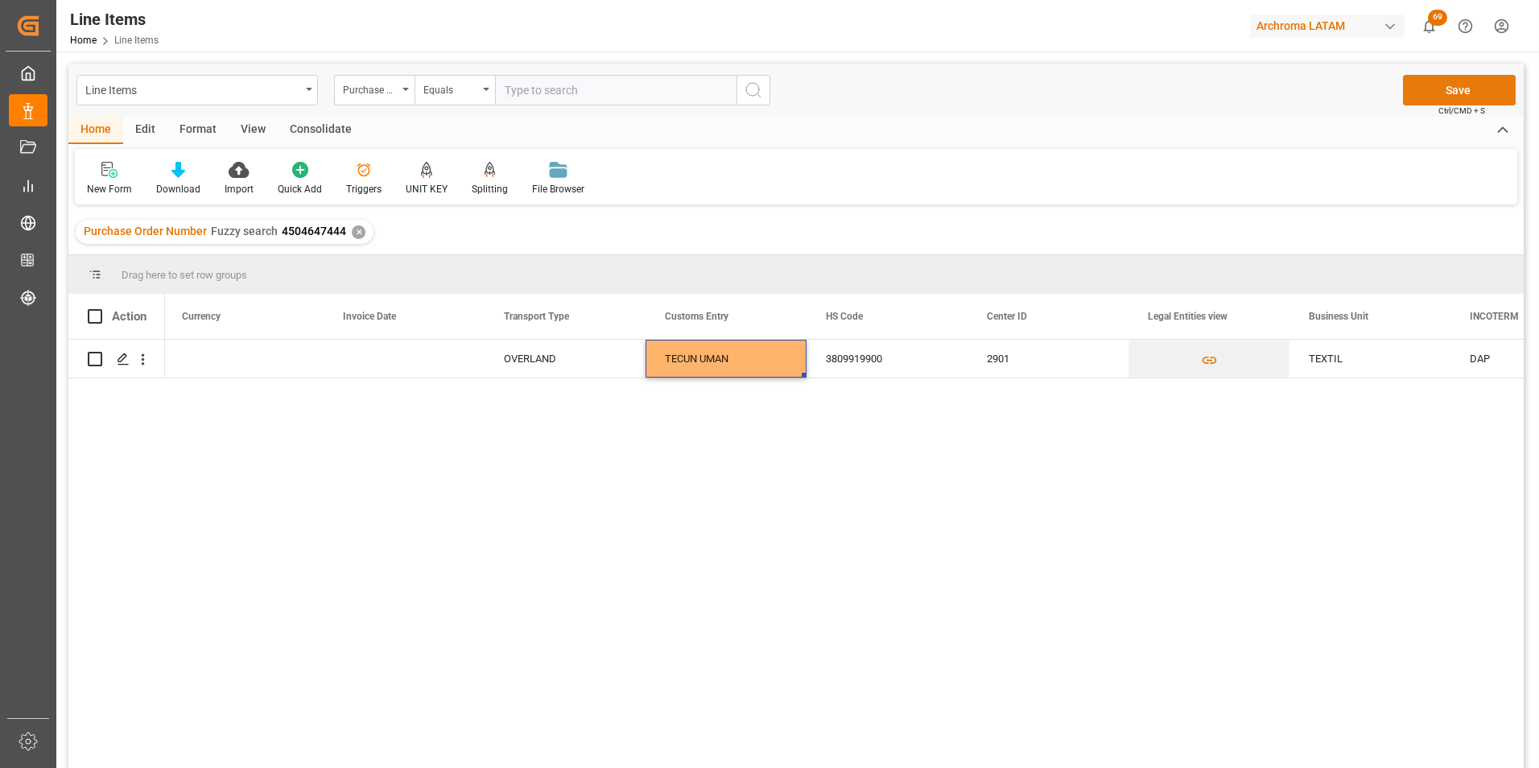
click at [1458, 80] on button "Save" at bounding box center [1459, 90] width 113 height 31
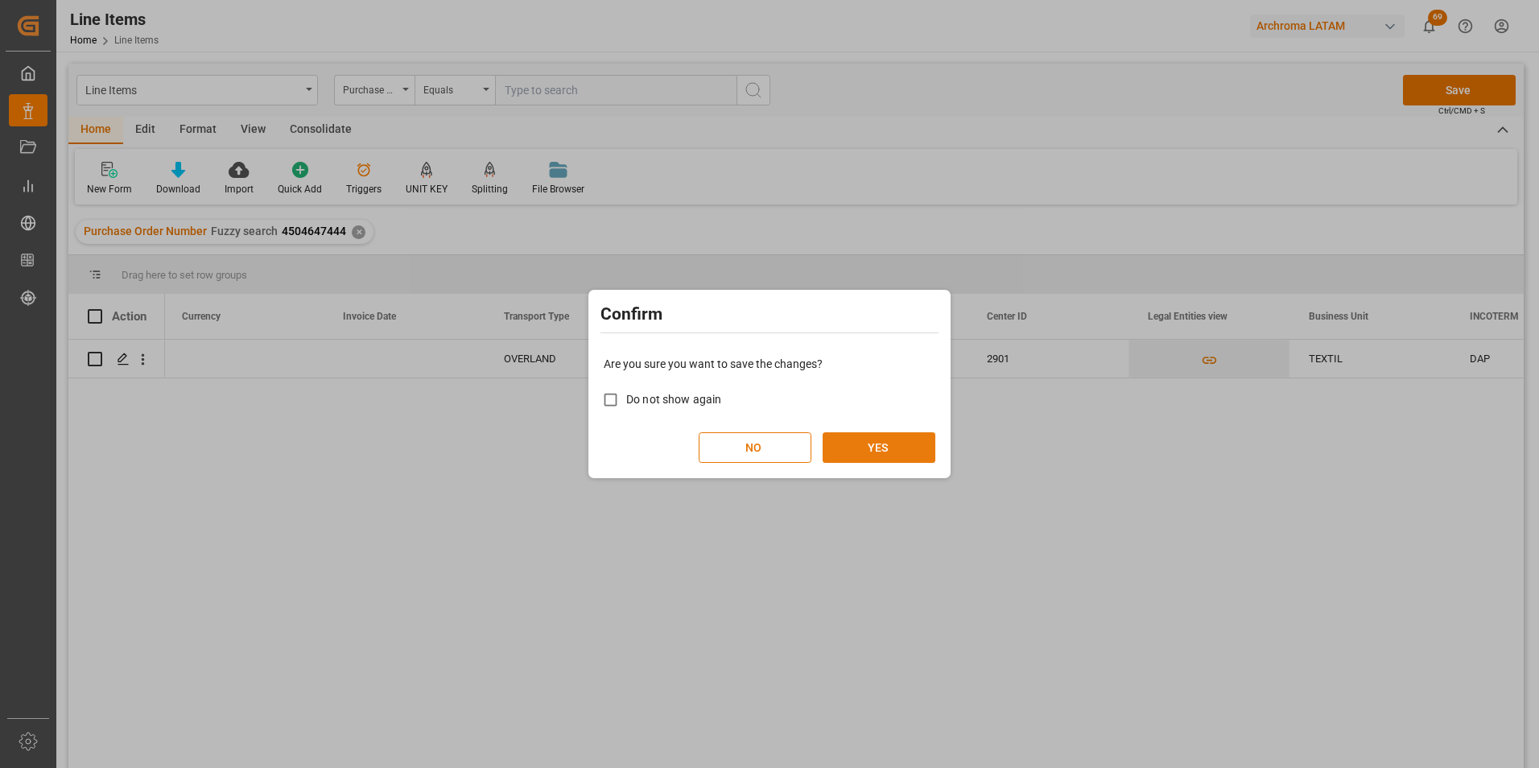
click at [866, 439] on button "YES" at bounding box center [879, 447] width 113 height 31
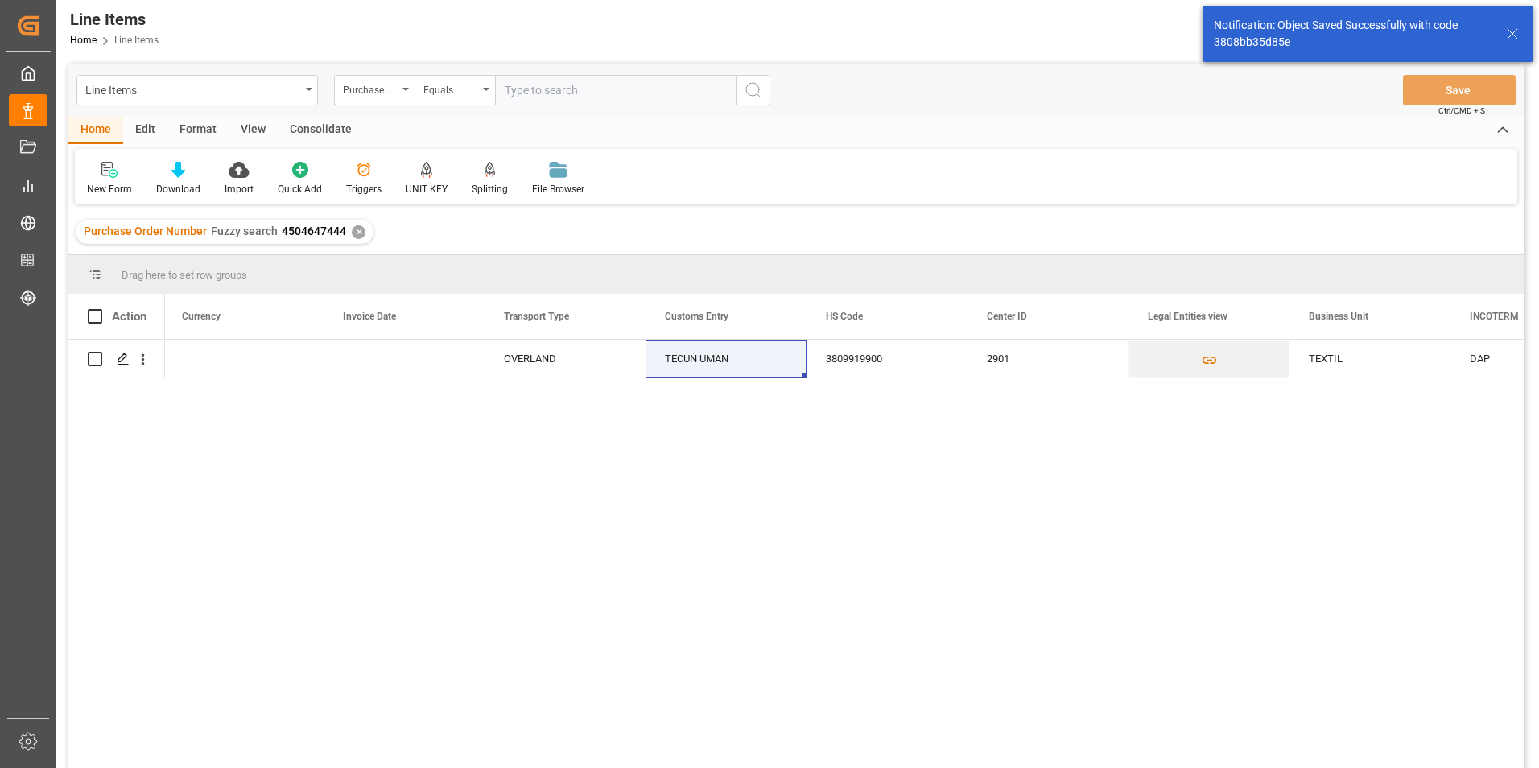
click at [357, 229] on div "✕" at bounding box center [359, 232] width 14 height 14
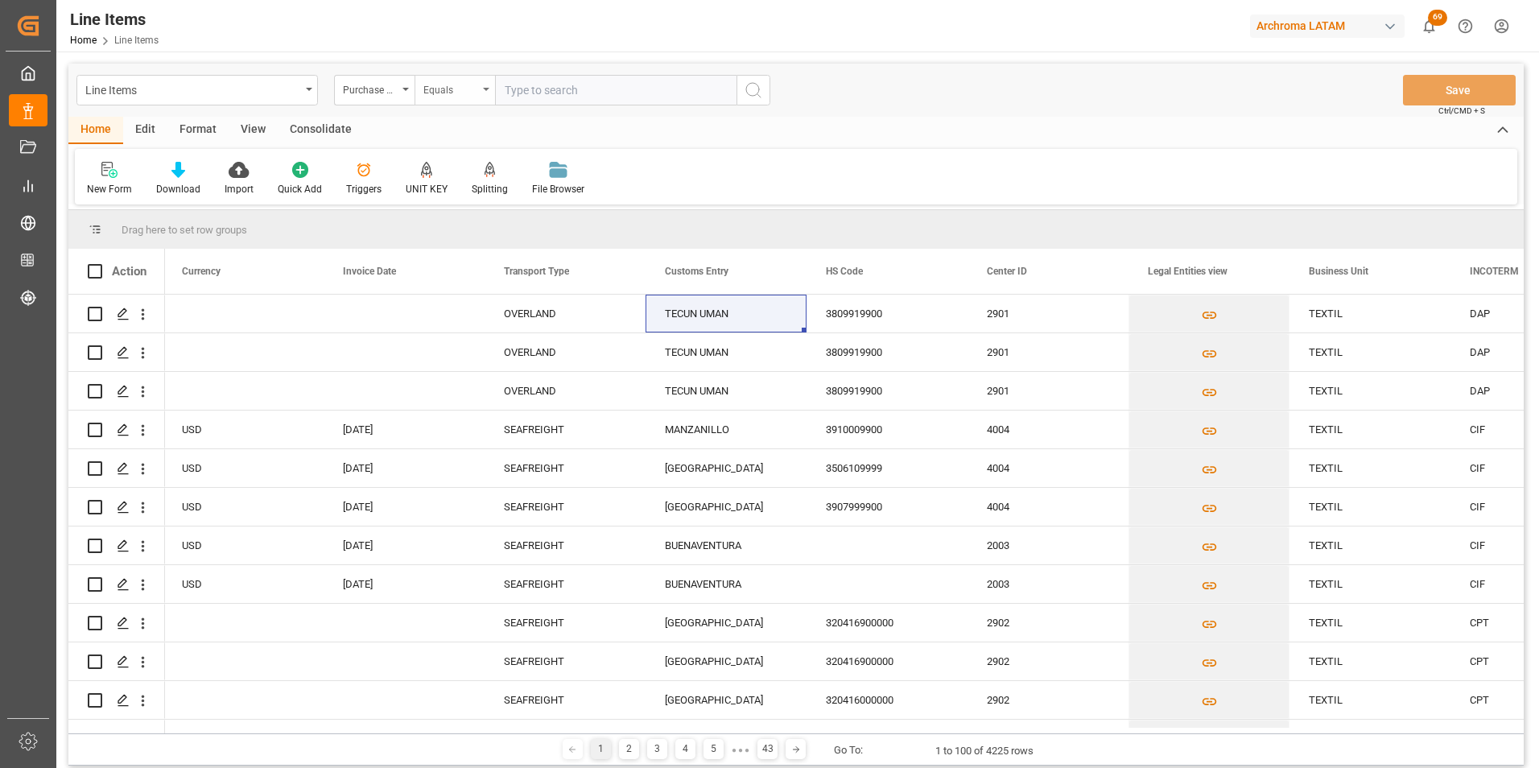
click at [438, 90] on div "Equals" at bounding box center [450, 88] width 55 height 19
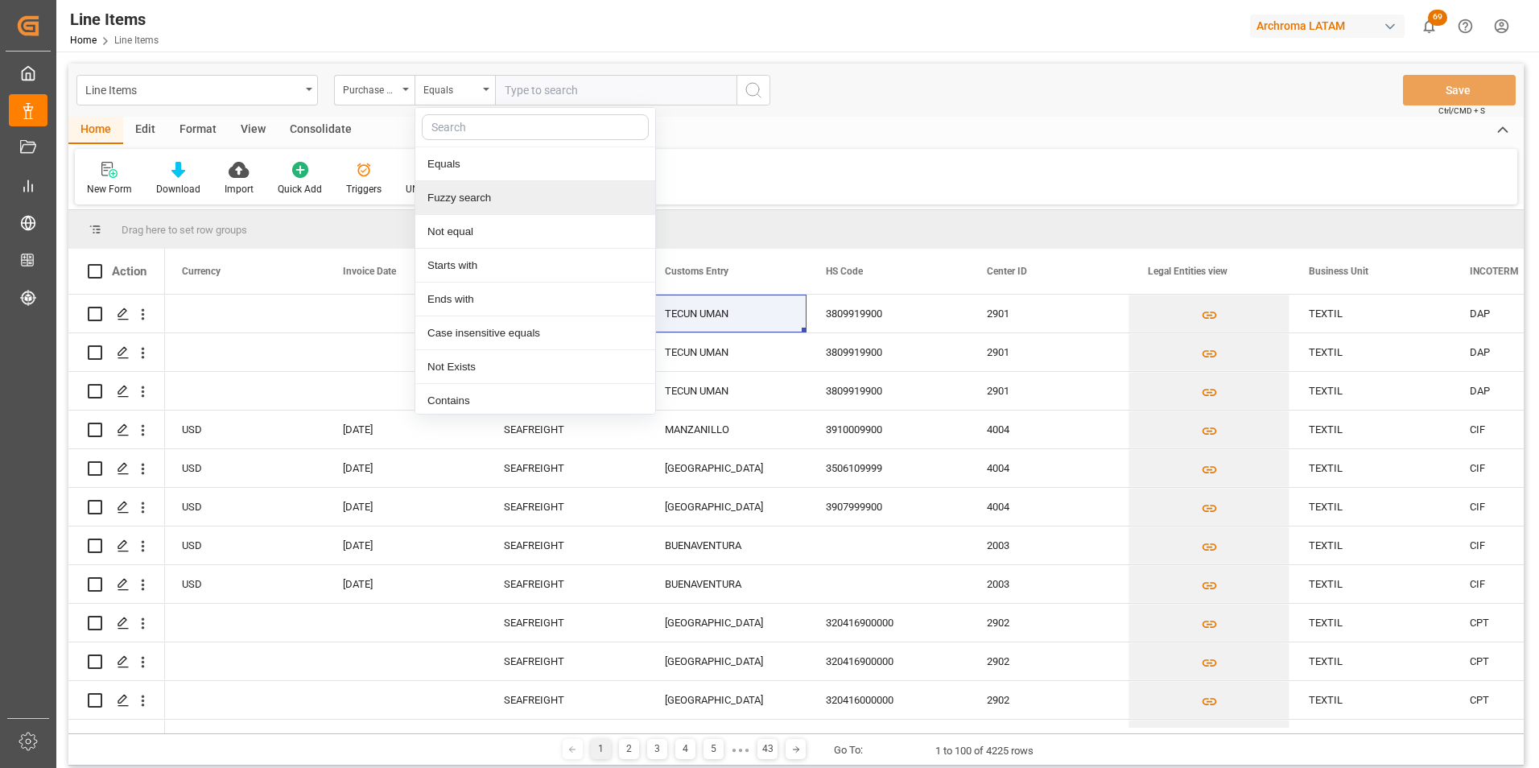
click at [458, 194] on div "Fuzzy search" at bounding box center [535, 198] width 240 height 34
paste input "4504624363"
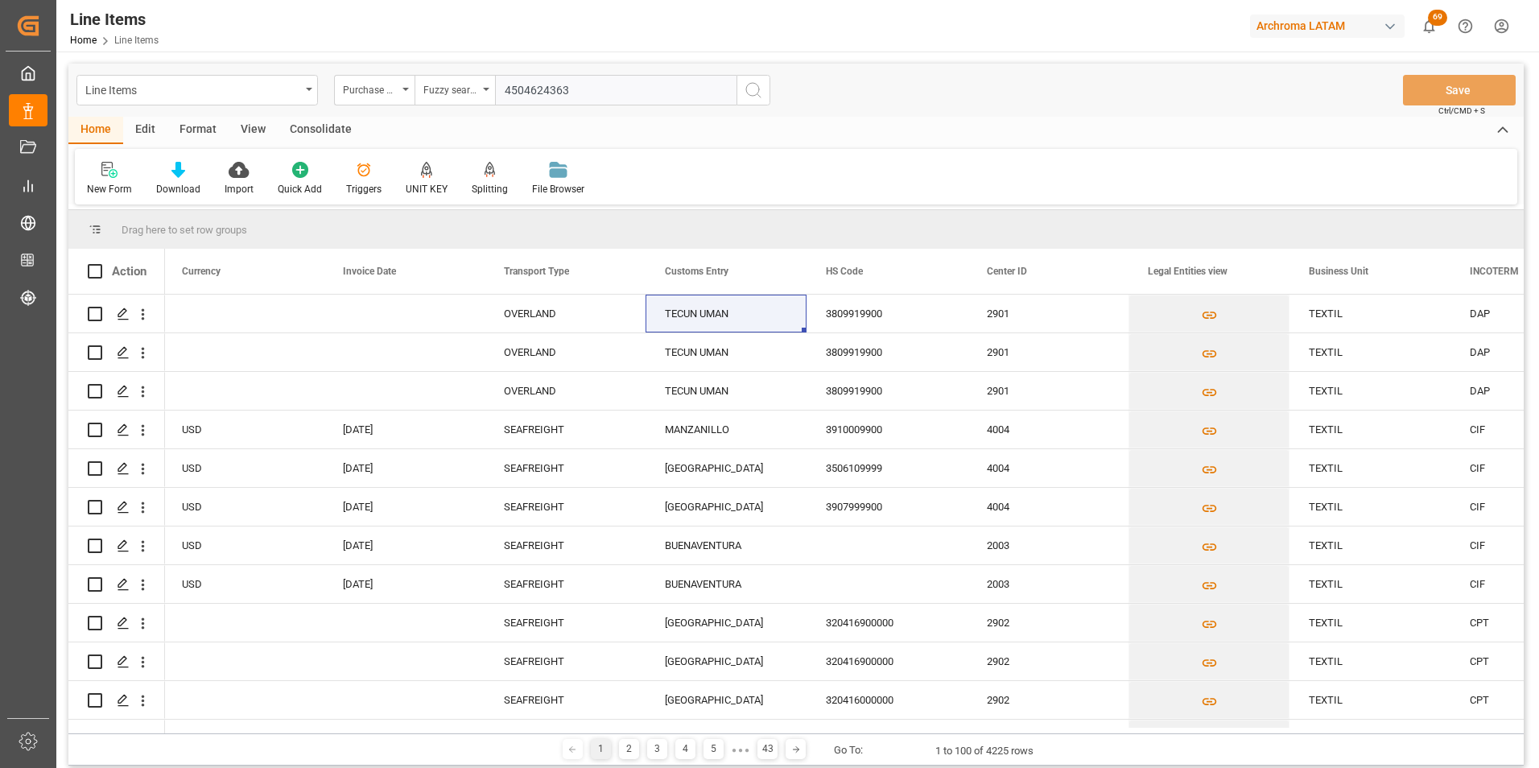
type input "4504624363"
click at [755, 97] on icon "search button" at bounding box center [753, 89] width 19 height 19
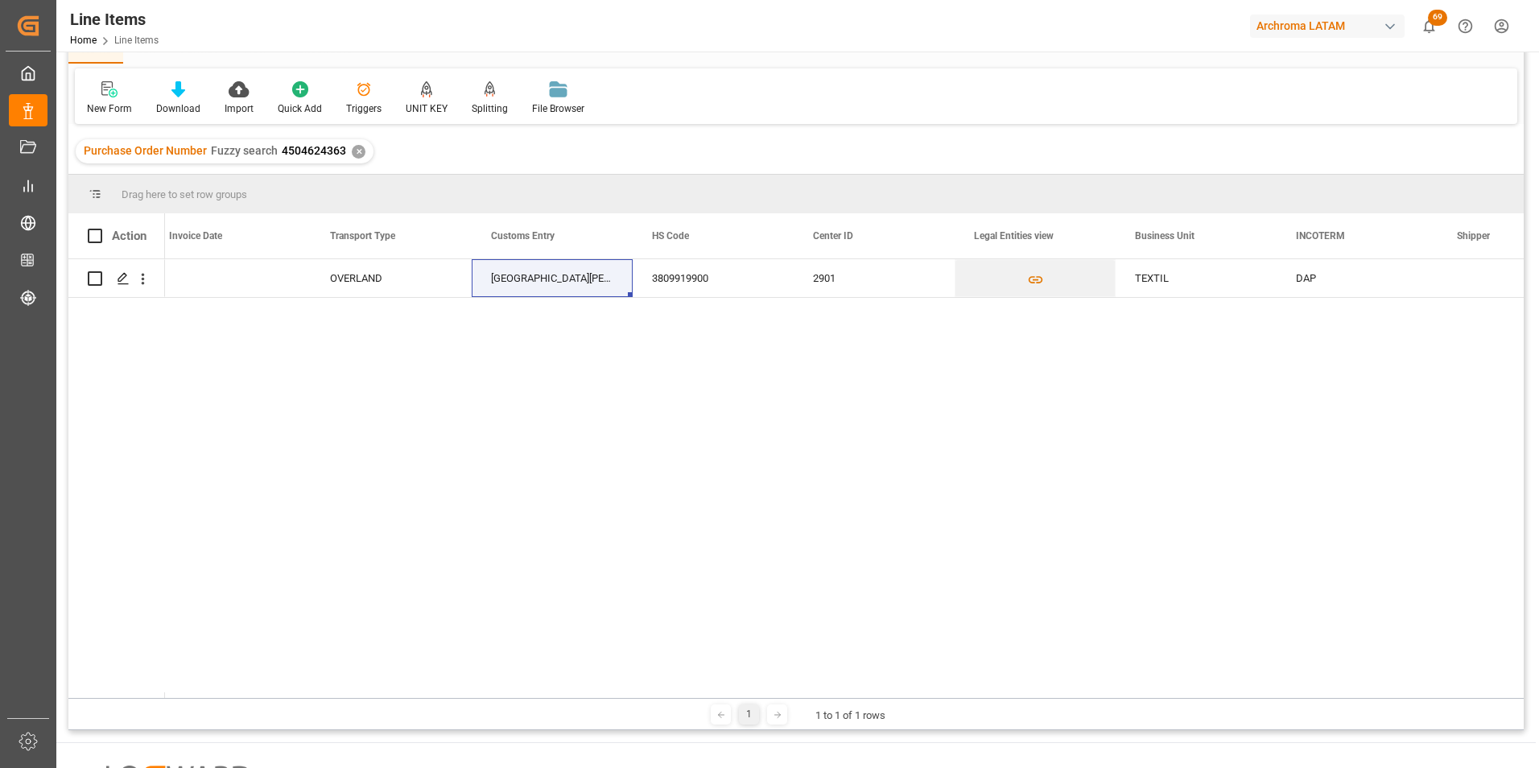
click at [357, 151] on div "✕" at bounding box center [359, 152] width 14 height 14
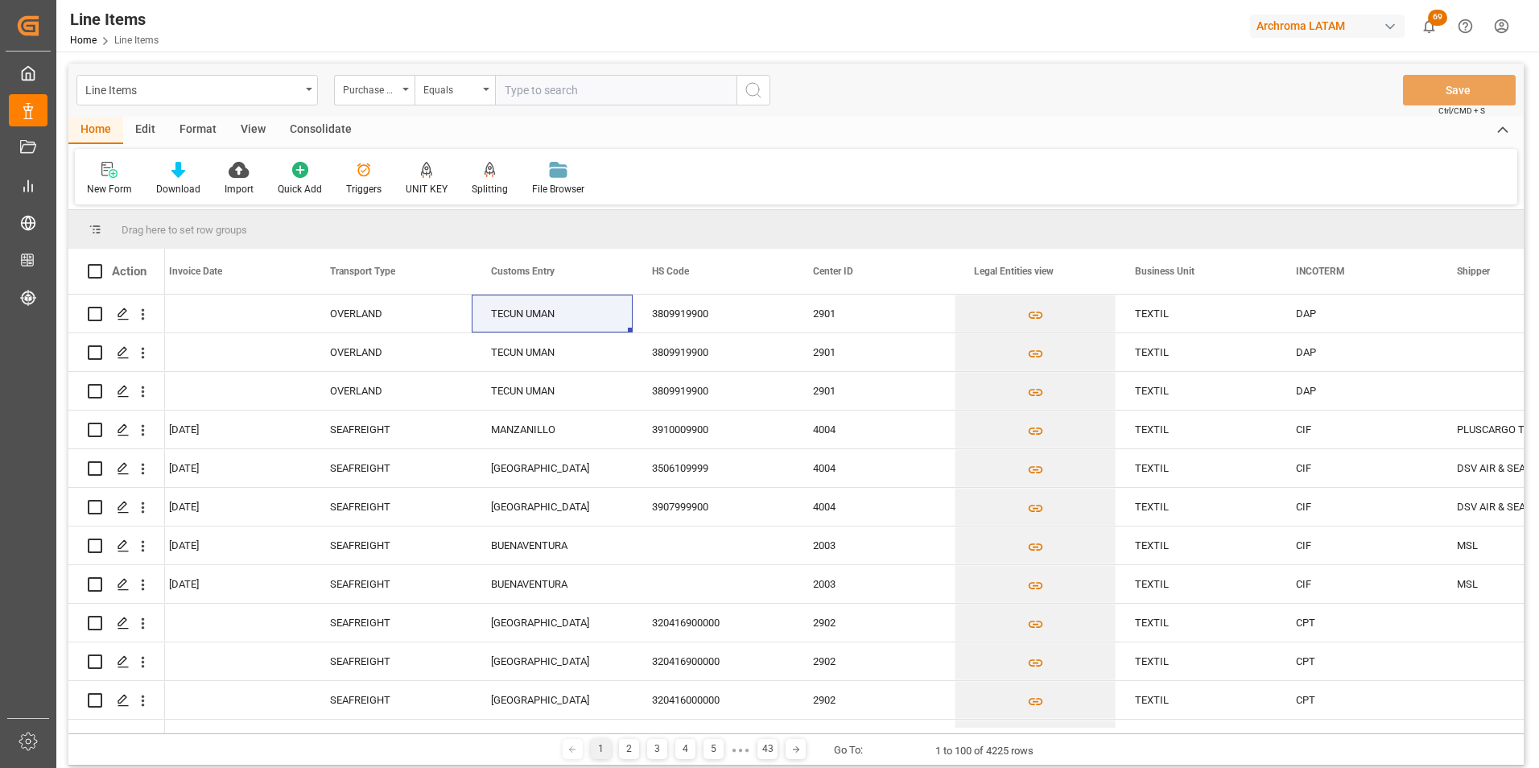
click at [449, 71] on div "Line Items Purchase Order Number Equals Save Ctrl/CMD + S" at bounding box center [795, 90] width 1455 height 53
click at [449, 81] on div "Equals" at bounding box center [450, 88] width 55 height 19
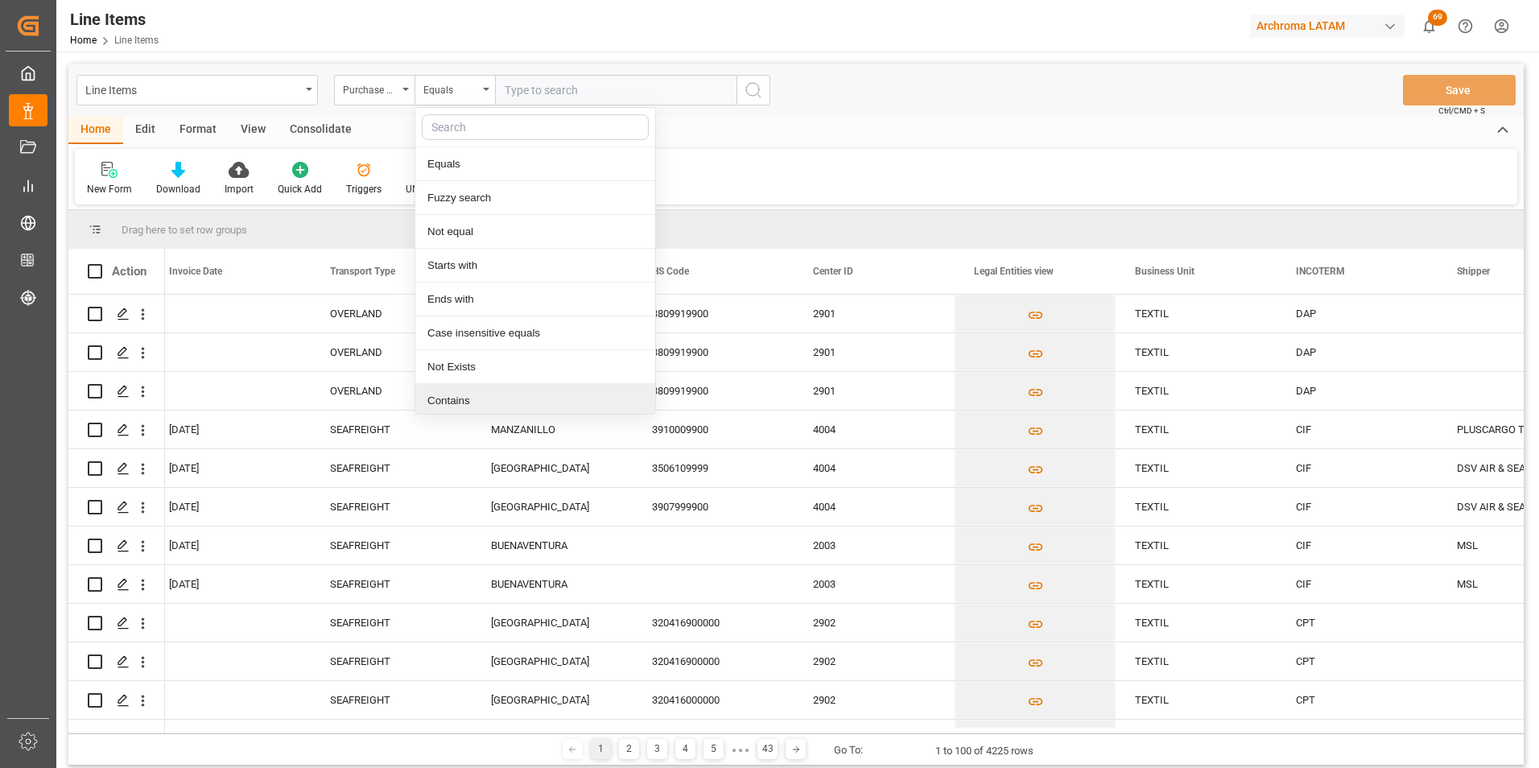
click at [467, 395] on div "Contains" at bounding box center [535, 401] width 240 height 34
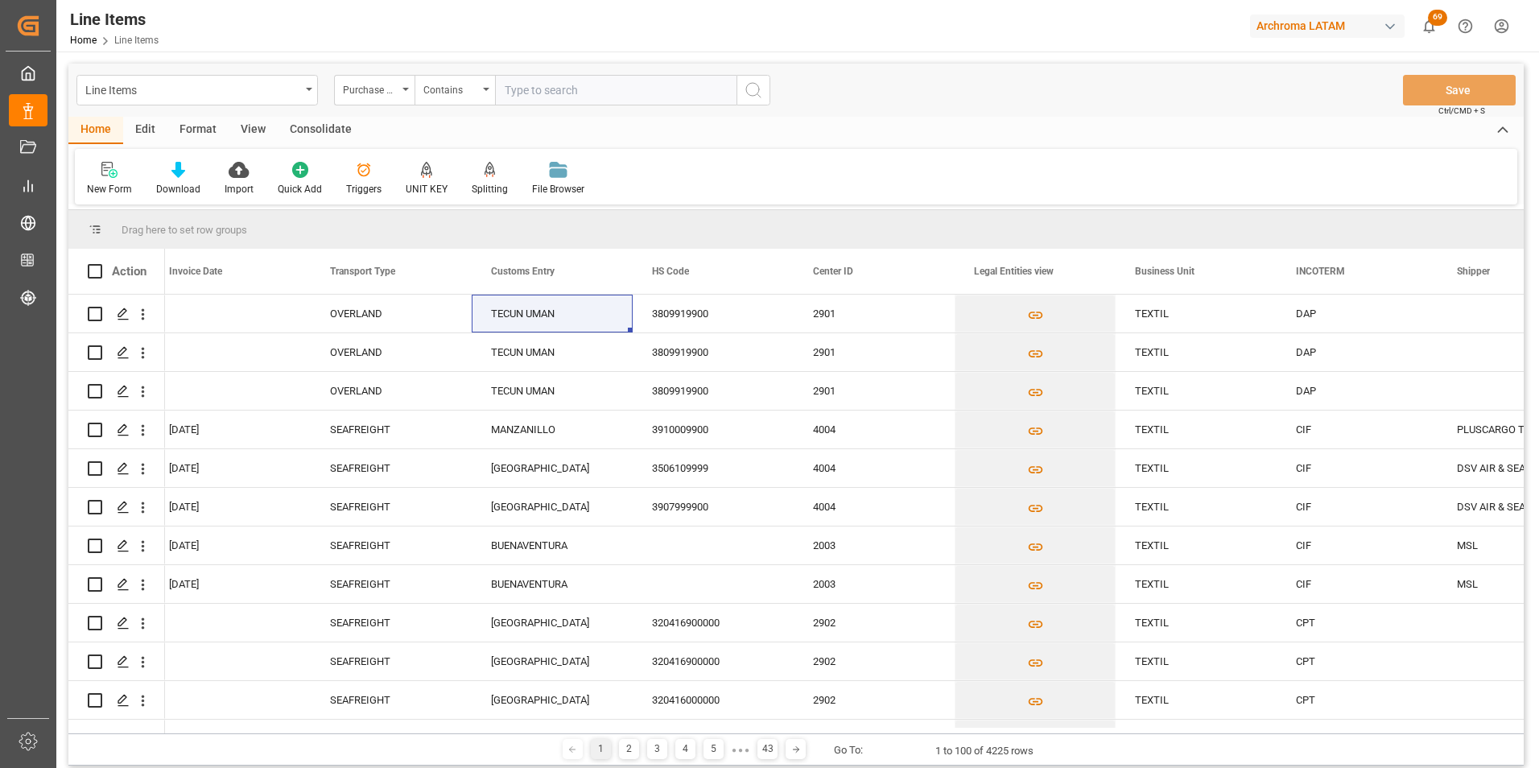
paste input "4504624363"
paste input "4504644068"
click at [651, 94] on input "4504624363,4504644068," at bounding box center [615, 90] width 241 height 31
paste input "4504646834"
click at [711, 88] on input "4504624363,4504644068,4504646834" at bounding box center [615, 90] width 241 height 31
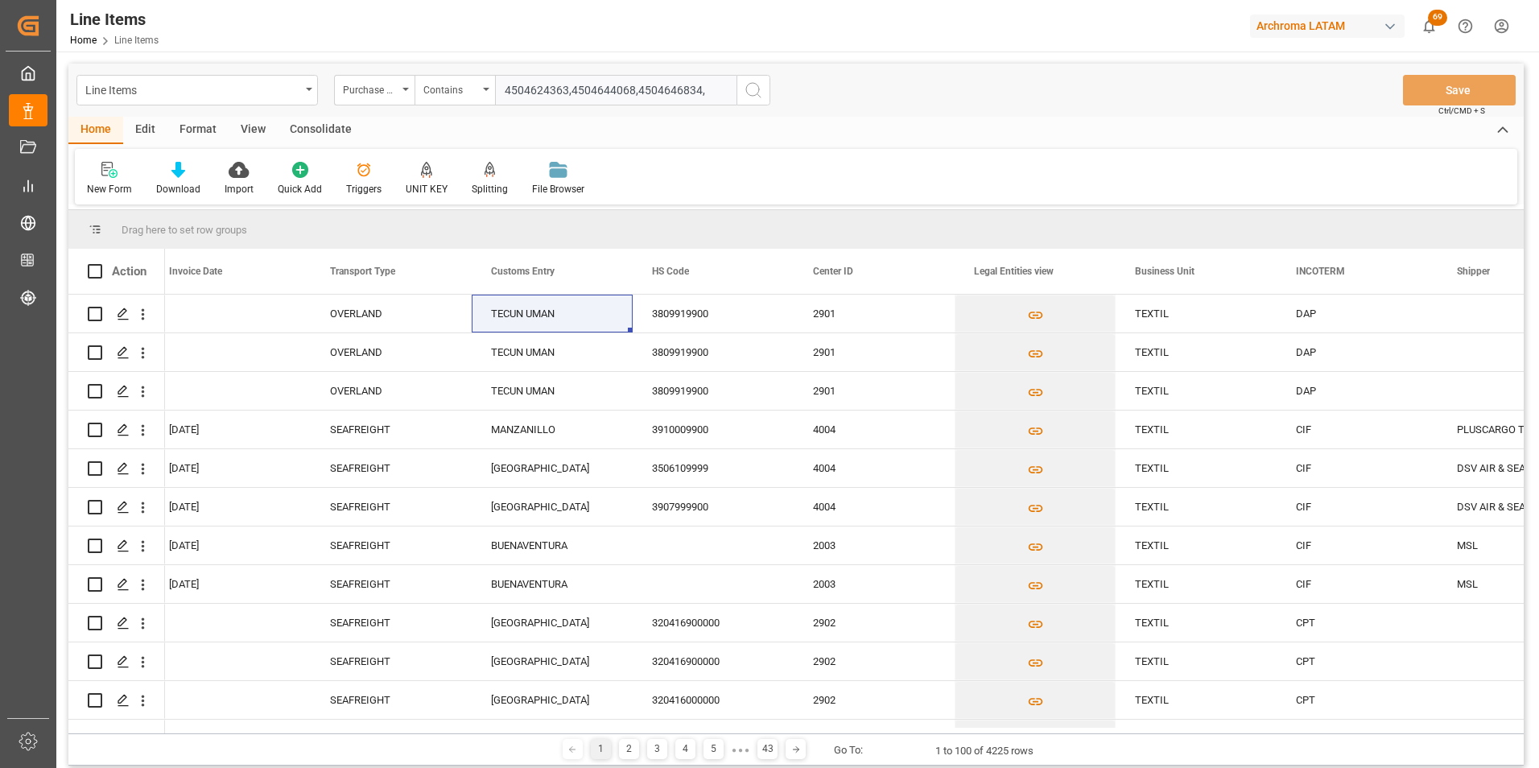
paste input "4504646836"
click at [613, 90] on input "4504624363,4504644068,4504646834,4504646836," at bounding box center [615, 90] width 241 height 31
paste input "4504647443"
type input "4504624363,4504644068,4504646834,4504646836,4504647443"
click at [759, 84] on icon "search button" at bounding box center [753, 89] width 19 height 19
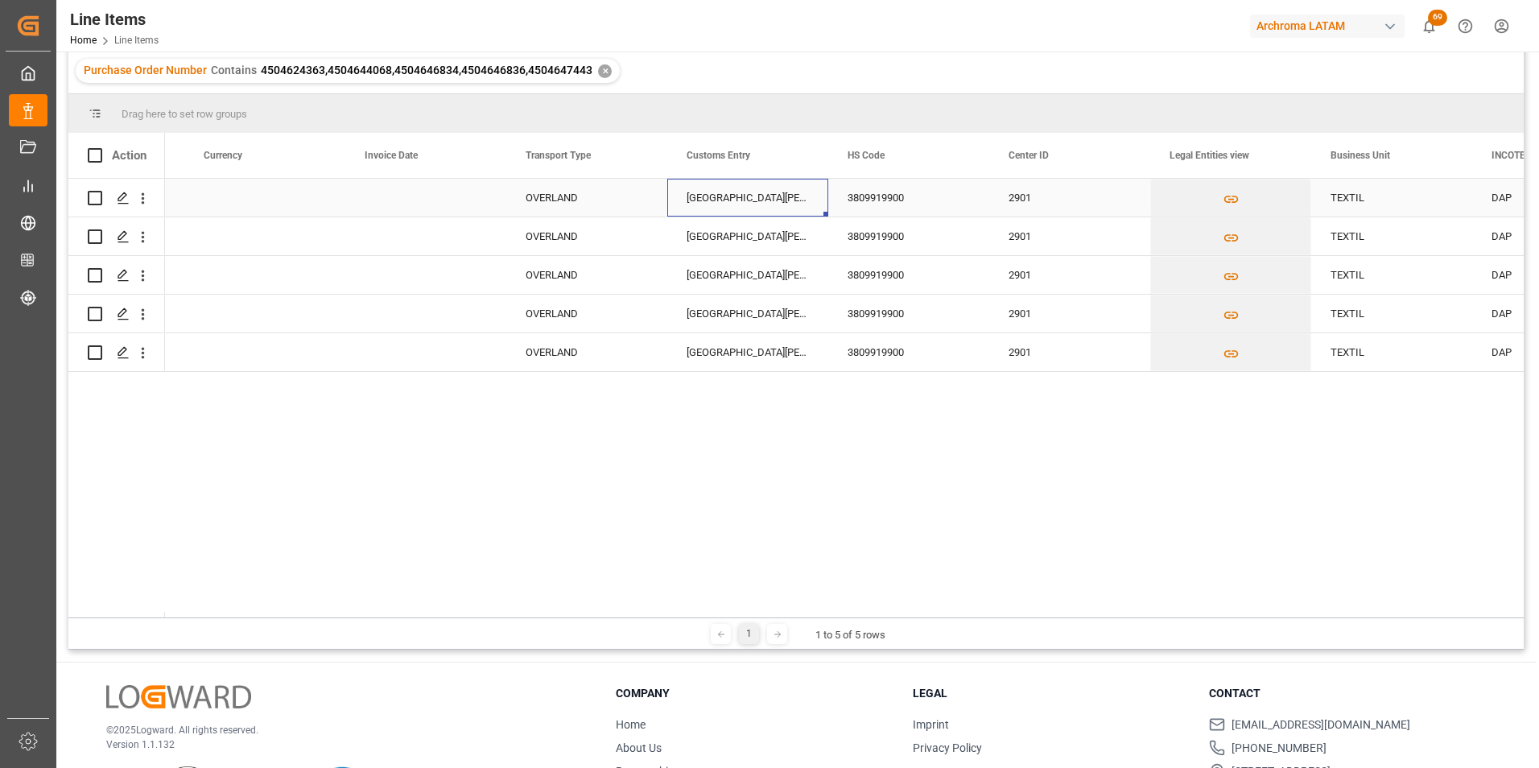
click at [736, 196] on div "[GEOGRAPHIC_DATA][PERSON_NAME]" at bounding box center [747, 198] width 161 height 38
drag, startPoint x: 784, startPoint y: 205, endPoint x: 638, endPoint y: 205, distance: 145.7
type input "TECUN UMAN"
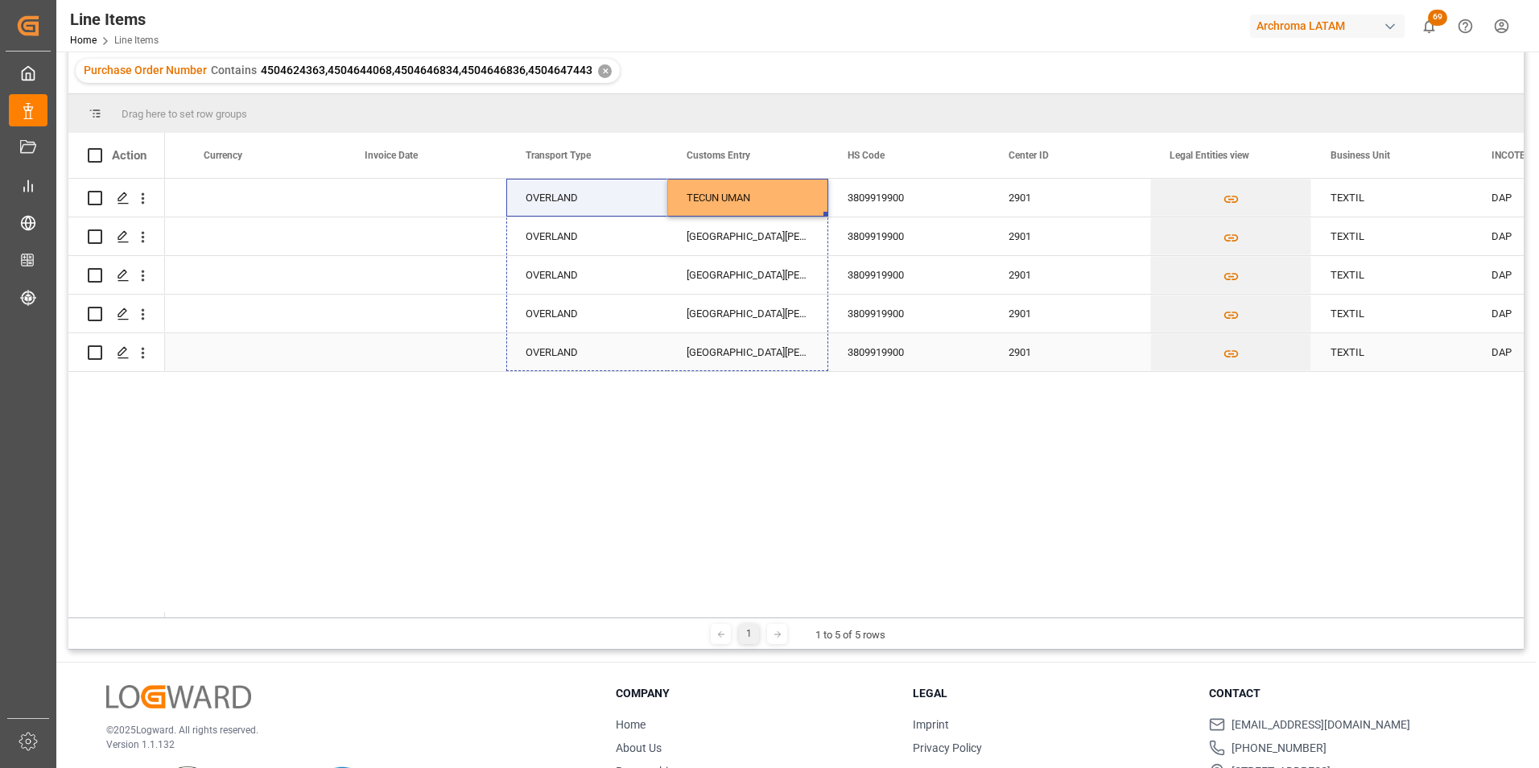
drag, startPoint x: 825, startPoint y: 212, endPoint x: 813, endPoint y: 342, distance: 130.9
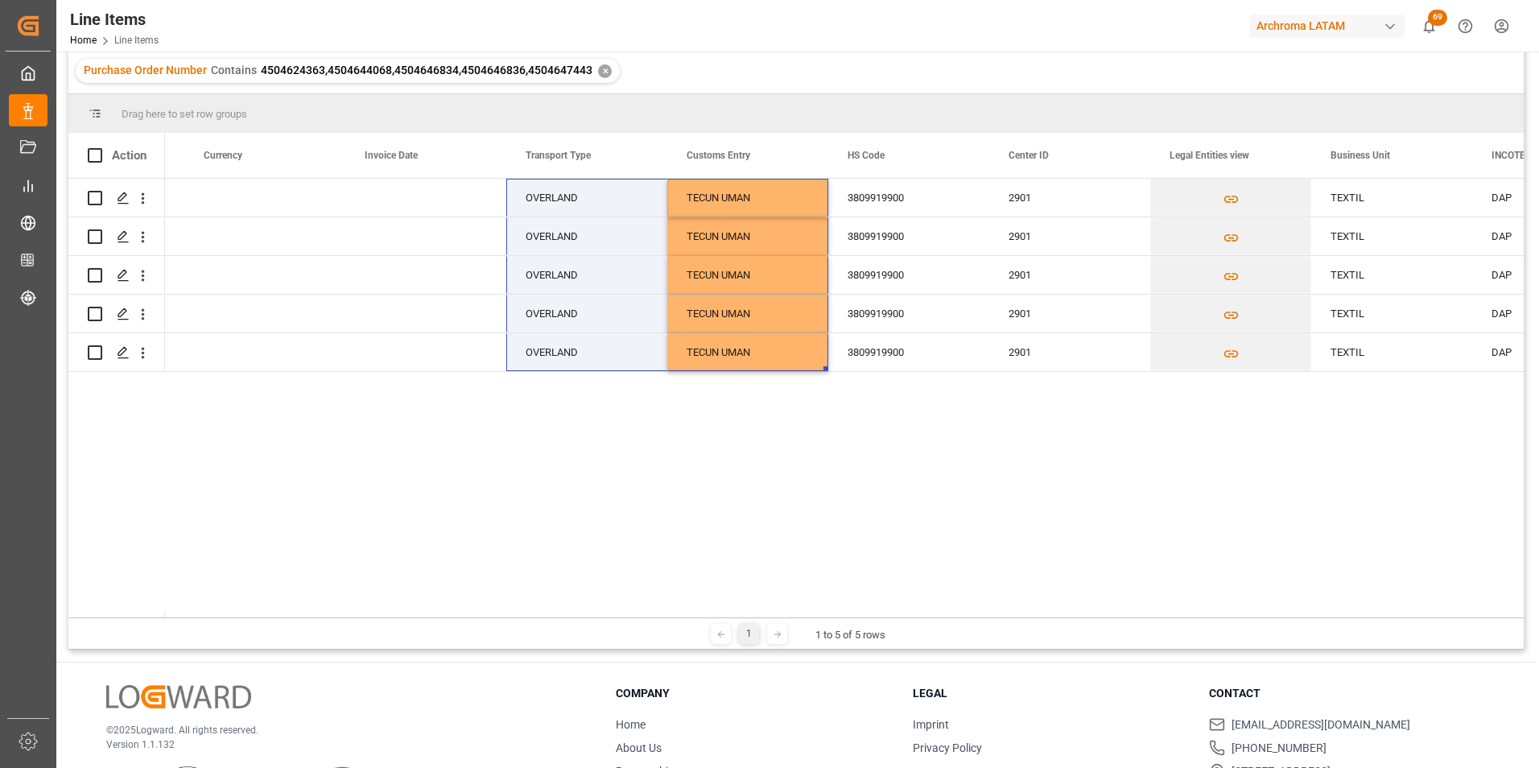
click at [810, 407] on div "TECUN UMAN OVERLAND 3809919900 2901 TEXTIL DAP OVERLAND TECUN UMAN 3809919900 2…" at bounding box center [844, 398] width 1359 height 439
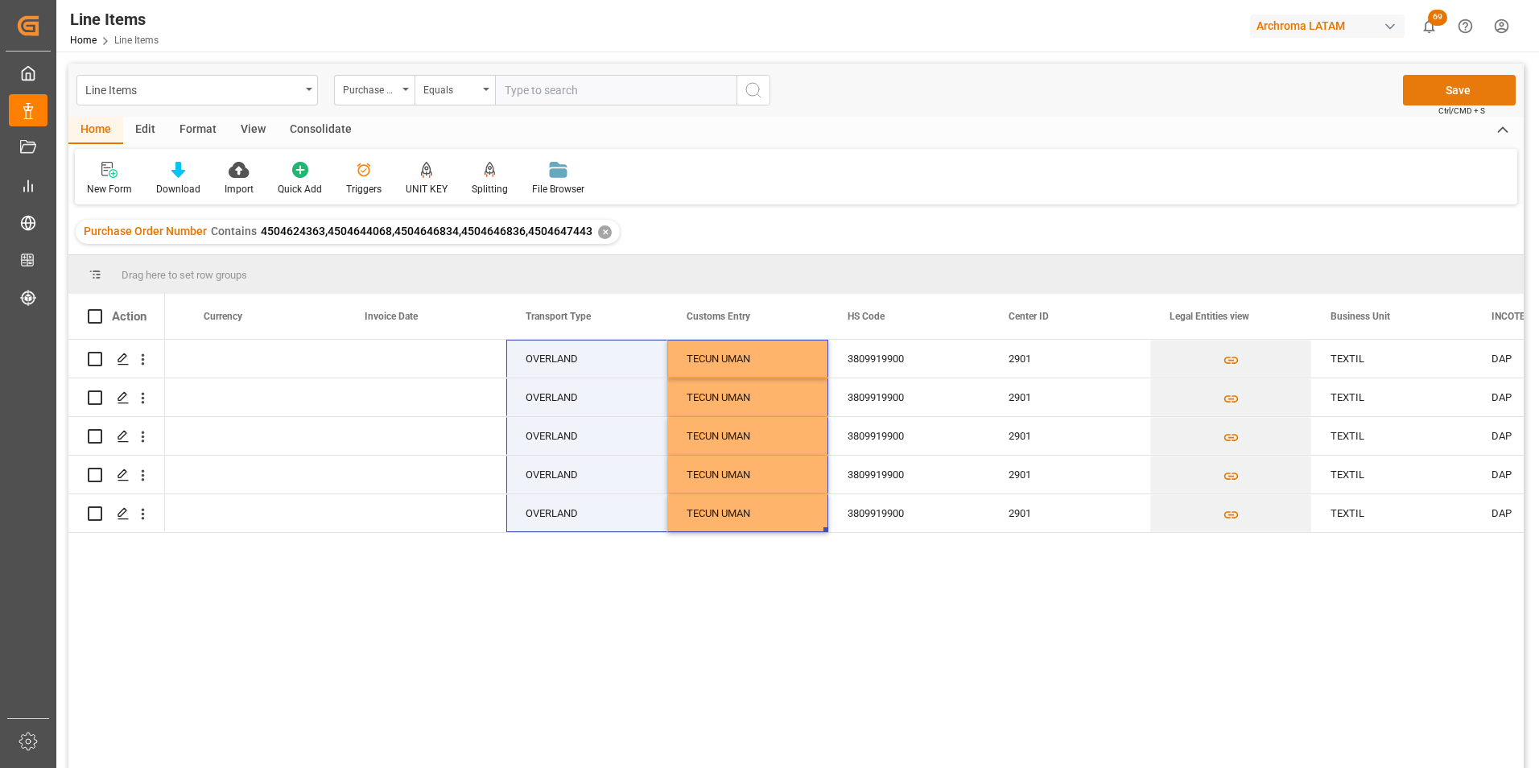
click at [1460, 93] on button "Save" at bounding box center [1459, 90] width 113 height 31
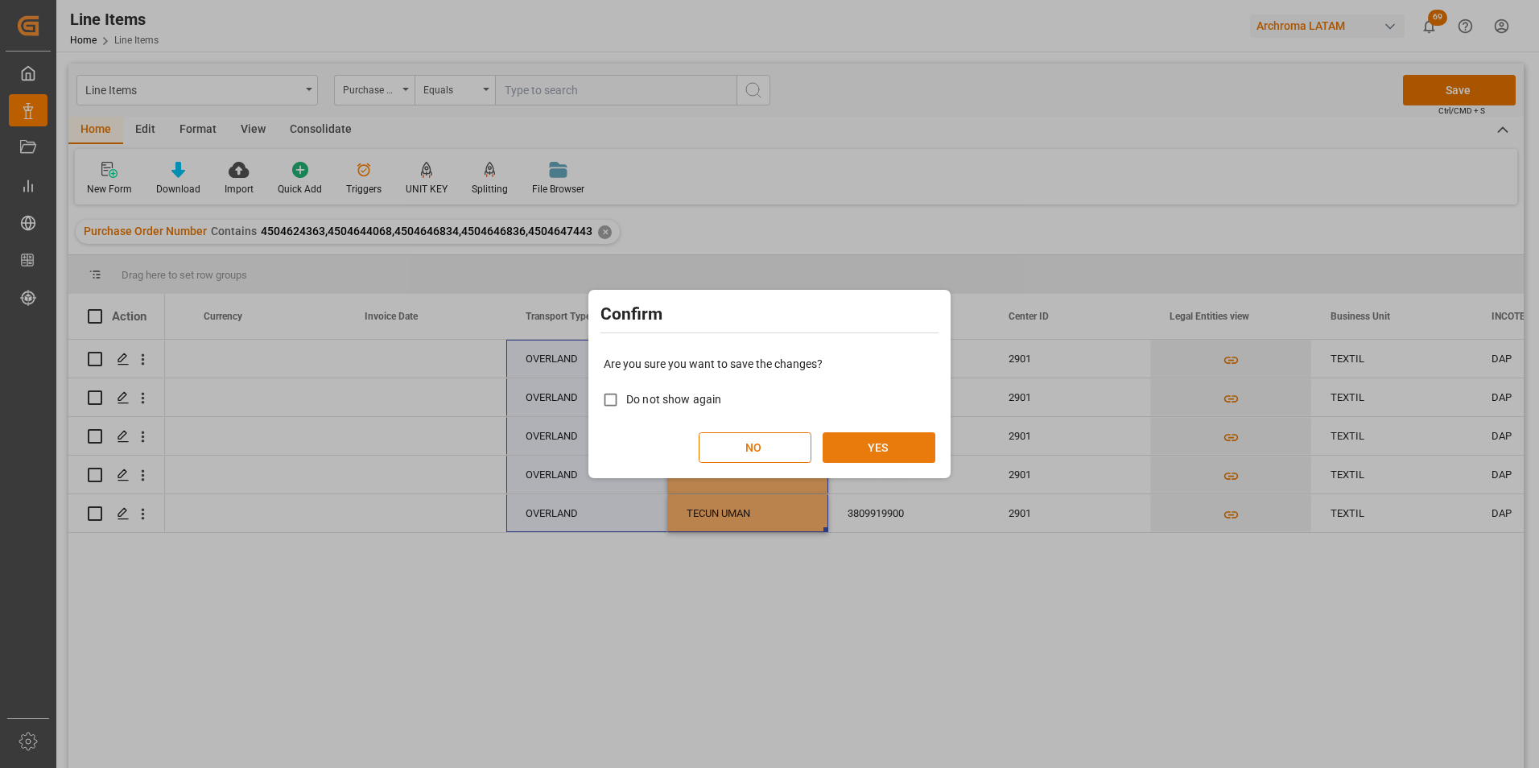
click at [900, 453] on button "YES" at bounding box center [879, 447] width 113 height 31
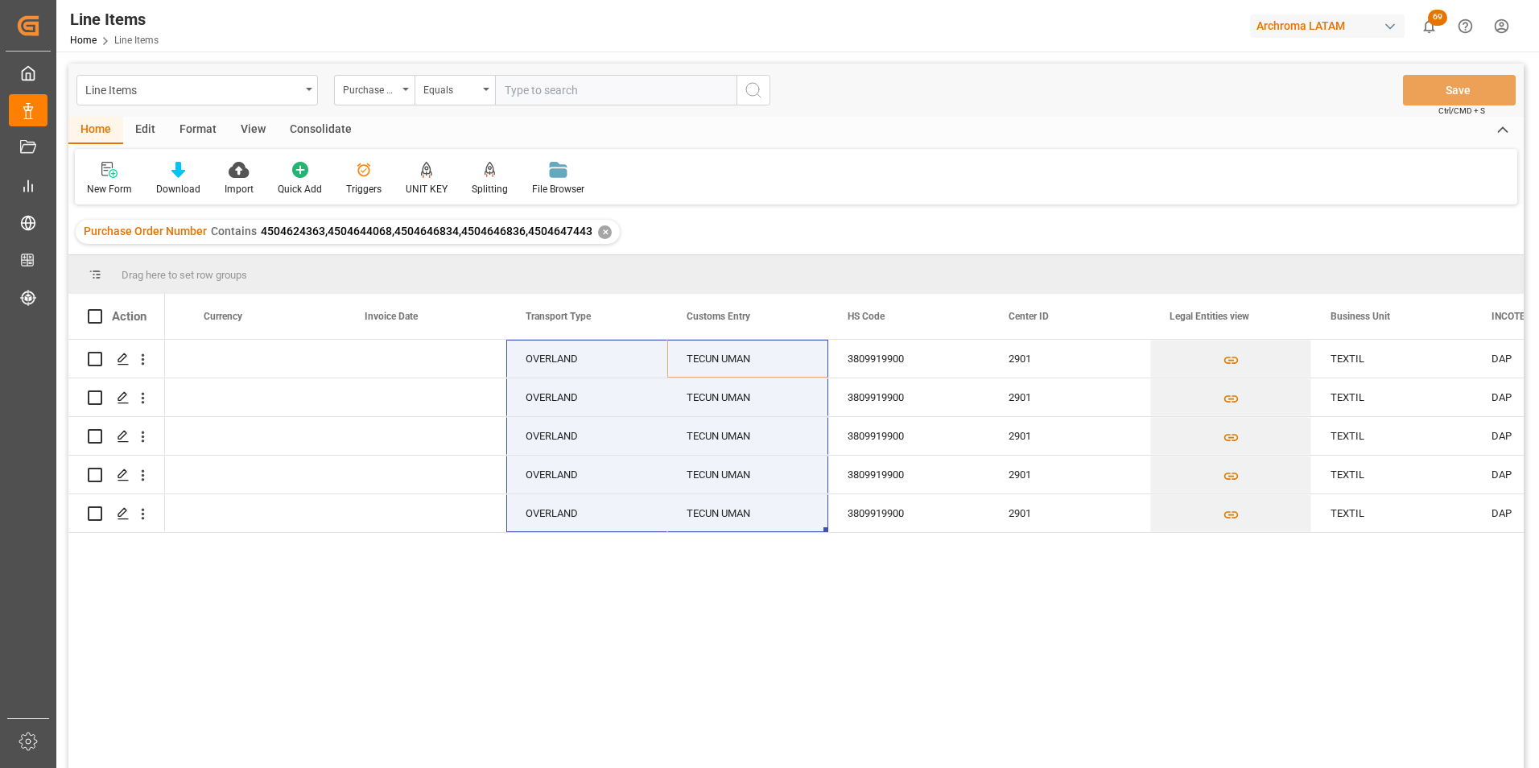
click at [602, 231] on div "✕" at bounding box center [605, 232] width 14 height 14
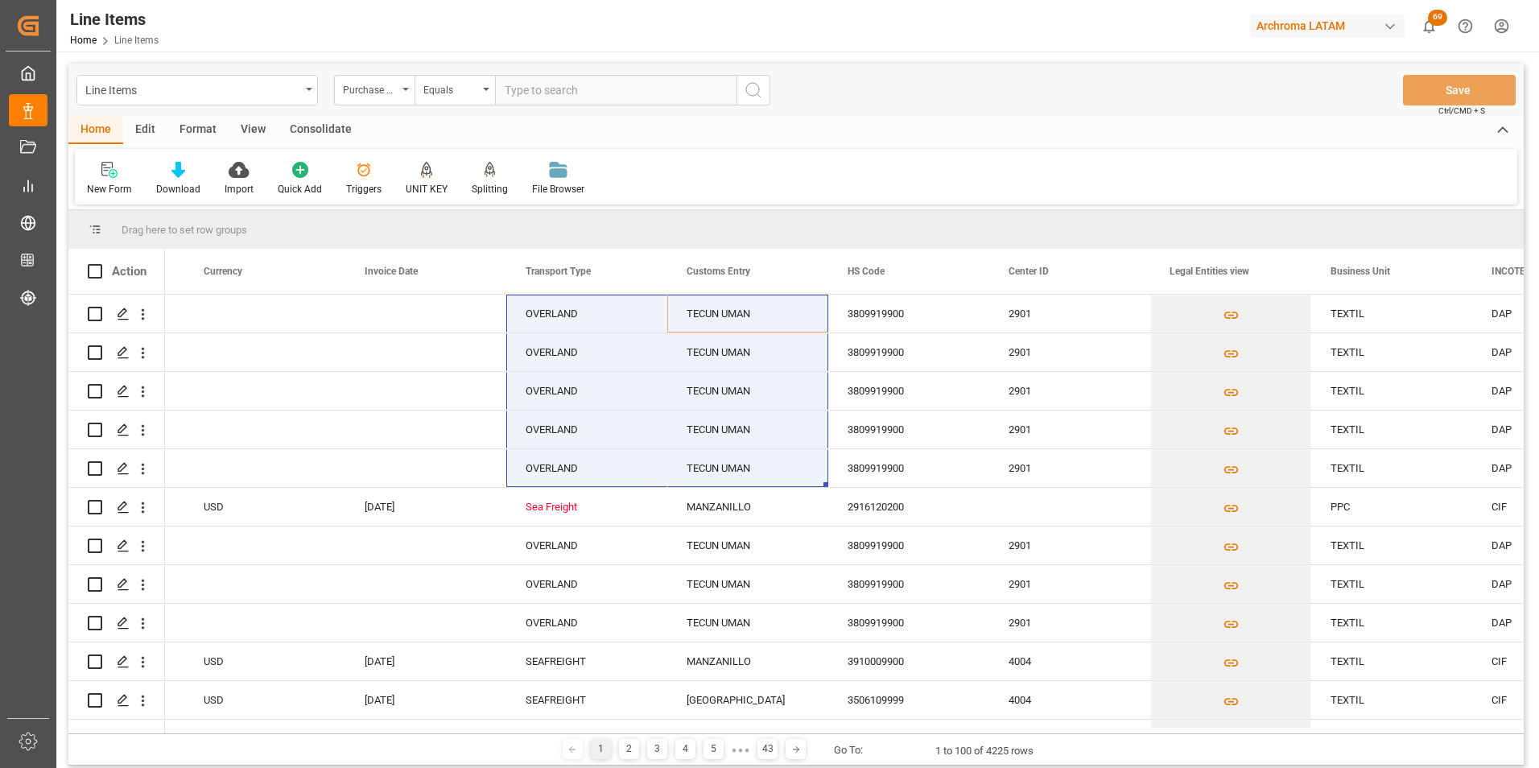
click at [485, 93] on div "Equals" at bounding box center [454, 90] width 80 height 31
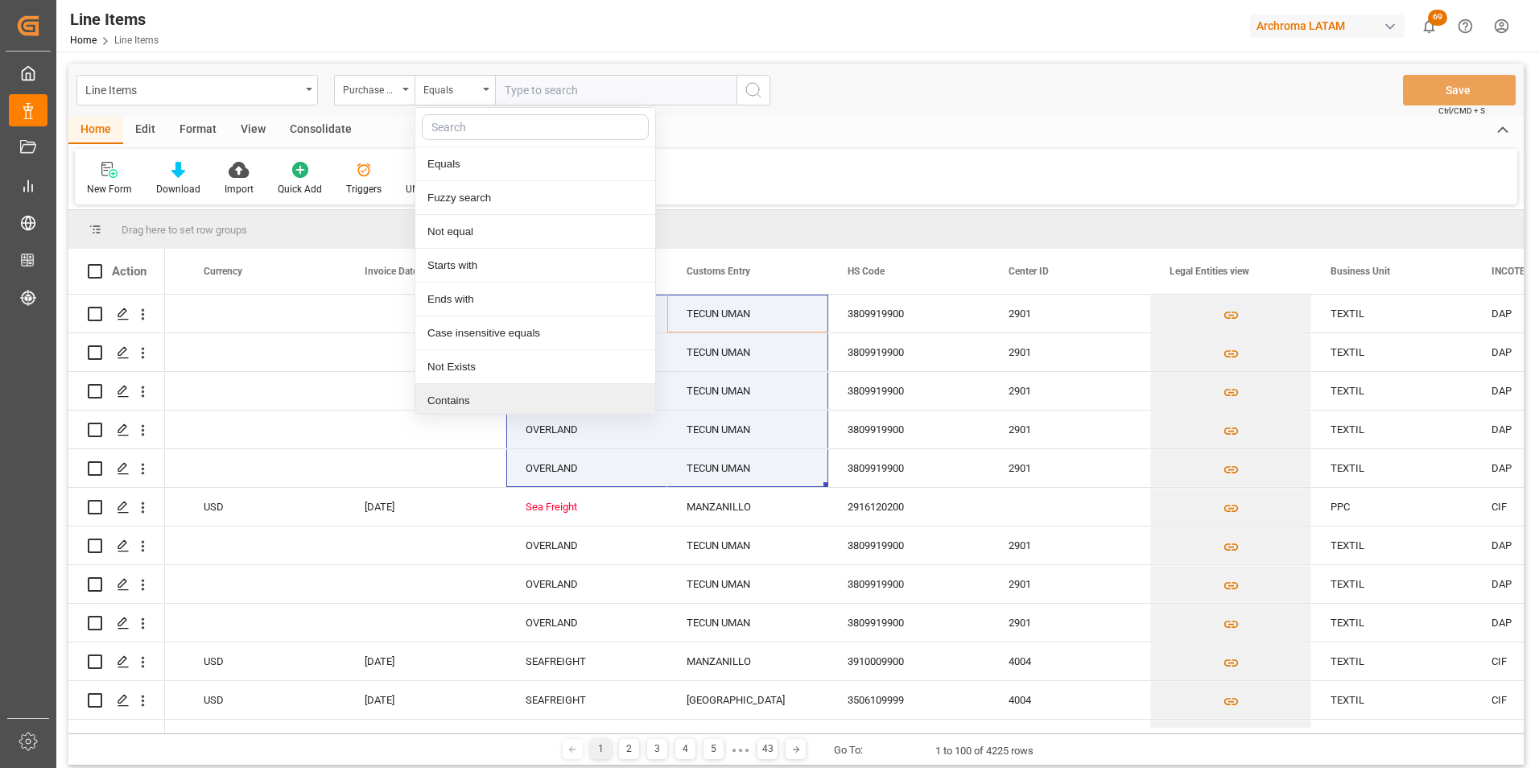
click at [502, 391] on div "Contains" at bounding box center [535, 401] width 240 height 34
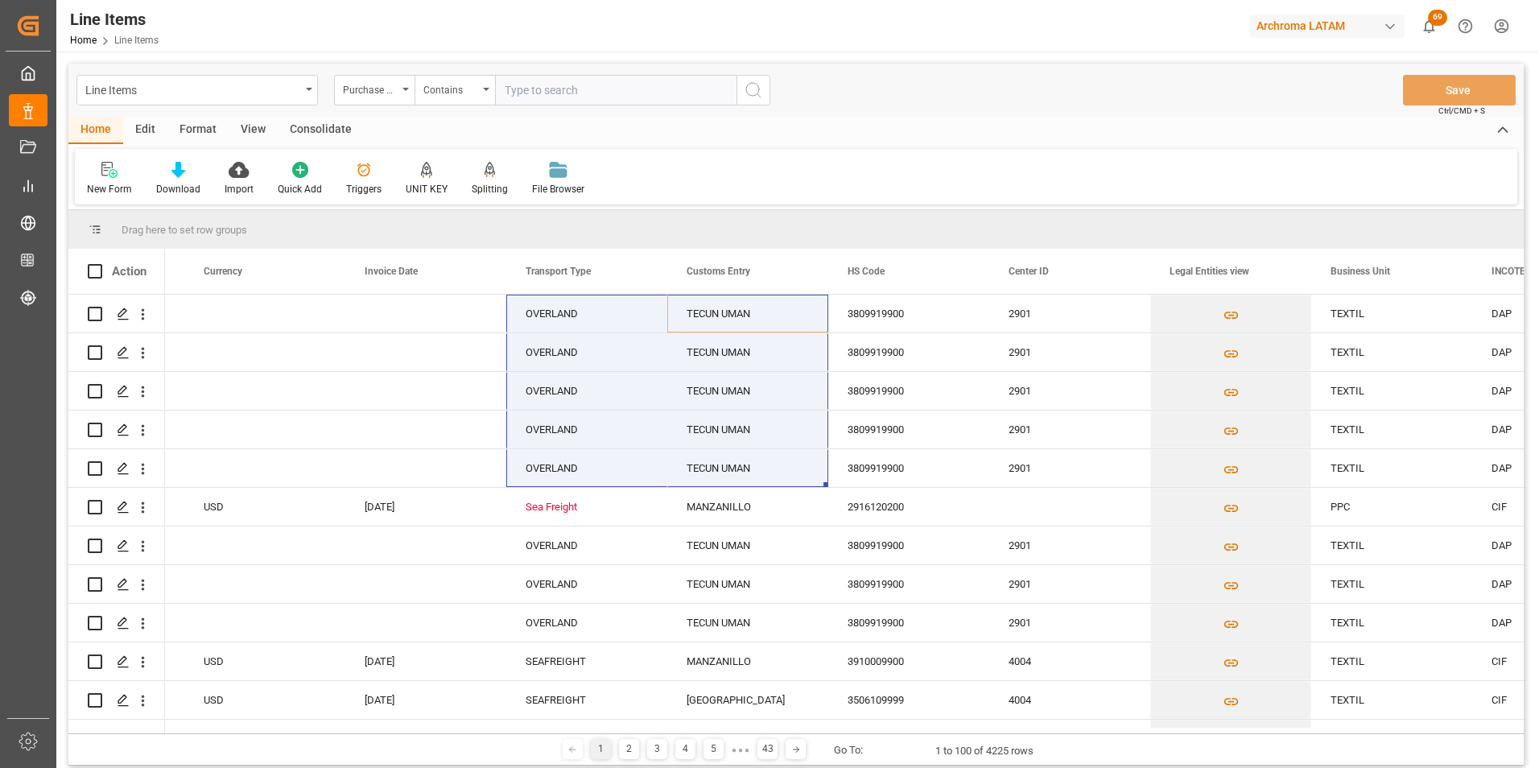
paste input "4504644069"
paste input "4504620326"
paste input "4504646835"
click at [707, 82] on input "4504644069,4504620326,4504646835" at bounding box center [615, 90] width 241 height 31
paste input "4504542217"
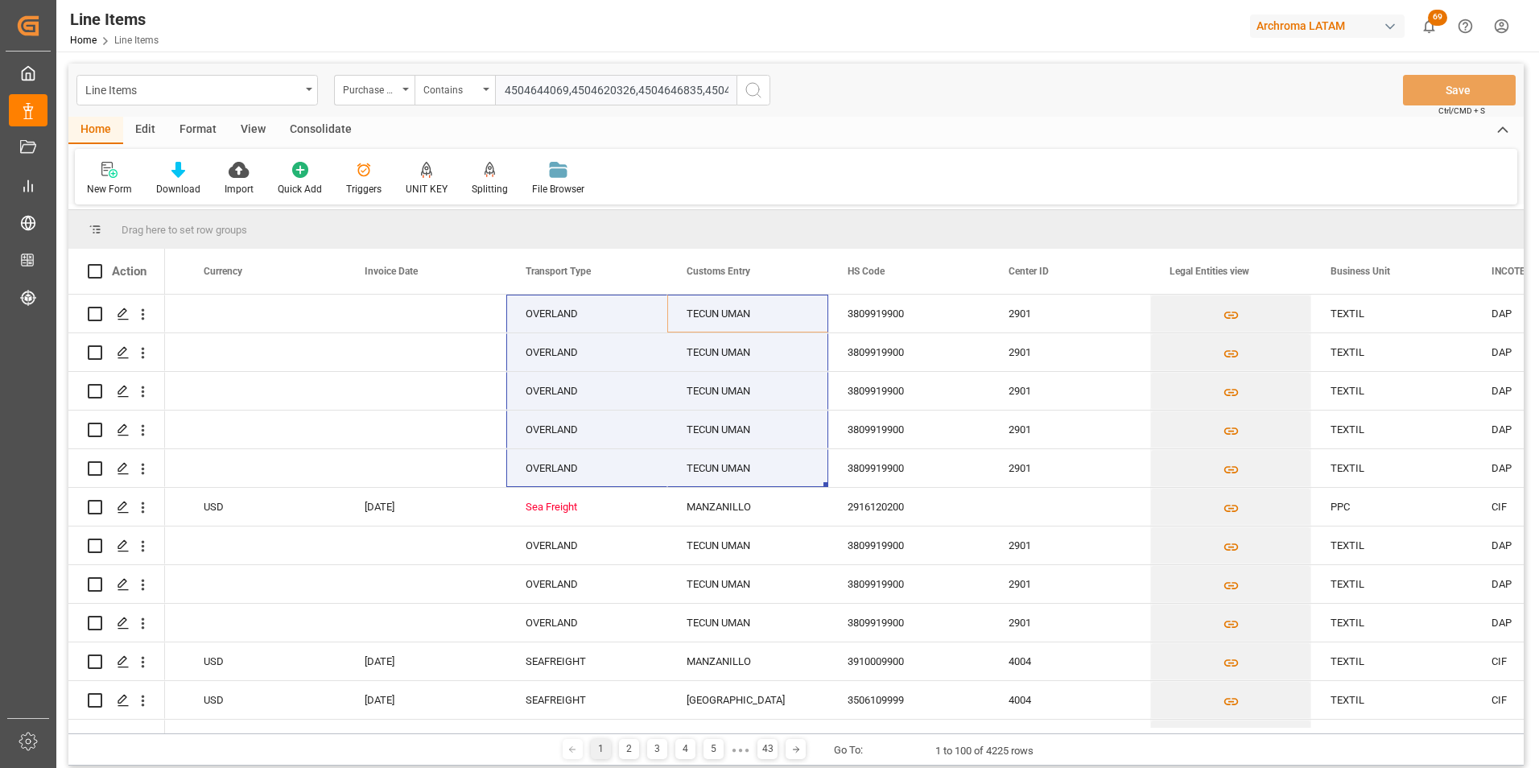
click at [705, 88] on input "4504644069,4504620326,4504646835,4504542217" at bounding box center [615, 90] width 241 height 31
paste input "4504532939"
click at [703, 85] on input "4504644069,4504620326,4504646835,4504542217,4504532939," at bounding box center [615, 90] width 241 height 31
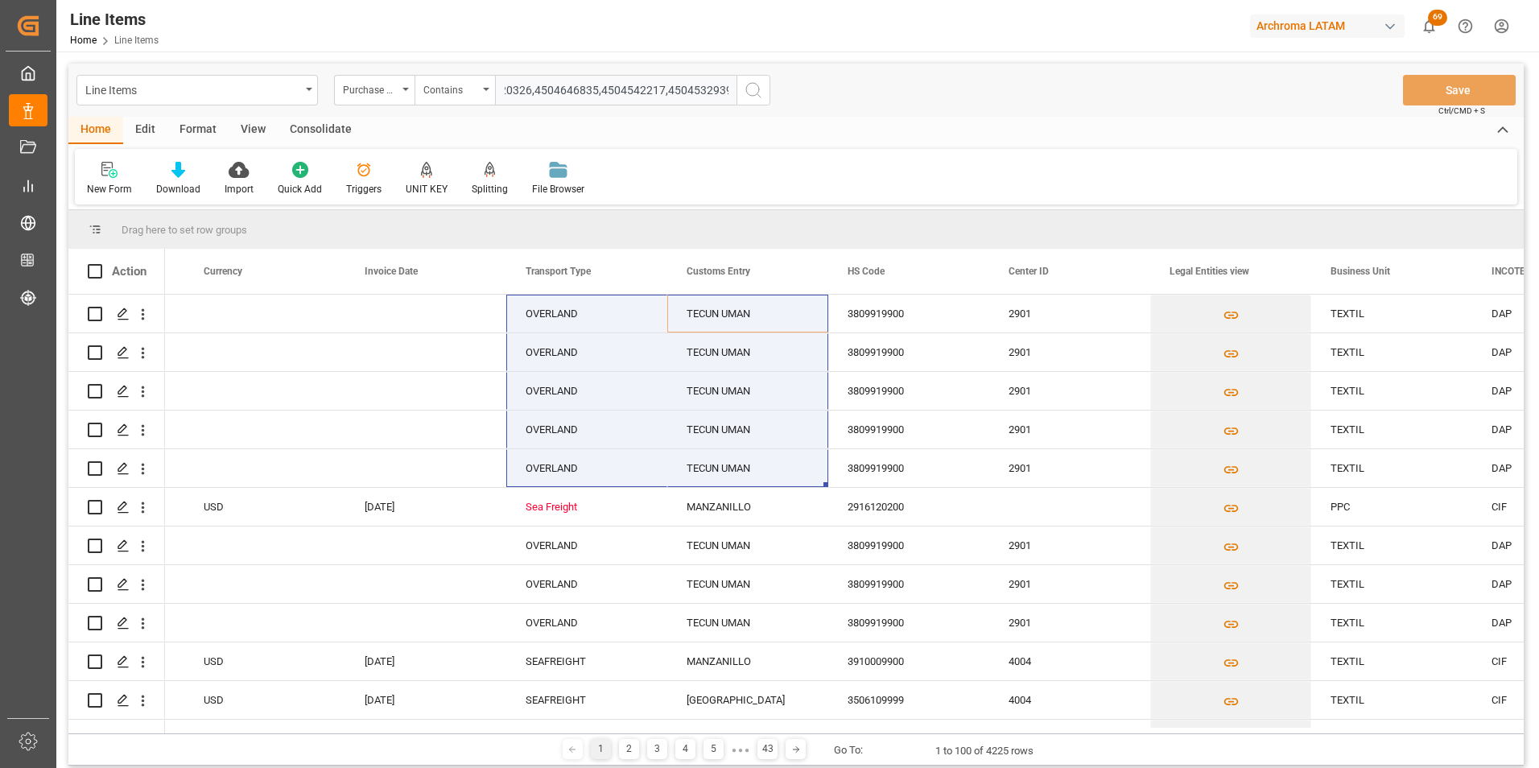
paste input "4504528387"
type input "4504644069,4504620326,4504646835,4504542217,4504532939,4504528387"
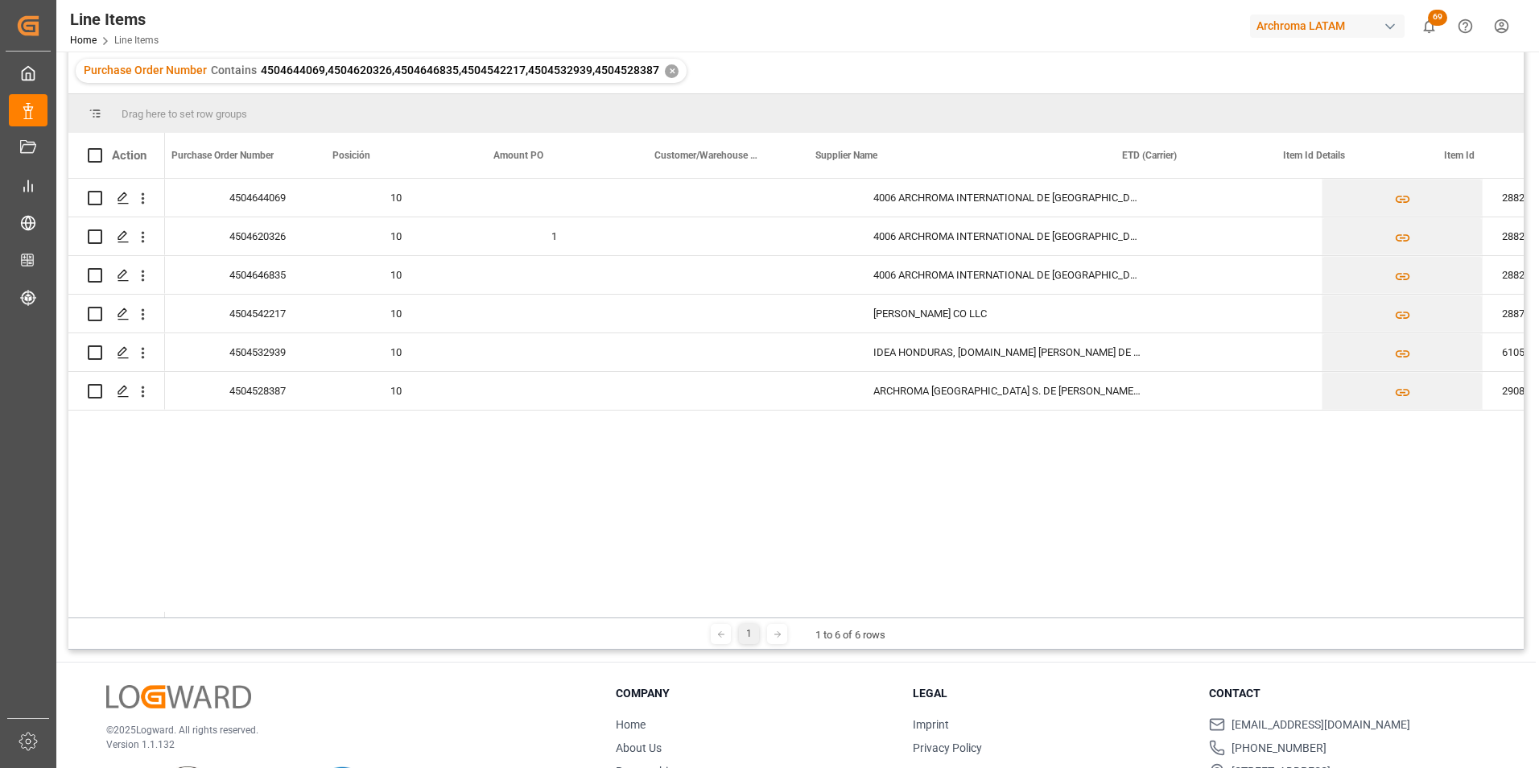
scroll to position [0, 282]
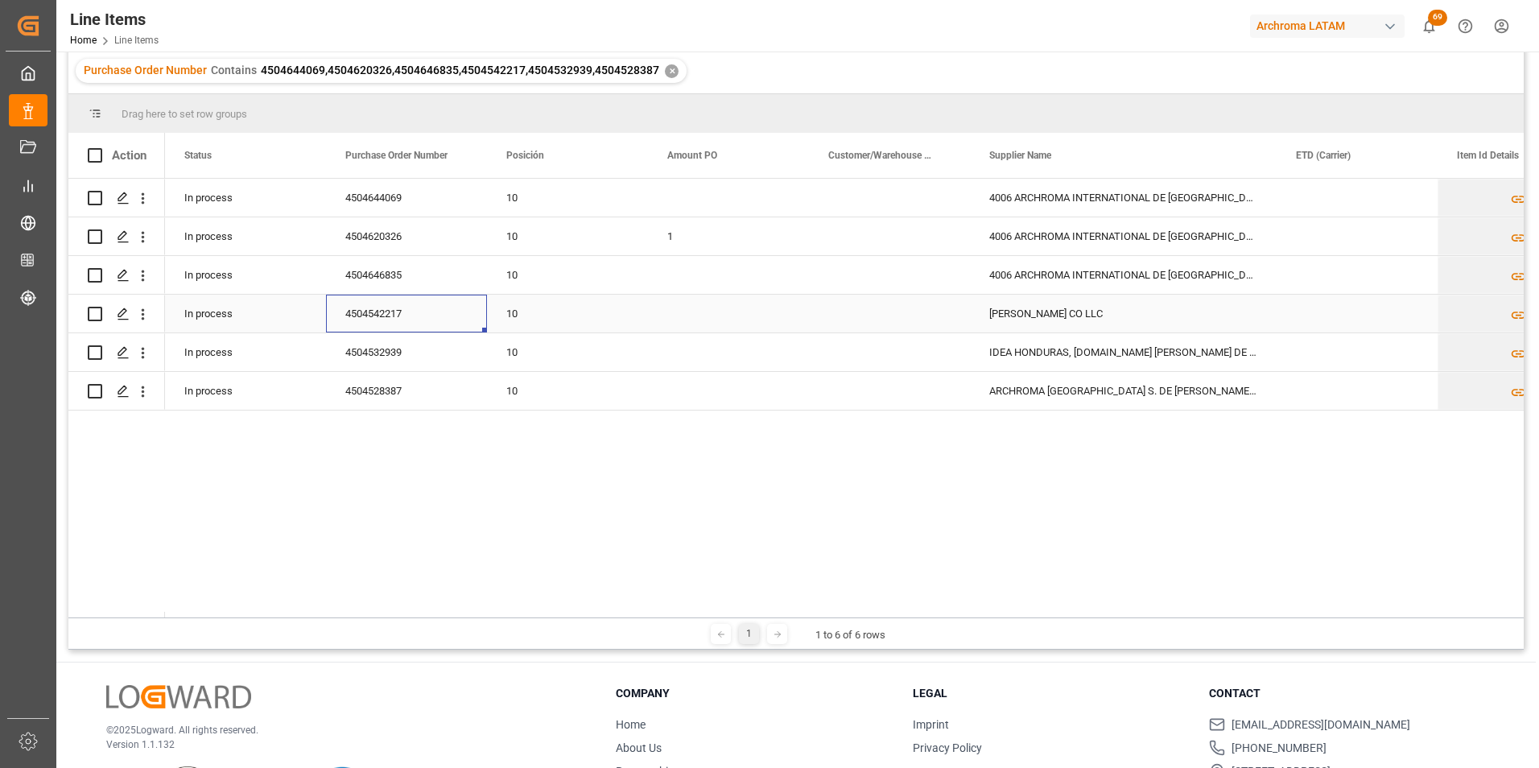
click at [346, 311] on div "4504542217" at bounding box center [406, 314] width 161 height 38
drag, startPoint x: 197, startPoint y: 617, endPoint x: 216, endPoint y: 619, distance: 18.6
click at [216, 619] on div "1 1 to 6 of 6 rows" at bounding box center [795, 633] width 1455 height 32
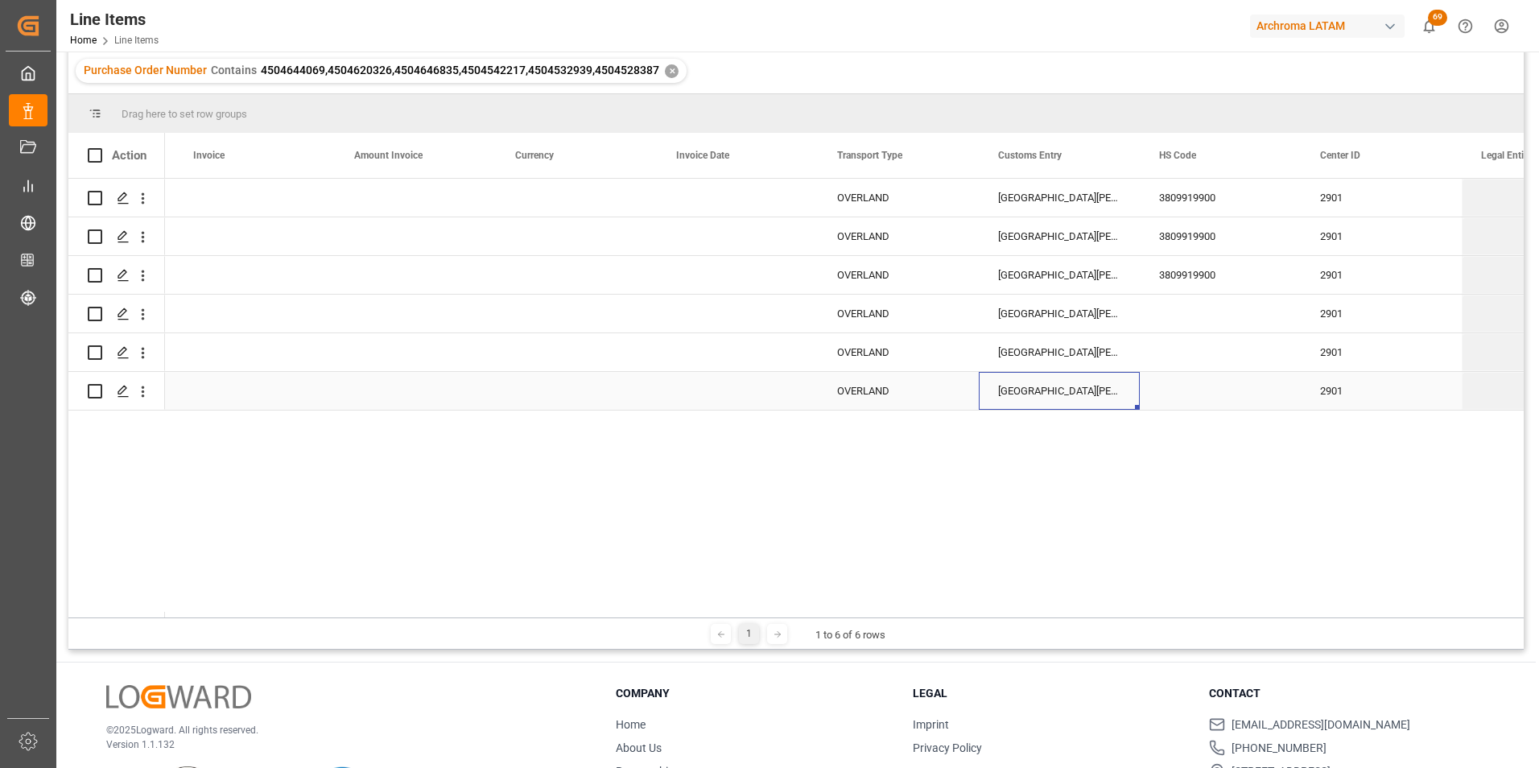
click at [1037, 386] on div "[GEOGRAPHIC_DATA][PERSON_NAME]" at bounding box center [1059, 391] width 161 height 38
drag, startPoint x: 1099, startPoint y: 384, endPoint x: 905, endPoint y: 374, distance: 195.0
type input "TECUN UMAN"
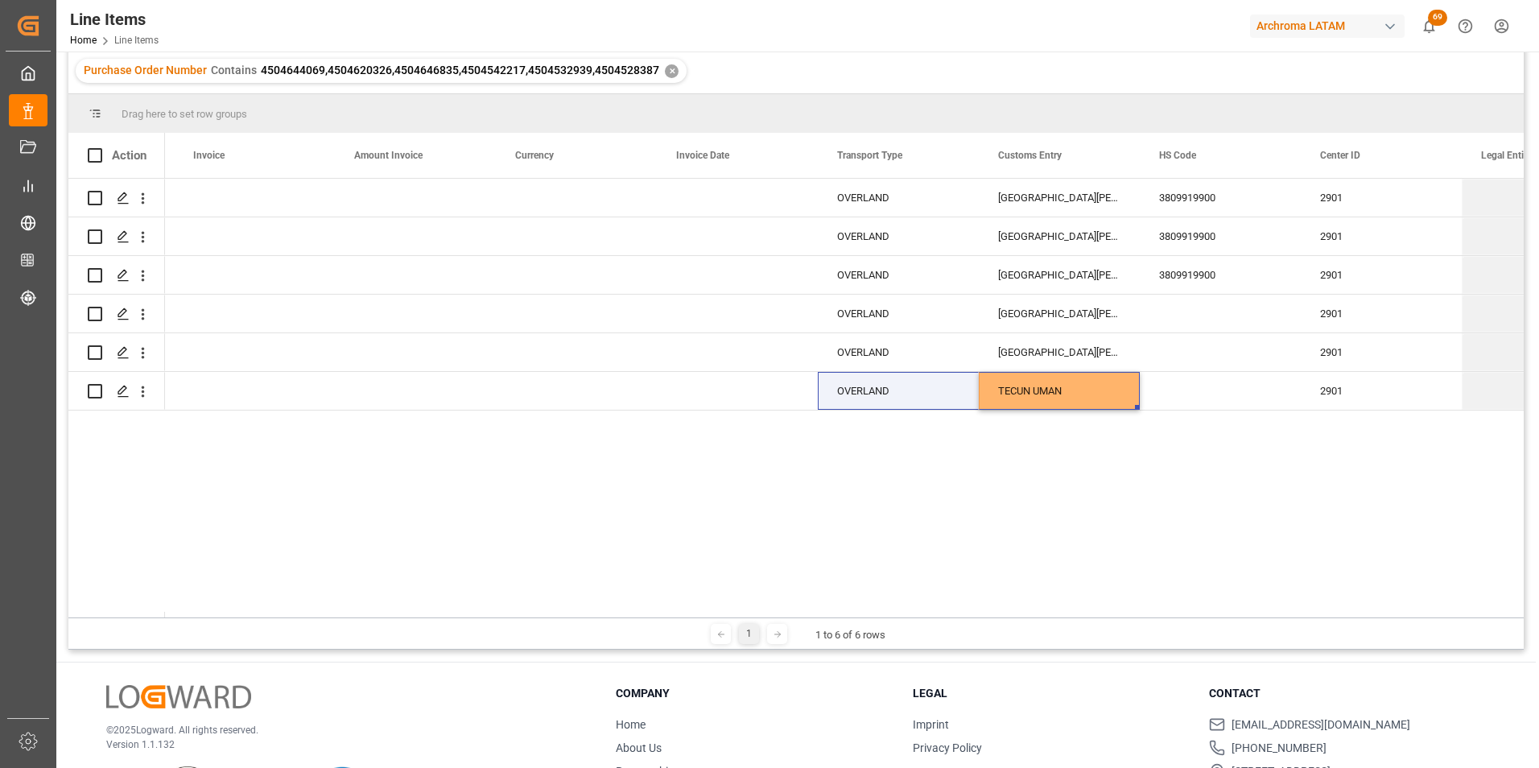
drag, startPoint x: 600, startPoint y: 617, endPoint x: 451, endPoint y: 614, distance: 148.9
click at [451, 614] on div "Drag here to set row groups Drag here to set column labels Action Gross Weight …" at bounding box center [795, 371] width 1455 height 555
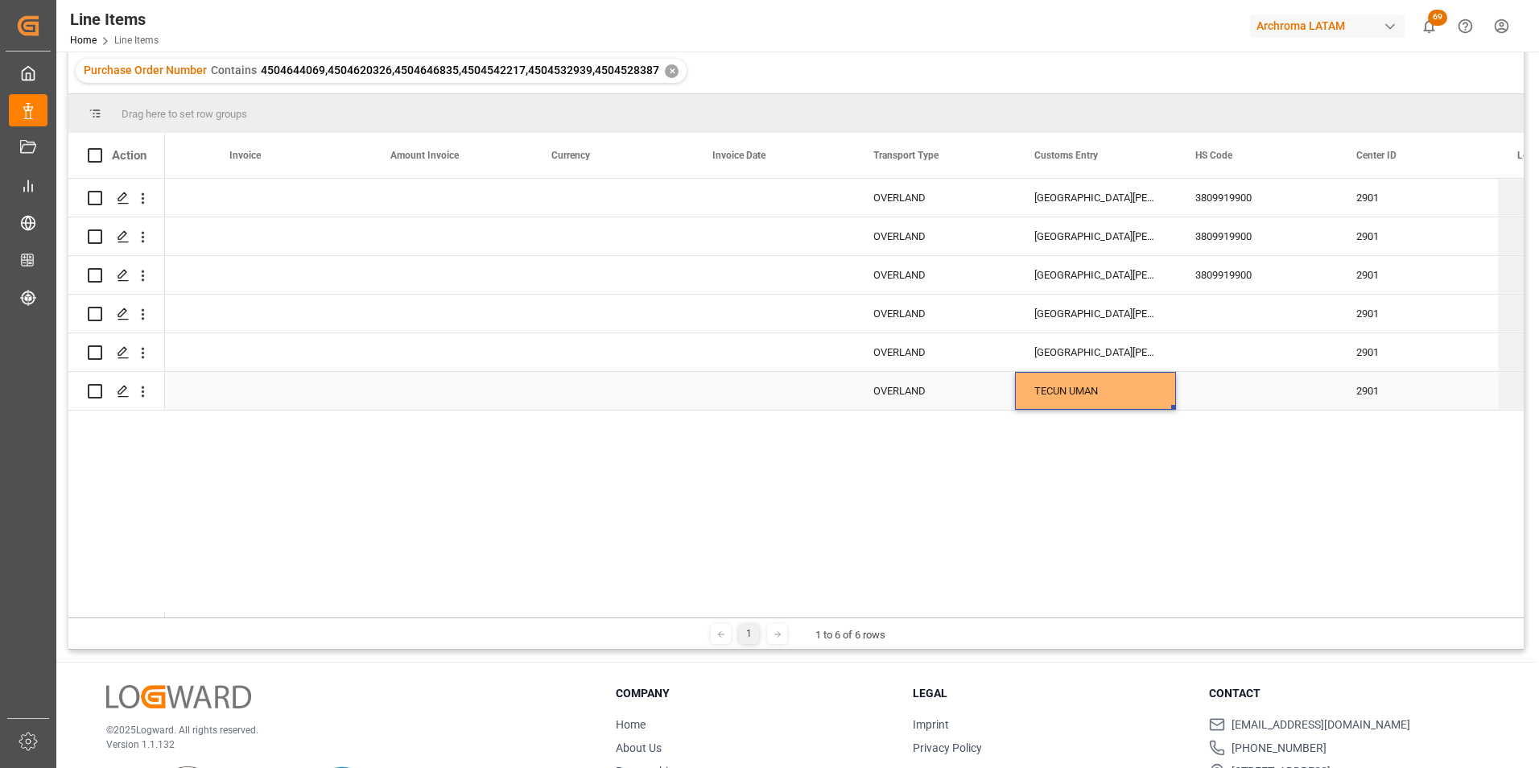
click at [1041, 379] on div "TECUN UMAN" at bounding box center [1095, 391] width 161 height 38
click at [1078, 197] on div "[GEOGRAPHIC_DATA][PERSON_NAME]" at bounding box center [1095, 198] width 161 height 38
click at [1163, 207] on div "TECUN UMAN" at bounding box center [1095, 198] width 161 height 38
drag, startPoint x: 1171, startPoint y: 212, endPoint x: 1171, endPoint y: 259, distance: 46.7
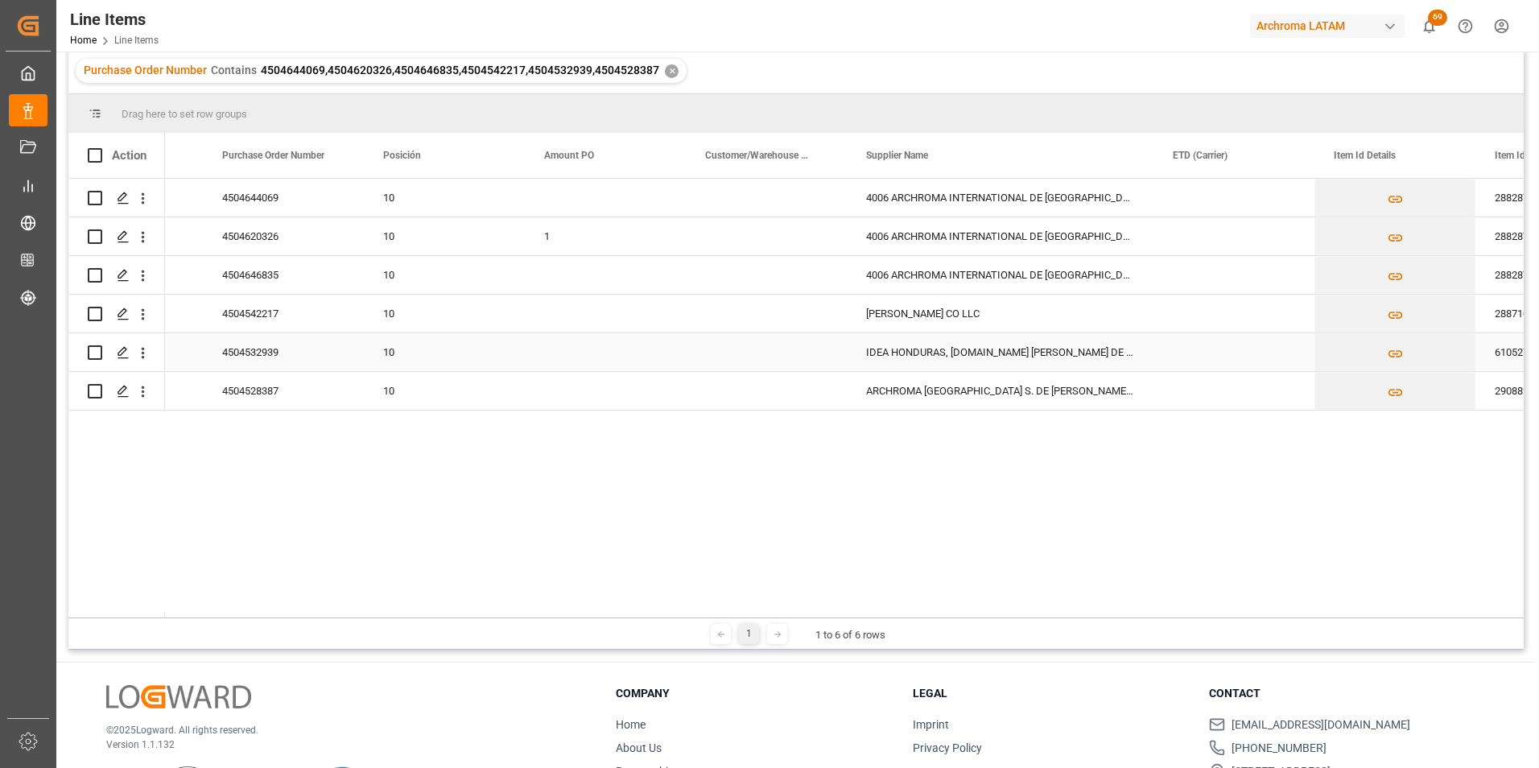
click at [282, 347] on div "4504532939" at bounding box center [283, 352] width 161 height 38
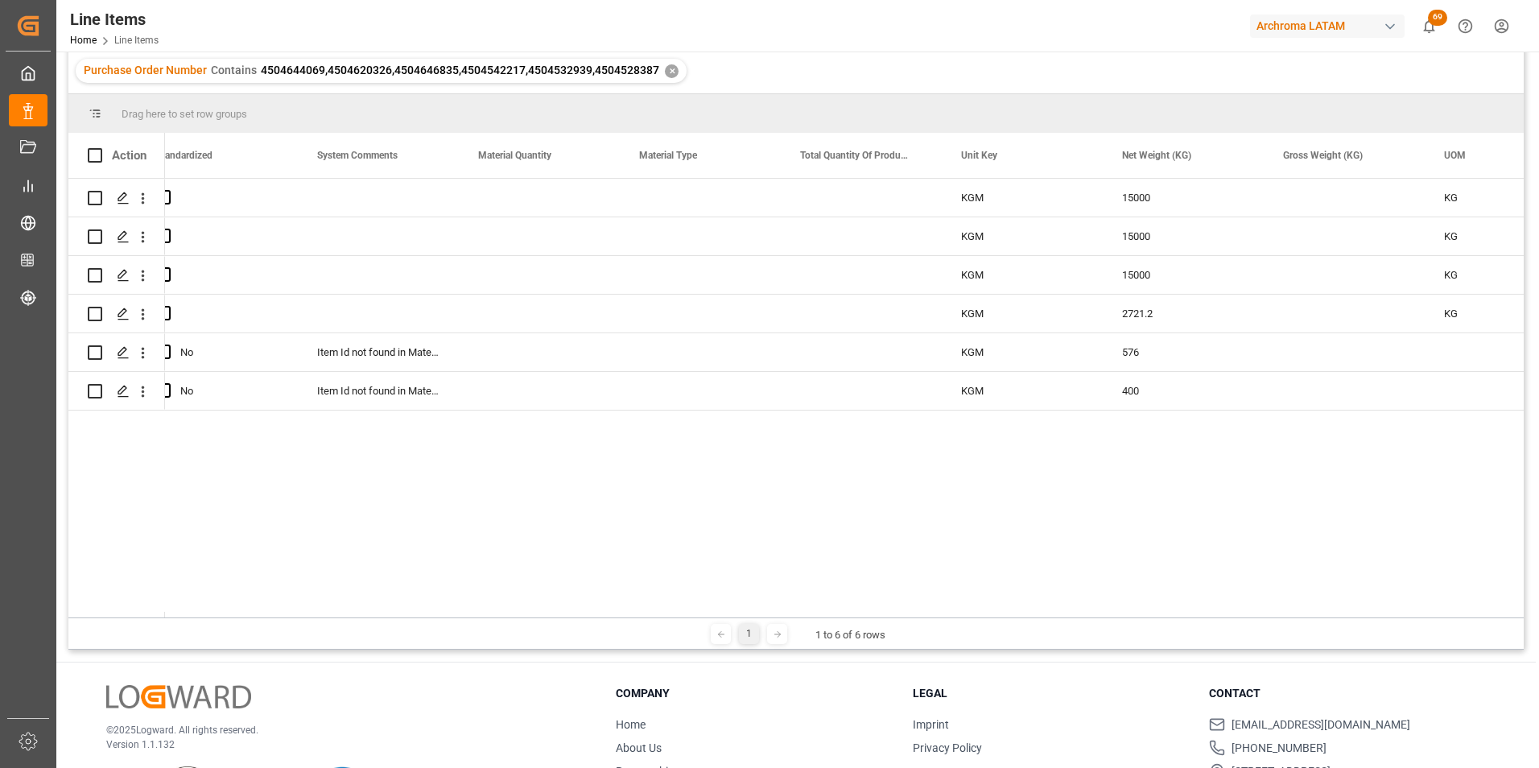
scroll to position [0, 2513]
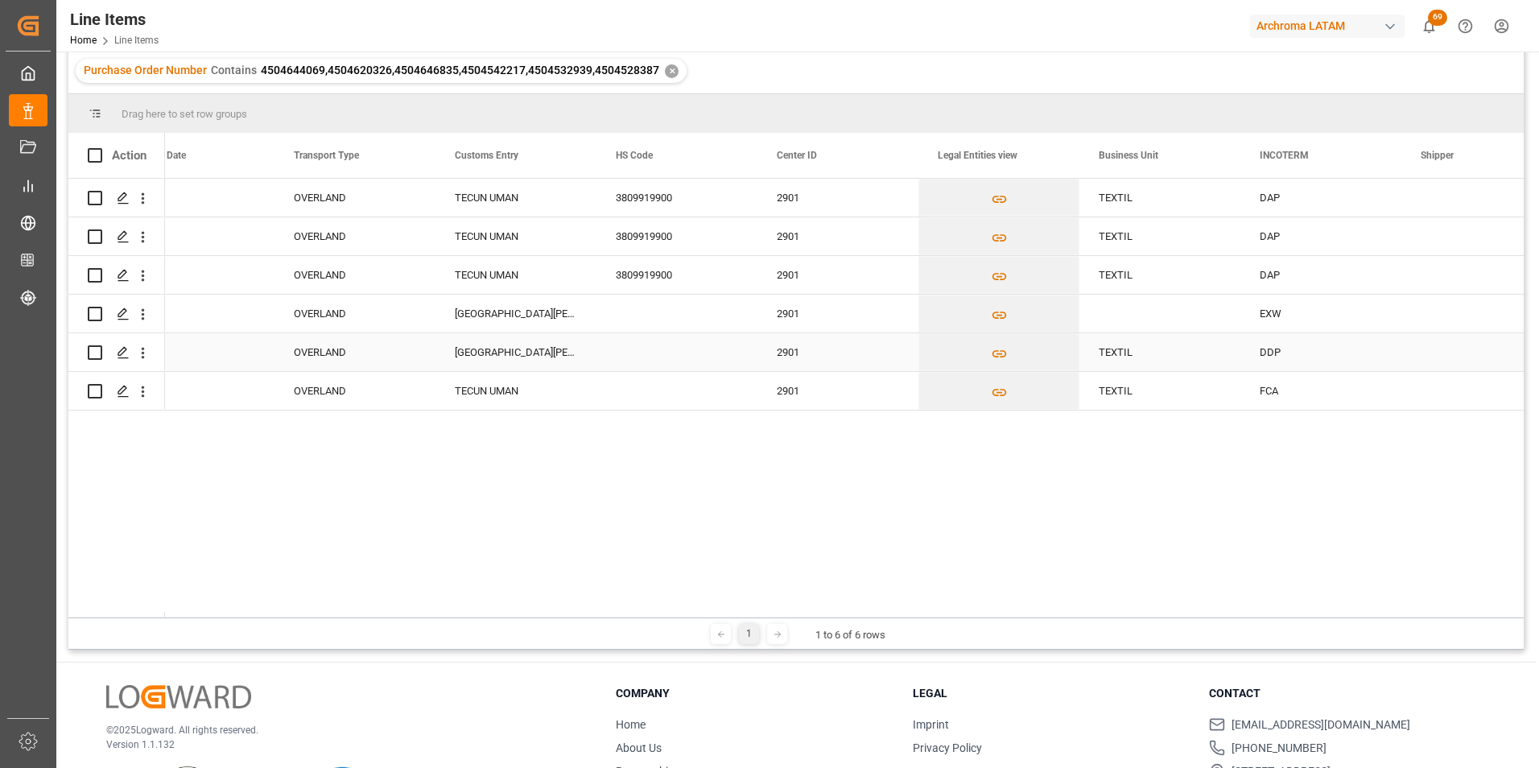
click at [522, 351] on div "[GEOGRAPHIC_DATA][PERSON_NAME]" at bounding box center [515, 352] width 161 height 38
drag, startPoint x: 552, startPoint y: 357, endPoint x: 314, endPoint y: 328, distance: 240.0
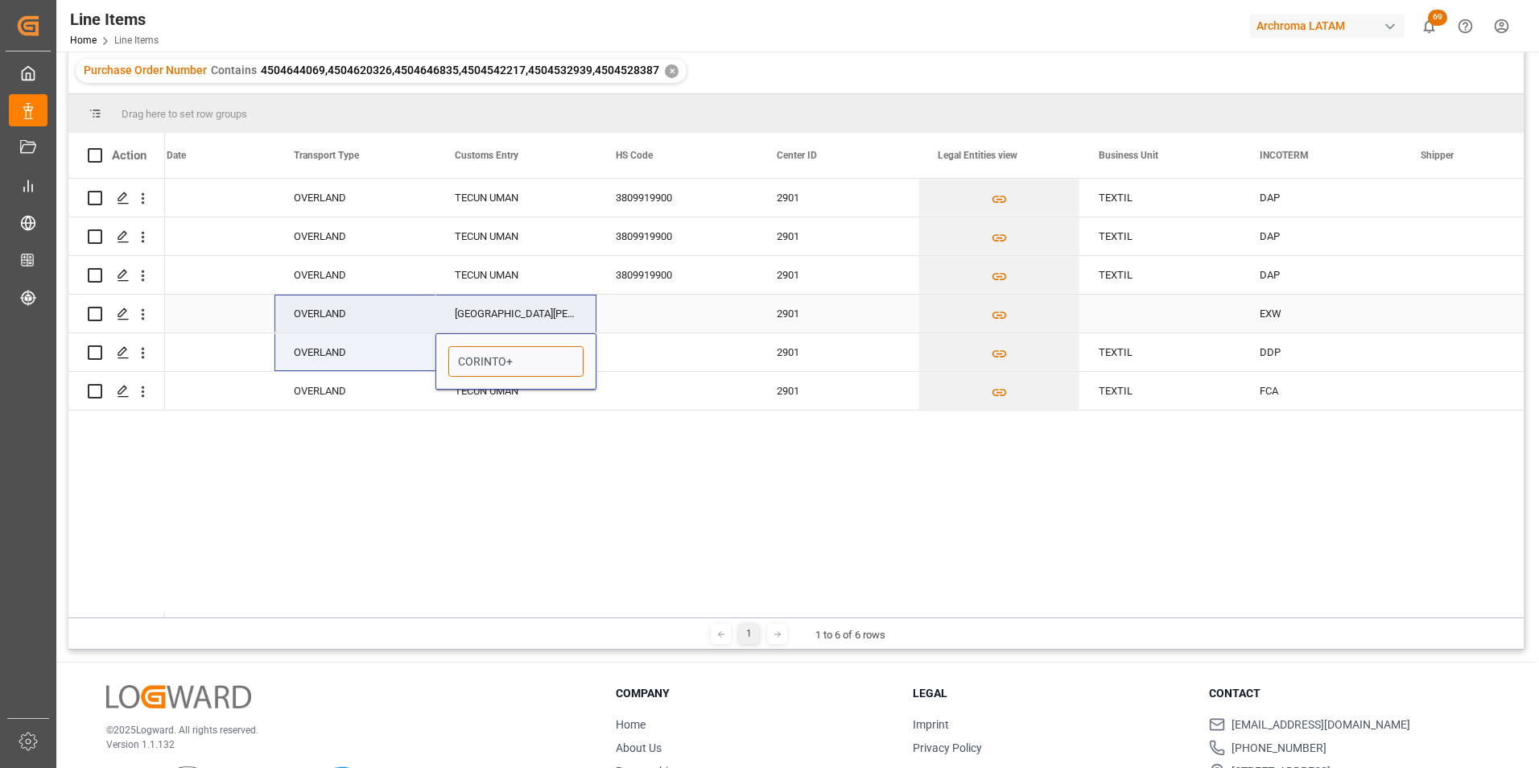
type input "CORINTO"
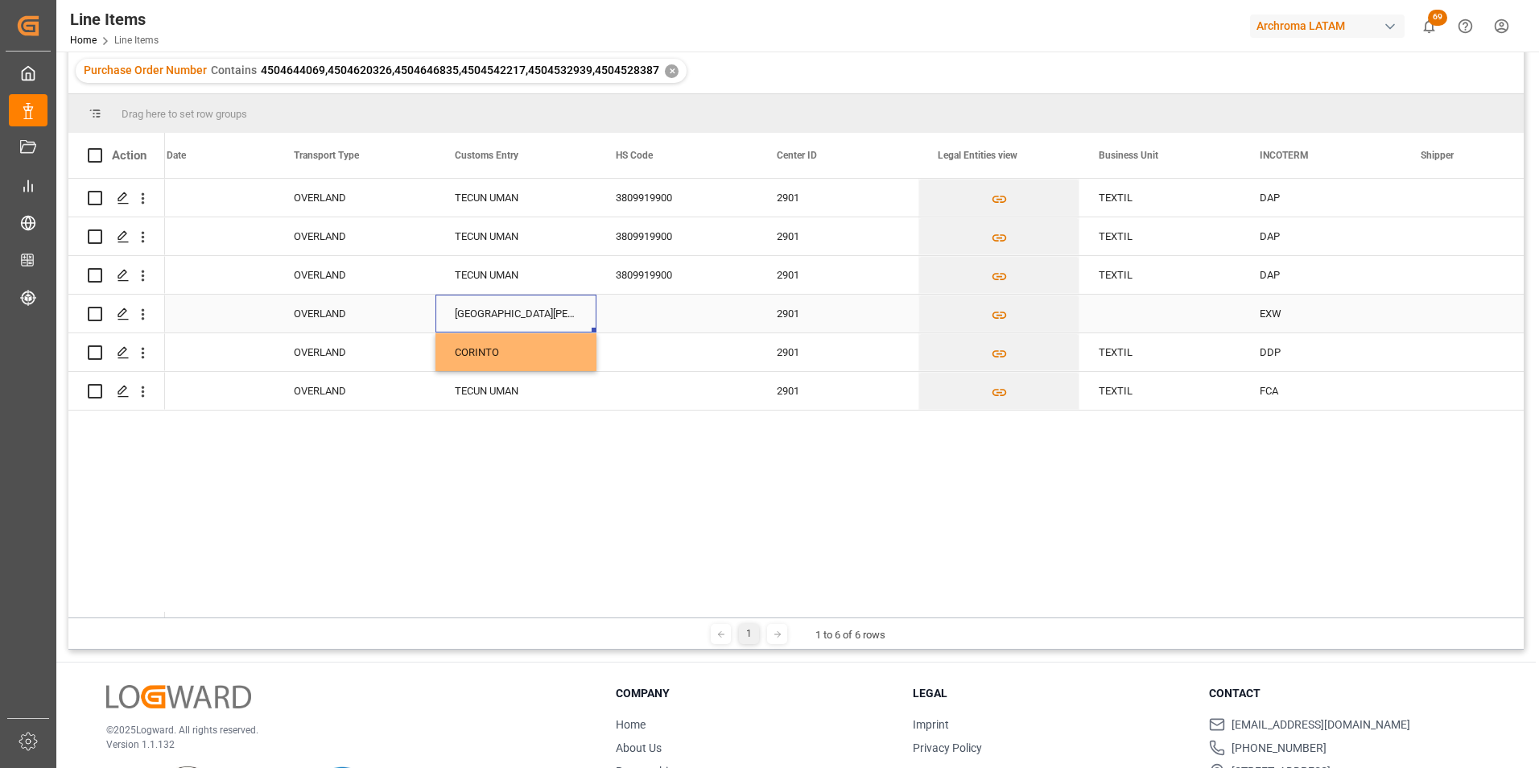
click at [493, 315] on div "[GEOGRAPHIC_DATA][PERSON_NAME]" at bounding box center [515, 314] width 161 height 38
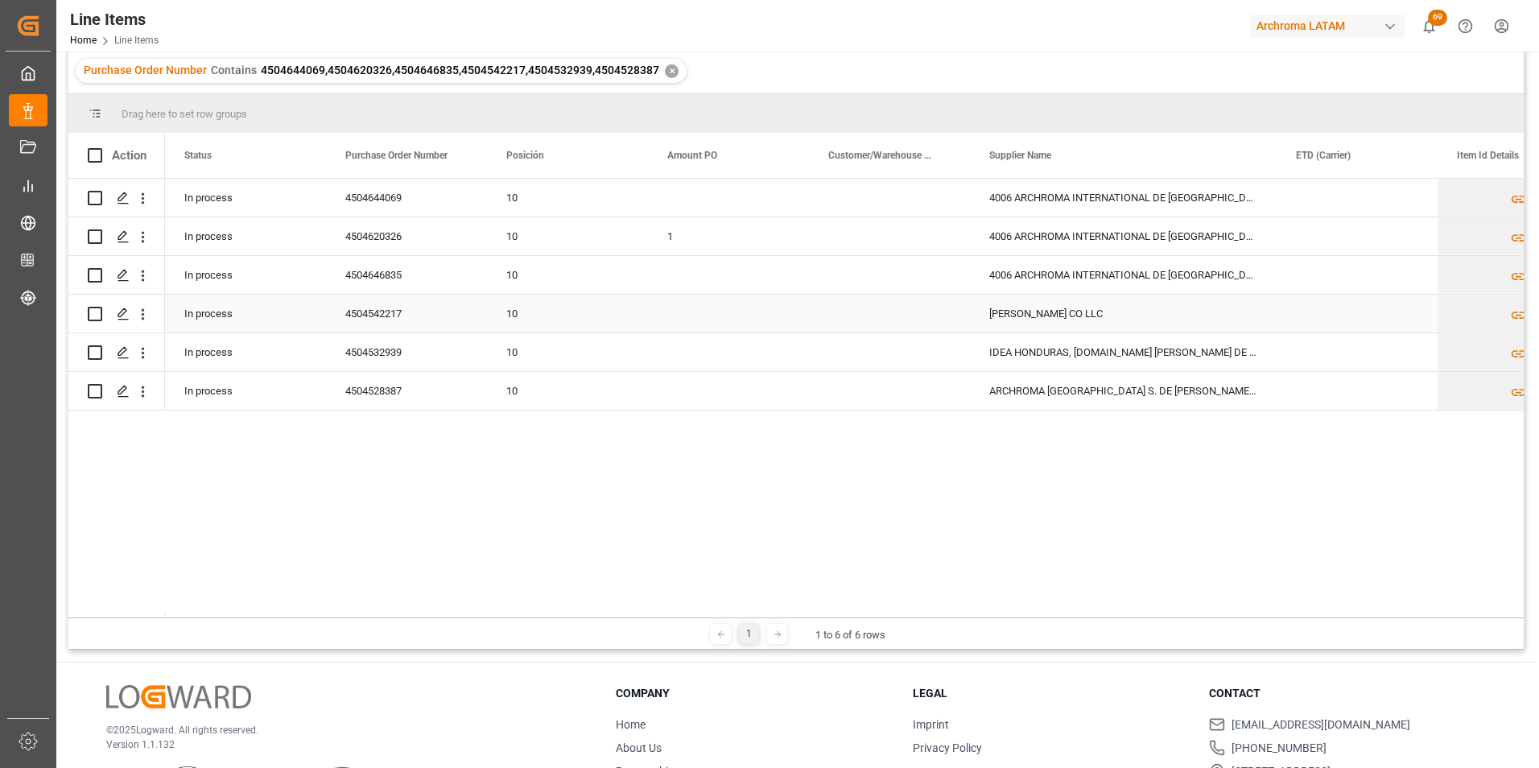
click at [340, 315] on div "4504542217" at bounding box center [406, 314] width 161 height 38
click at [382, 319] on div "4504542217" at bounding box center [406, 314] width 161 height 38
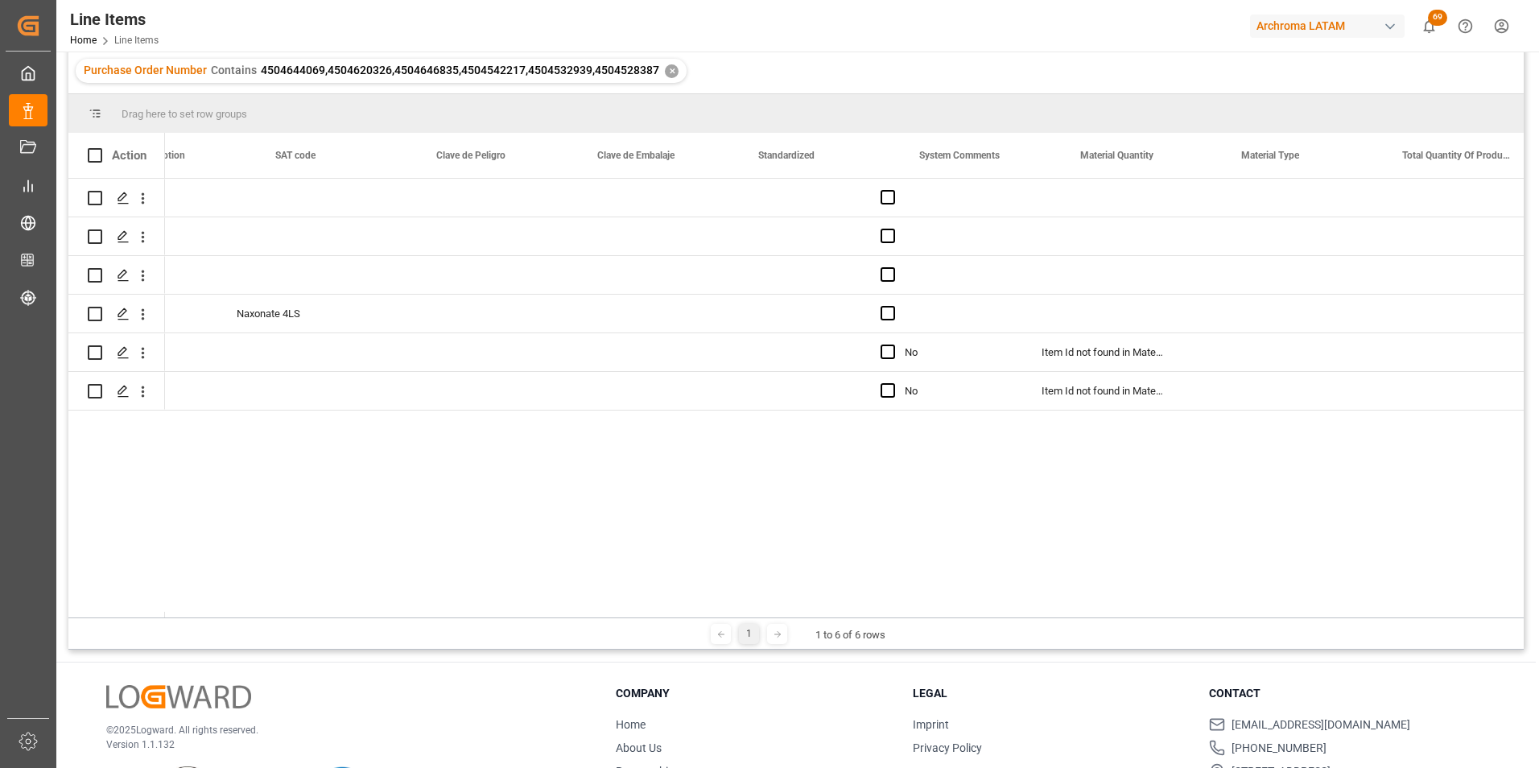
scroll to position [0, 1709]
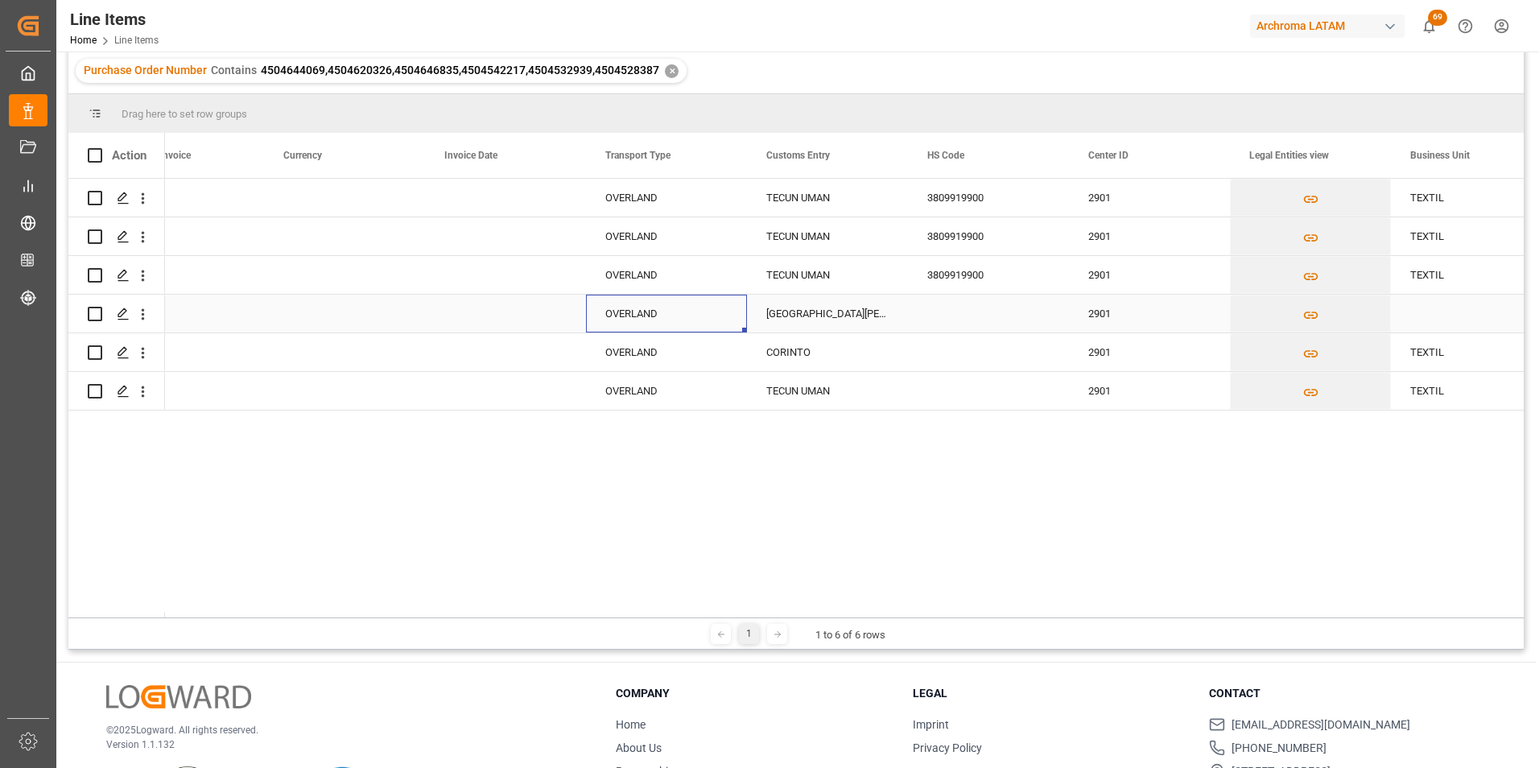
click at [658, 307] on div "OVERLAND" at bounding box center [666, 313] width 122 height 37
click at [720, 325] on icon "open menu" at bounding box center [716, 323] width 19 height 19
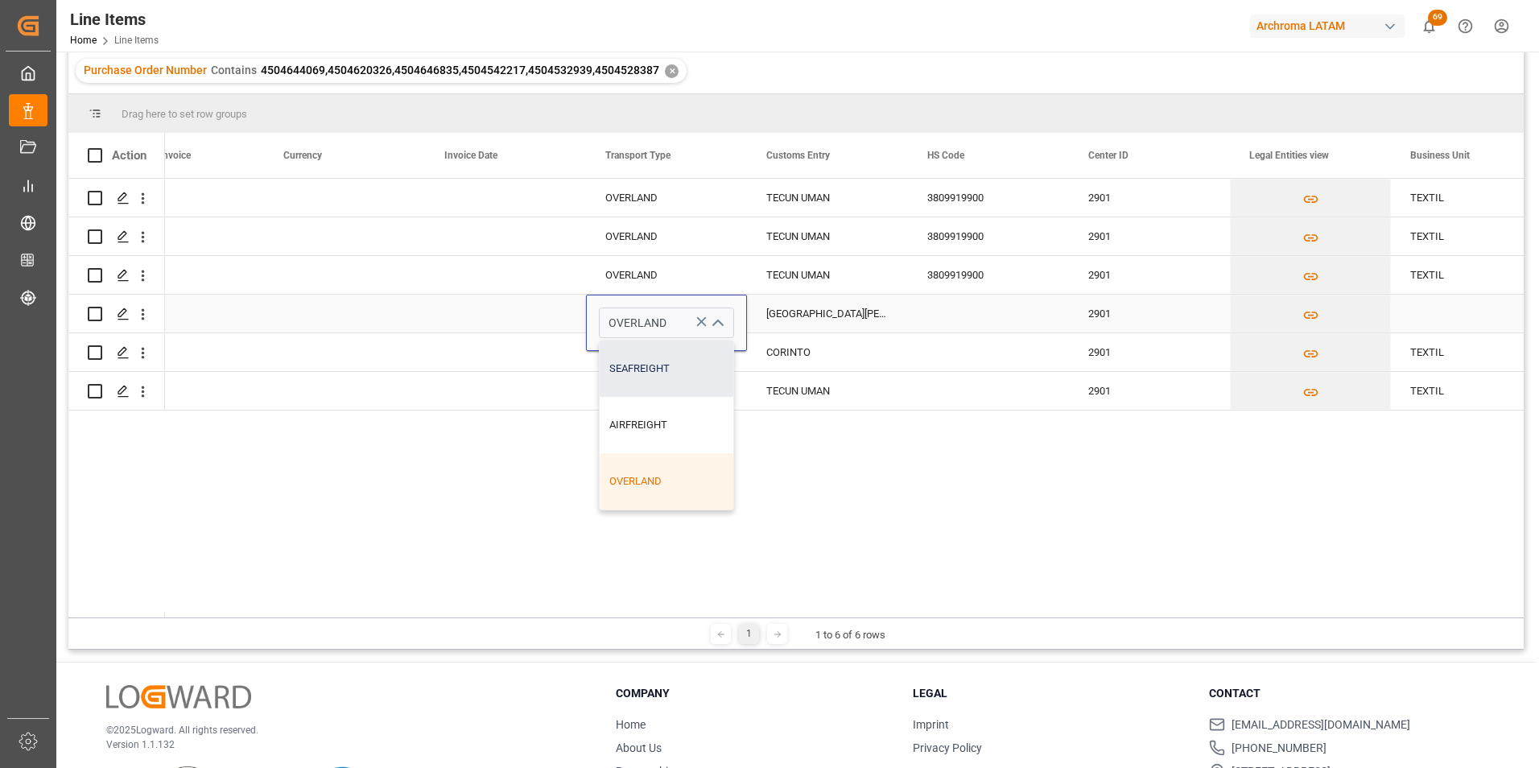
click at [651, 367] on div "SEAFREIGHT" at bounding box center [667, 368] width 134 height 56
type input "SEAFREIGHT"
click at [811, 315] on div "CIUDAD HIDALGO" at bounding box center [827, 314] width 161 height 38
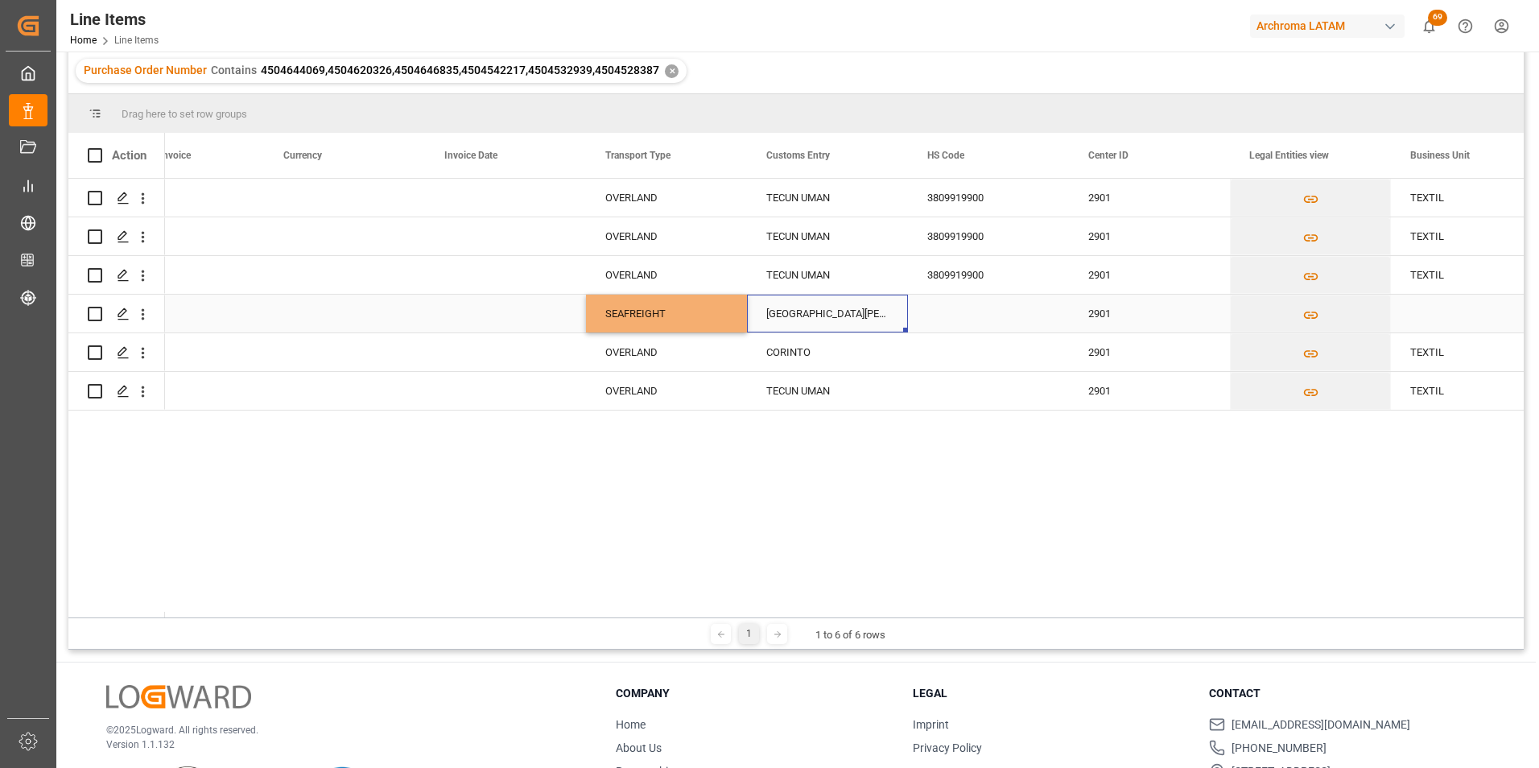
click at [811, 315] on div "CIUDAD HIDALGO" at bounding box center [827, 314] width 161 height 38
drag, startPoint x: 872, startPoint y: 326, endPoint x: 742, endPoint y: 325, distance: 129.6
type input "SANTO TOMAS DE CASTILLA"
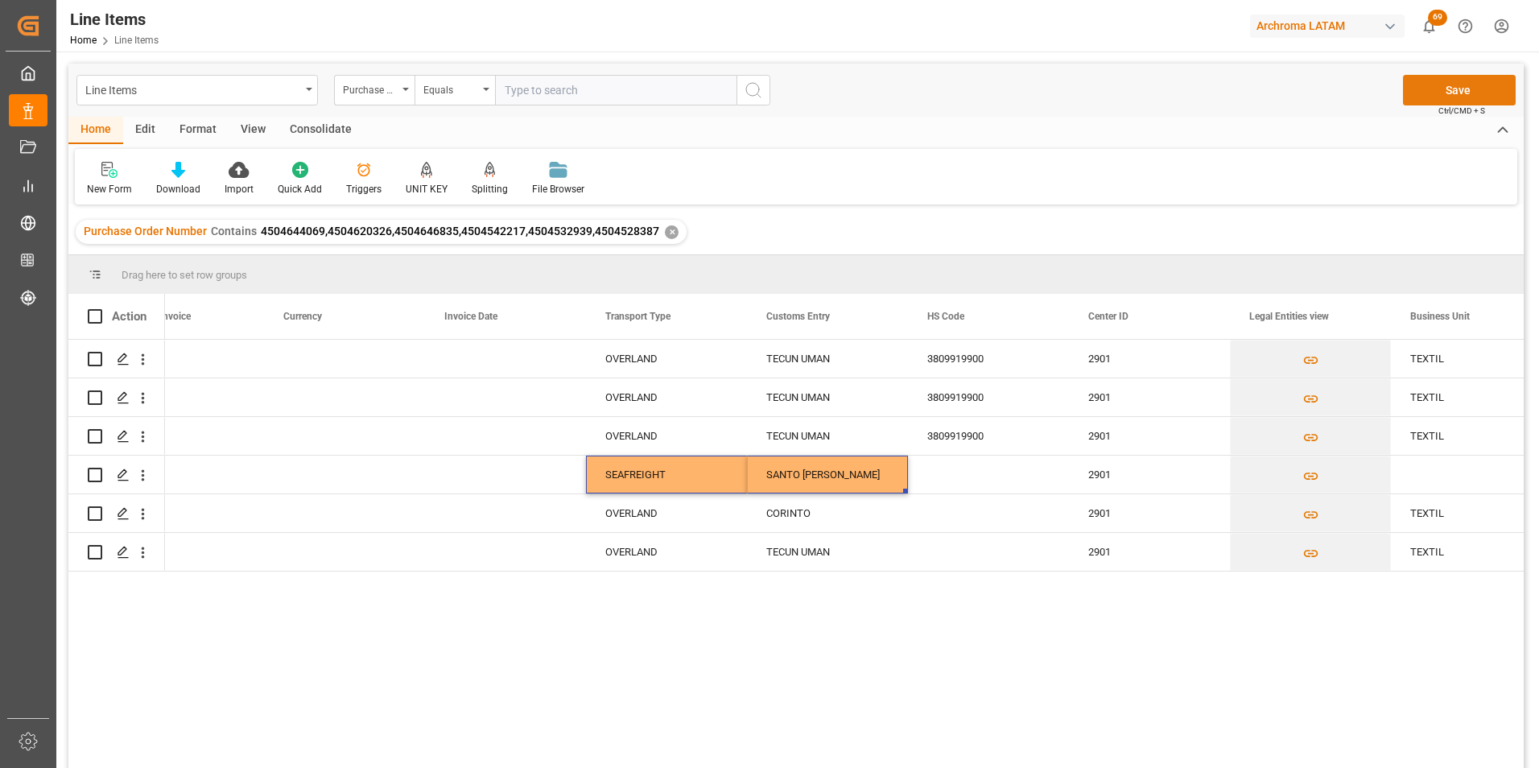
click at [1477, 78] on button "Save" at bounding box center [1459, 90] width 113 height 31
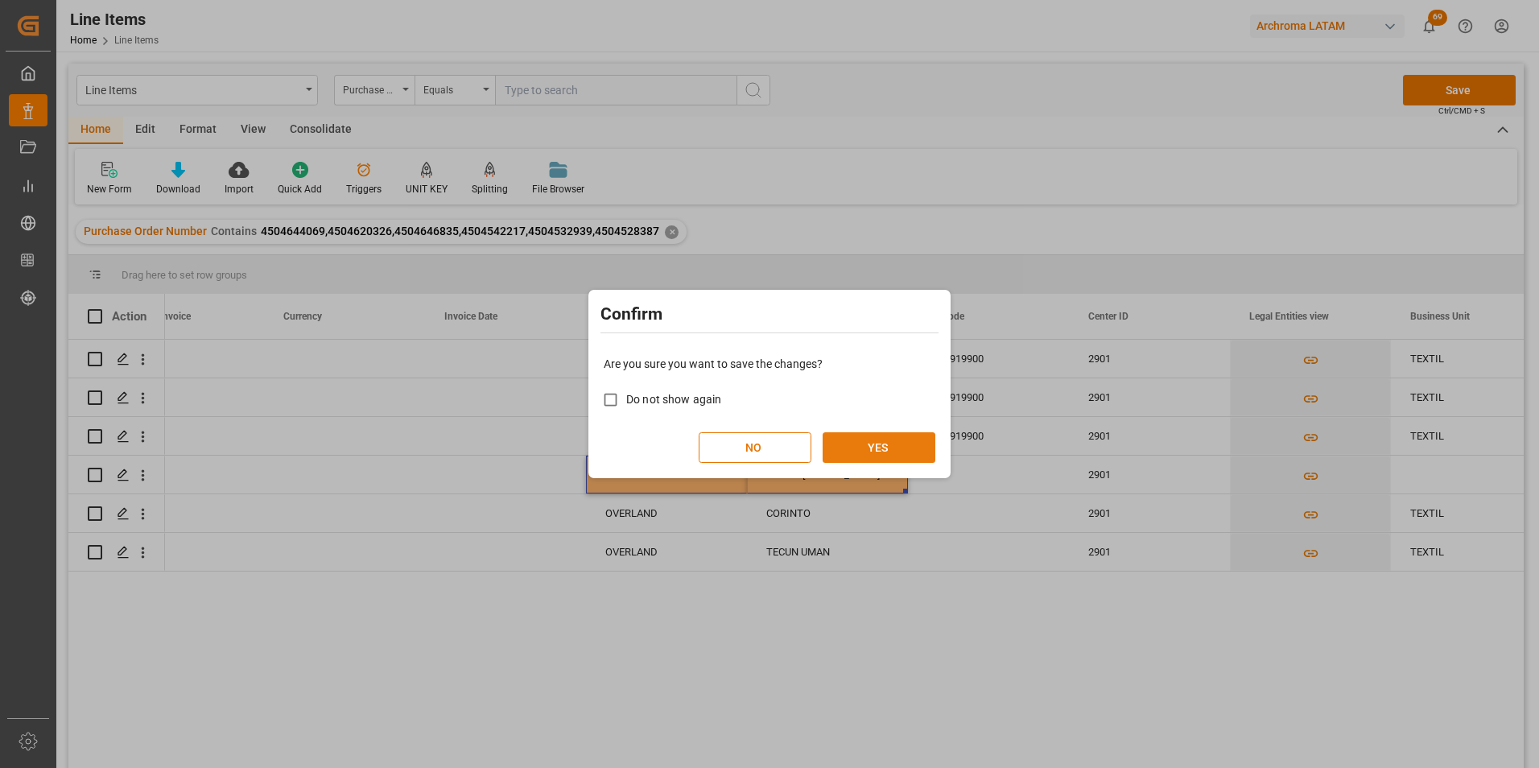
click at [884, 439] on button "YES" at bounding box center [879, 447] width 113 height 31
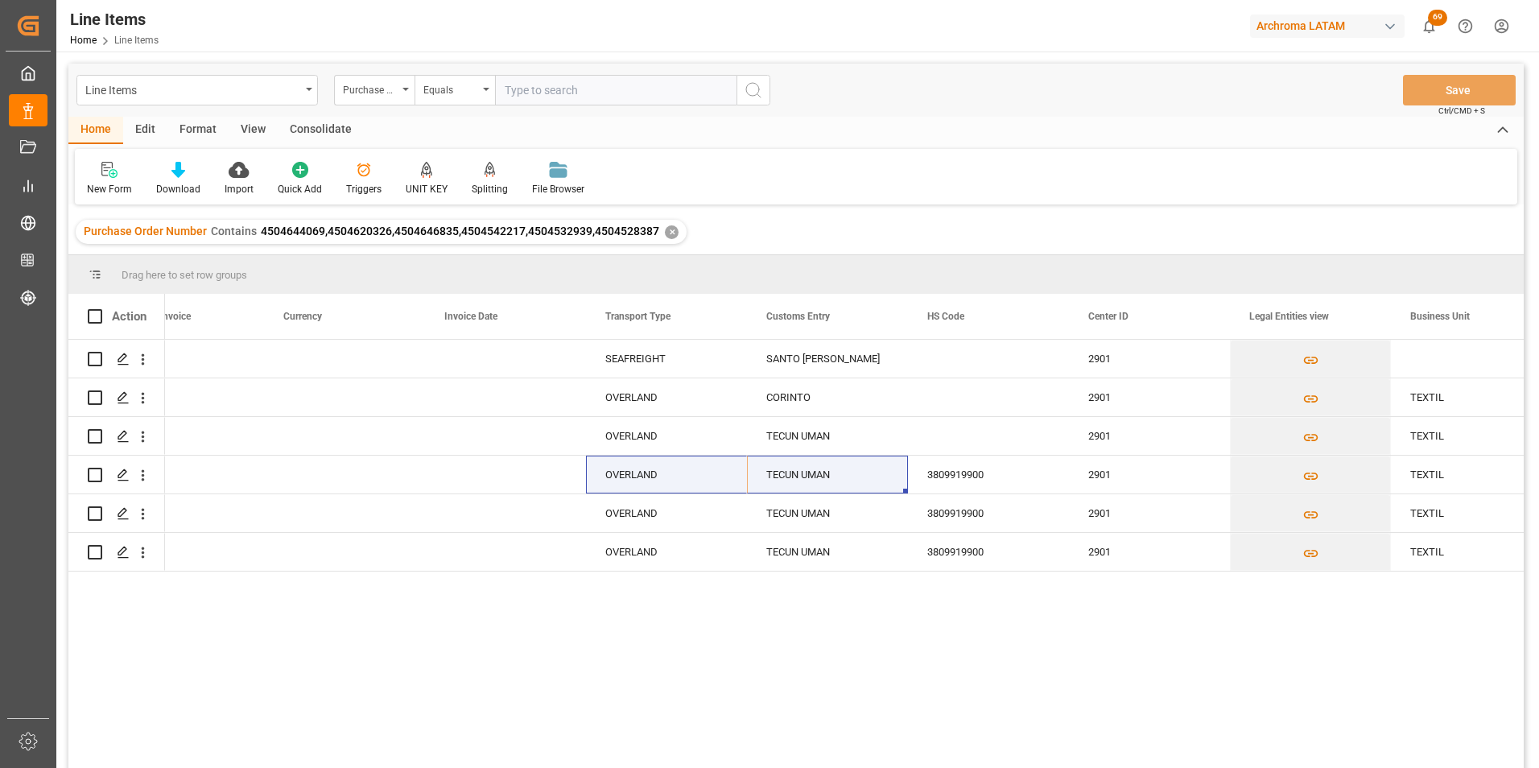
click at [670, 229] on div "✕" at bounding box center [672, 232] width 14 height 14
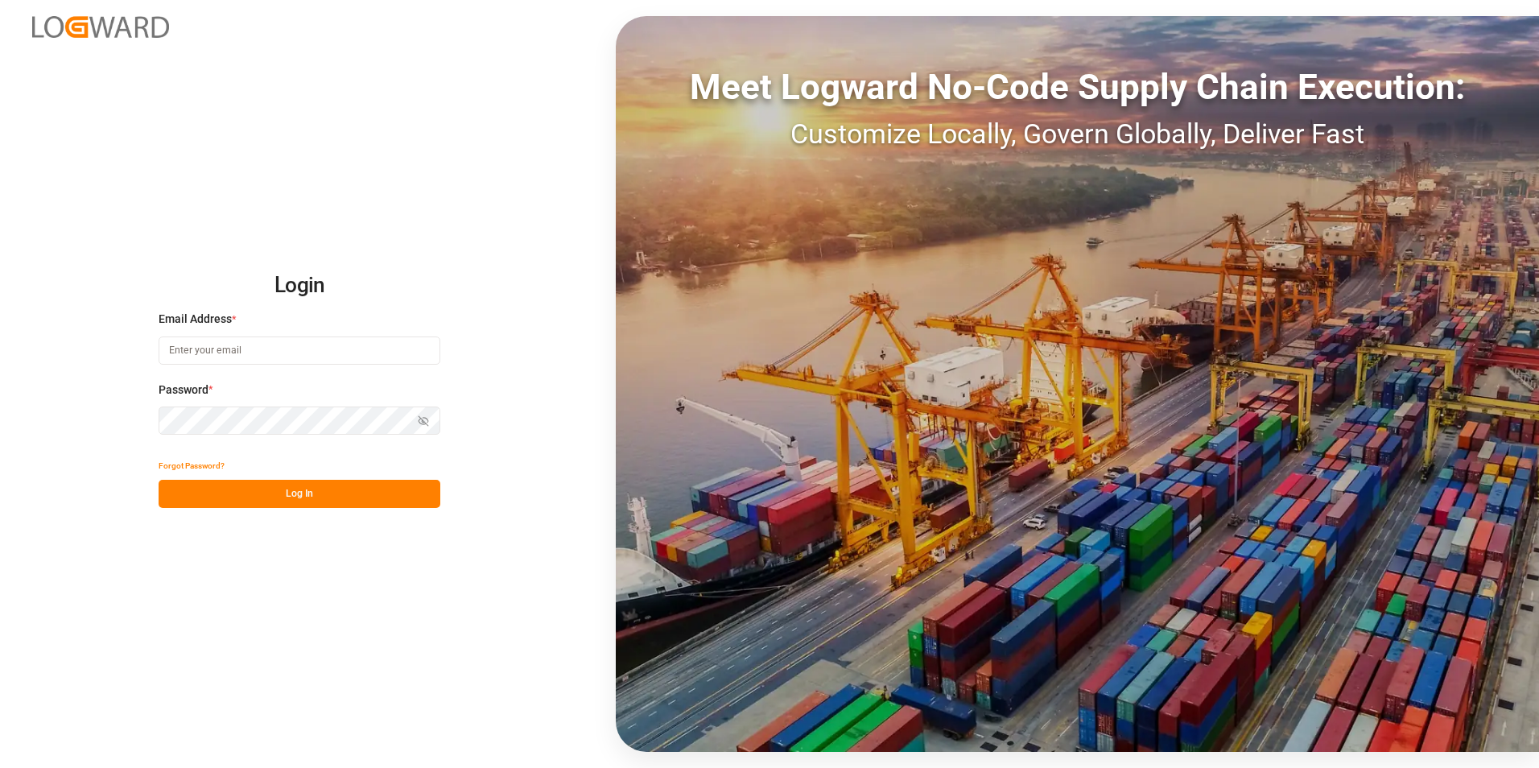
type input "[PERSON_NAME][EMAIL_ADDRESS][PERSON_NAME][DOMAIN_NAME]"
click at [289, 501] on button "Log In" at bounding box center [300, 494] width 282 height 28
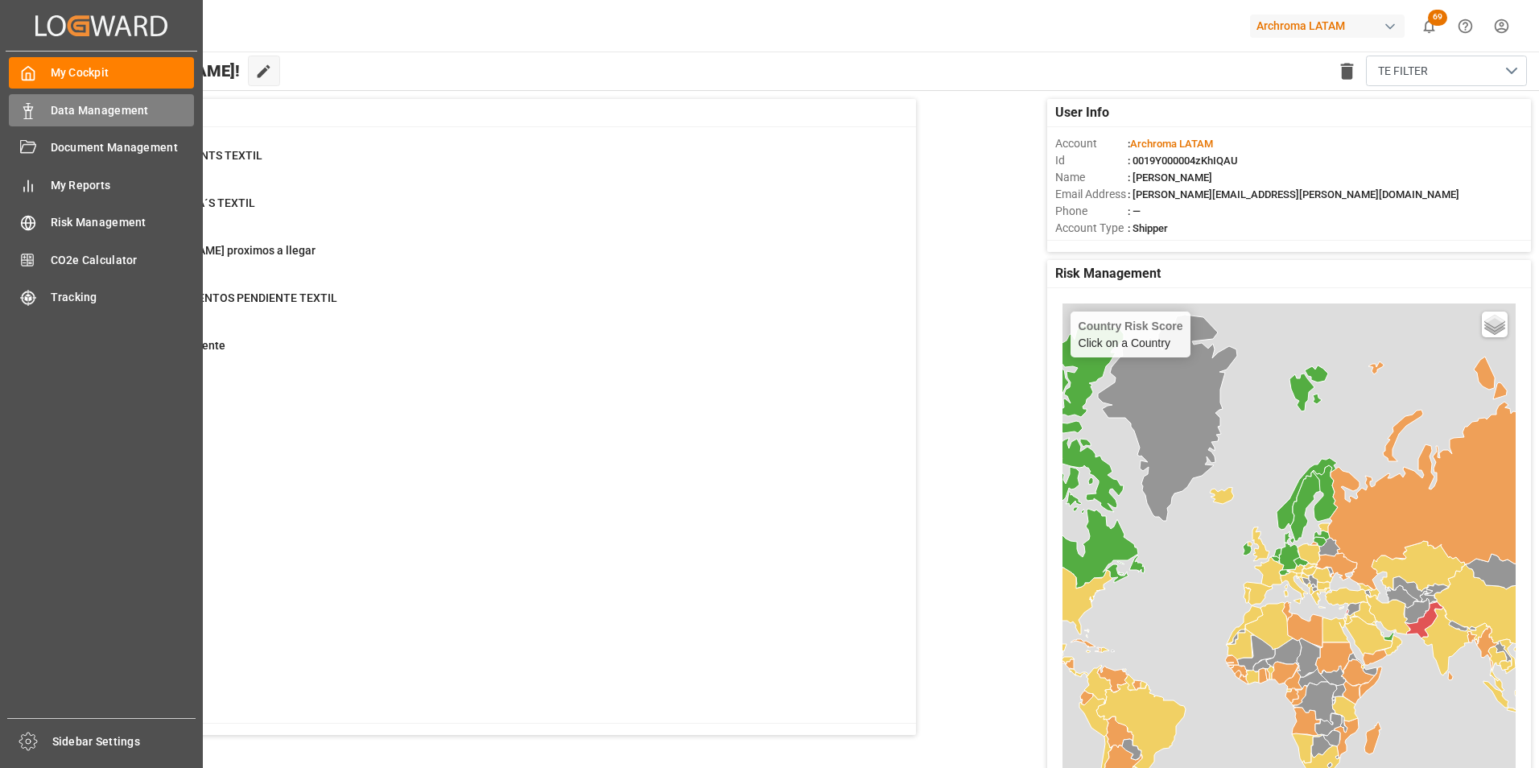
click at [33, 116] on icon at bounding box center [28, 111] width 16 height 16
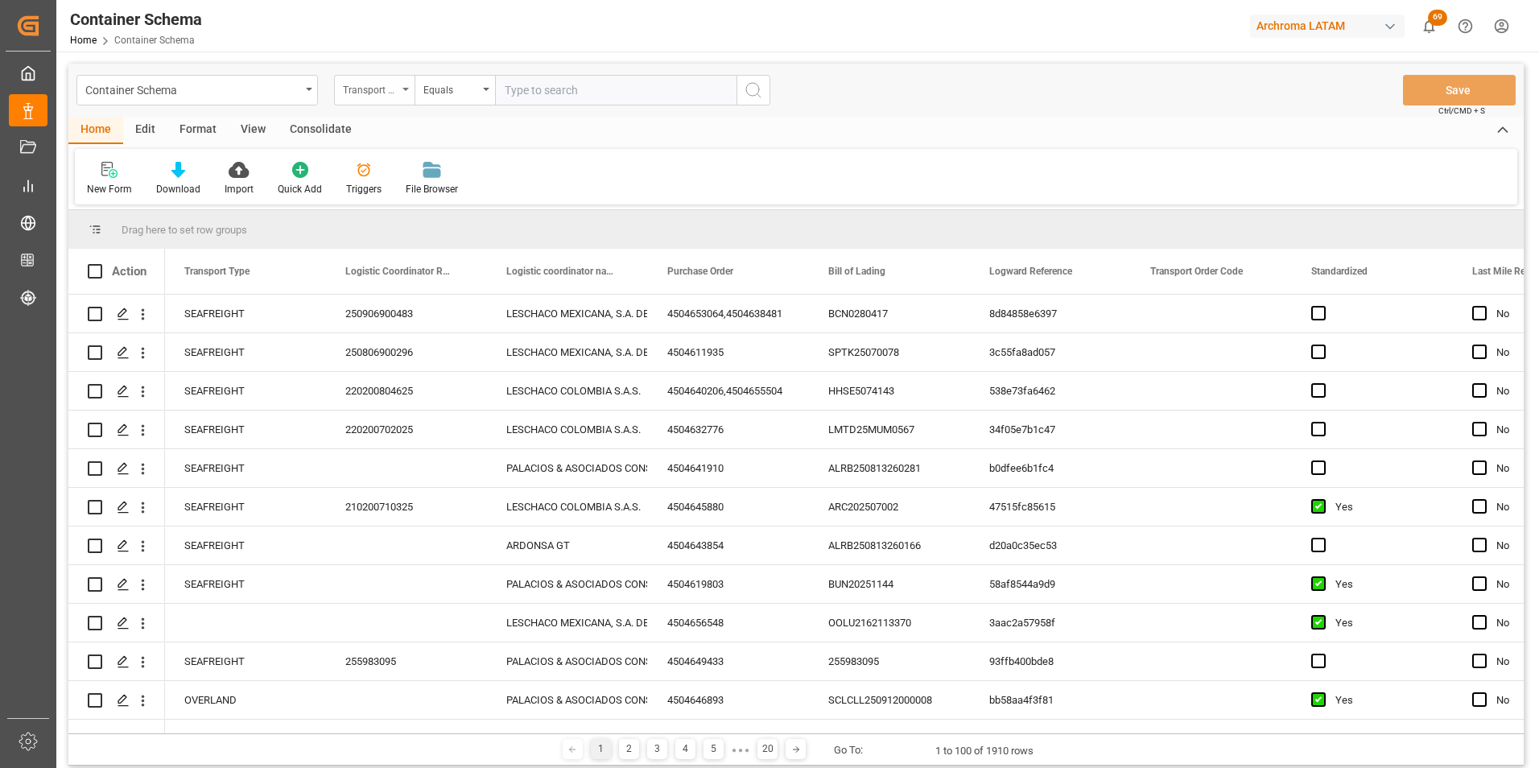
drag, startPoint x: 399, startPoint y: 89, endPoint x: 397, endPoint y: 101, distance: 12.3
click at [399, 88] on div "Transport Type" at bounding box center [374, 90] width 80 height 31
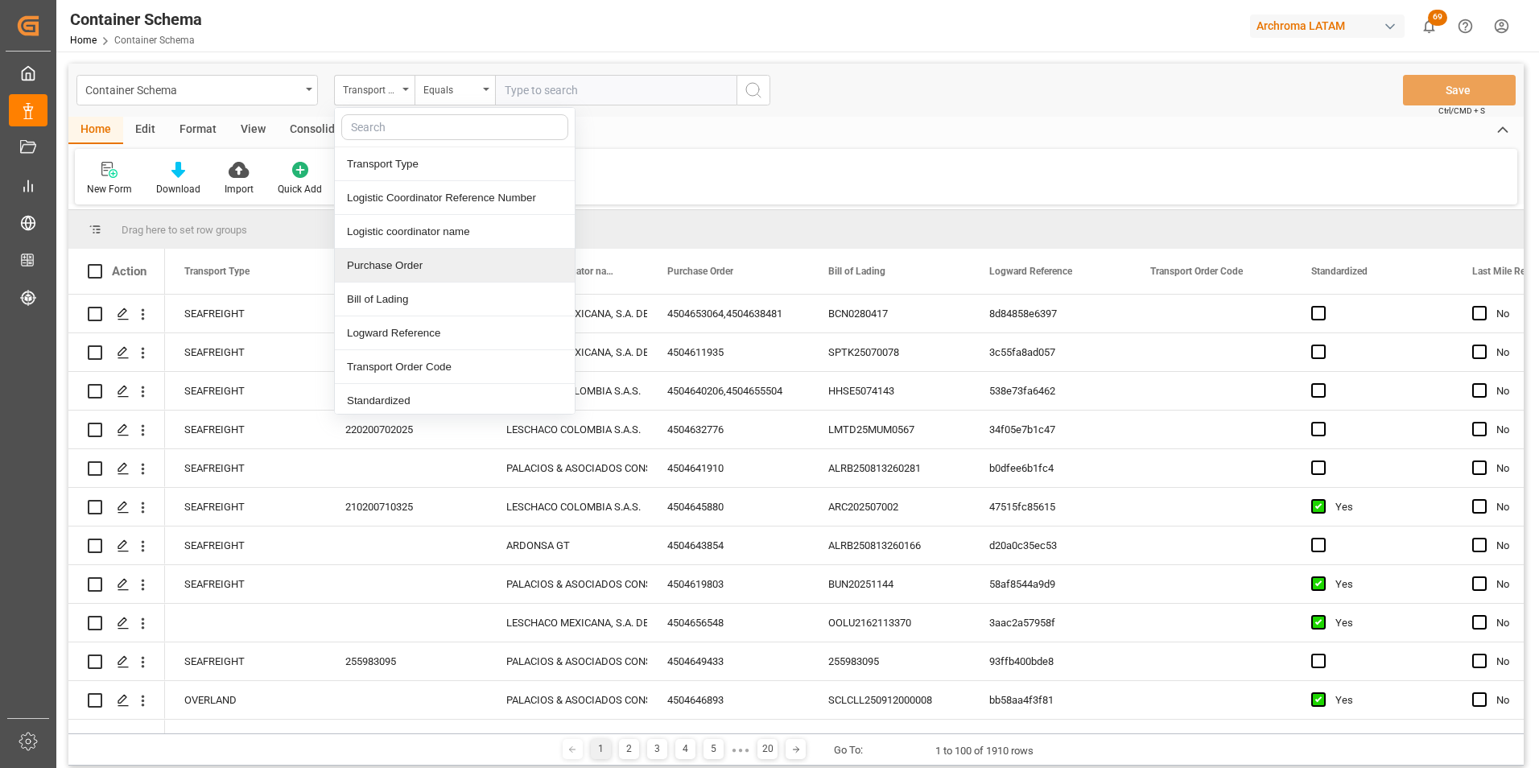
click at [429, 258] on div "Purchase Order" at bounding box center [455, 266] width 240 height 34
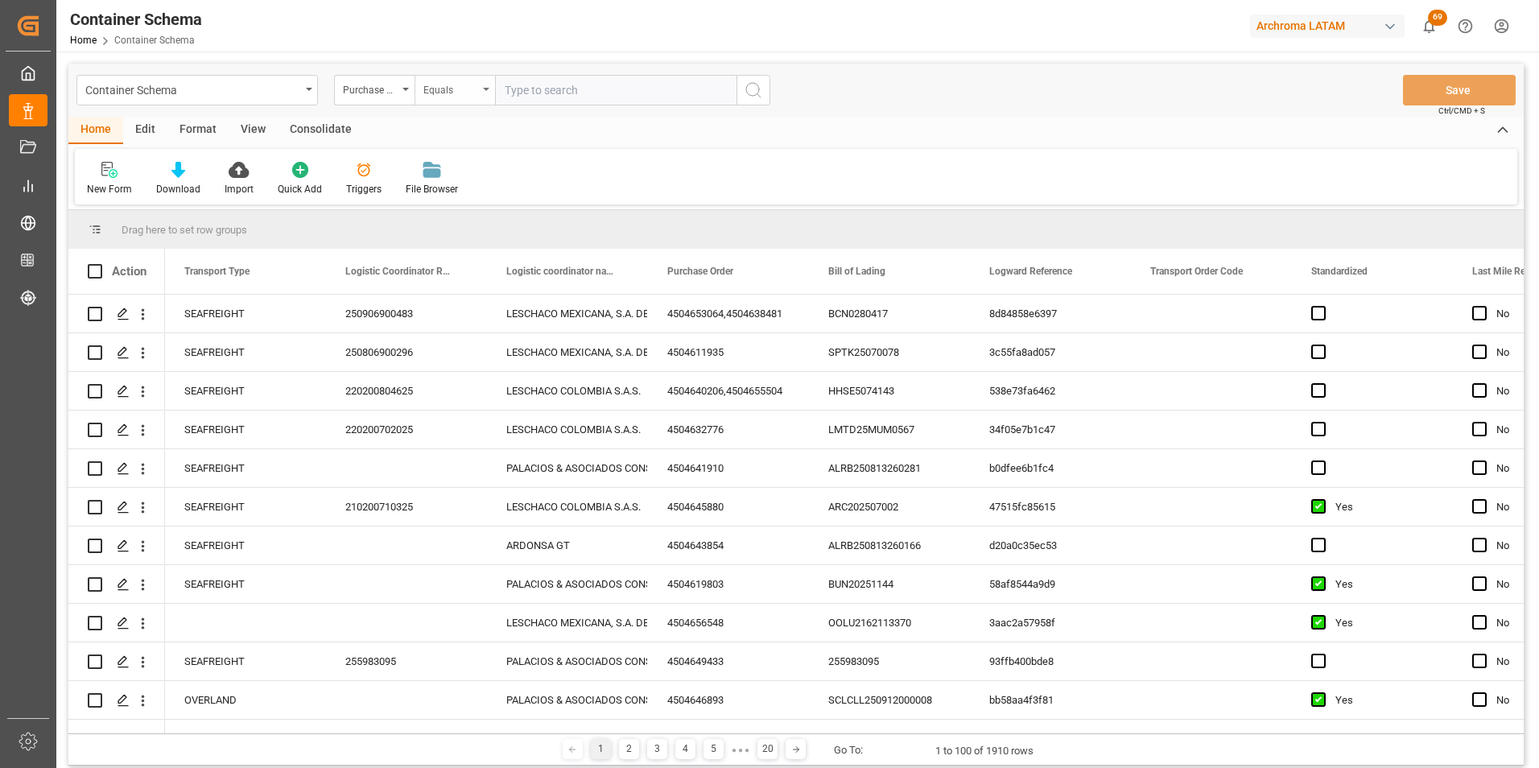
click at [445, 95] on div "Equals" at bounding box center [450, 88] width 55 height 19
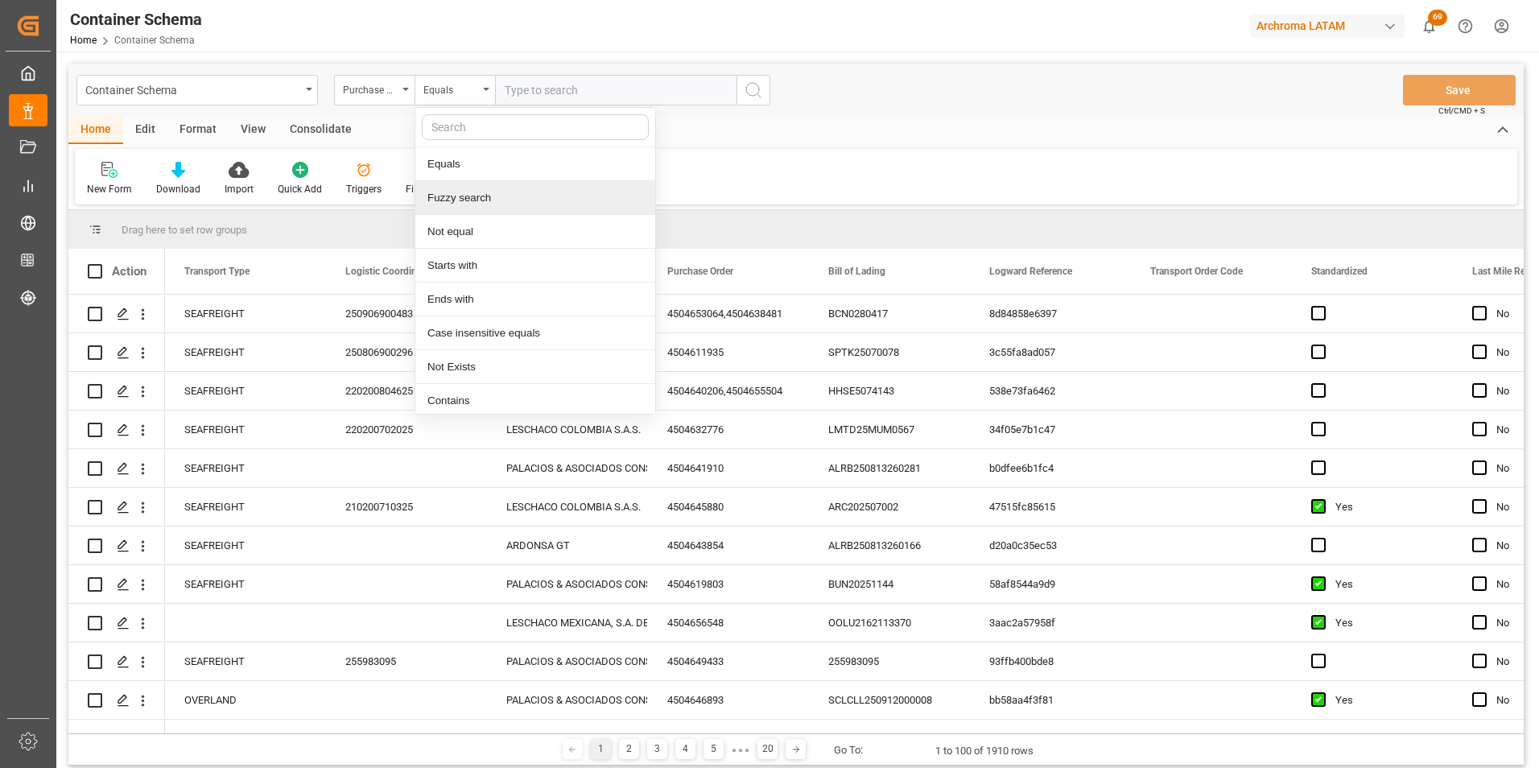
click at [485, 196] on div "Fuzzy search" at bounding box center [535, 198] width 240 height 34
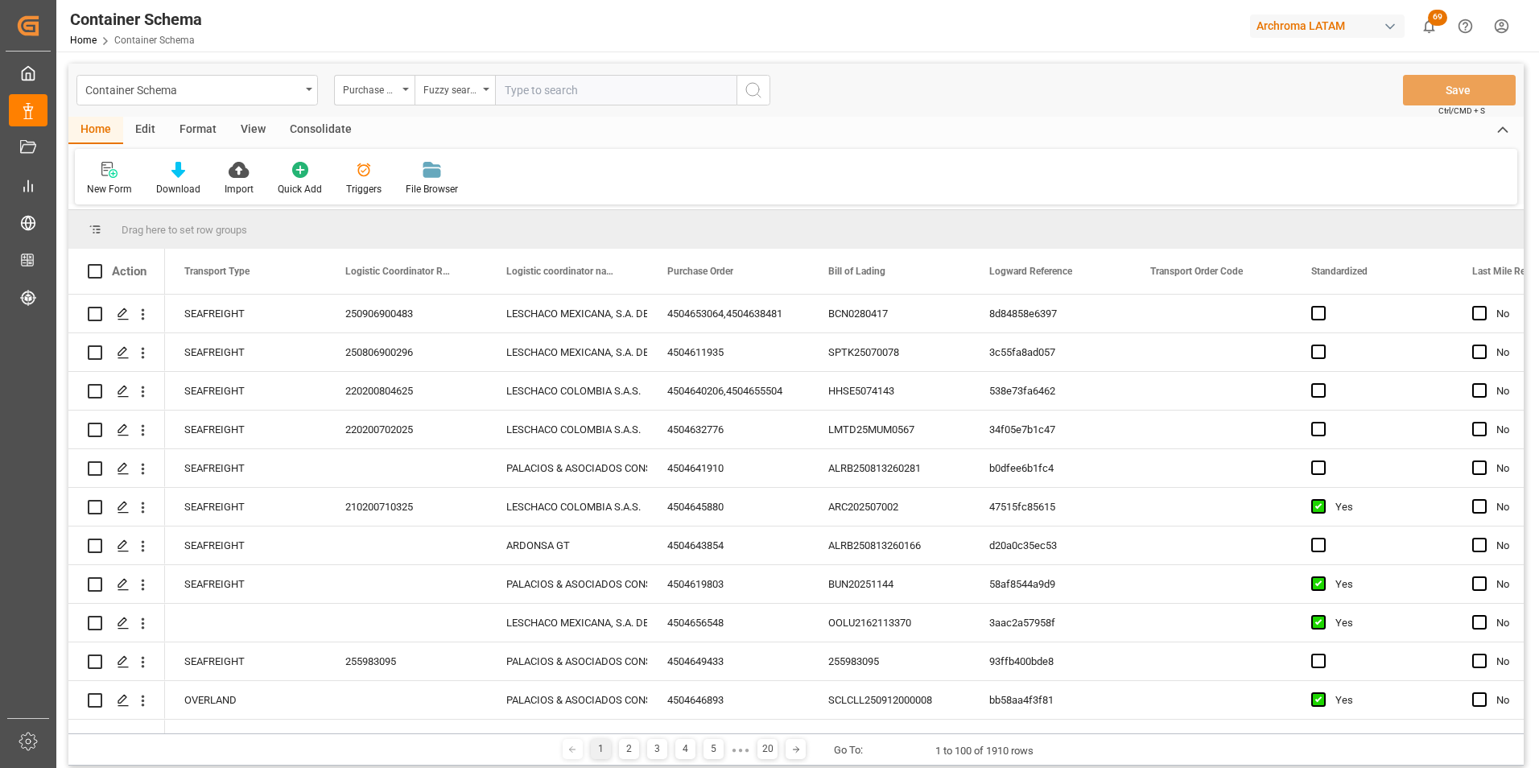
paste input "4504648483"
type input "4504648483"
click at [752, 100] on button "search button" at bounding box center [753, 90] width 34 height 31
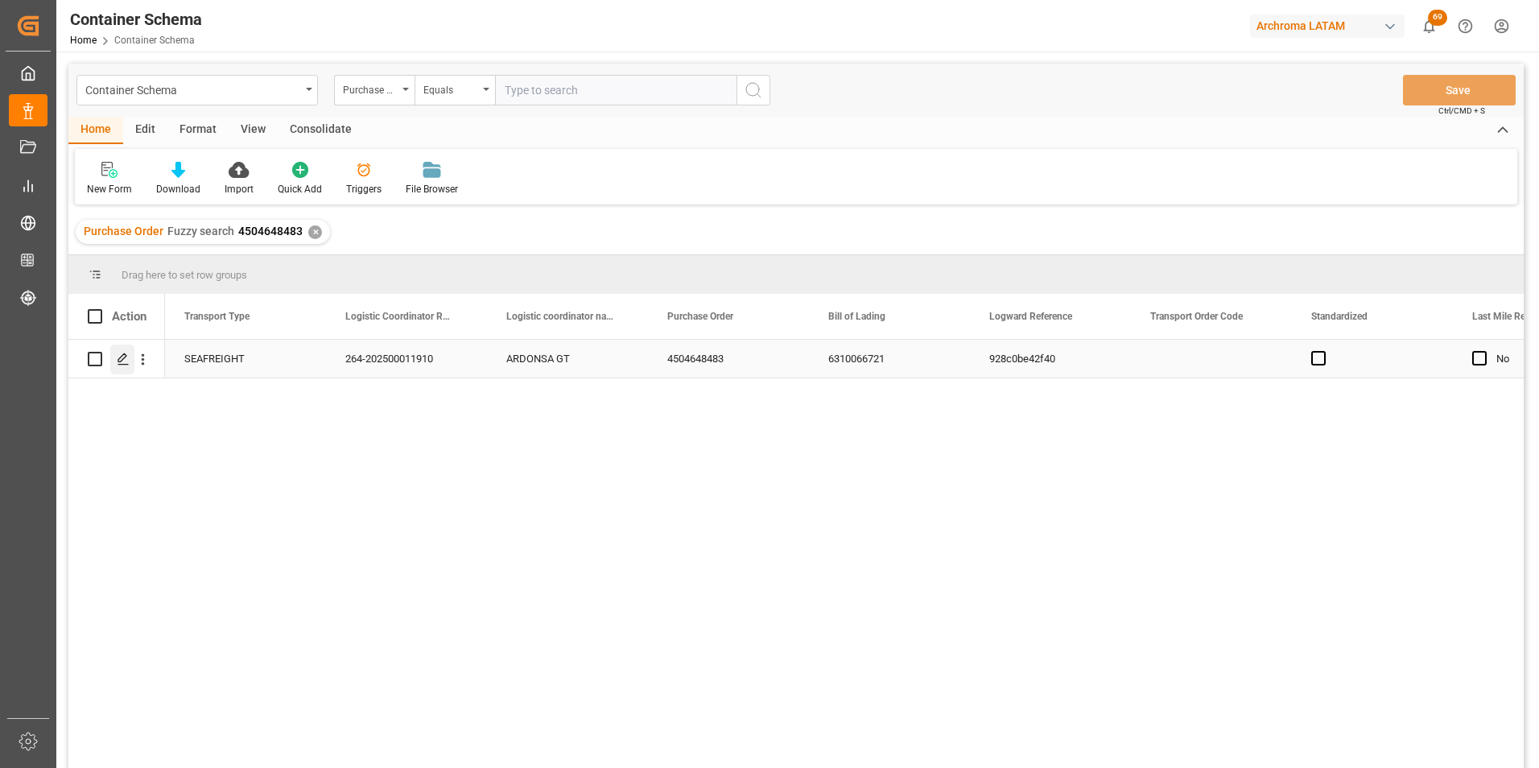
click at [122, 357] on icon "Press SPACE to select this row." at bounding box center [123, 359] width 13 height 13
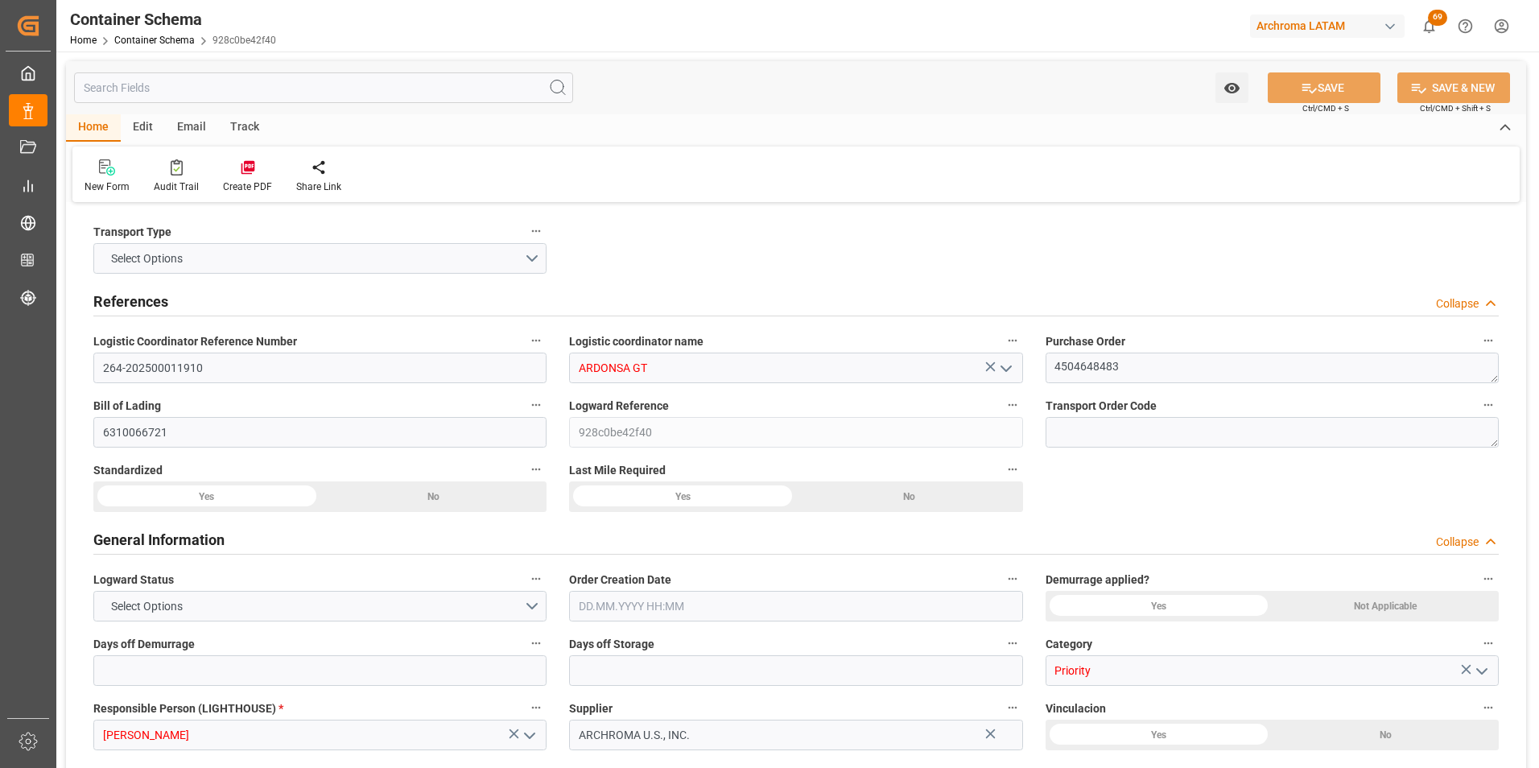
type input "0"
type input "1"
type input "1000"
type input "1049.61"
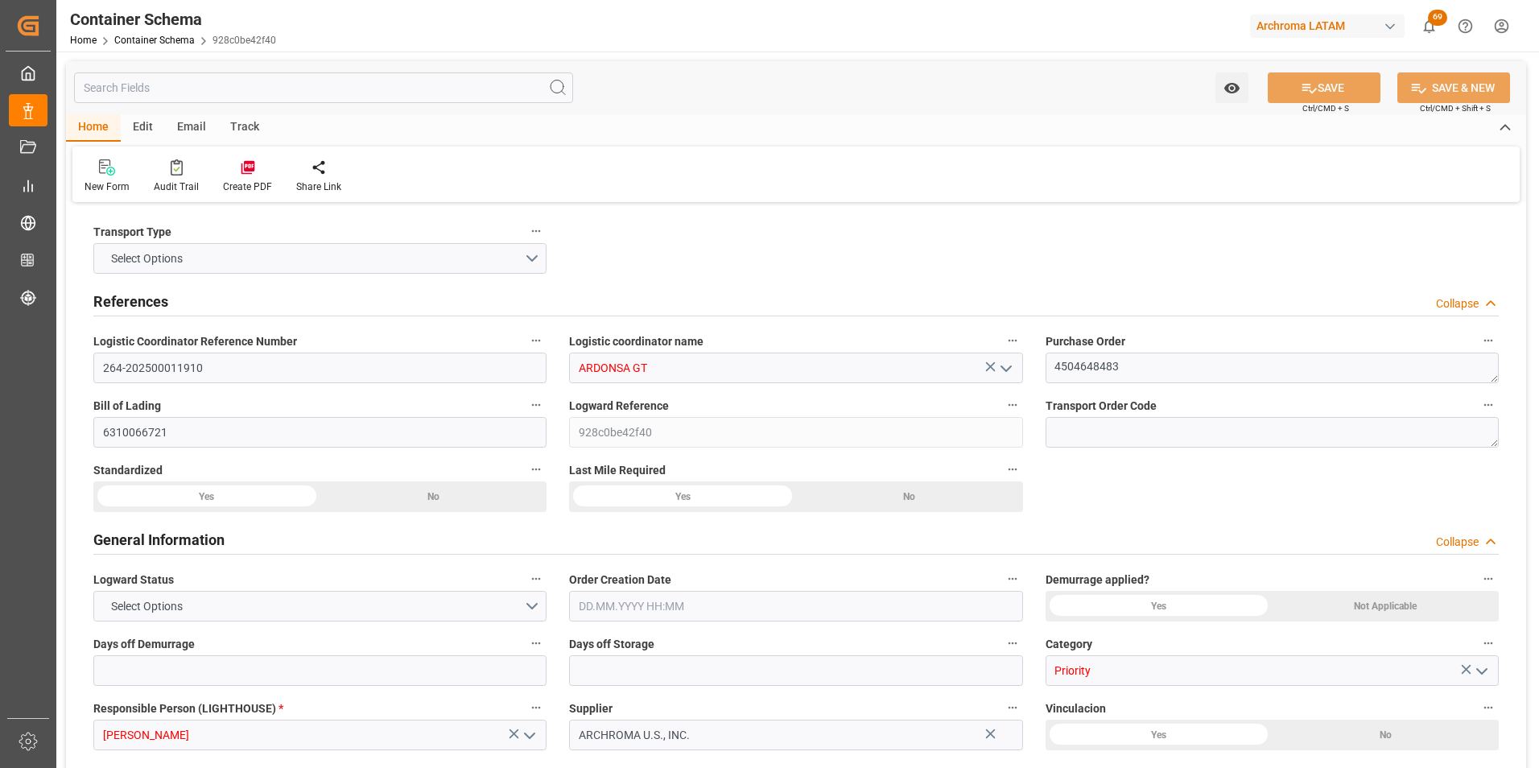
type input "Maersk"
type input "Maersk Line AS"
type input "USPEF"
type input "GTGUA"
type input "GTIZ4"
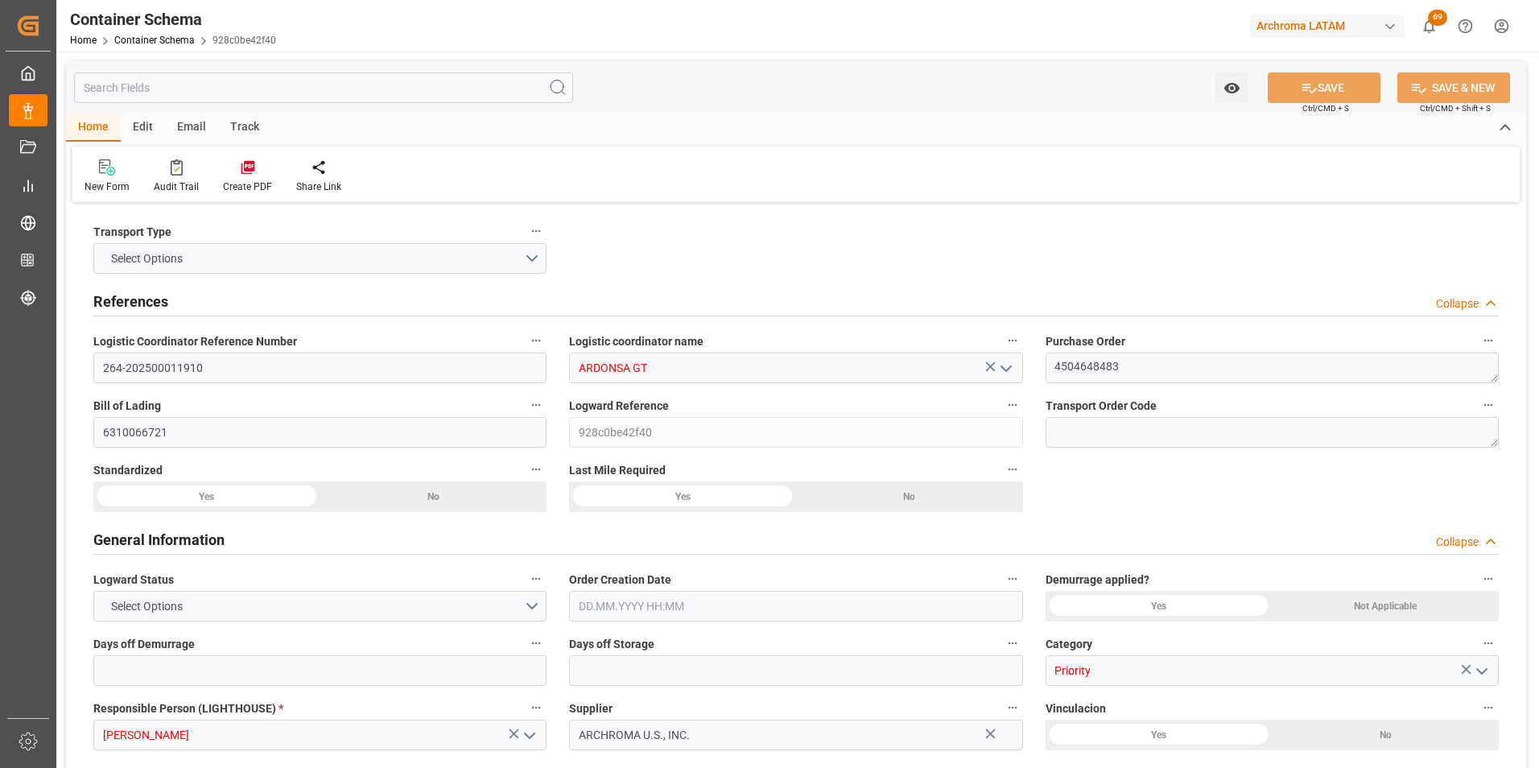
type input "GTIZ4"
type input "9215880"
type input "08.08.2025 09:30"
type input "06.08.2025"
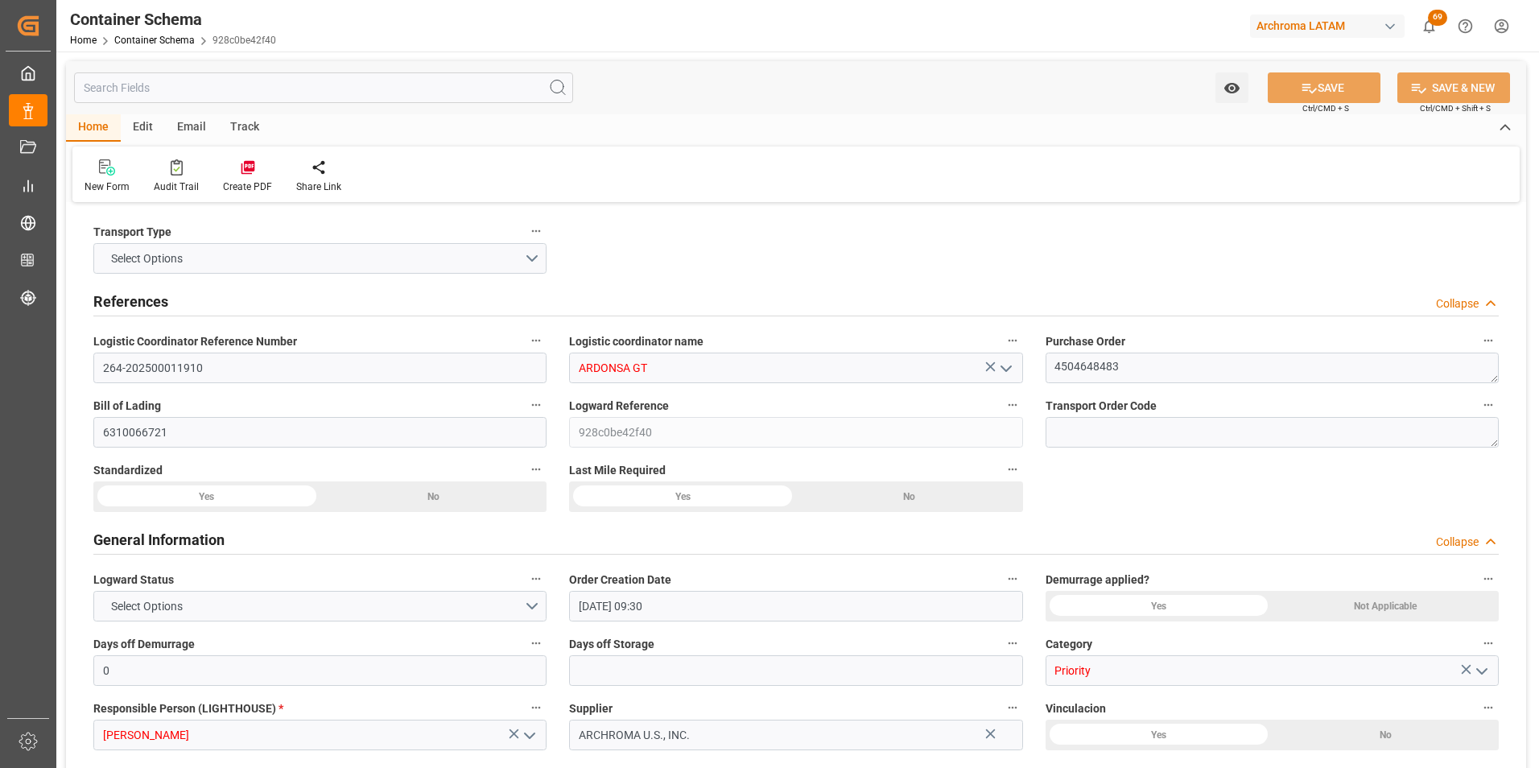
type input "[DATE]"
type input "08.08.2025 00:00"
type input "10.08.2025 00:00"
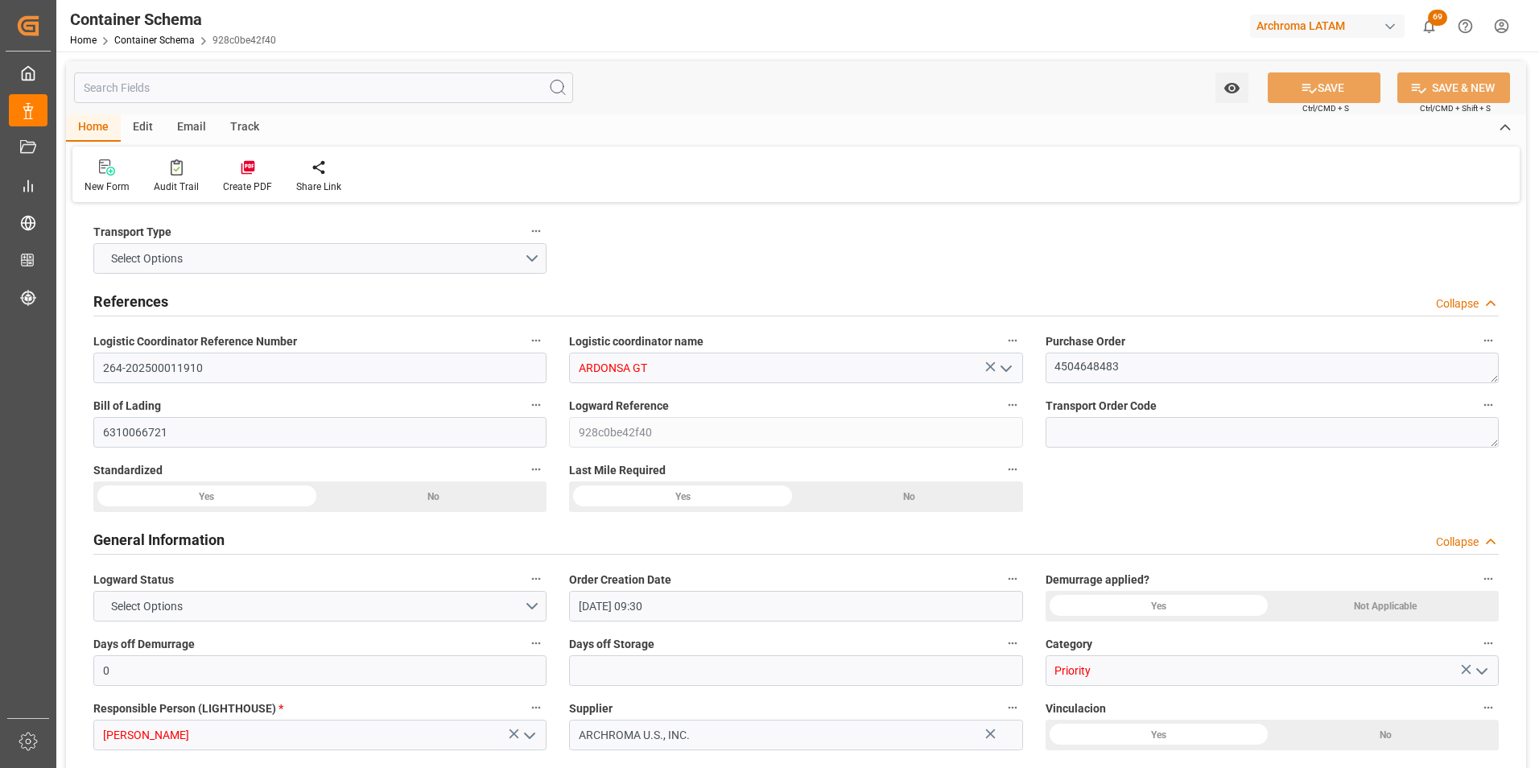
type input "10.08.2025 00:00"
type input "13.08.2025 00:00"
type input "16.08.2025 00:00"
type input "14.08.2025 00:00"
type input "16.08.2025 00:00"
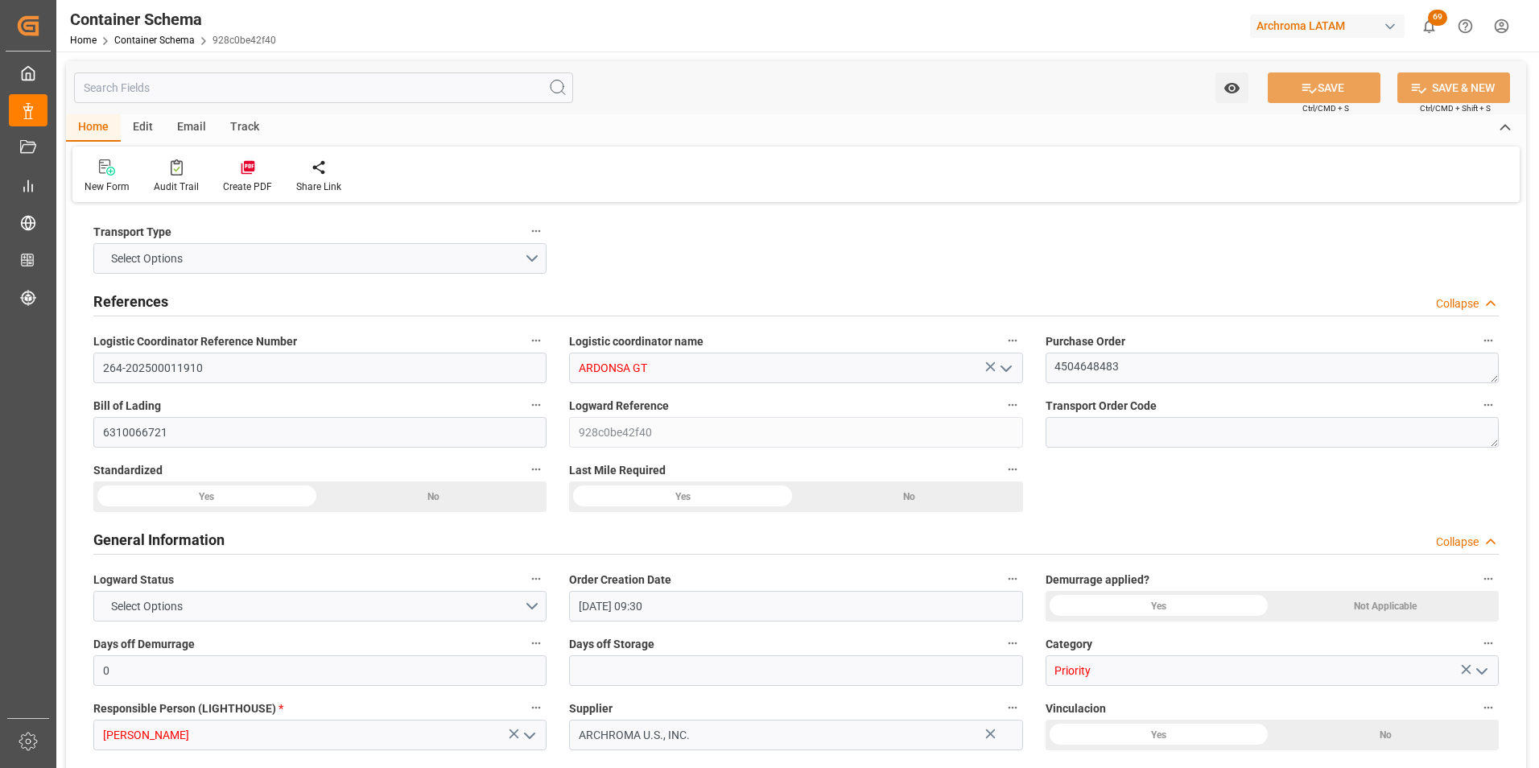
type input "13.08.2025 00:00"
type input "24.08.2025 00:00"
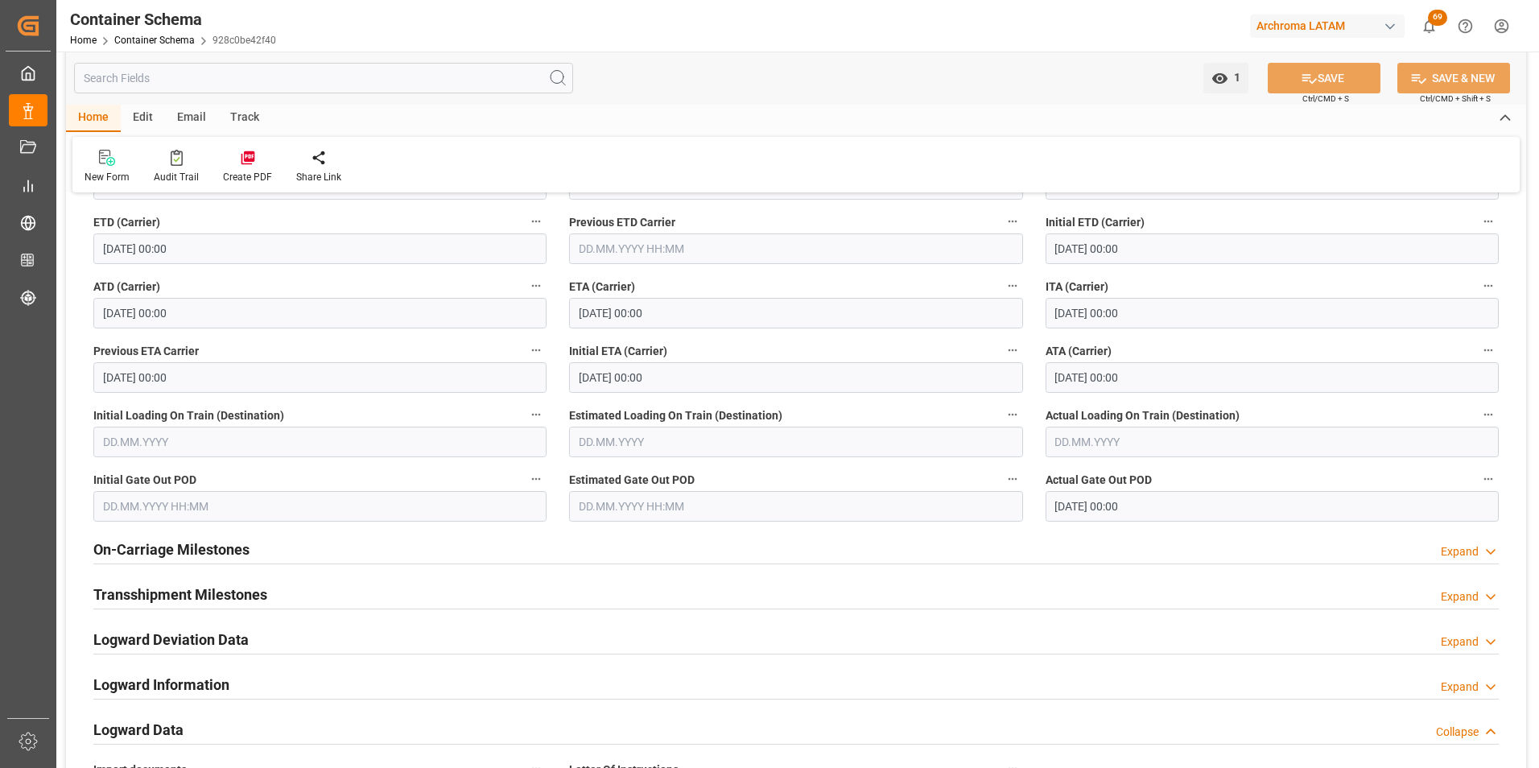
scroll to position [2334, 0]
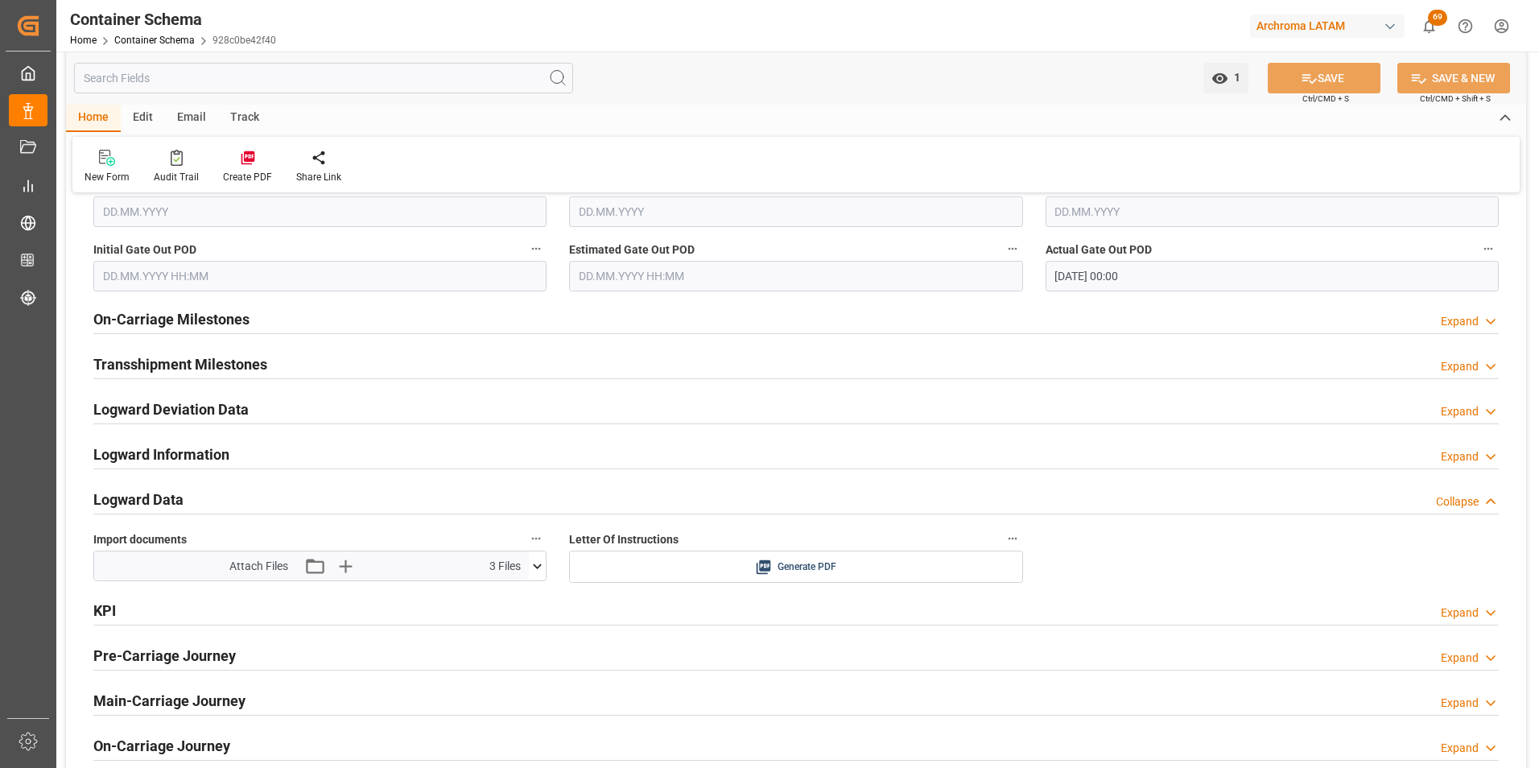
click at [534, 575] on button at bounding box center [537, 565] width 17 height 29
click at [157, 39] on link "Container Schema" at bounding box center [154, 40] width 80 height 11
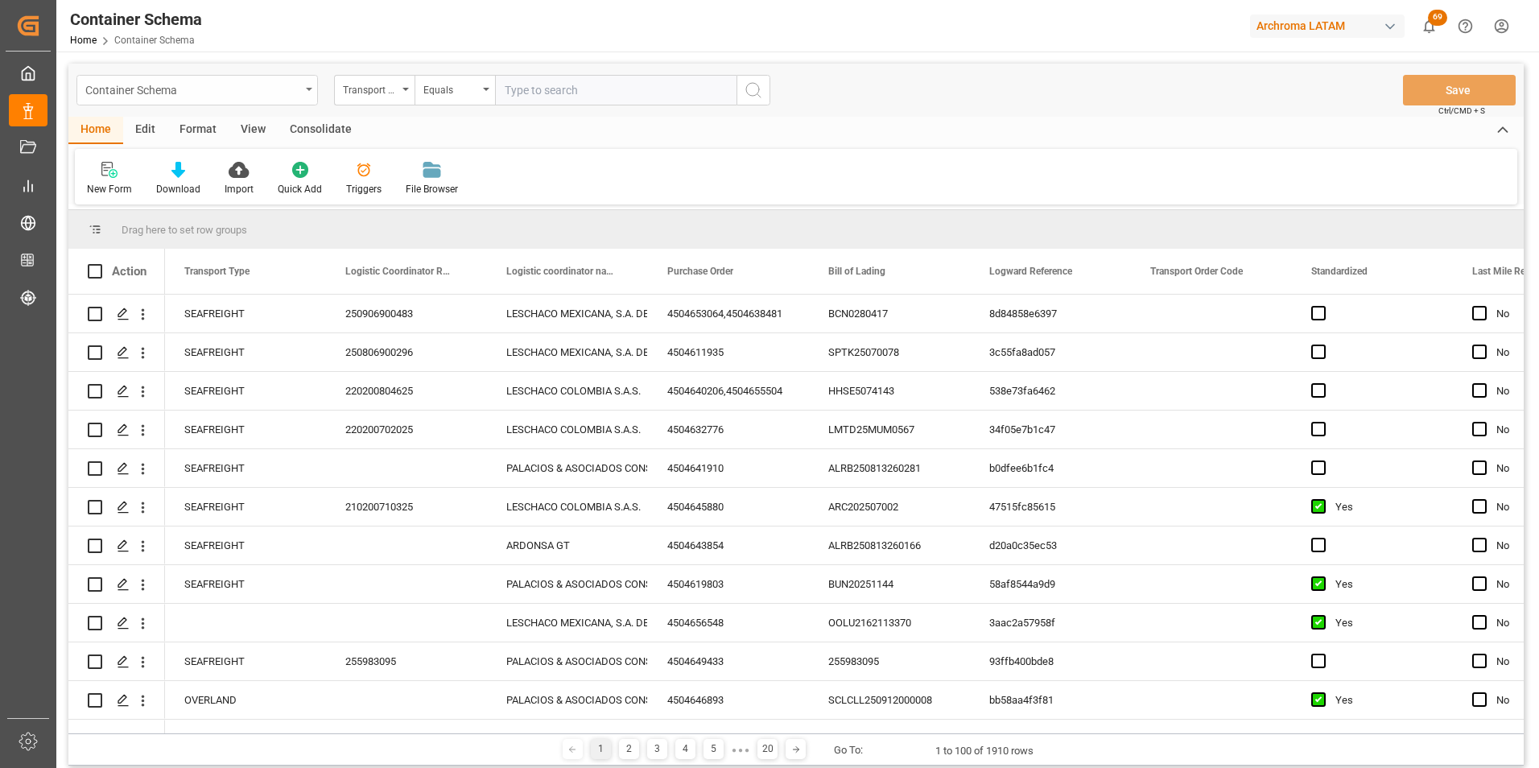
click at [309, 93] on div "Container Schema" at bounding box center [196, 90] width 241 height 31
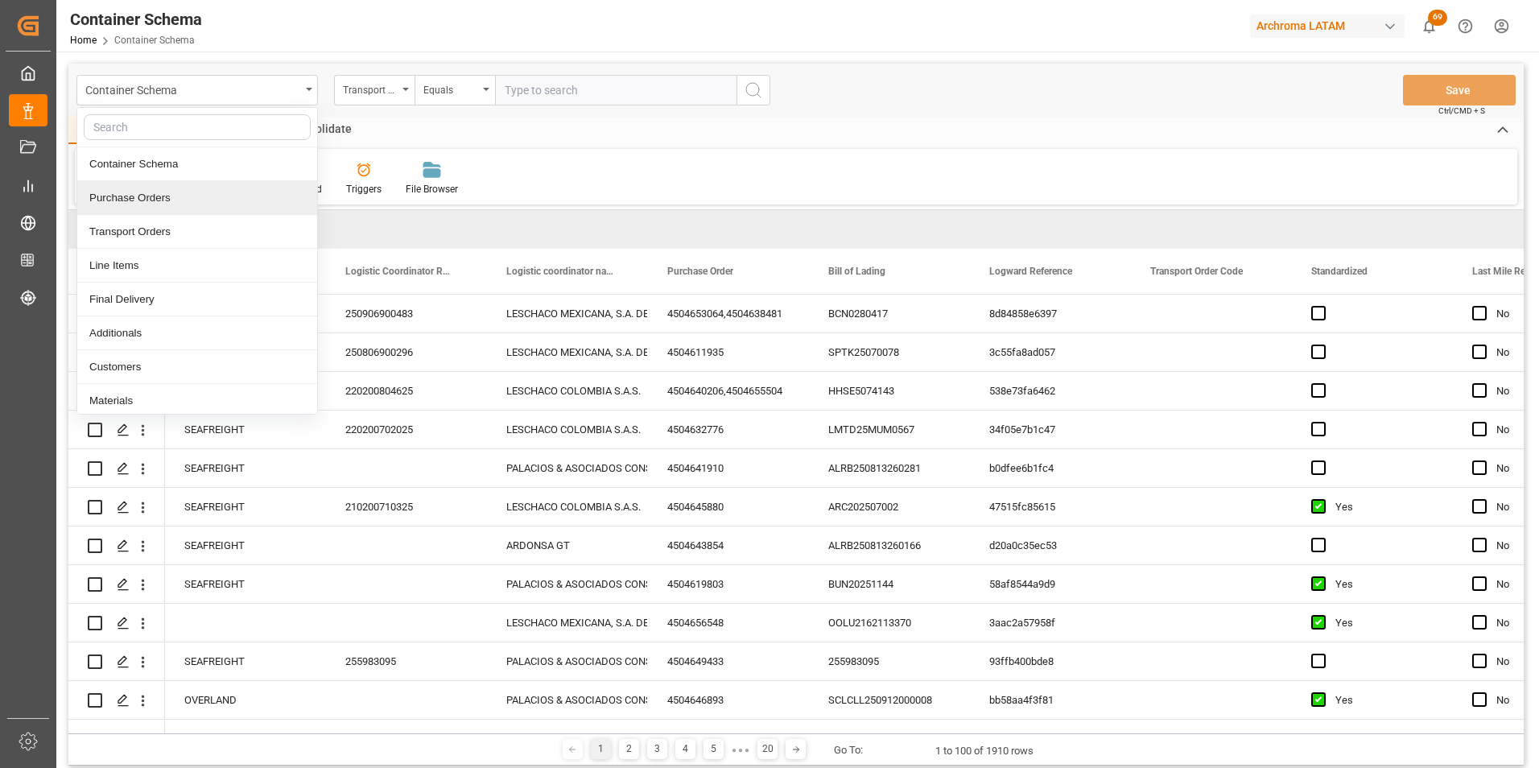
click at [238, 208] on div "Purchase Orders" at bounding box center [197, 198] width 240 height 34
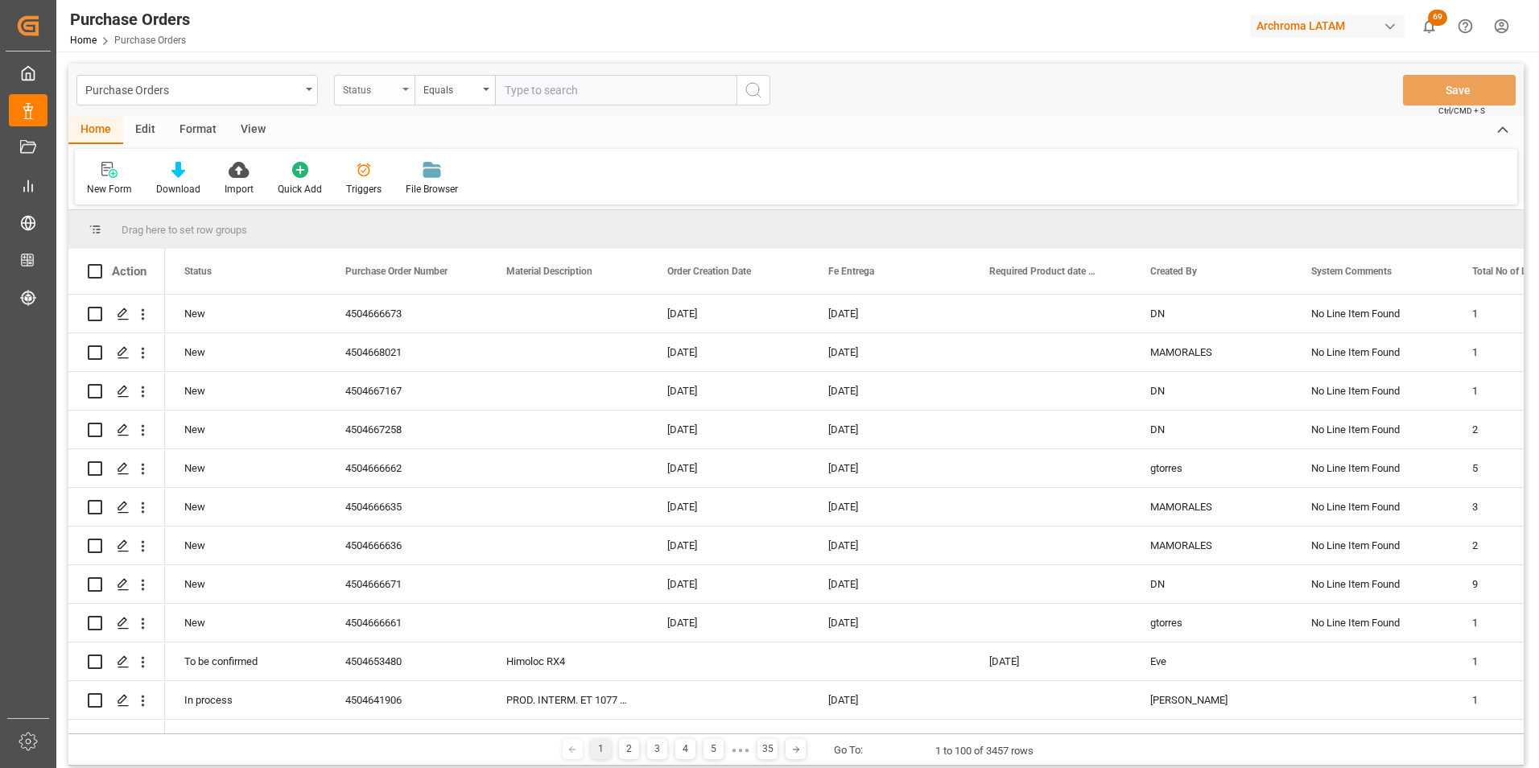
click at [401, 92] on div "Status" at bounding box center [374, 90] width 80 height 31
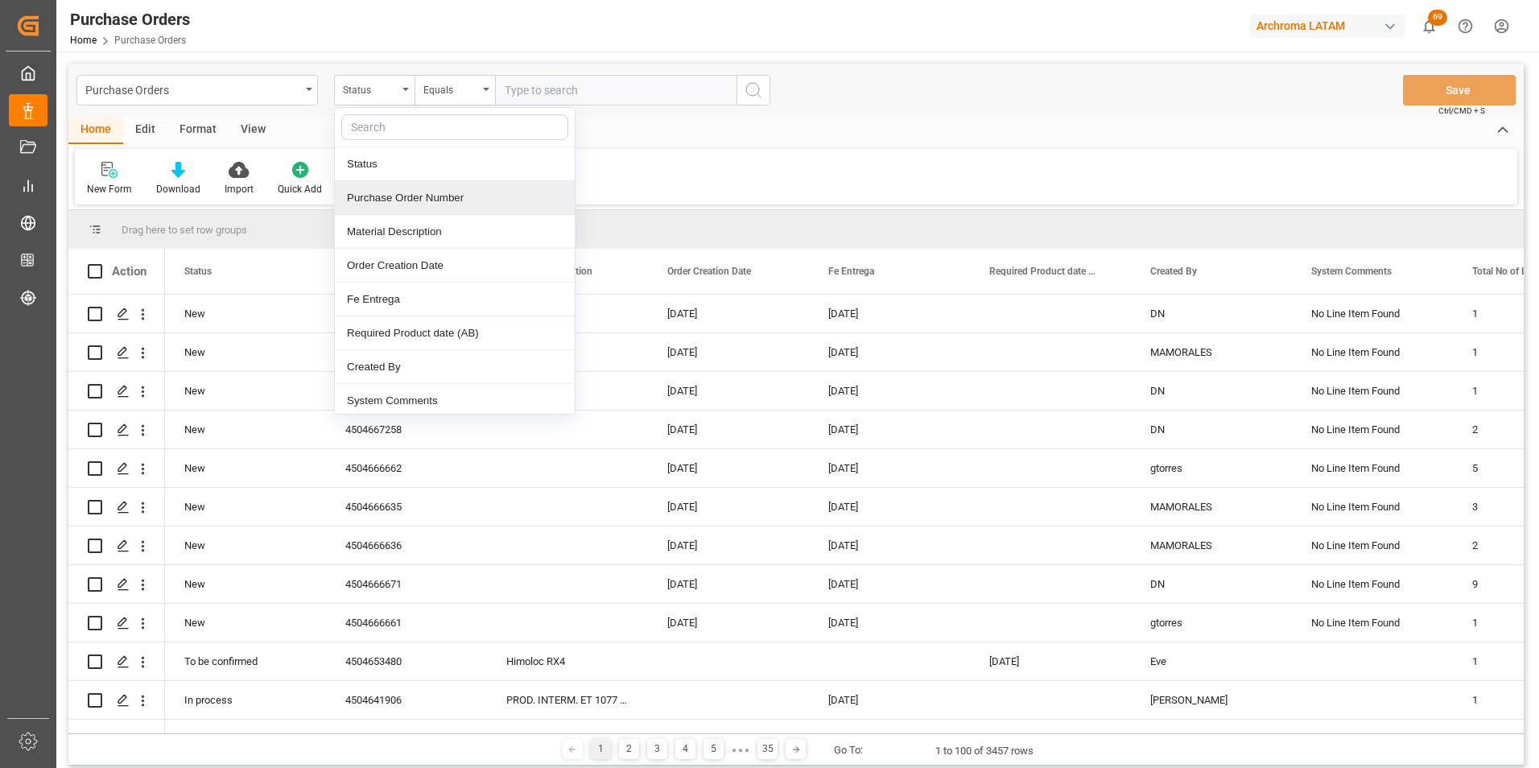
click at [423, 202] on div "Purchase Order Number" at bounding box center [455, 198] width 240 height 34
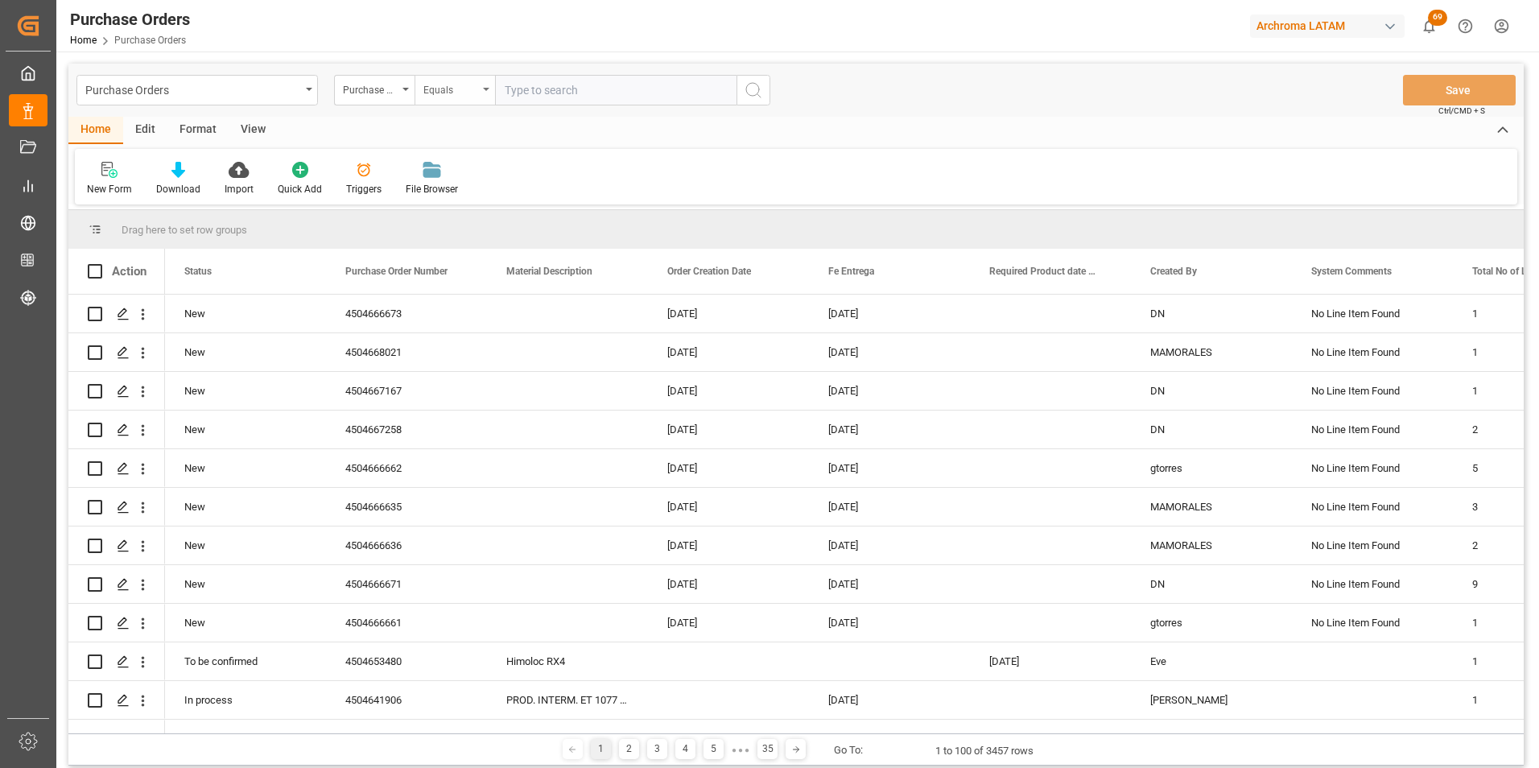
click at [448, 84] on div "Equals" at bounding box center [450, 88] width 55 height 19
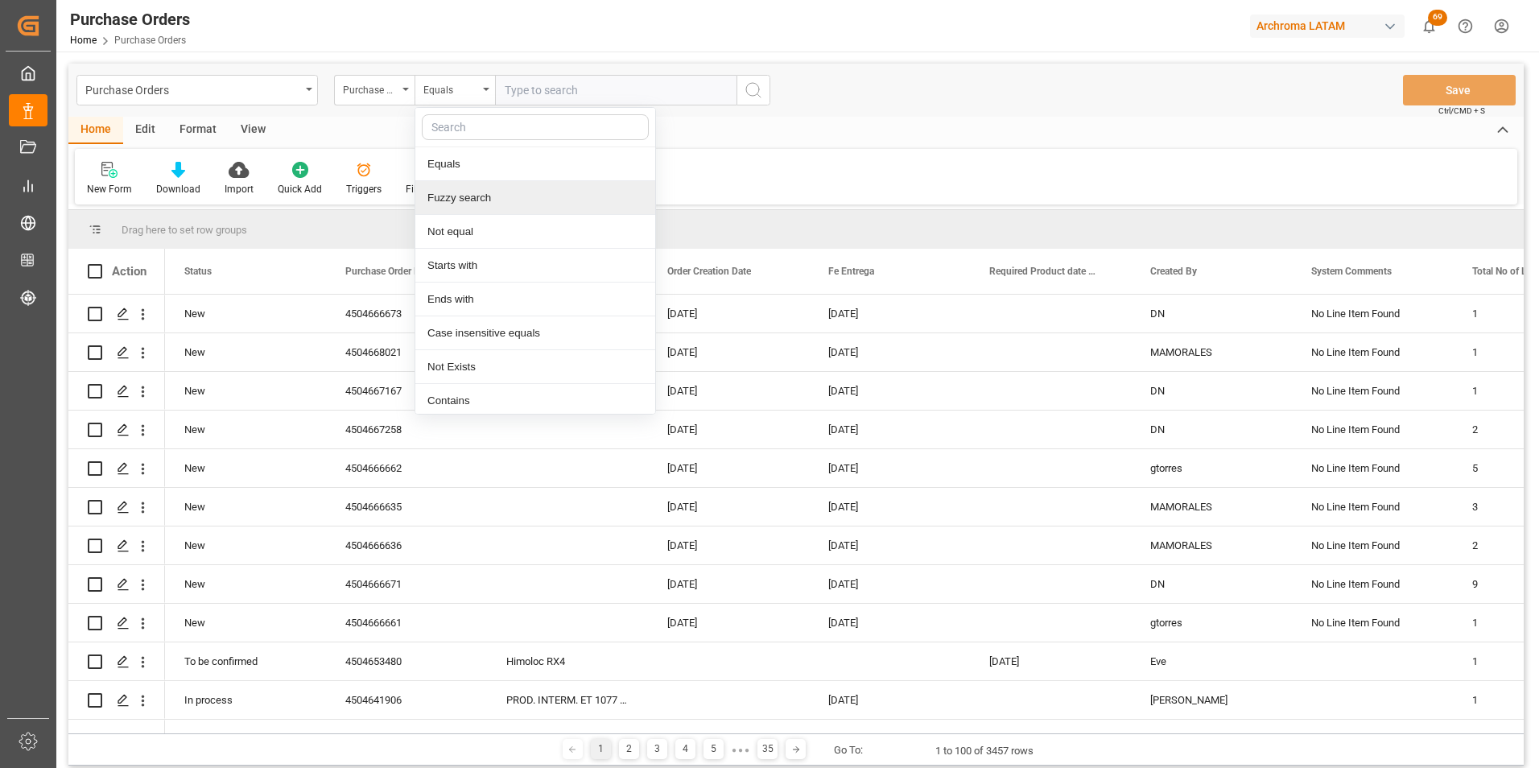
click at [509, 188] on div "Fuzzy search" at bounding box center [535, 198] width 240 height 34
paste input "4504634085"
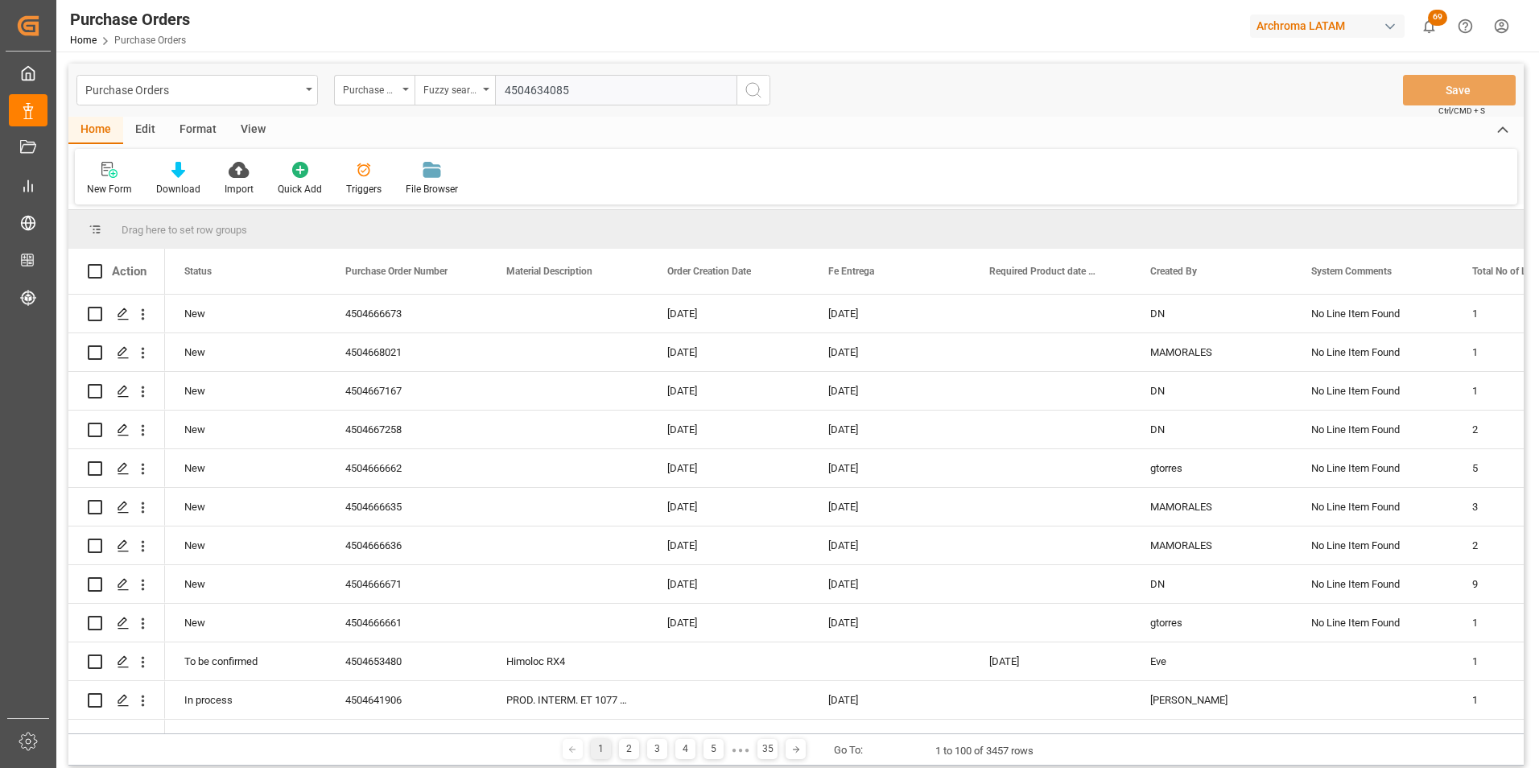
type input "4504634085"
click at [740, 93] on button "search button" at bounding box center [753, 90] width 34 height 31
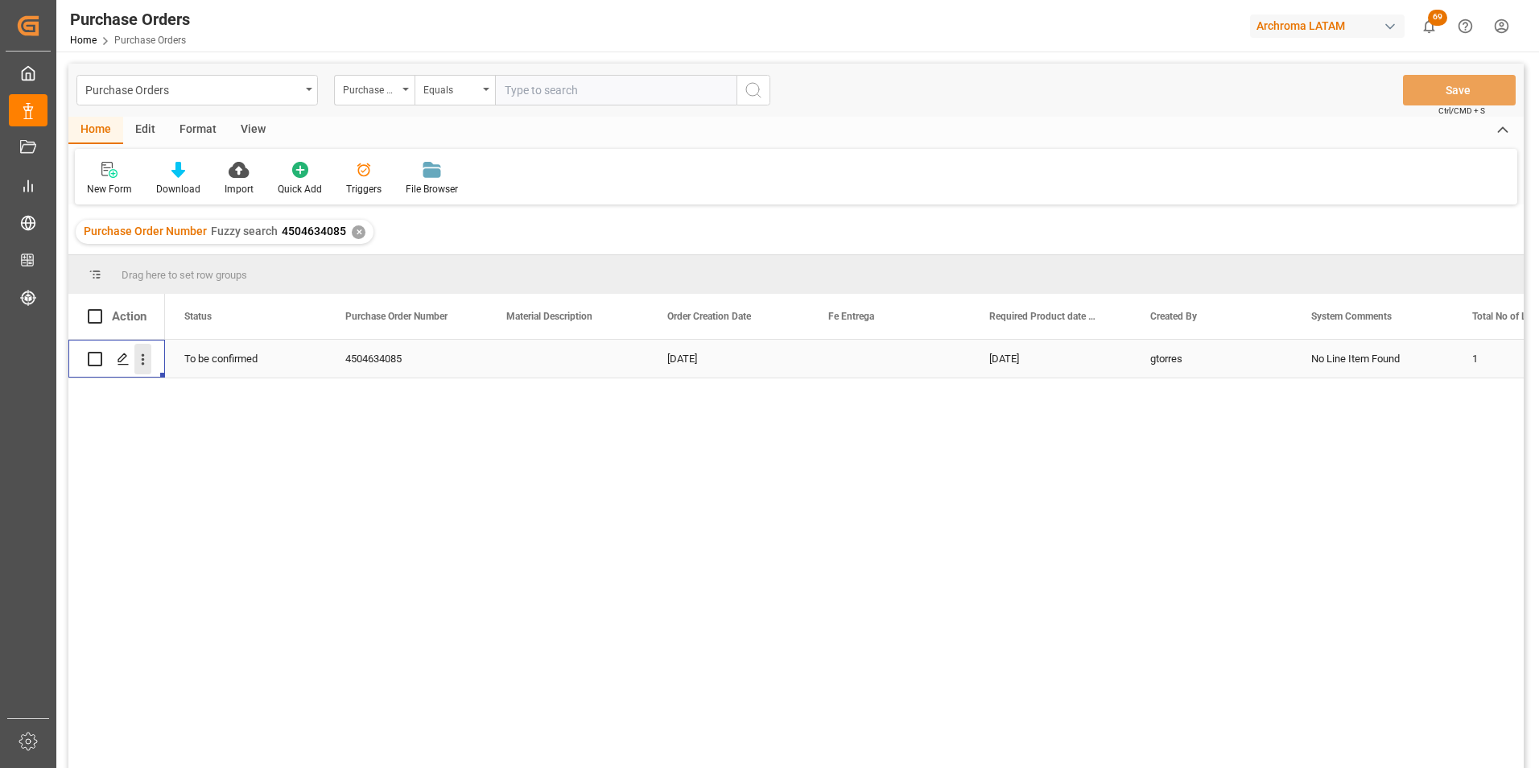
click at [143, 357] on icon "open menu" at bounding box center [142, 359] width 17 height 17
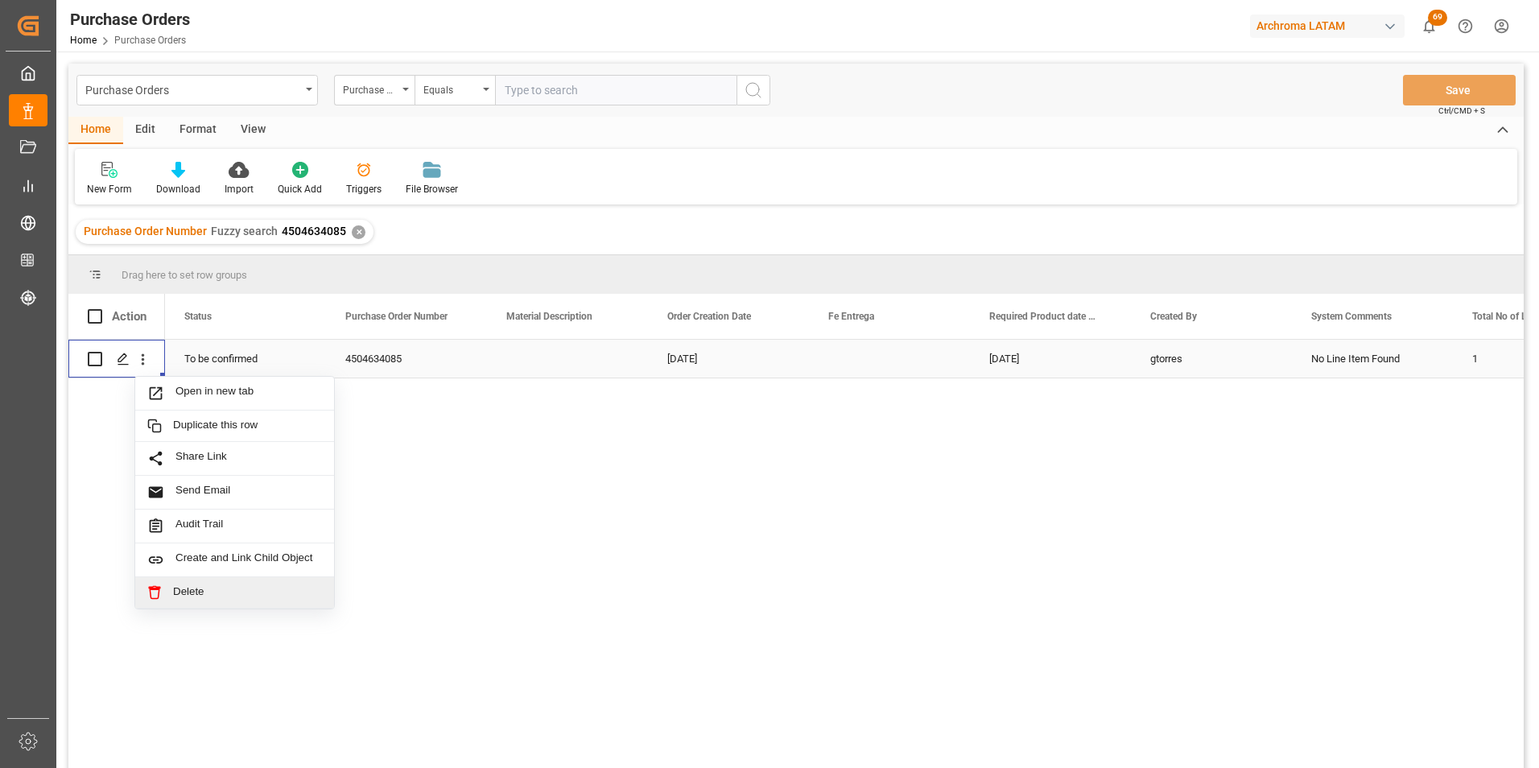
click at [179, 592] on span "Delete" at bounding box center [247, 592] width 149 height 14
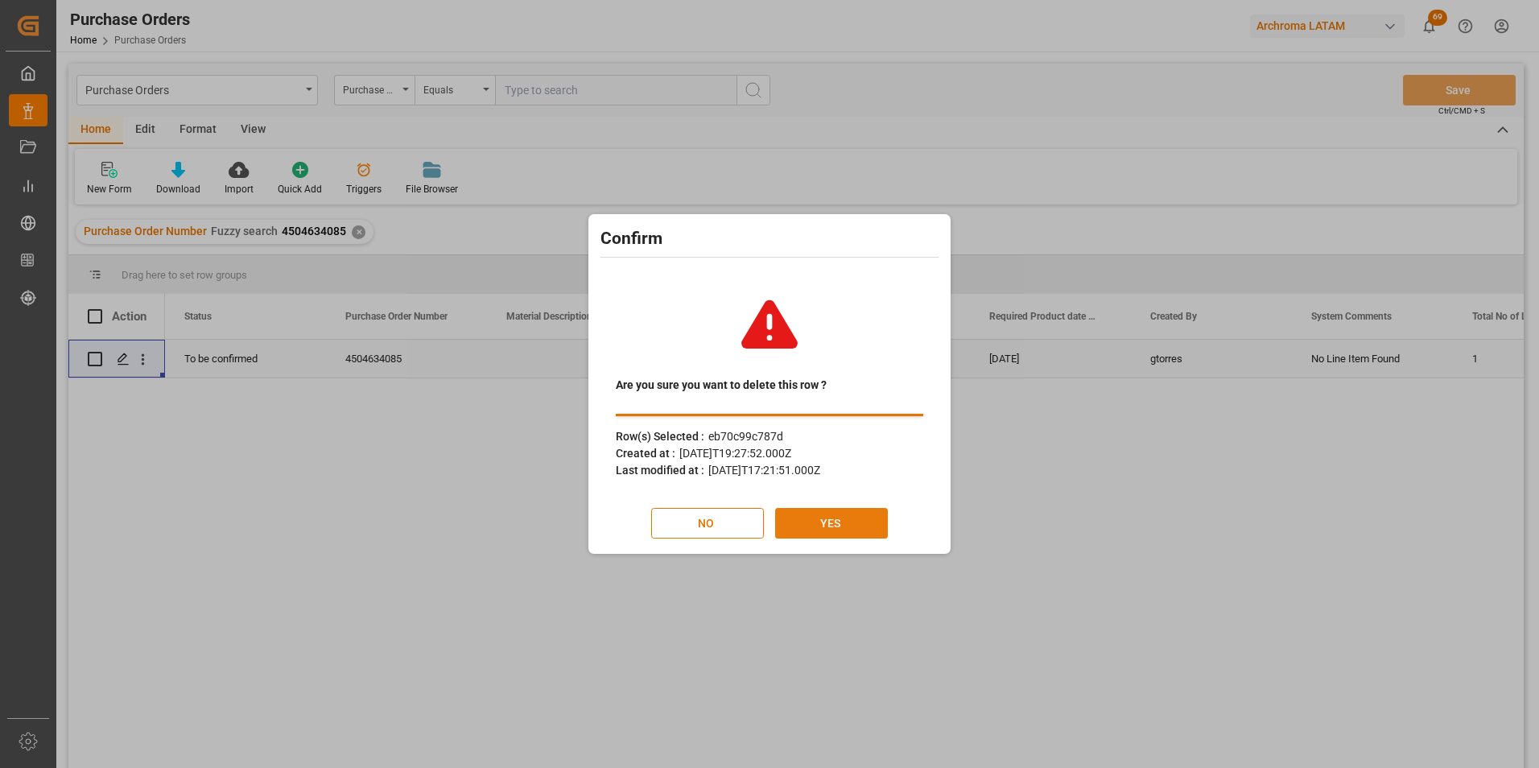
click at [819, 526] on button "YES" at bounding box center [831, 523] width 113 height 31
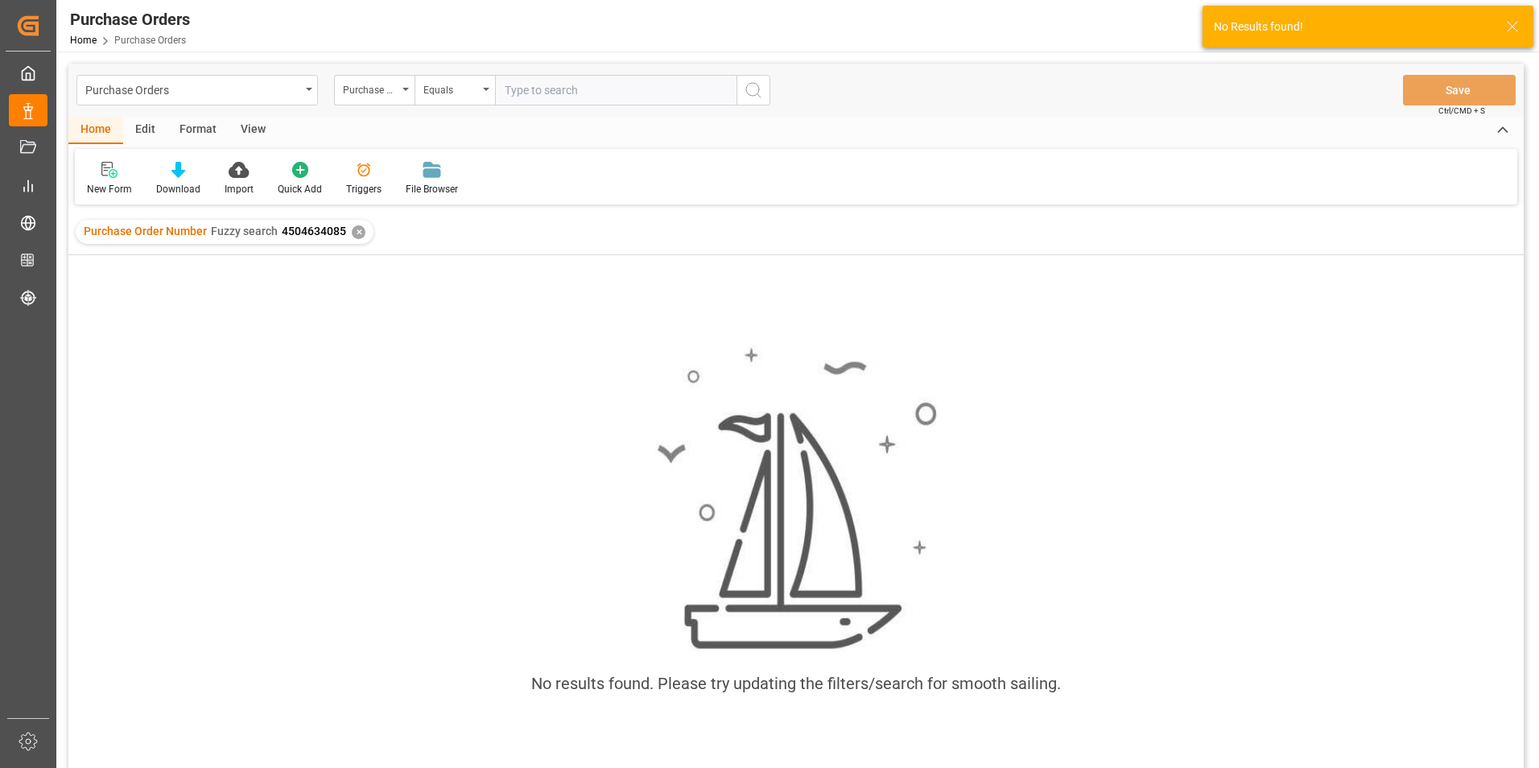
click at [357, 230] on div "✕" at bounding box center [359, 232] width 14 height 14
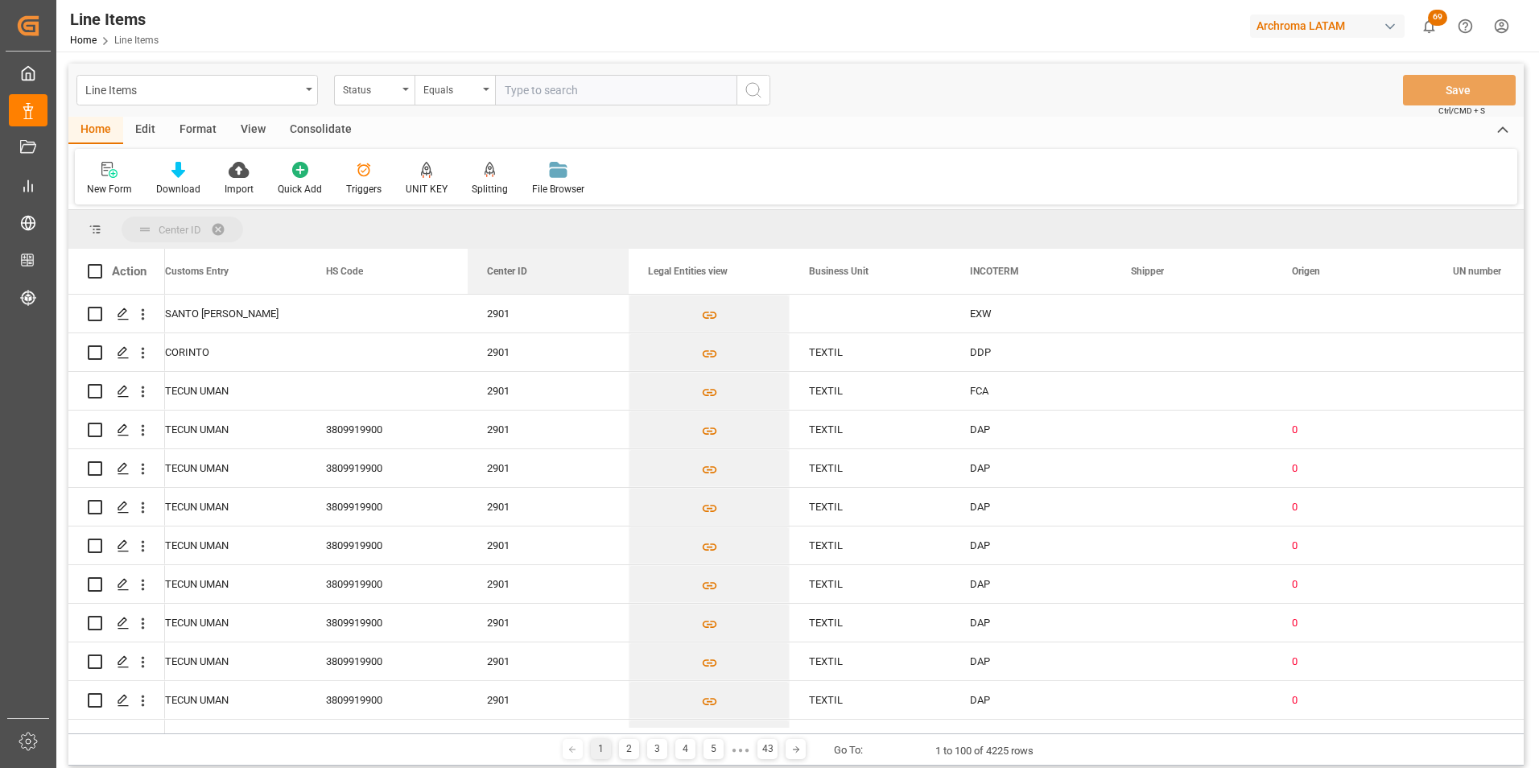
drag, startPoint x: 532, startPoint y: 277, endPoint x: 505, endPoint y: 233, distance: 50.9
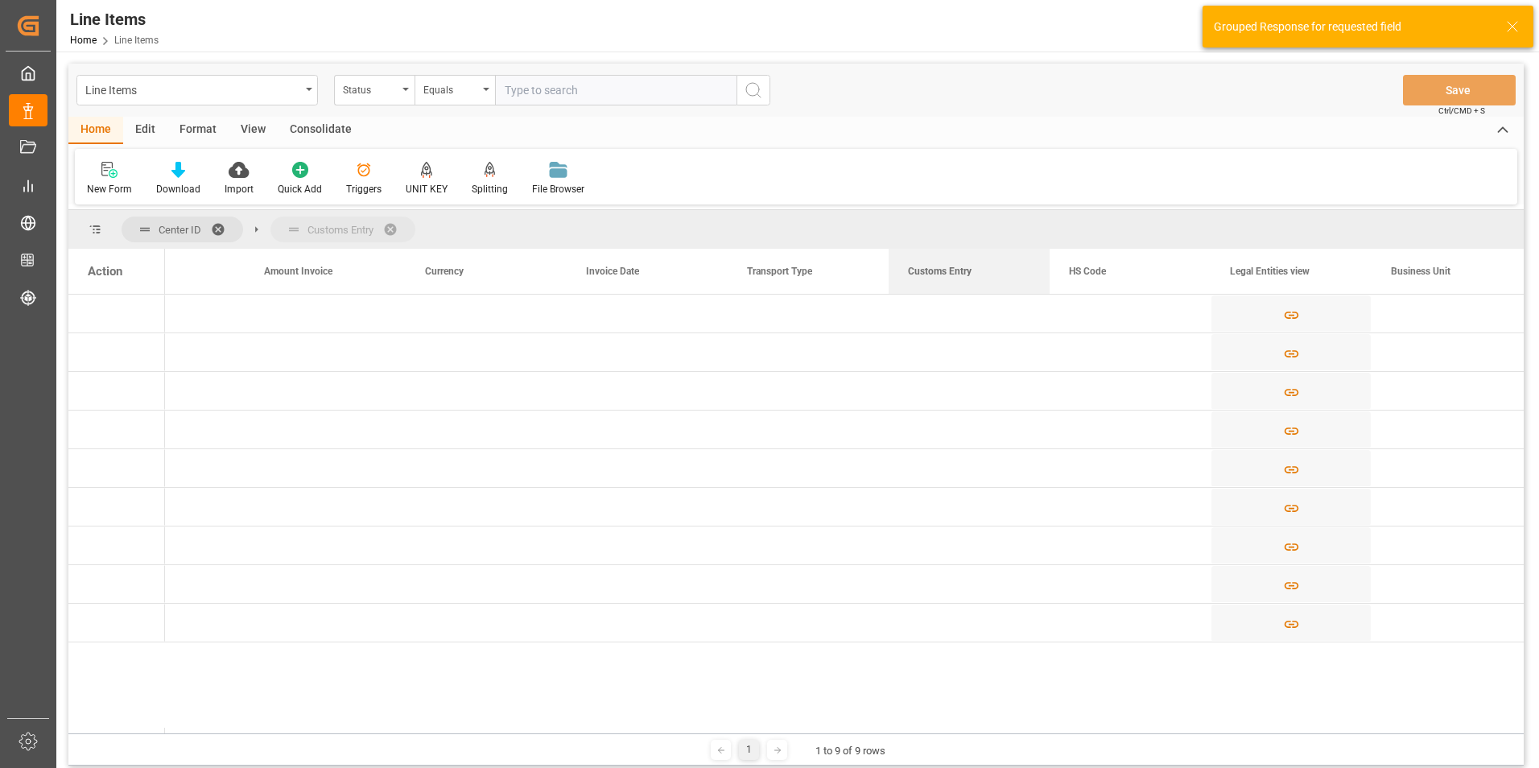
drag, startPoint x: 949, startPoint y: 269, endPoint x: 906, endPoint y: 231, distance: 57.0
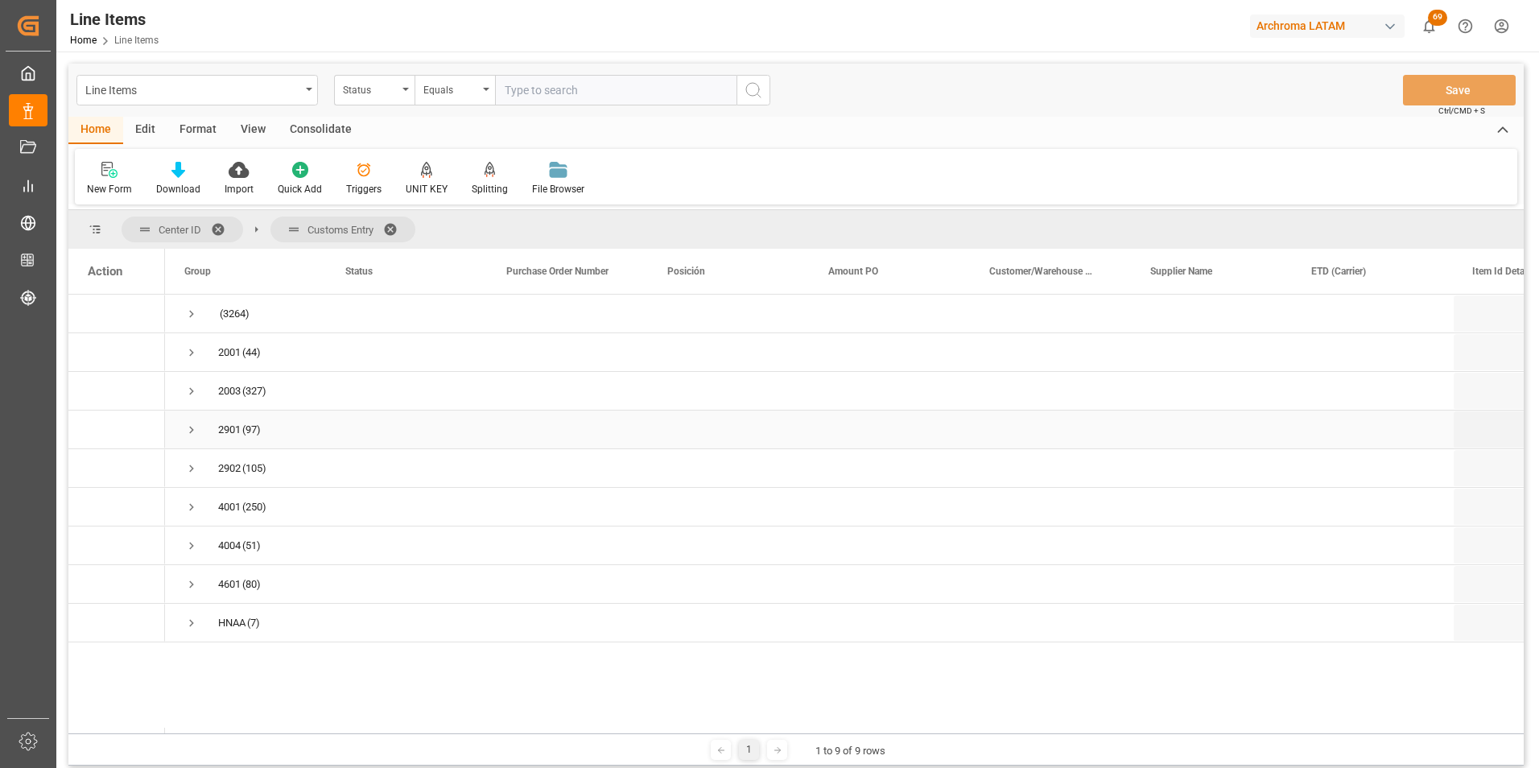
click at [182, 437] on div "2901 (97)" at bounding box center [245, 429] width 161 height 38
click at [186, 433] on span "Press SPACE to select this row." at bounding box center [191, 430] width 14 height 14
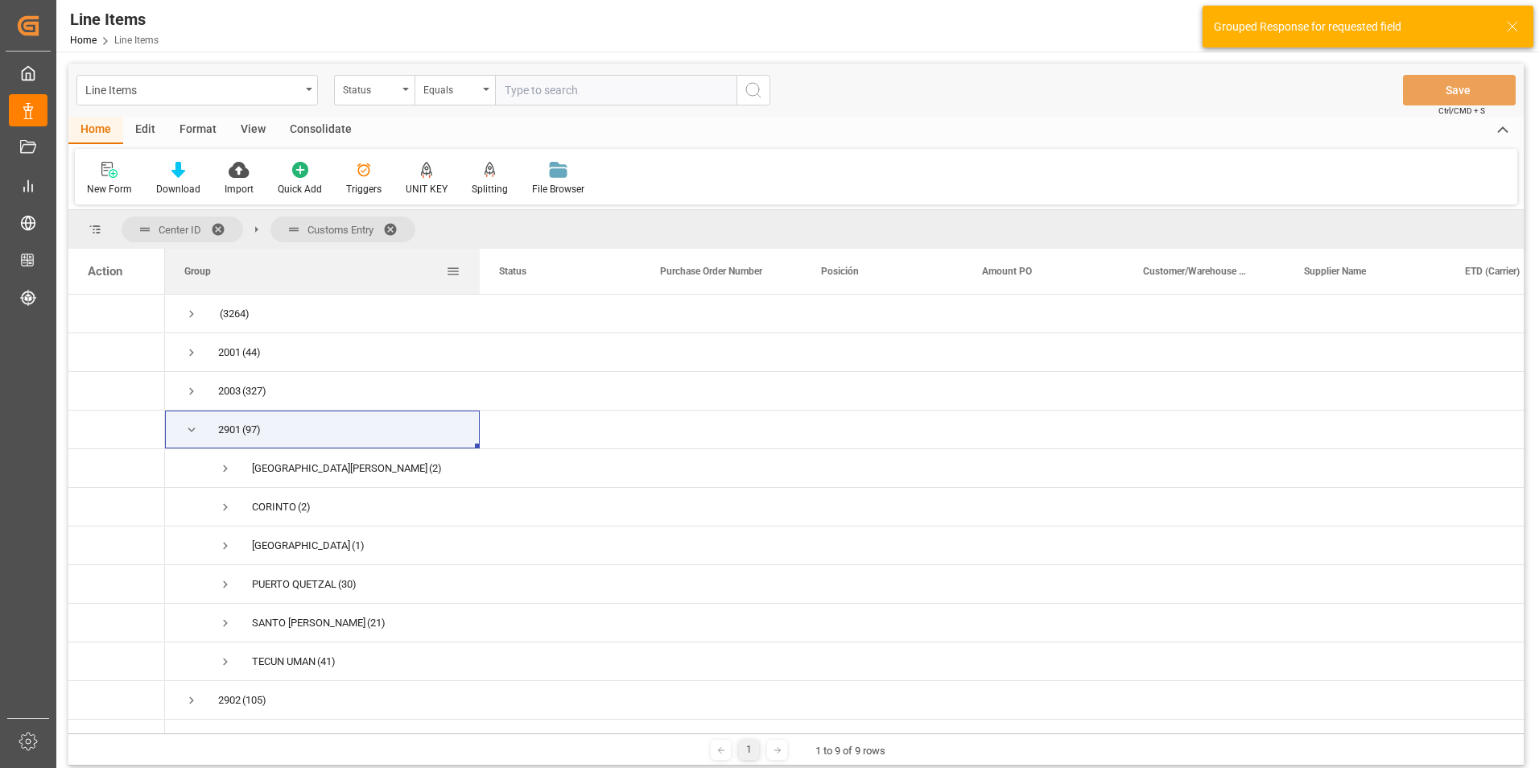
drag, startPoint x: 324, startPoint y: 263, endPoint x: 478, endPoint y: 291, distance: 156.3
click at [478, 291] on div at bounding box center [479, 271] width 6 height 45
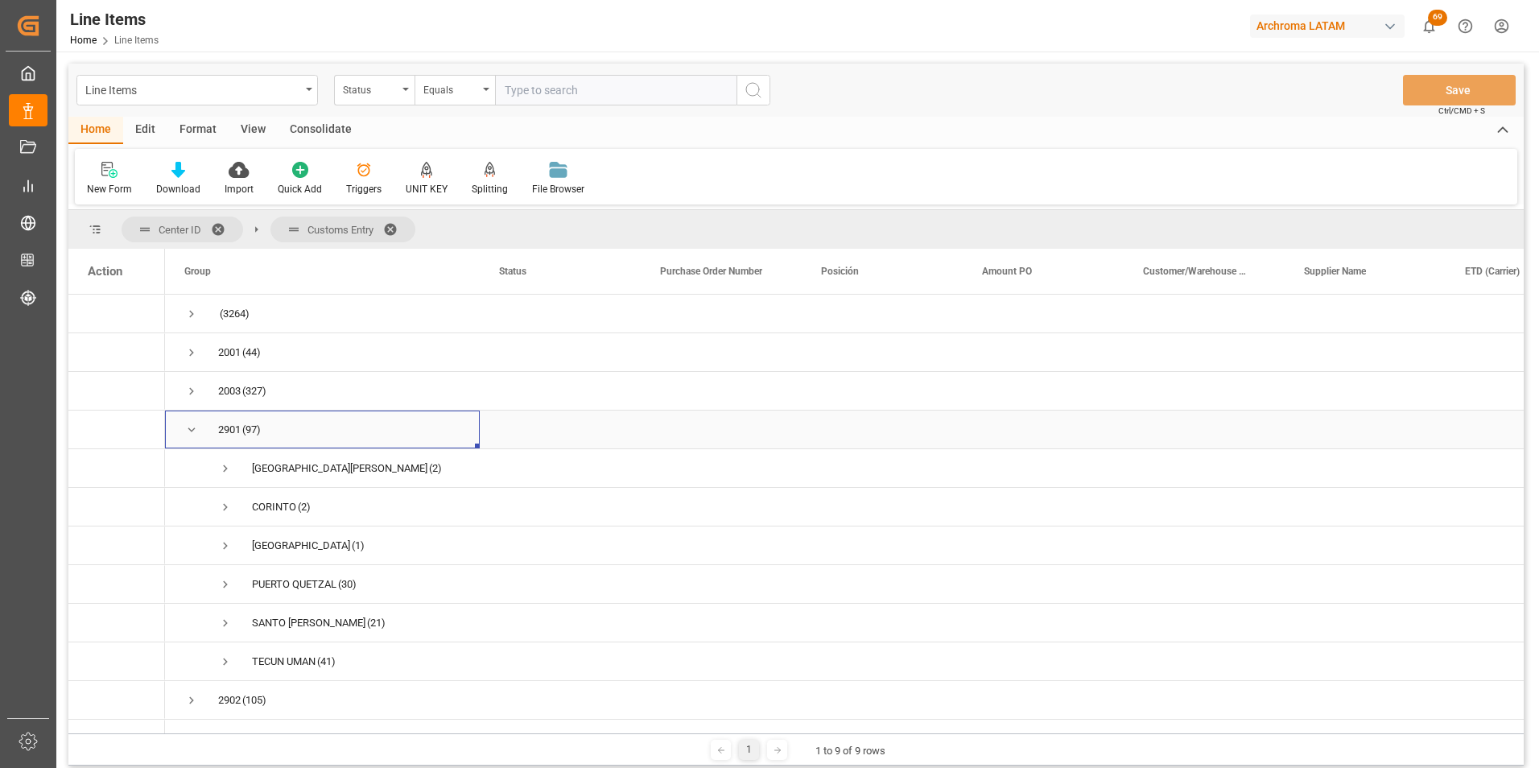
click at [188, 429] on span "Press SPACE to select this row." at bounding box center [191, 430] width 14 height 14
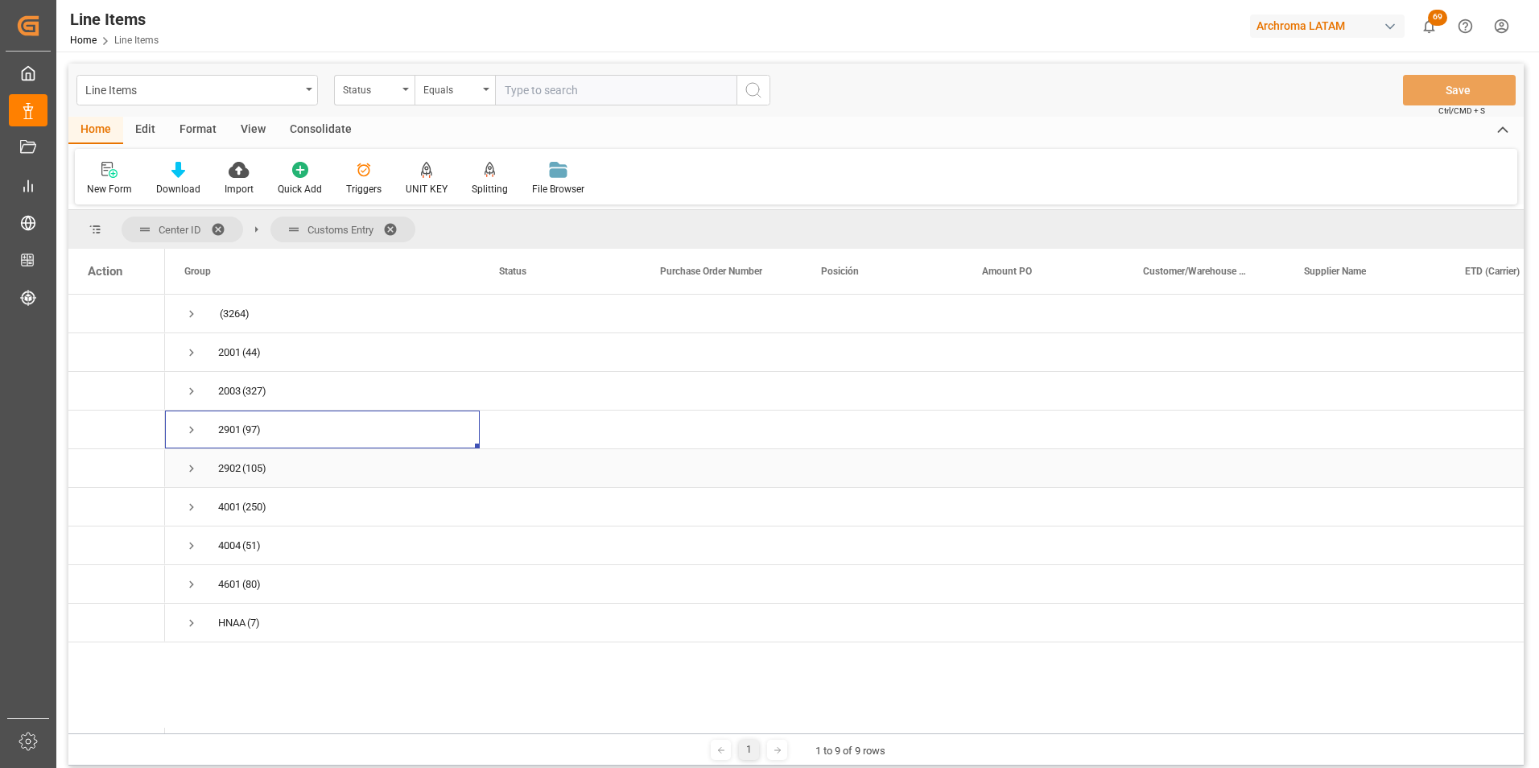
click at [188, 460] on span "Press SPACE to select this row." at bounding box center [191, 468] width 14 height 37
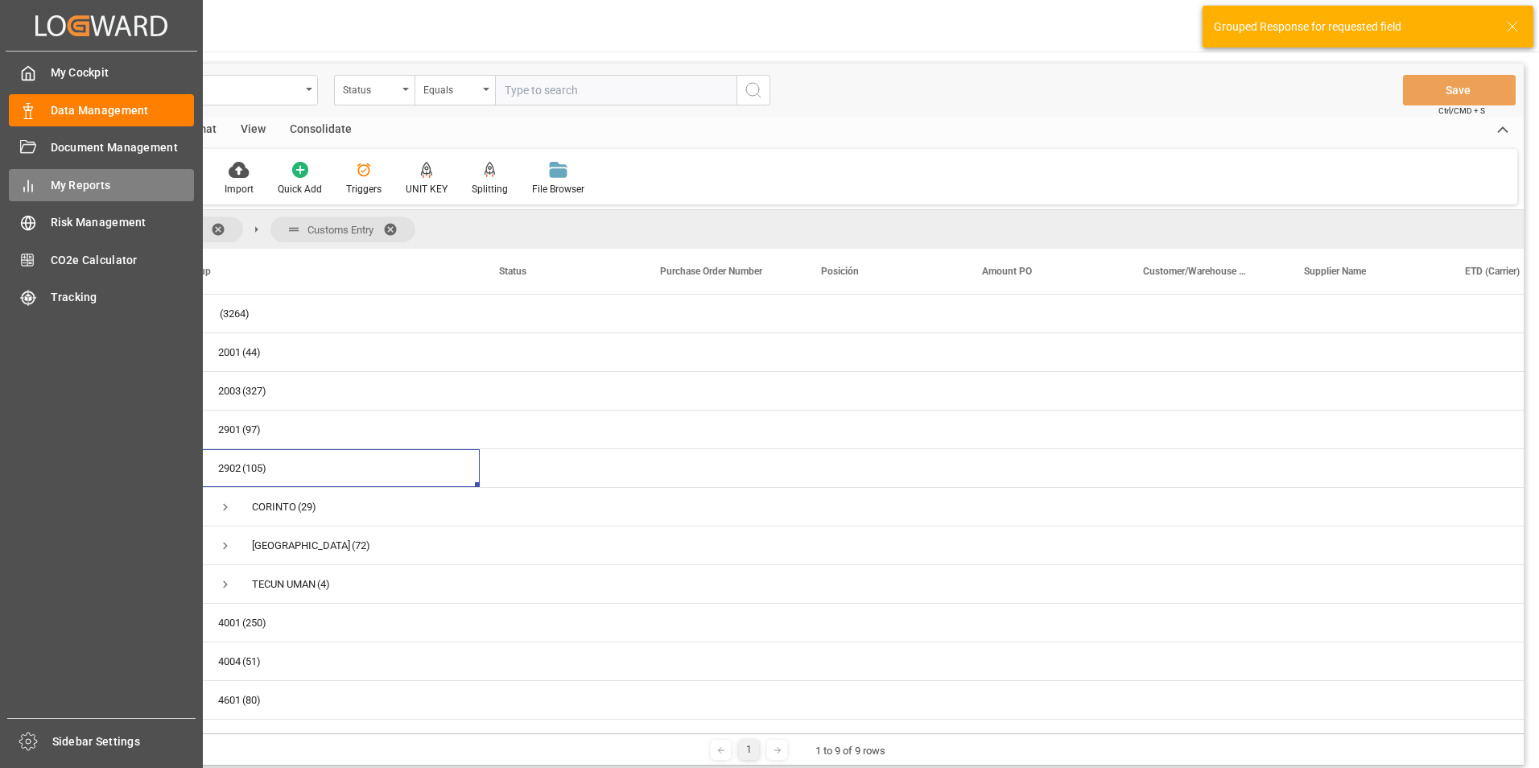
click at [91, 174] on div "My Reports My Reports" at bounding box center [101, 184] width 185 height 31
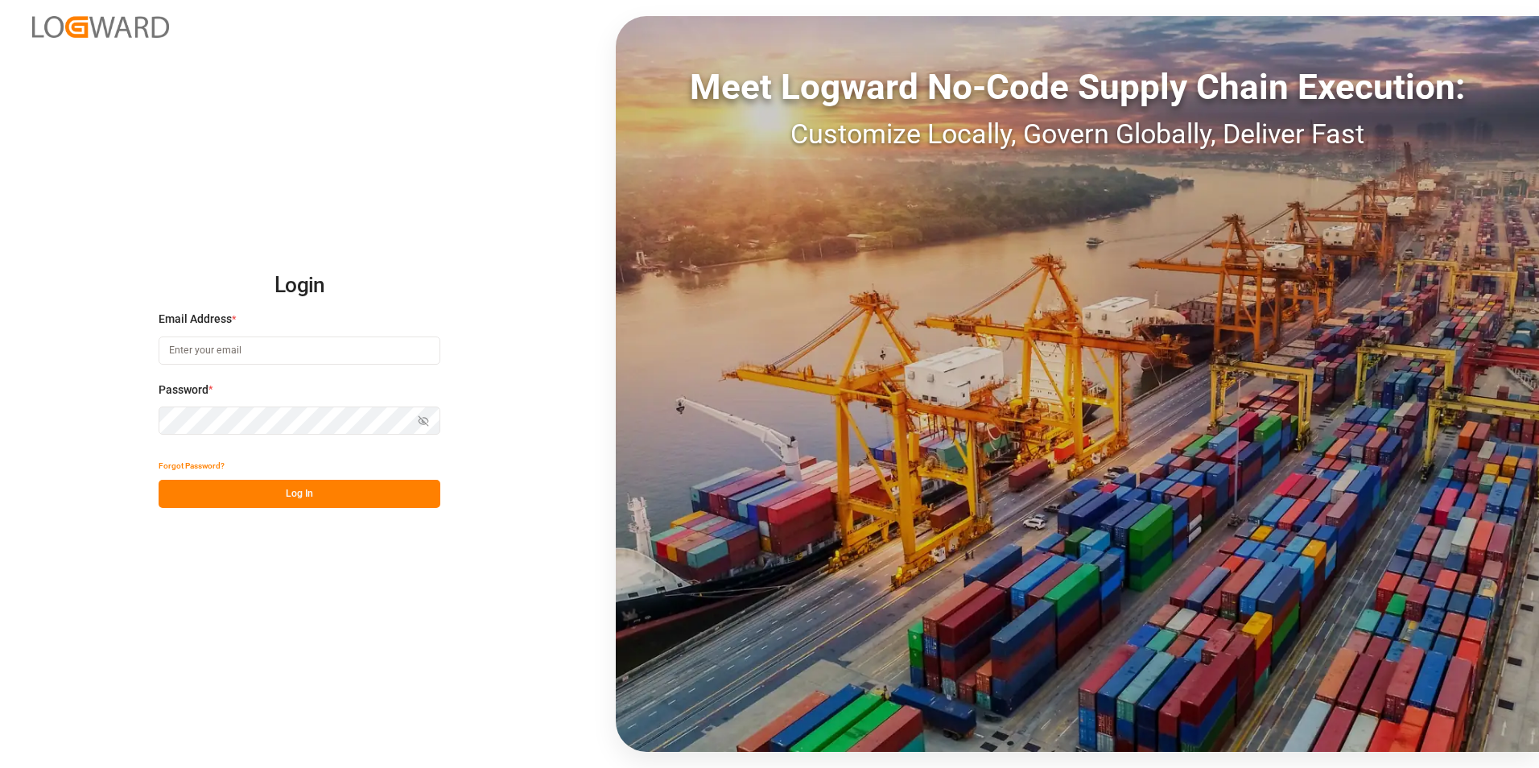
type input "[PERSON_NAME][EMAIL_ADDRESS][PERSON_NAME][DOMAIN_NAME]"
click at [320, 494] on button "Log In" at bounding box center [300, 494] width 282 height 28
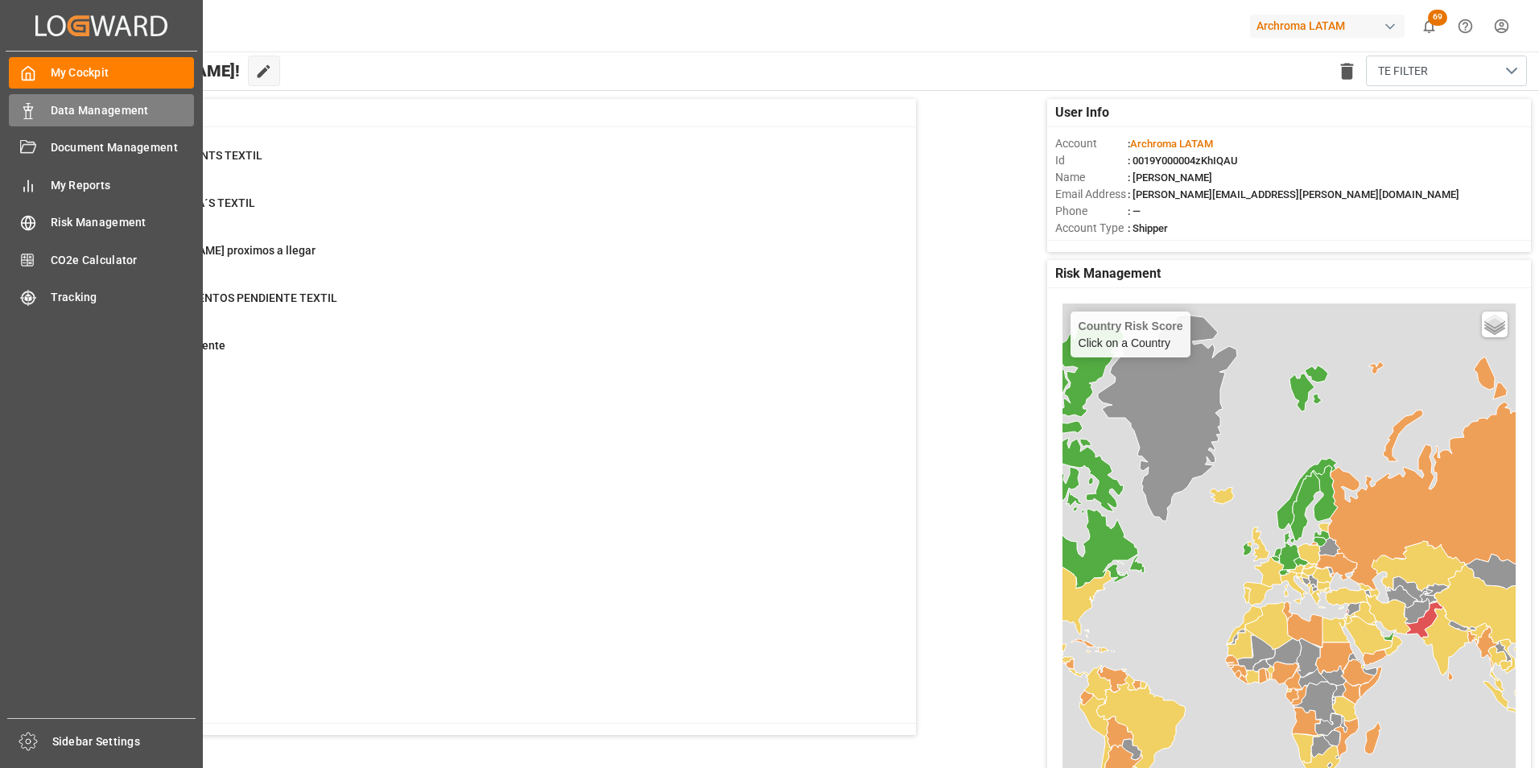
click at [48, 108] on div "Data Management Data Management" at bounding box center [101, 109] width 185 height 31
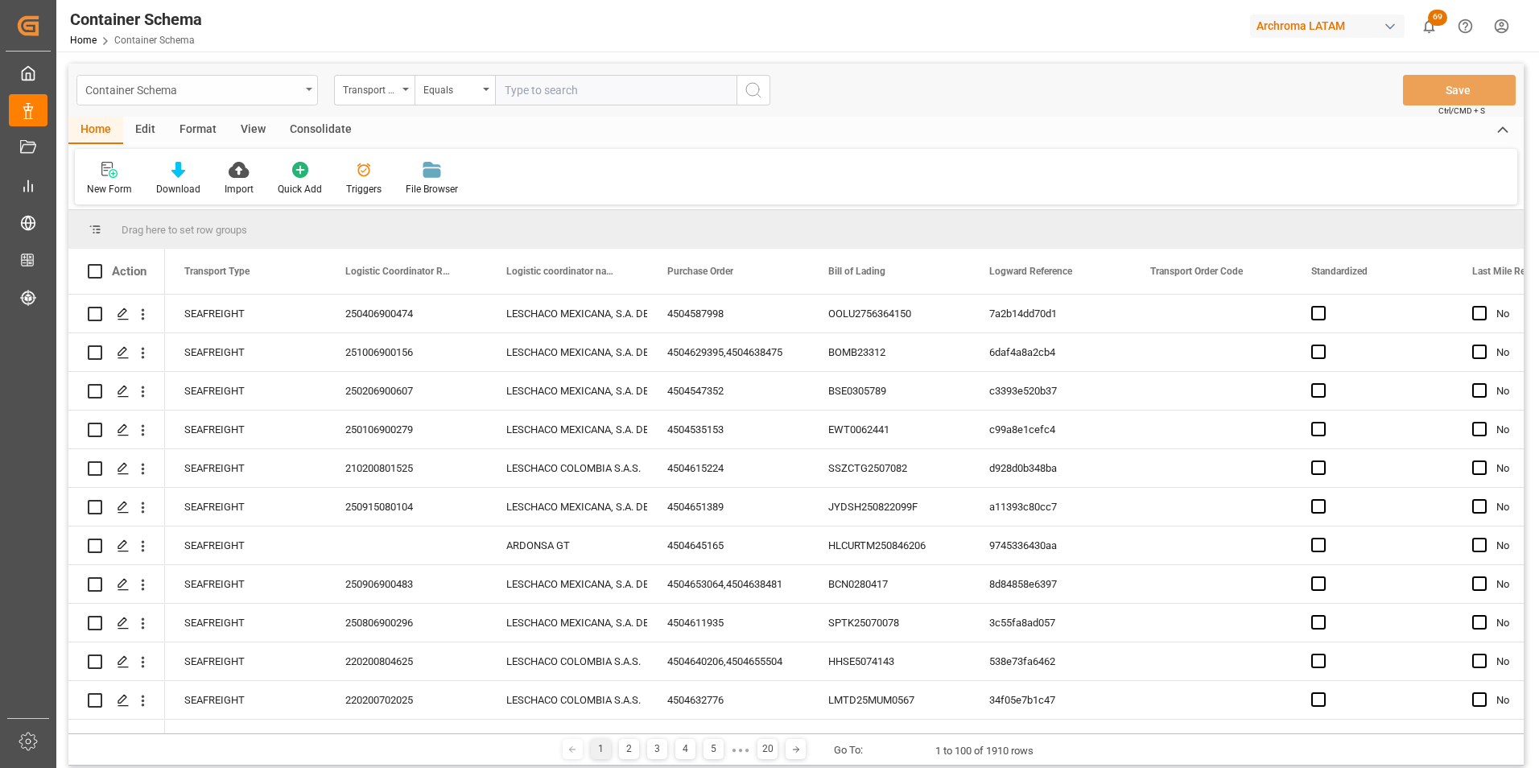
click at [315, 91] on div "Container Schema" at bounding box center [196, 90] width 241 height 31
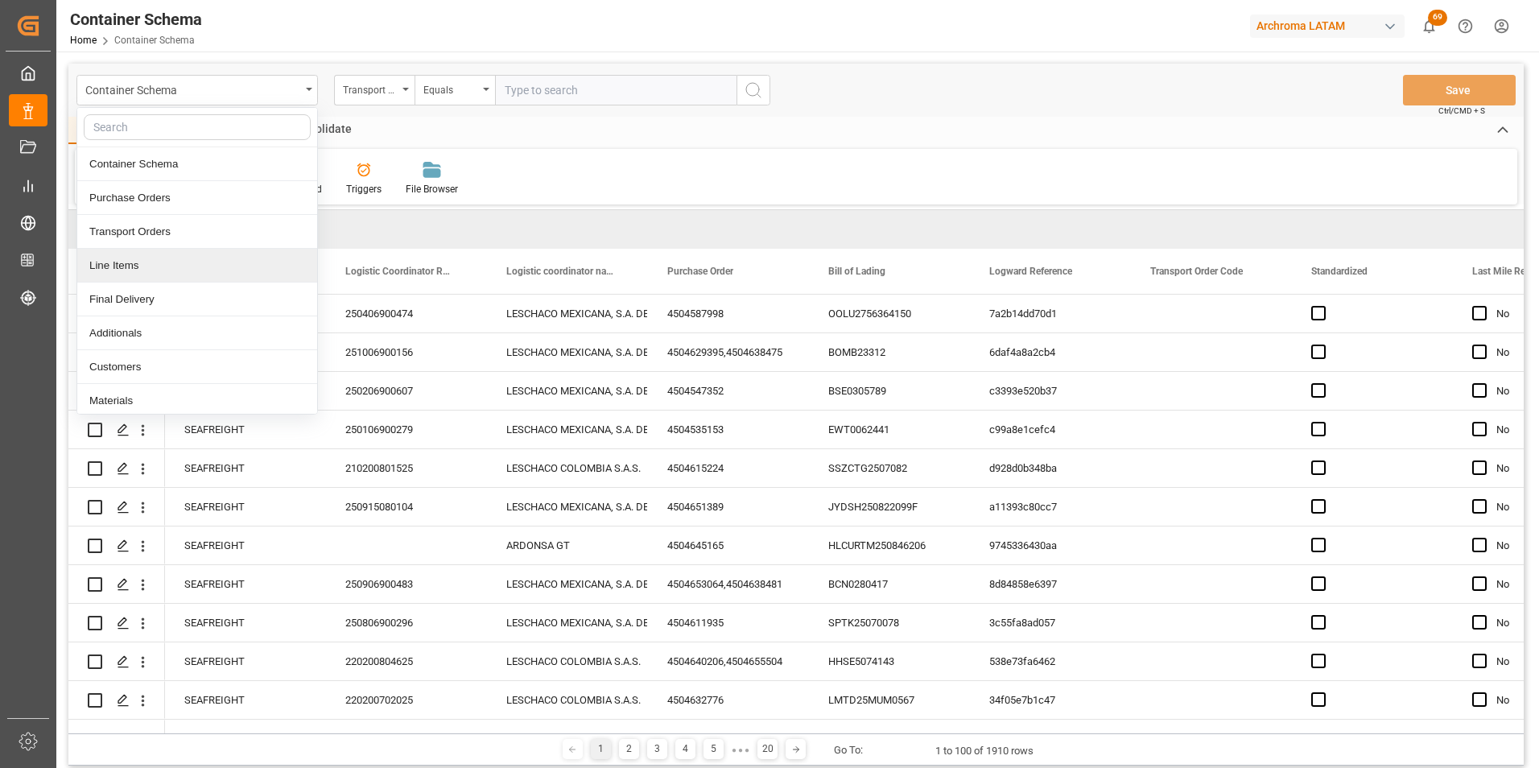
click at [213, 258] on div "Line Items" at bounding box center [197, 266] width 240 height 34
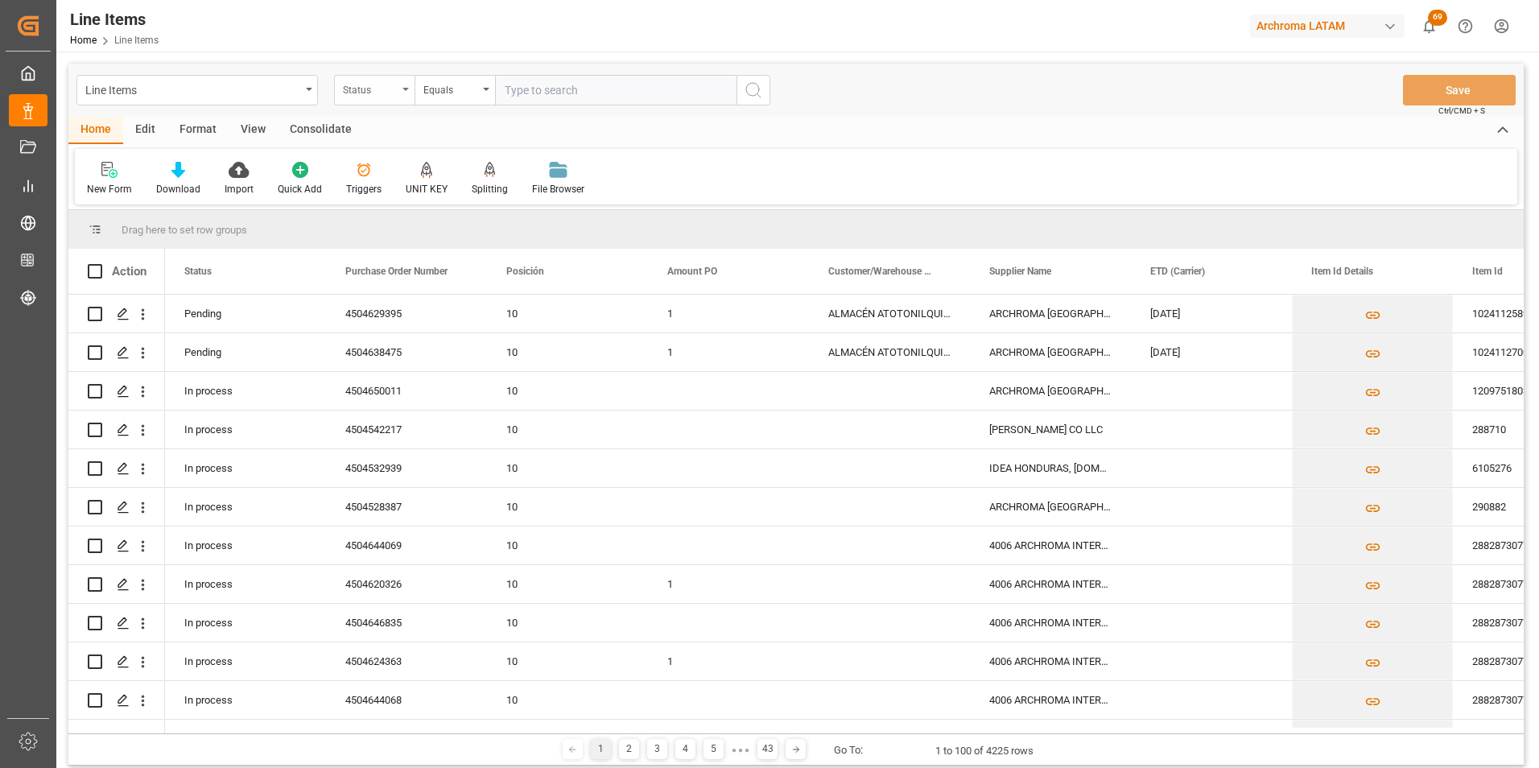
click at [388, 91] on div "Status" at bounding box center [370, 88] width 55 height 19
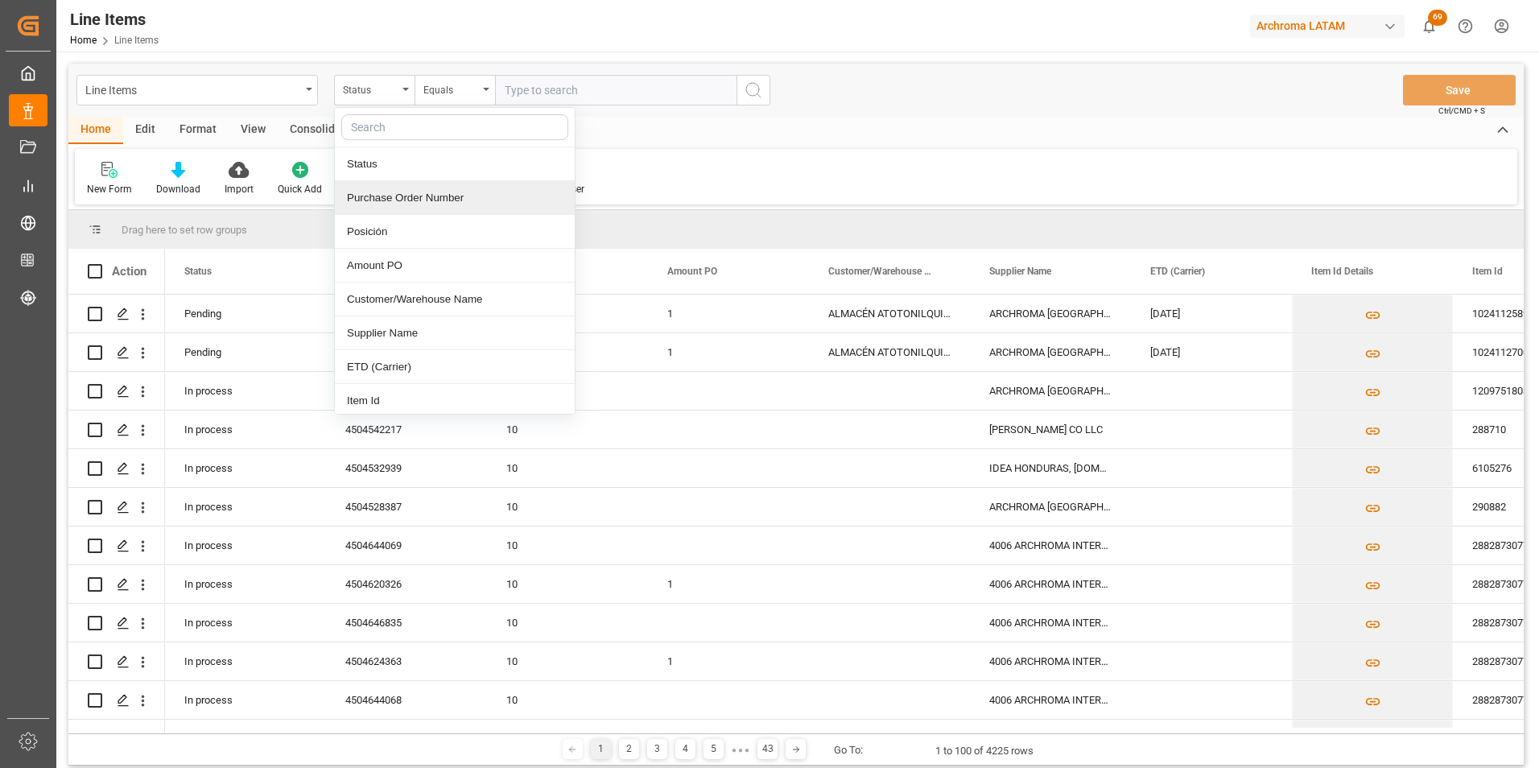
click at [398, 194] on div "Purchase Order Number" at bounding box center [455, 198] width 240 height 34
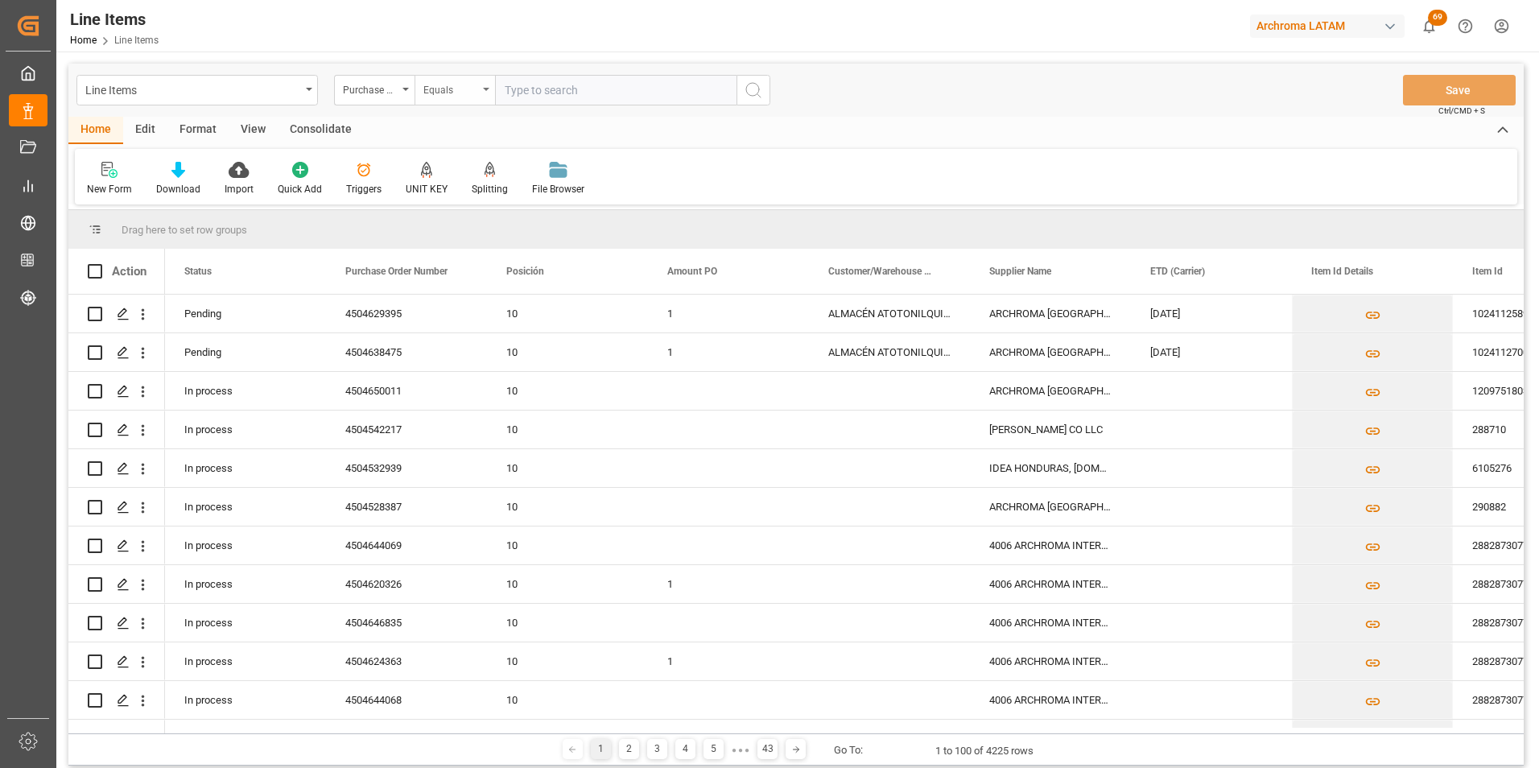
click at [468, 95] on div "Equals" at bounding box center [450, 88] width 55 height 19
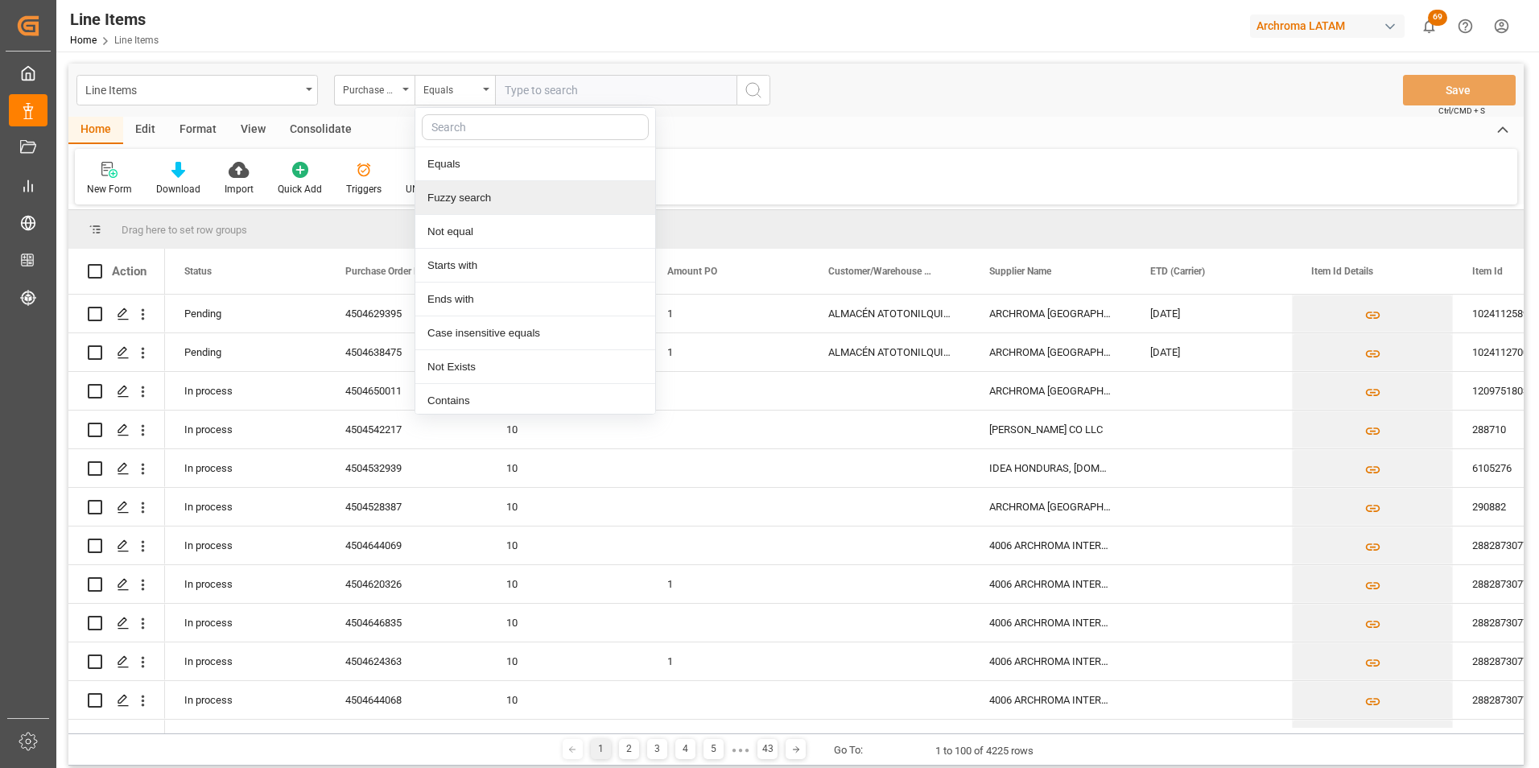
click at [474, 192] on div "Fuzzy search" at bounding box center [535, 198] width 240 height 34
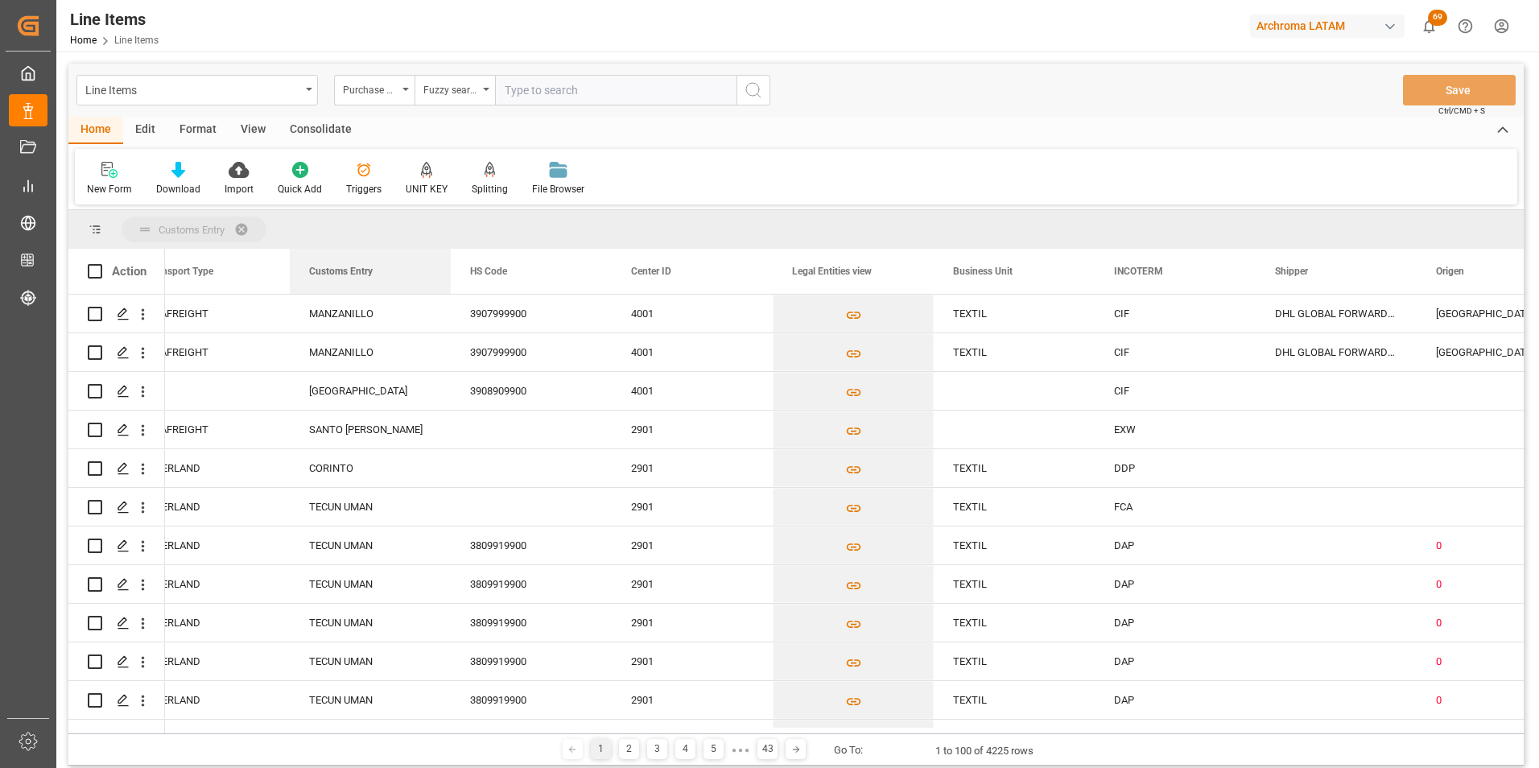
drag, startPoint x: 348, startPoint y: 269, endPoint x: 326, endPoint y: 231, distance: 44.0
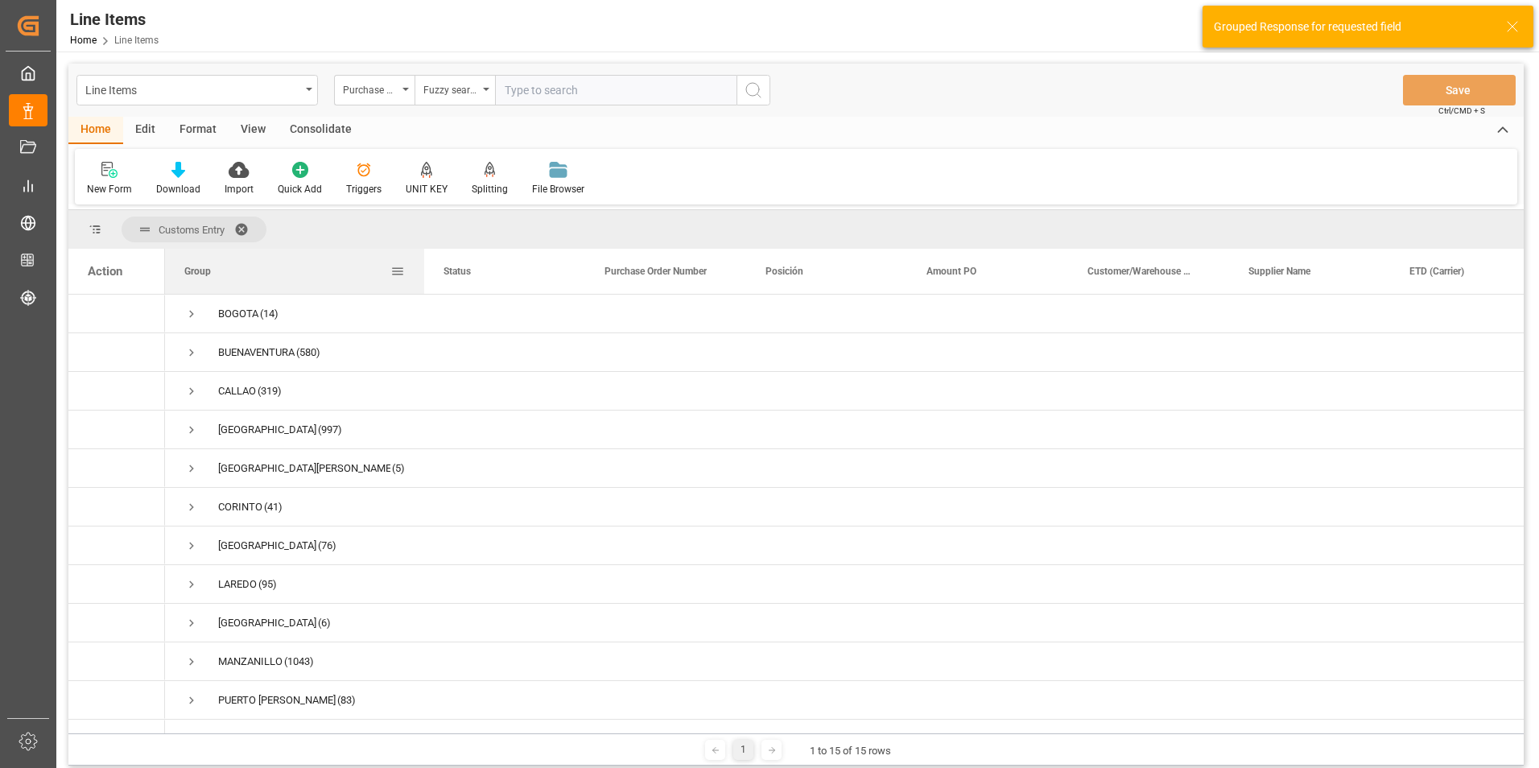
drag, startPoint x: 325, startPoint y: 260, endPoint x: 437, endPoint y: 267, distance: 112.1
click at [427, 267] on div at bounding box center [424, 271] width 6 height 45
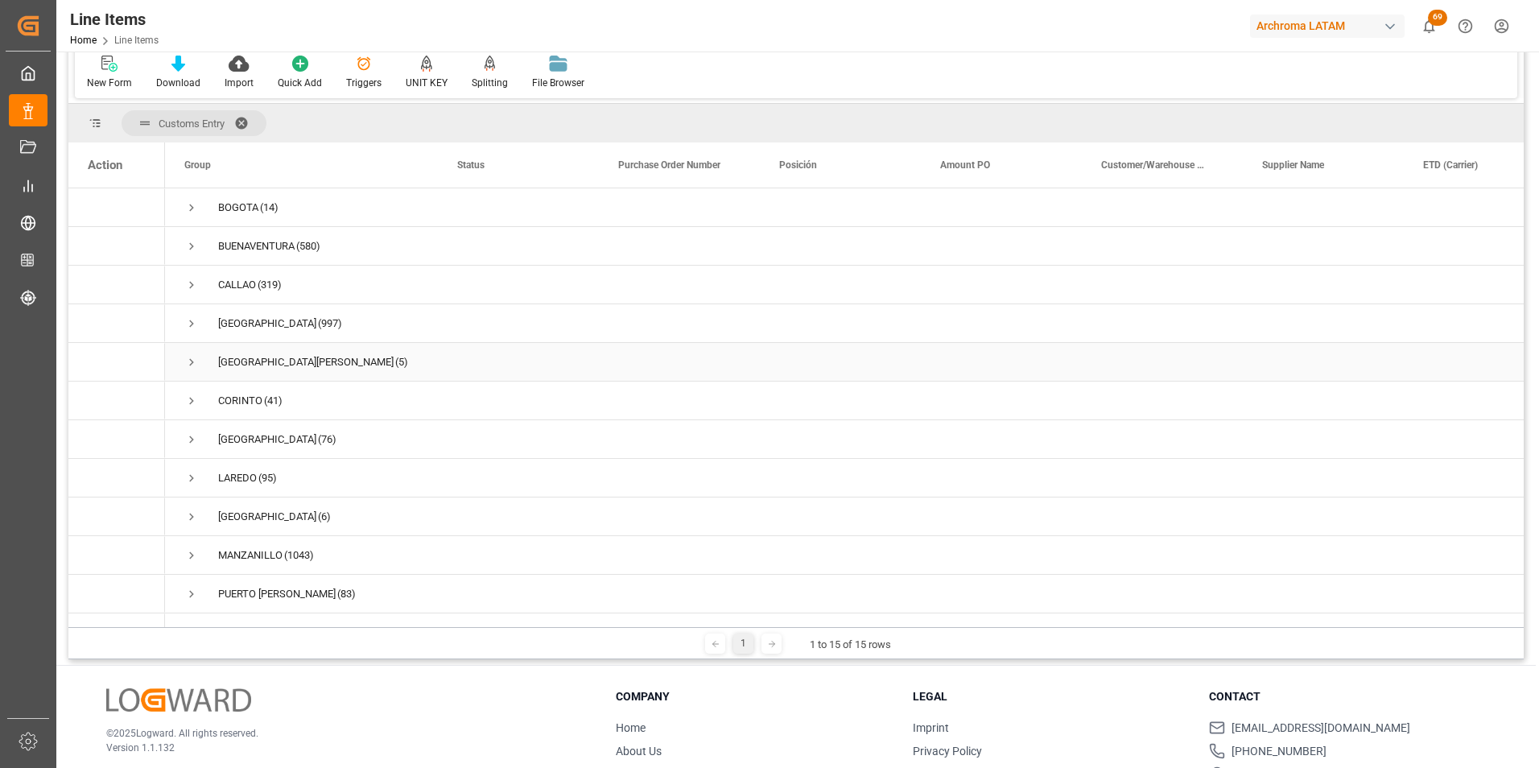
click at [191, 358] on span "Press SPACE to select this row." at bounding box center [191, 362] width 14 height 14
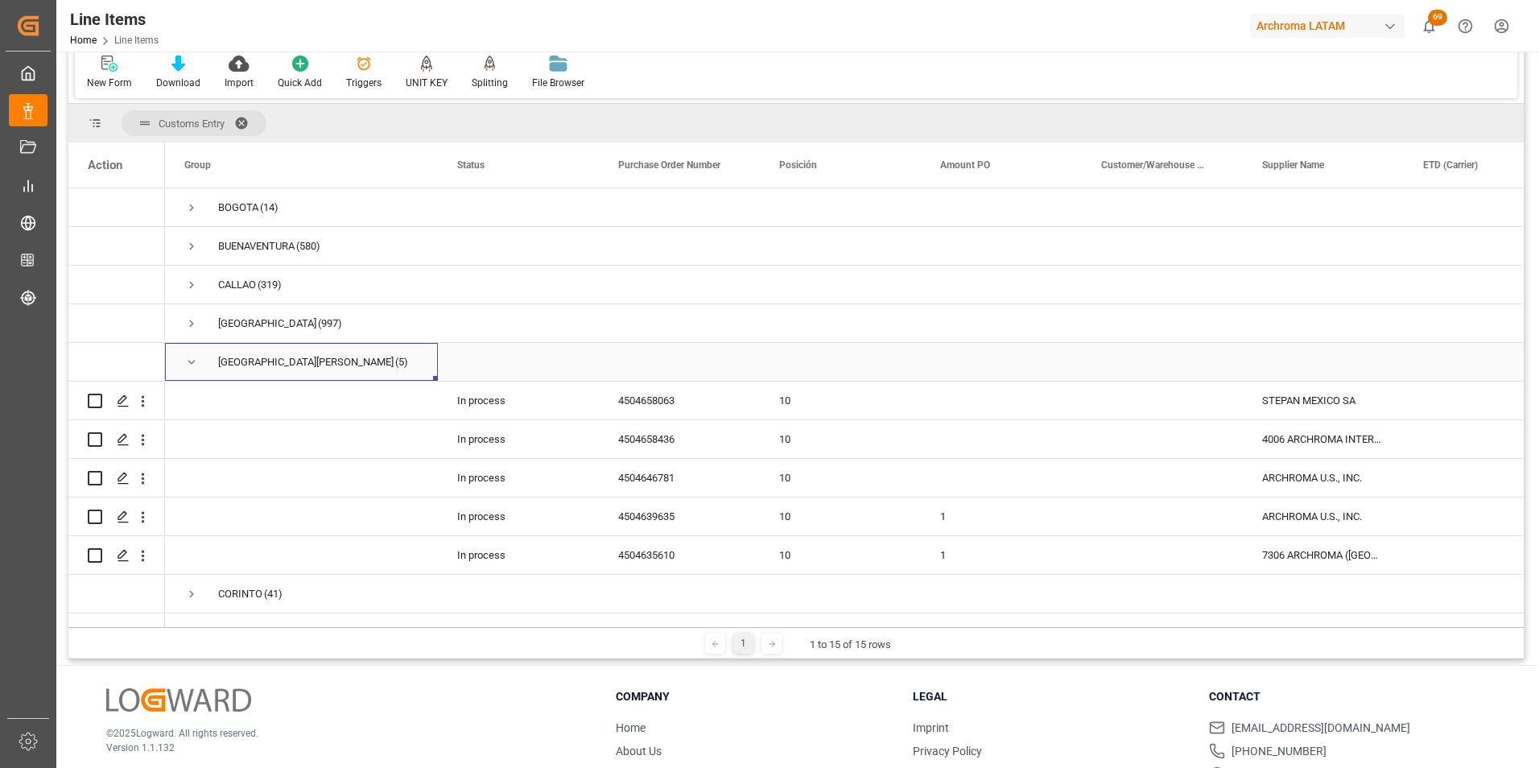
click at [192, 362] on span "Press SPACE to select this row." at bounding box center [191, 362] width 14 height 14
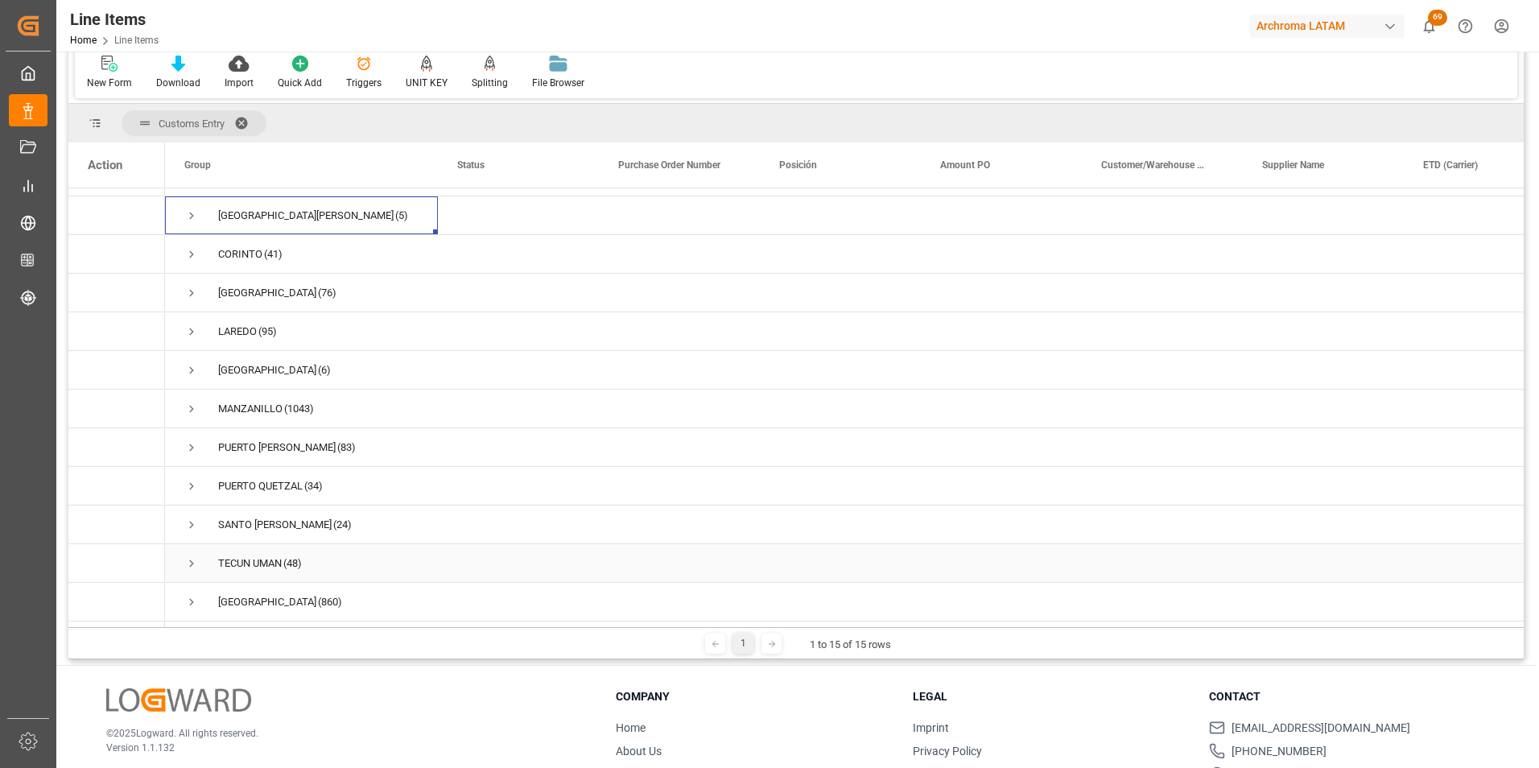
click at [191, 556] on span "Press SPACE to select this row." at bounding box center [191, 563] width 14 height 14
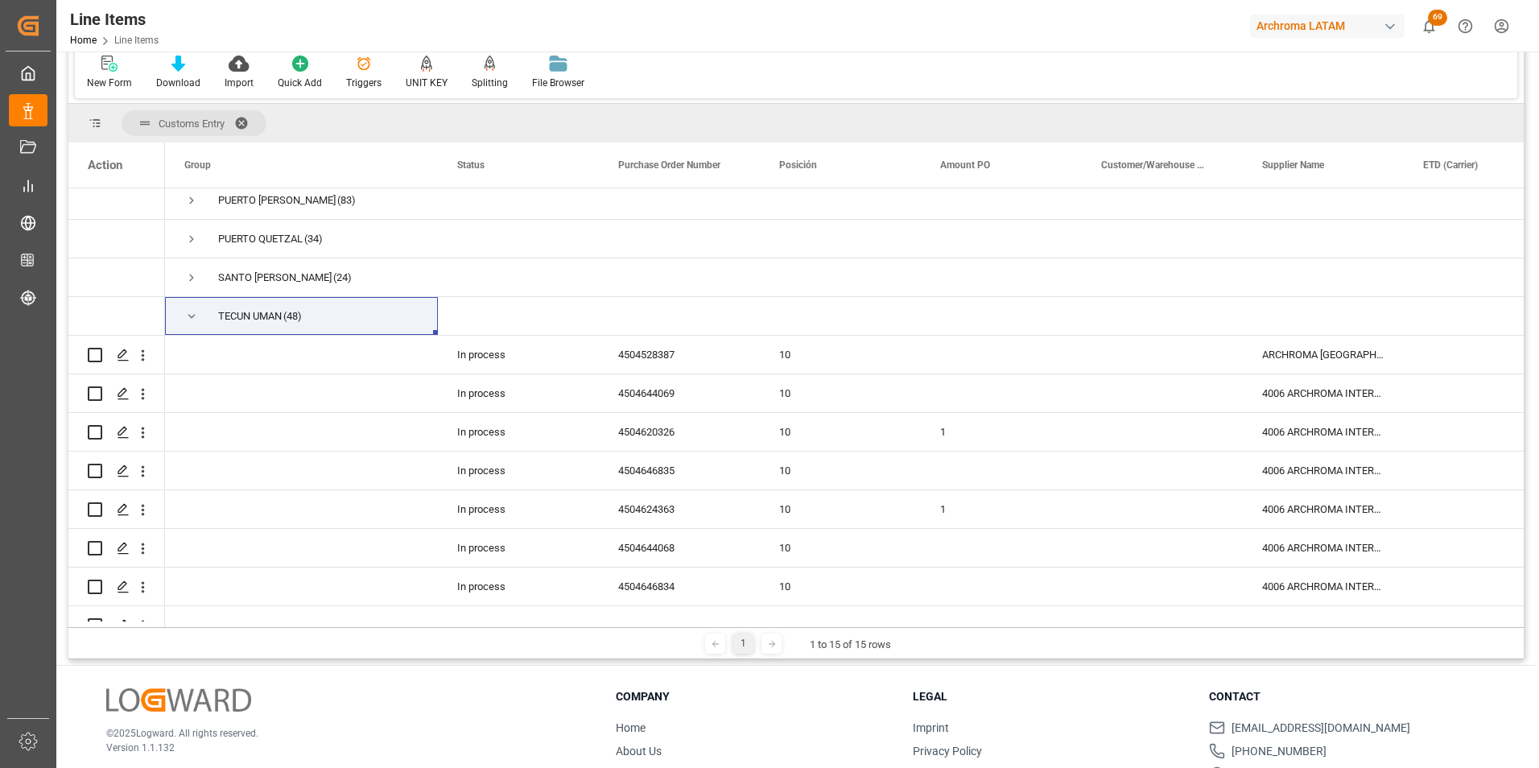
drag, startPoint x: 277, startPoint y: 628, endPoint x: 362, endPoint y: 622, distance: 85.5
click at [362, 622] on div "Customs Entry Drag here to set column labels Action Group Status" at bounding box center [795, 381] width 1455 height 555
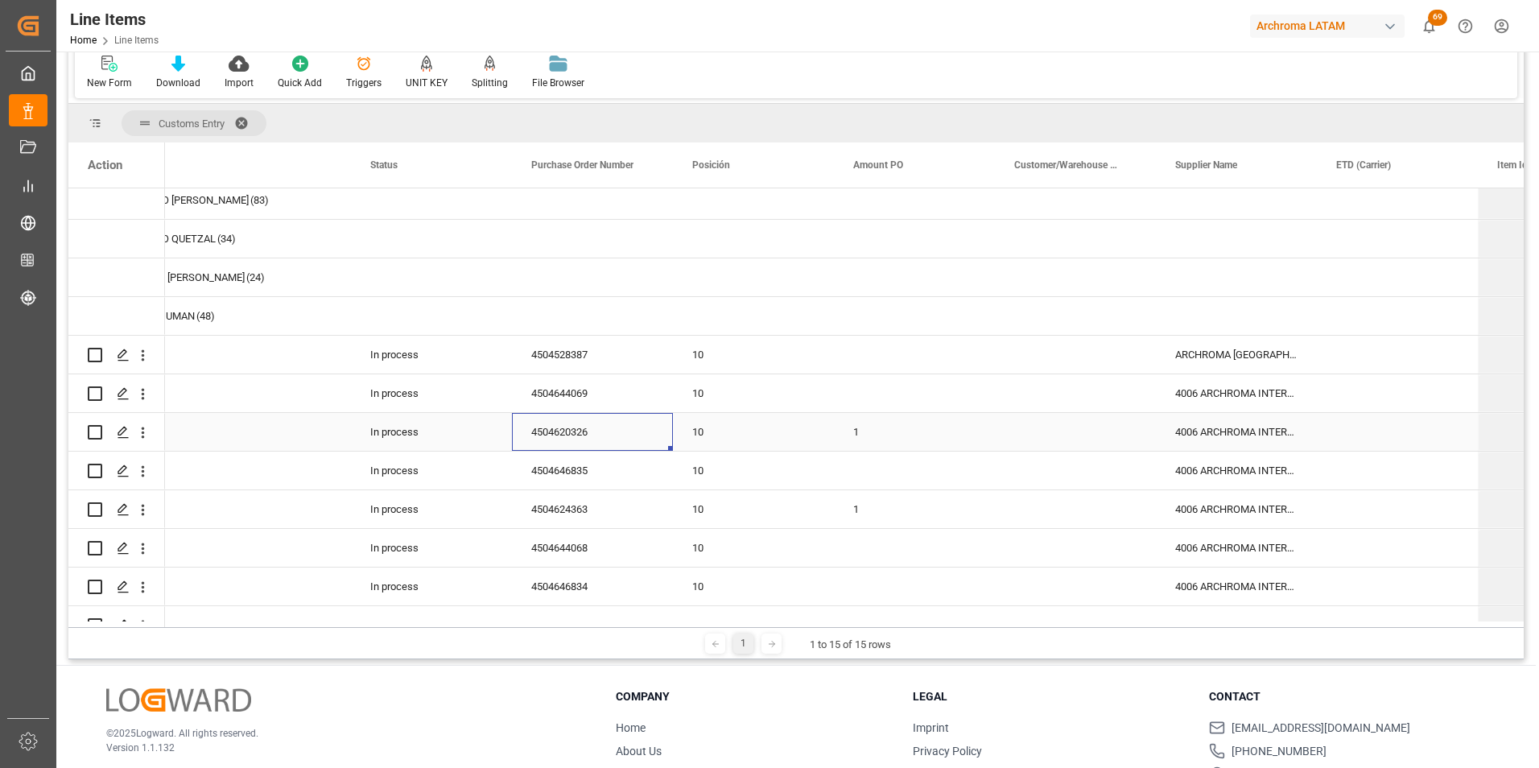
click at [574, 429] on div "4504620326" at bounding box center [592, 432] width 161 height 38
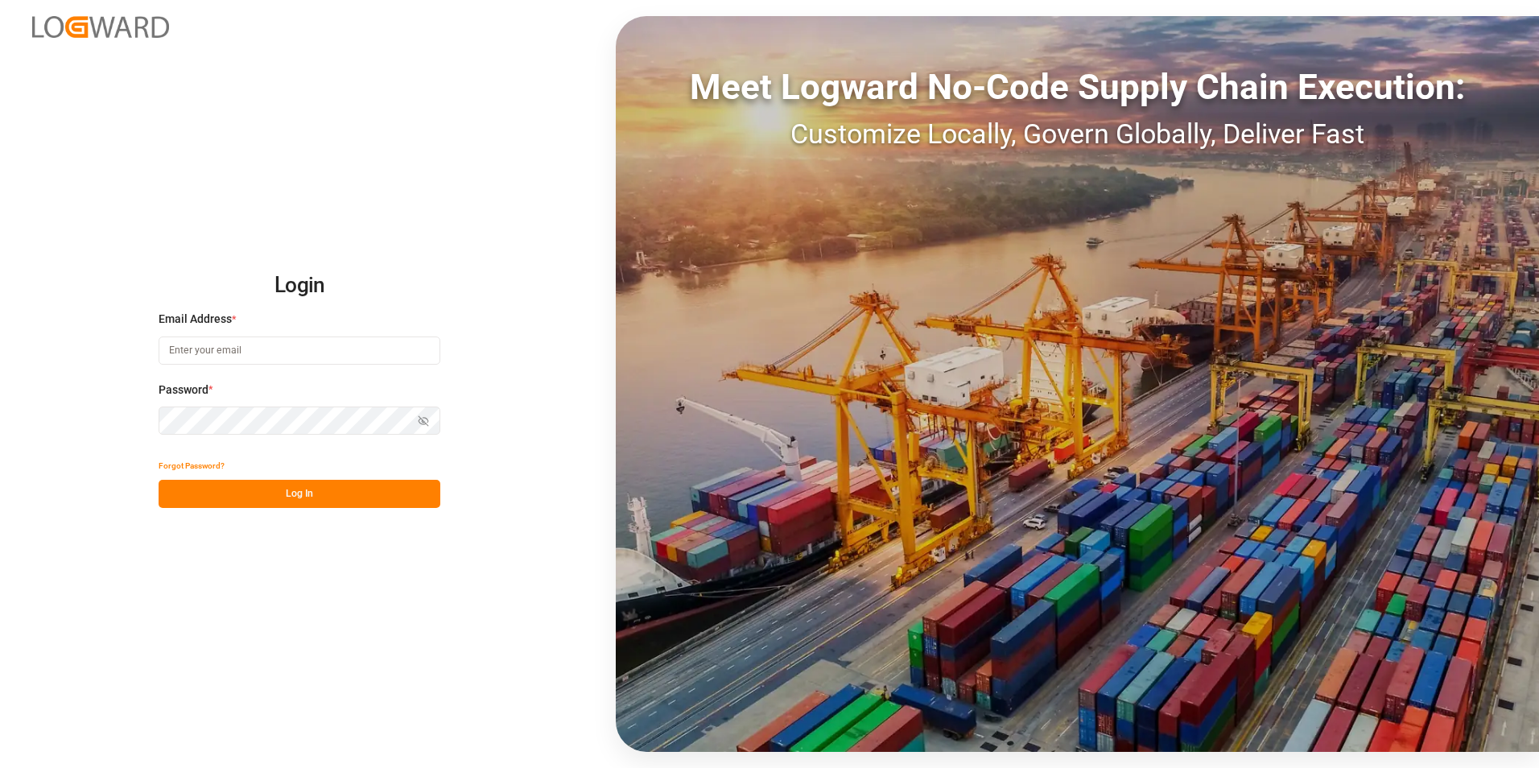
type input "[PERSON_NAME][EMAIL_ADDRESS][PERSON_NAME][DOMAIN_NAME]"
click at [318, 491] on button "Log In" at bounding box center [300, 494] width 282 height 28
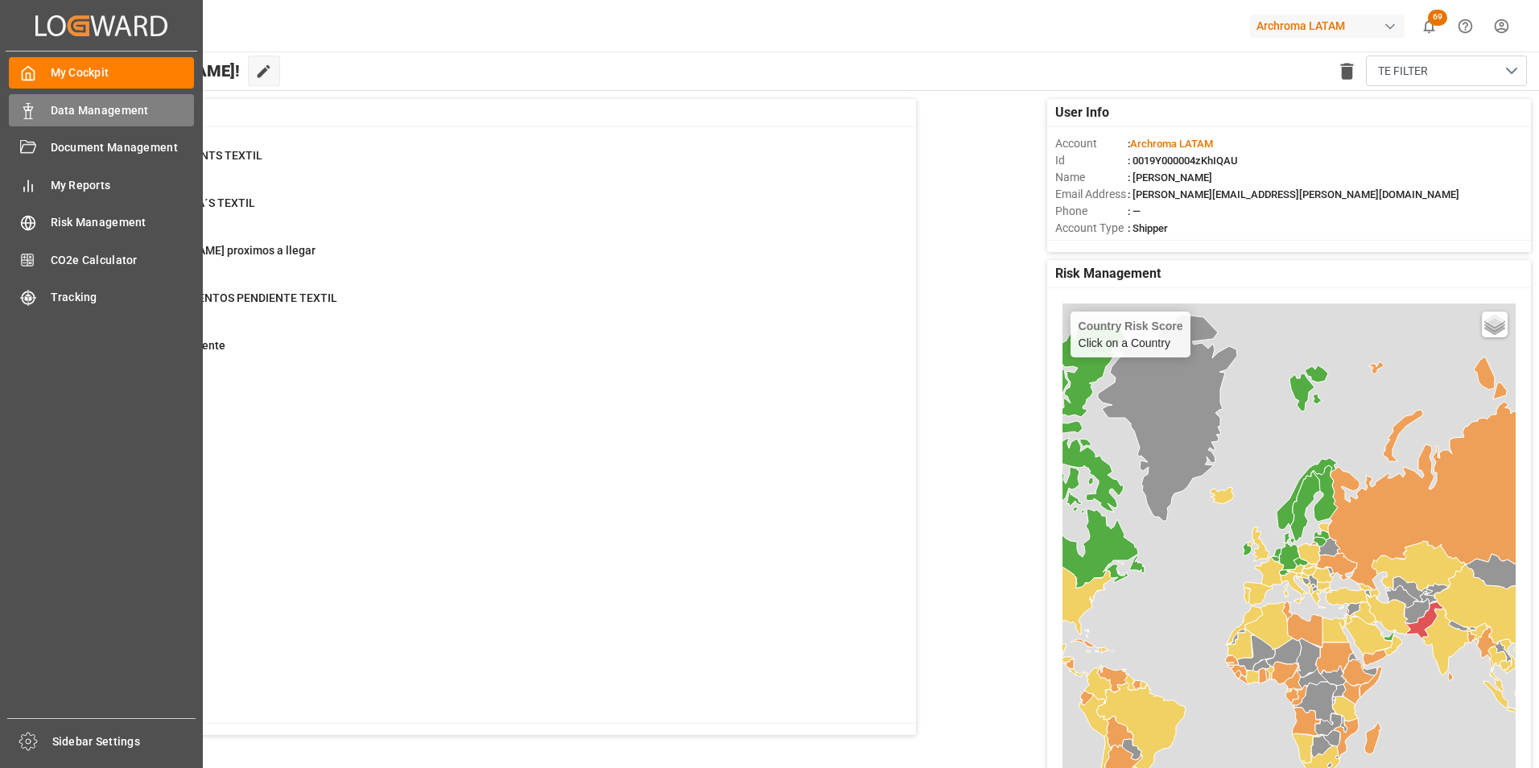
click at [49, 109] on div "Data Management Data Management" at bounding box center [101, 109] width 185 height 31
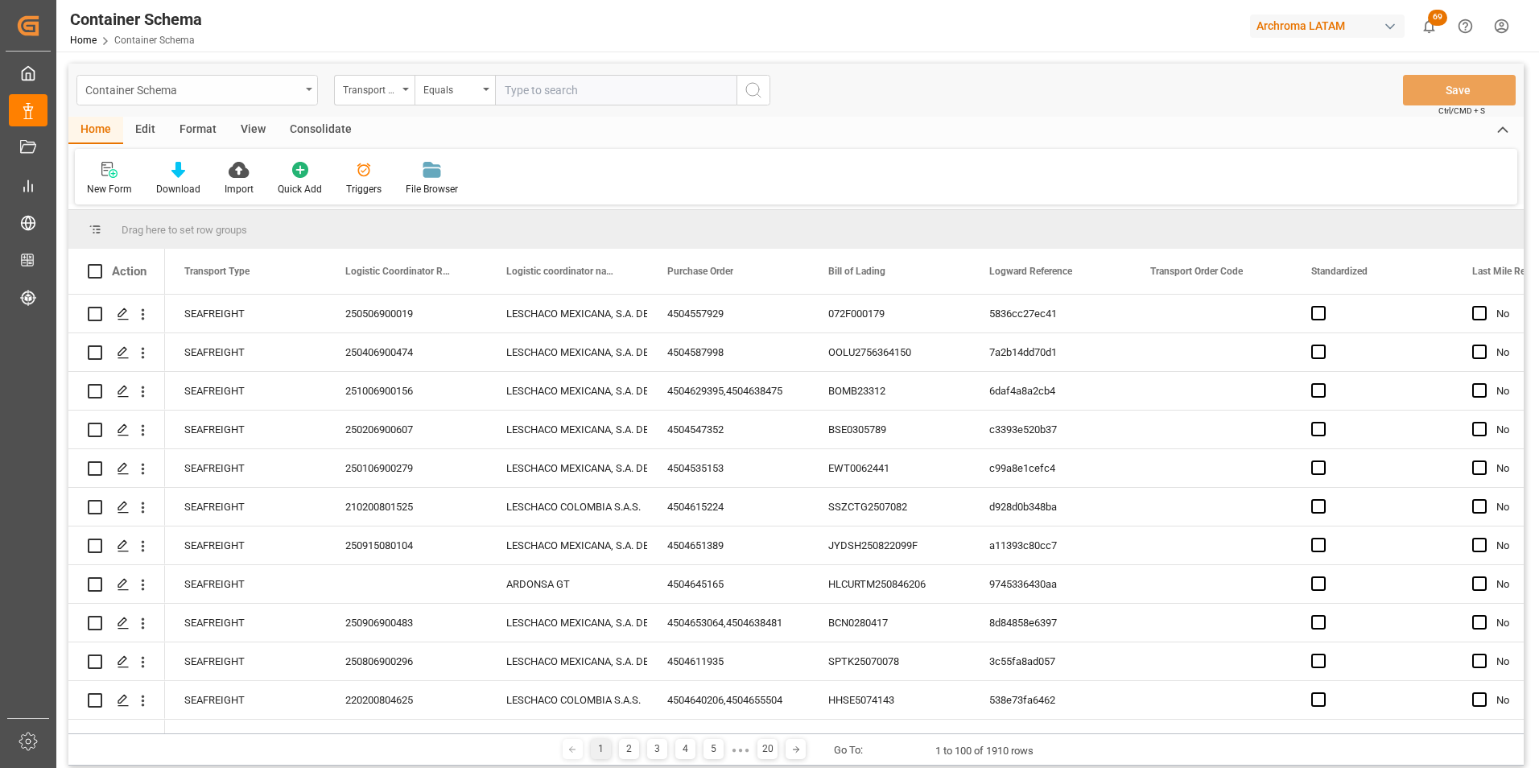
click at [289, 97] on div "Container Schema" at bounding box center [192, 89] width 215 height 20
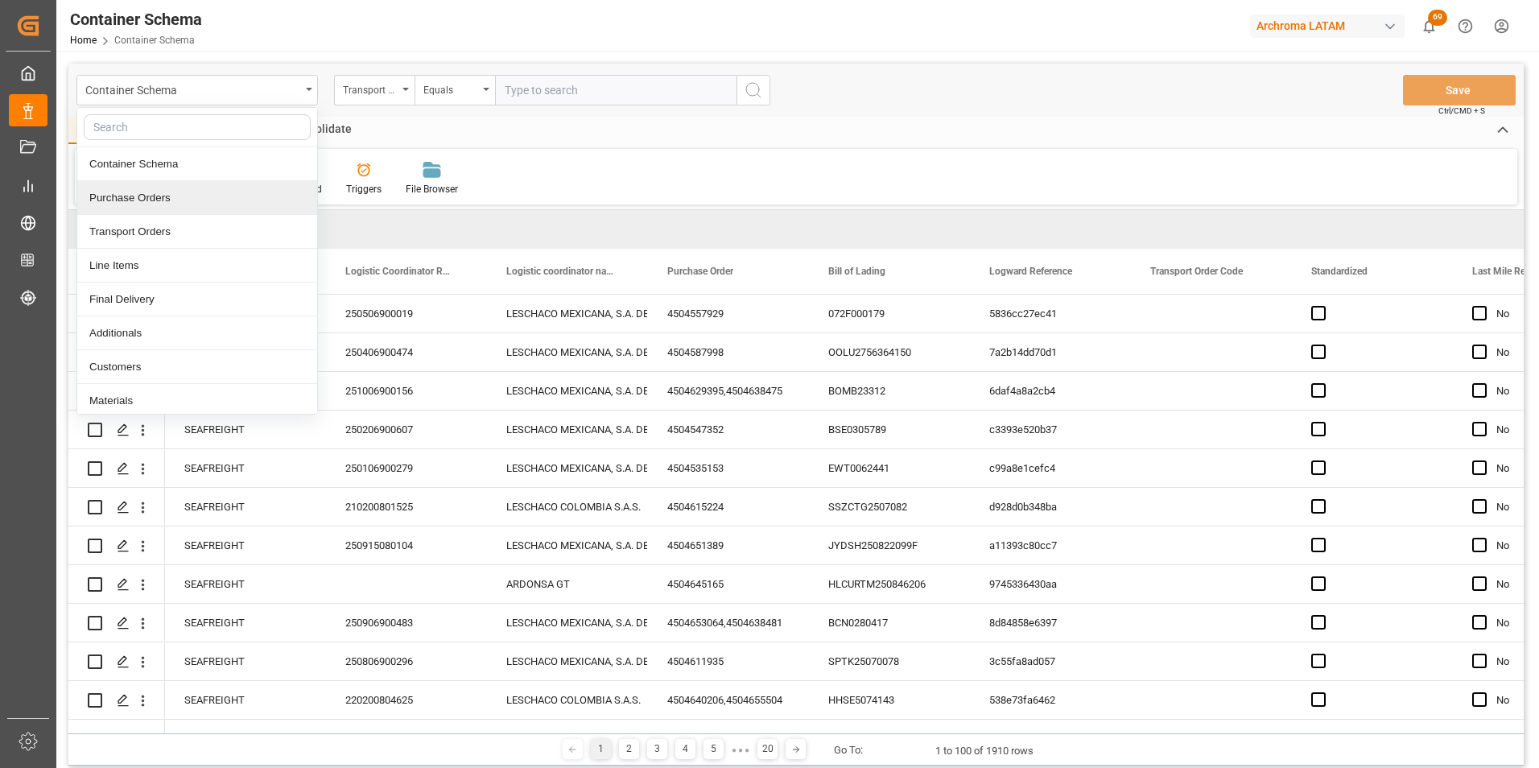
click at [176, 200] on div "Purchase Orders" at bounding box center [197, 198] width 240 height 34
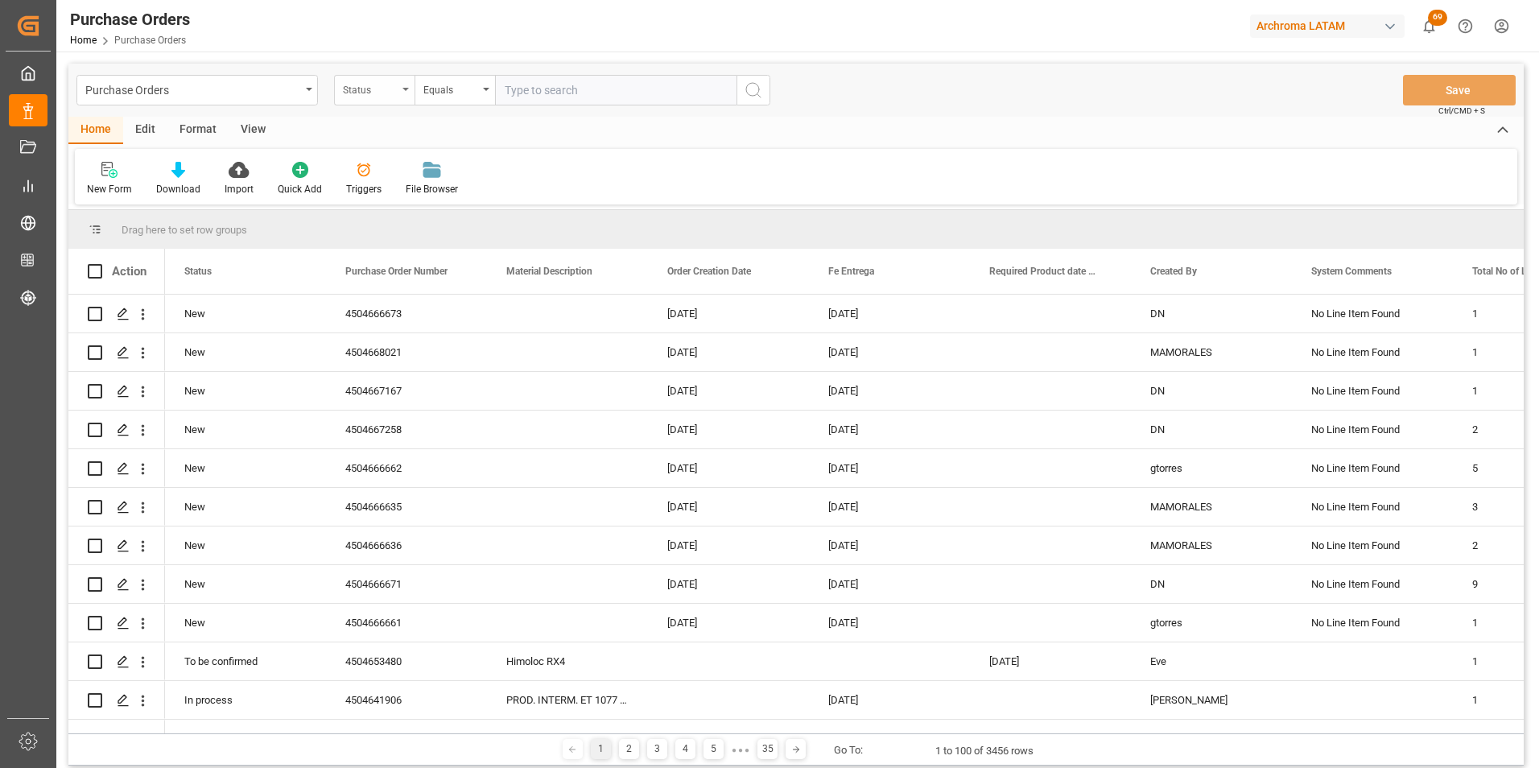
click at [403, 98] on div "Status" at bounding box center [374, 90] width 80 height 31
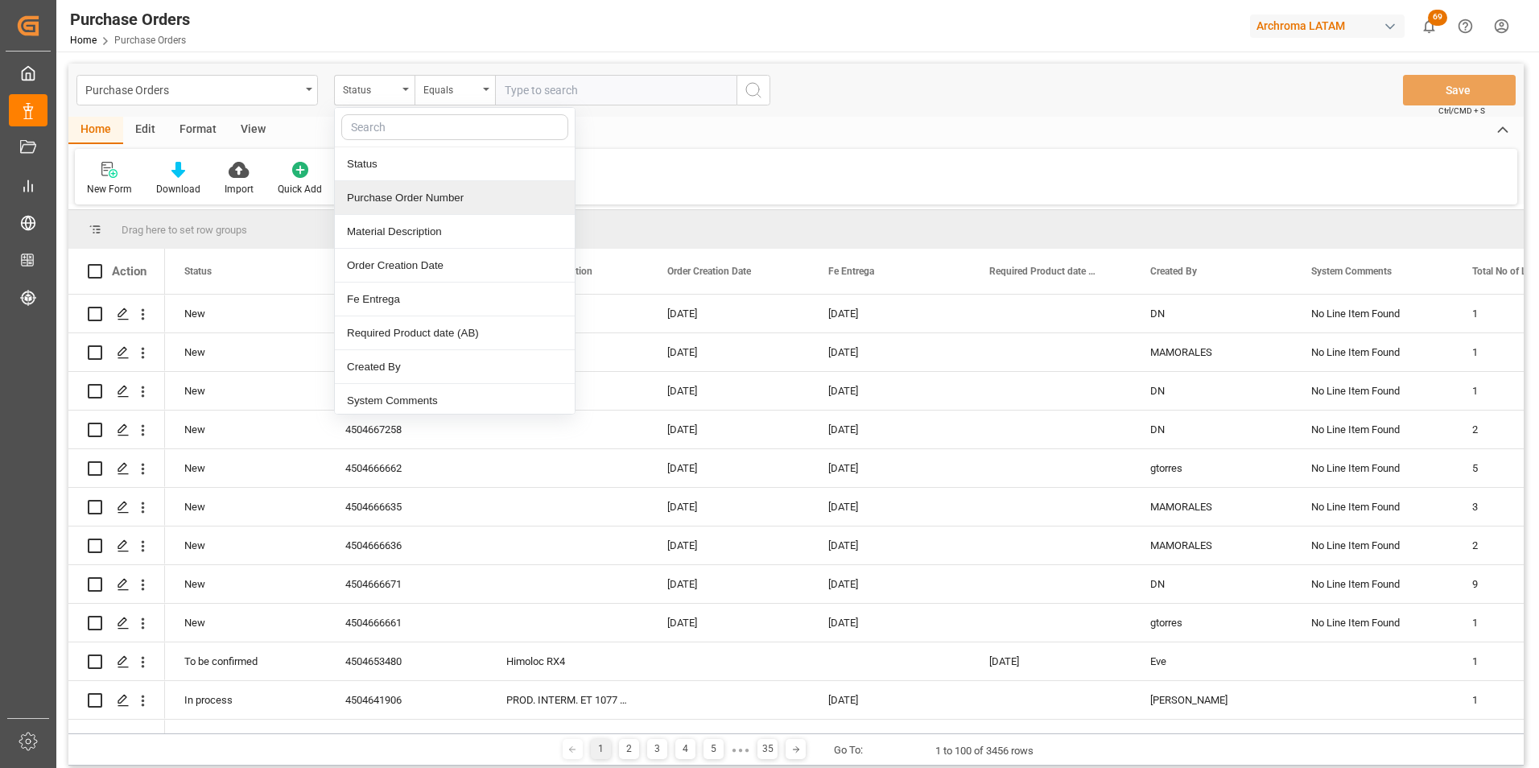
click at [421, 194] on div "Purchase Order Number" at bounding box center [455, 198] width 240 height 34
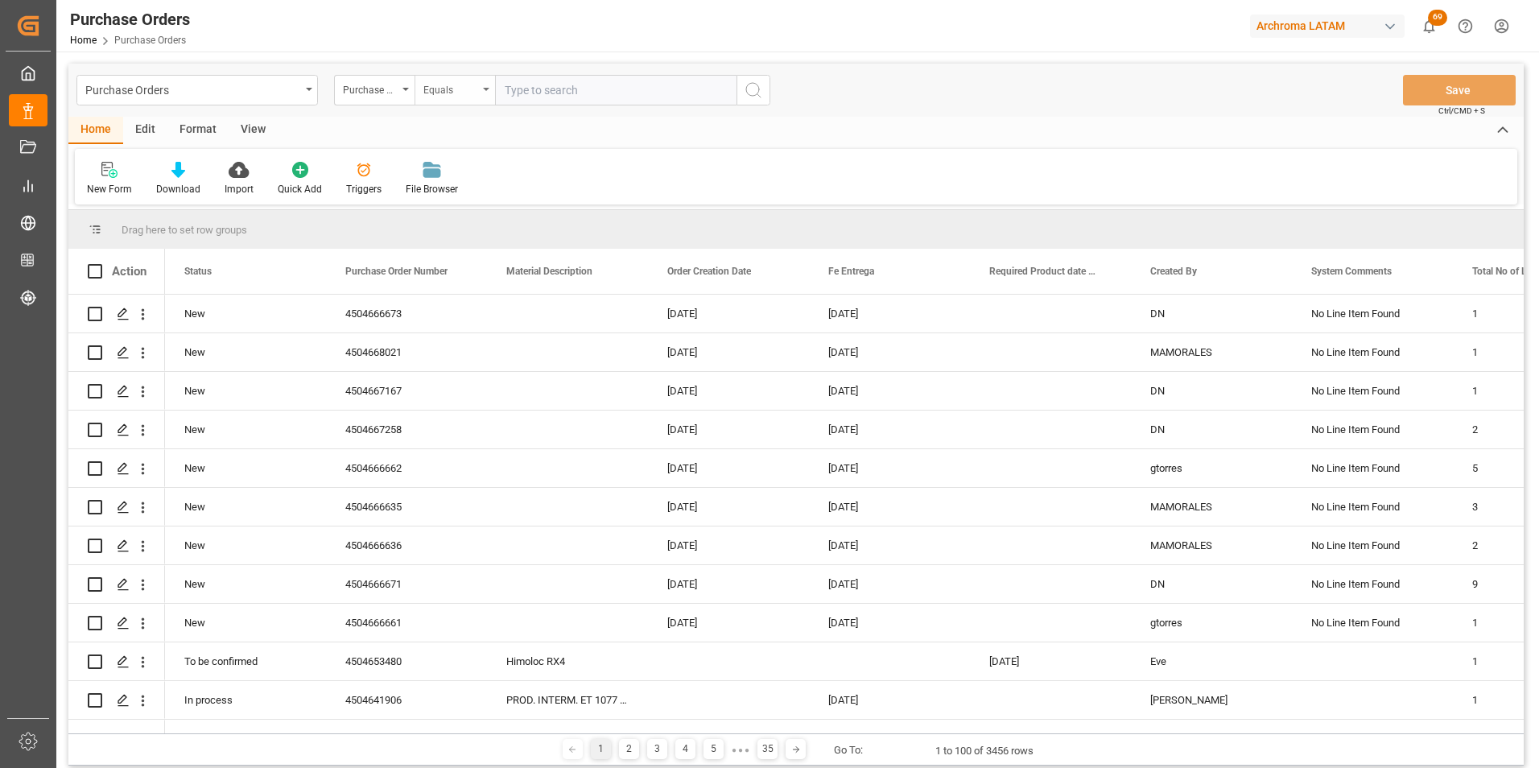
click at [445, 95] on div "Equals" at bounding box center [450, 88] width 55 height 19
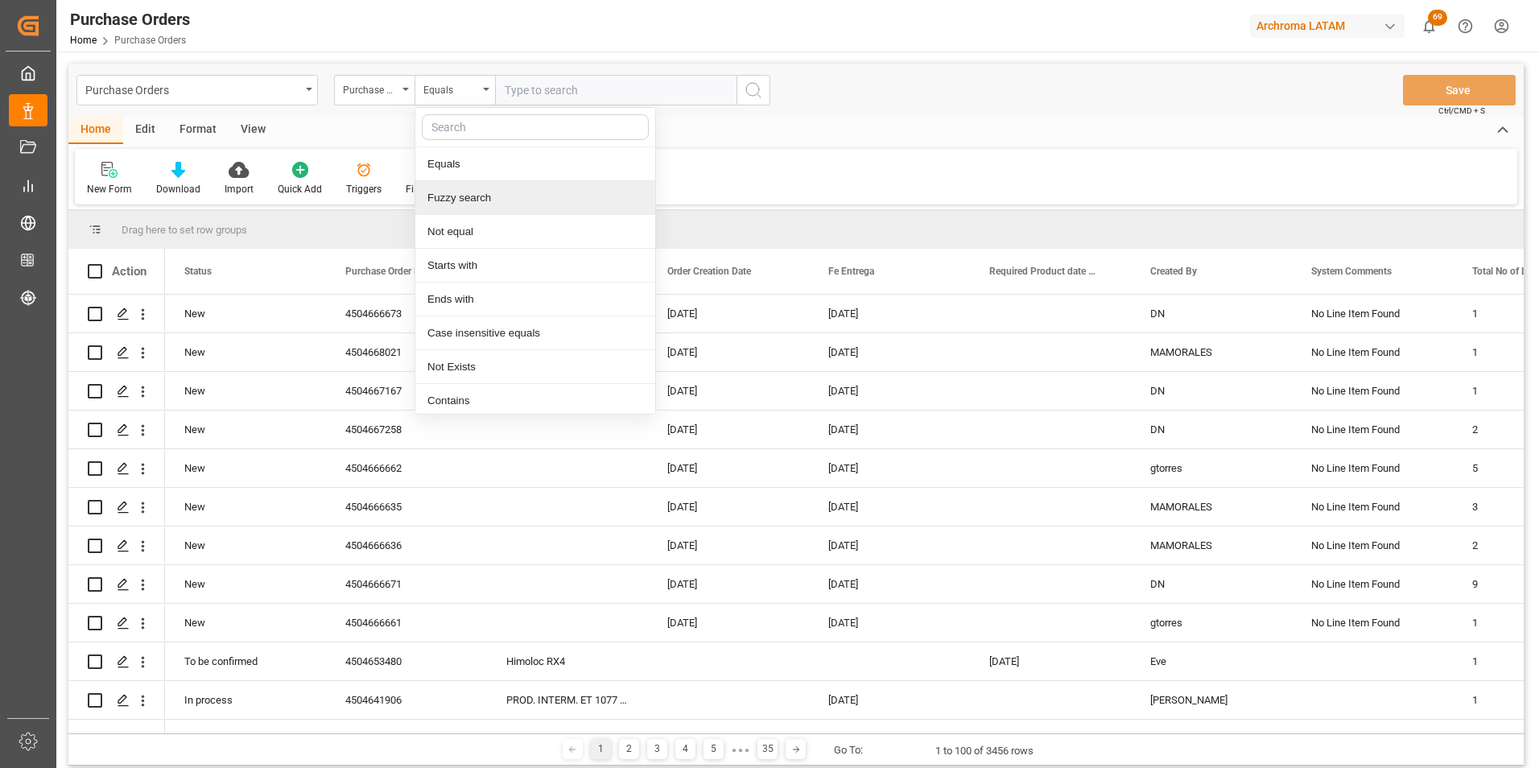
click at [479, 186] on div "Fuzzy search" at bounding box center [535, 198] width 240 height 34
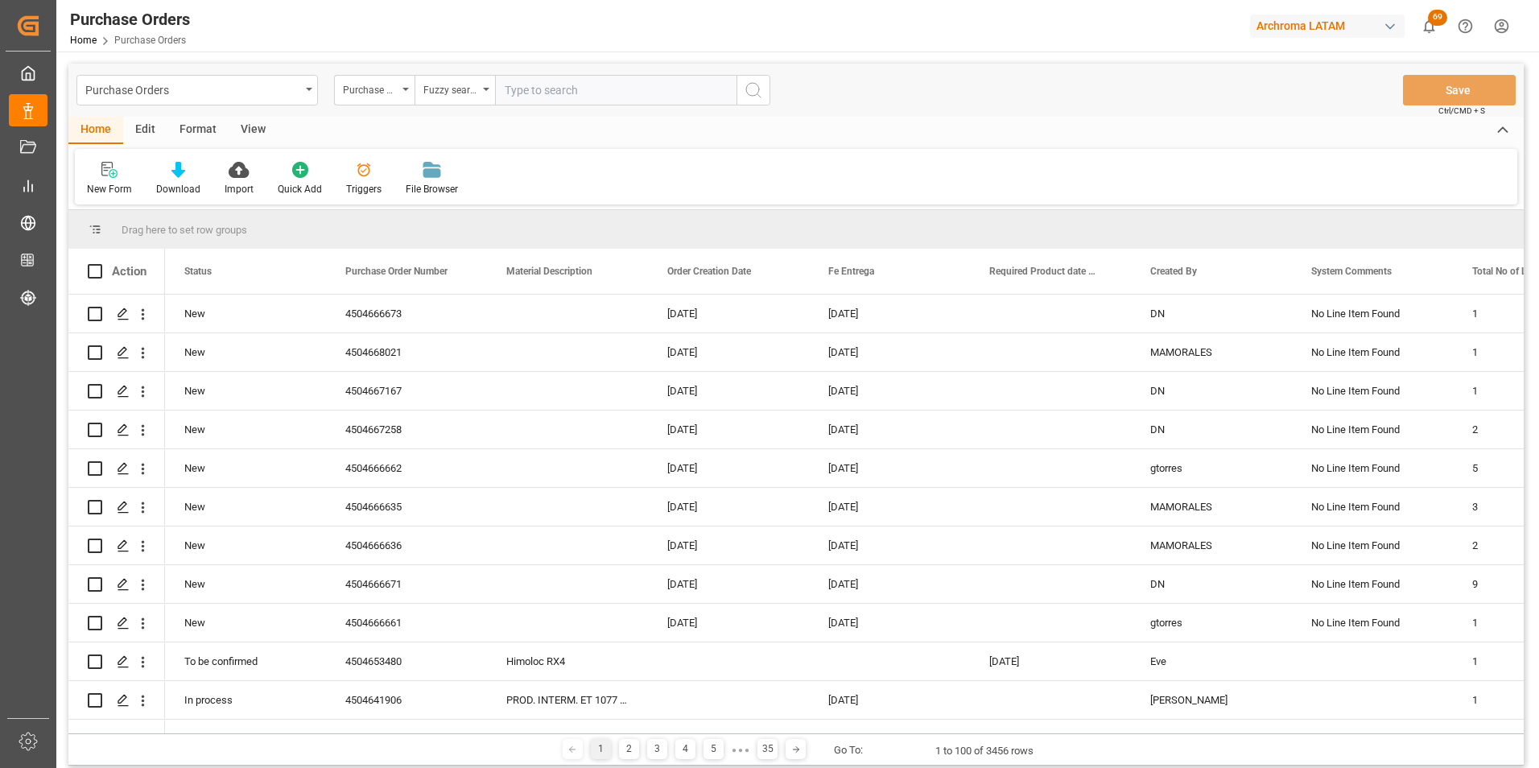
paste input "4504620326"
type input "4504620326"
click at [753, 94] on icon "search button" at bounding box center [753, 89] width 19 height 19
